Goal: Information Seeking & Learning: Learn about a topic

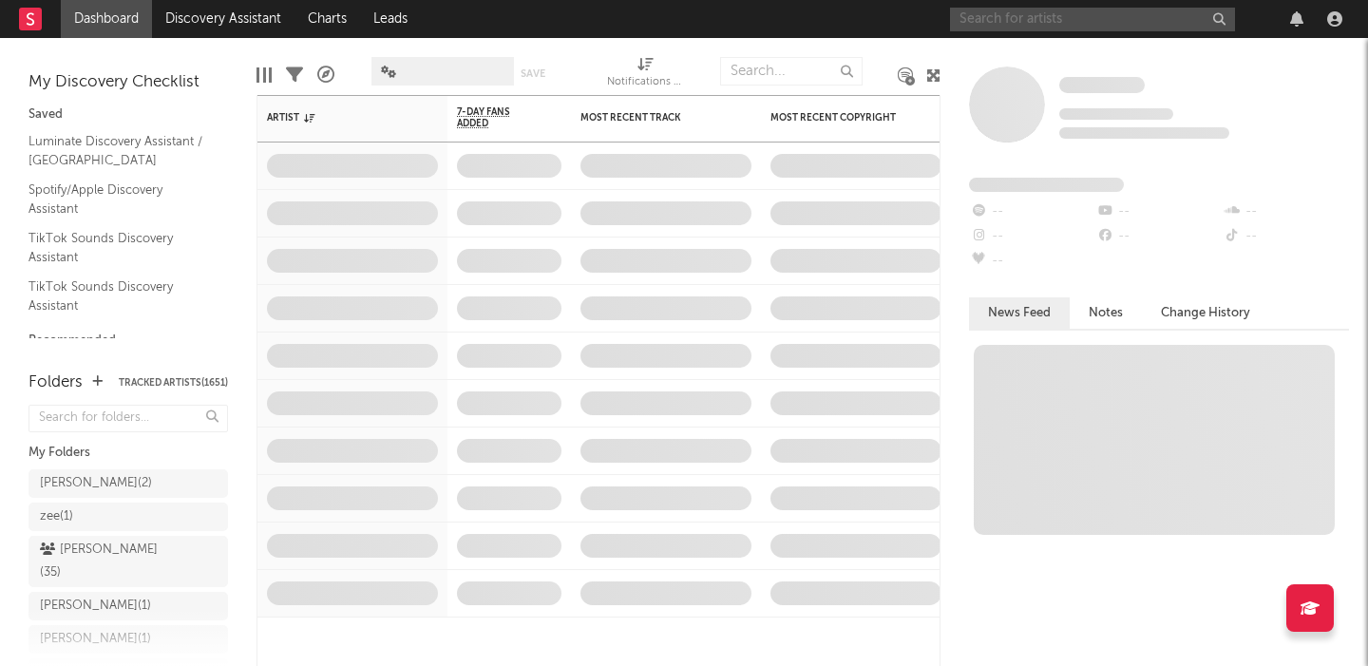
click at [1032, 29] on input "text" at bounding box center [1092, 20] width 285 height 24
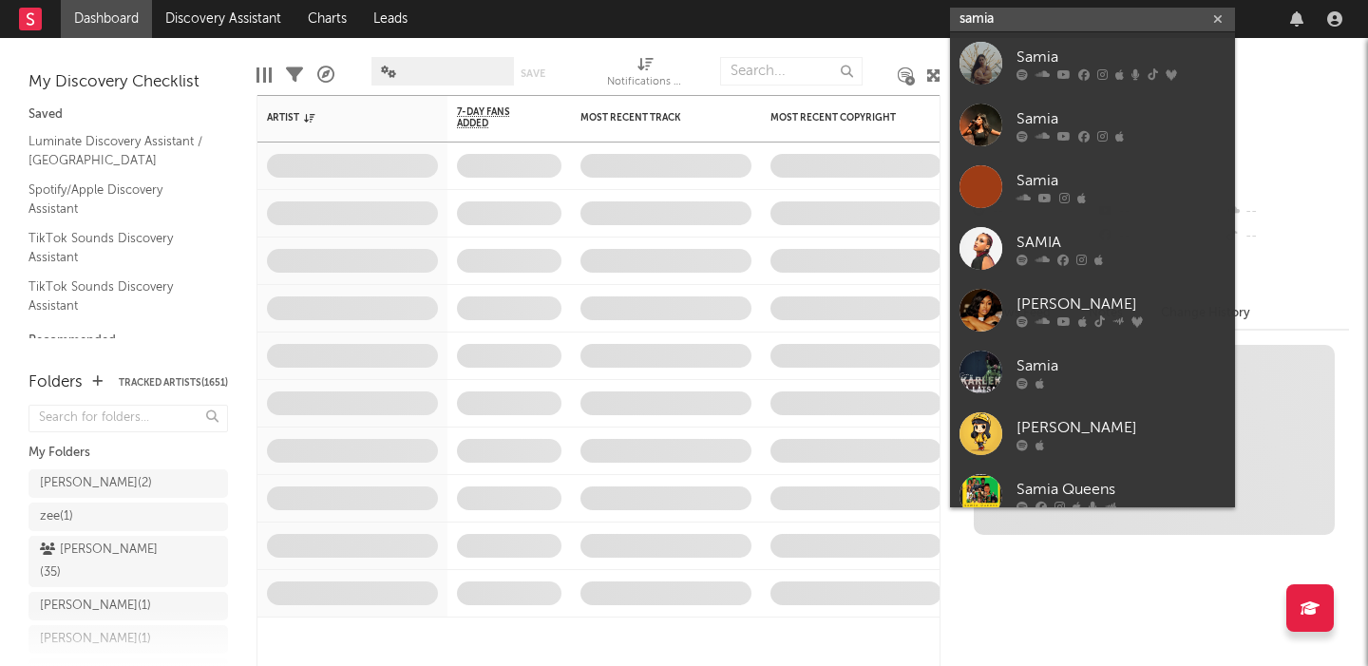
type input "samia"
click at [1032, 32] on link "Samia" at bounding box center [1092, 63] width 285 height 62
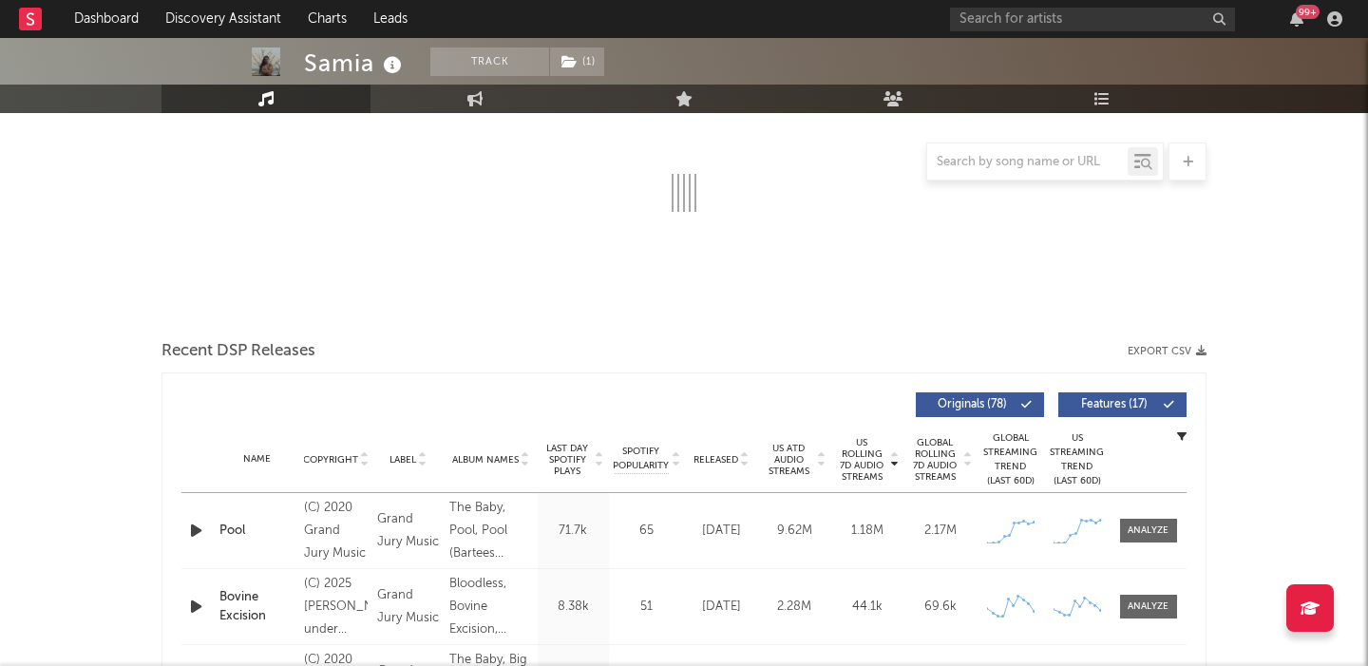
scroll to position [493, 0]
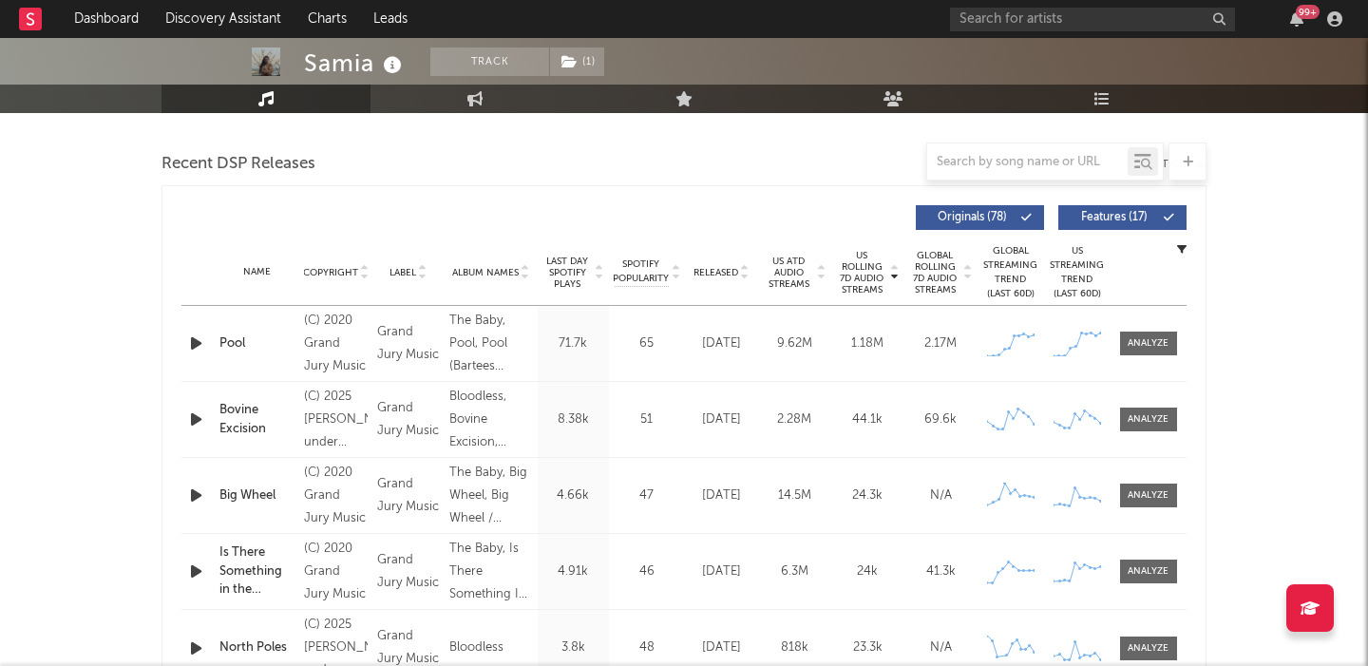
click at [726, 271] on span "Released" at bounding box center [716, 272] width 45 height 11
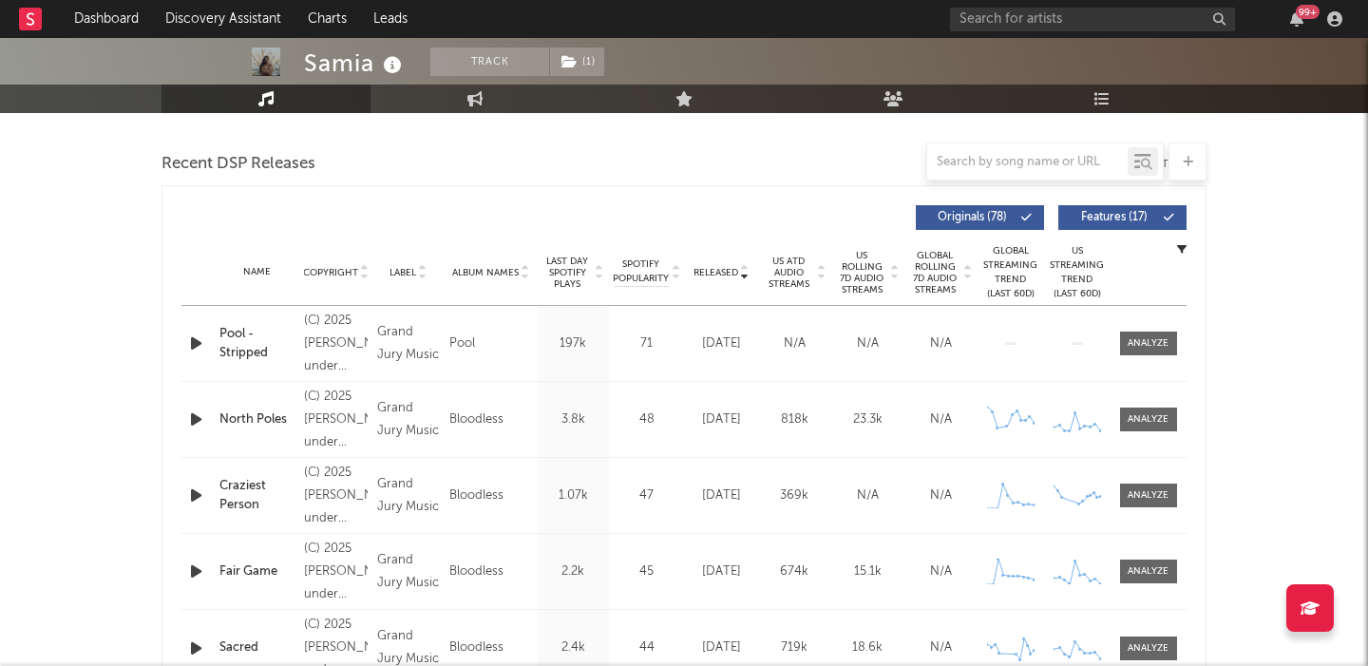
click at [1147, 214] on span "Features ( 17 )" at bounding box center [1114, 217] width 87 height 11
select select "6m"
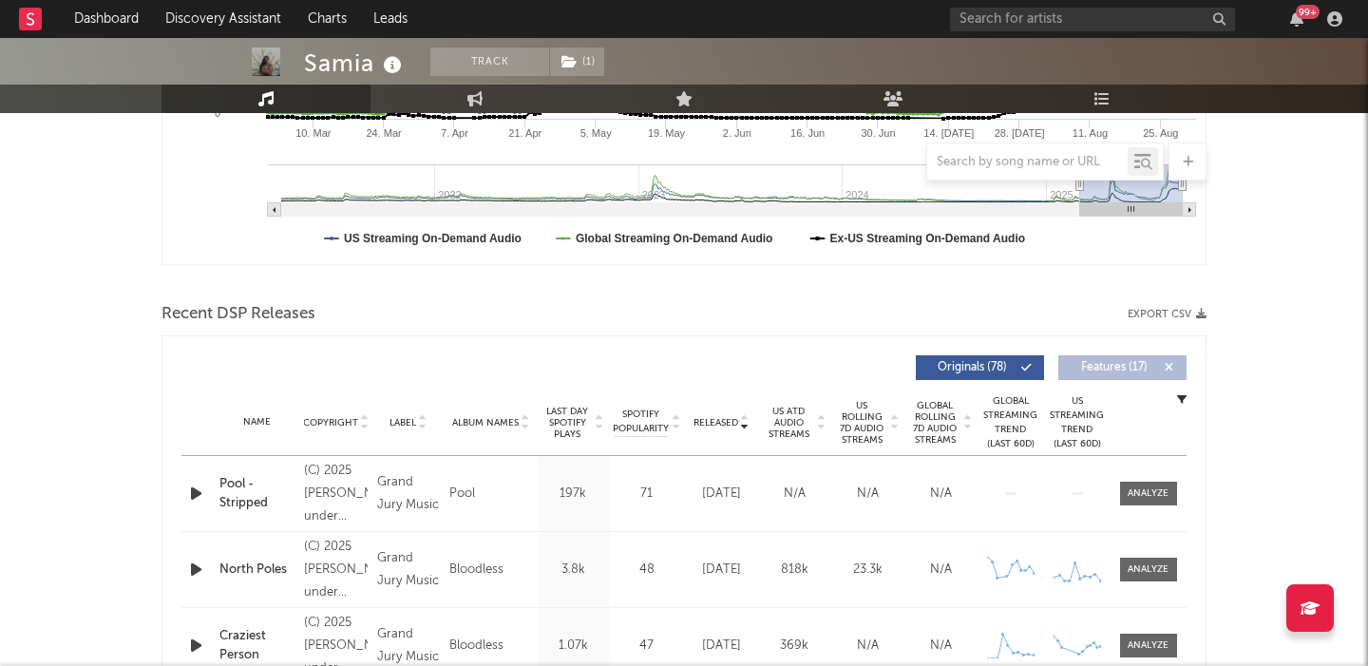
scroll to position [643, 0]
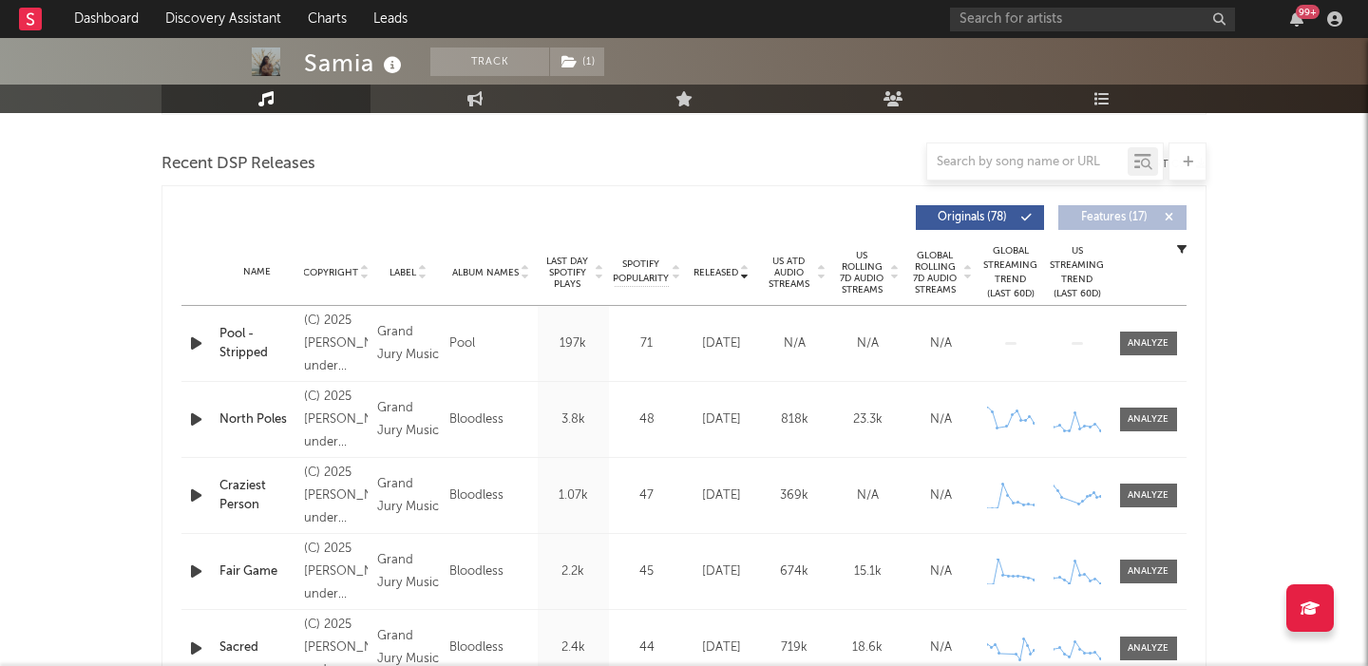
click at [871, 263] on span "US Rolling 7D Audio Streams" at bounding box center [862, 273] width 52 height 46
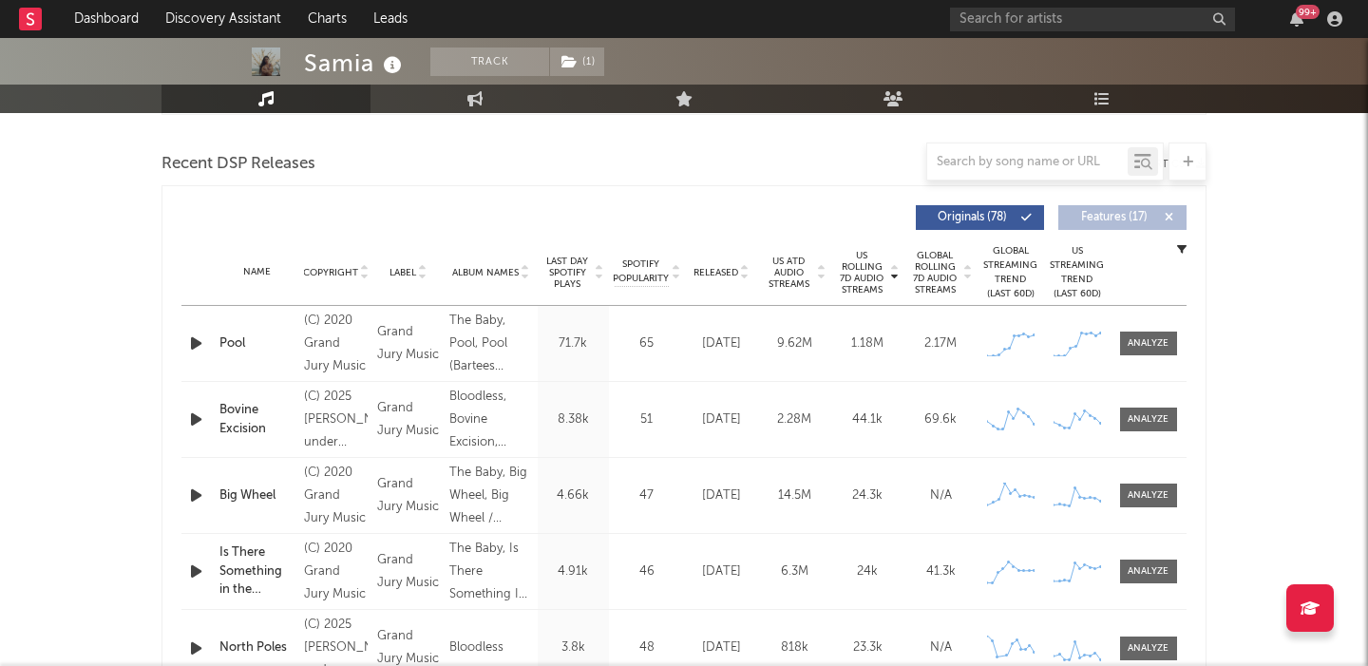
drag, startPoint x: 563, startPoint y: 277, endPoint x: 751, endPoint y: 276, distance: 187.2
click at [563, 277] on span "Last Day Spotify Plays" at bounding box center [568, 273] width 50 height 34
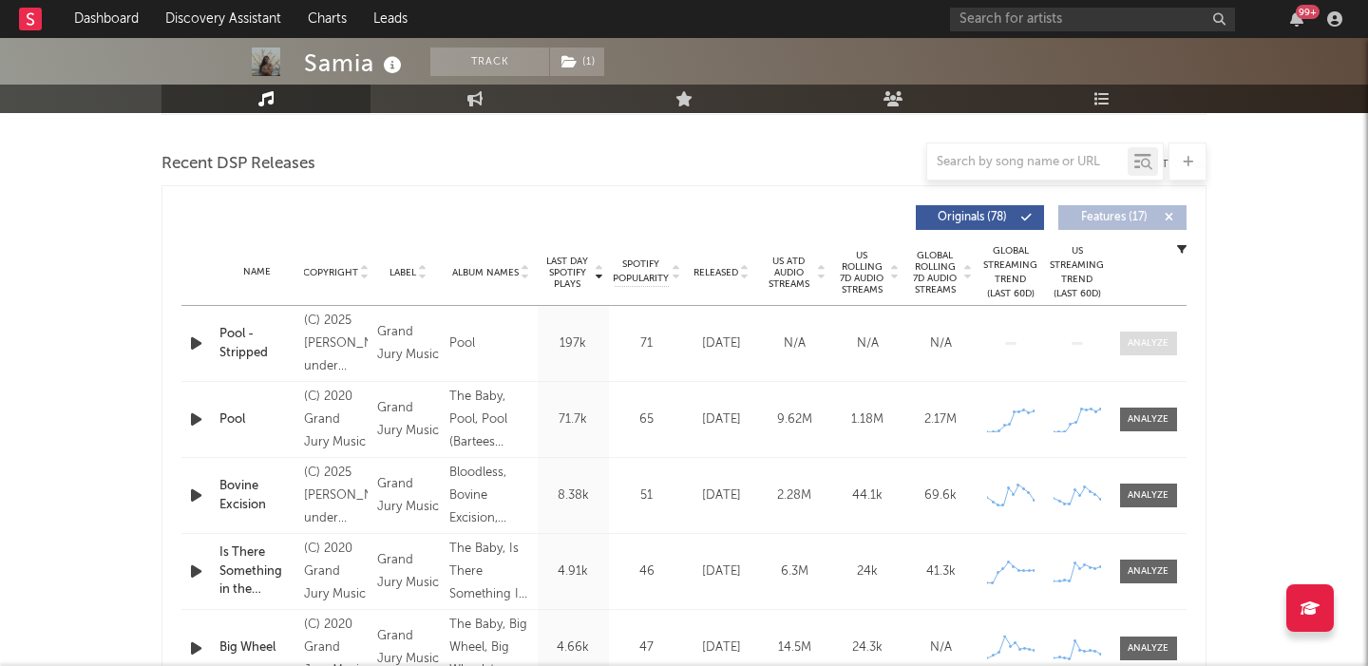
click at [1150, 348] on div at bounding box center [1148, 343] width 41 height 14
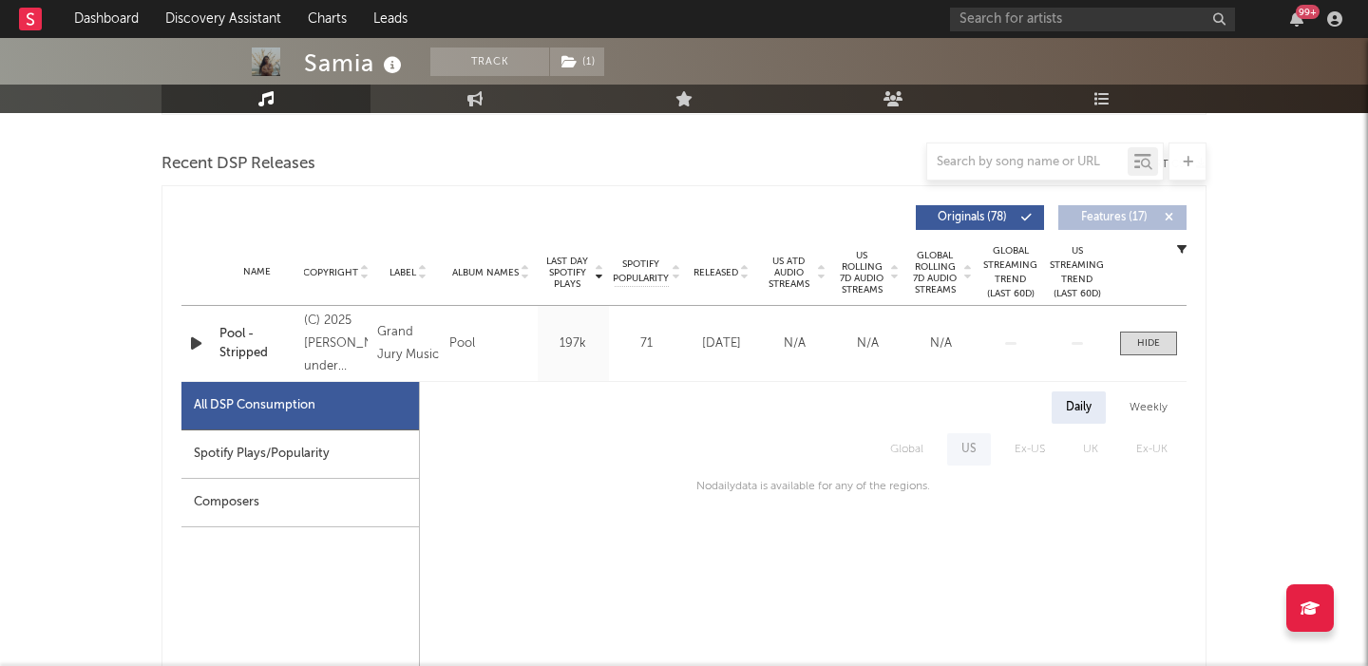
click at [341, 449] on div "Spotify Plays/Popularity" at bounding box center [300, 454] width 238 height 48
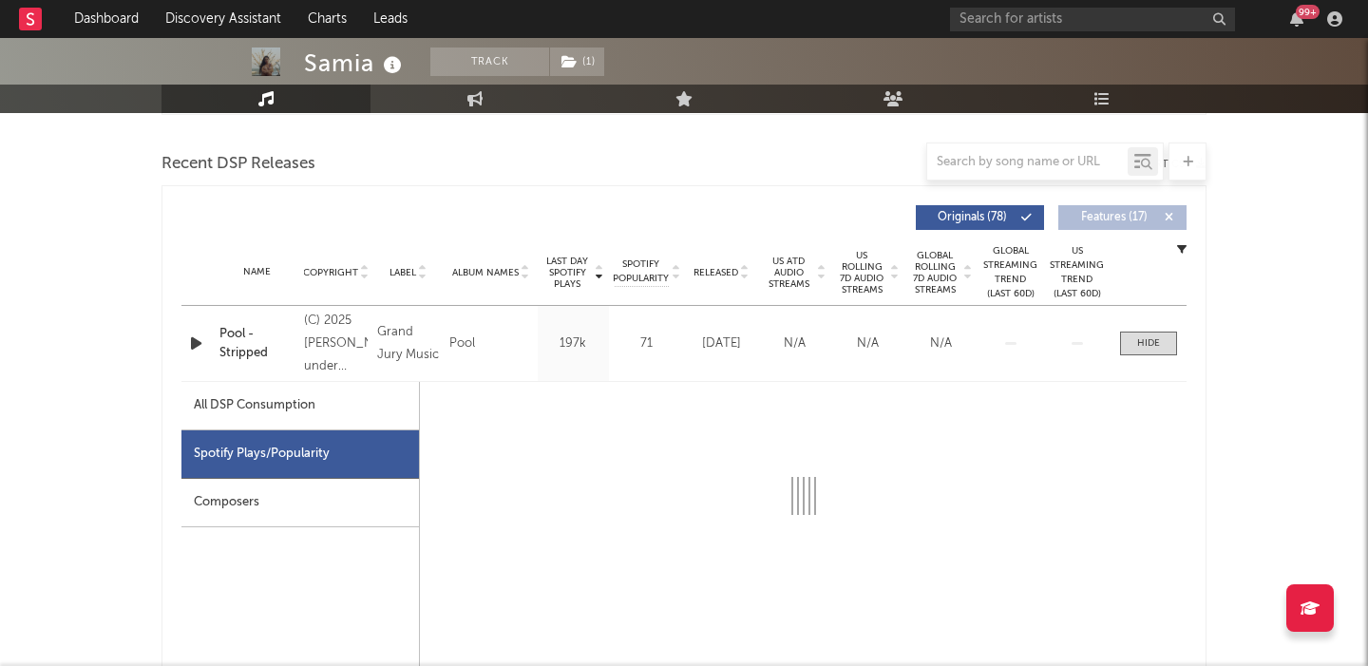
select select "1w"
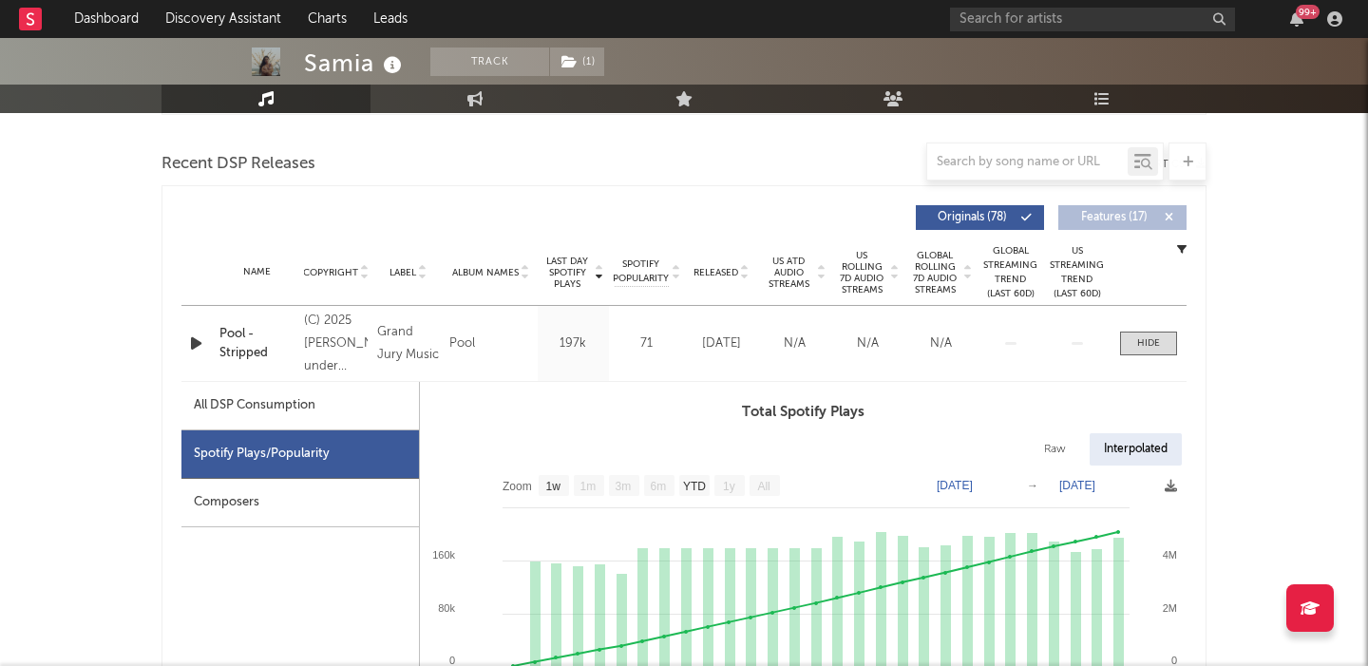
scroll to position [771, 0]
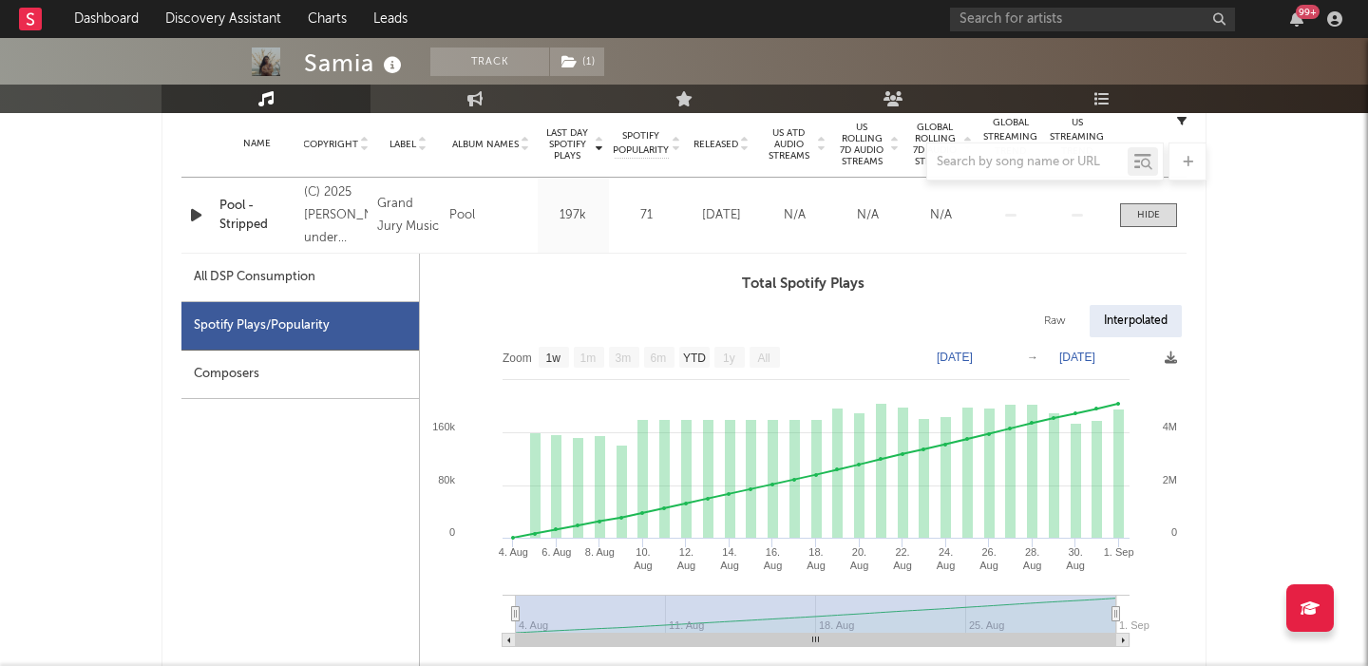
click at [1070, 315] on div "Raw" at bounding box center [1055, 321] width 50 height 32
select select "1w"
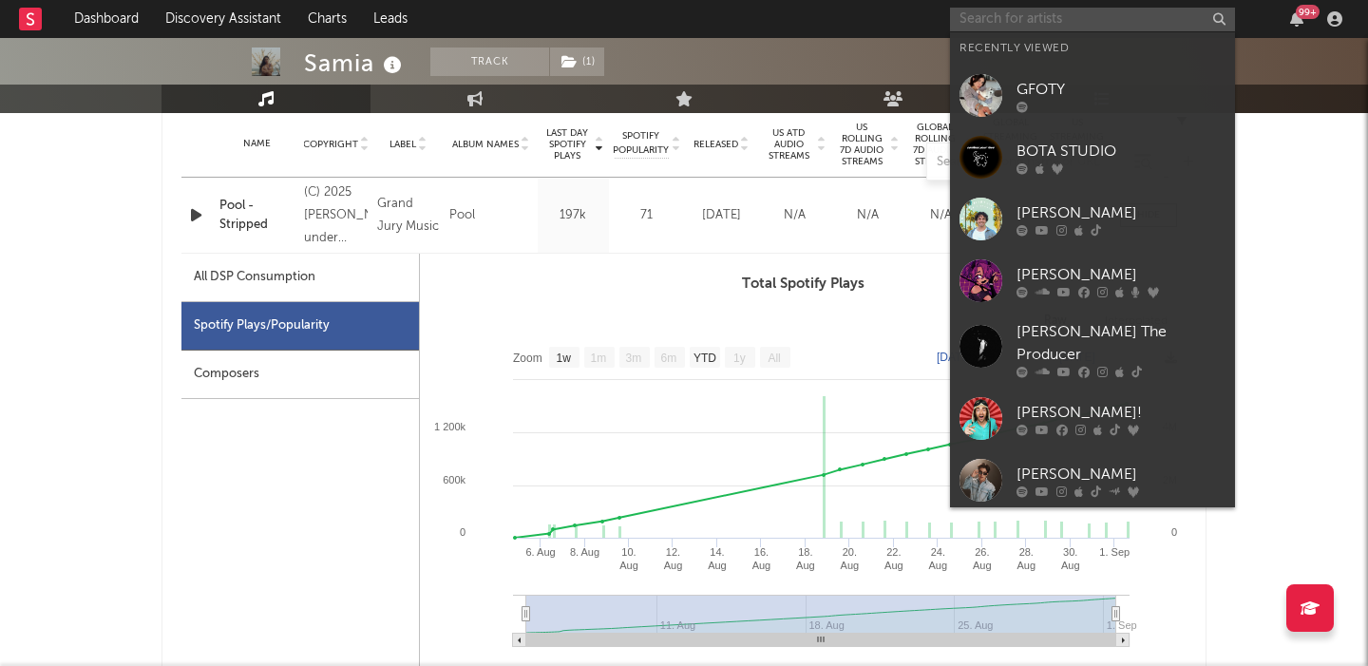
click at [1062, 20] on input "text" at bounding box center [1092, 20] width 285 height 24
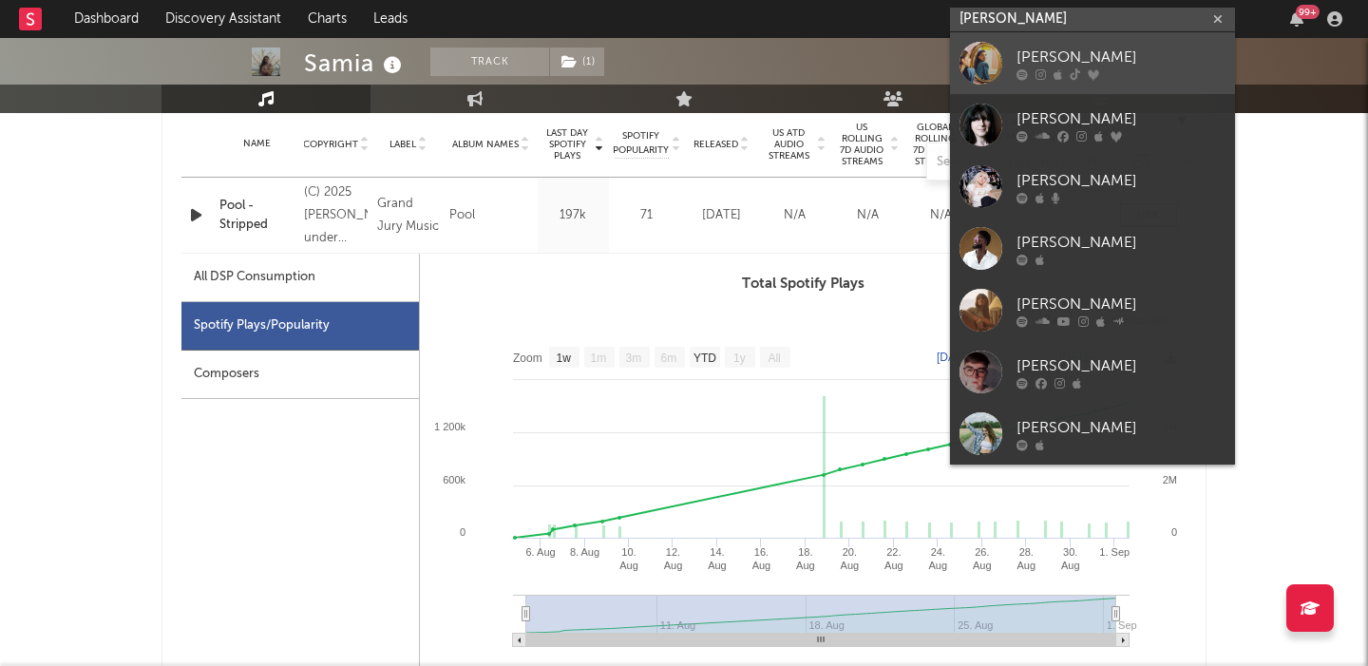
type input "emma ander"
click at [1130, 47] on div "[PERSON_NAME]" at bounding box center [1121, 57] width 209 height 23
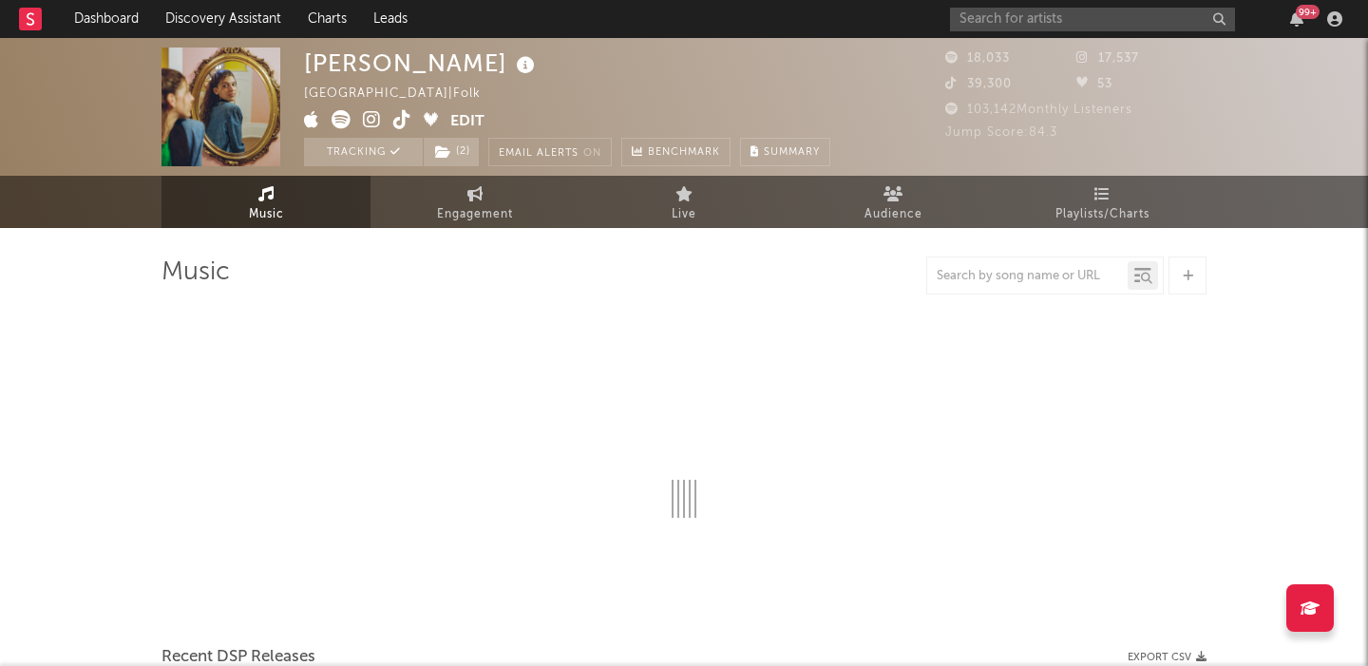
select select "6m"
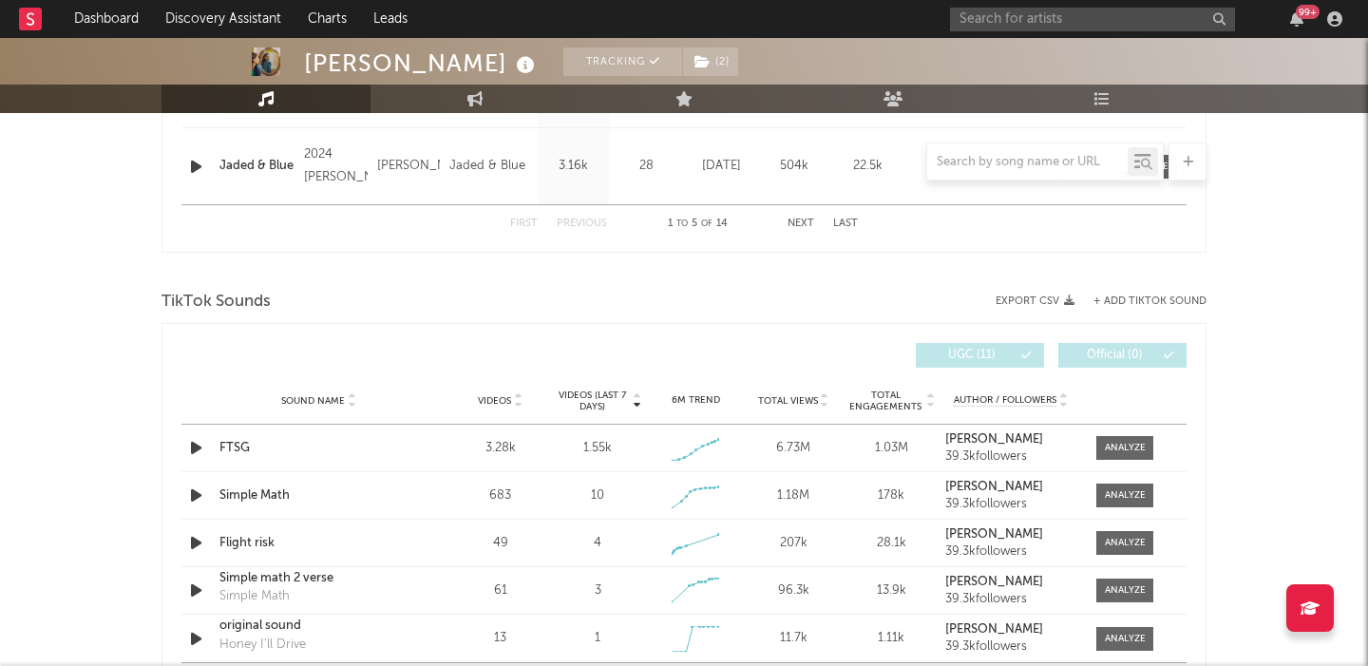
scroll to position [1173, 0]
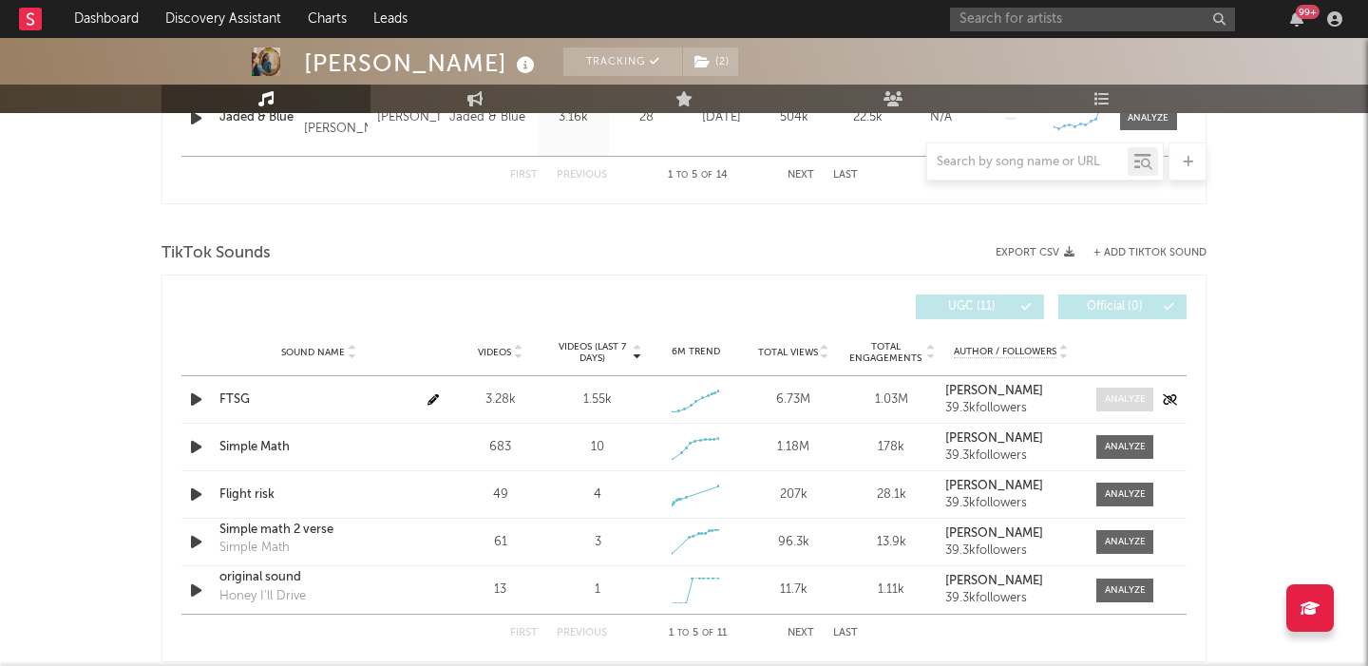
click at [1105, 399] on div at bounding box center [1125, 399] width 41 height 14
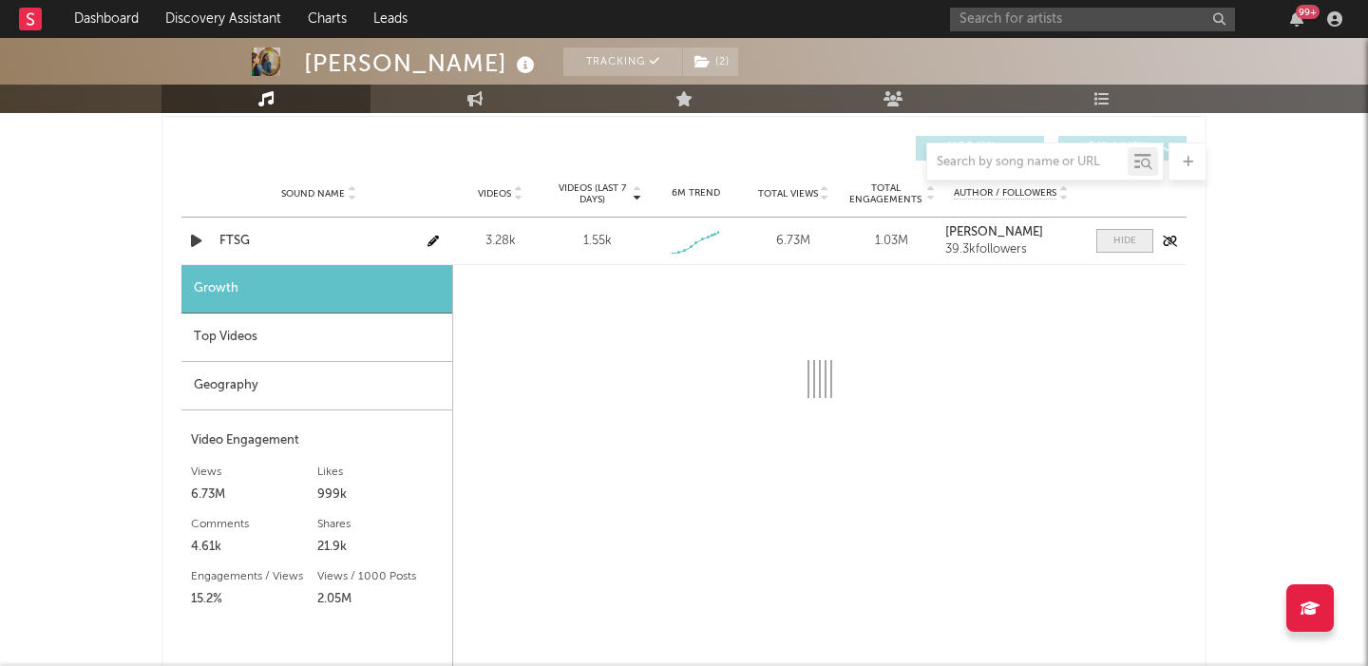
select select "1w"
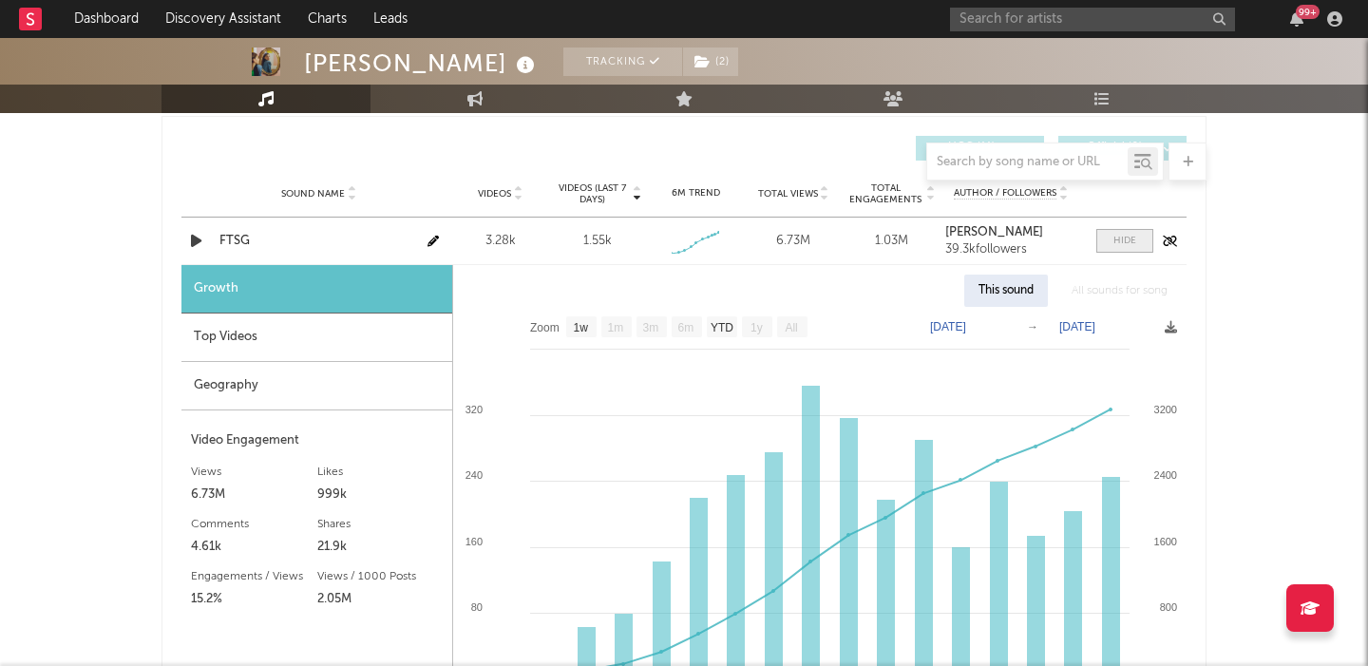
scroll to position [1376, 0]
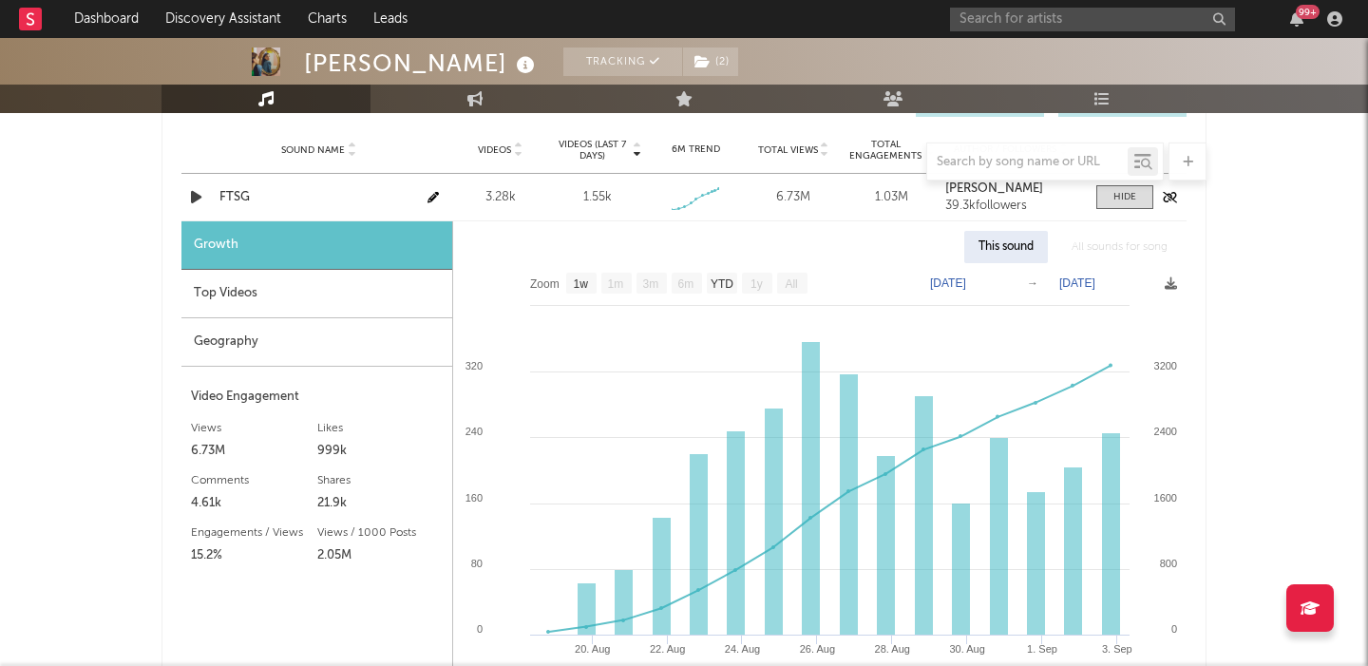
click at [231, 188] on div "FTSG" at bounding box center [318, 197] width 199 height 19
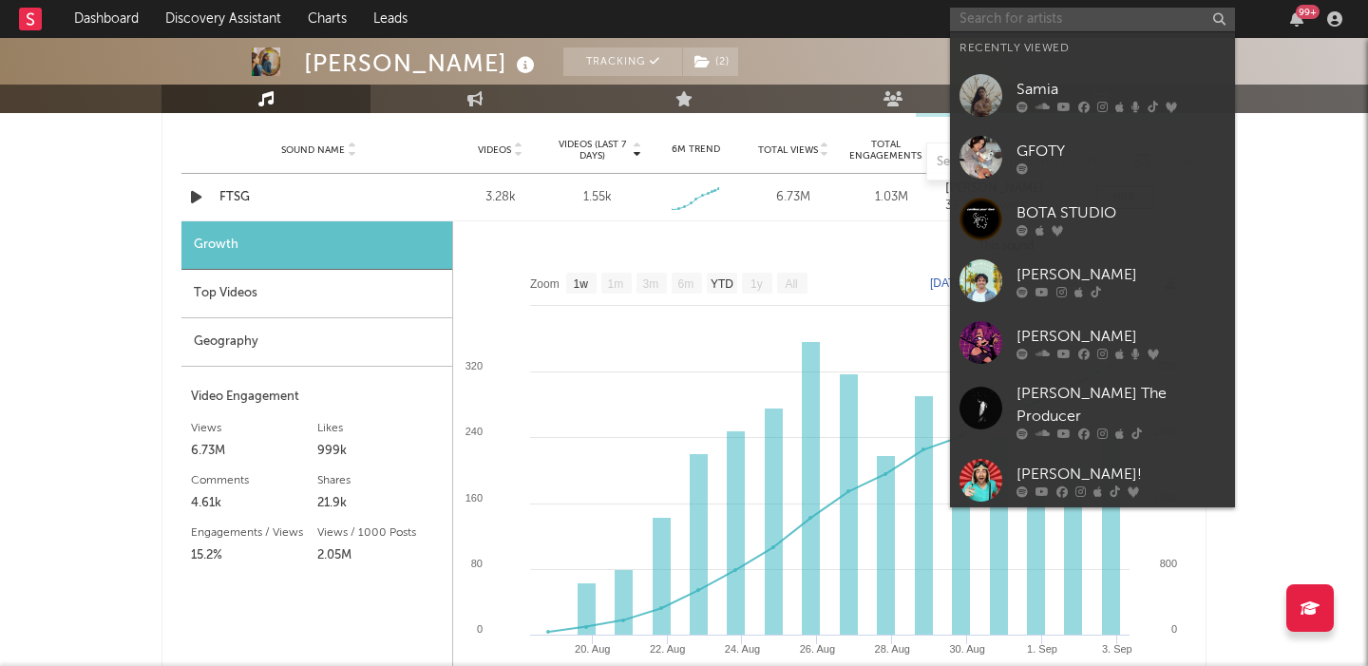
click at [1020, 20] on input "text" at bounding box center [1092, 20] width 285 height 24
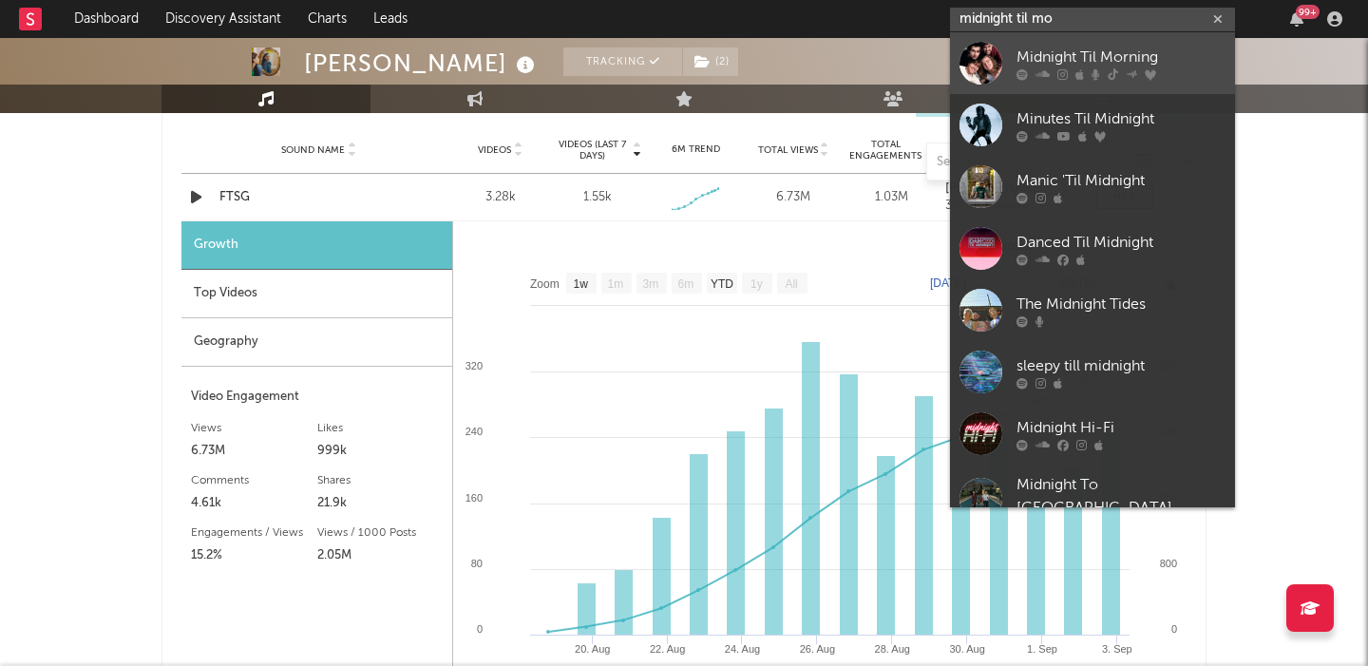
type input "midnight til mo"
click at [1102, 49] on div "Midnight Til Morning" at bounding box center [1121, 57] width 209 height 23
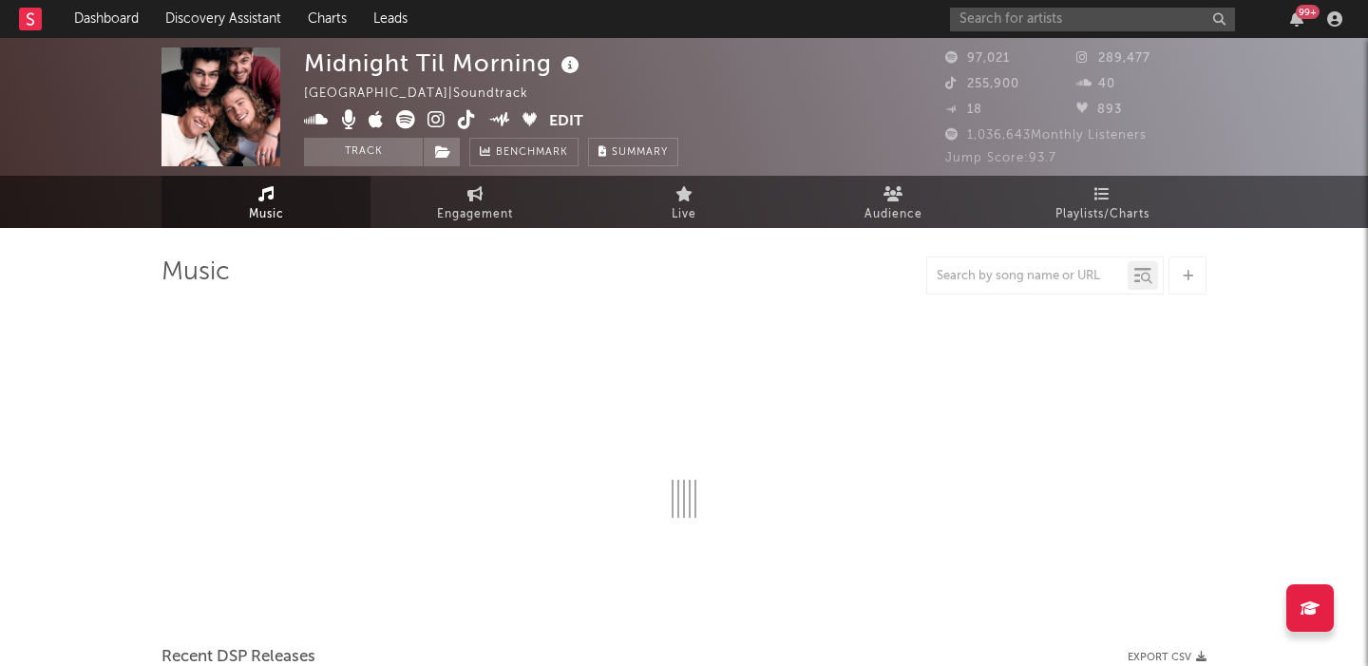
select select "1w"
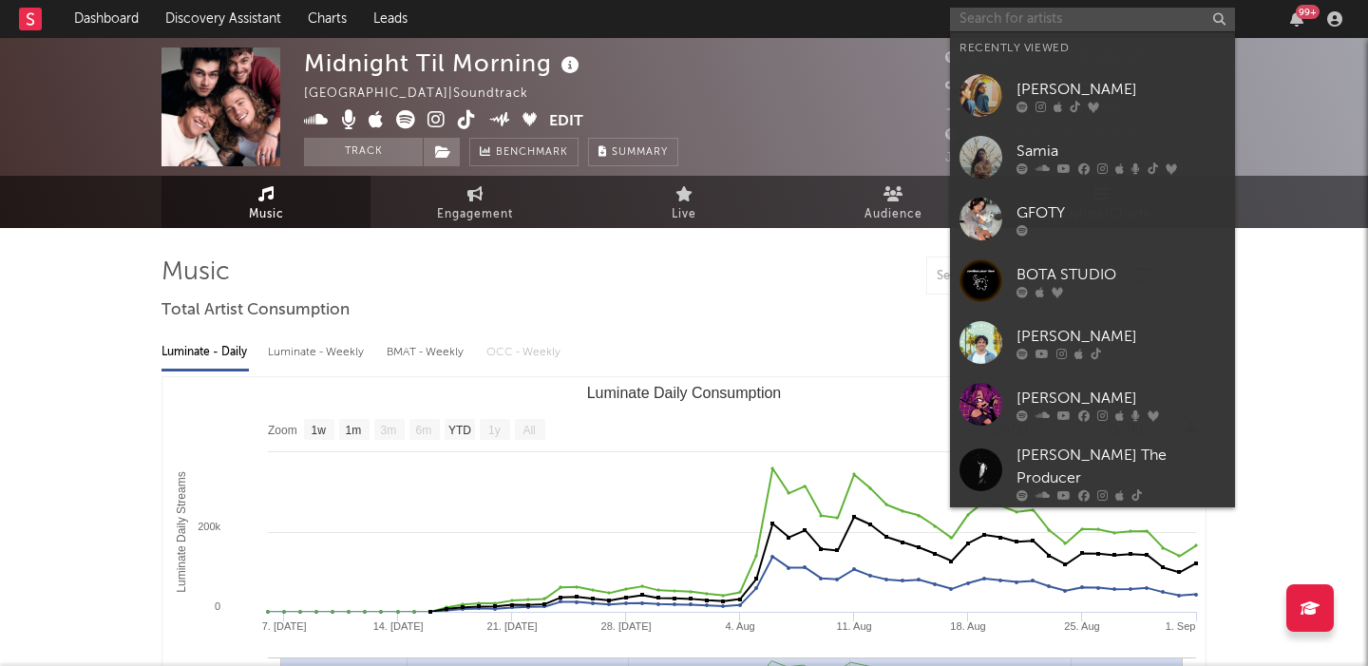
click at [1091, 23] on input "text" at bounding box center [1092, 20] width 285 height 24
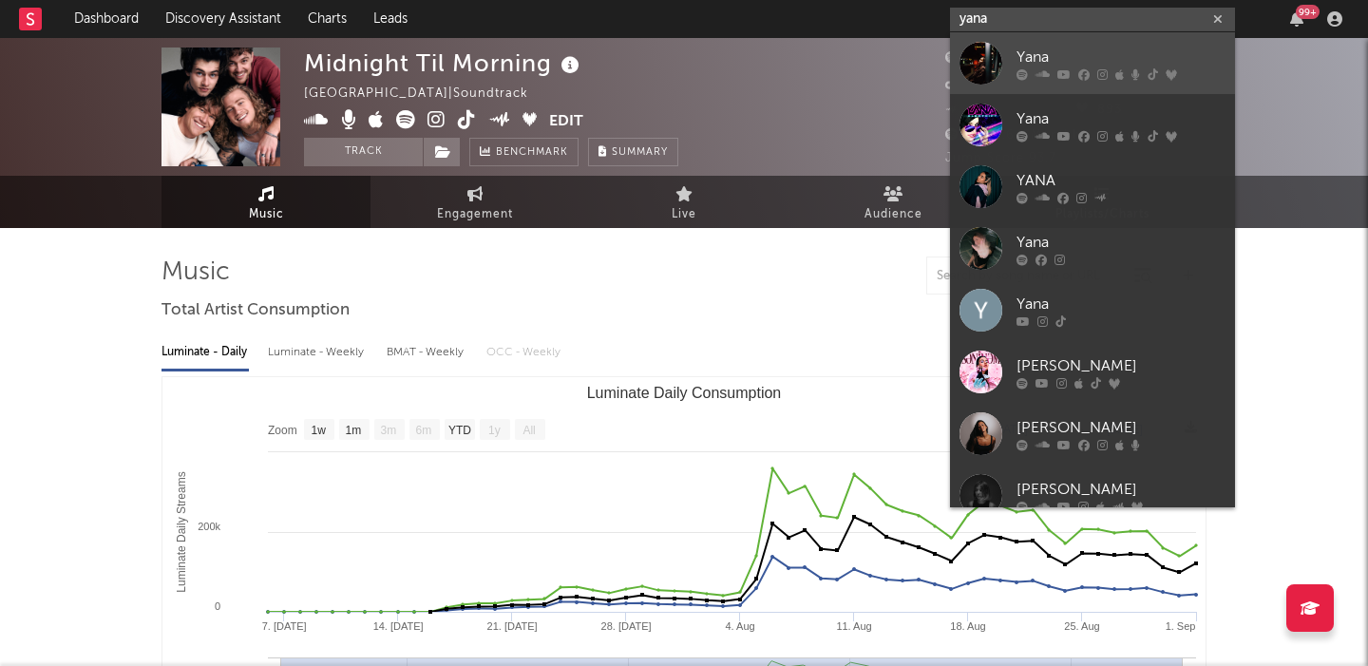
type input "yana"
click at [1154, 49] on div "Yana" at bounding box center [1121, 57] width 209 height 23
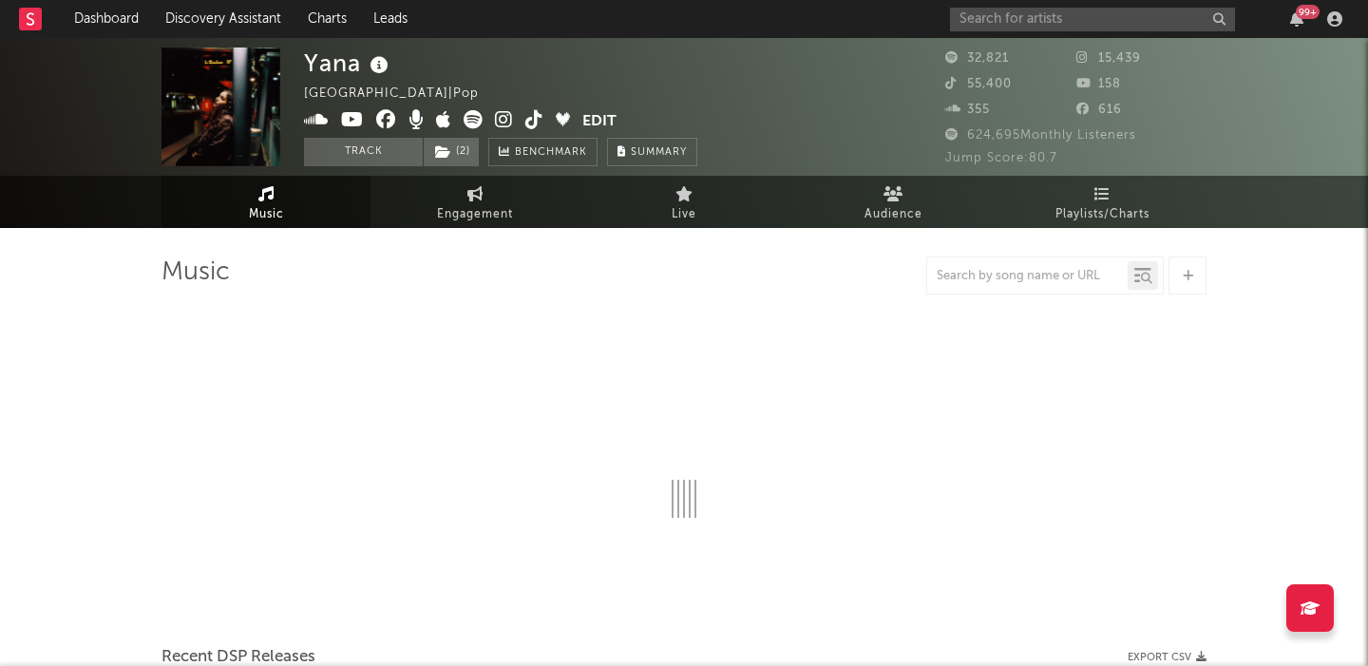
select select "6m"
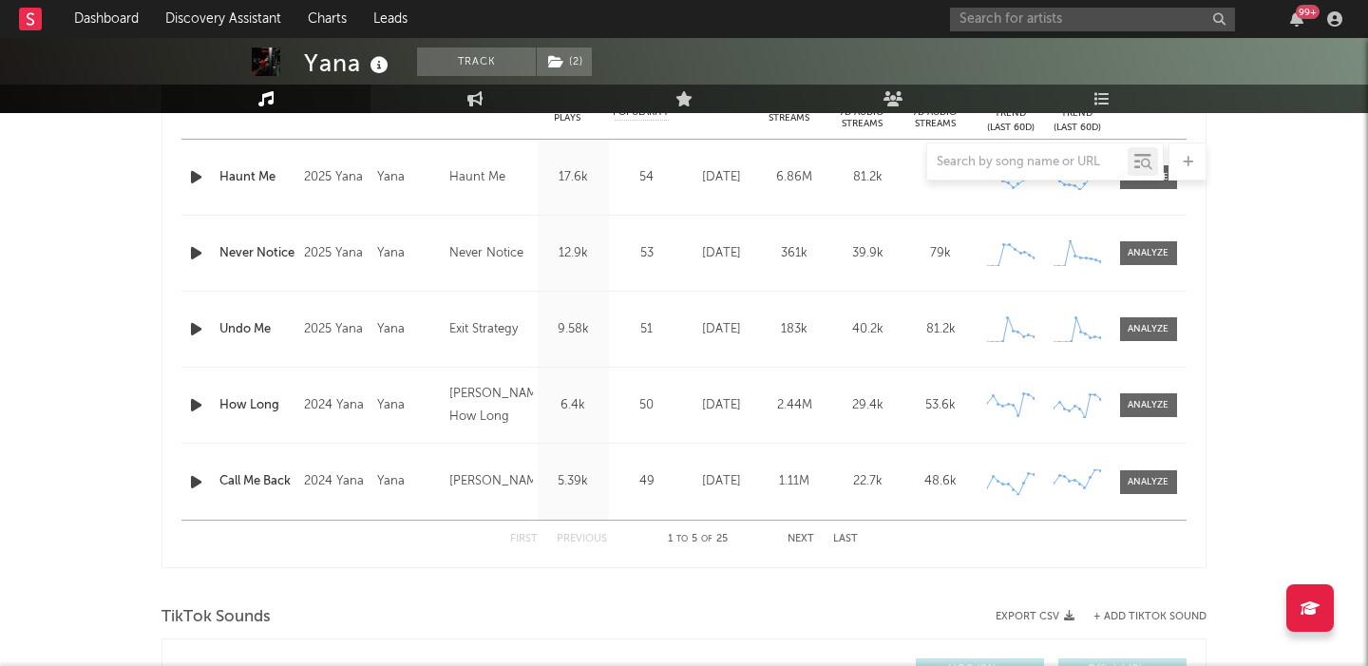
scroll to position [862, 0]
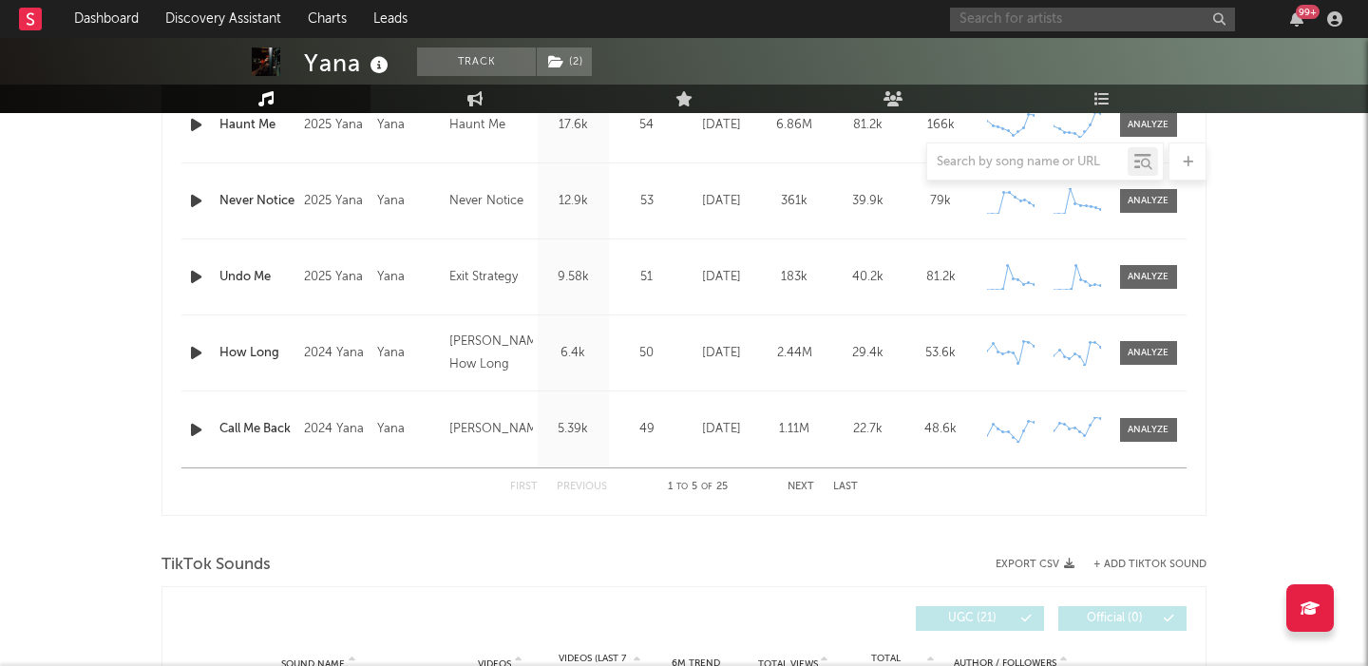
click at [1026, 11] on input "text" at bounding box center [1092, 20] width 285 height 24
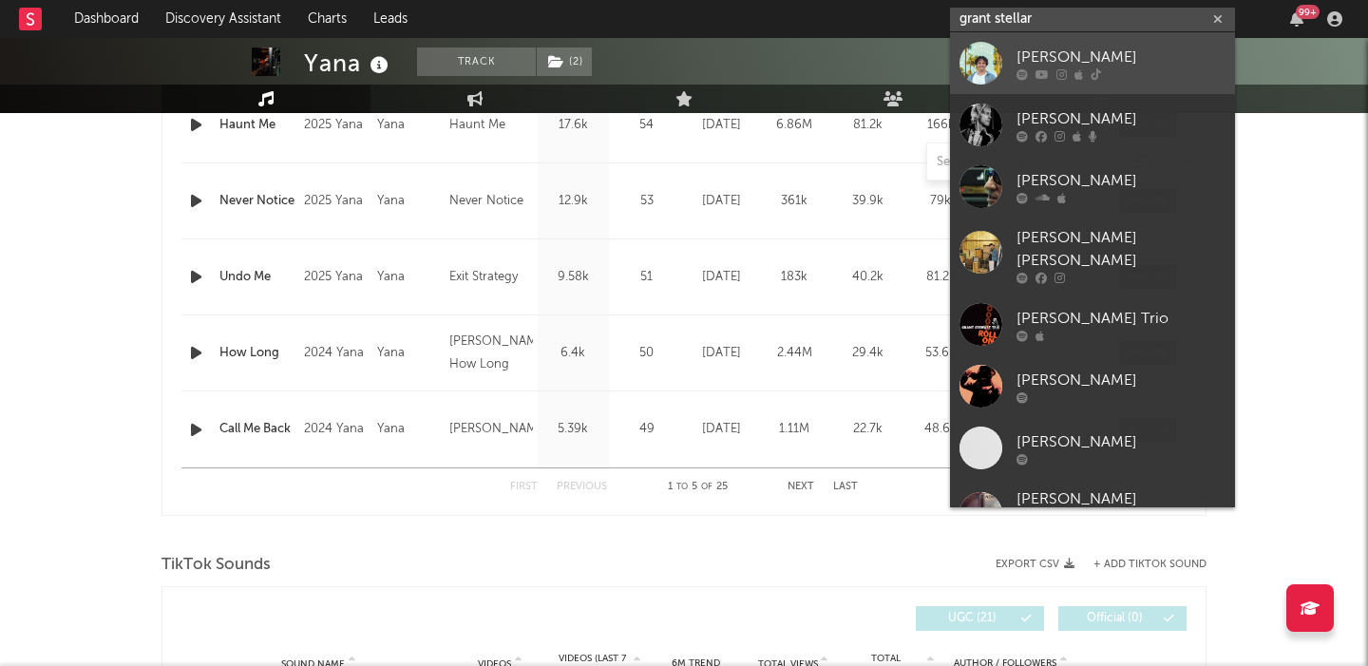
type input "grant stellar"
click at [1060, 46] on div "Grant Steller" at bounding box center [1121, 57] width 209 height 23
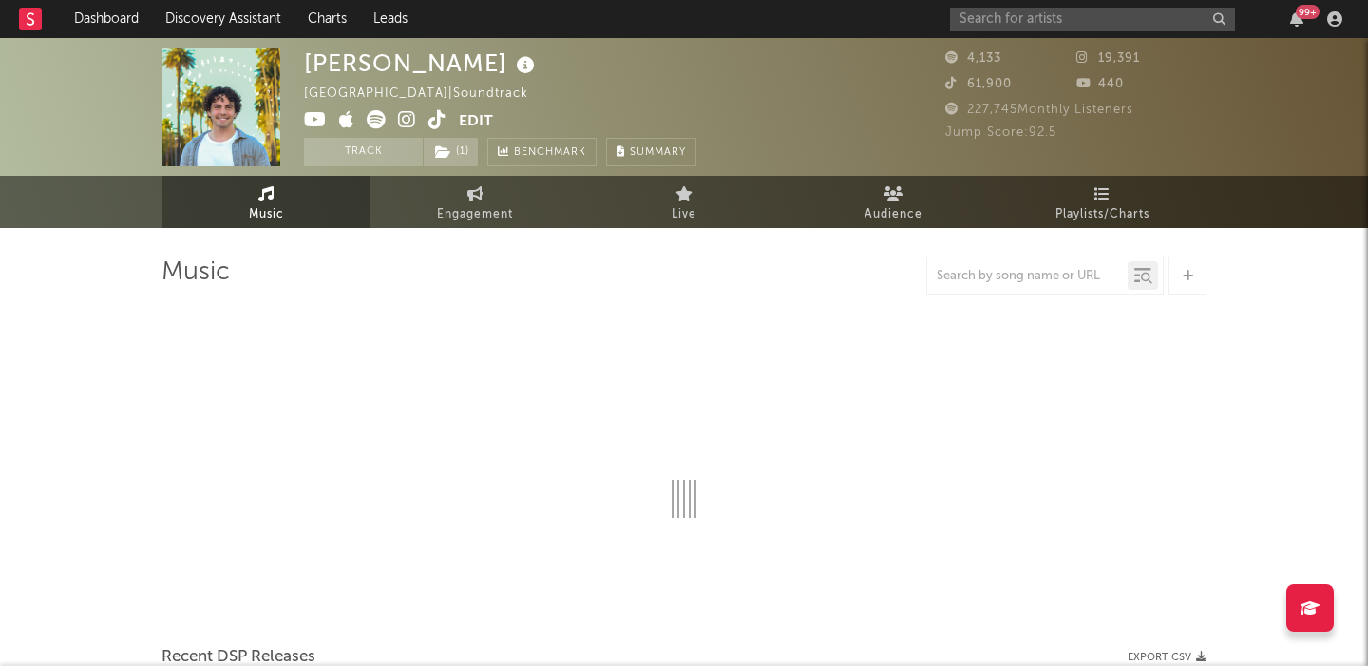
select select "1w"
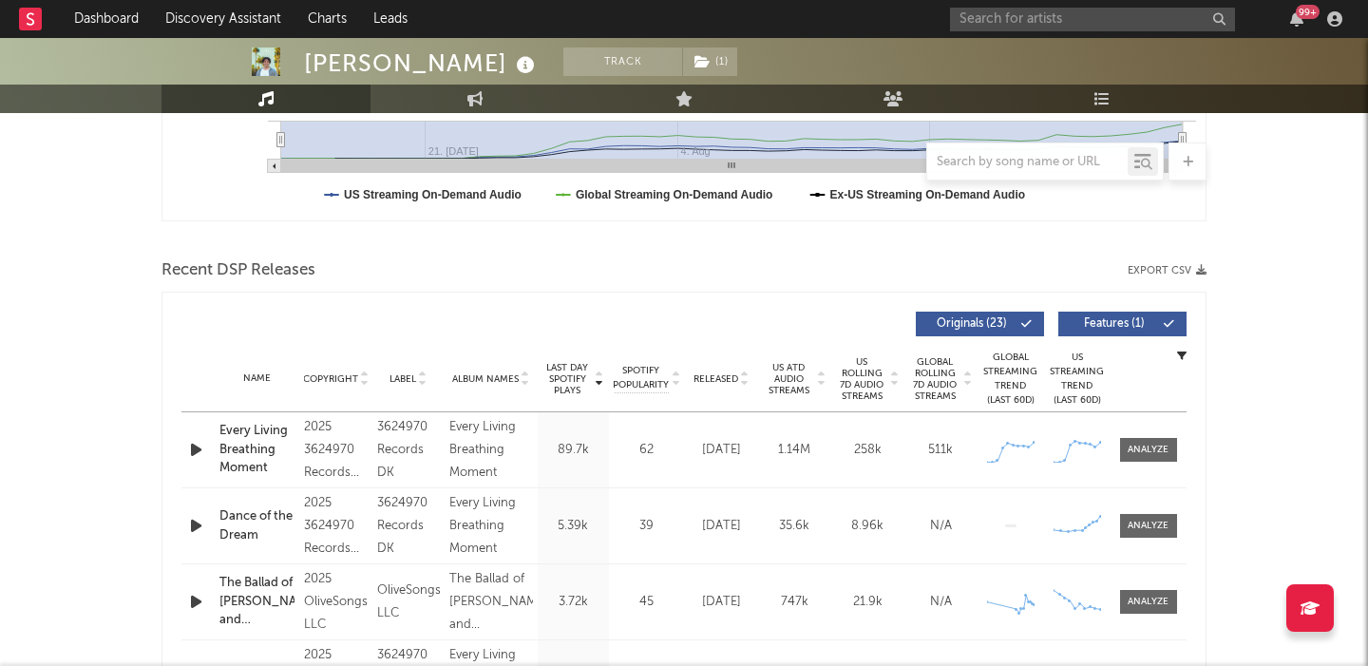
scroll to position [602, 0]
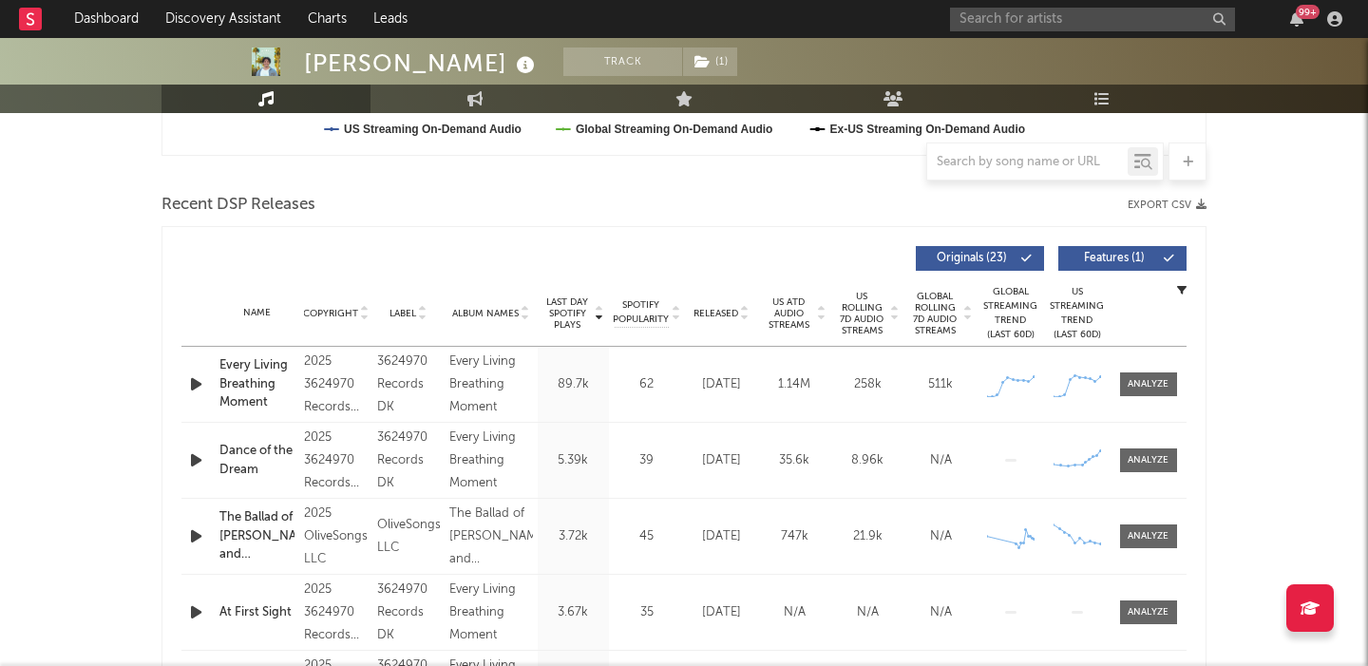
click at [1130, 250] on button "Features ( 1 )" at bounding box center [1122, 258] width 128 height 25
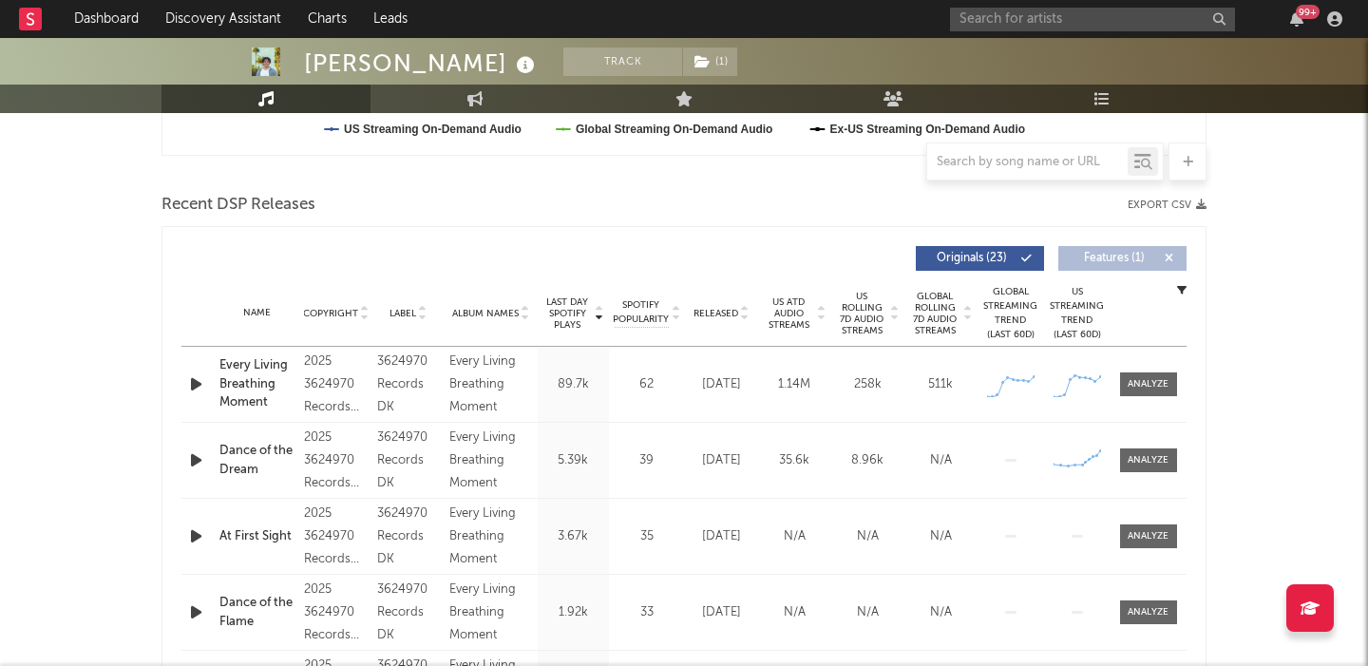
click at [865, 318] on span "US Rolling 7D Audio Streams" at bounding box center [862, 314] width 52 height 46
click at [1141, 466] on div at bounding box center [1148, 460] width 41 height 14
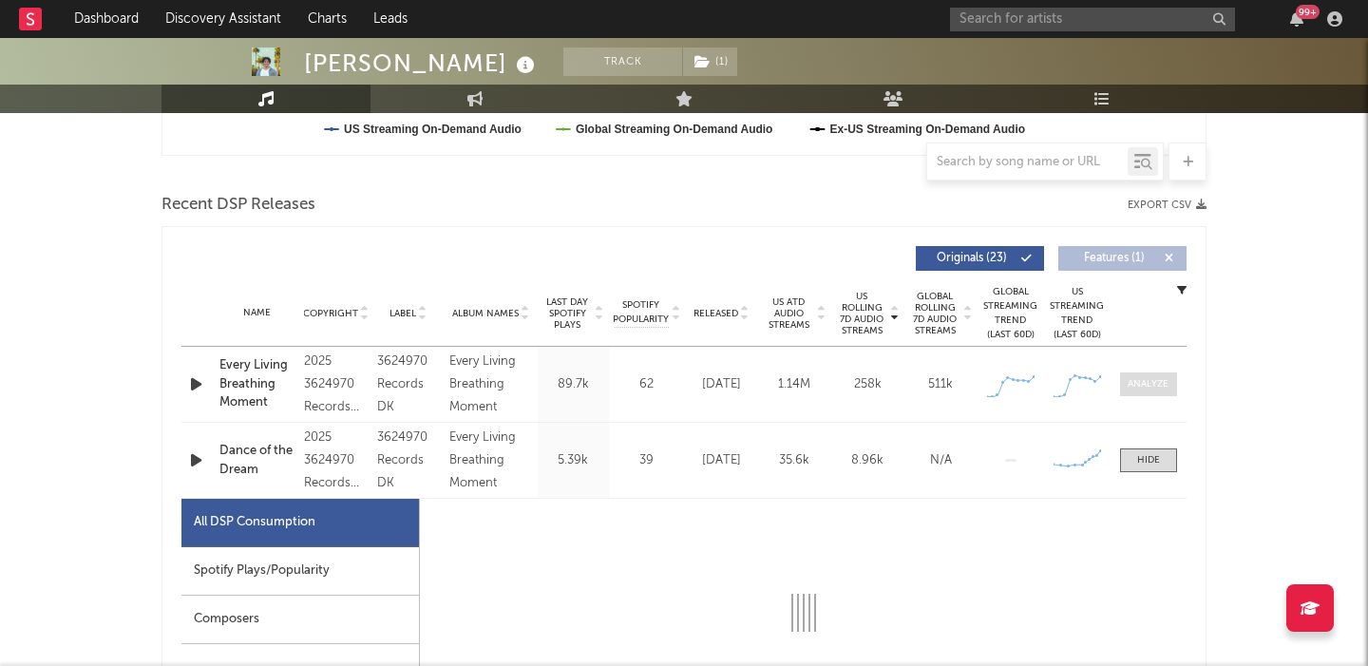
select select "1w"
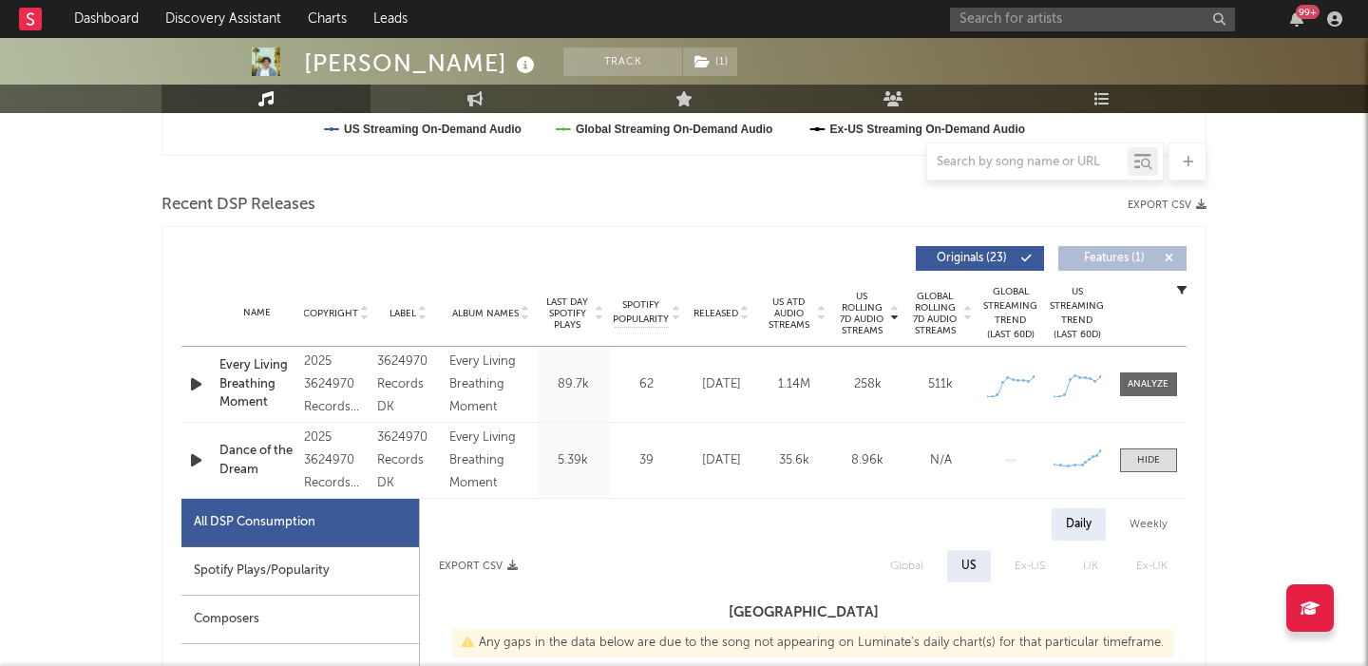
click at [1146, 370] on div "Name Every Living Breathing Moment Copyright 2025 3624970 Records DK Label 3624…" at bounding box center [683, 384] width 1005 height 75
click at [1146, 384] on div at bounding box center [1148, 384] width 41 height 14
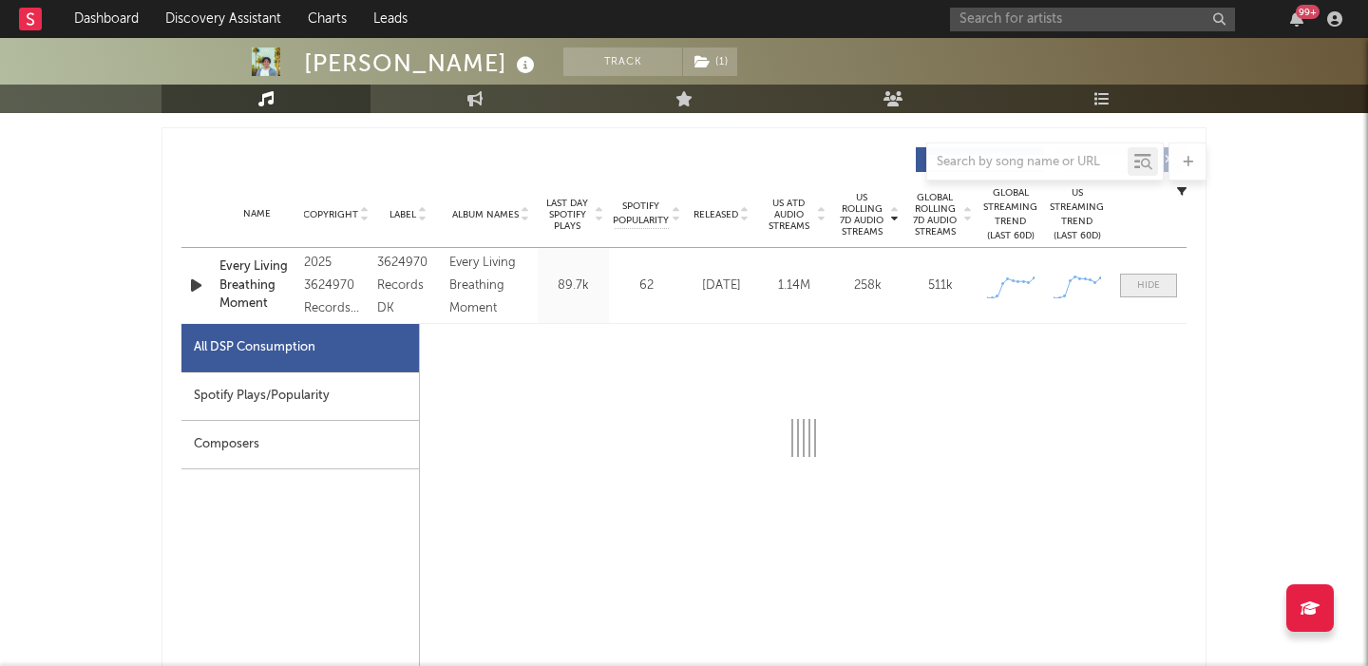
select select "1w"
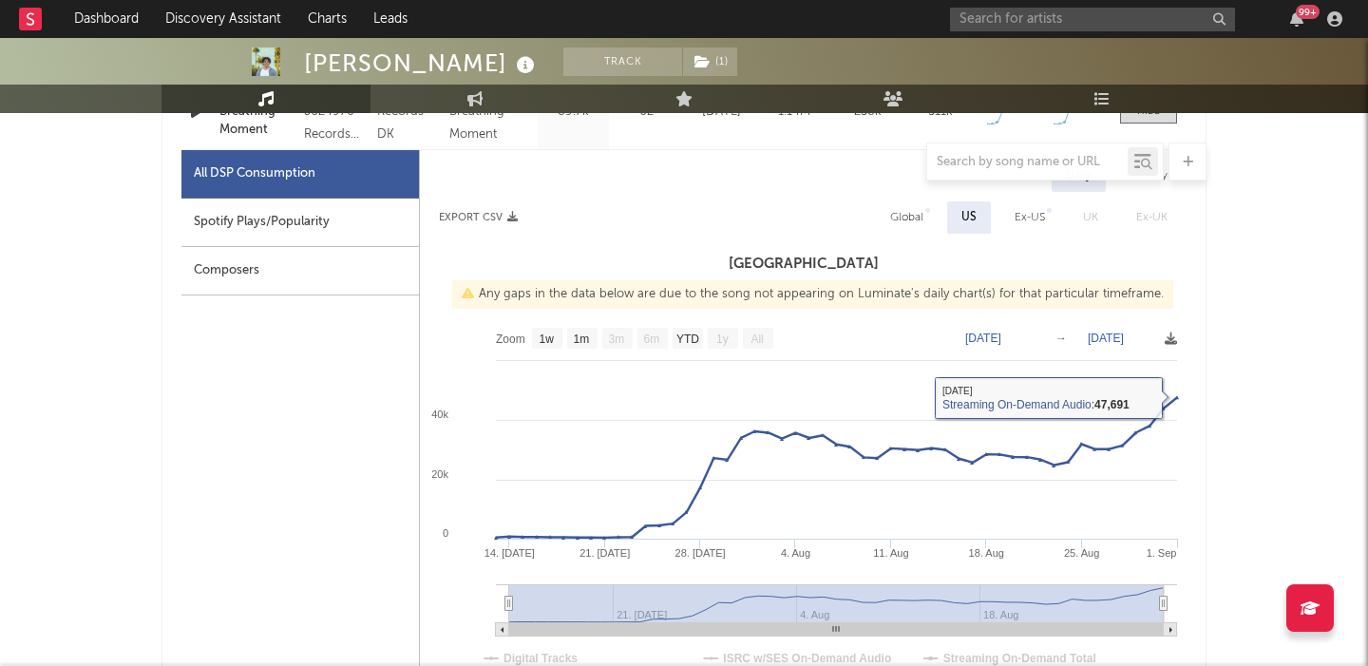
scroll to position [697, 0]
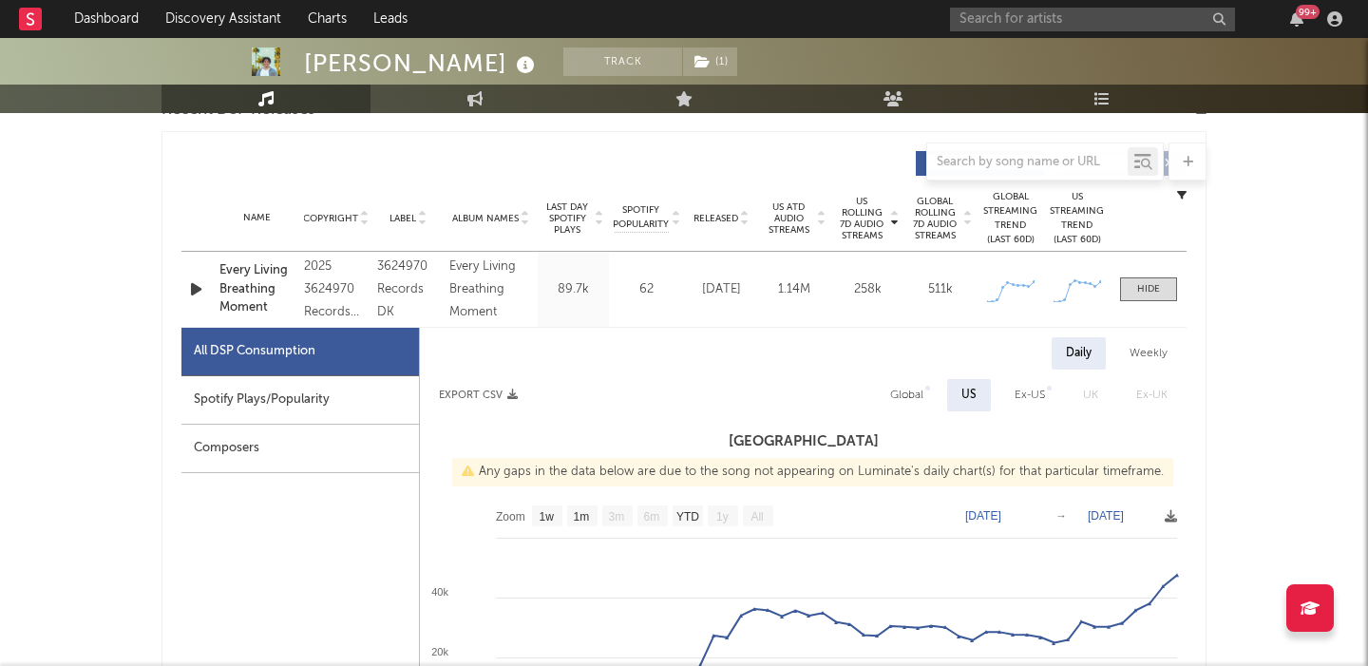
click at [925, 395] on div "Global" at bounding box center [907, 395] width 62 height 32
select select "1w"
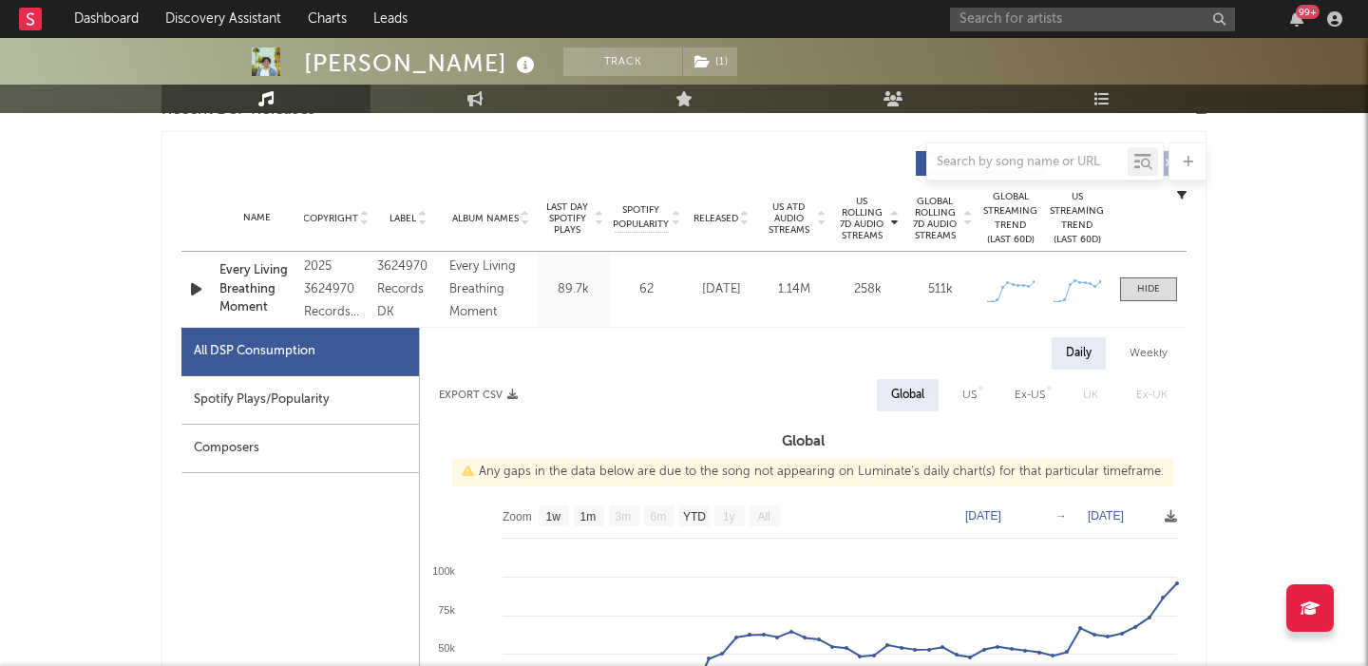
click at [355, 409] on div "Spotify Plays/Popularity" at bounding box center [300, 400] width 238 height 48
select select "1w"
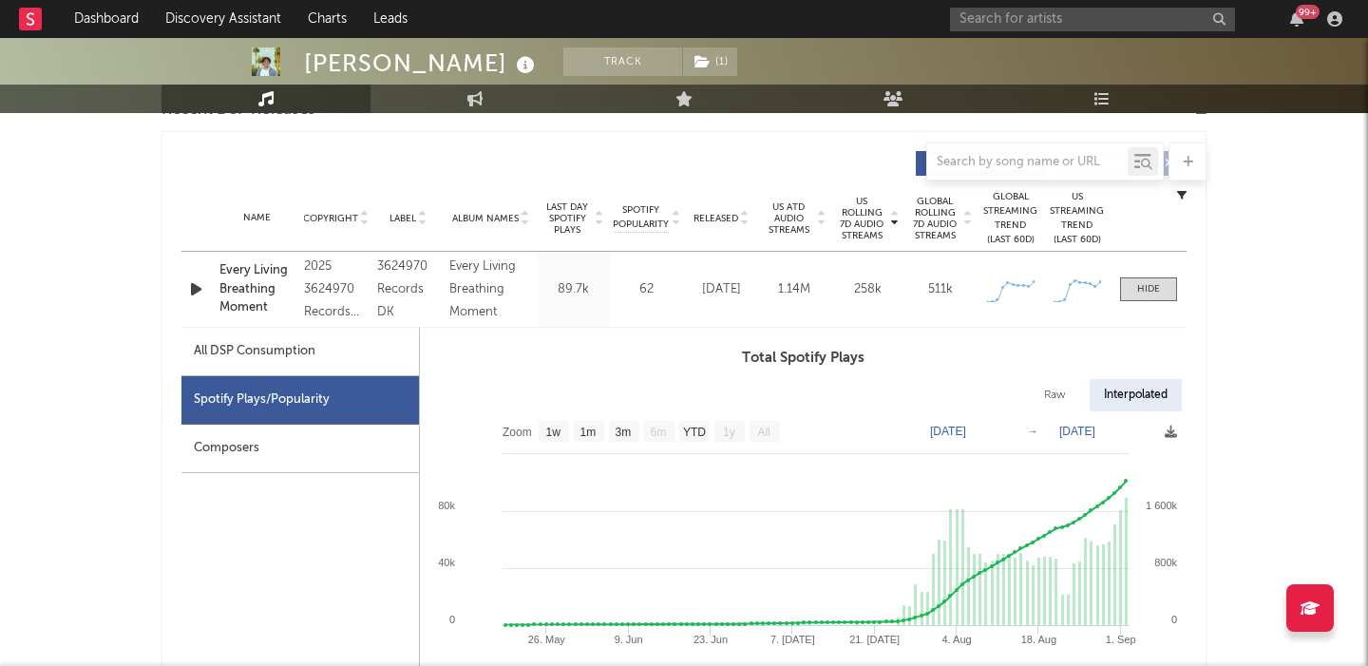
click at [1058, 390] on div "Raw" at bounding box center [1055, 395] width 50 height 32
select select "1w"
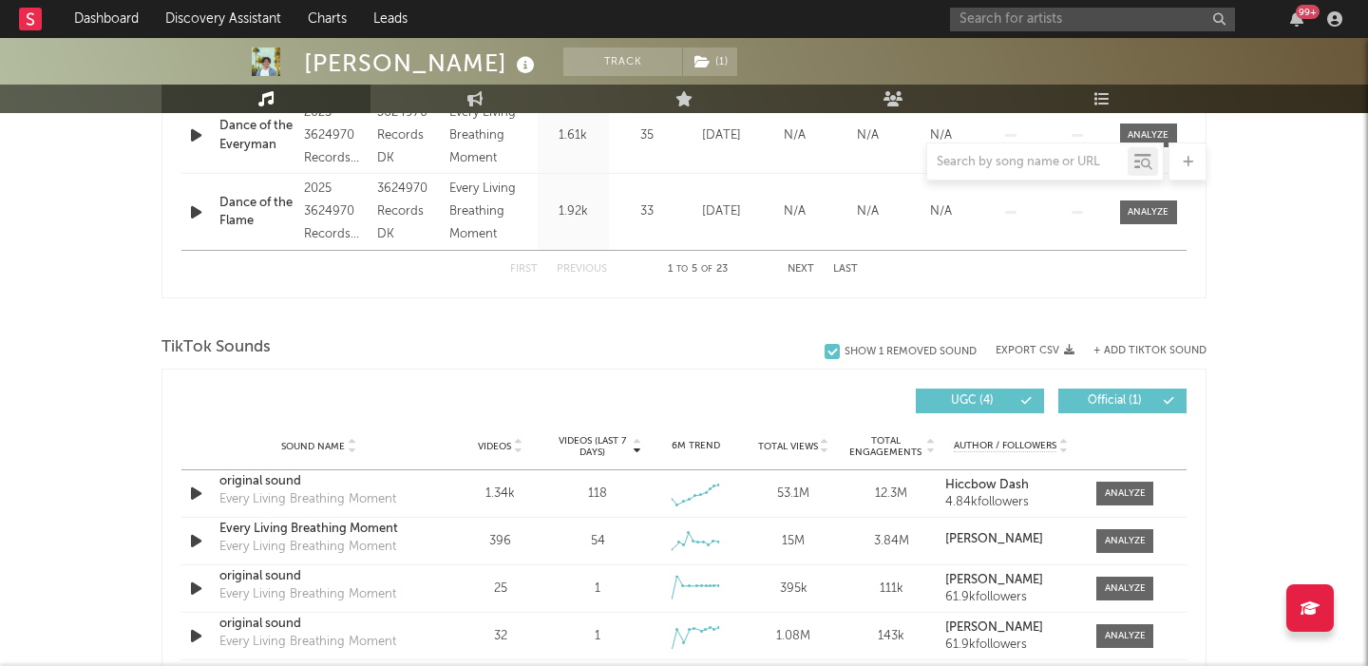
scroll to position [2897, 0]
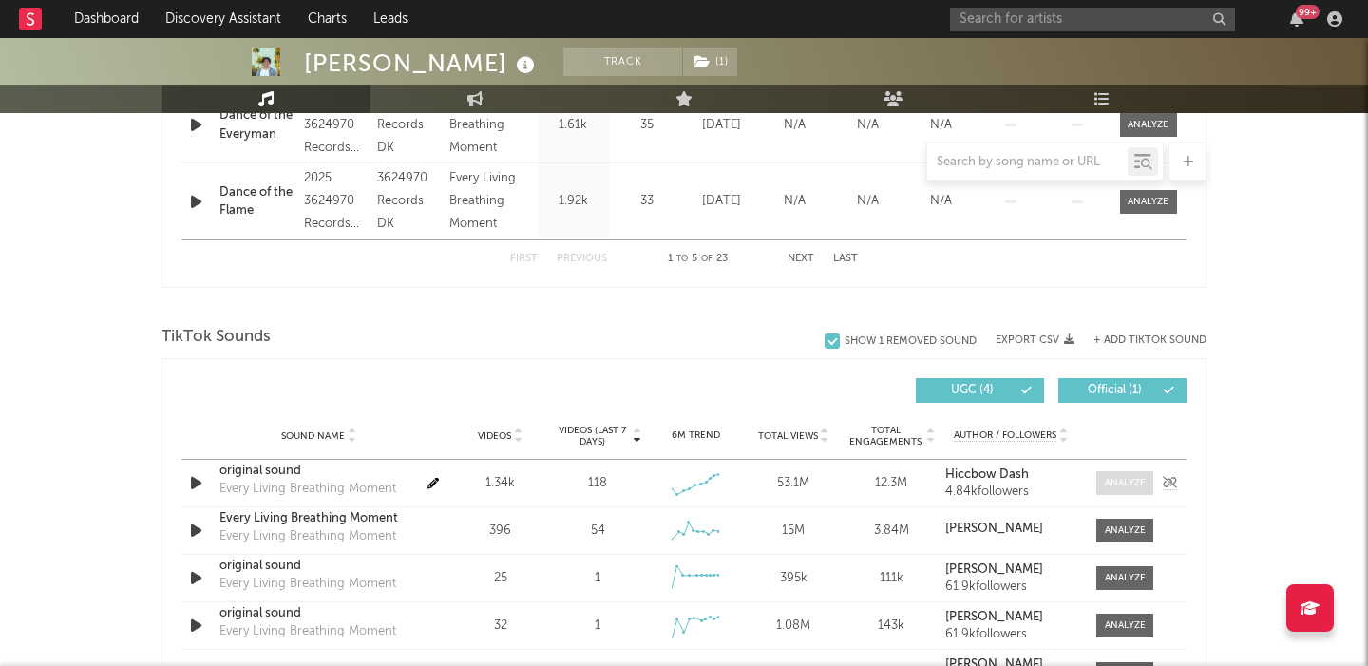
click at [1117, 486] on div at bounding box center [1125, 483] width 41 height 14
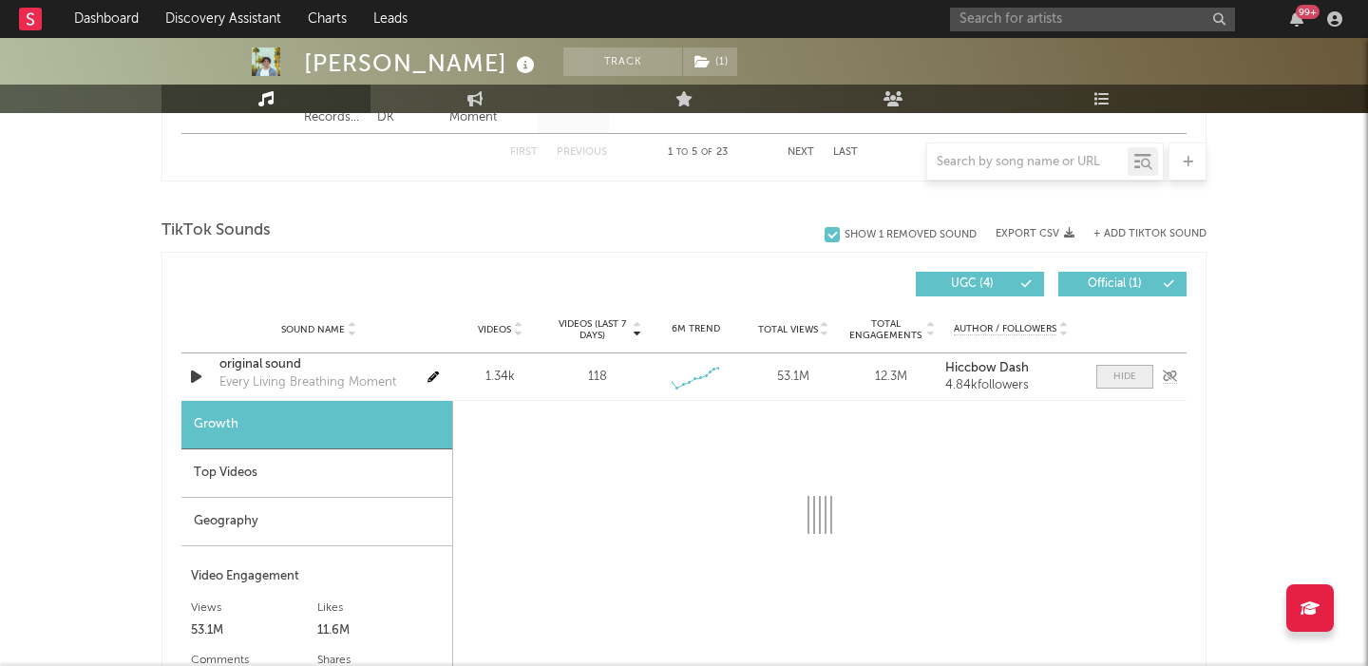
select select "1w"
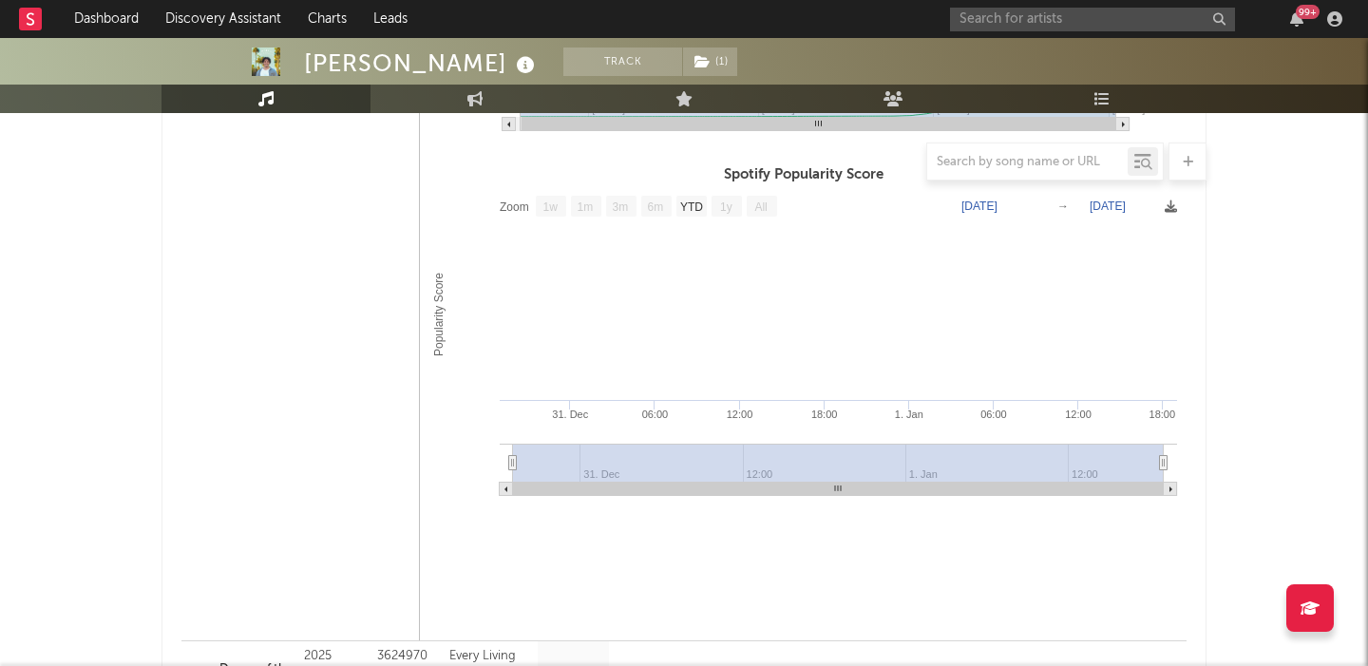
scroll to position [1280, 0]
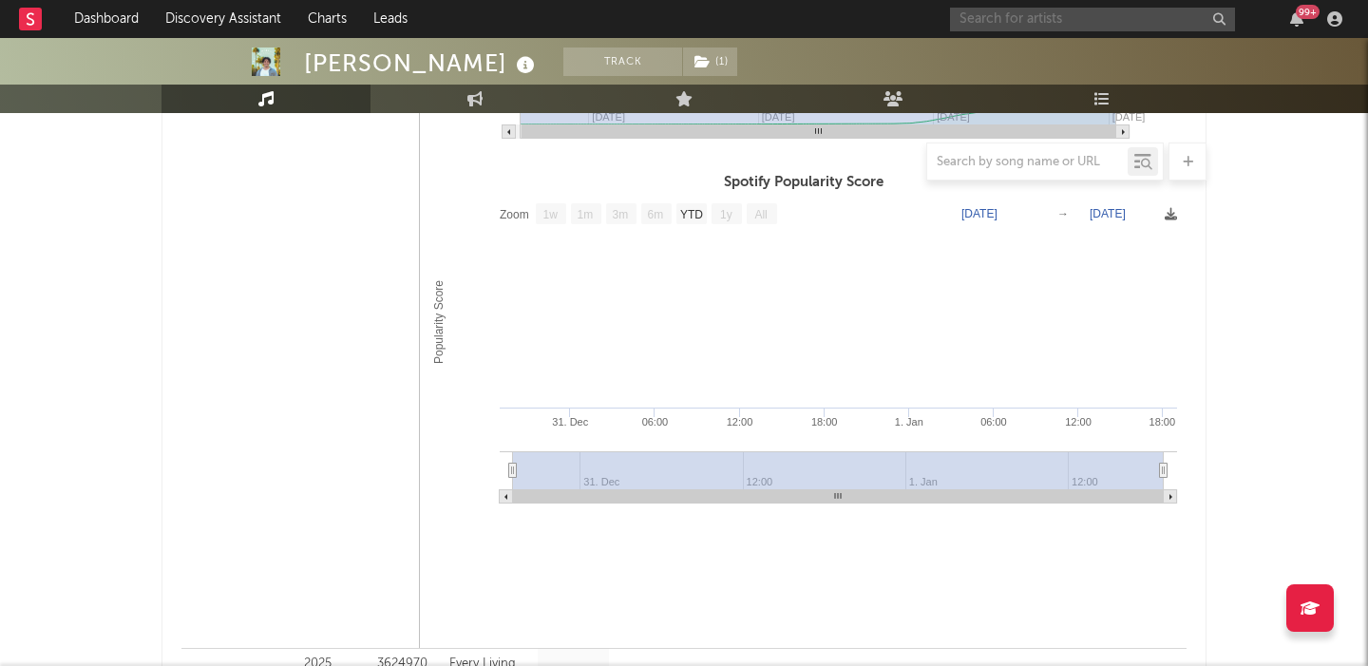
click at [1048, 16] on input "text" at bounding box center [1092, 20] width 285 height 24
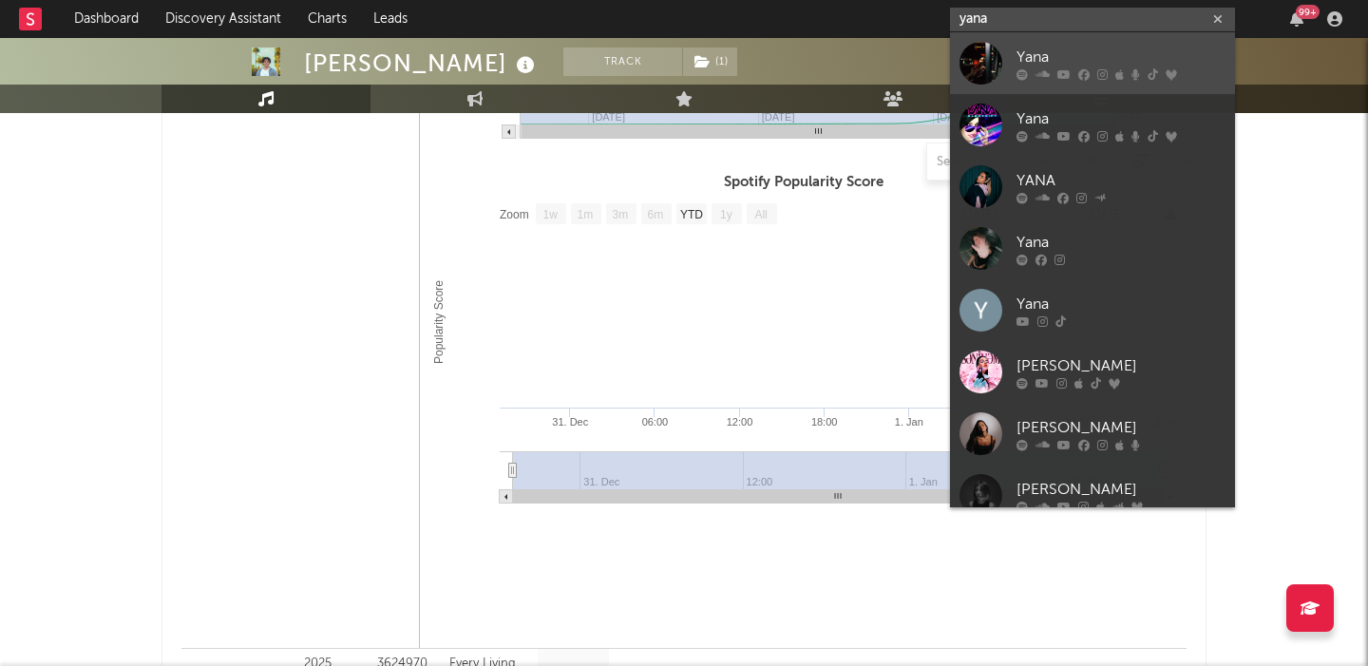
type input "yana"
click at [1099, 54] on div "Yana" at bounding box center [1121, 57] width 209 height 23
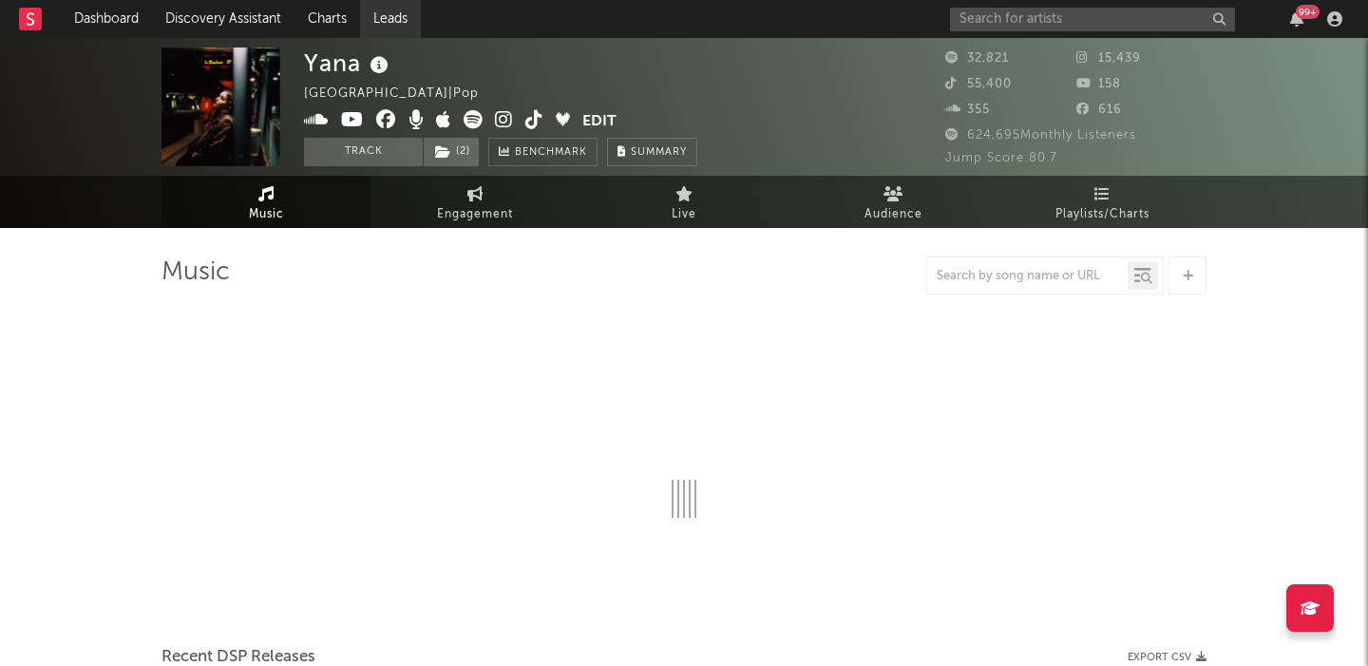
select select "6m"
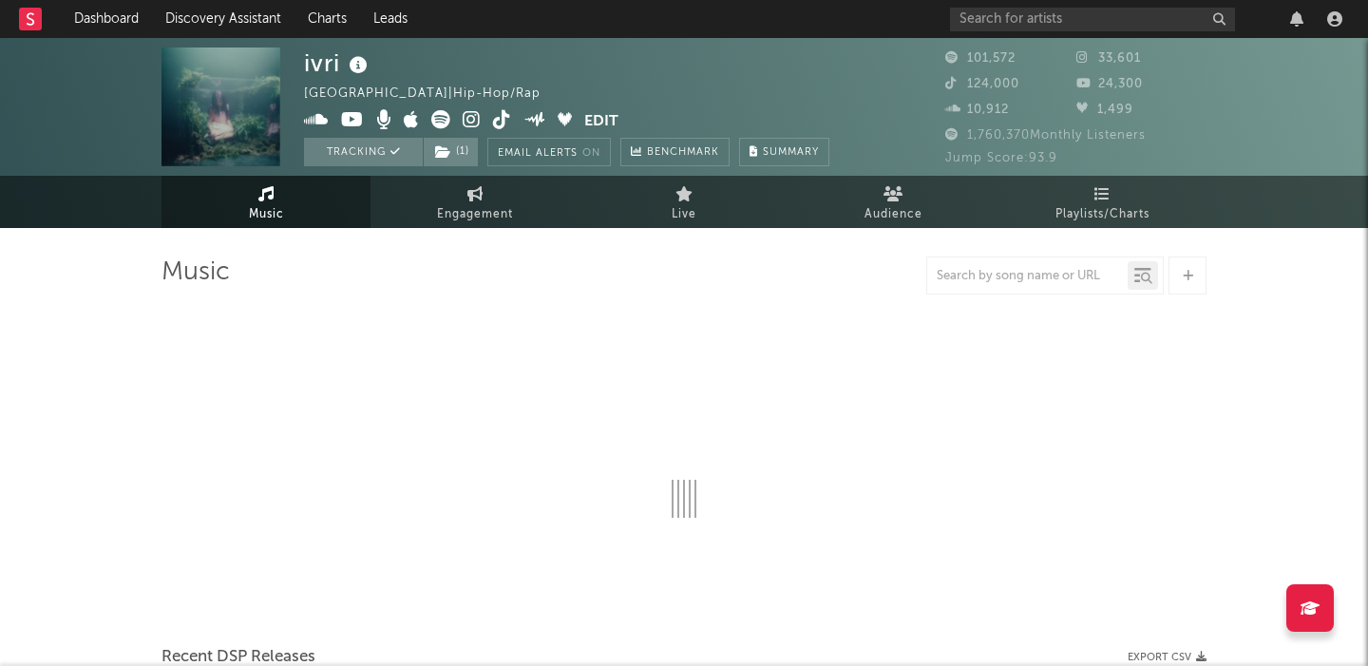
select select "6m"
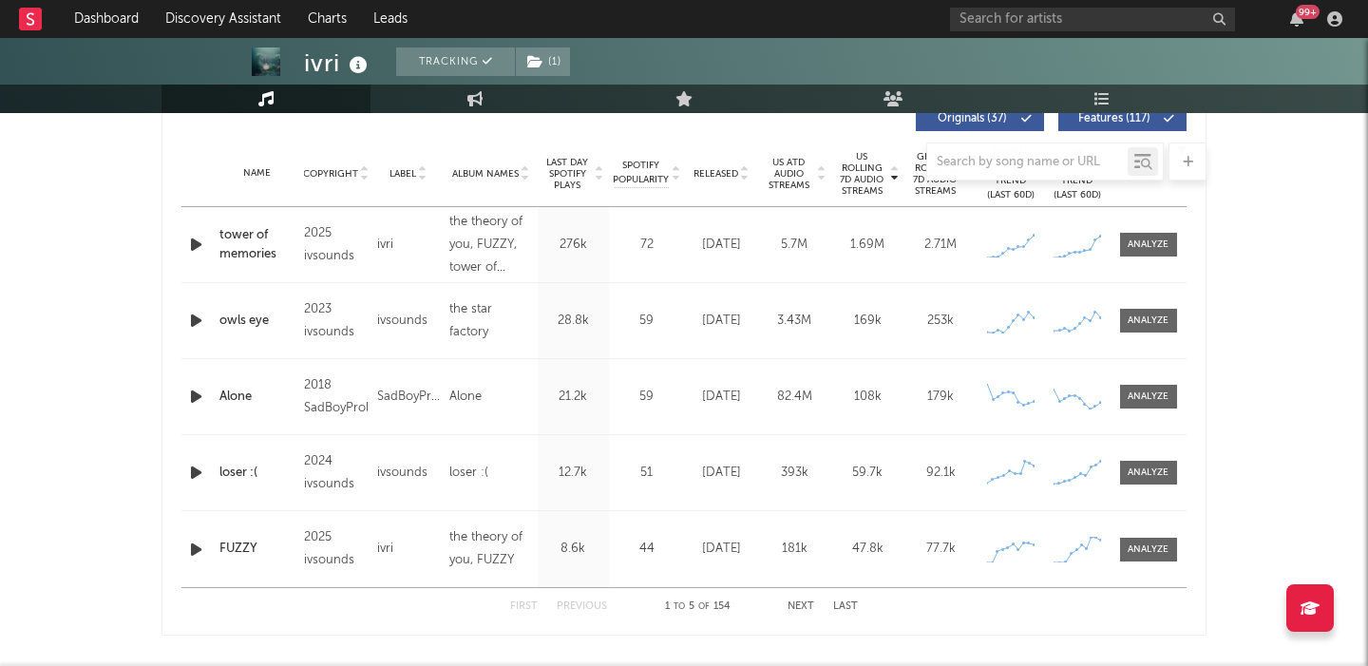
scroll to position [662, 0]
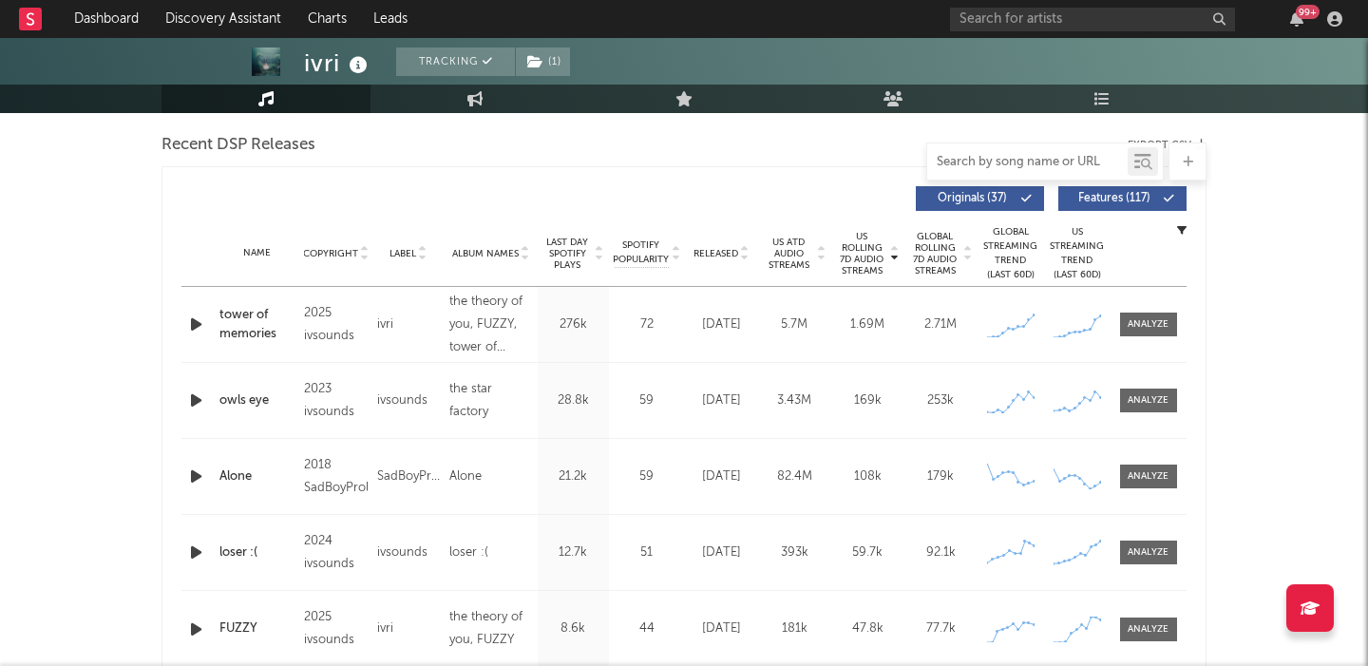
click at [972, 165] on input "text" at bounding box center [1027, 162] width 200 height 15
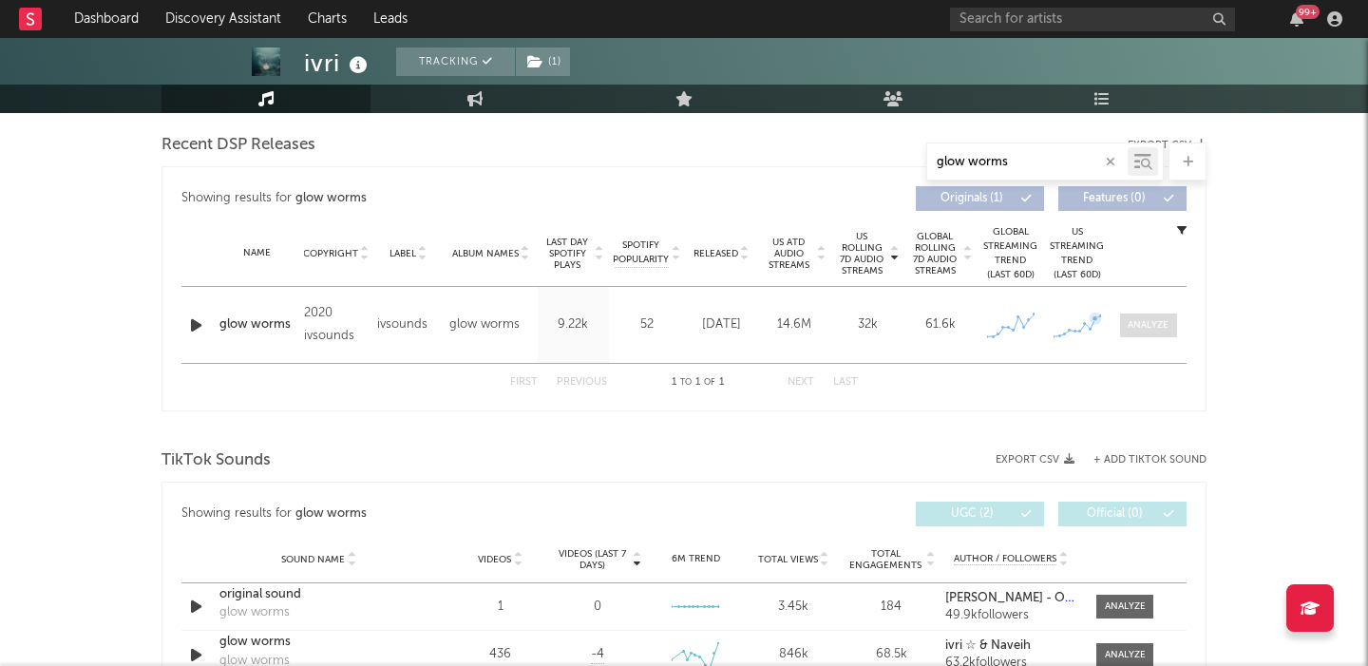
type input "glow worms"
click at [1137, 324] on div at bounding box center [1148, 325] width 41 height 14
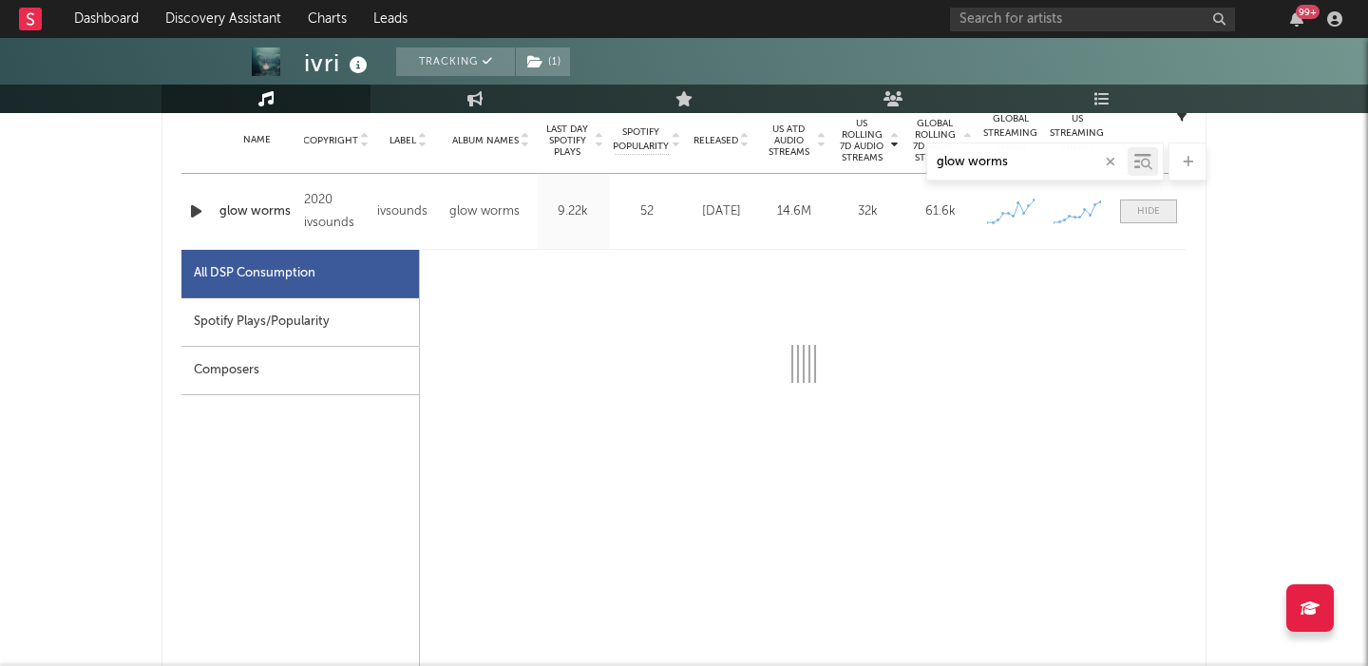
scroll to position [816, 0]
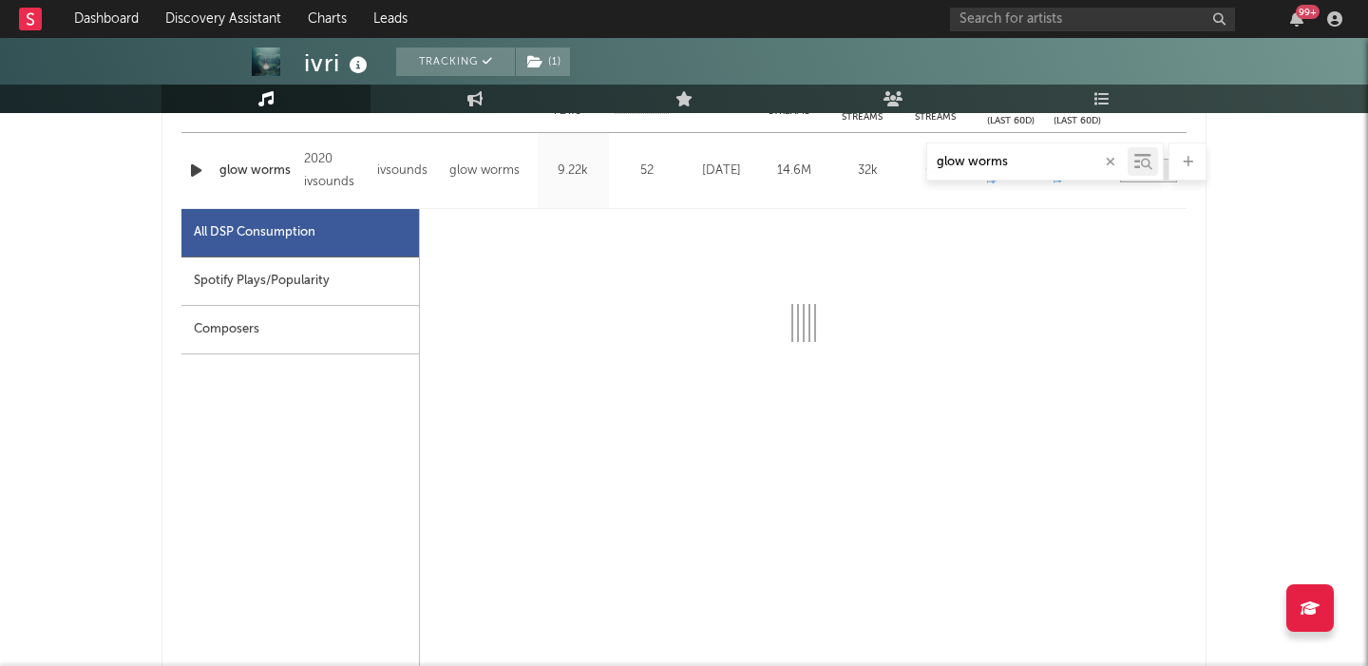
select select "6m"
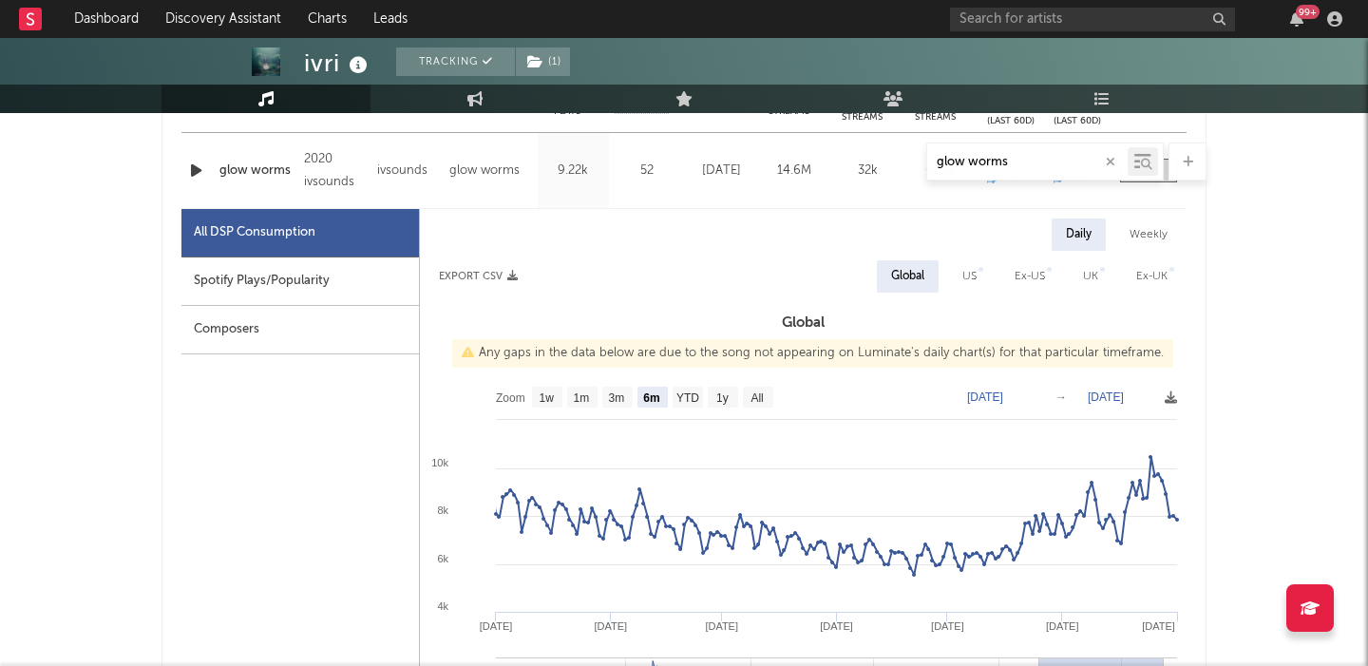
click at [352, 262] on div "Spotify Plays/Popularity" at bounding box center [300, 281] width 238 height 48
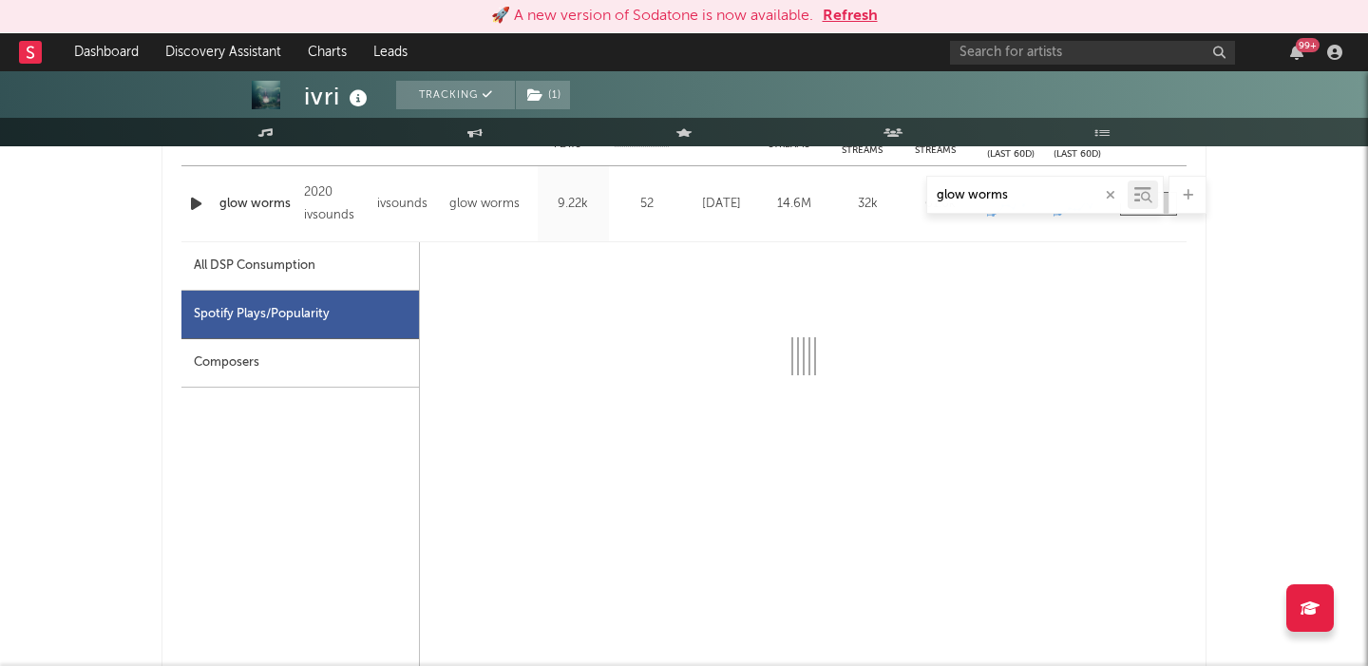
click at [282, 276] on div "All DSP Consumption" at bounding box center [255, 266] width 122 height 23
select select "6m"
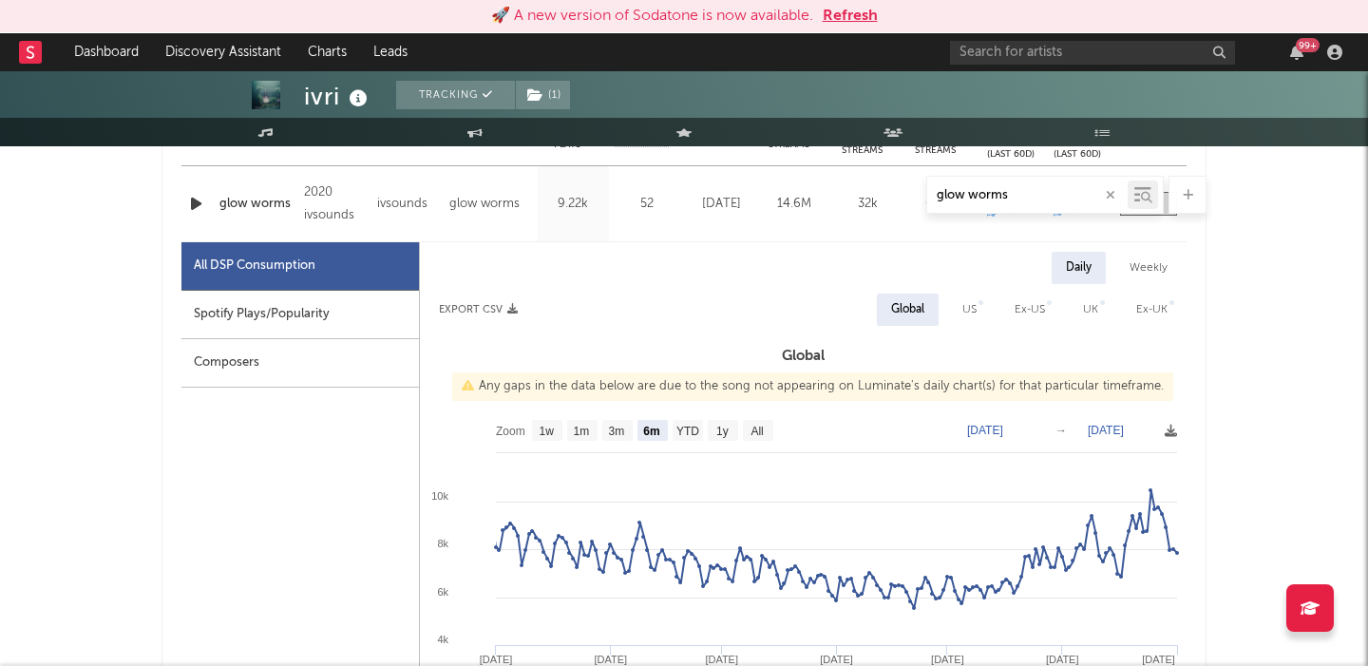
click at [304, 307] on div "Spotify Plays/Popularity" at bounding box center [300, 315] width 238 height 48
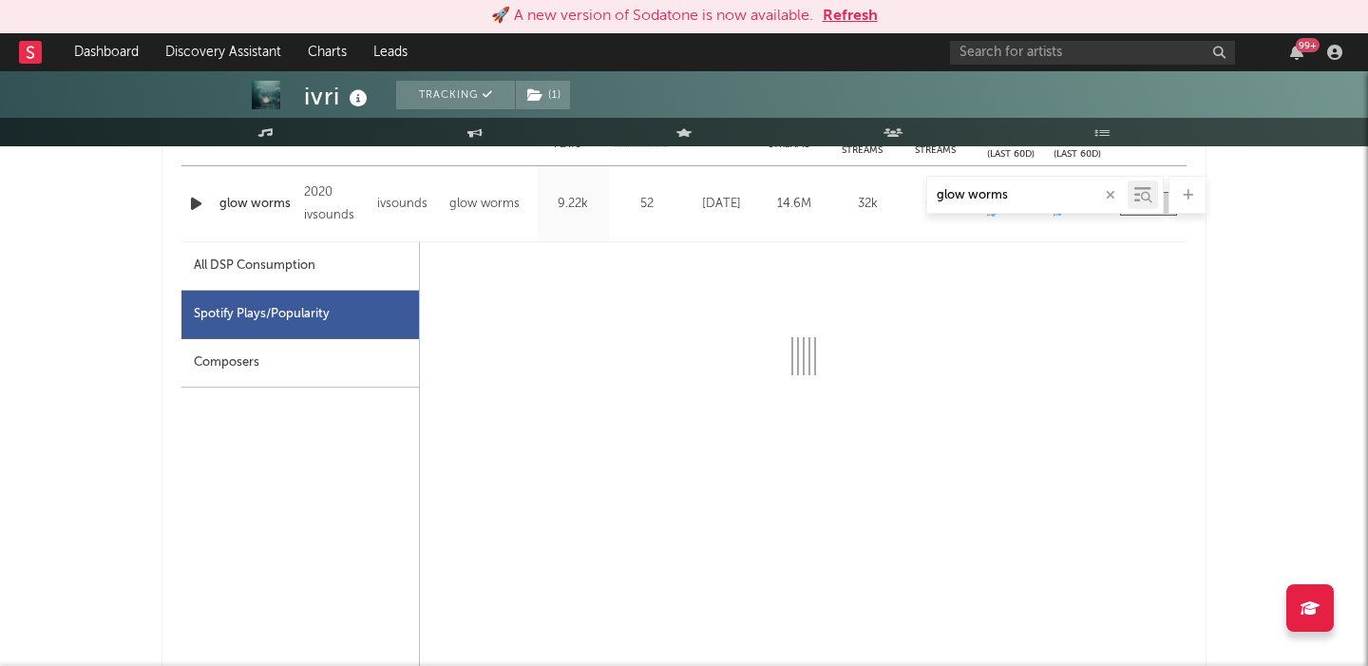
select select "6m"
select select "1w"
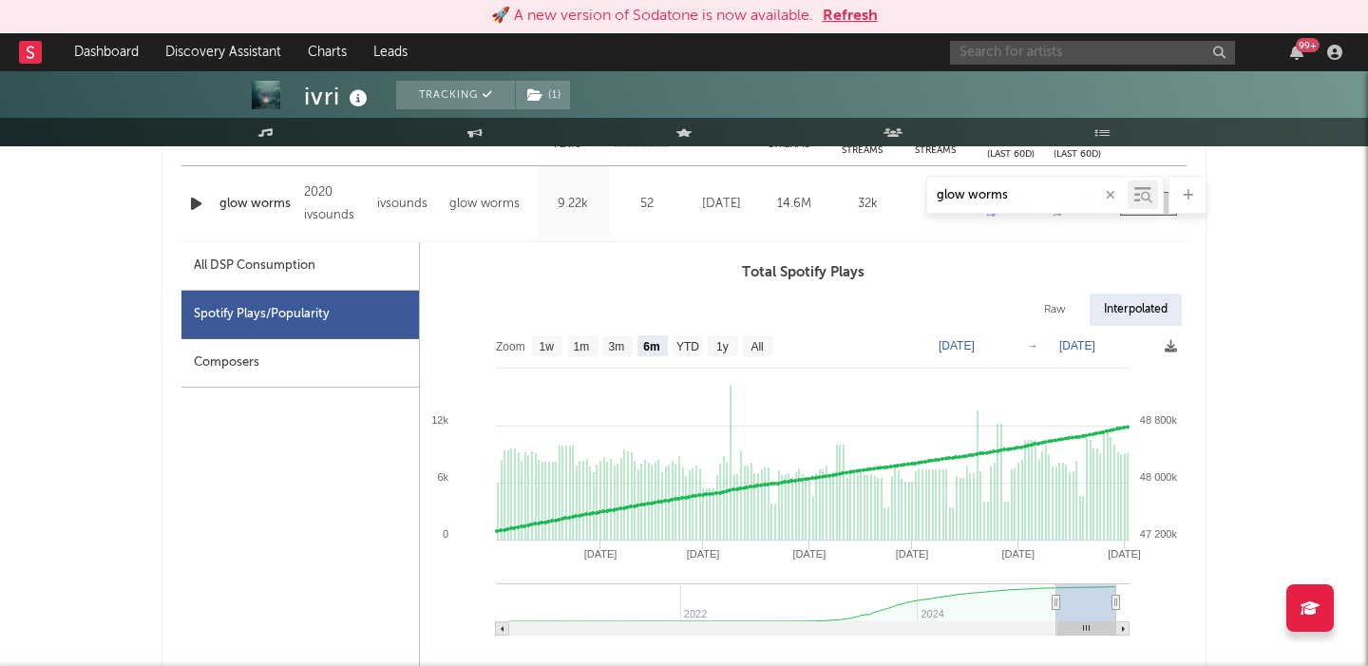
click at [1018, 50] on input "text" at bounding box center [1092, 53] width 285 height 24
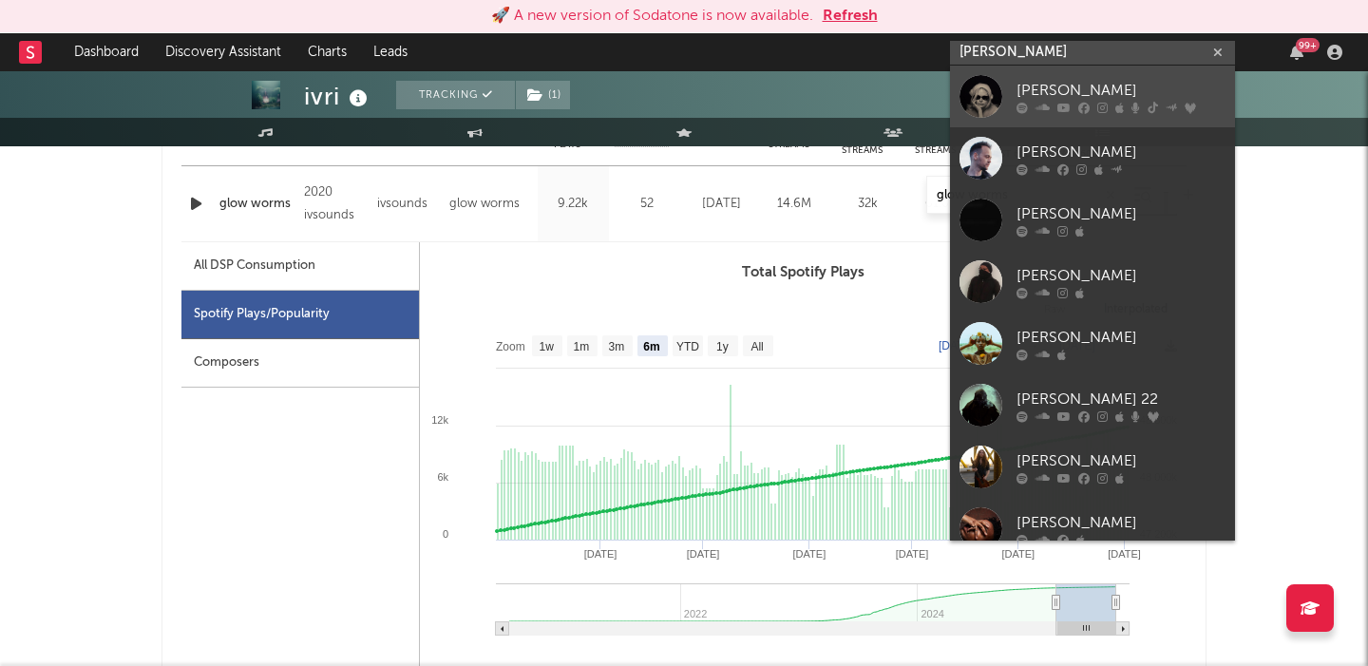
type input "ashe"
click at [1119, 87] on div "[PERSON_NAME]" at bounding box center [1121, 90] width 209 height 23
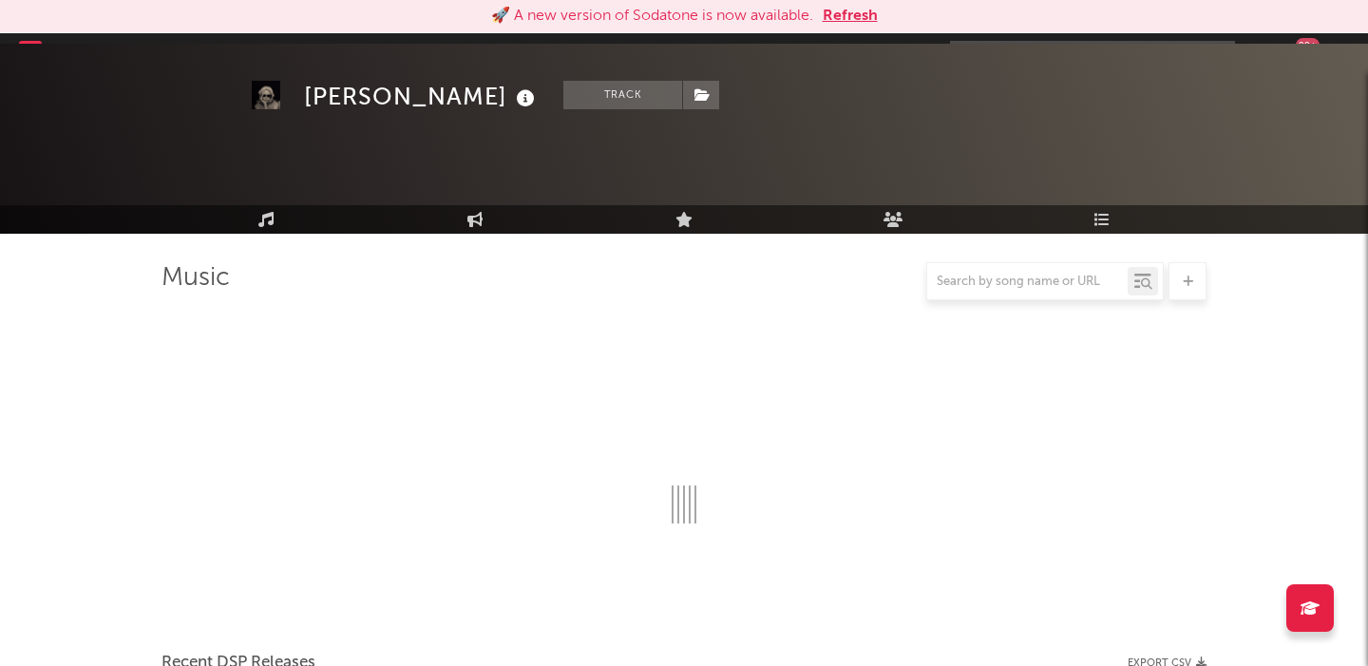
scroll to position [816, 0]
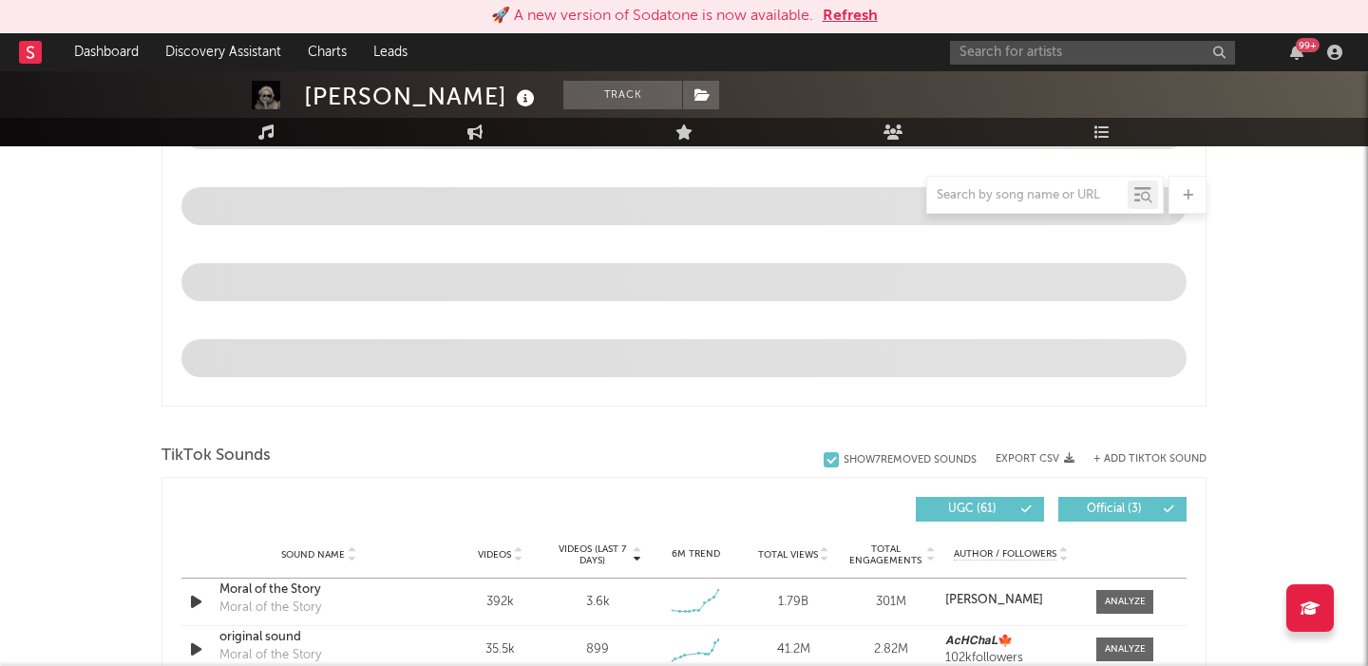
select select "6m"
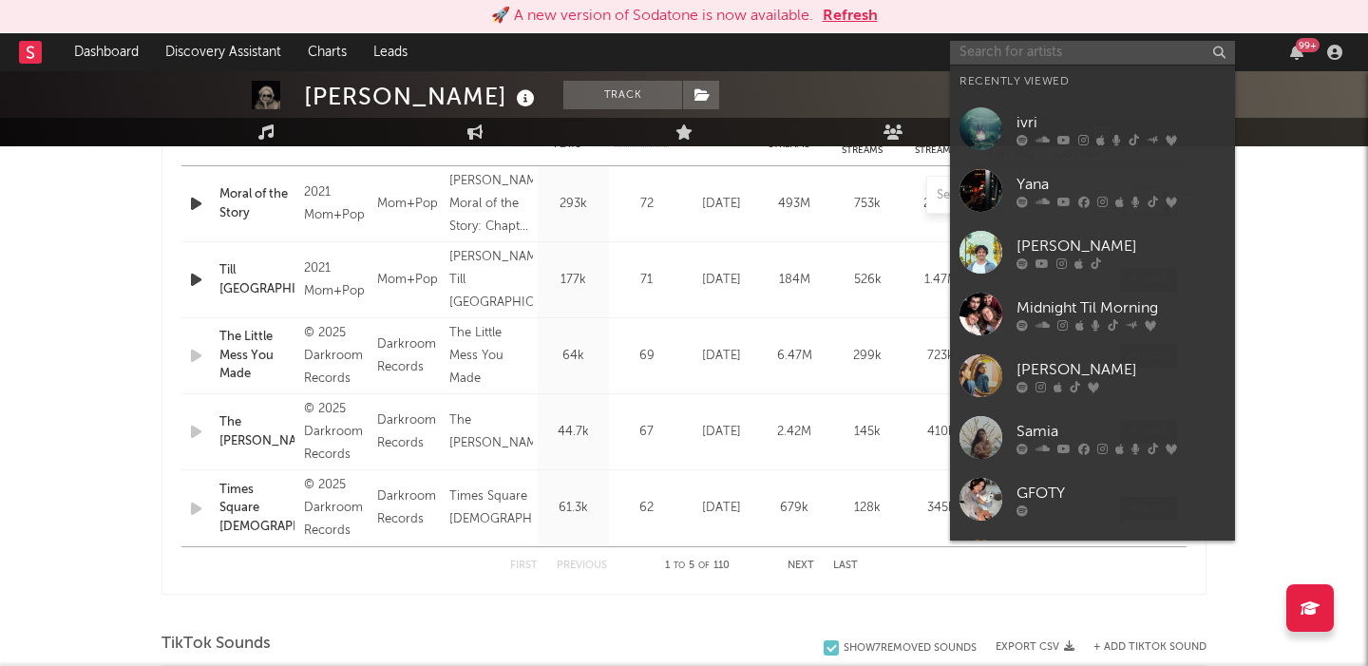
click at [1038, 60] on input "text" at bounding box center [1092, 53] width 285 height 24
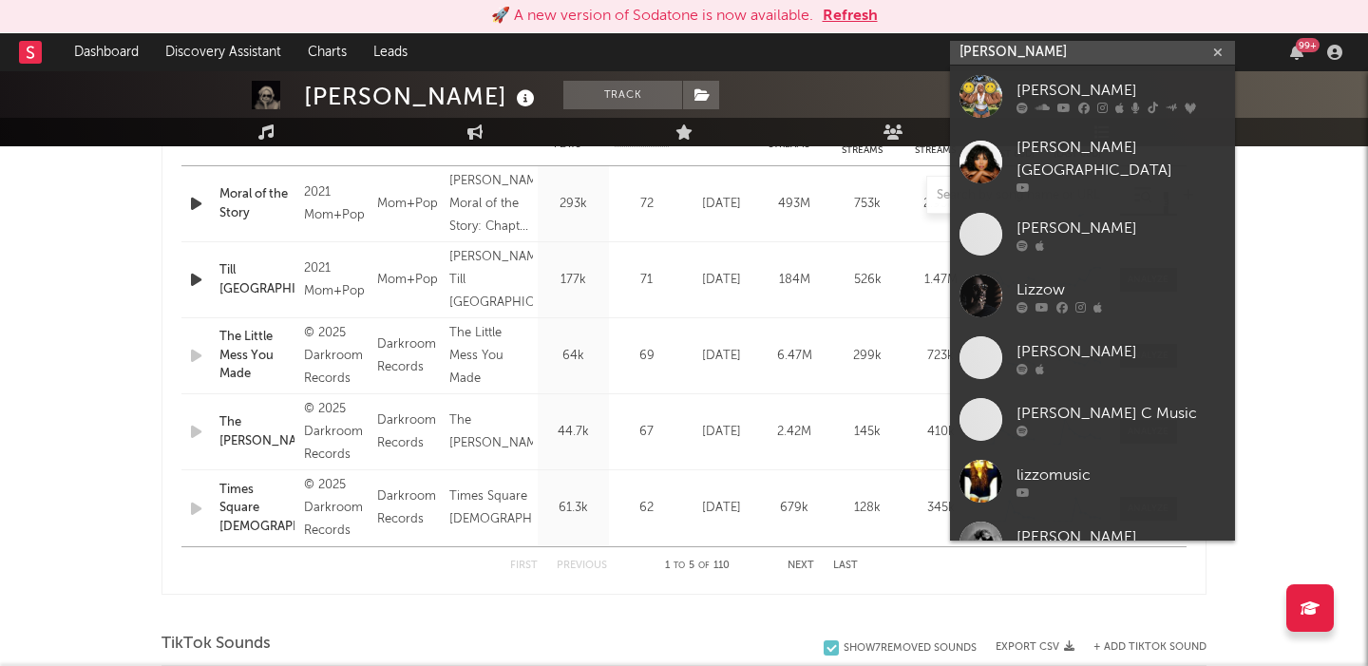
type input "lizzo"
click at [1071, 88] on div "Lizzo" at bounding box center [1121, 90] width 209 height 23
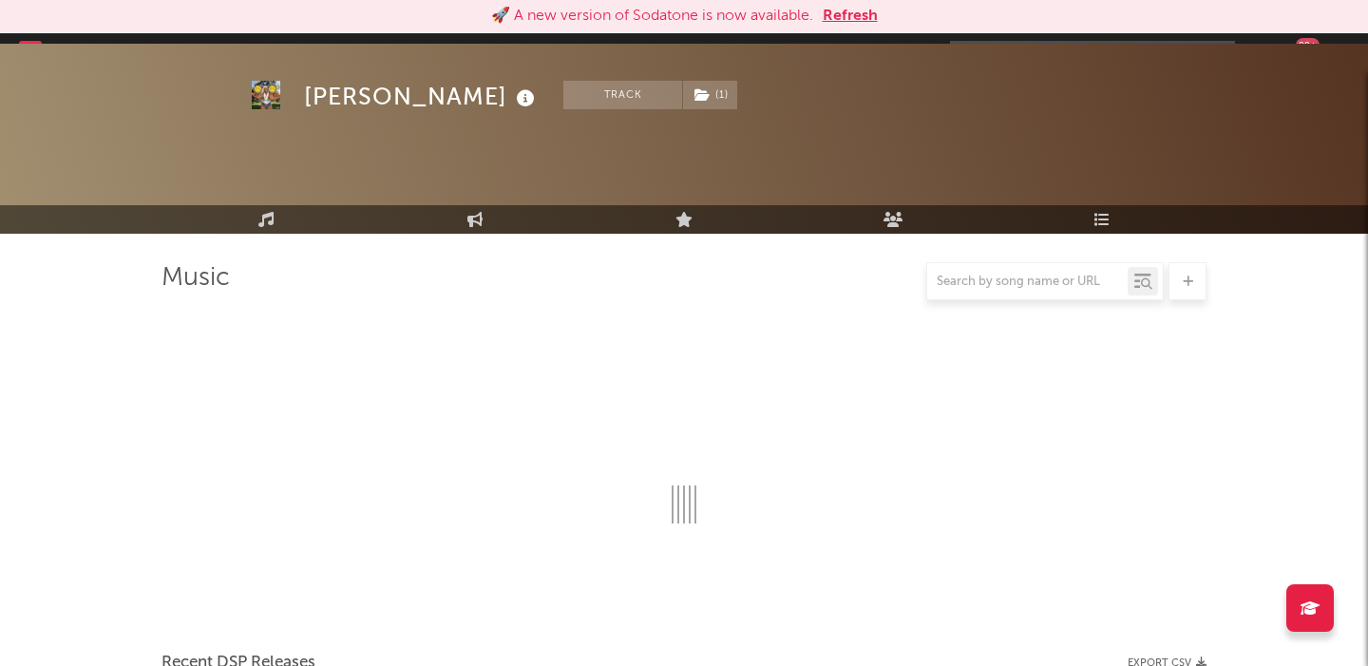
scroll to position [816, 0]
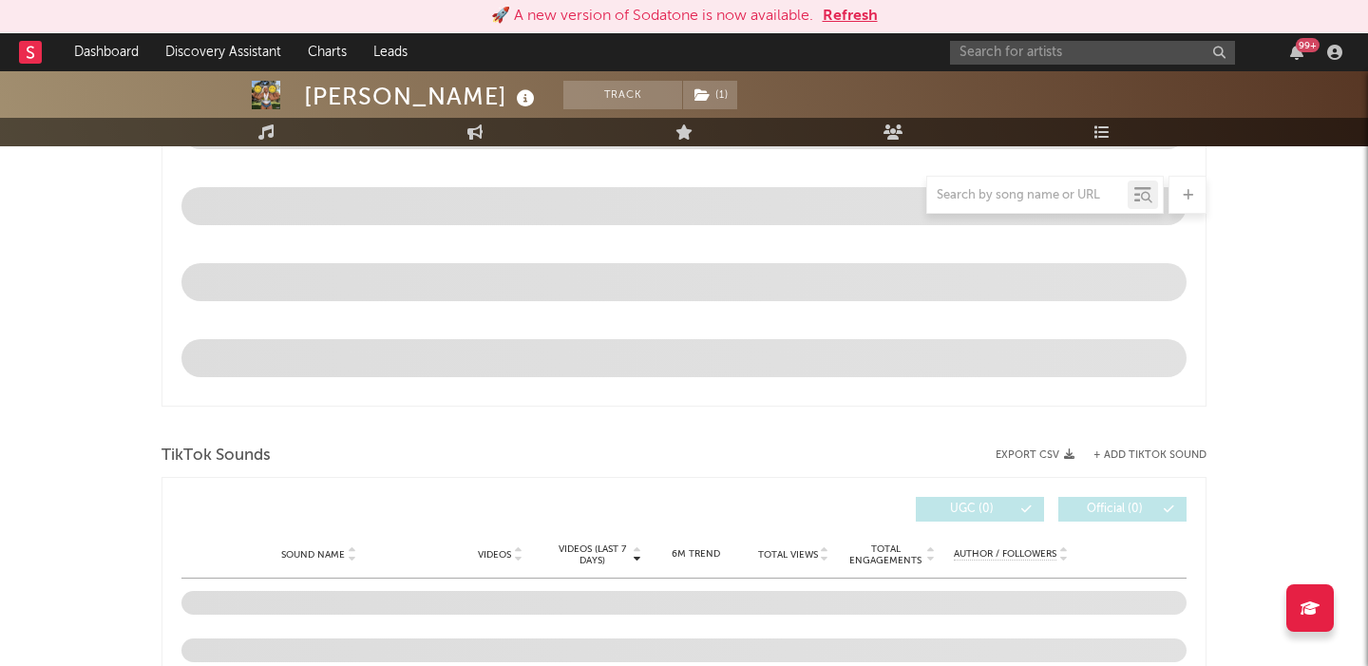
select select "6m"
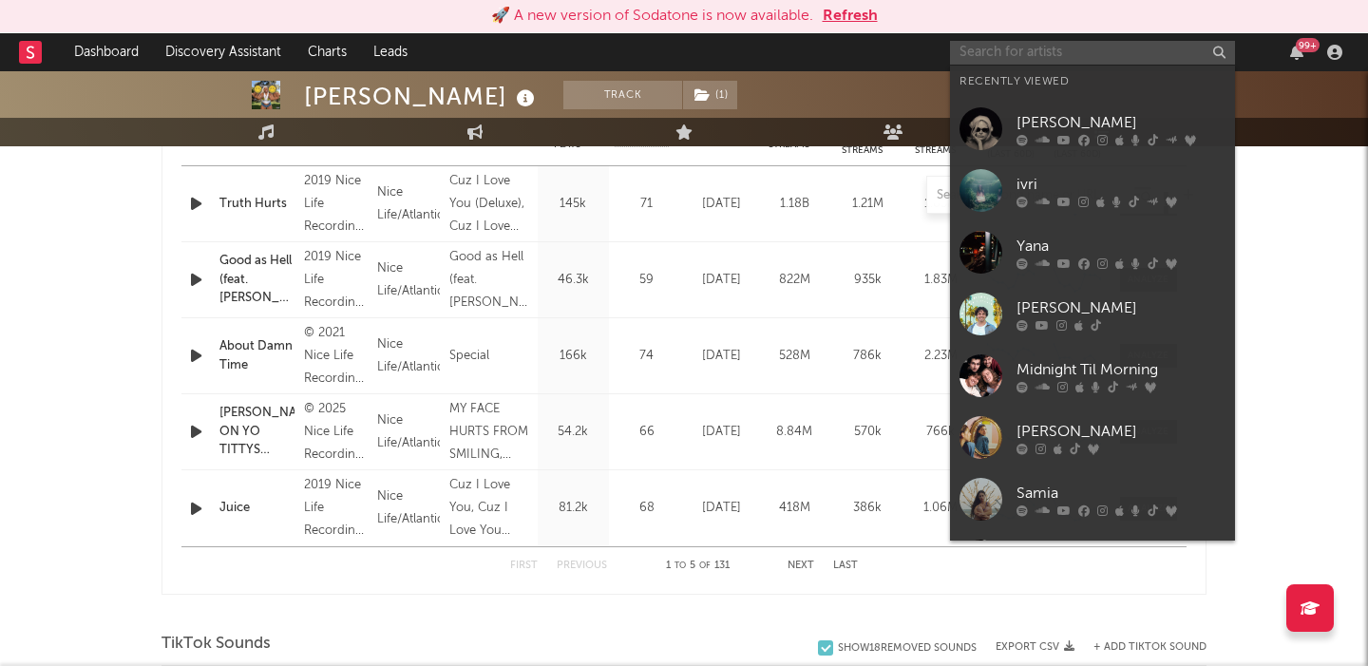
click at [998, 52] on input "text" at bounding box center [1092, 53] width 285 height 24
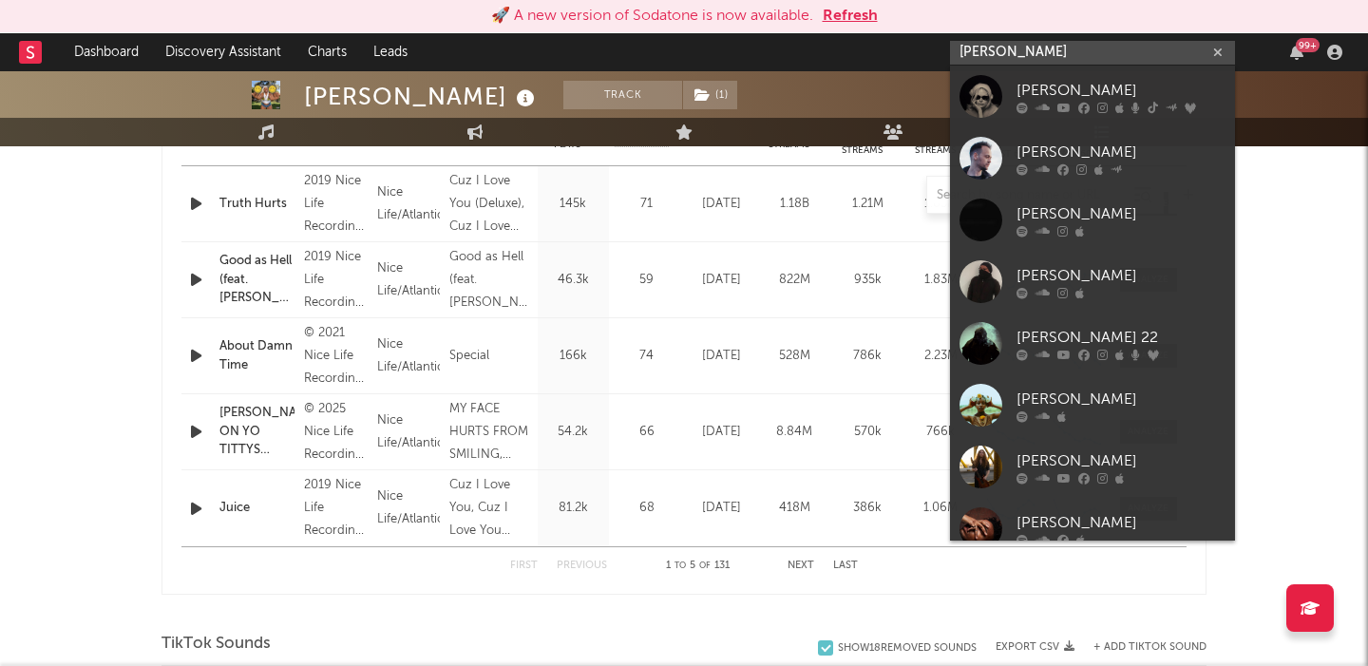
type input "ashe"
click at [1057, 87] on div "[PERSON_NAME]" at bounding box center [1121, 90] width 209 height 23
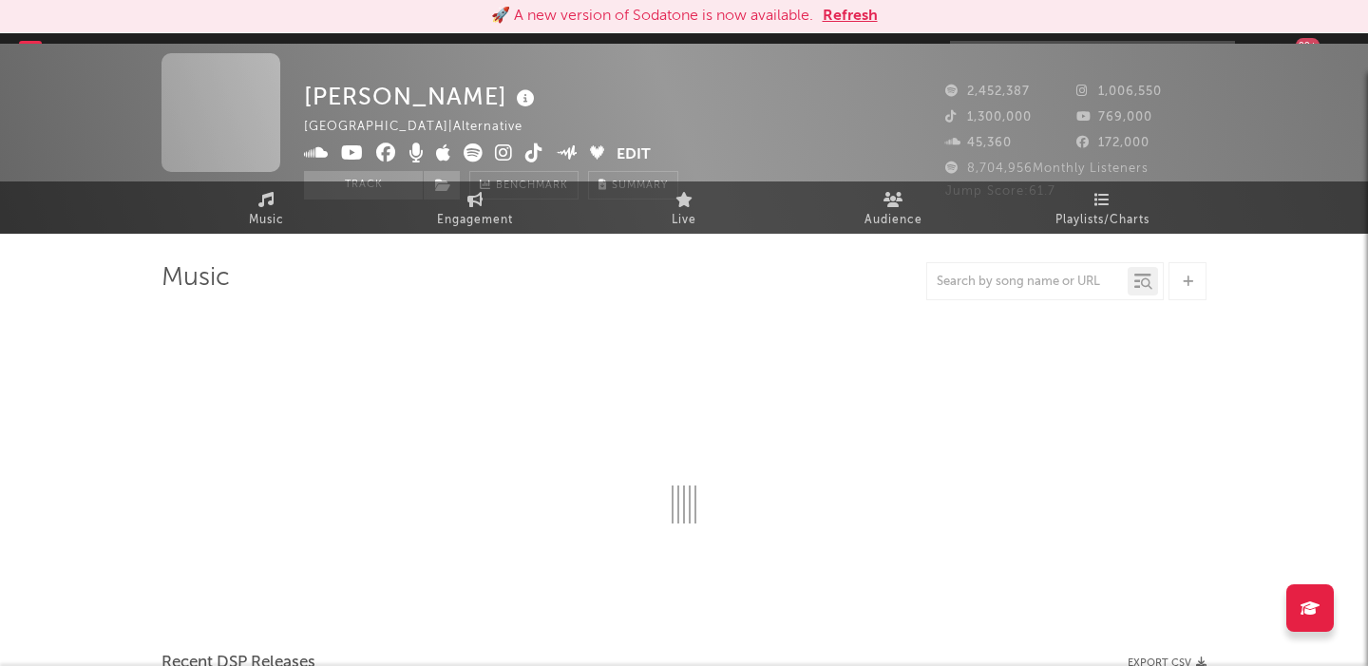
scroll to position [816, 0]
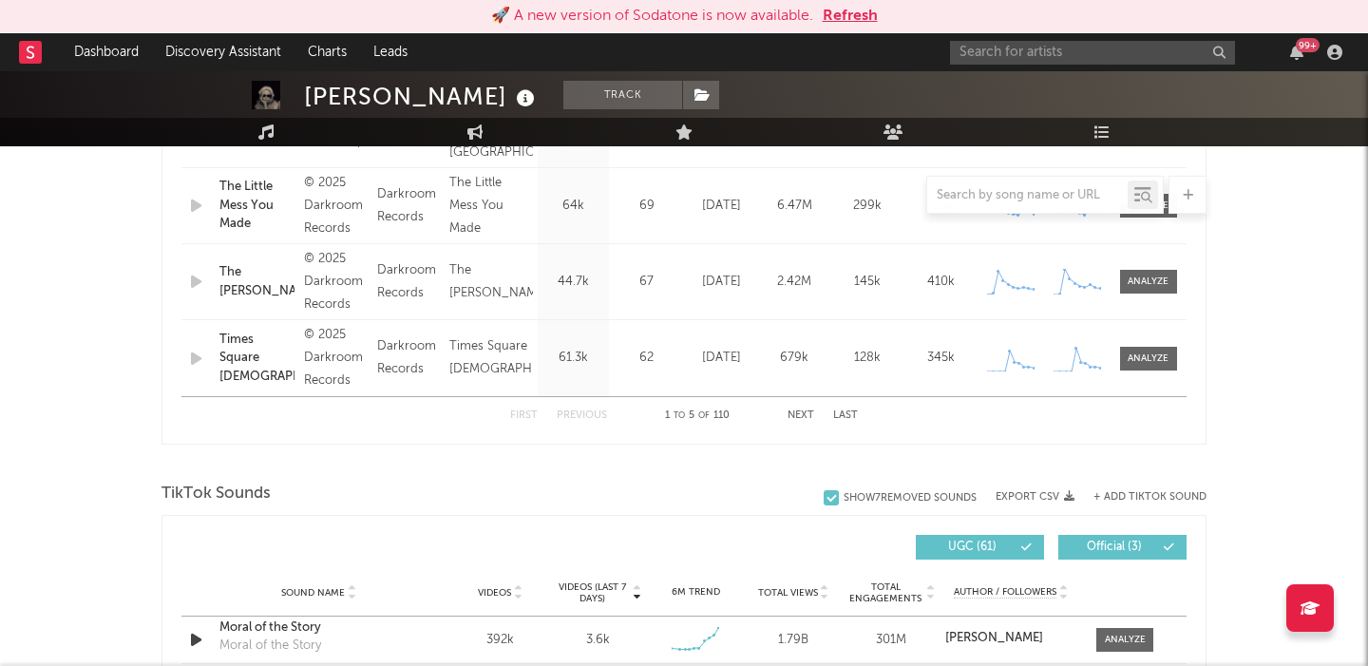
select select "6m"
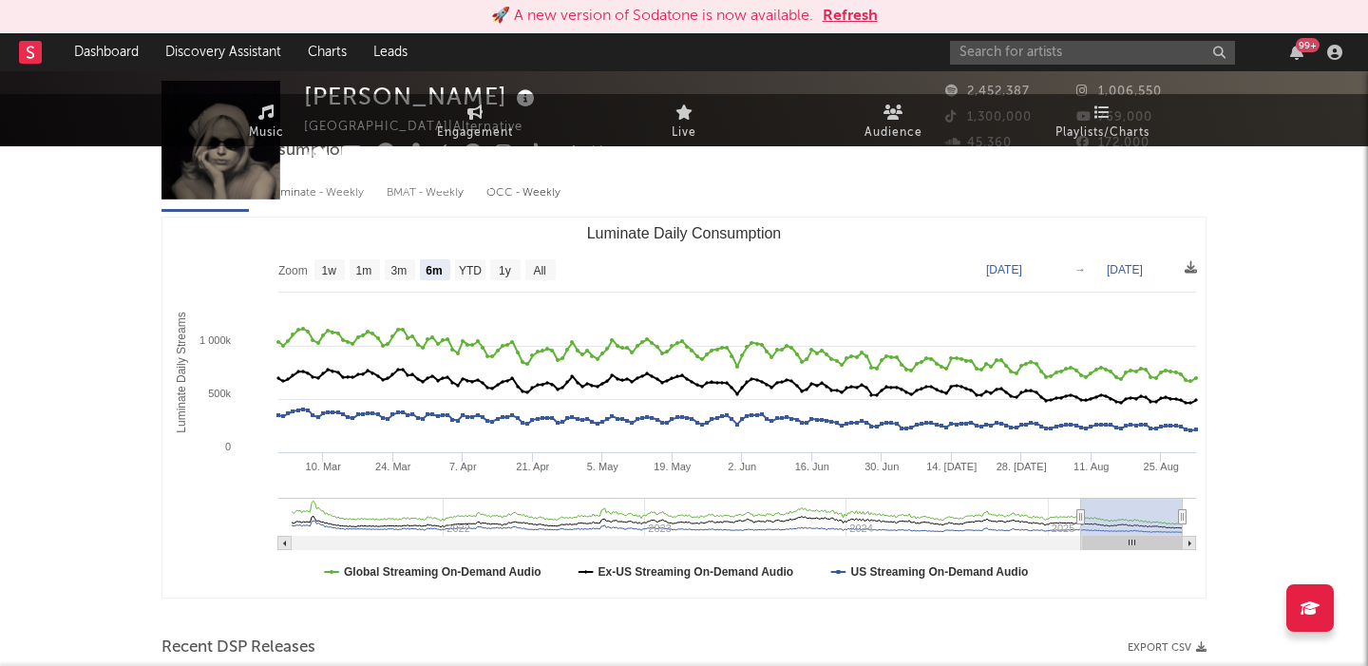
scroll to position [0, 0]
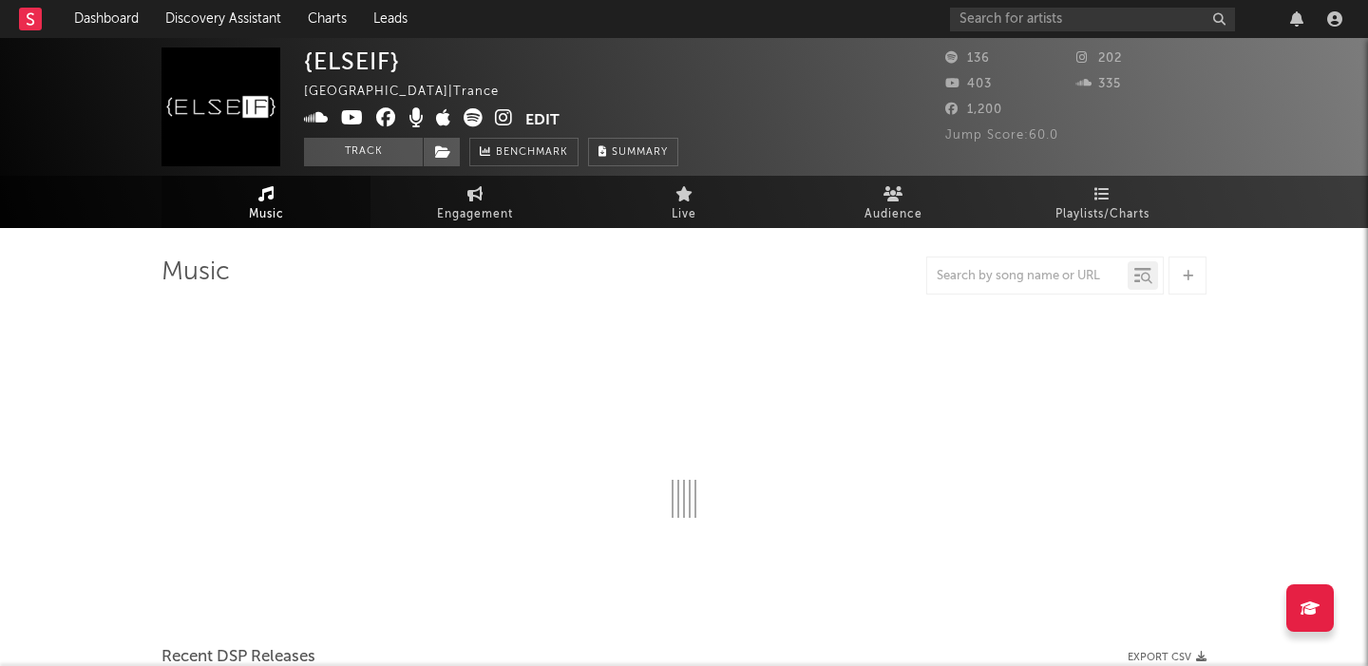
select select "1w"
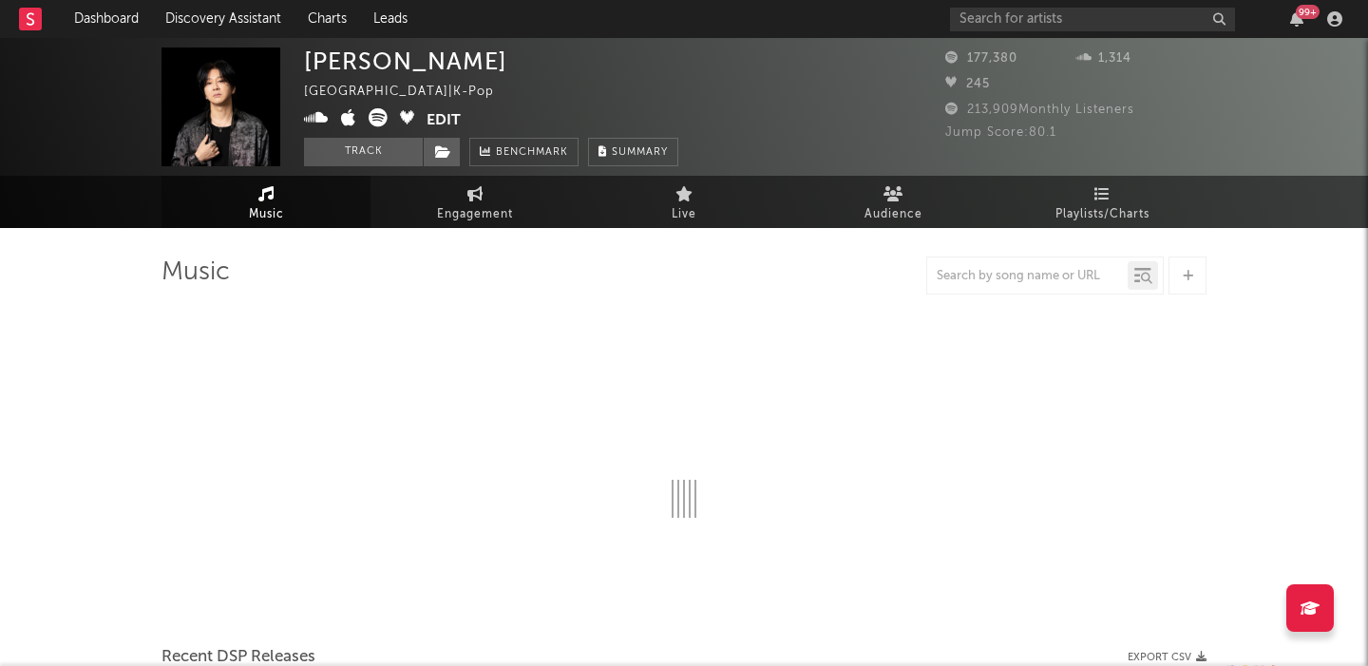
select select "6m"
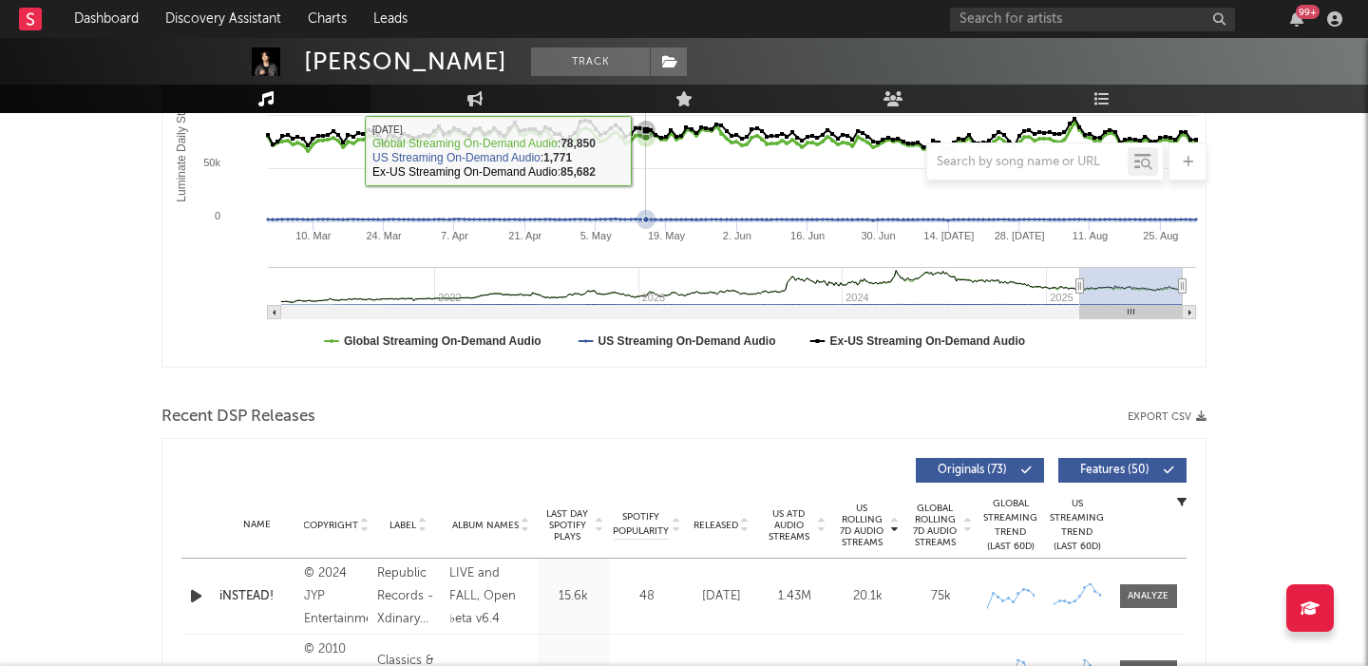
scroll to position [509, 0]
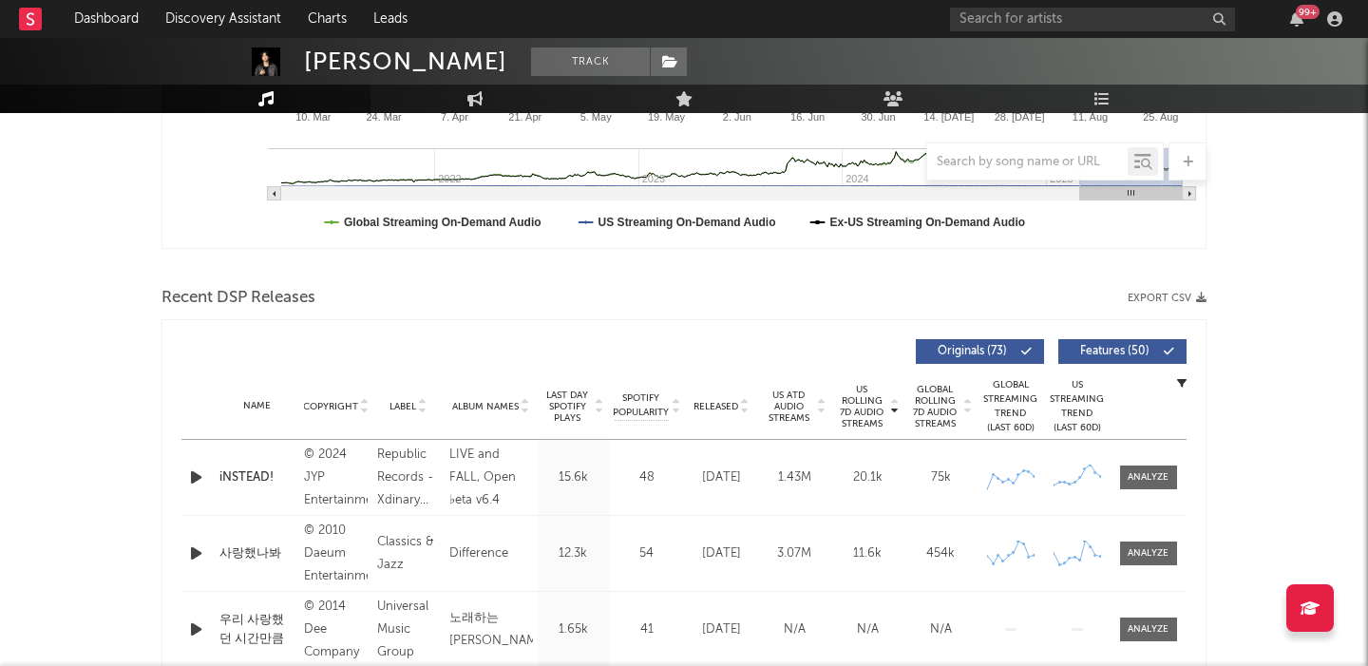
click at [1128, 352] on span "Features ( 50 )" at bounding box center [1114, 351] width 87 height 11
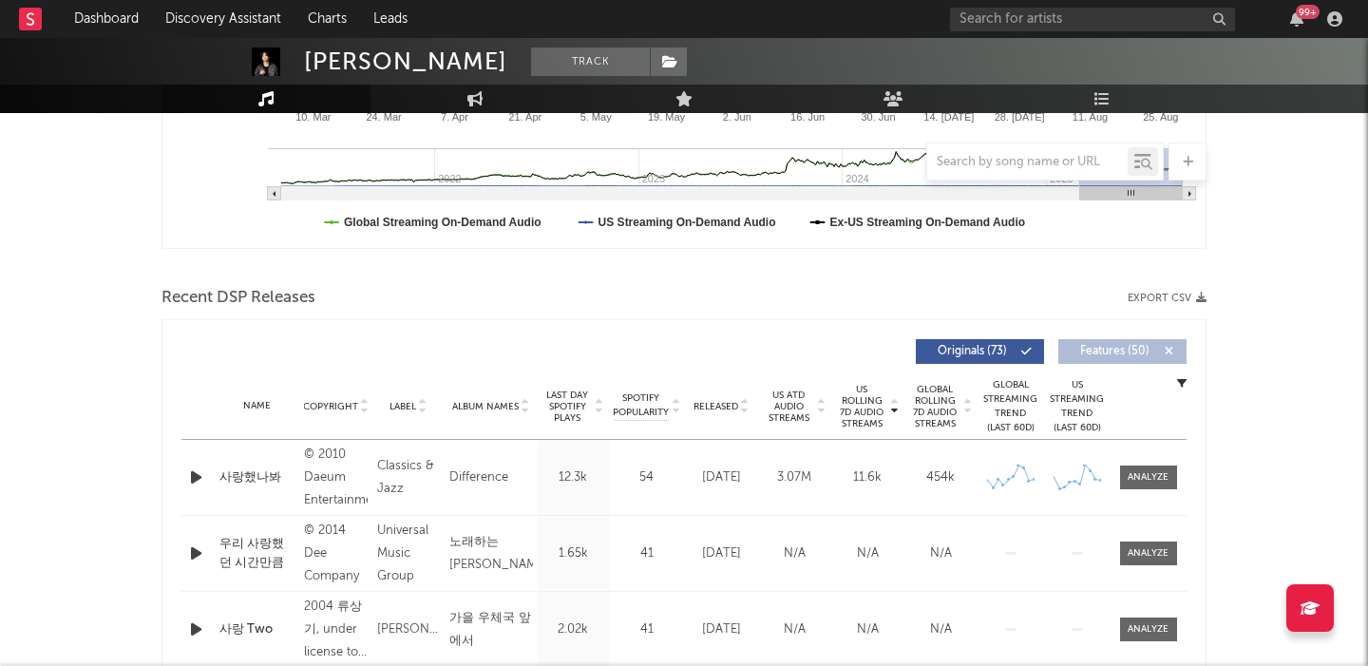
click at [572, 406] on span "Last Day Spotify Plays" at bounding box center [568, 407] width 50 height 34
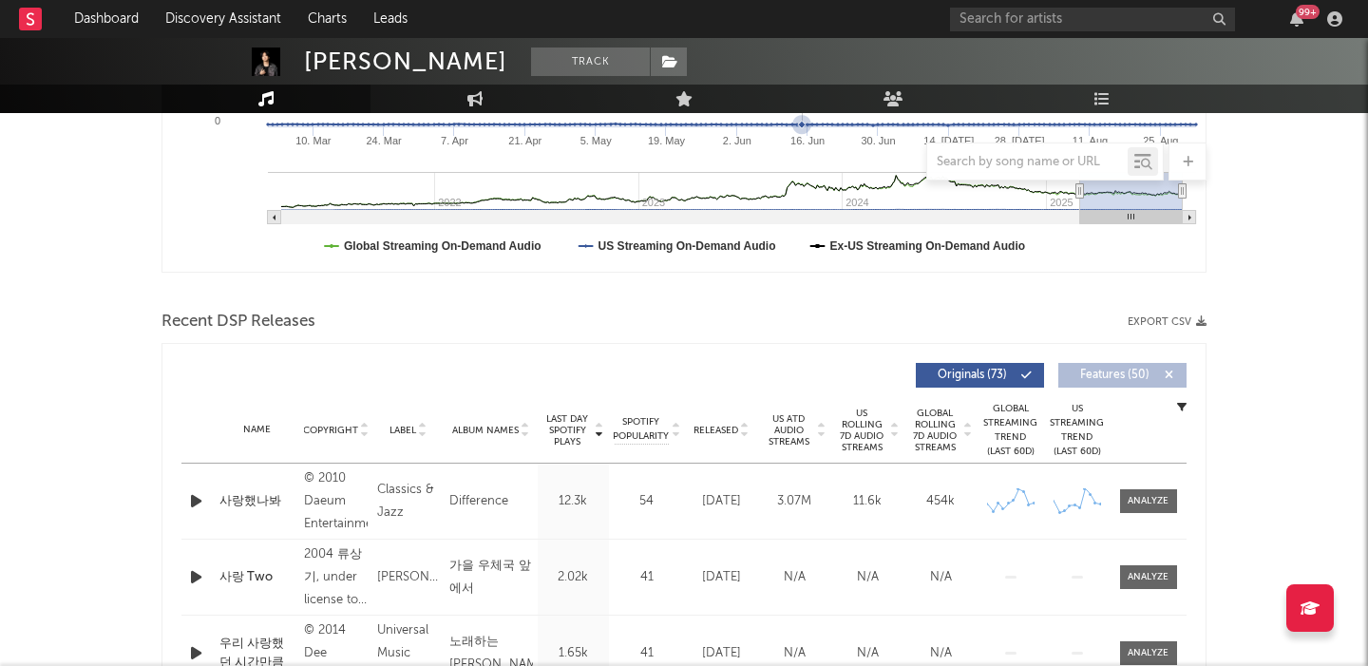
scroll to position [502, 0]
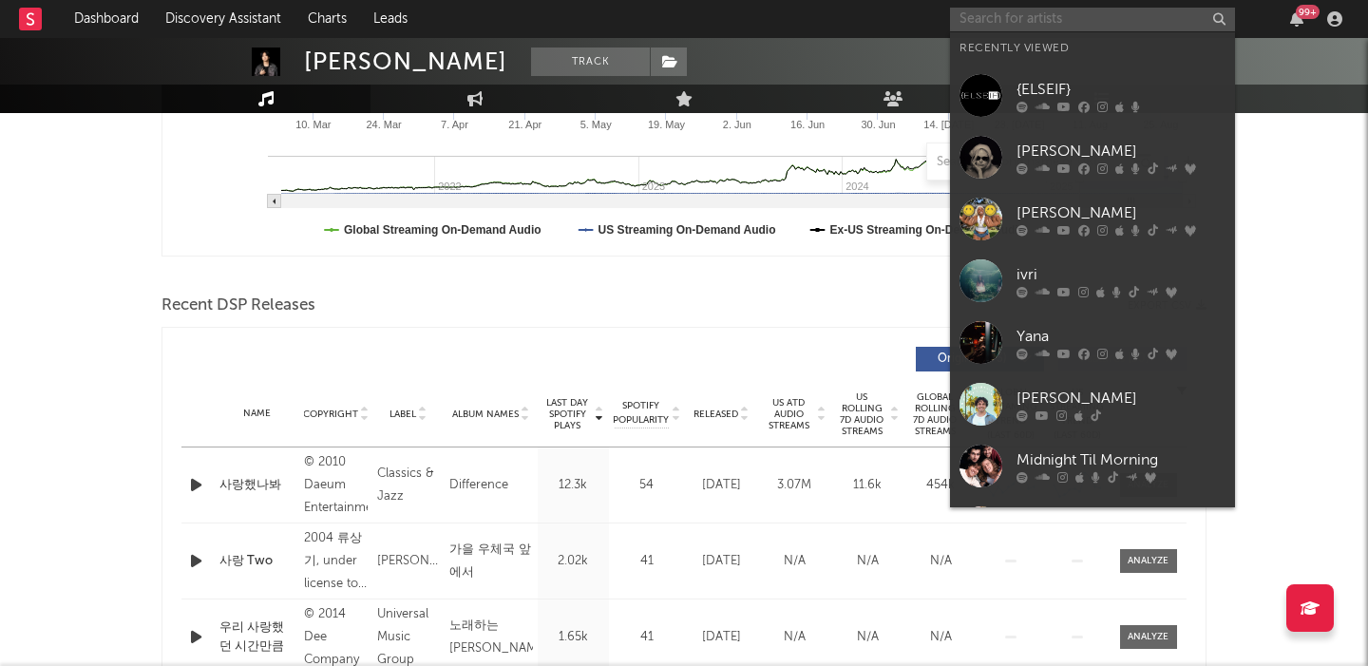
click at [1092, 21] on input "text" at bounding box center [1092, 20] width 285 height 24
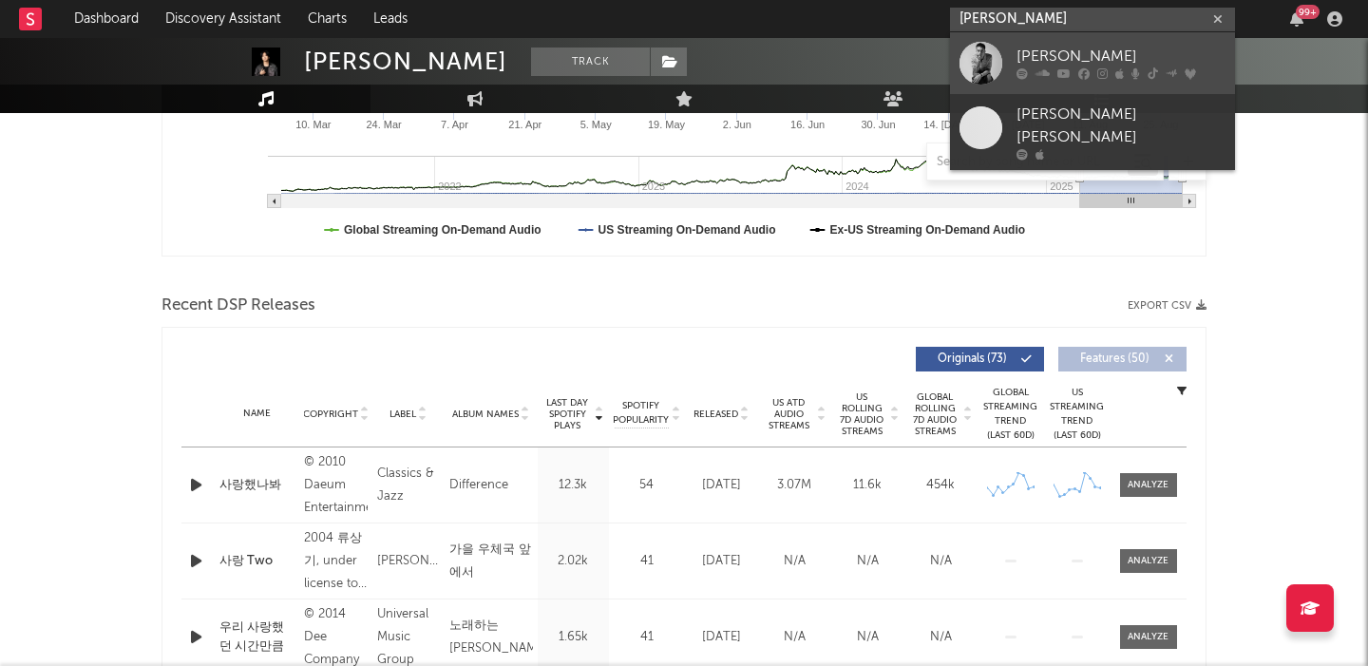
type input "cameron whi"
click at [1166, 49] on div "[PERSON_NAME]" at bounding box center [1121, 57] width 209 height 23
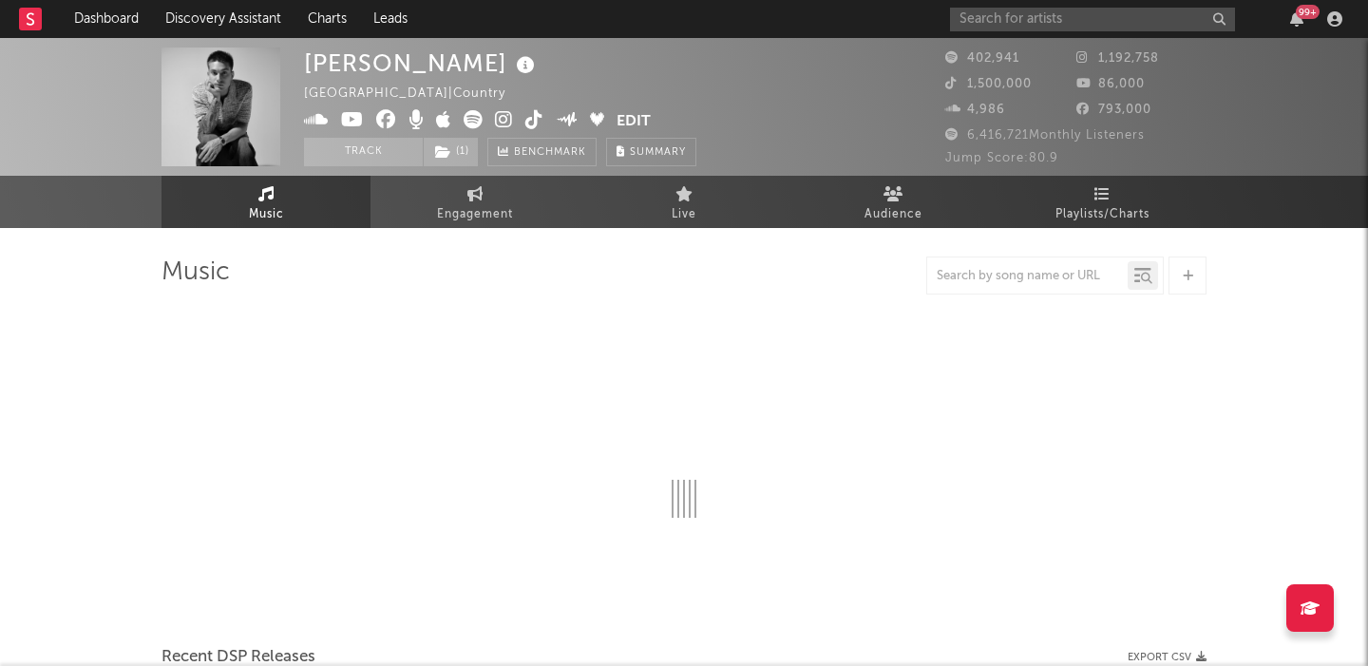
select select "6m"
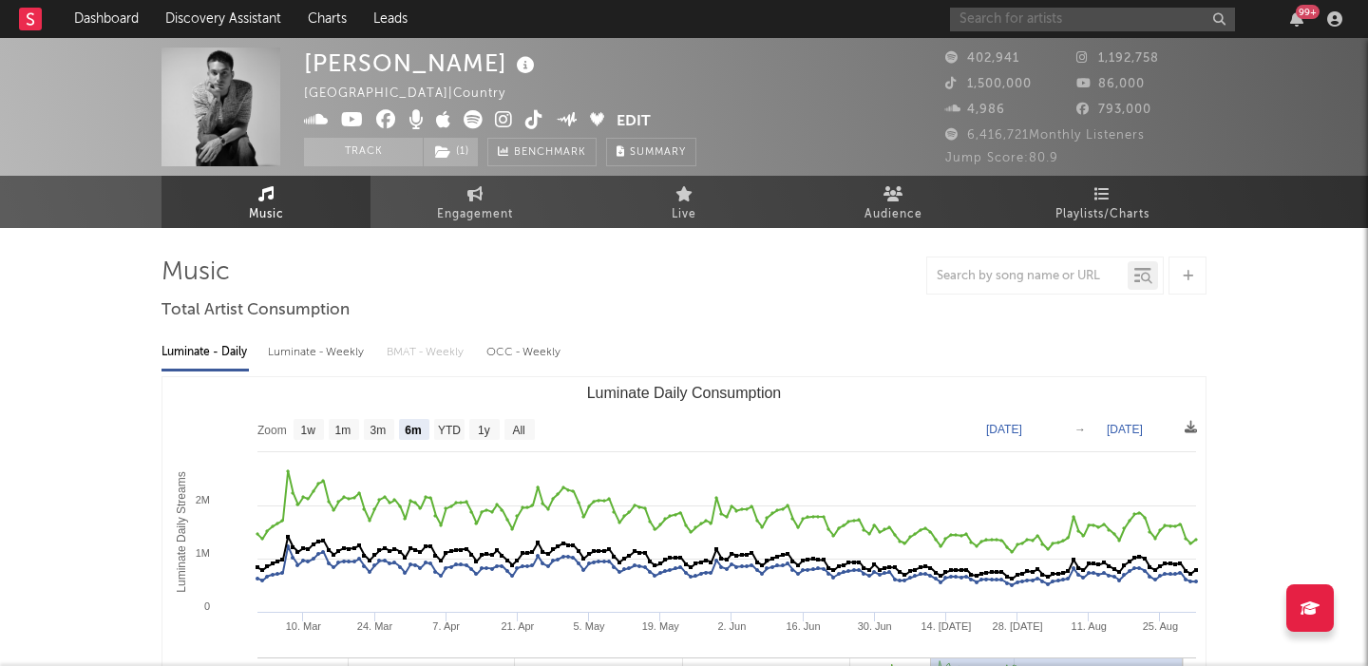
click at [992, 19] on input "text" at bounding box center [1092, 20] width 285 height 24
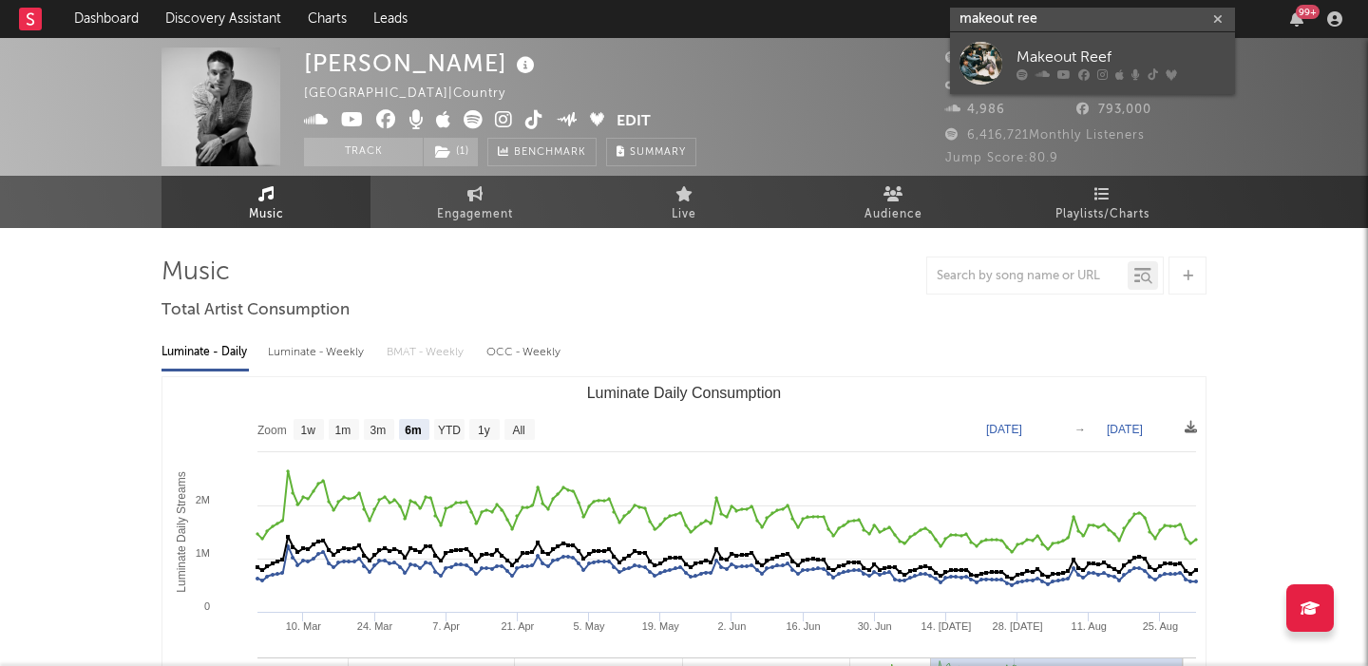
type input "makeout ree"
click at [1078, 69] on icon at bounding box center [1083, 73] width 11 height 11
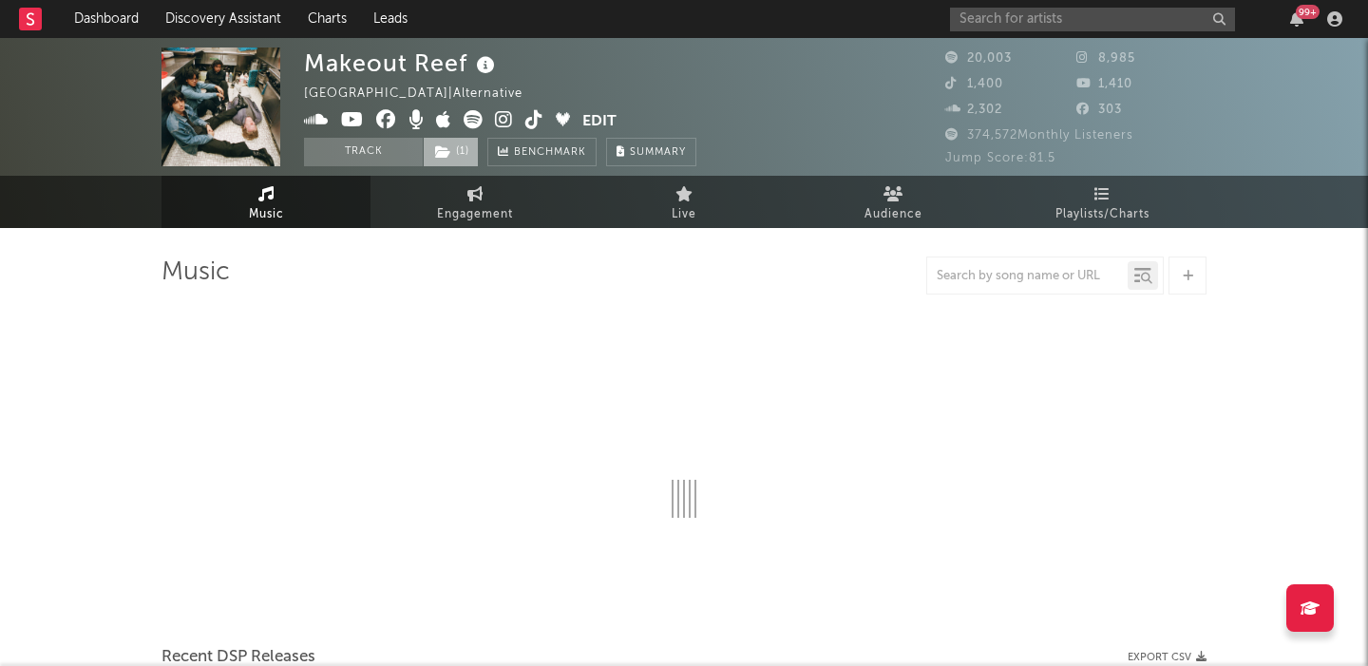
click at [455, 140] on span "( 1 )" at bounding box center [451, 152] width 56 height 29
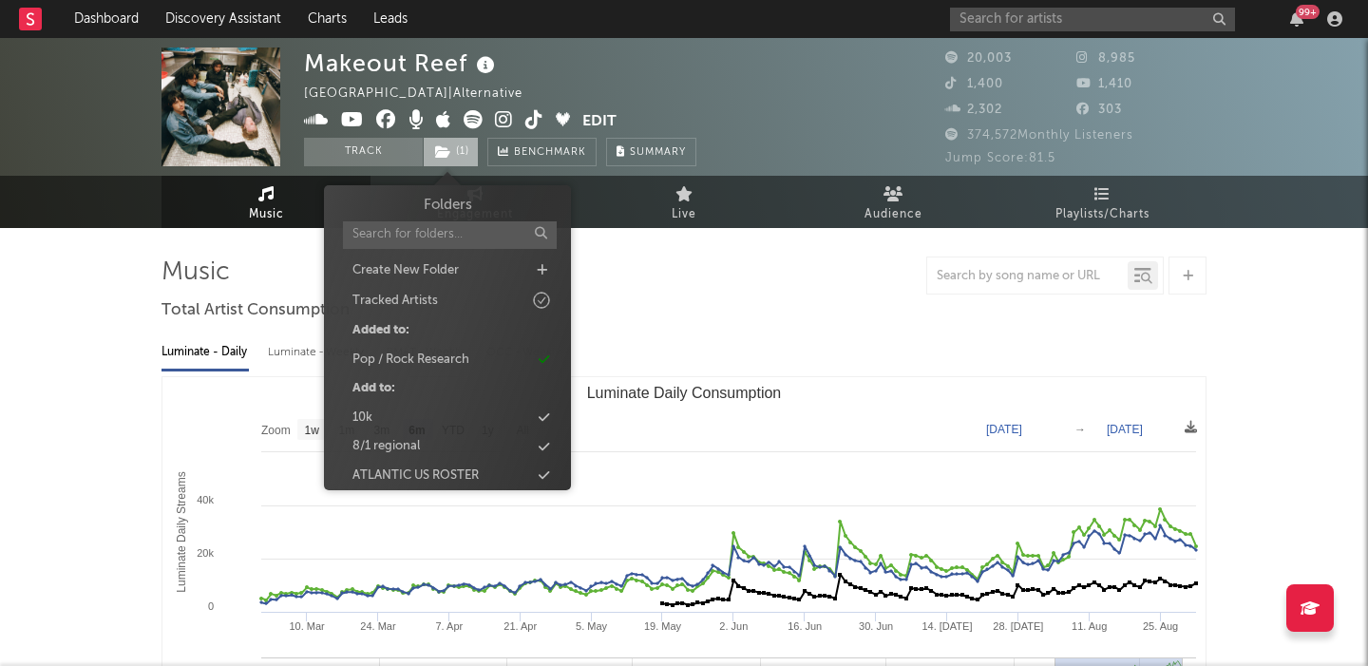
click at [455, 140] on span "( 1 )" at bounding box center [451, 152] width 56 height 29
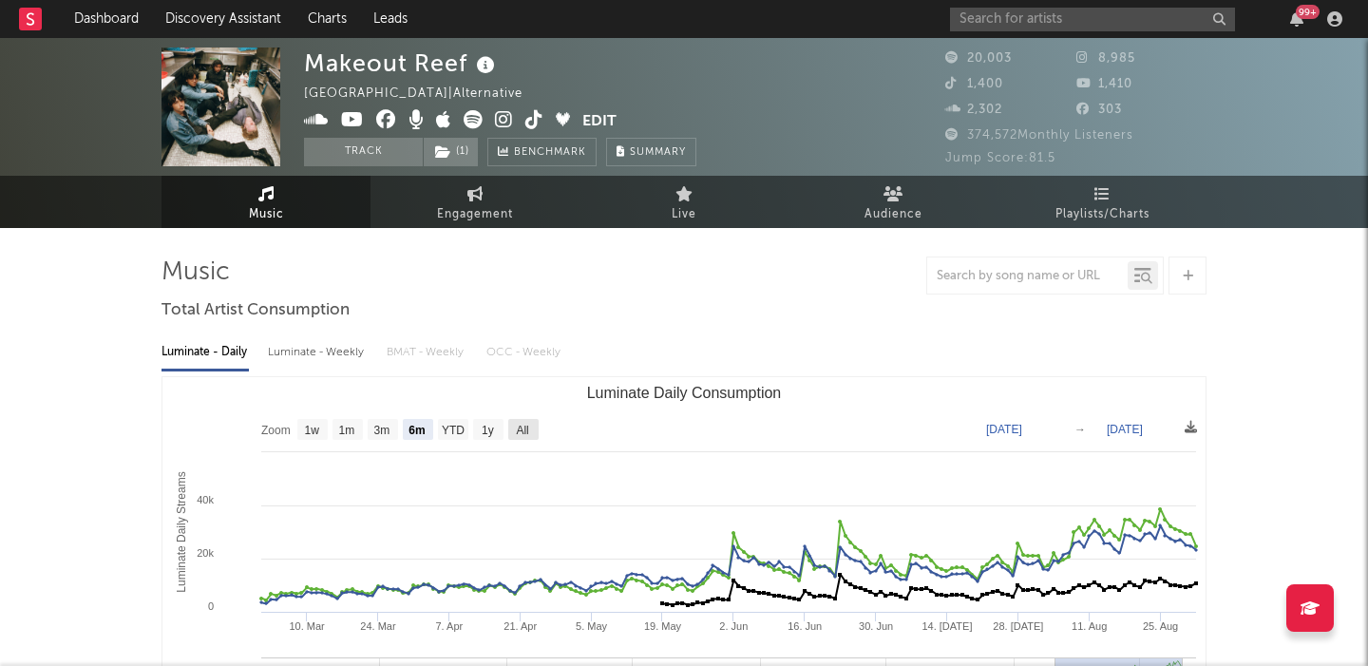
click at [524, 430] on text "All" at bounding box center [522, 430] width 12 height 13
select select "All"
type input "2022-01-30"
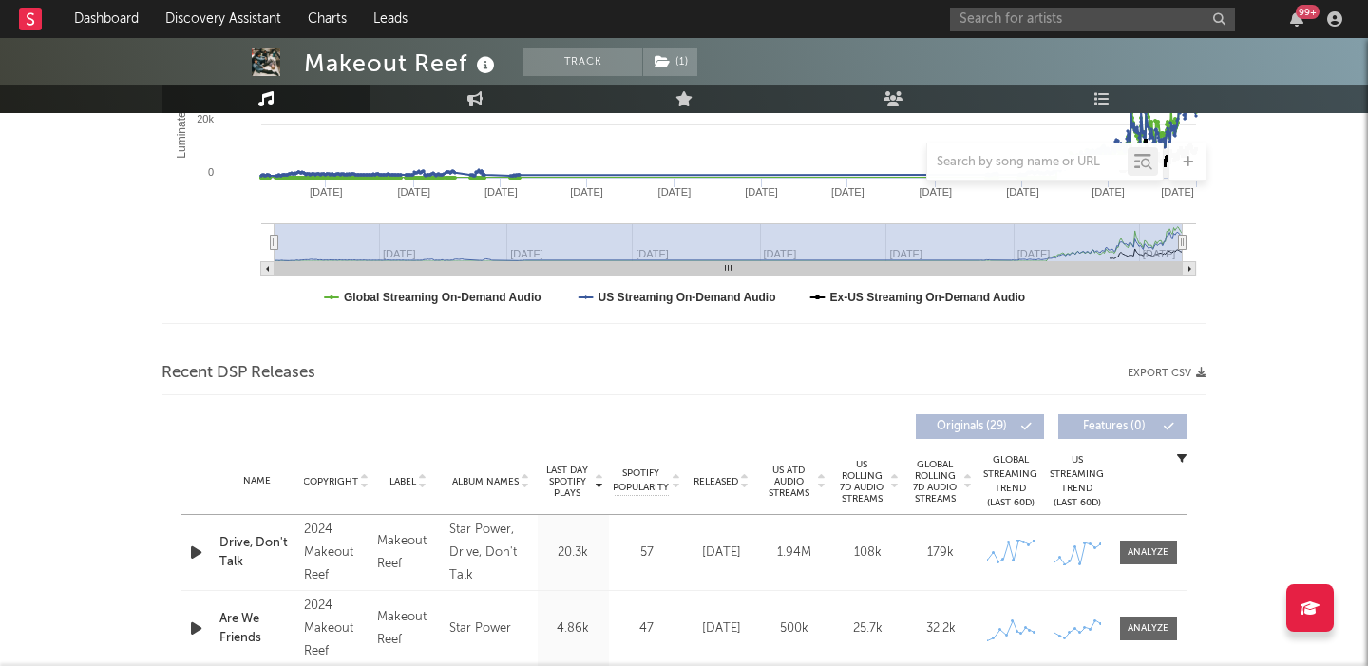
scroll to position [437, 0]
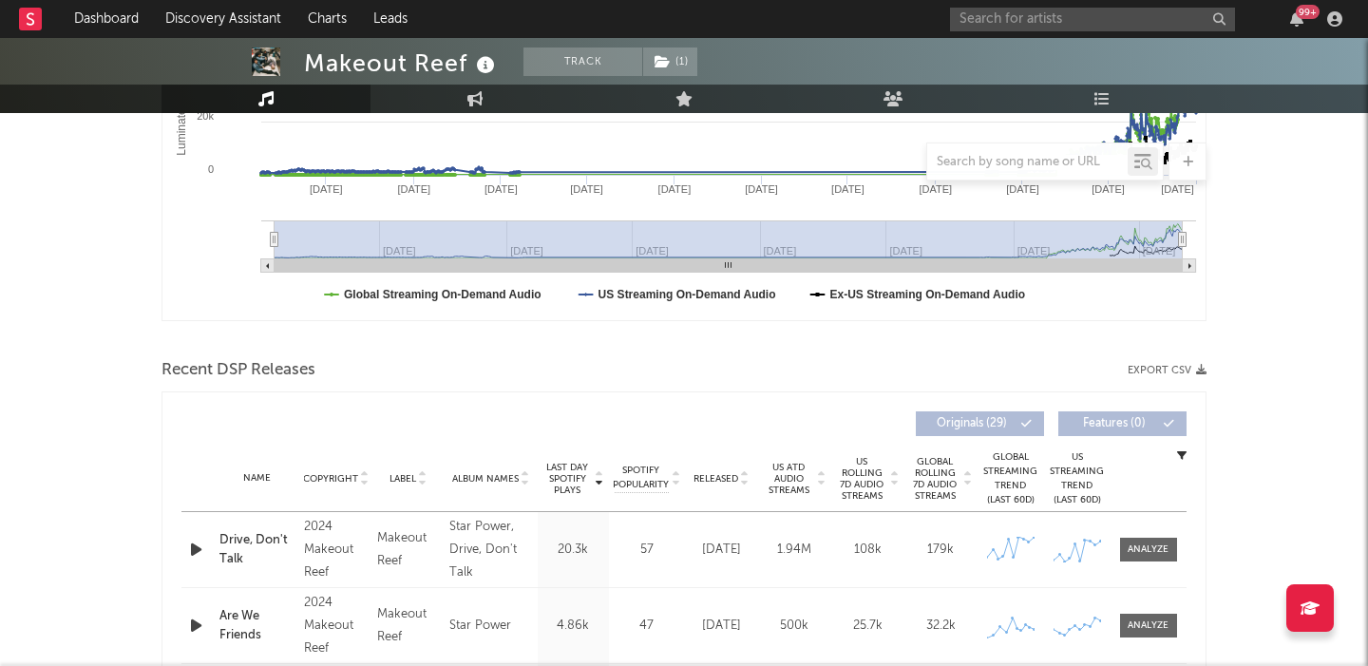
click at [853, 484] on span "US Rolling 7D Audio Streams" at bounding box center [862, 479] width 52 height 46
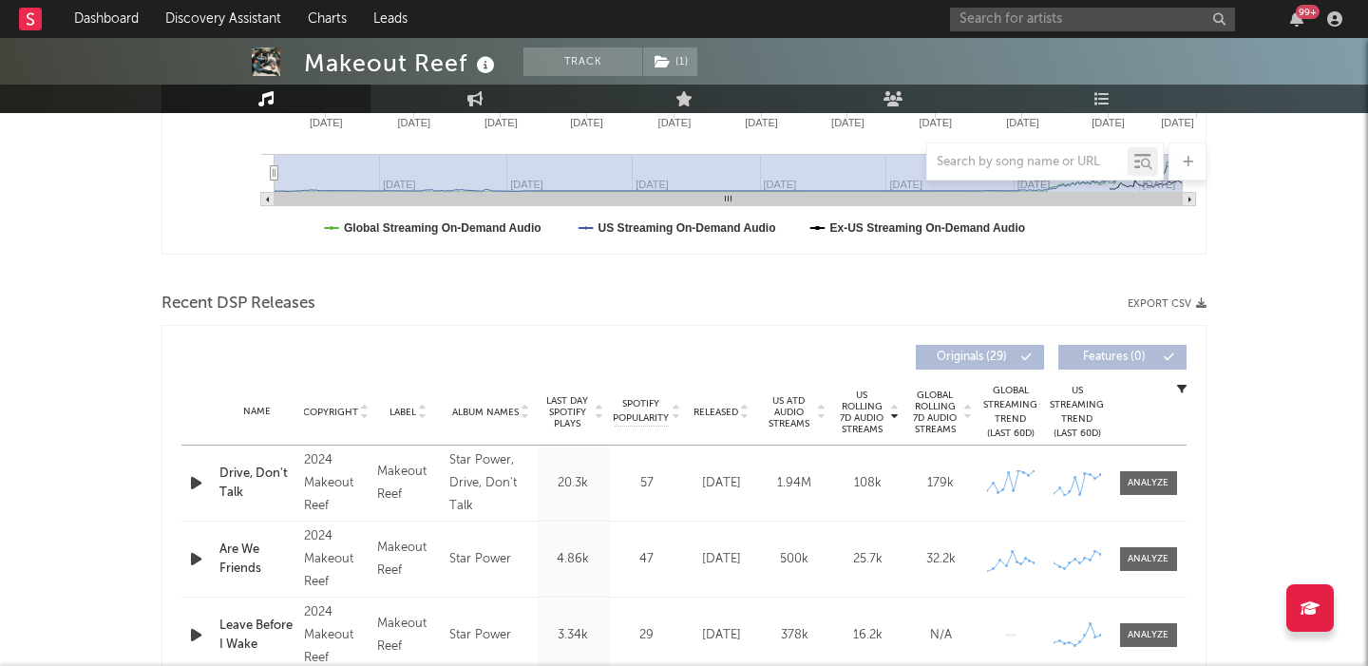
scroll to position [0, 0]
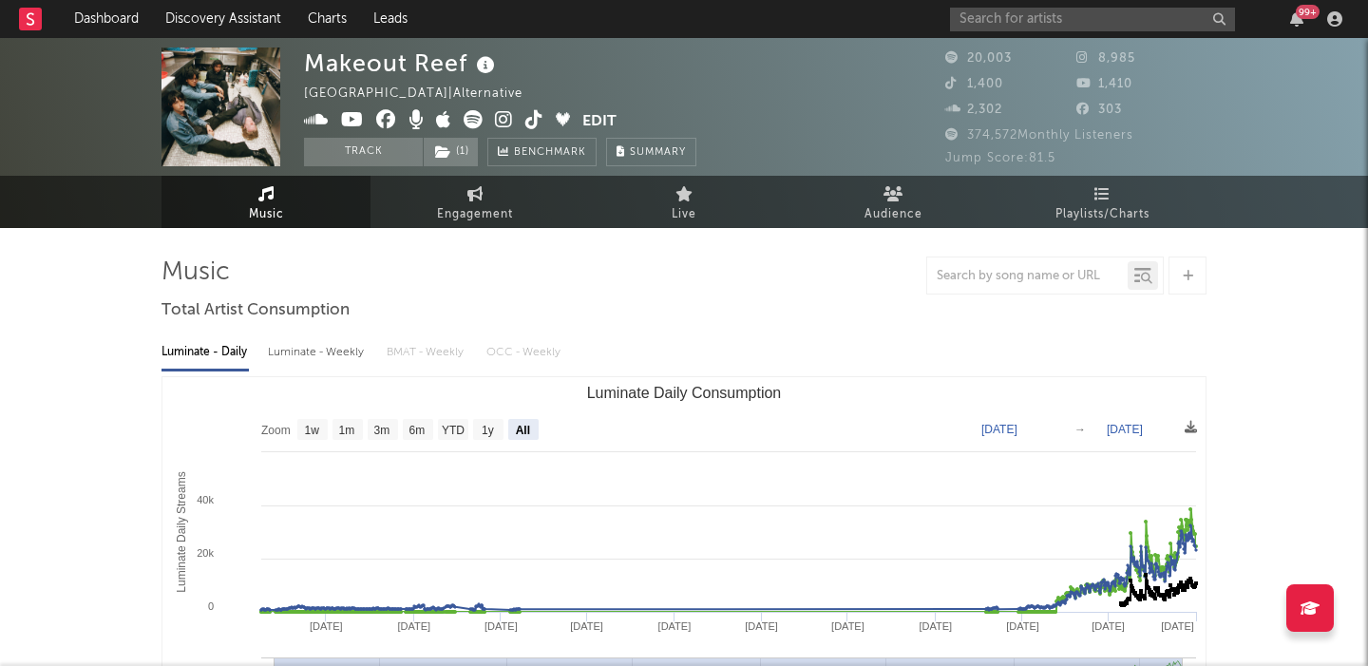
click at [343, 357] on div "Luminate - Weekly" at bounding box center [318, 352] width 100 height 32
select select "6m"
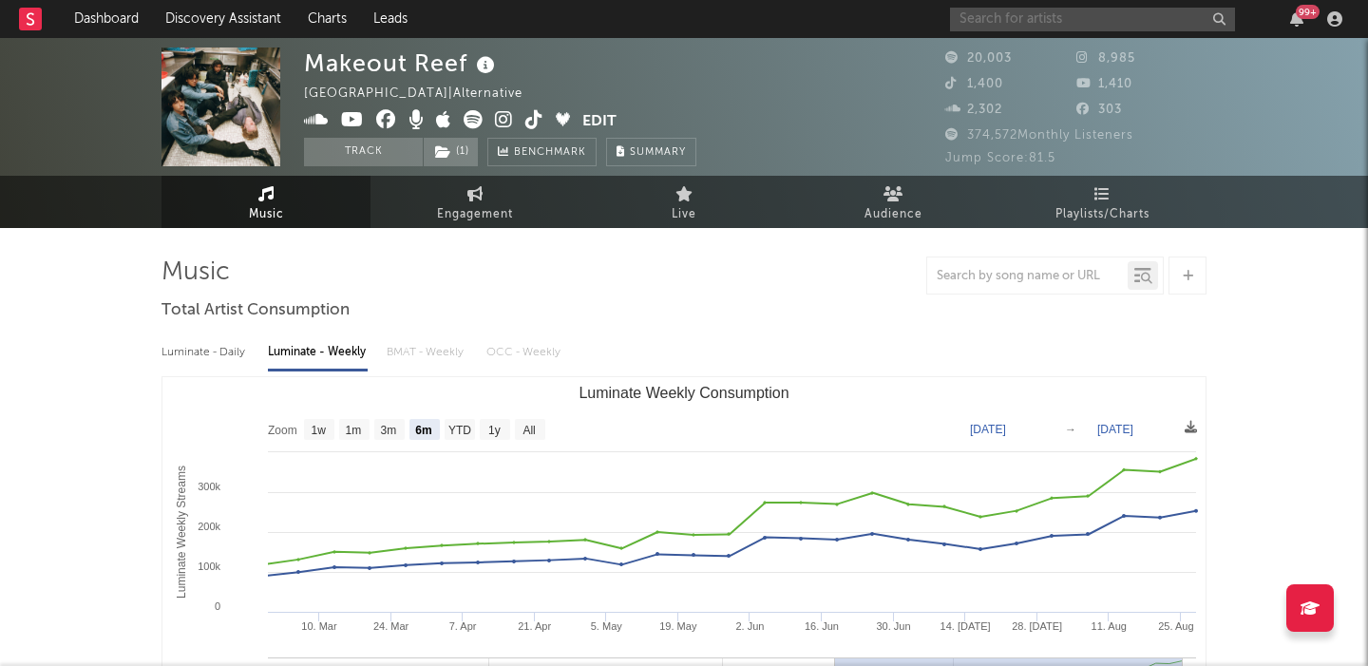
click at [1012, 18] on input "text" at bounding box center [1092, 20] width 285 height 24
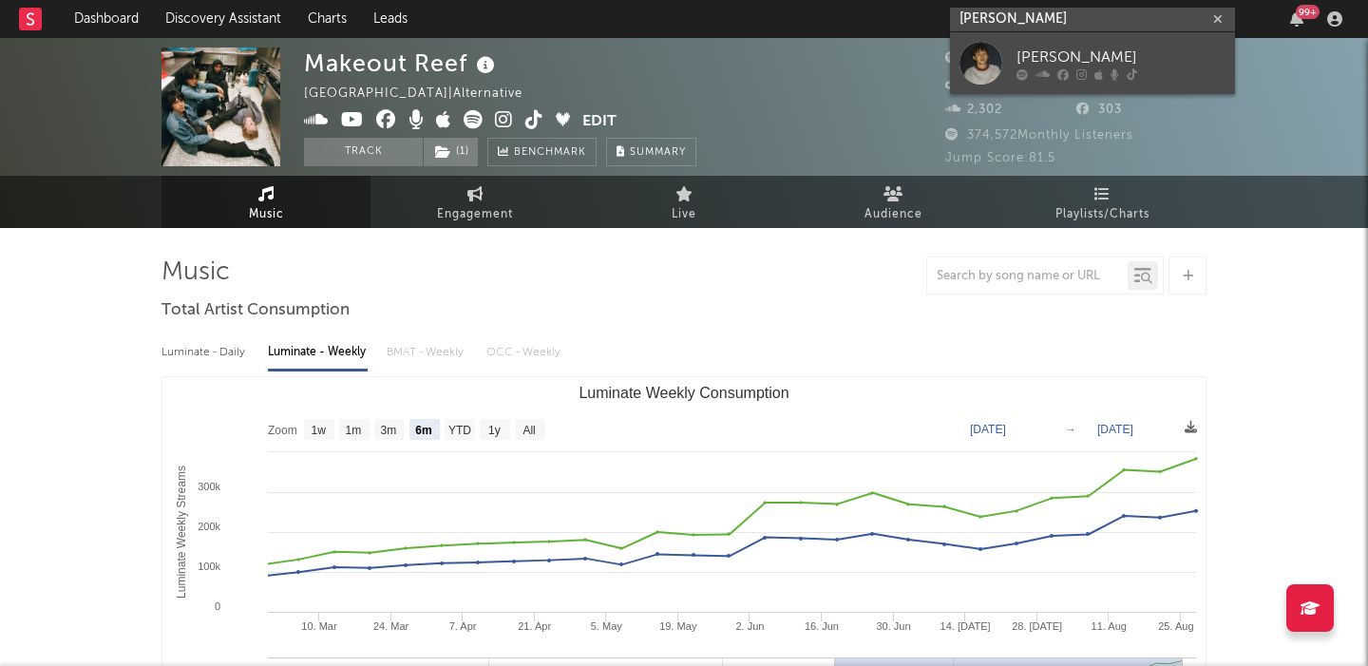
type input "hudson freeman"
click at [1117, 50] on div "Hudson Freeman" at bounding box center [1121, 57] width 209 height 23
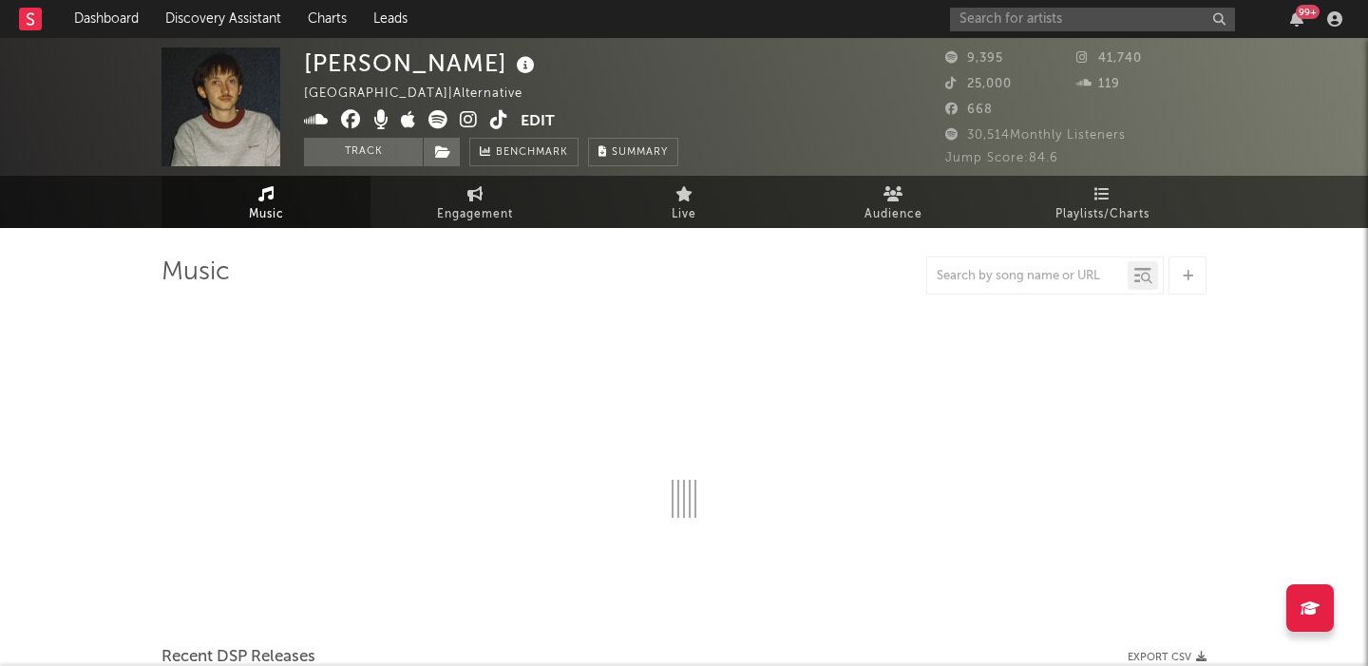
select select "6m"
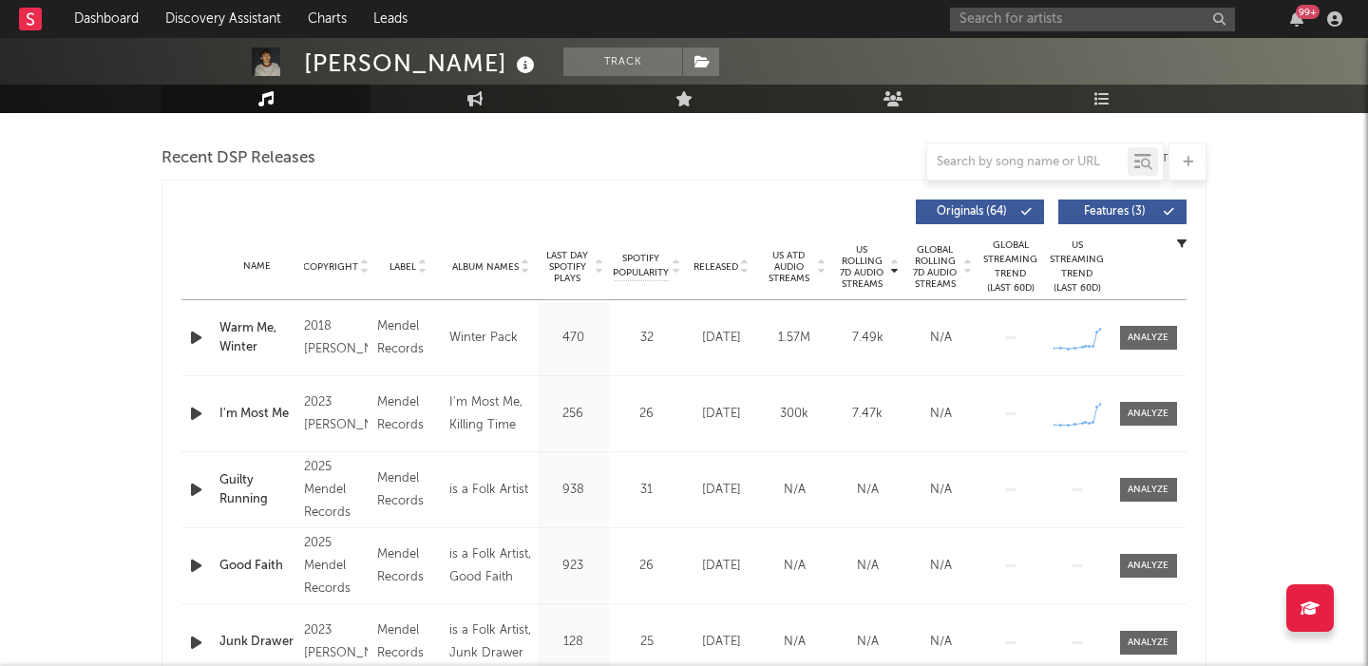
scroll to position [644, 0]
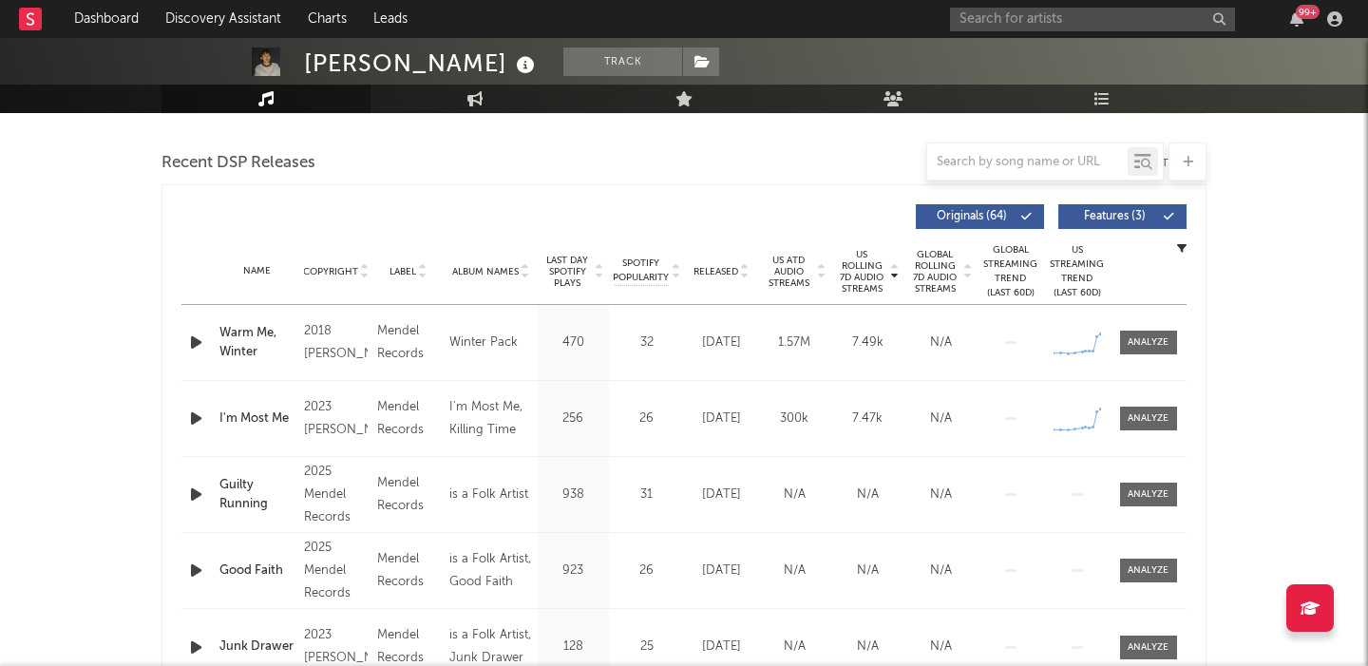
click at [1084, 217] on span "Features ( 3 )" at bounding box center [1114, 216] width 87 height 11
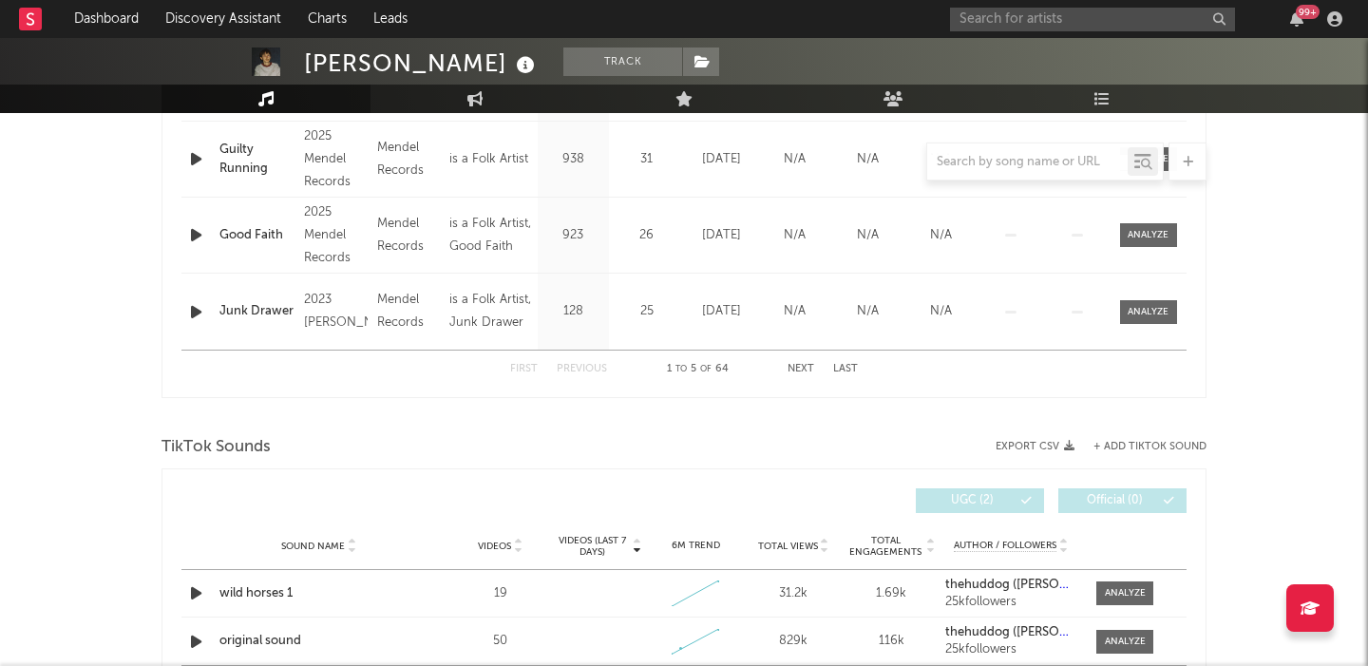
scroll to position [0, 0]
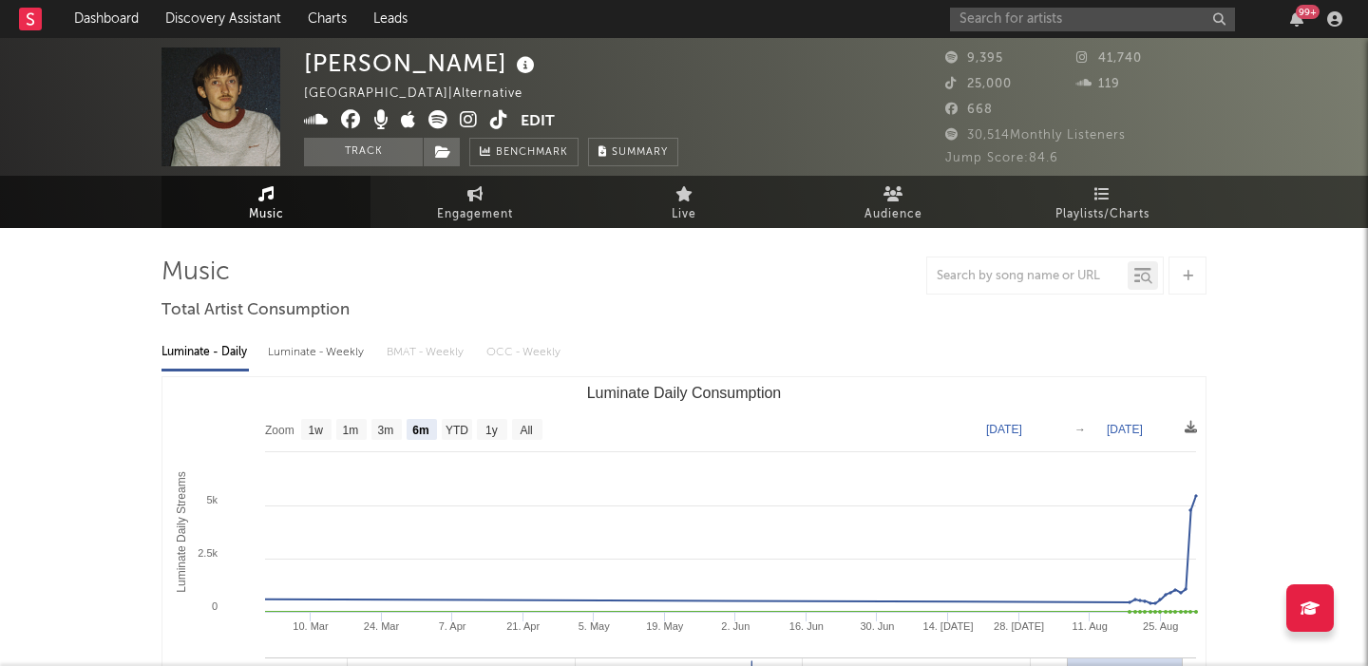
click at [467, 117] on icon at bounding box center [469, 119] width 18 height 19
click at [439, 159] on span at bounding box center [442, 152] width 38 height 29
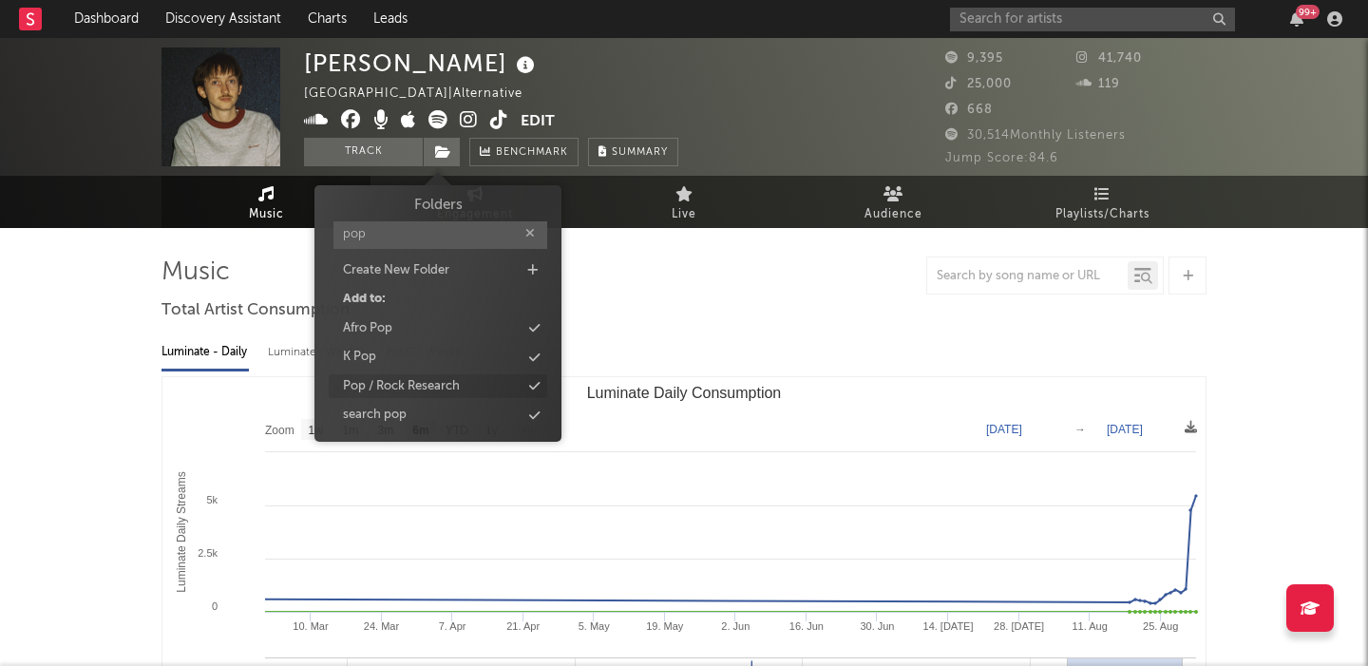
type input "pop"
click at [492, 388] on div "Pop / Rock Research" at bounding box center [438, 386] width 219 height 25
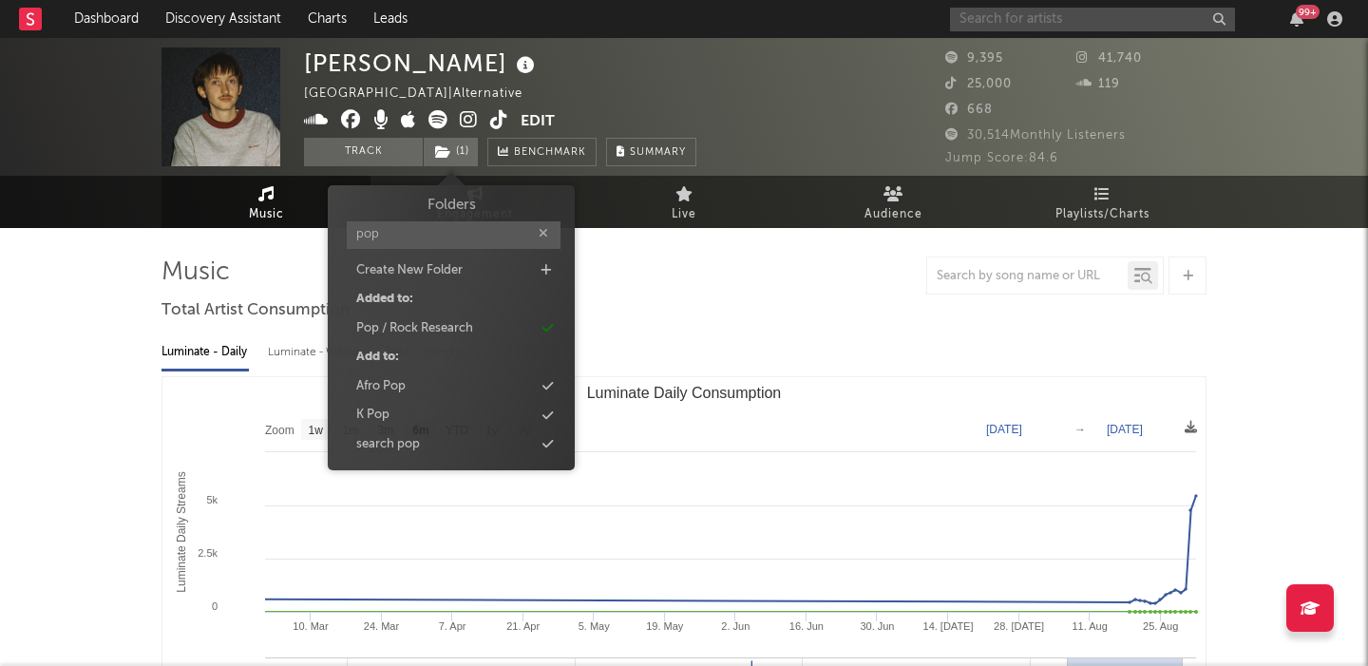
click at [1099, 21] on input "text" at bounding box center [1092, 20] width 285 height 24
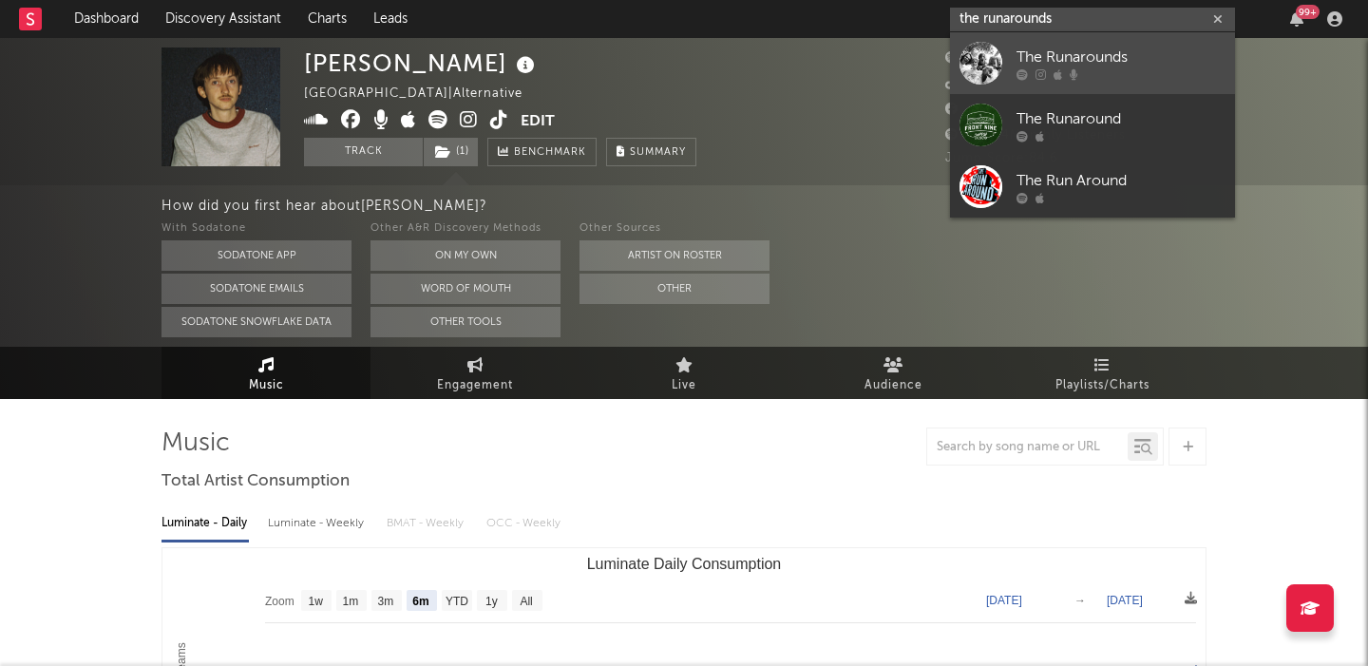
type input "the runarounds"
click at [1119, 74] on div at bounding box center [1121, 73] width 209 height 11
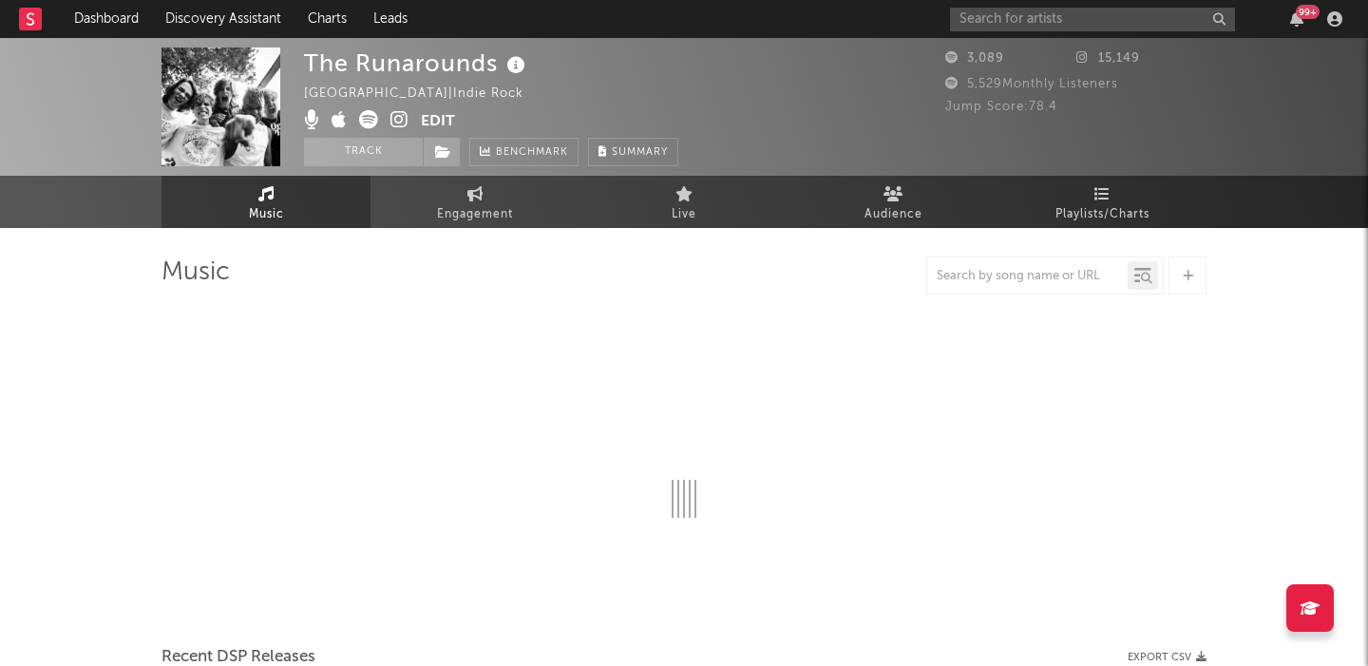
select select "1w"
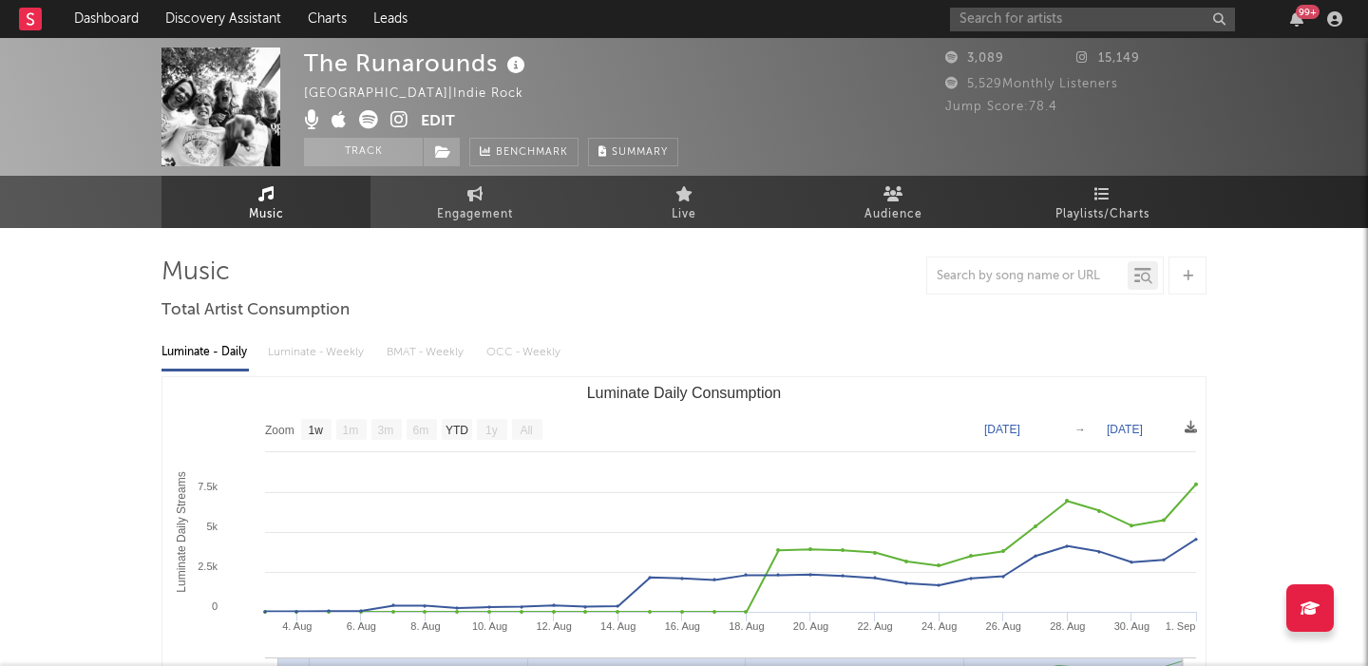
click at [402, 128] on icon at bounding box center [399, 119] width 18 height 19
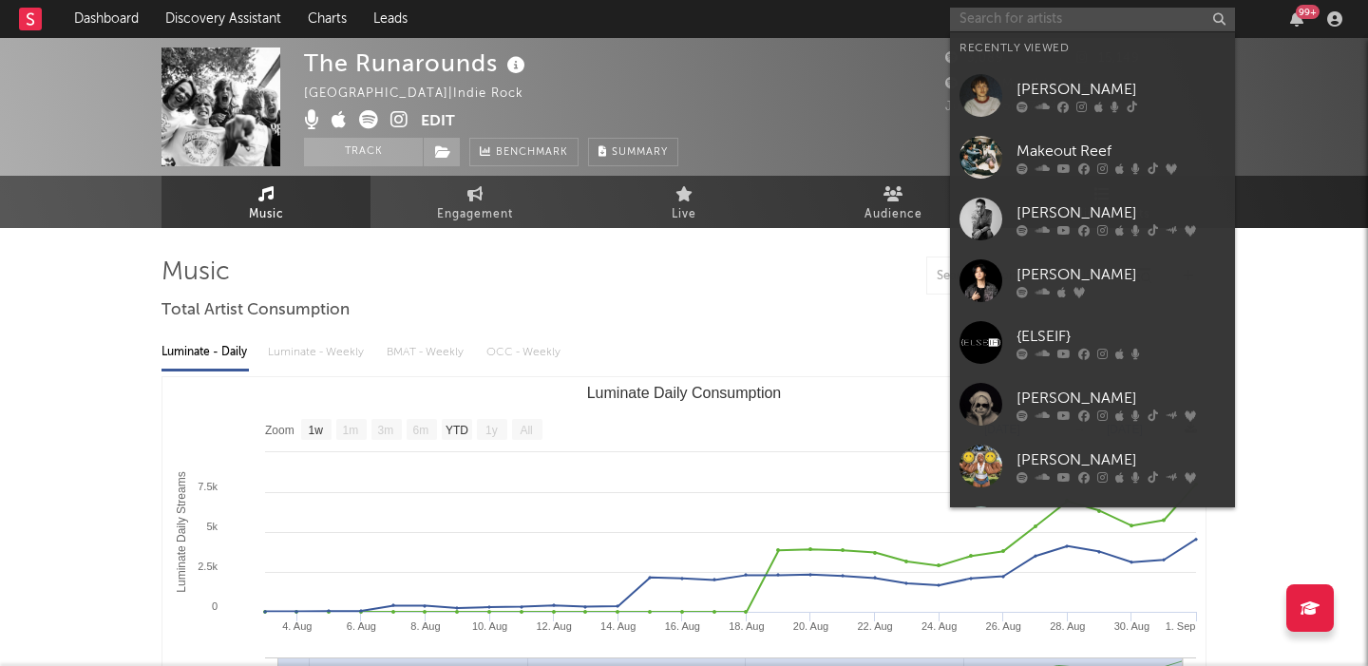
click at [1115, 18] on input "text" at bounding box center [1092, 20] width 285 height 24
paste input "[PERSON_NAME]"
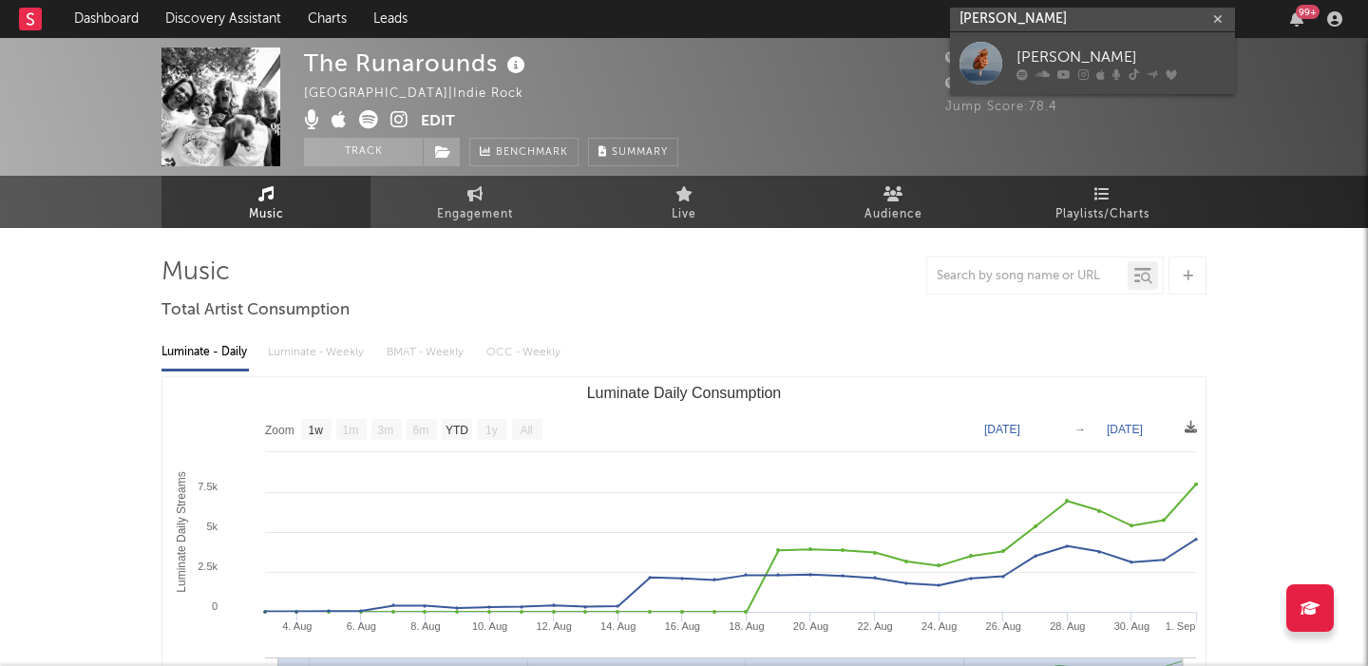
type input "[PERSON_NAME]"
click at [1147, 60] on div "[PERSON_NAME]" at bounding box center [1121, 57] width 209 height 23
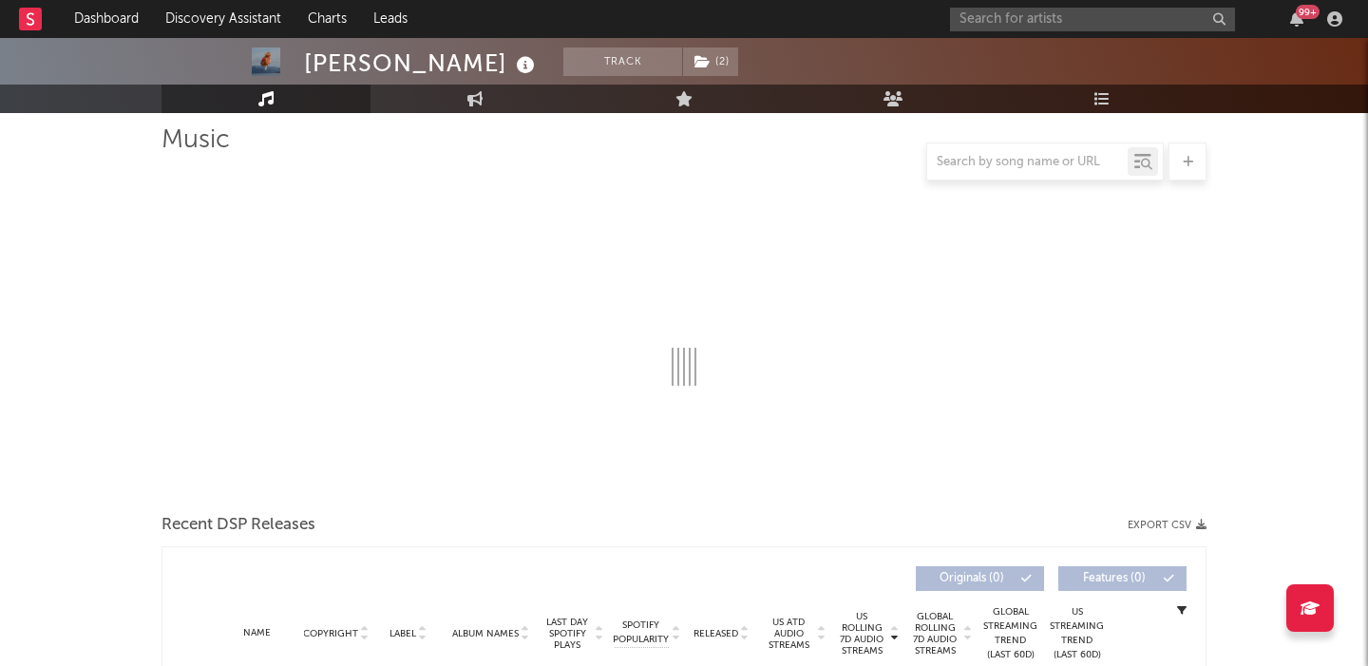
scroll to position [405, 0]
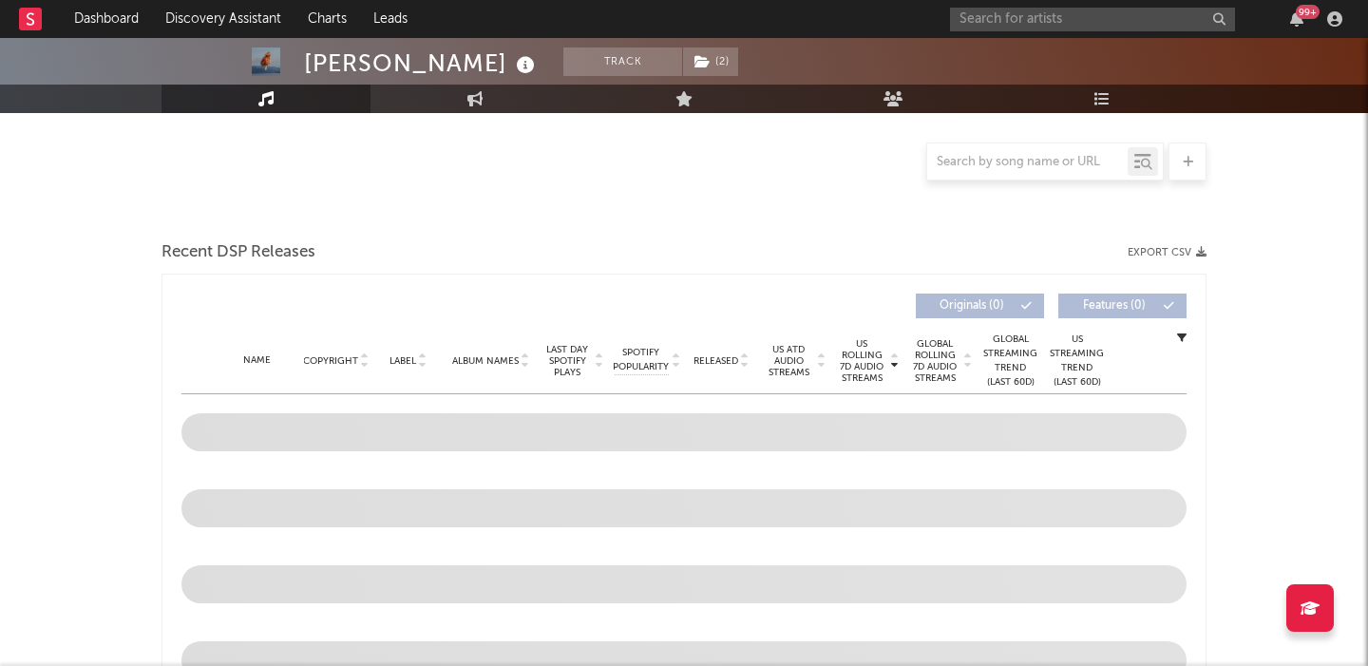
select select "6m"
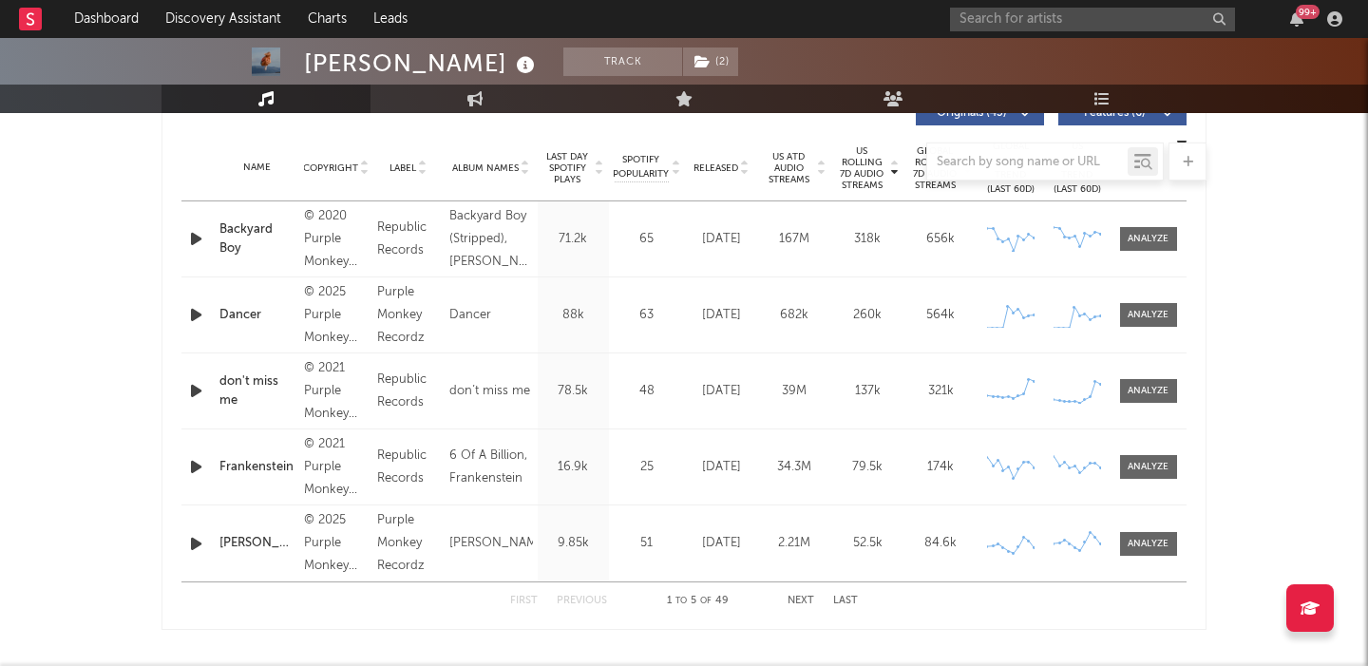
scroll to position [725, 0]
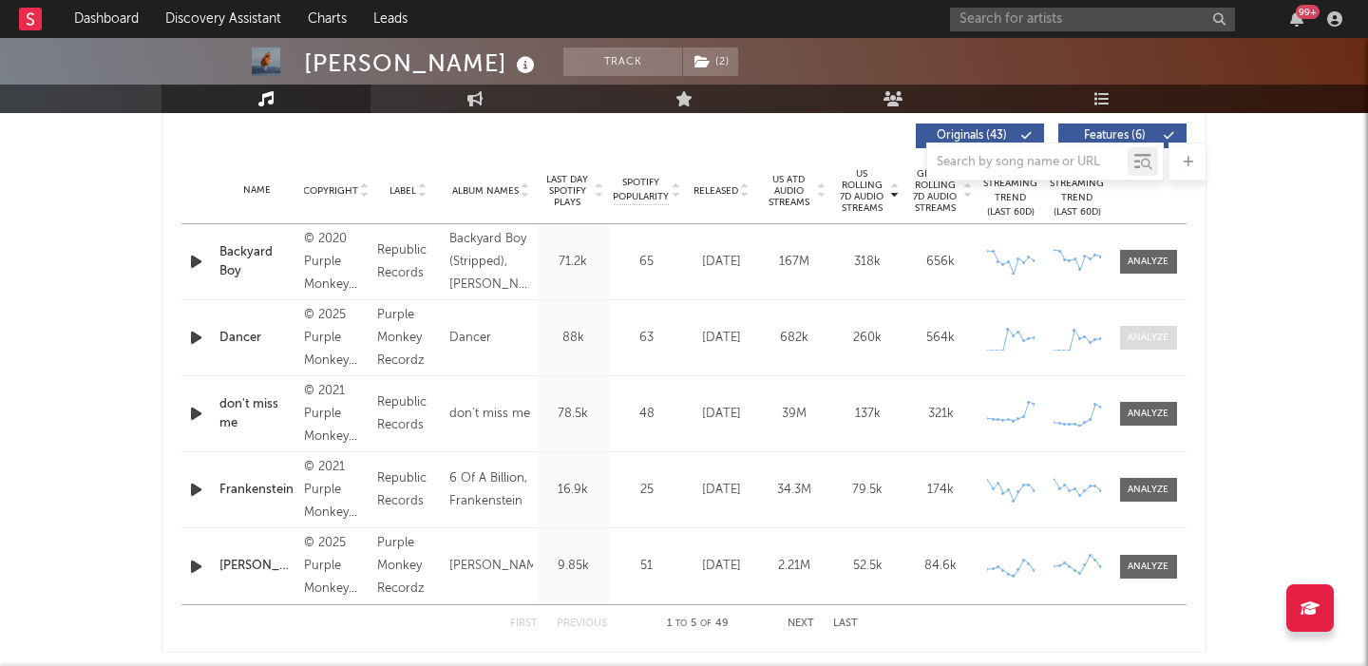
click at [1144, 333] on div at bounding box center [1148, 338] width 41 height 14
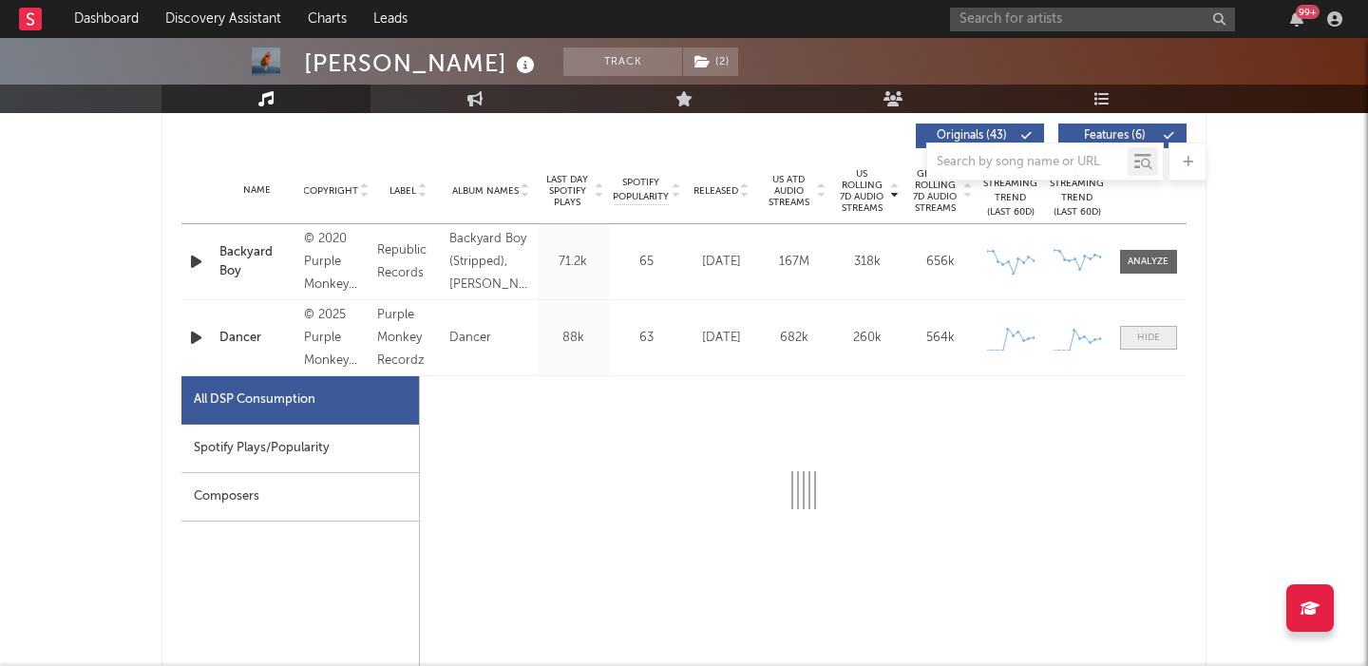
select select "1w"
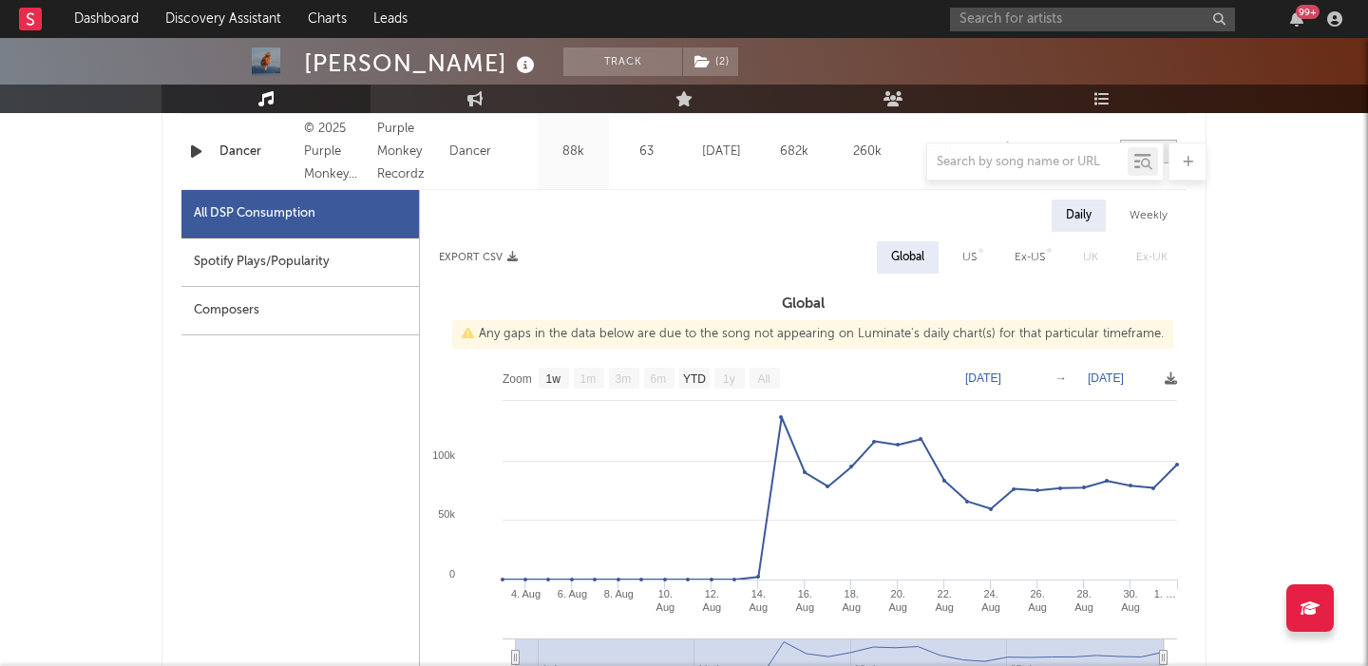
scroll to position [912, 0]
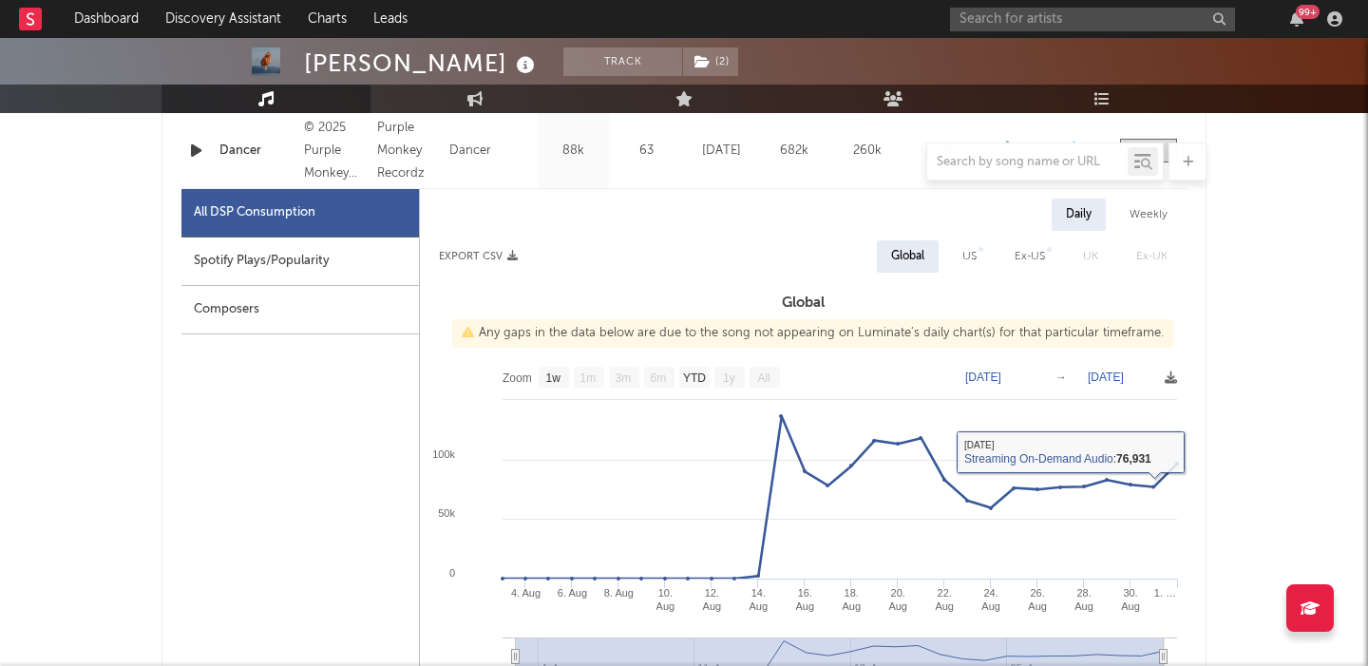
click at [952, 238] on div "Daily Weekly Export CSV Global US Ex-US UK Ex-UK Global Any gaps in the data be…" at bounding box center [803, 531] width 767 height 664
click at [979, 259] on div "US" at bounding box center [969, 256] width 43 height 32
select select "1w"
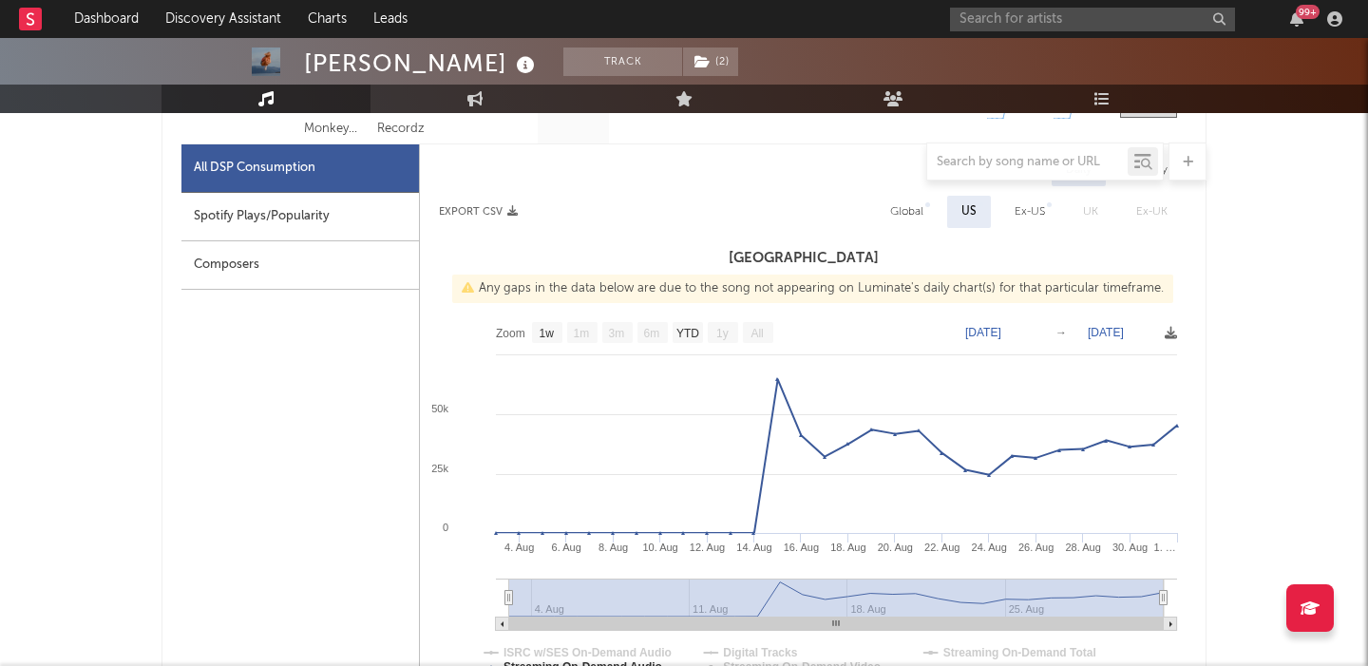
scroll to position [964, 0]
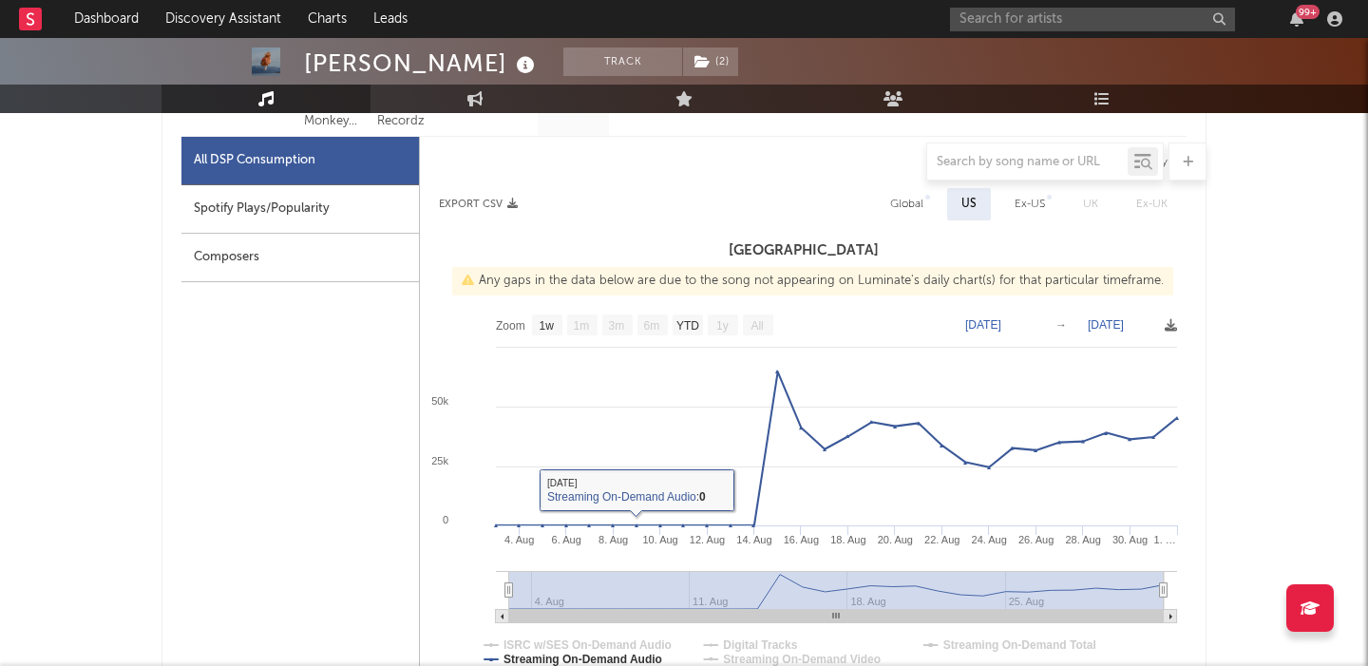
click at [292, 200] on div "Spotify Plays/Popularity" at bounding box center [300, 209] width 238 height 48
select select "1w"
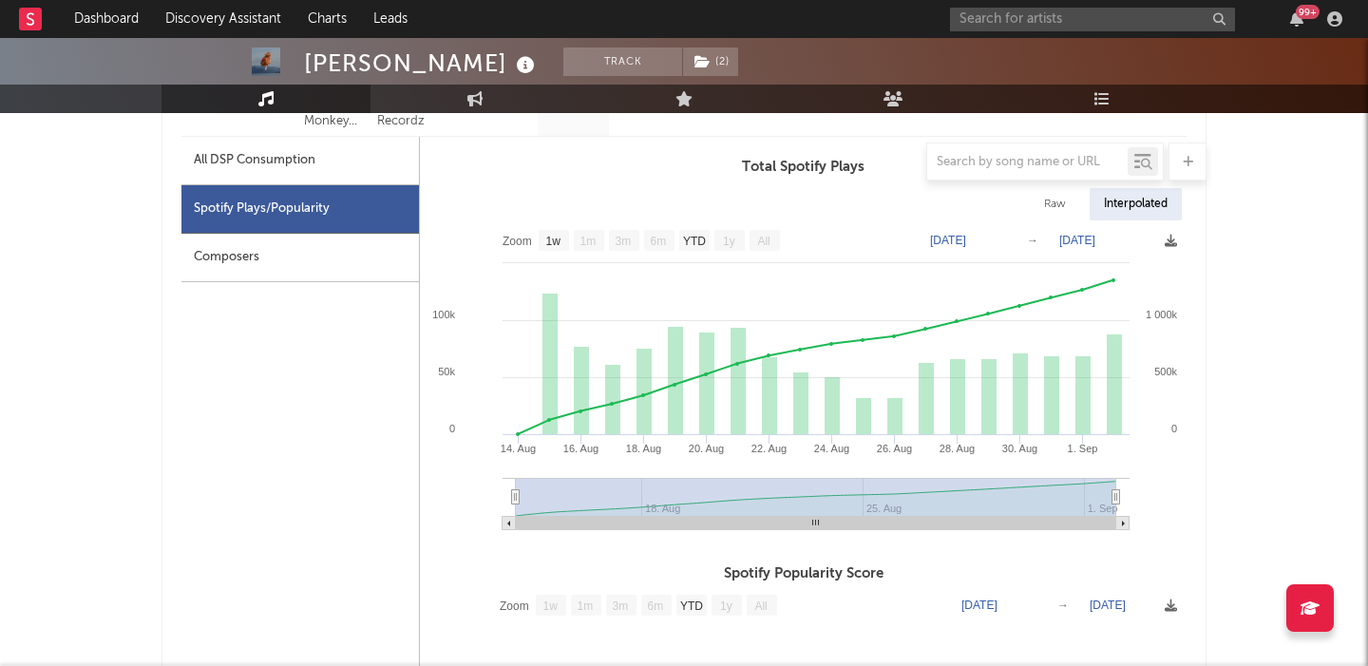
click at [1047, 201] on div "Raw" at bounding box center [1055, 204] width 50 height 32
select select "1w"
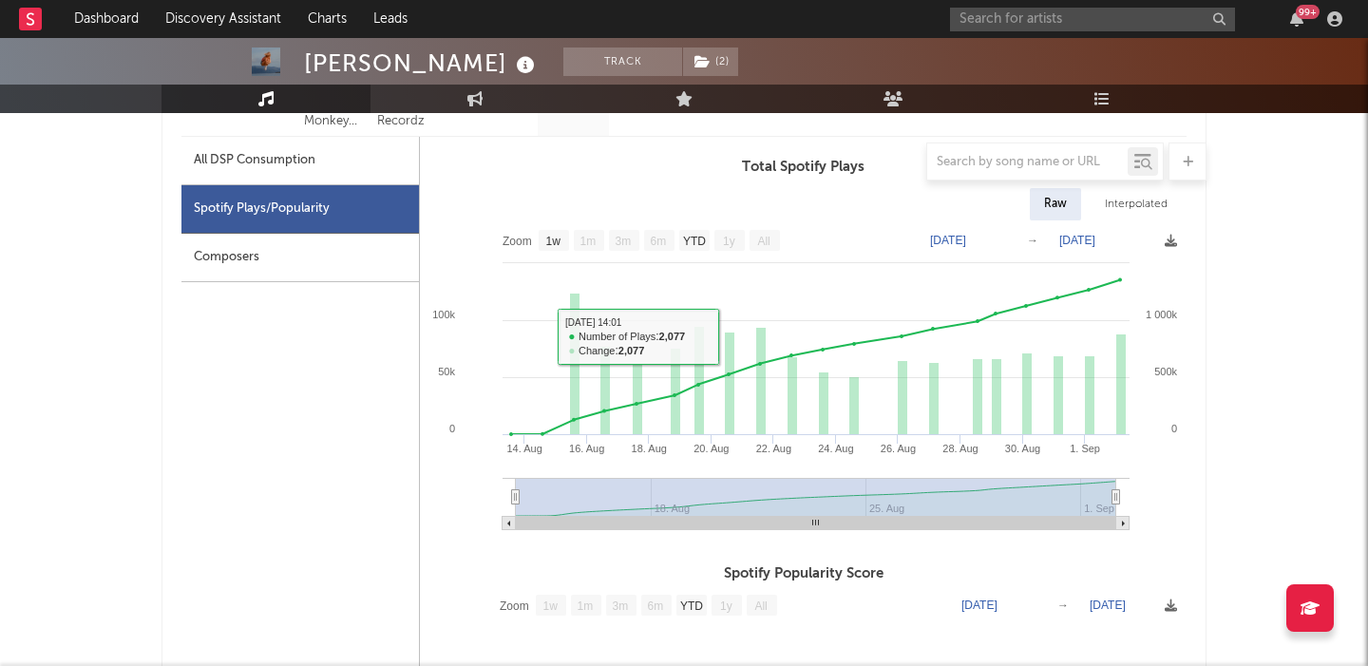
click at [280, 180] on div at bounding box center [684, 162] width 1045 height 38
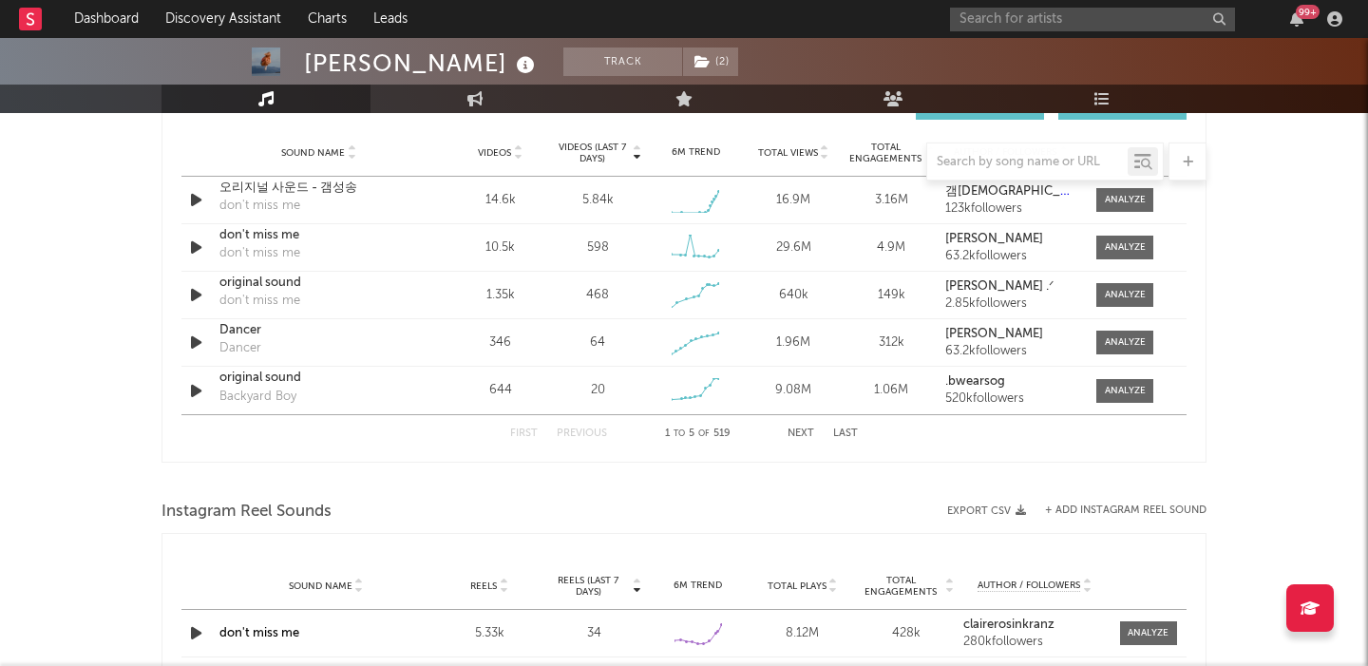
scroll to position [2260, 0]
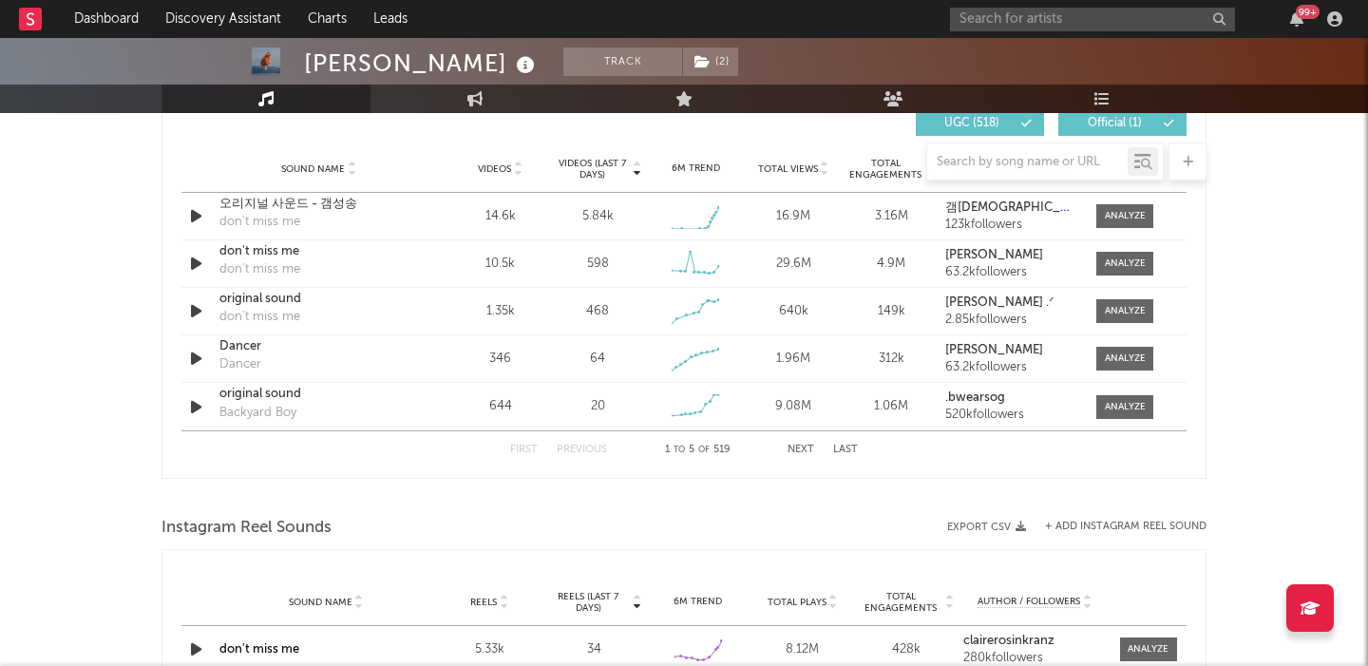
click at [800, 451] on button "Next" at bounding box center [801, 450] width 27 height 10
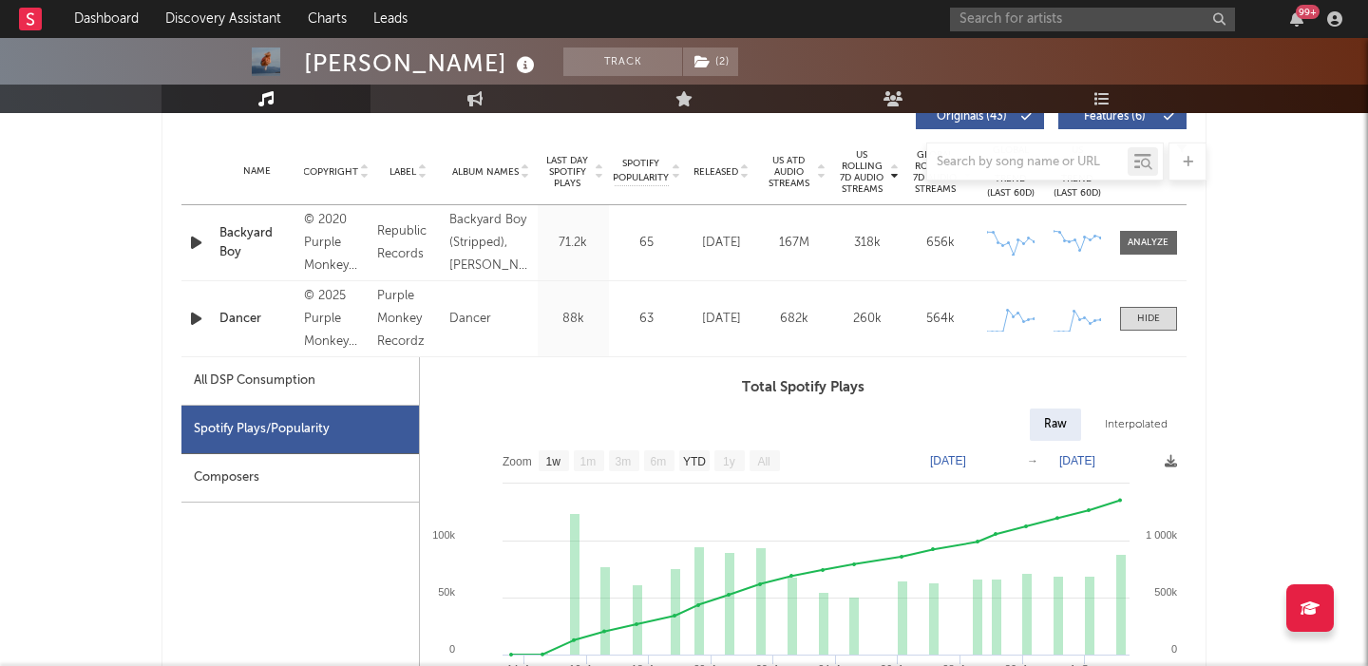
scroll to position [773, 0]
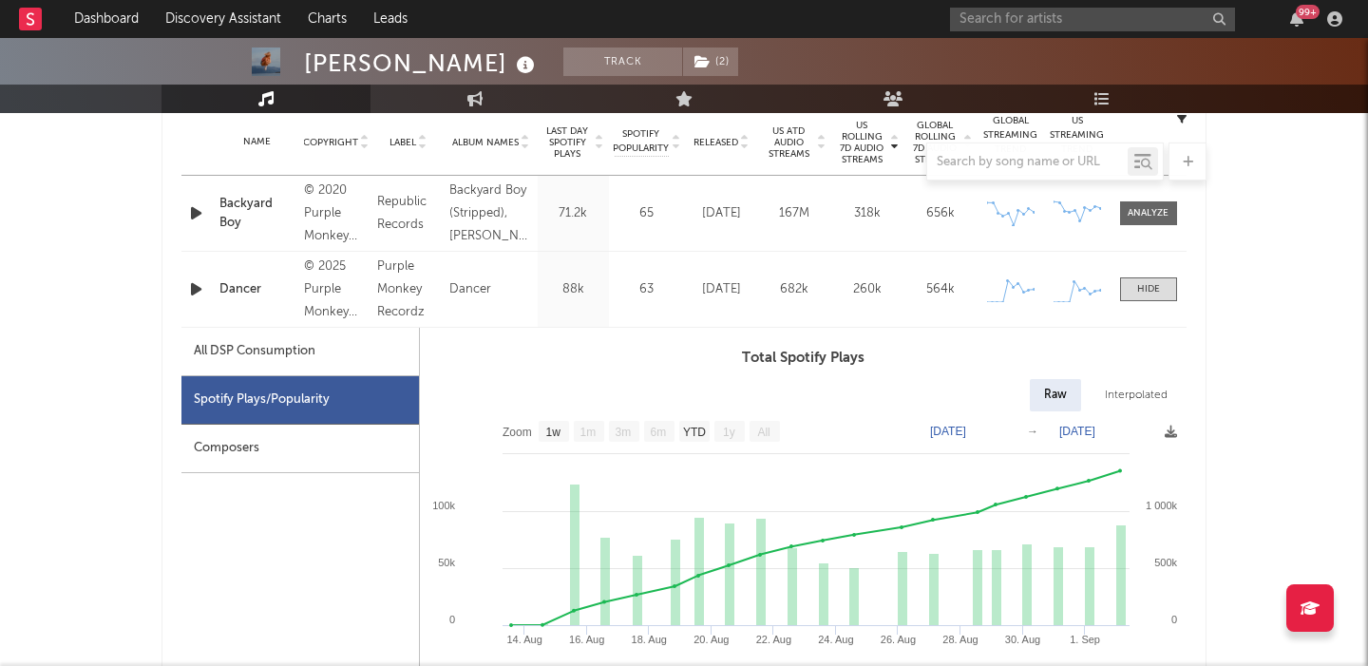
click at [360, 349] on div "All DSP Consumption" at bounding box center [300, 352] width 238 height 48
select select "1w"
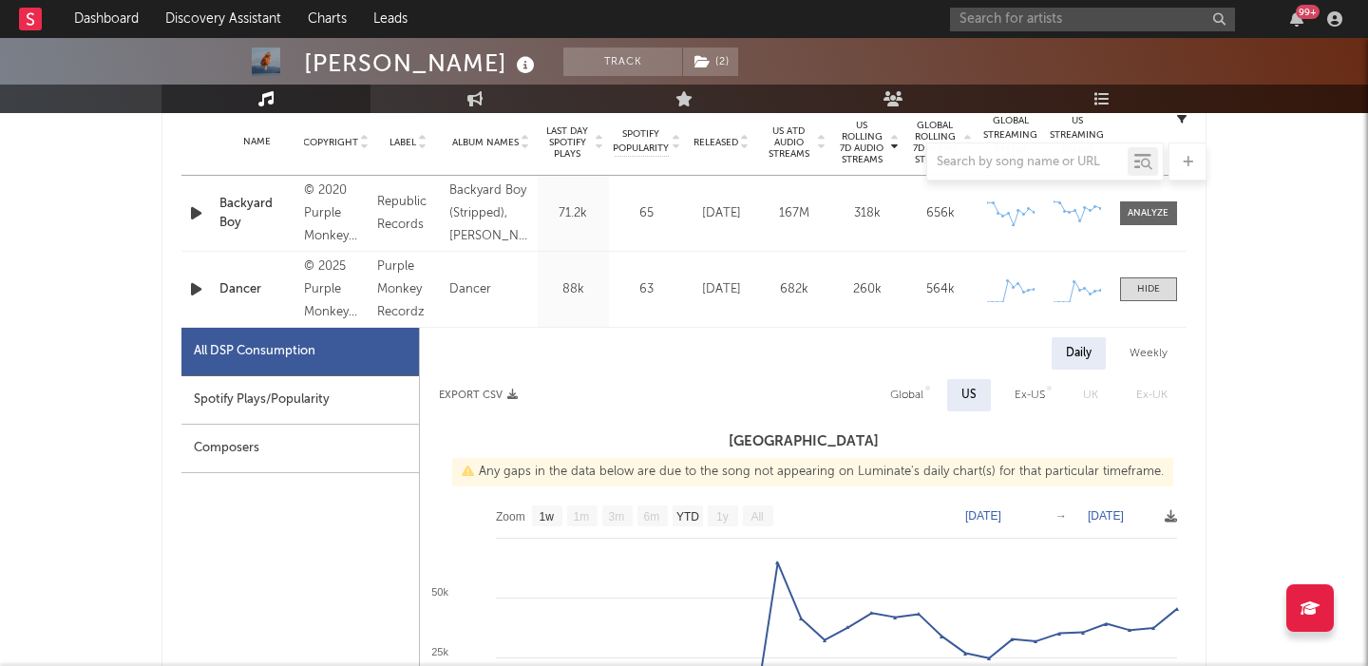
scroll to position [0, 0]
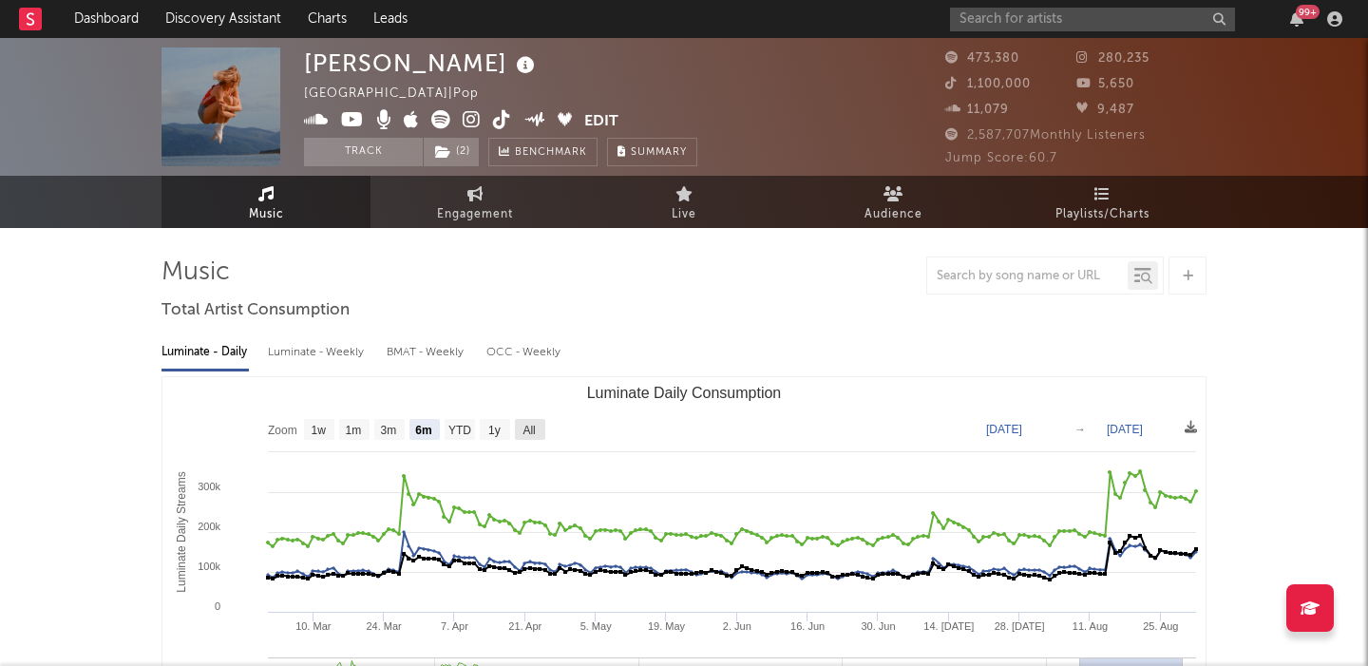
click at [528, 426] on text "All" at bounding box center [529, 430] width 12 height 13
select select "All"
type input "2021-03-31"
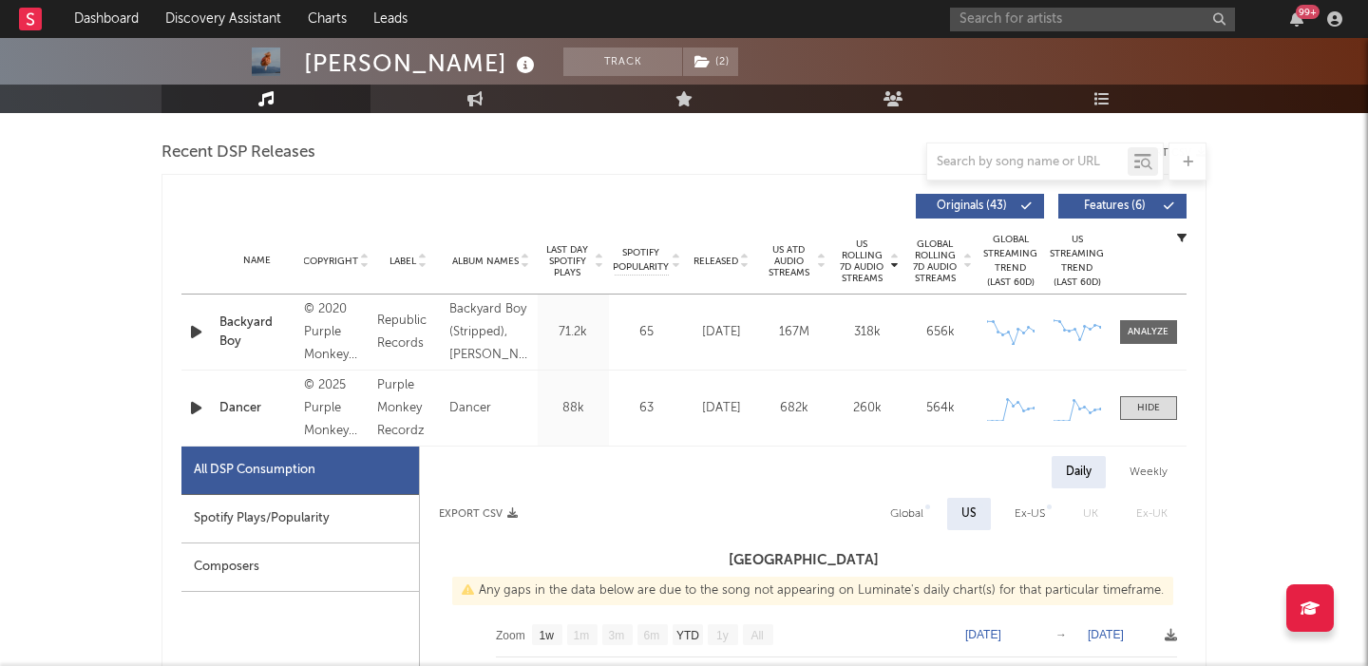
scroll to position [717, 0]
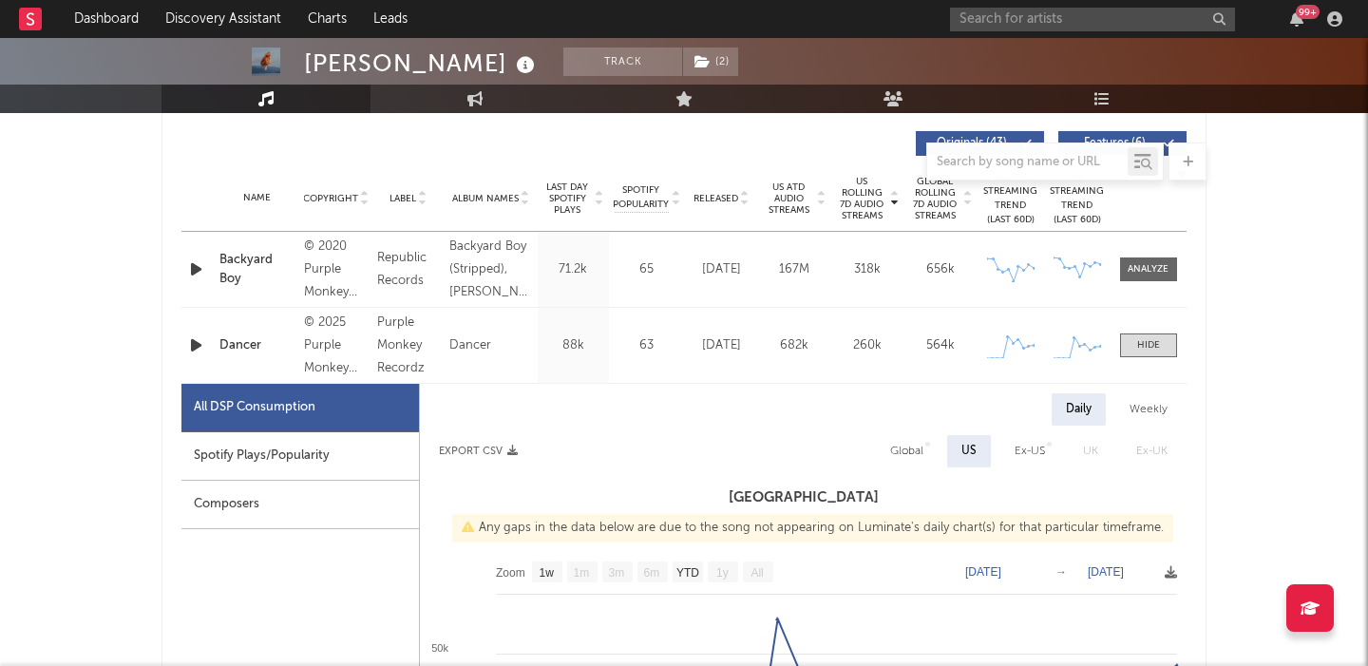
click at [232, 343] on div "Dancer" at bounding box center [256, 345] width 75 height 19
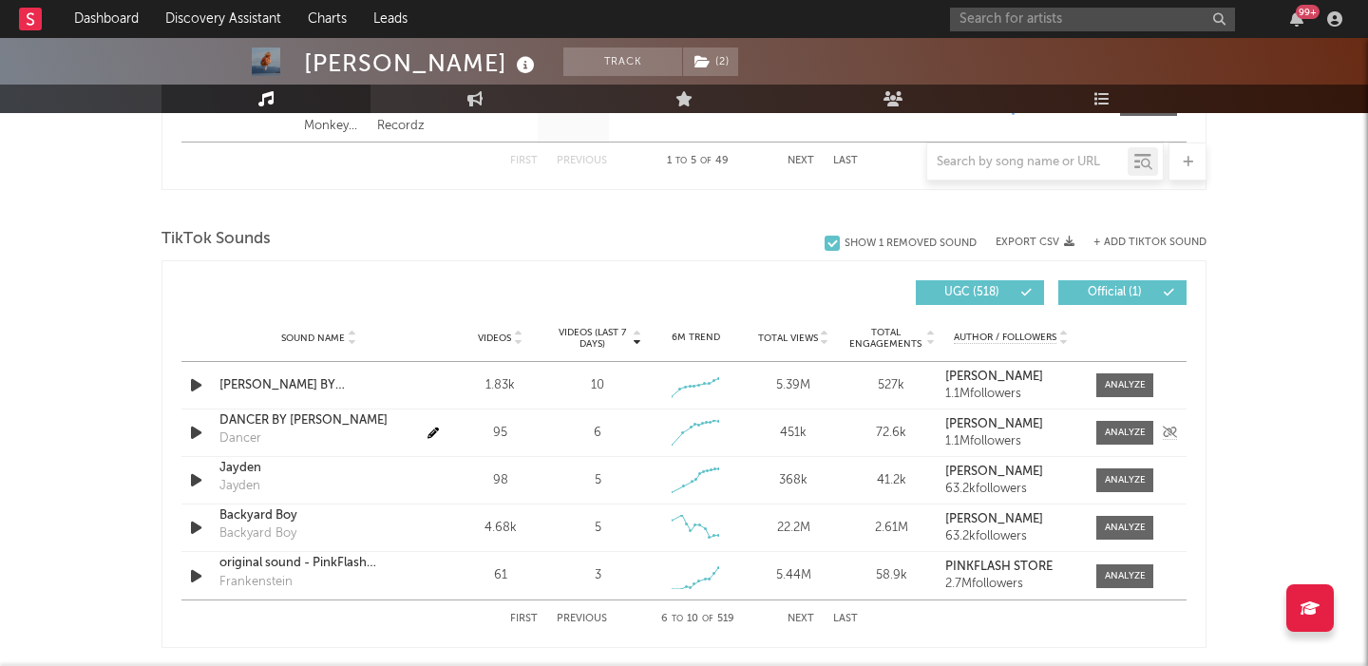
scroll to position [2094, 0]
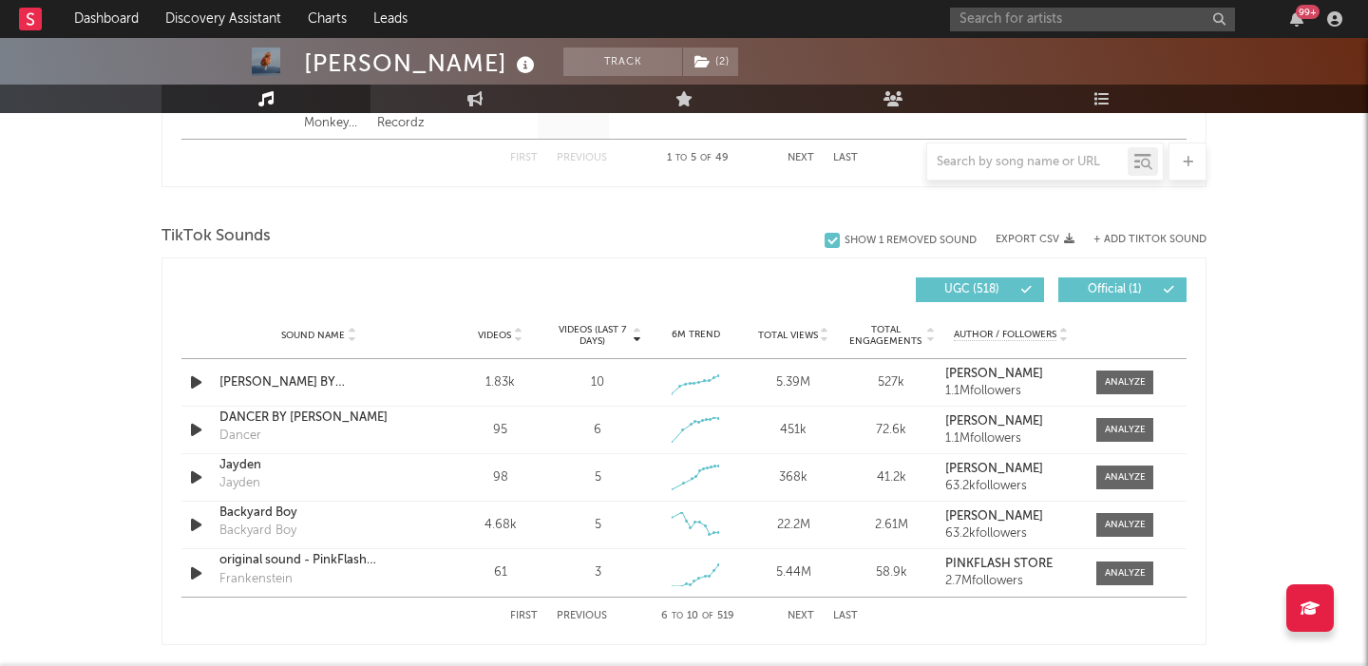
click at [509, 326] on div "Sound Name Videos Videos (last 7 days) Weekly Growth % 6M Trend Total Views Tot…" at bounding box center [683, 336] width 1005 height 48
click at [512, 333] on div at bounding box center [516, 335] width 11 height 14
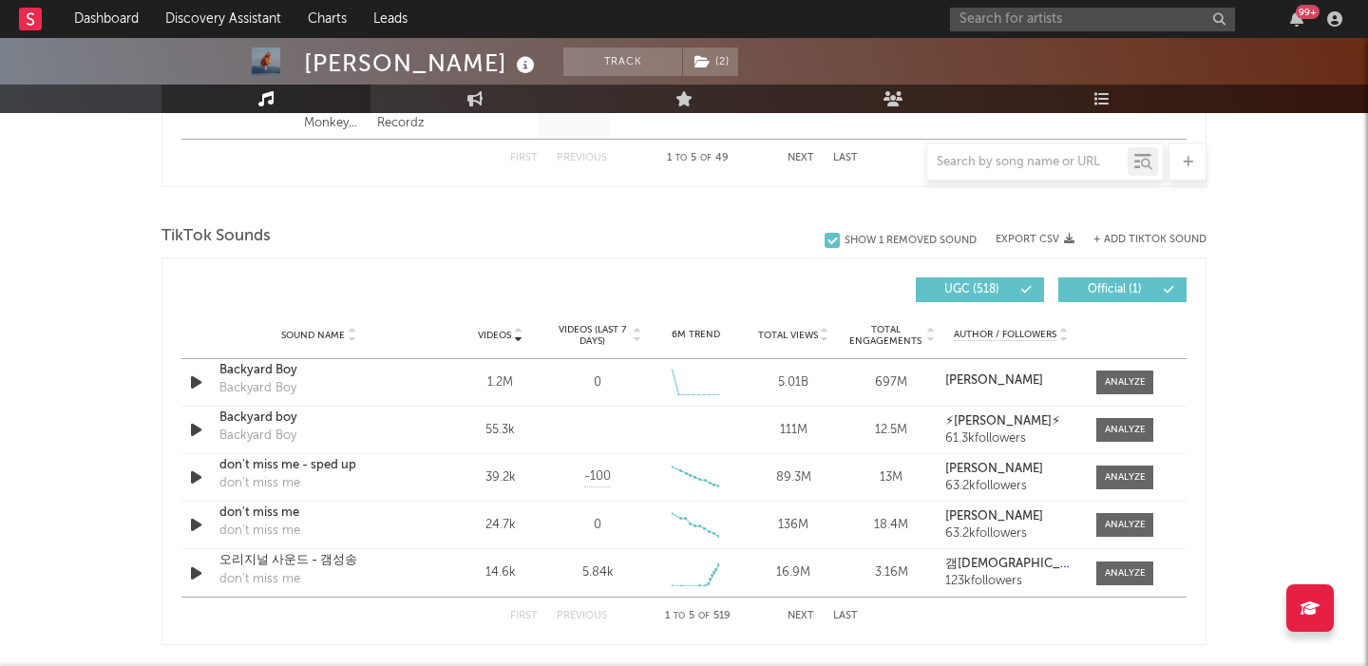
click at [796, 614] on button "Next" at bounding box center [801, 616] width 27 height 10
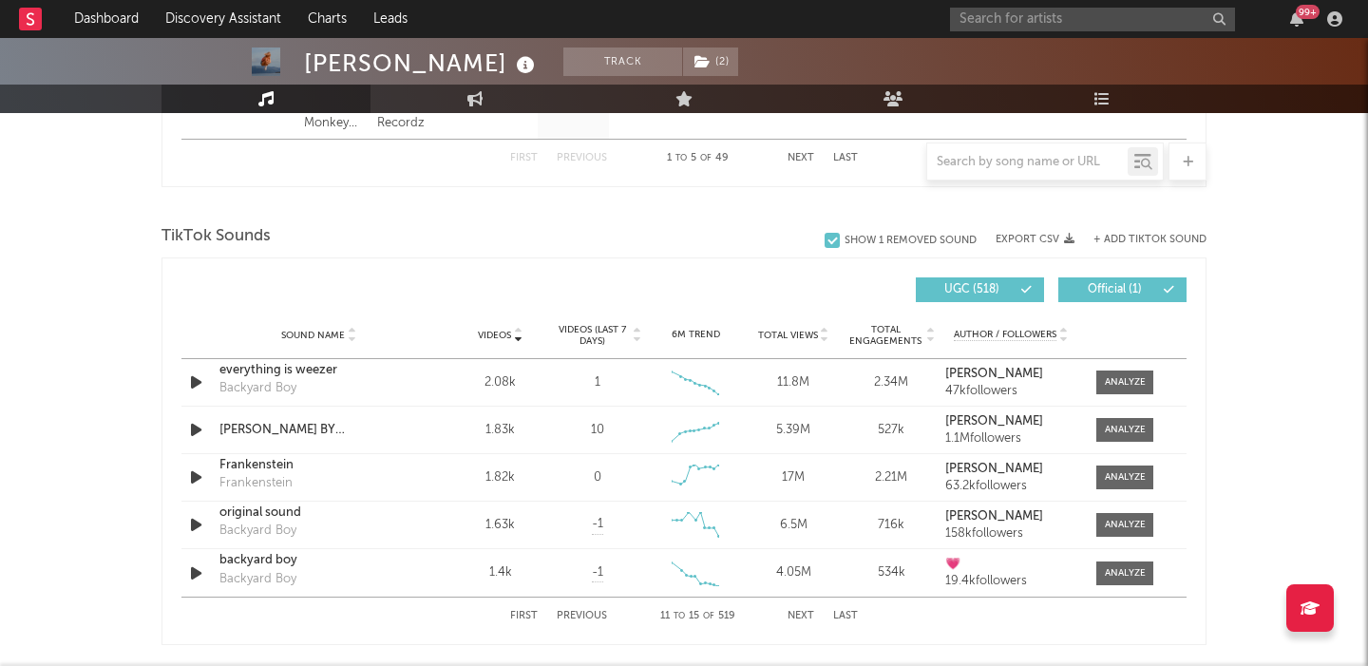
click at [796, 614] on button "Next" at bounding box center [801, 616] width 27 height 10
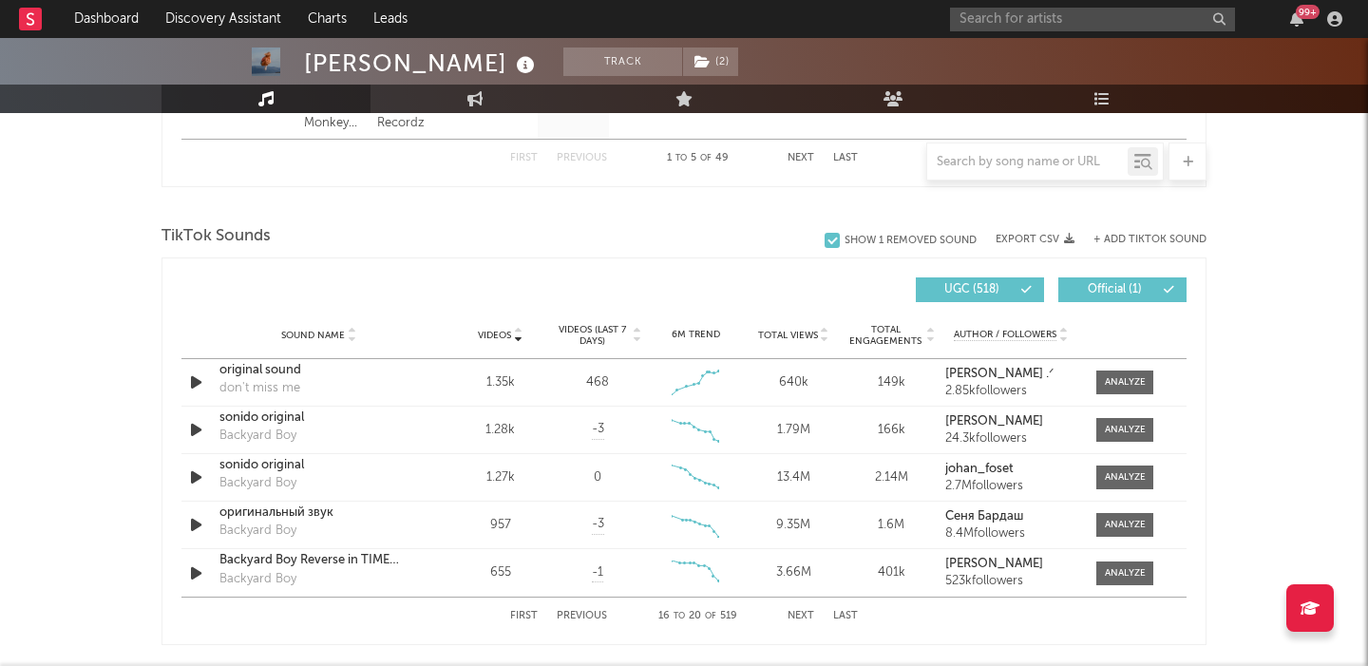
click at [796, 614] on button "Next" at bounding box center [801, 616] width 27 height 10
click at [1114, 570] on div at bounding box center [1125, 573] width 41 height 14
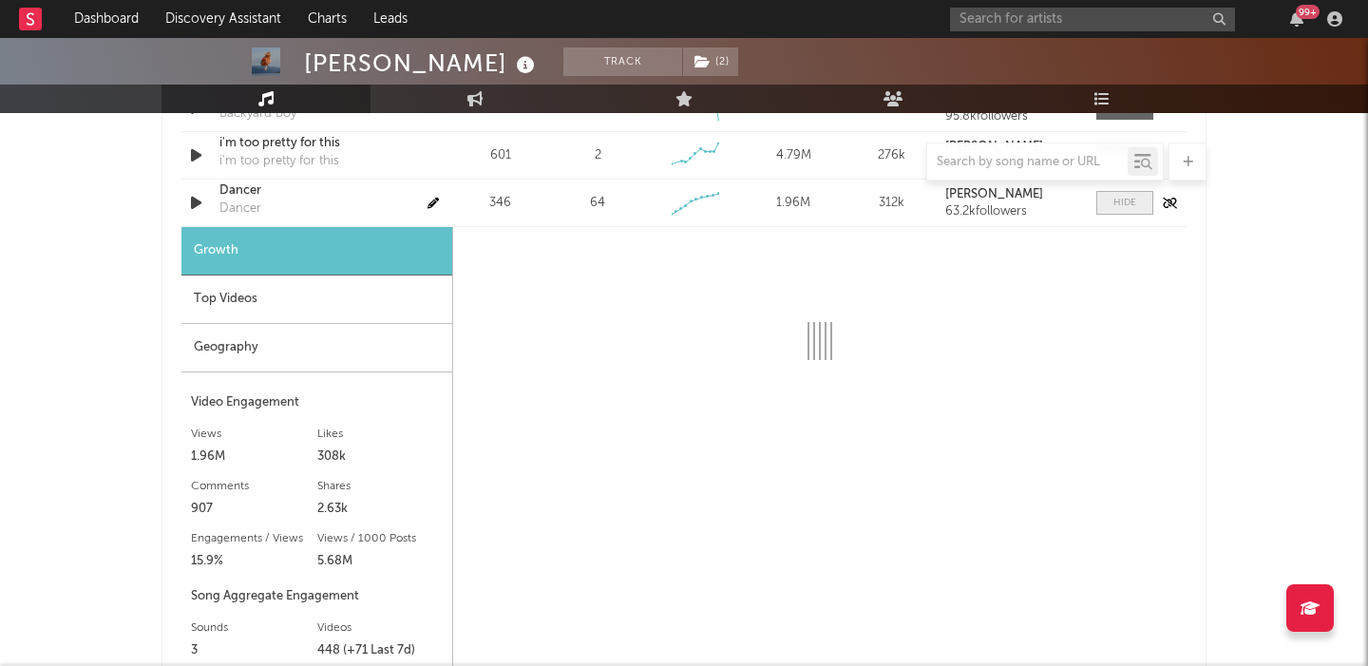
select select "1w"
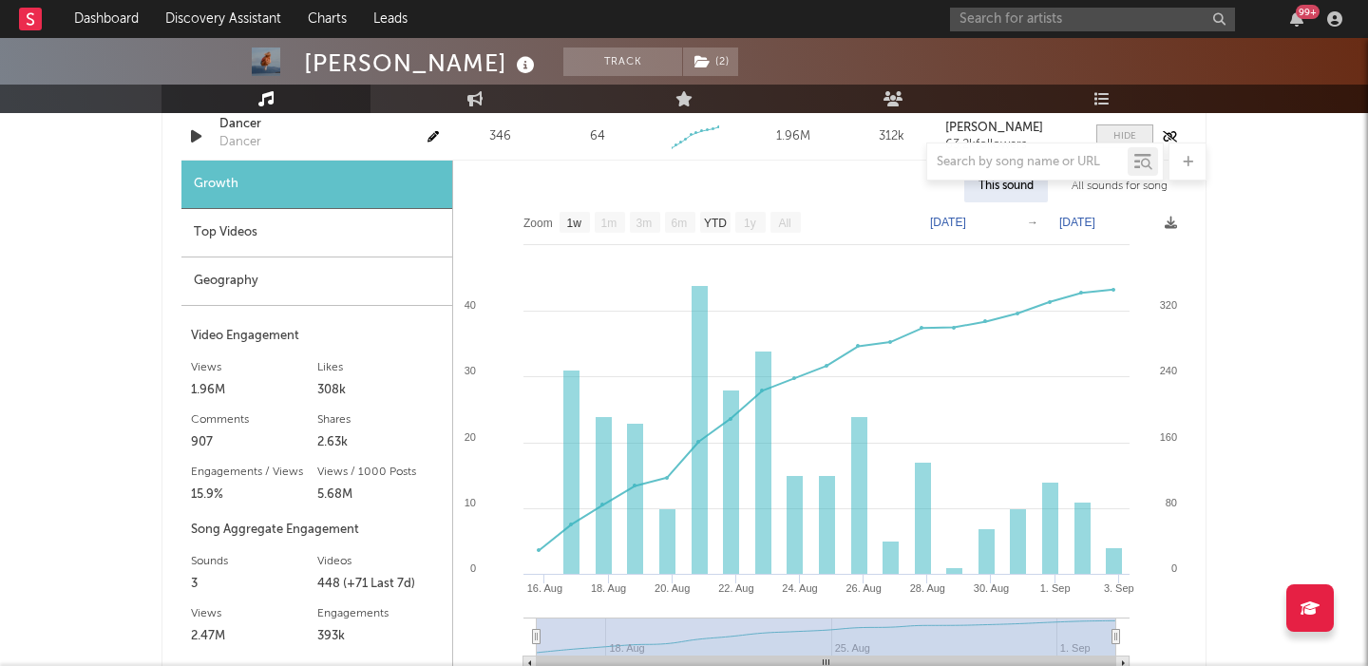
scroll to position [2523, 0]
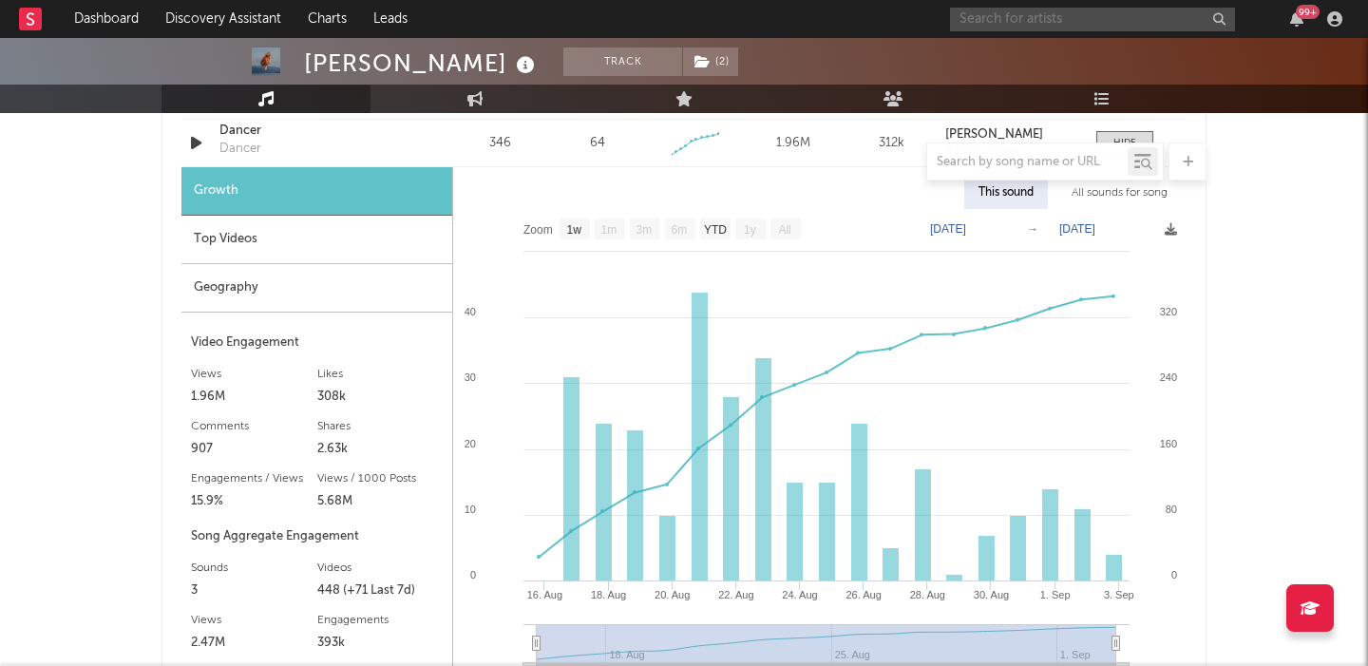
click at [992, 25] on input "text" at bounding box center [1092, 20] width 285 height 24
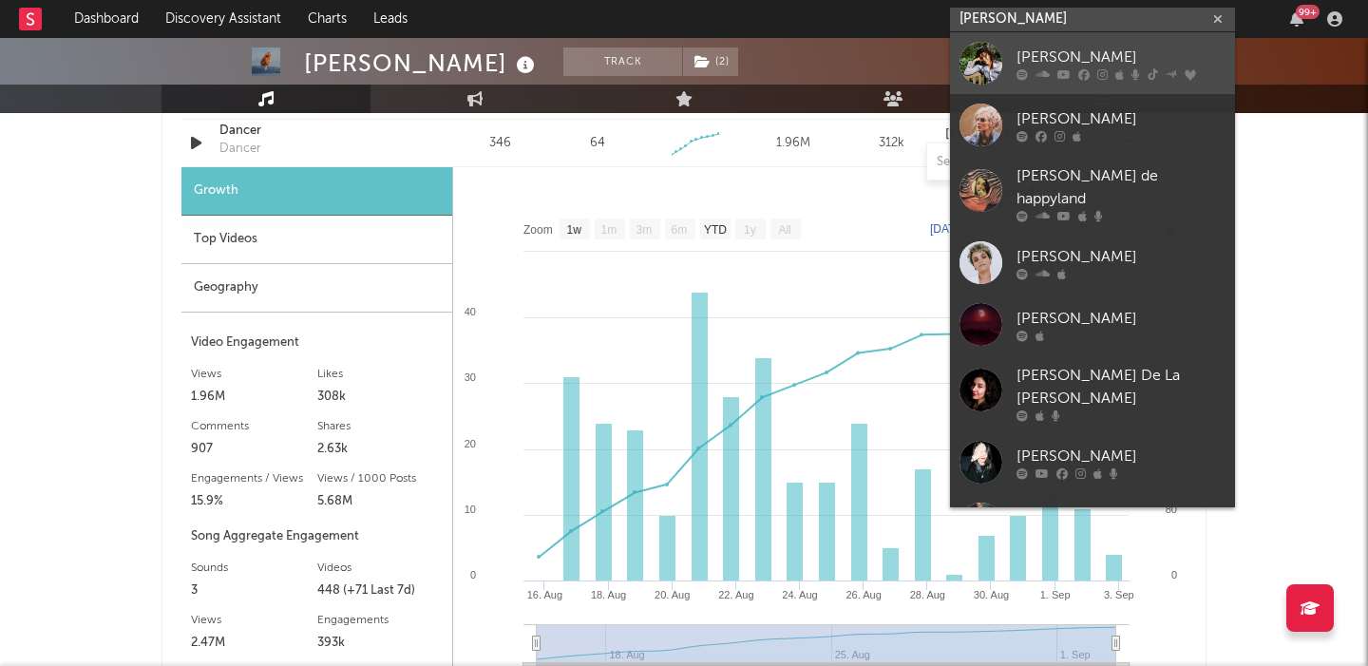
type input "olivia dean"
click at [1038, 57] on div "Olivia Dean" at bounding box center [1121, 57] width 209 height 23
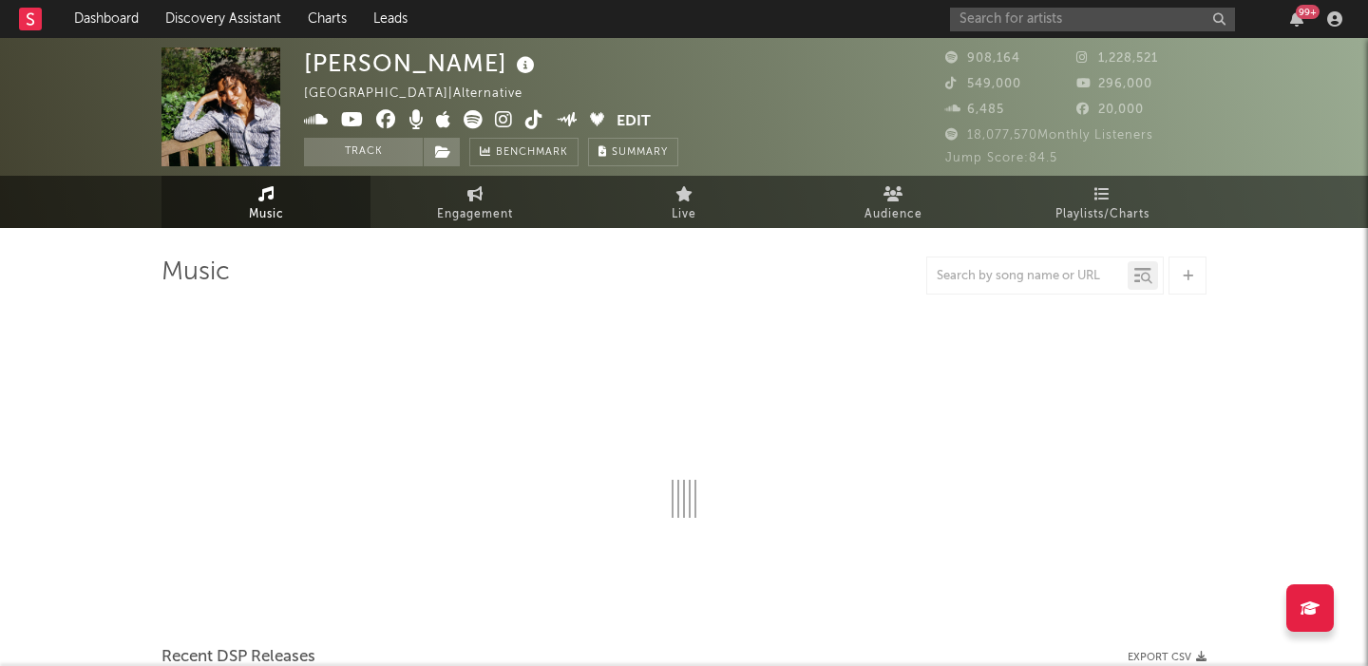
select select "6m"
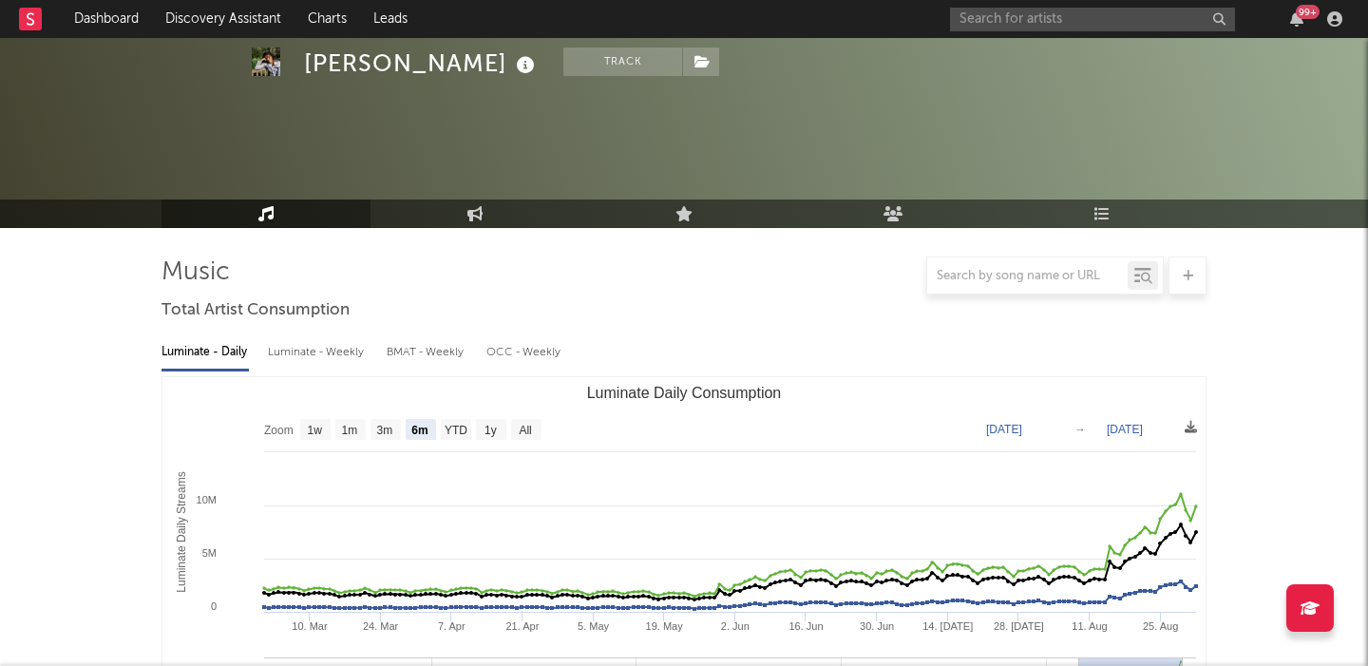
scroll to position [559, 0]
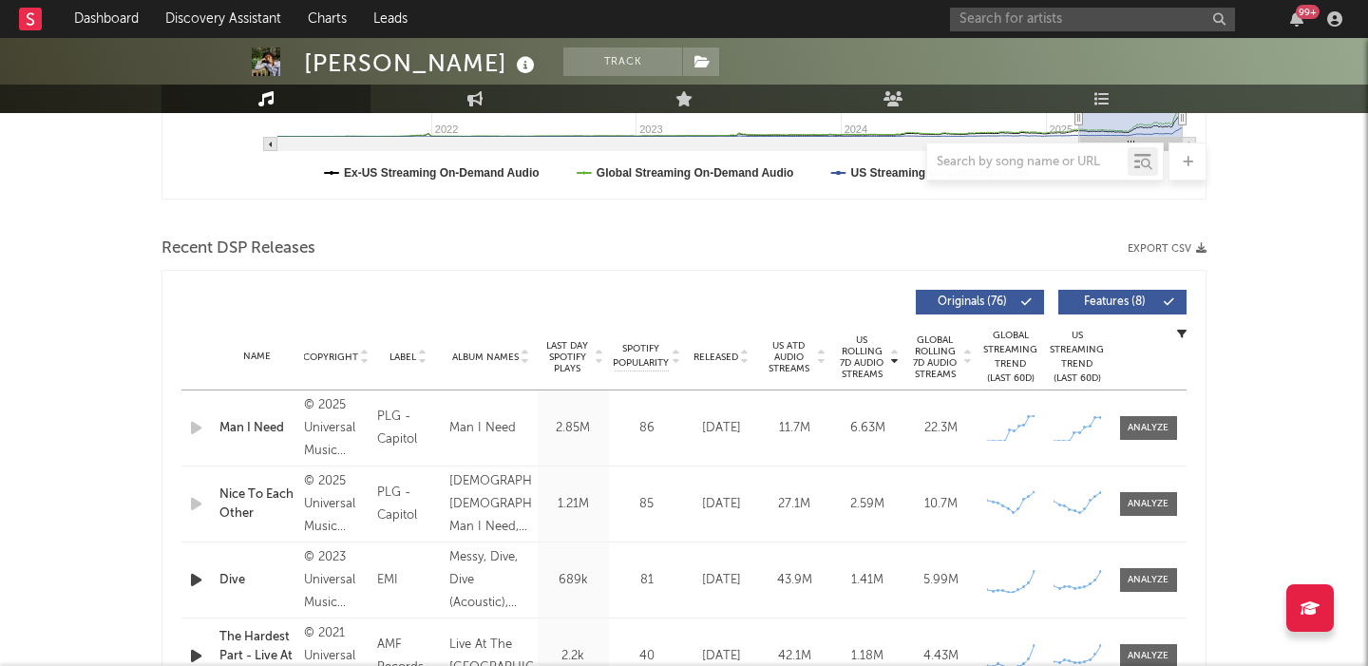
click at [743, 351] on icon at bounding box center [745, 354] width 10 height 8
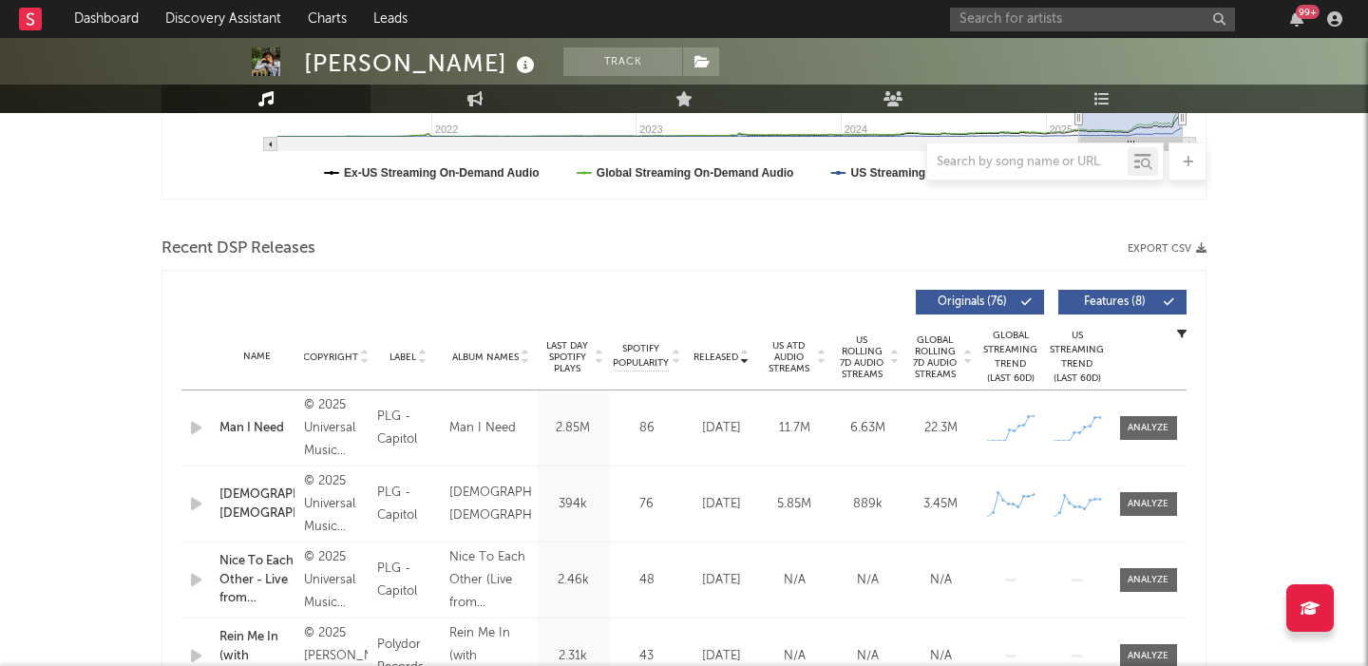
click at [1133, 305] on span "Features ( 8 )" at bounding box center [1114, 301] width 87 height 11
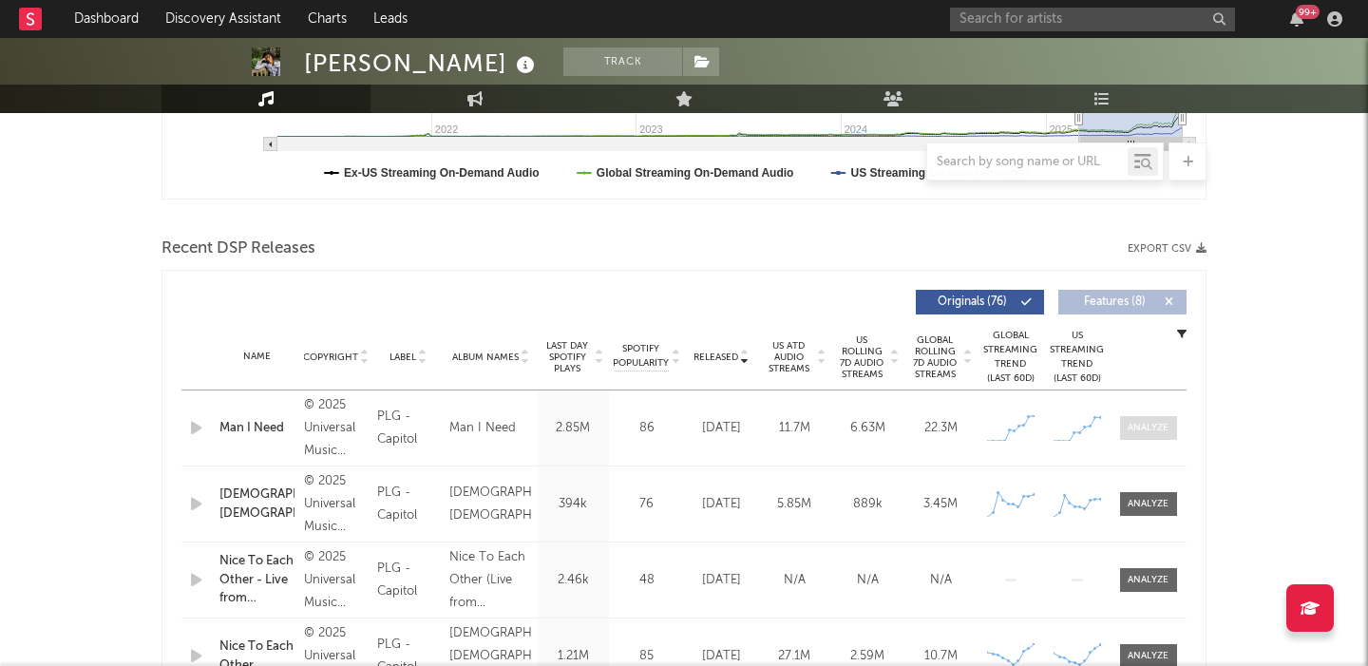
click at [1154, 436] on span at bounding box center [1148, 428] width 57 height 24
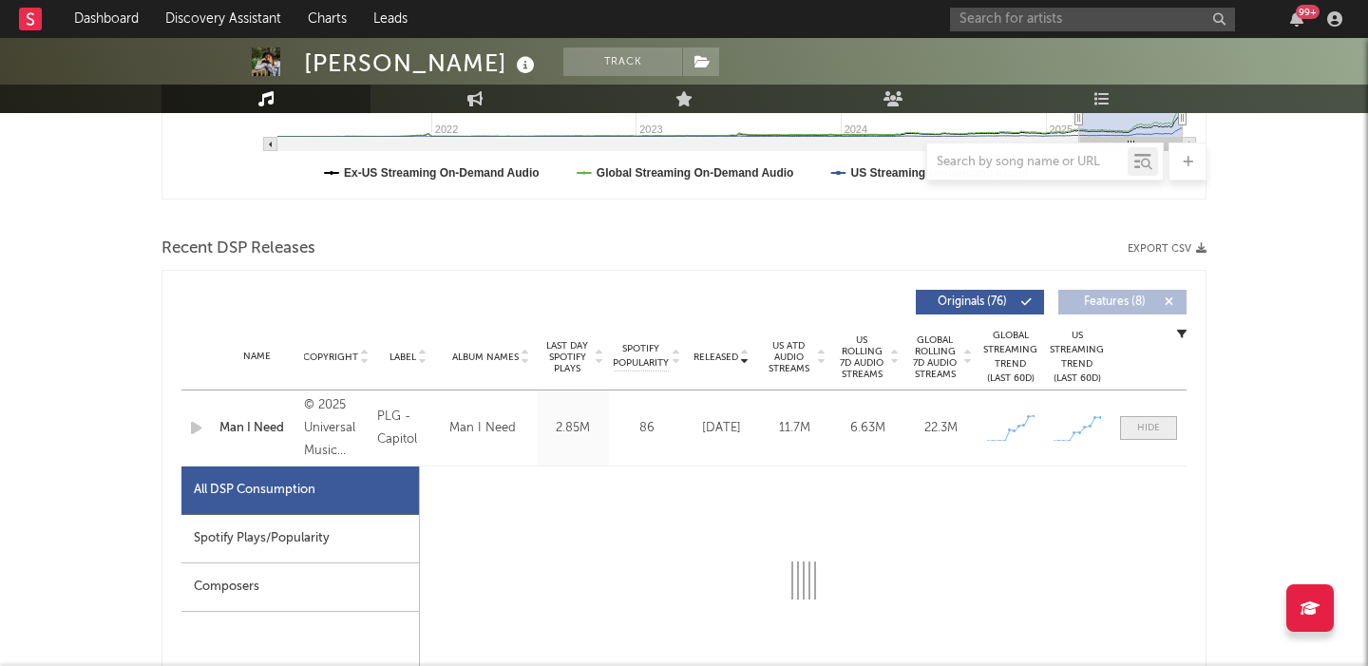
select select "1w"
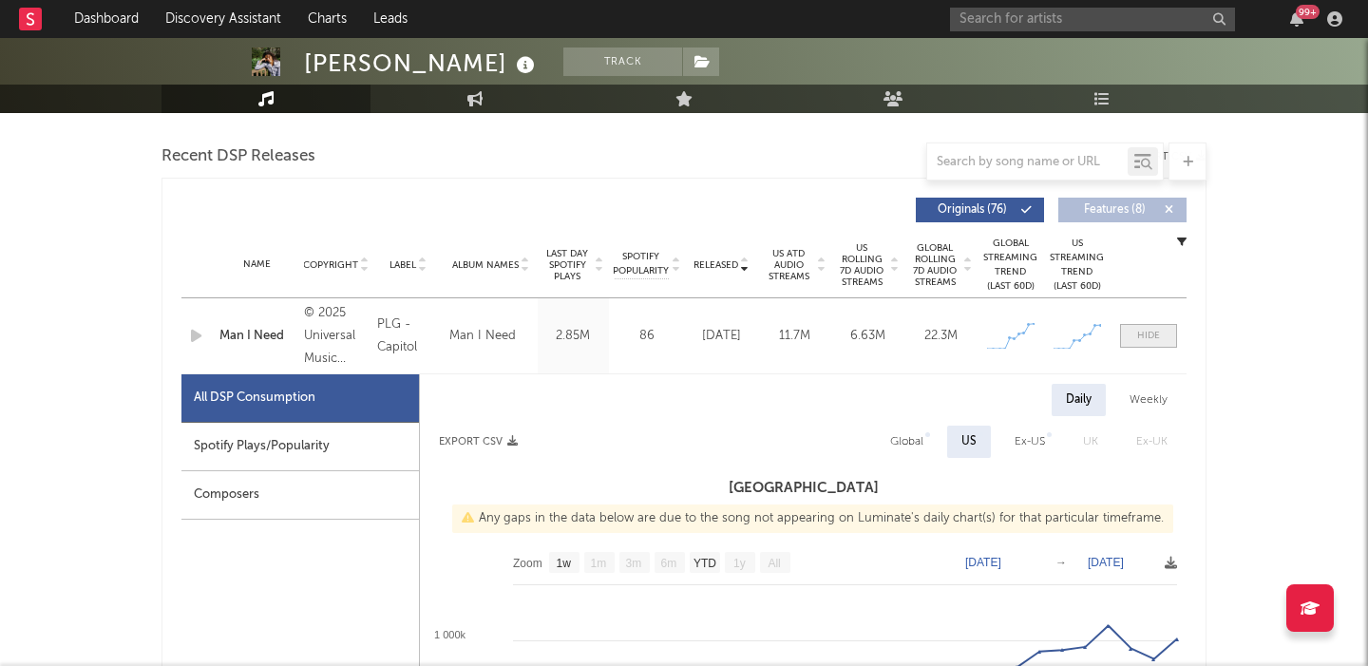
scroll to position [661, 0]
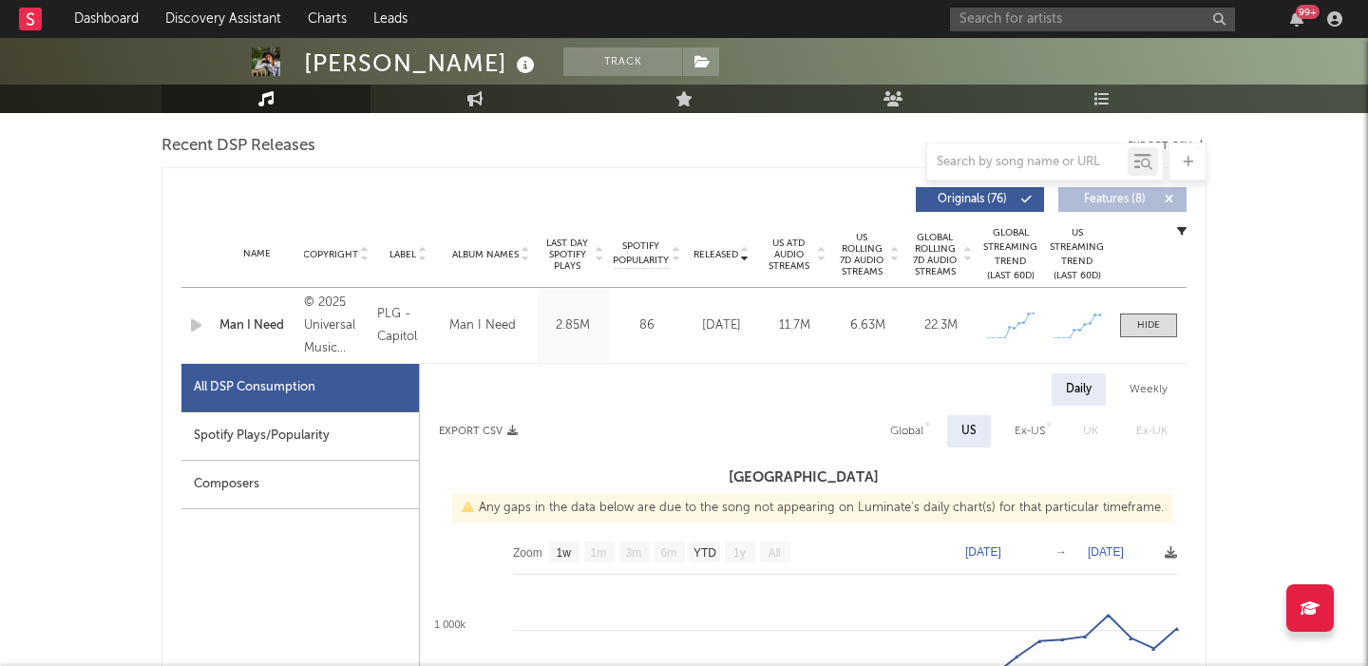
click at [910, 441] on div "Global" at bounding box center [906, 431] width 33 height 23
select select "1w"
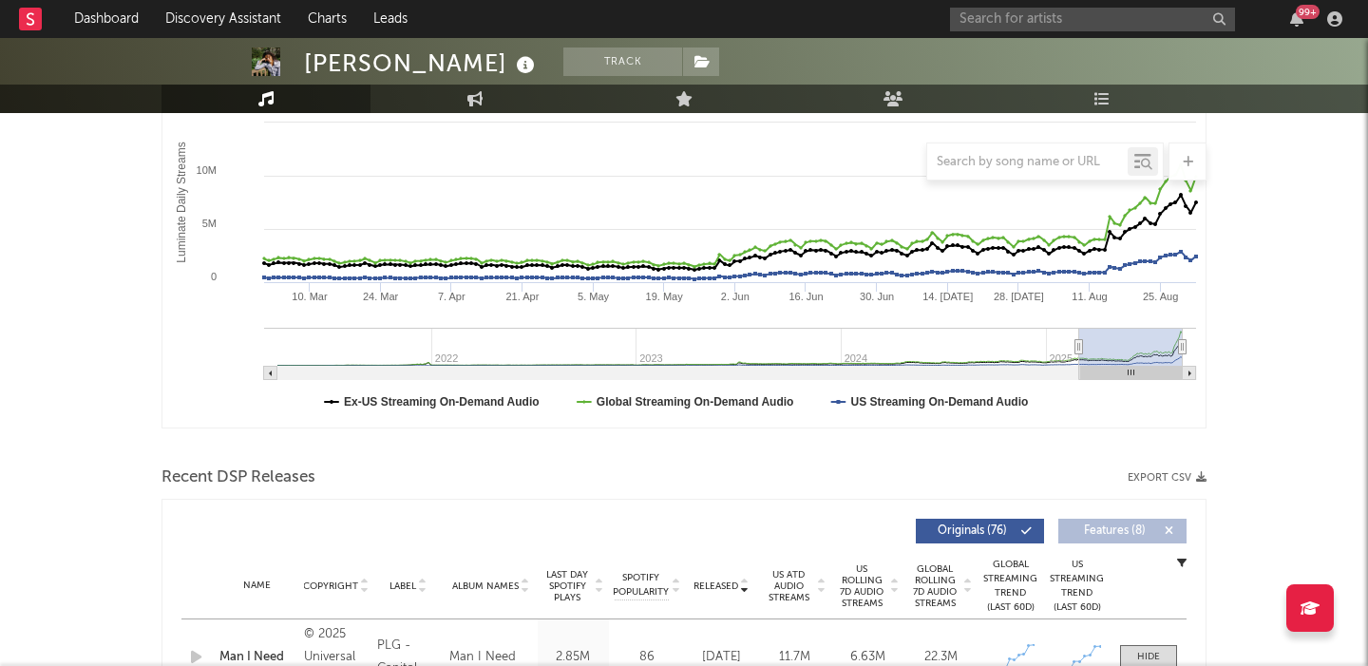
scroll to position [233, 0]
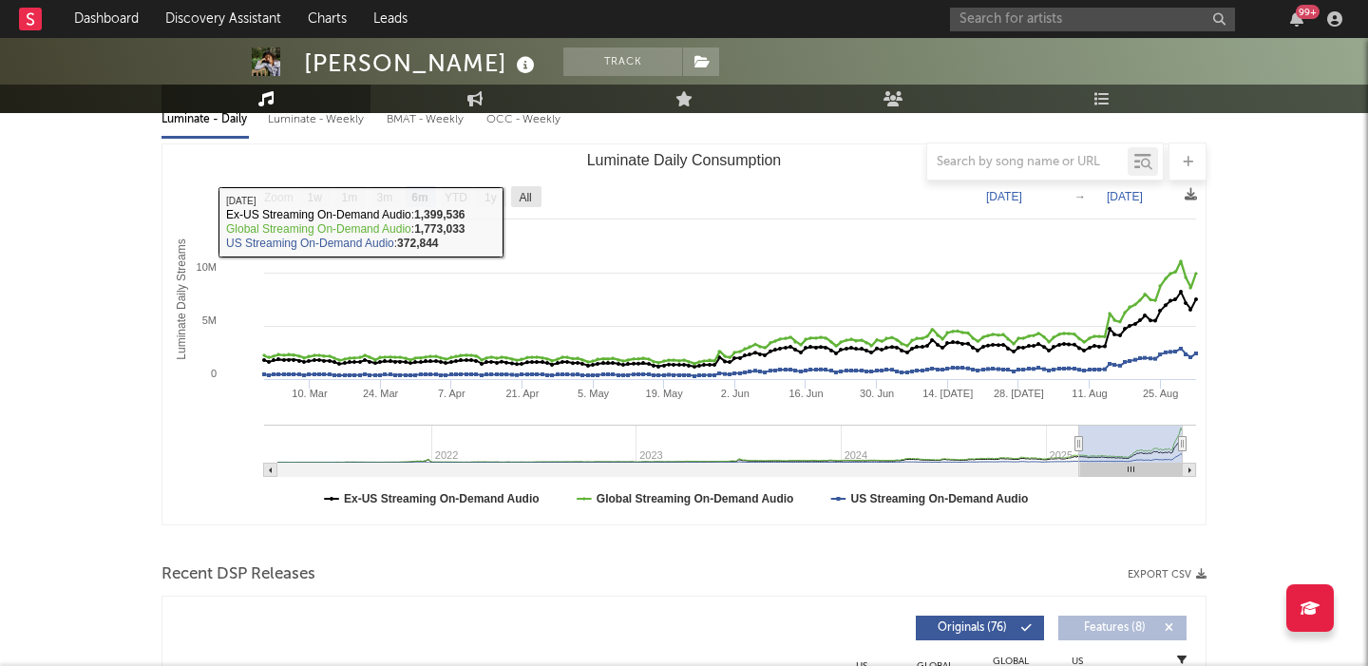
click at [530, 199] on text "All" at bounding box center [525, 197] width 12 height 13
select select "All"
type input "2021-03-31"
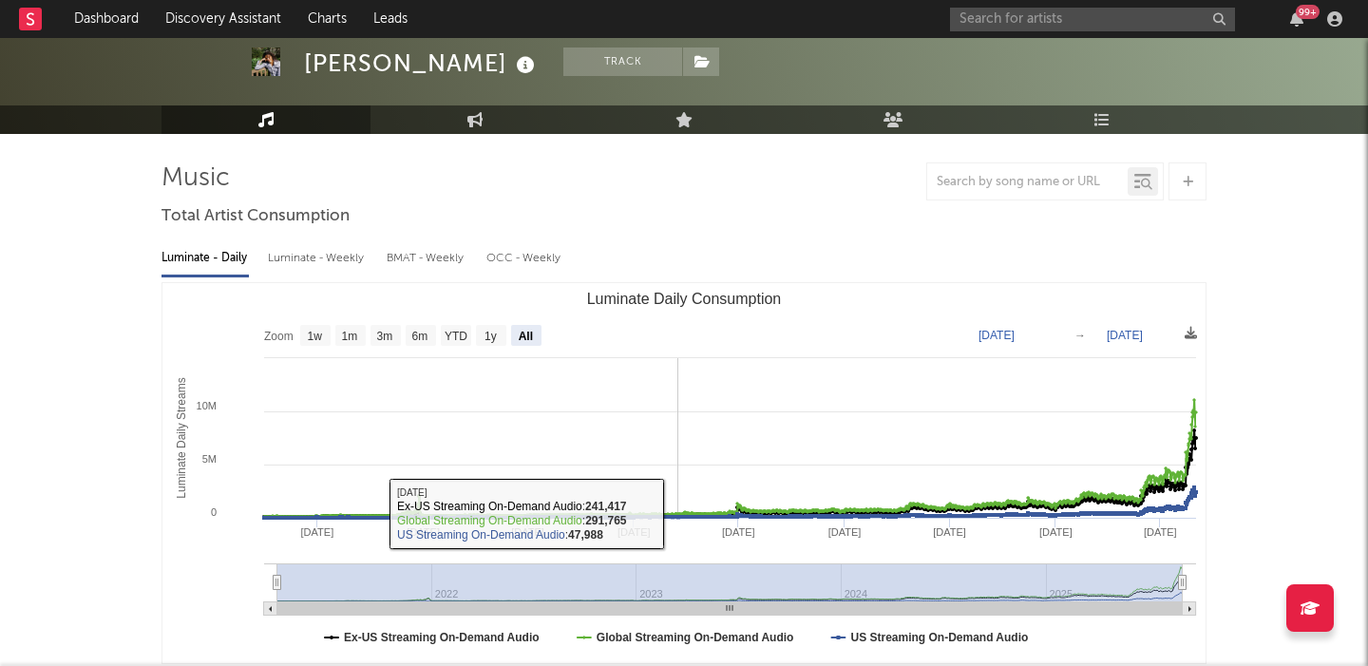
scroll to position [169, 0]
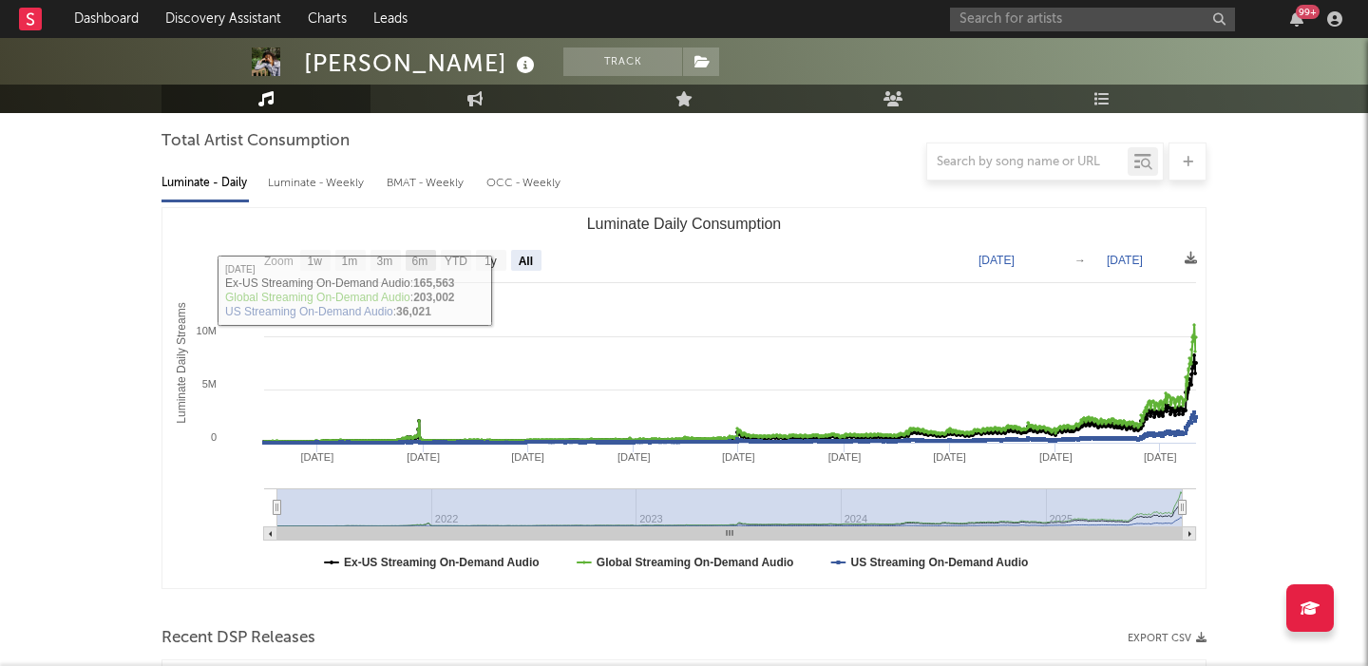
click at [412, 264] on text "6m" at bounding box center [420, 261] width 16 height 13
select select "6m"
type input "[DATE]"
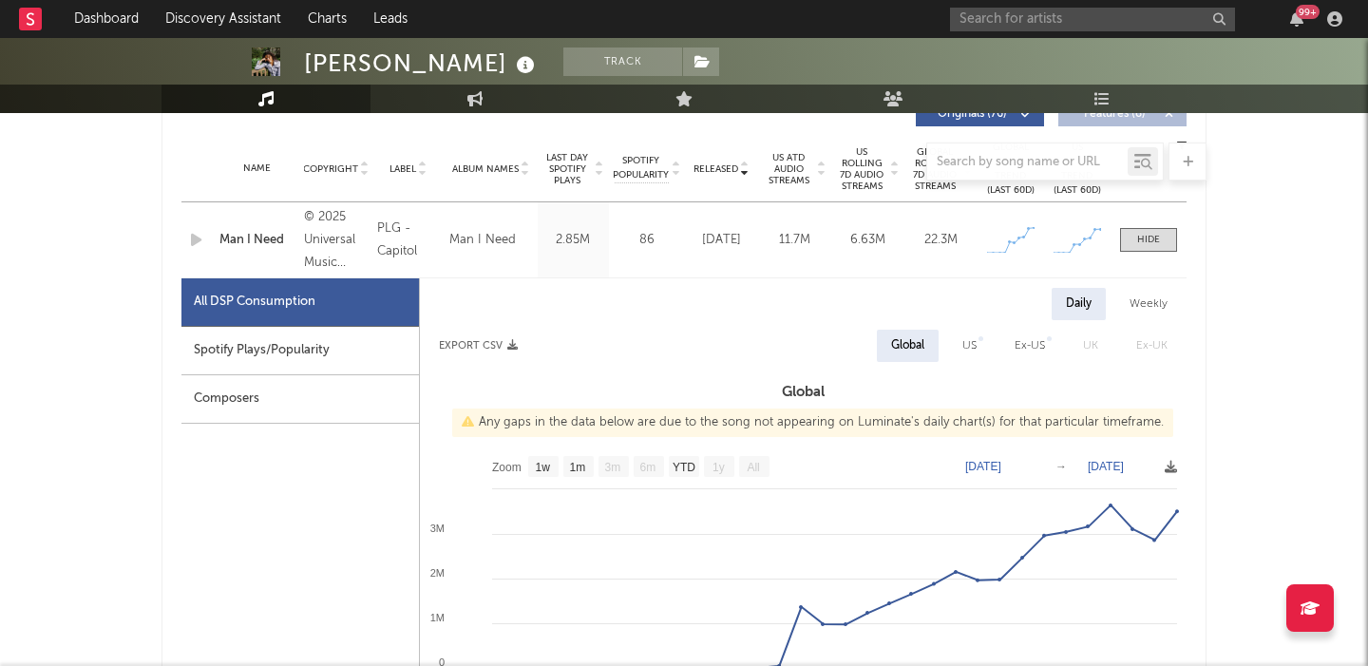
scroll to position [743, 0]
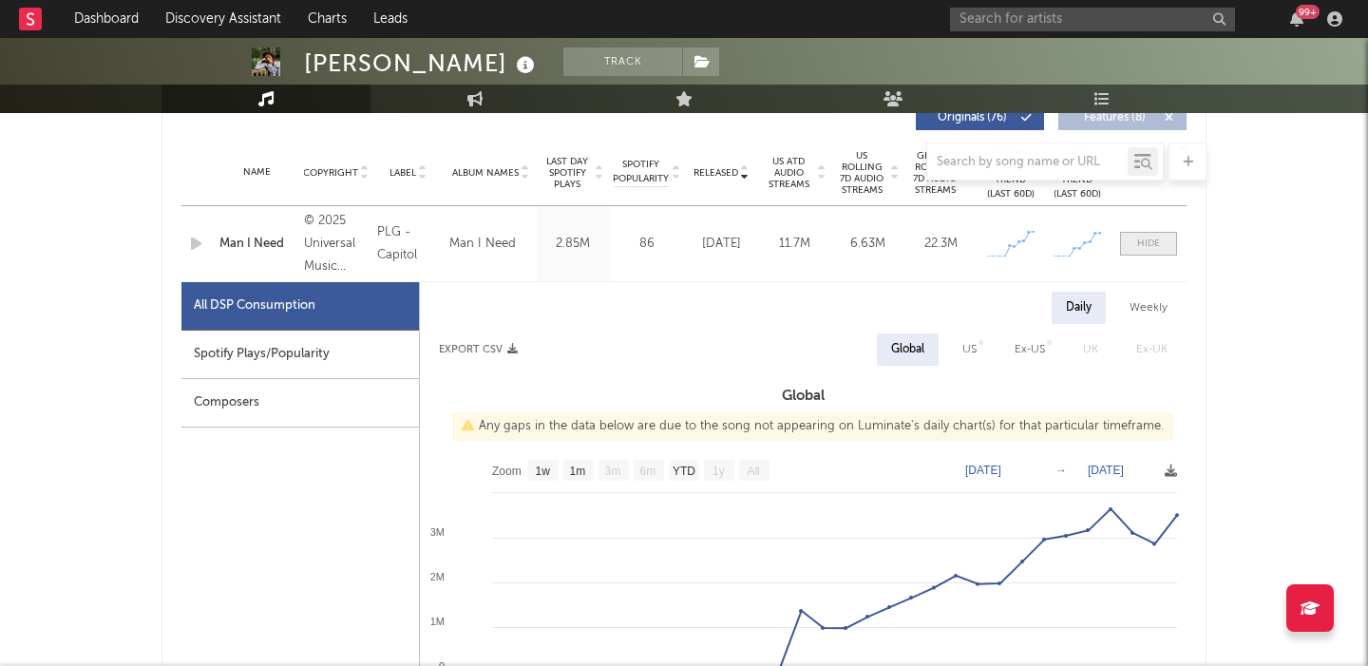
click at [1146, 243] on div at bounding box center [1148, 244] width 23 height 14
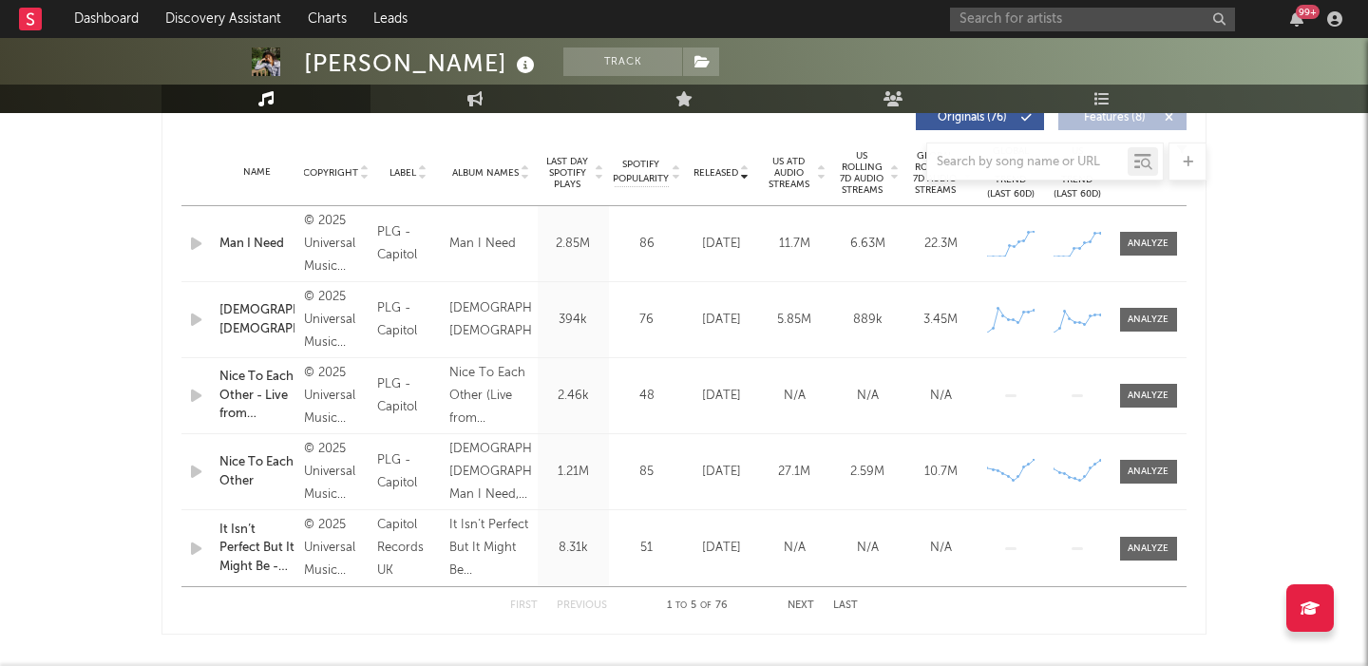
click at [872, 170] on div at bounding box center [684, 162] width 1045 height 38
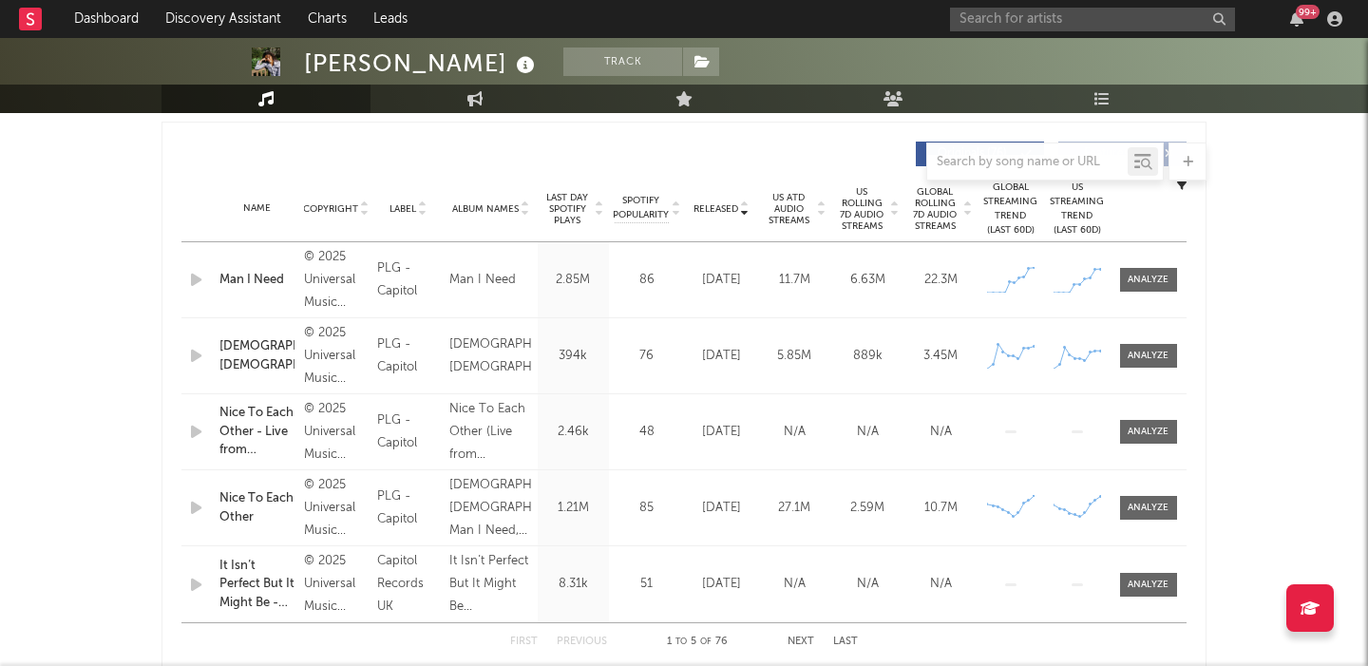
click at [866, 210] on span "US Rolling 7D Audio Streams" at bounding box center [862, 209] width 52 height 46
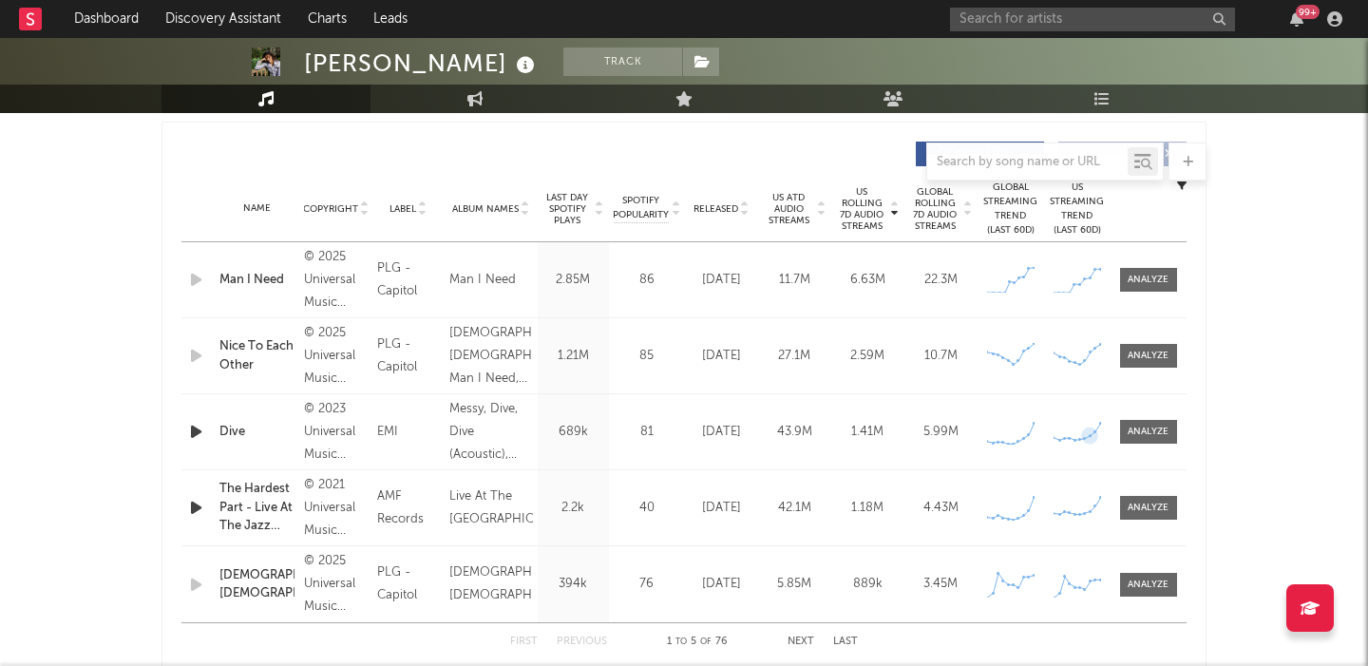
click at [1182, 437] on div at bounding box center [1149, 432] width 76 height 24
click at [1162, 445] on div "Name Dive Copyright © 2023 Universal Music Operations Limited Label EMI Album N…" at bounding box center [683, 431] width 1005 height 75
click at [1158, 441] on span at bounding box center [1148, 432] width 57 height 24
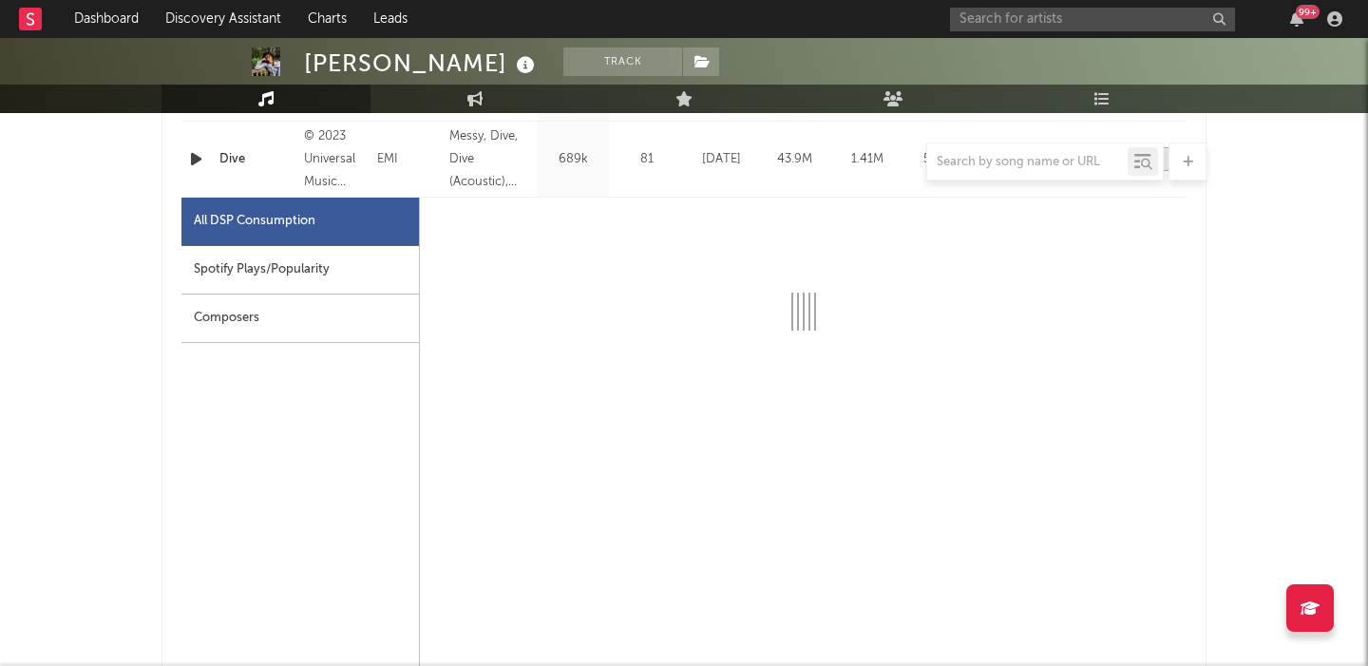
scroll to position [990, 0]
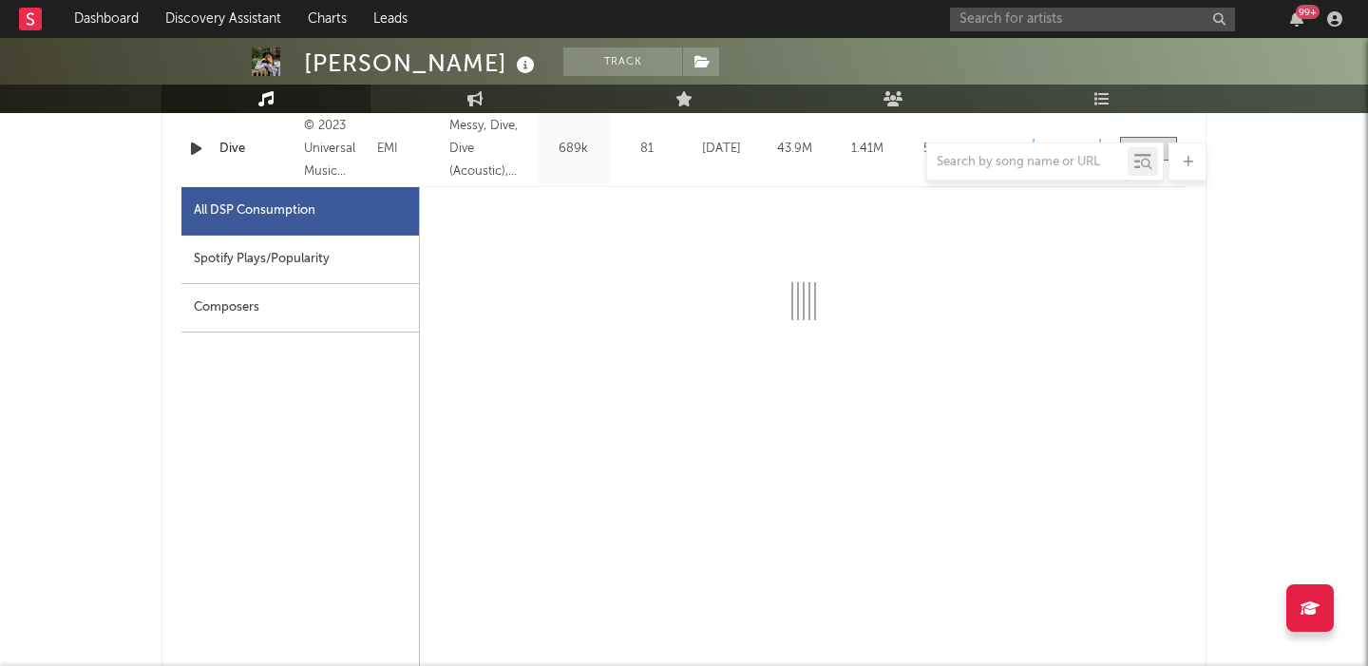
select select "6m"
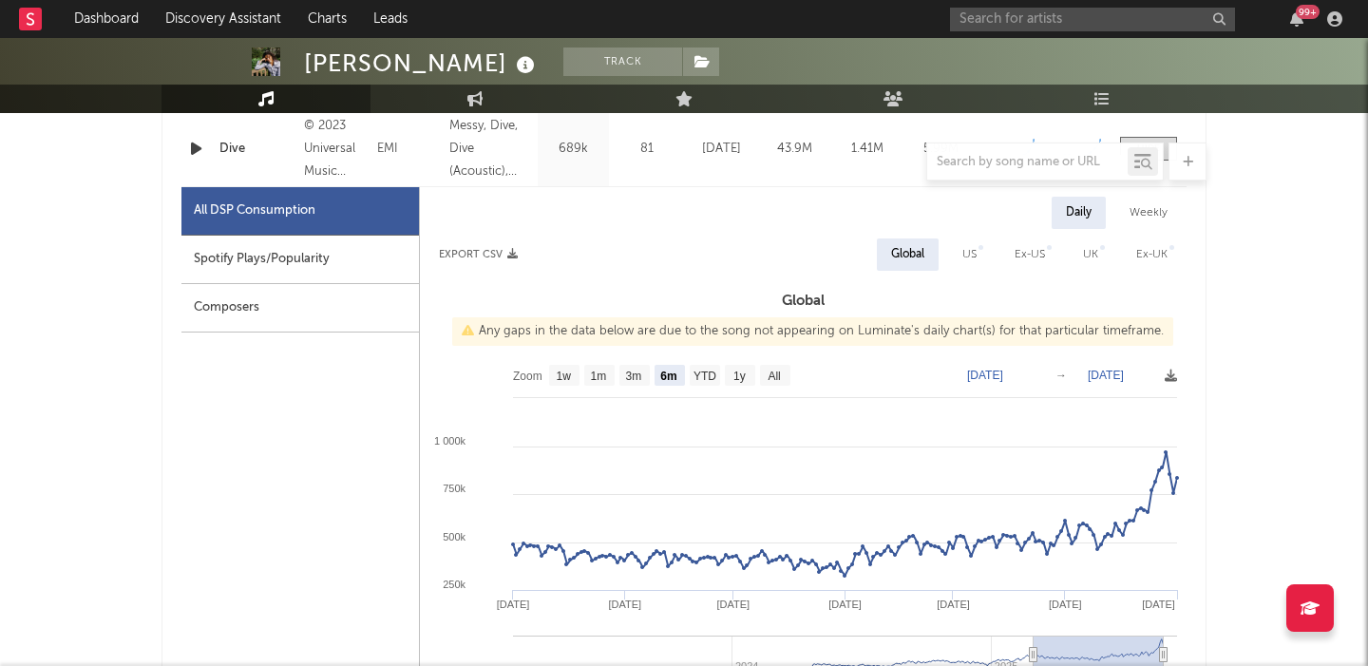
scroll to position [940, 0]
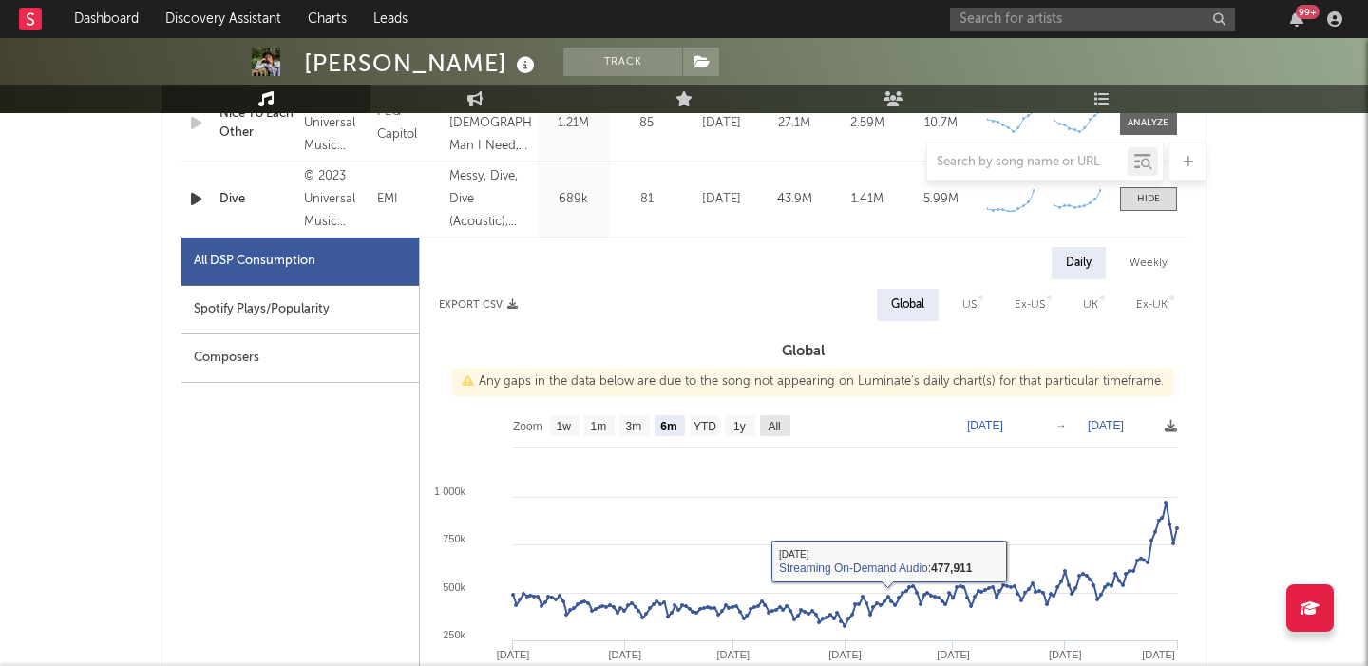
click at [772, 425] on text "All" at bounding box center [774, 426] width 12 height 13
select select "All"
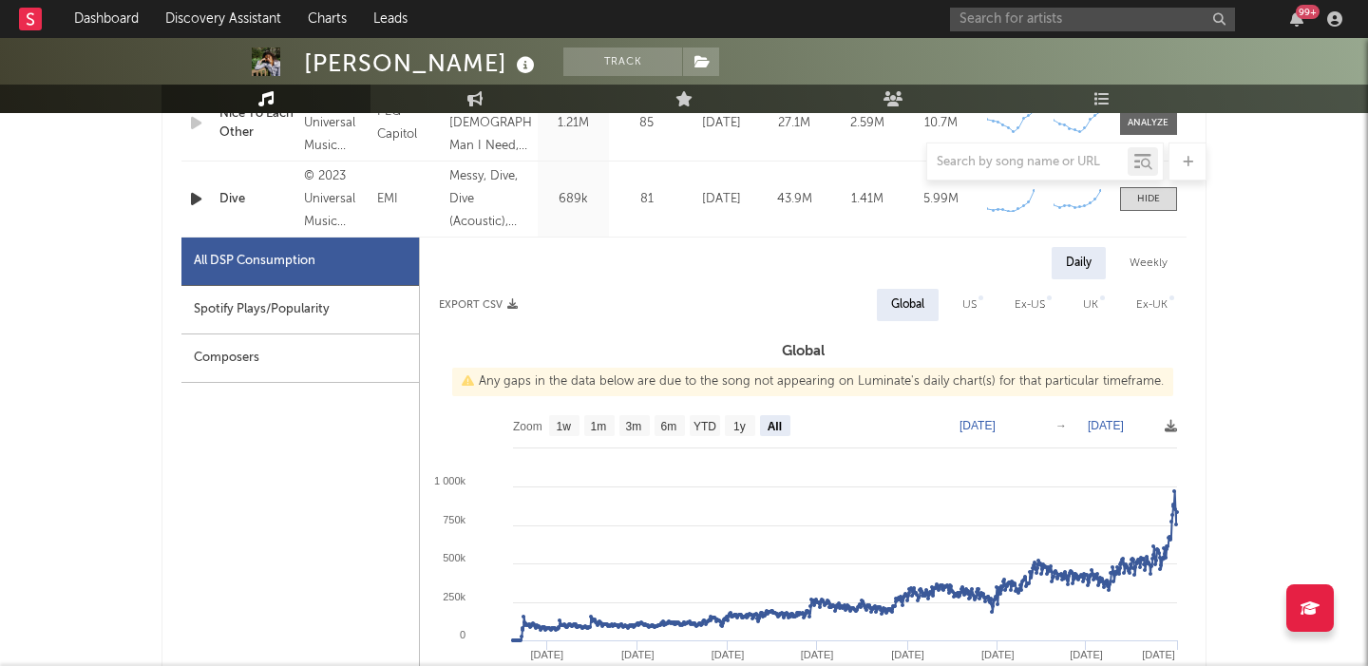
click at [964, 287] on div "Daily Weekly Export CSV Global US Ex-US UK Ex-UK Global Any gaps in the data be…" at bounding box center [803, 579] width 767 height 664
click at [964, 292] on div "US" at bounding box center [969, 305] width 43 height 32
select select "All"
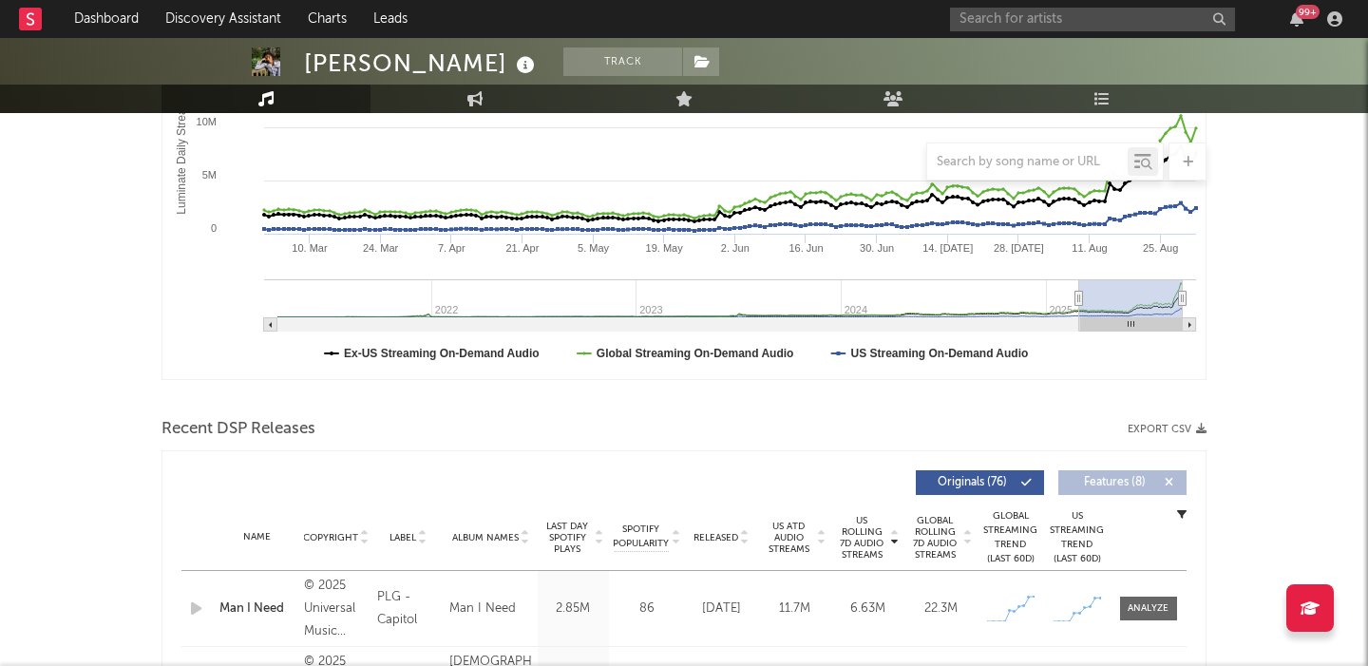
scroll to position [0, 0]
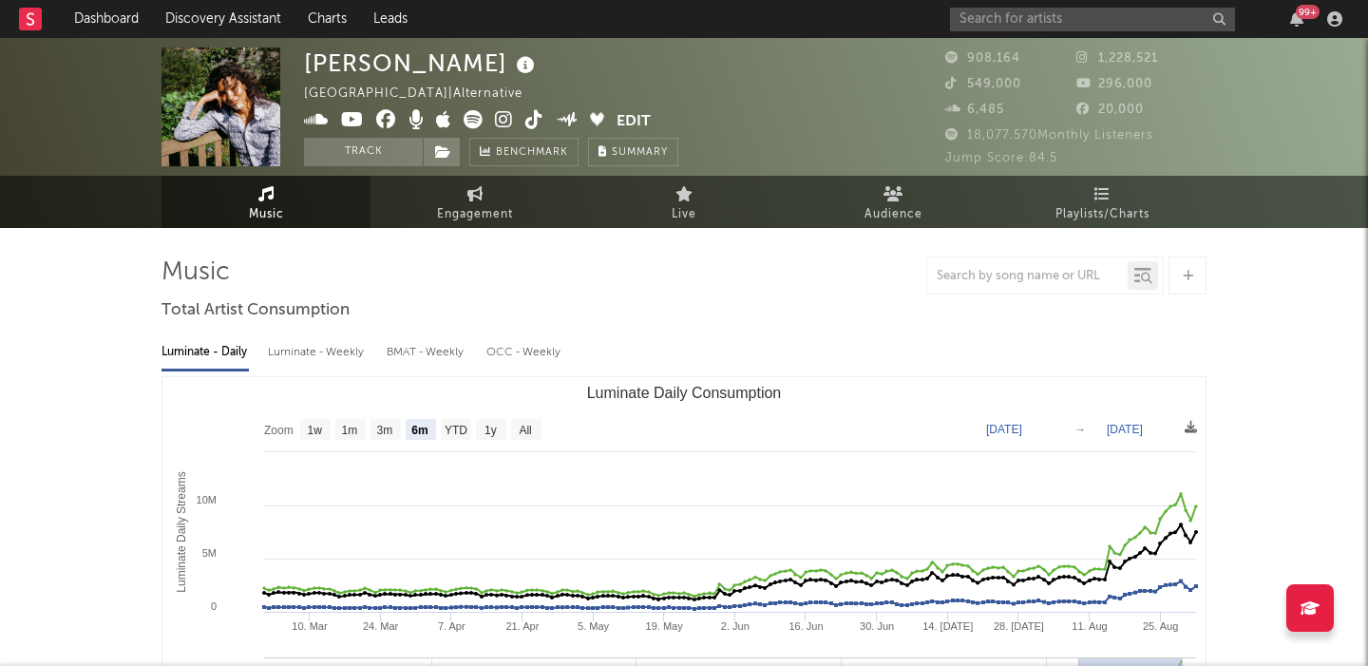
click at [502, 123] on icon at bounding box center [504, 119] width 18 height 19
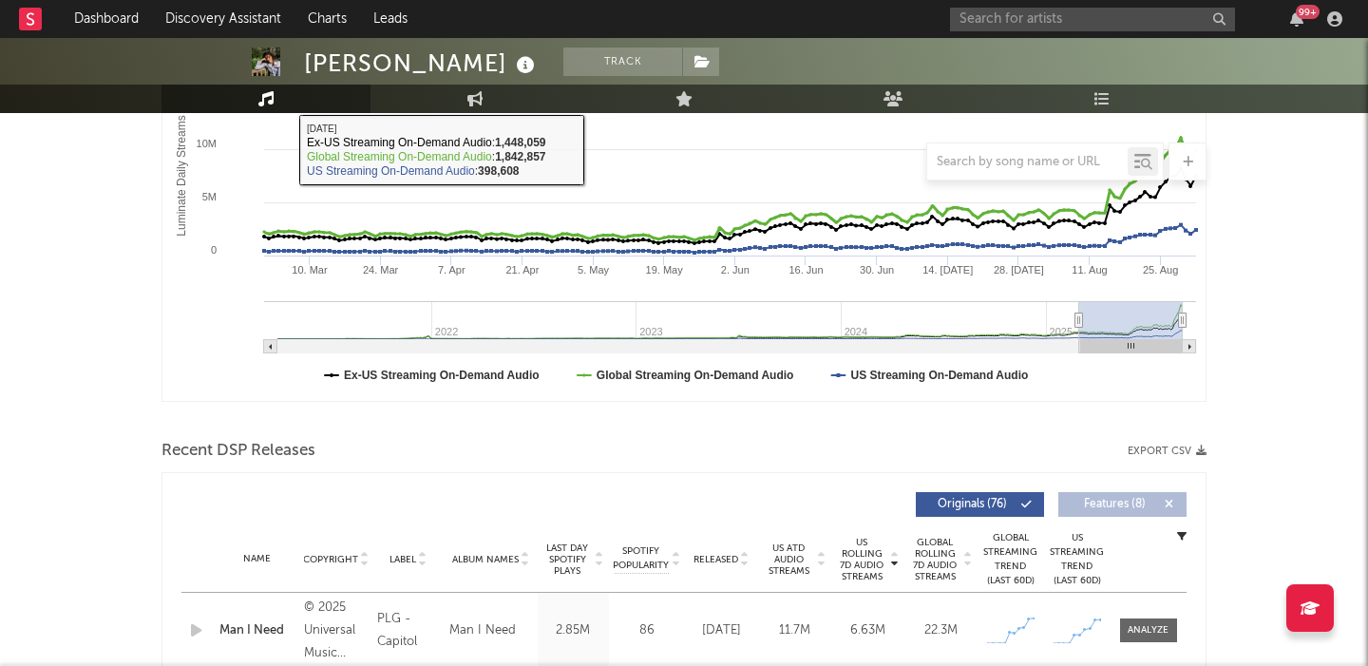
scroll to position [599, 0]
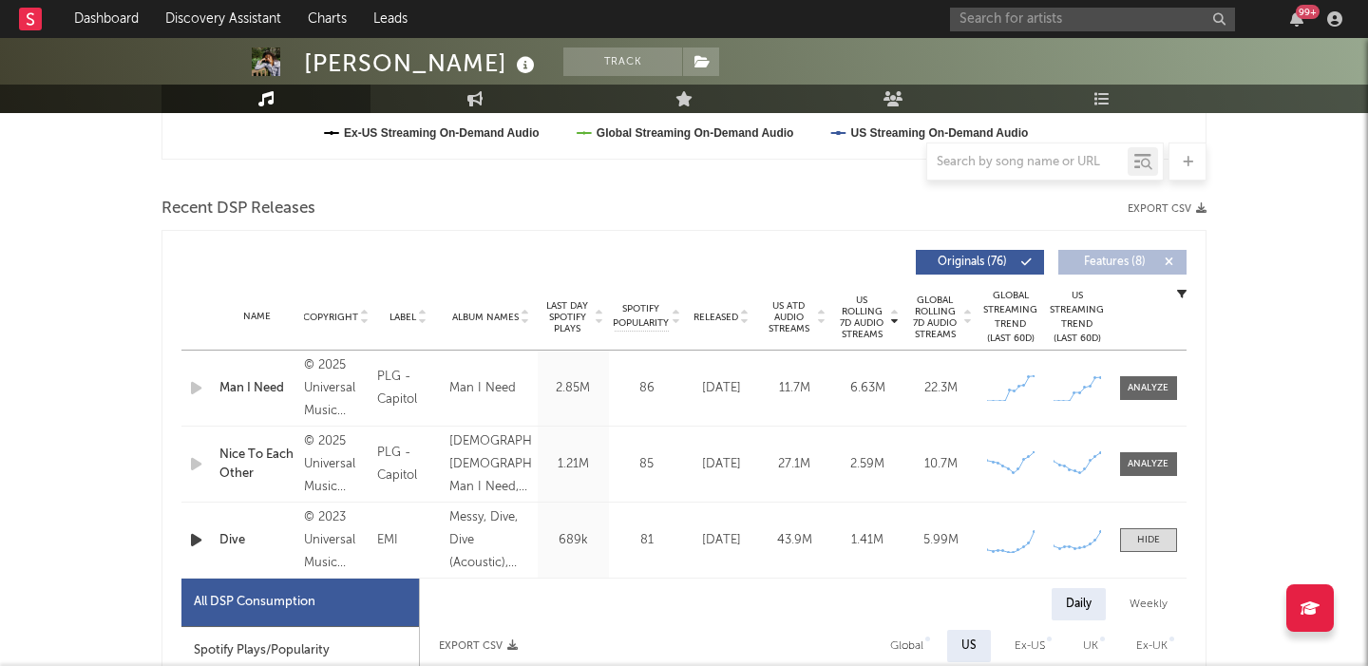
click at [714, 314] on span "Released" at bounding box center [716, 317] width 45 height 11
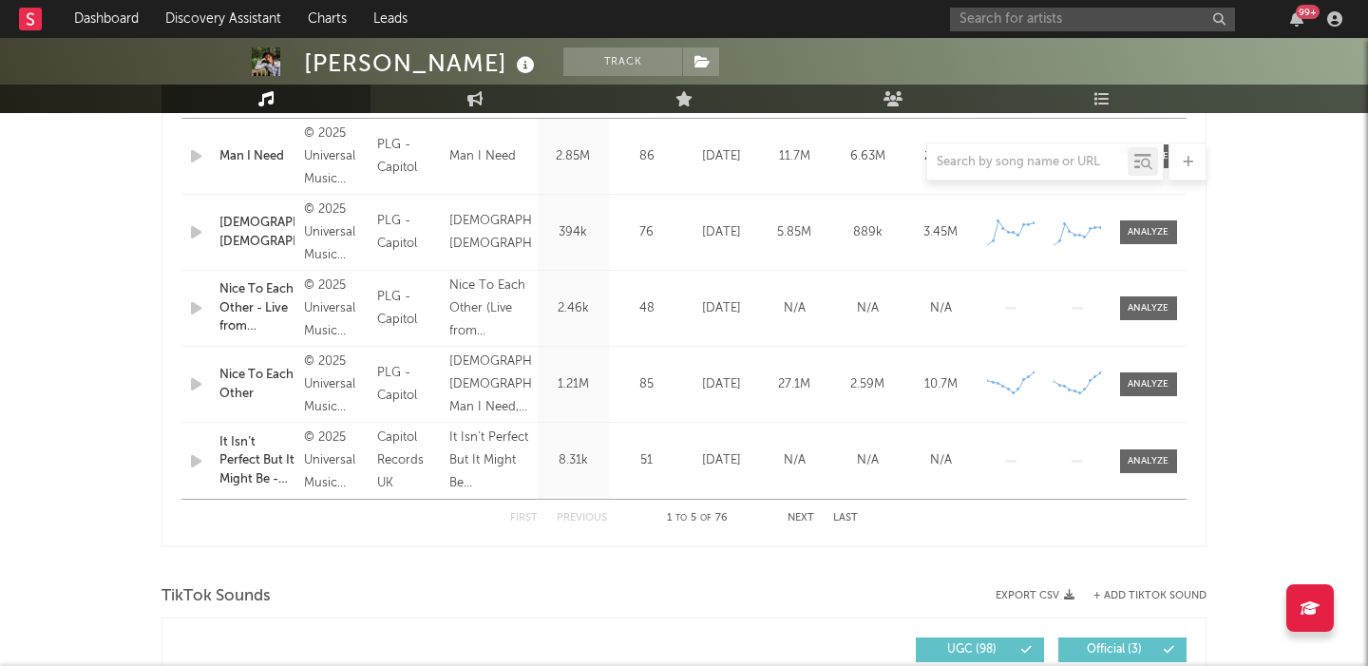
scroll to position [833, 0]
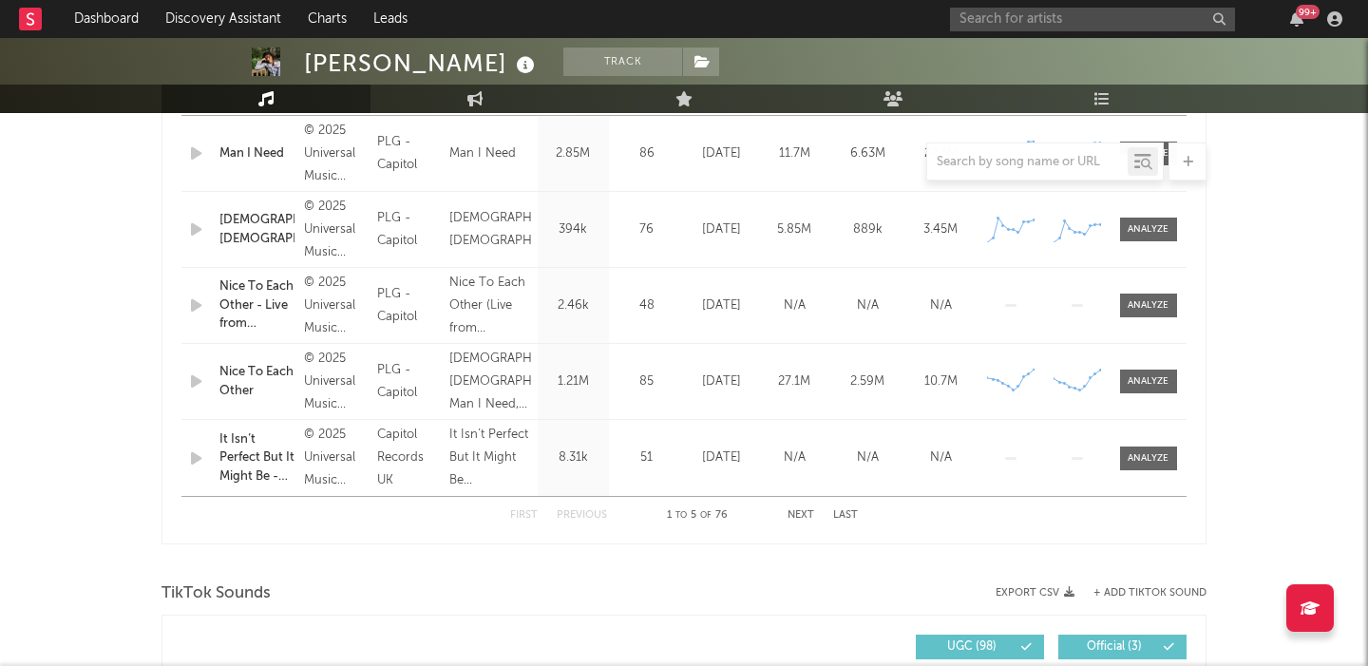
click at [810, 513] on button "Next" at bounding box center [801, 515] width 27 height 10
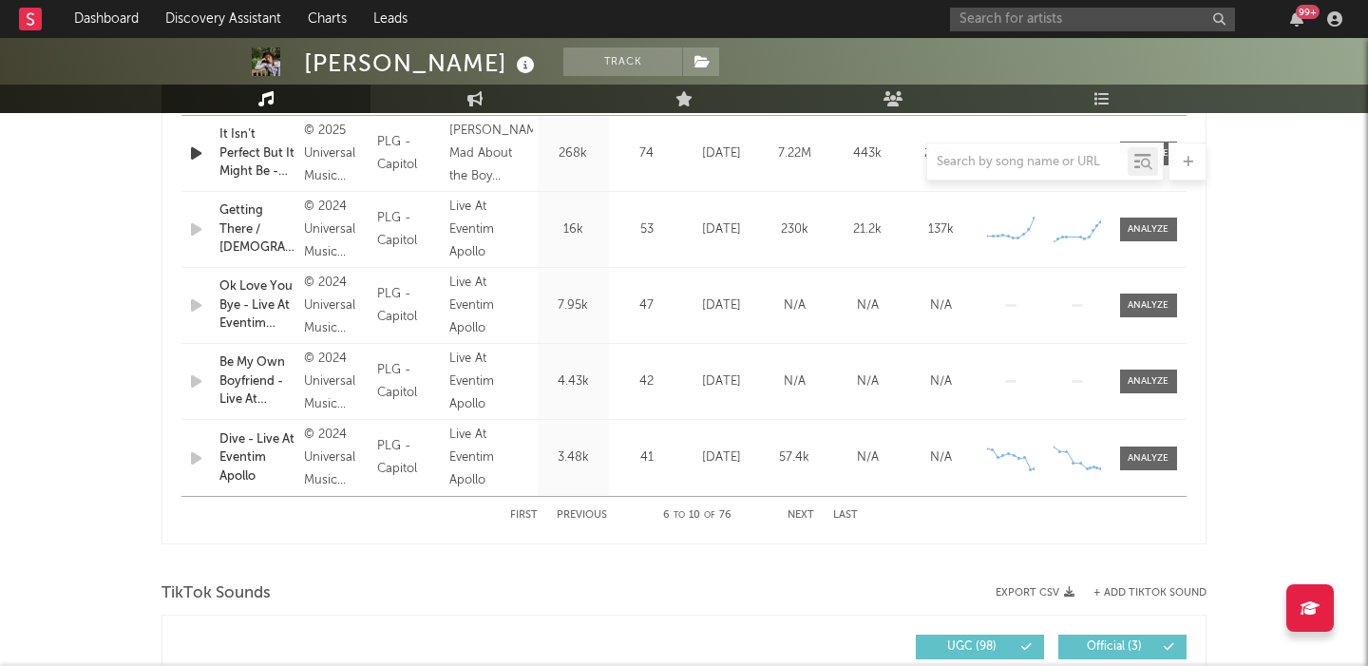
click at [810, 513] on button "Next" at bounding box center [801, 515] width 27 height 10
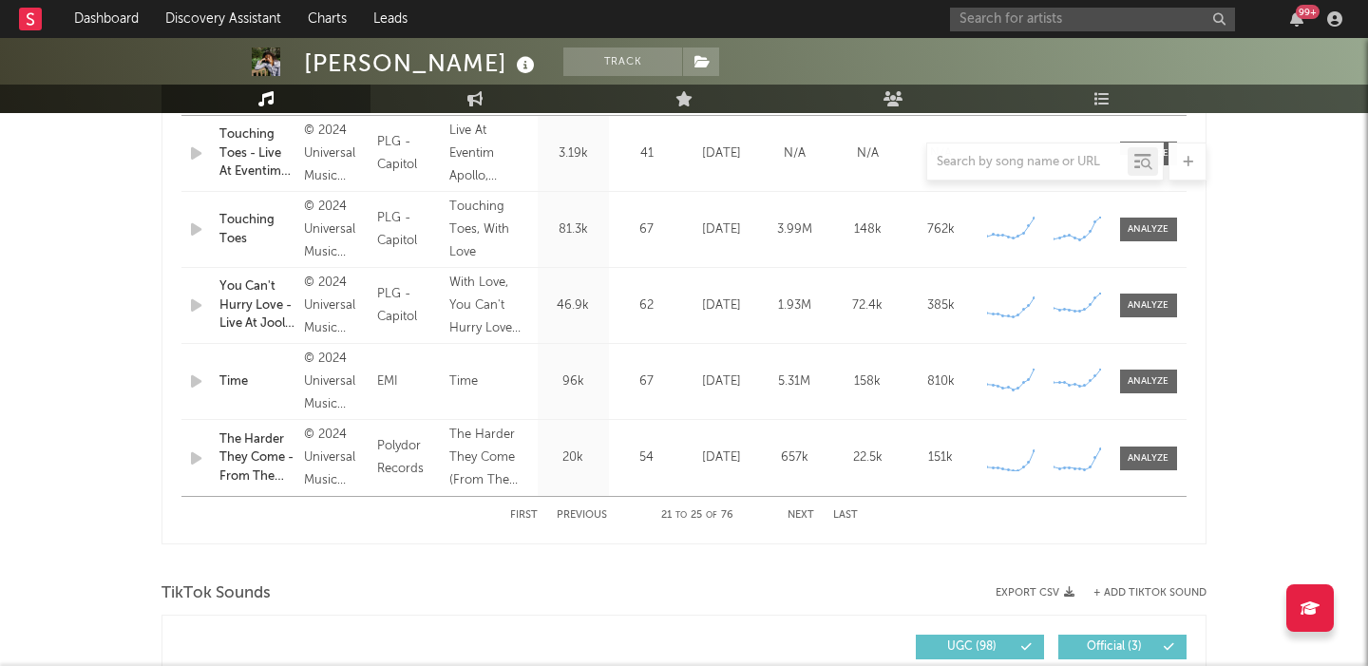
click at [810, 513] on button "Next" at bounding box center [801, 515] width 27 height 10
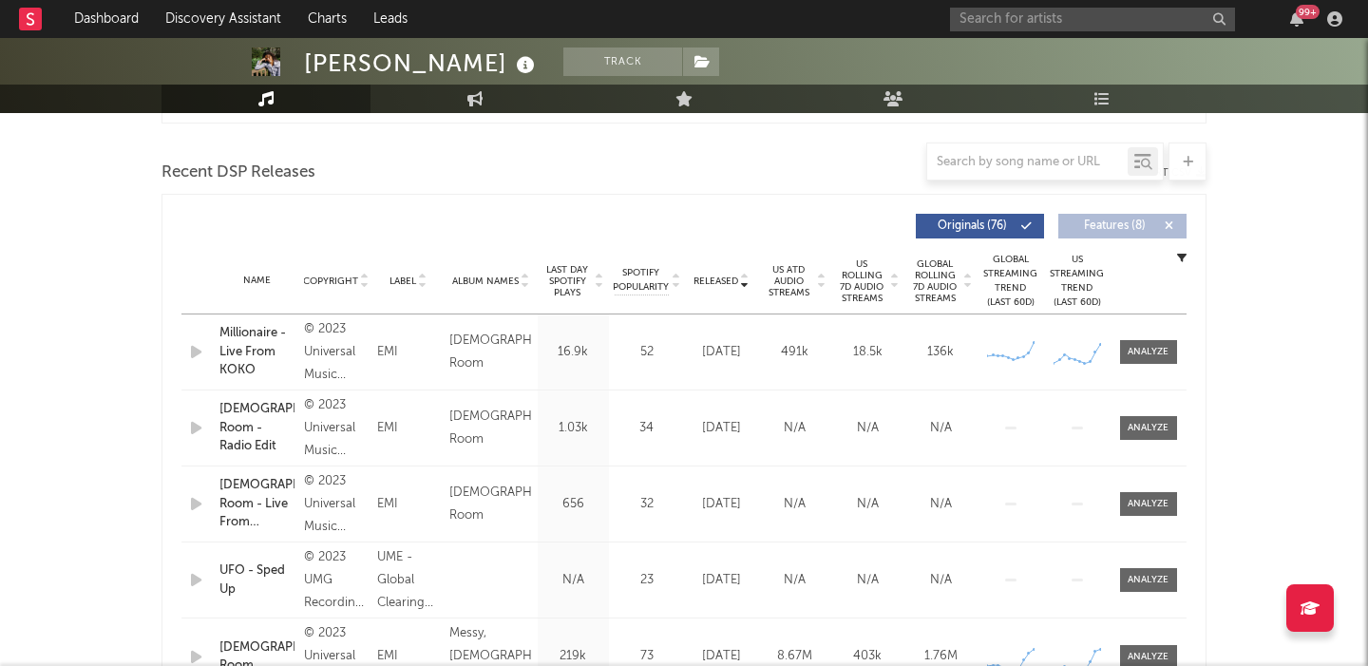
scroll to position [0, 0]
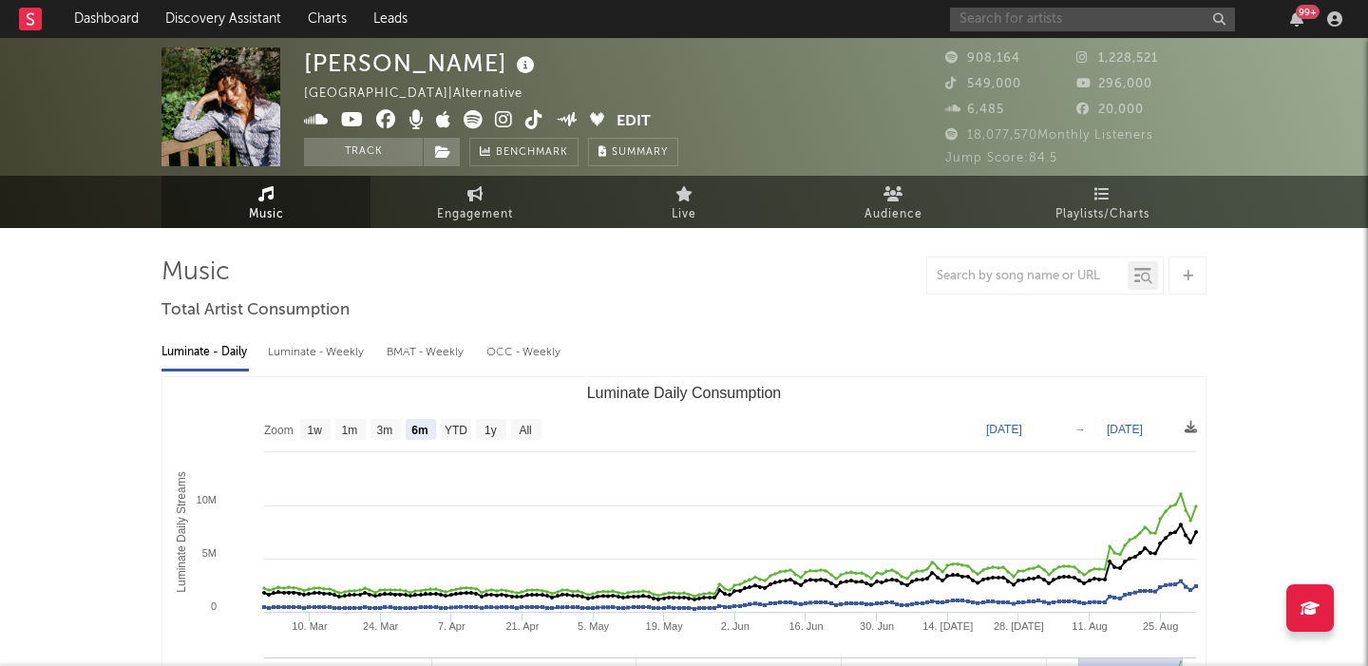
click at [1052, 27] on input "text" at bounding box center [1092, 20] width 285 height 24
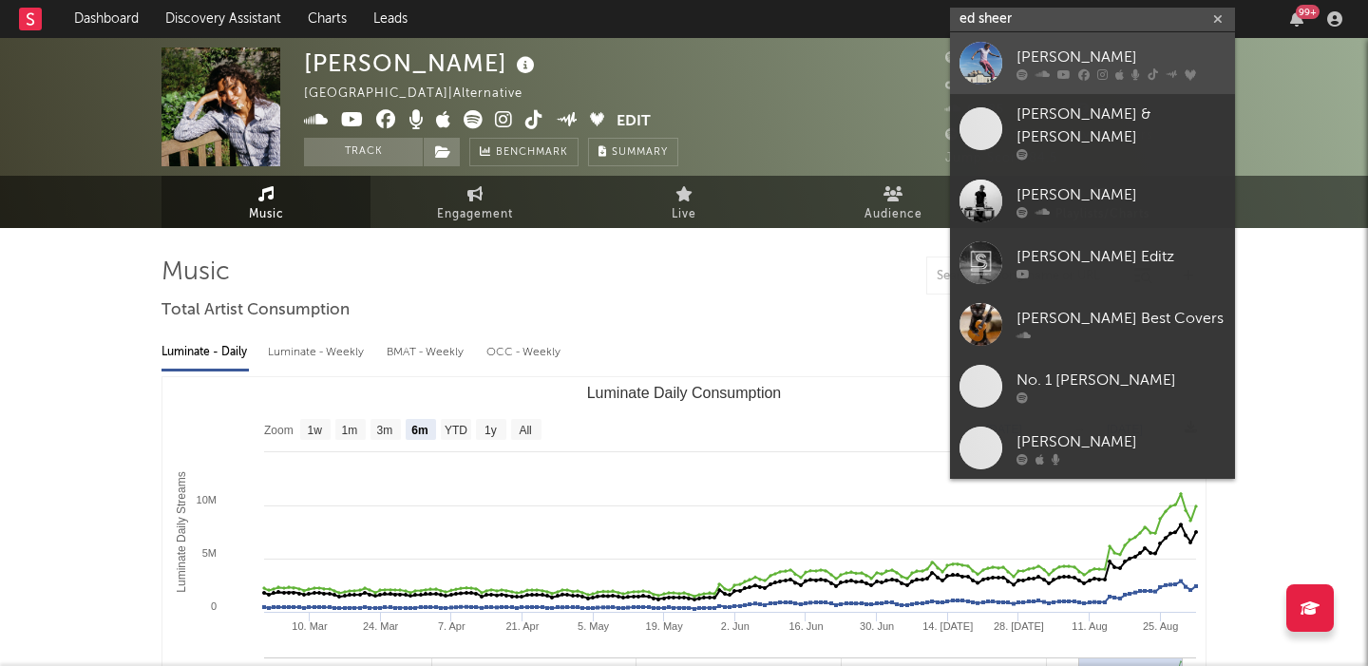
type input "ed sheer"
click at [1081, 48] on div "Ed Sheeran" at bounding box center [1121, 57] width 209 height 23
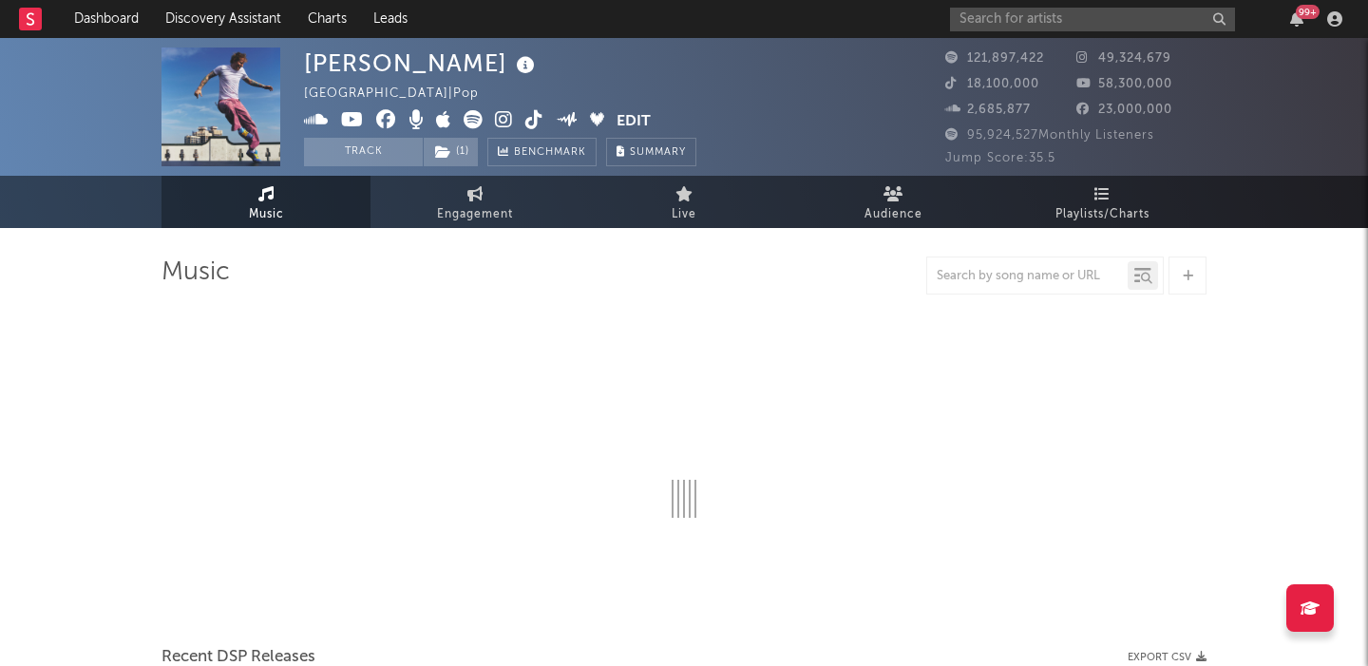
select select "6m"
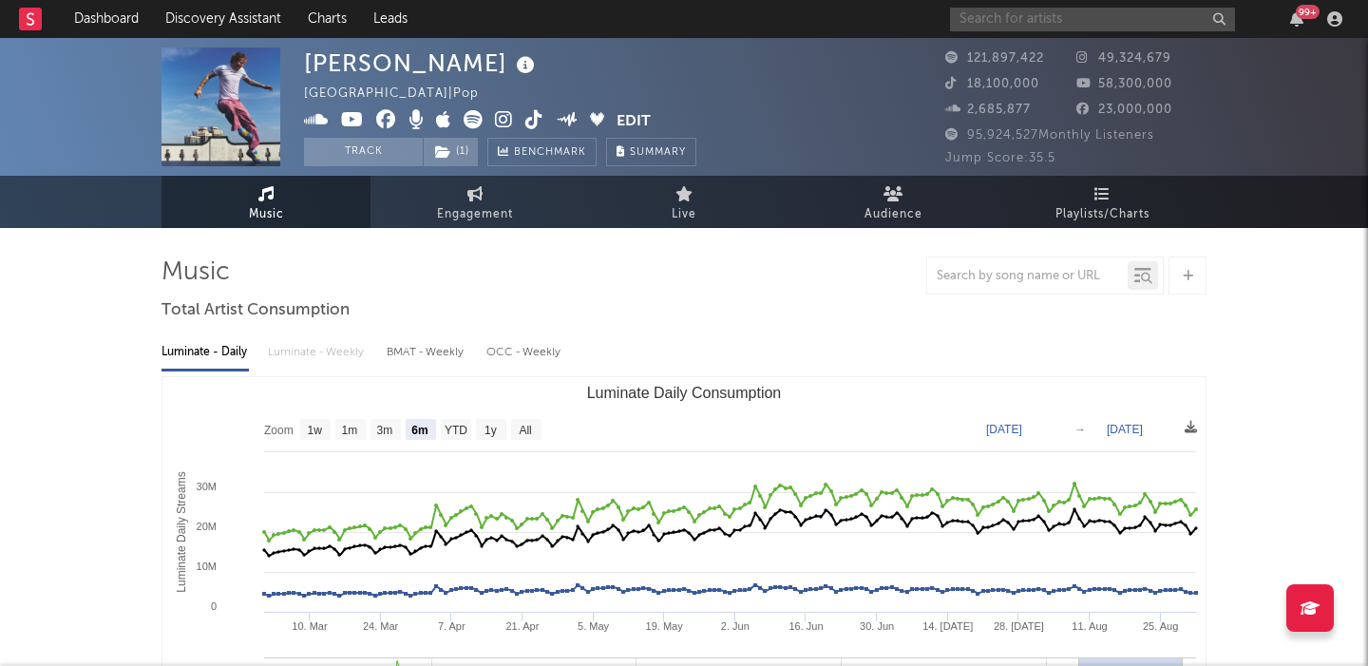
click at [1010, 21] on input "text" at bounding box center [1092, 20] width 285 height 24
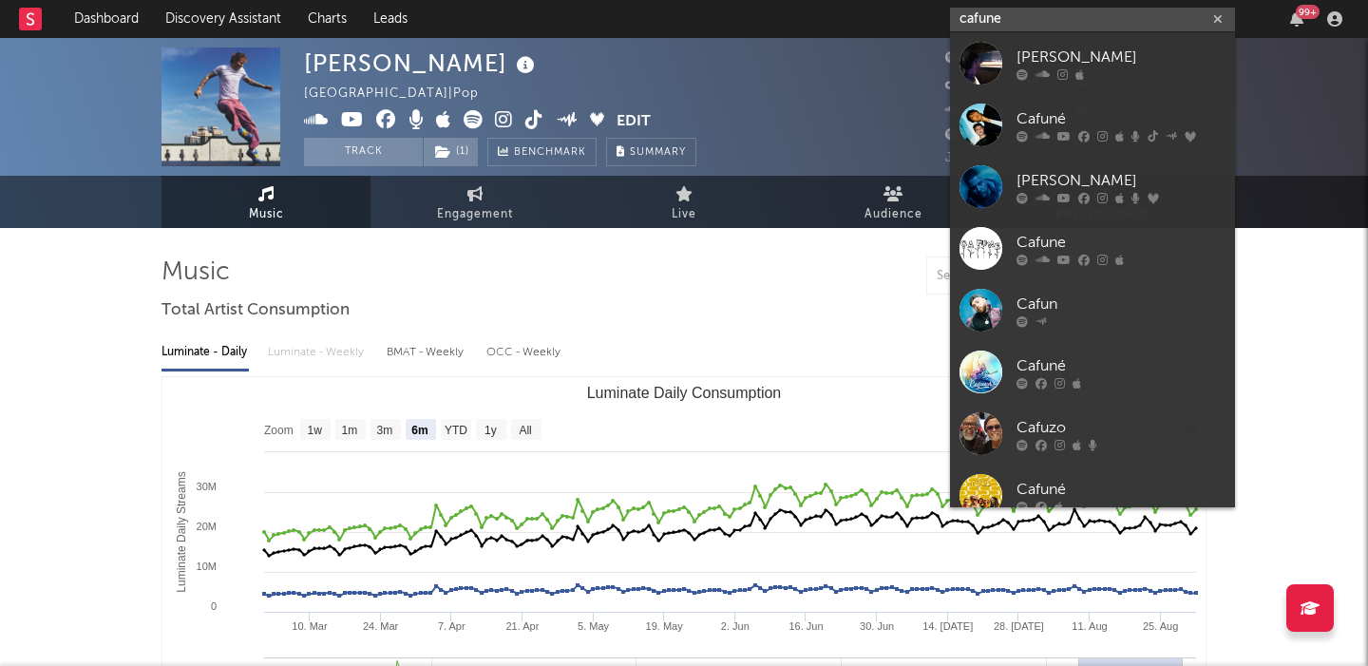
type input "cafune"
click at [1097, 117] on div "Cafuné" at bounding box center [1121, 118] width 209 height 23
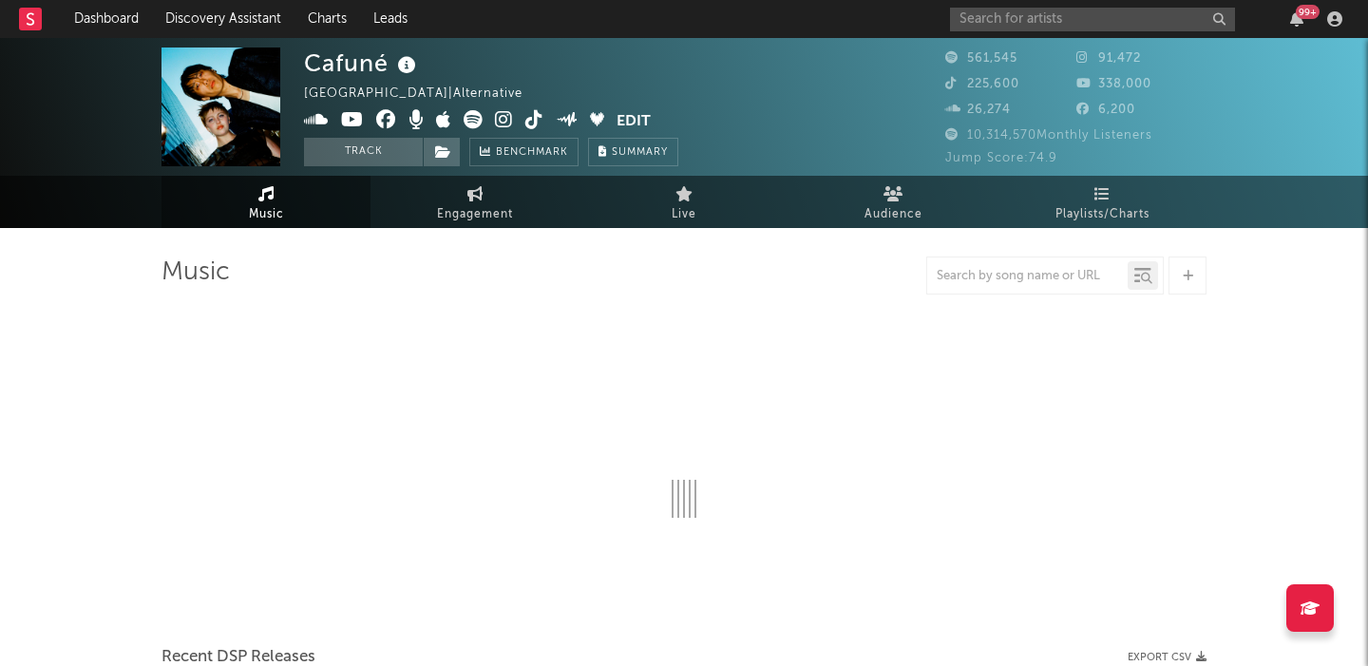
select select "6m"
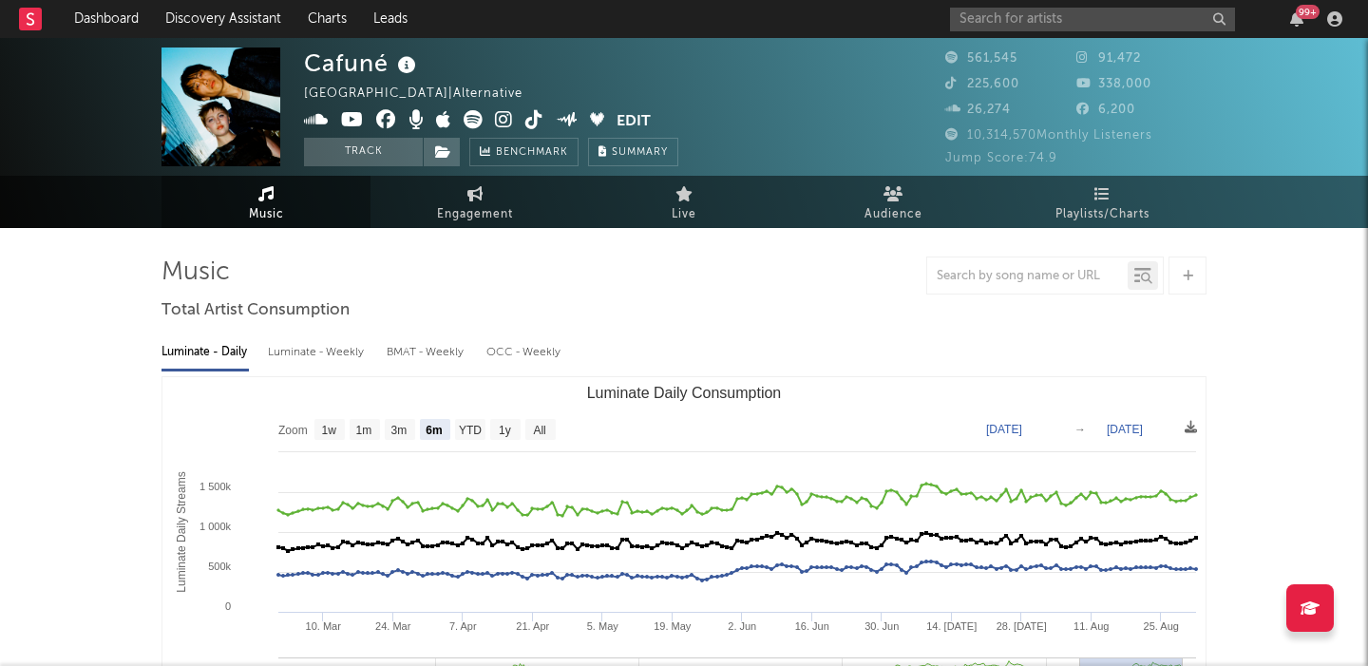
click at [526, 58] on div "Cafuné United States | Alternative Edit Track Benchmark Summary" at bounding box center [491, 107] width 374 height 119
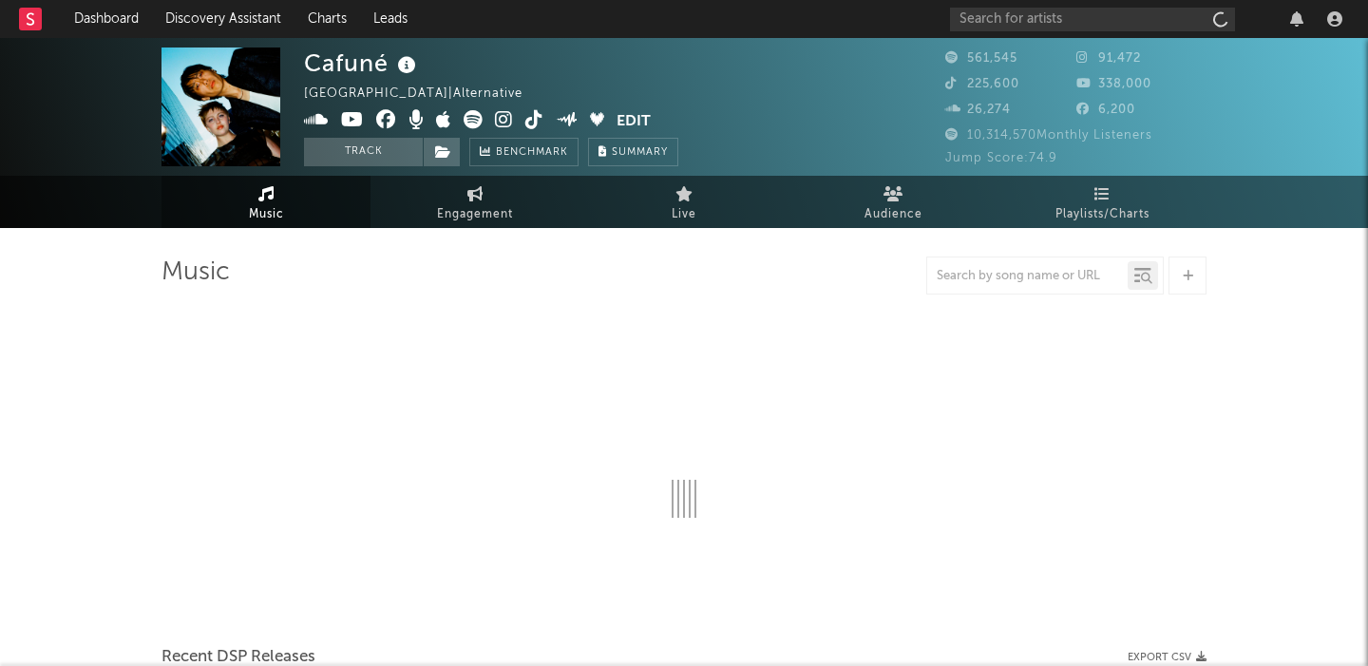
select select "6m"
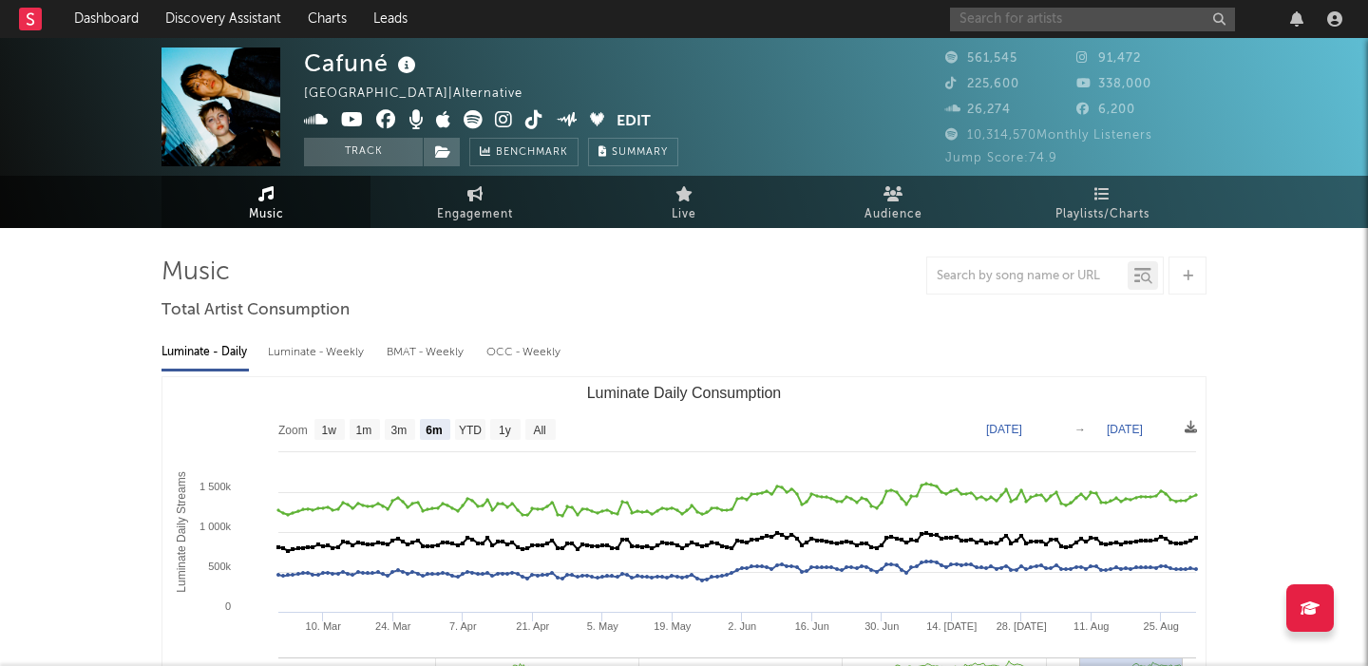
click at [982, 11] on input "text" at bounding box center [1092, 20] width 285 height 24
click at [1096, 25] on input "text" at bounding box center [1092, 20] width 285 height 24
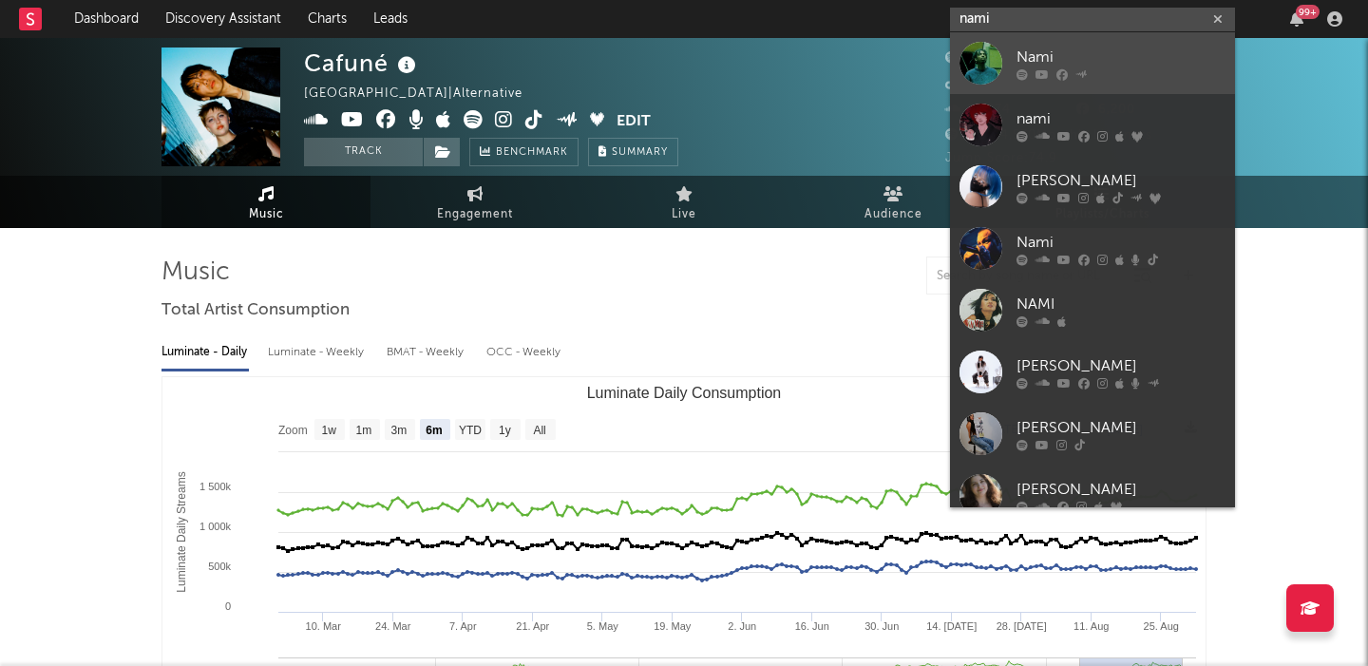
type input "nami"
click at [1111, 39] on link "Nami" at bounding box center [1092, 63] width 285 height 62
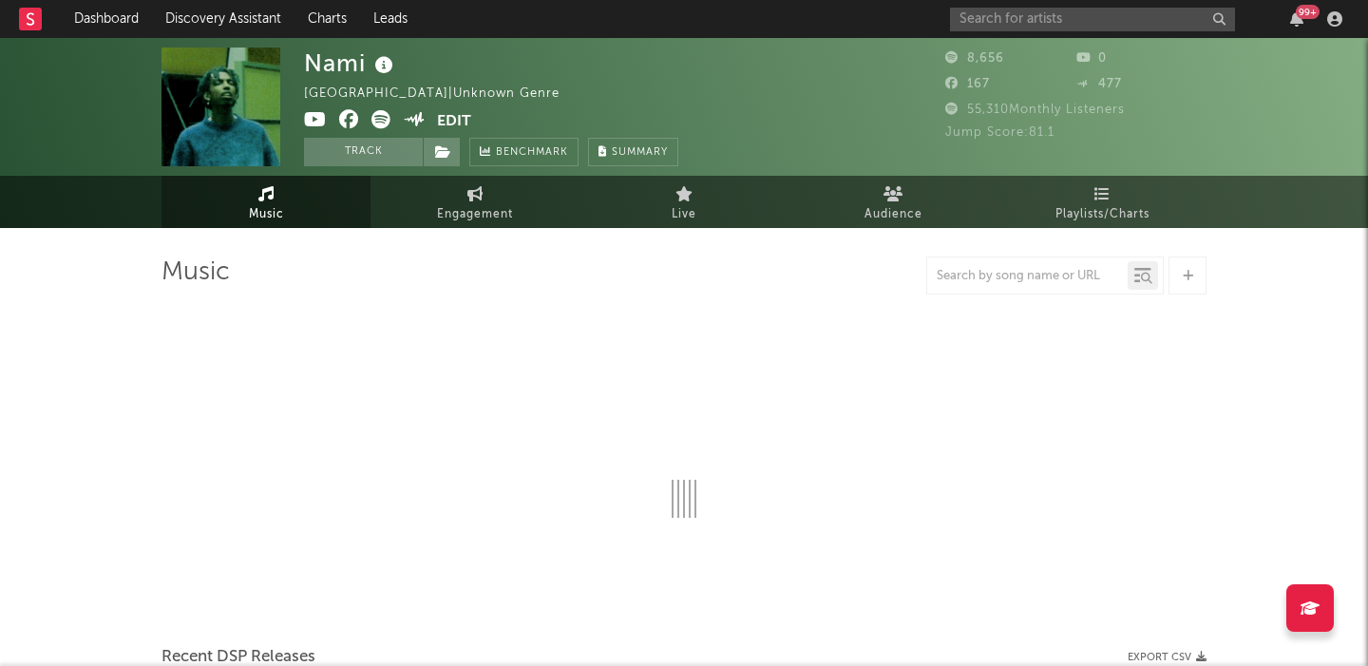
select select "6m"
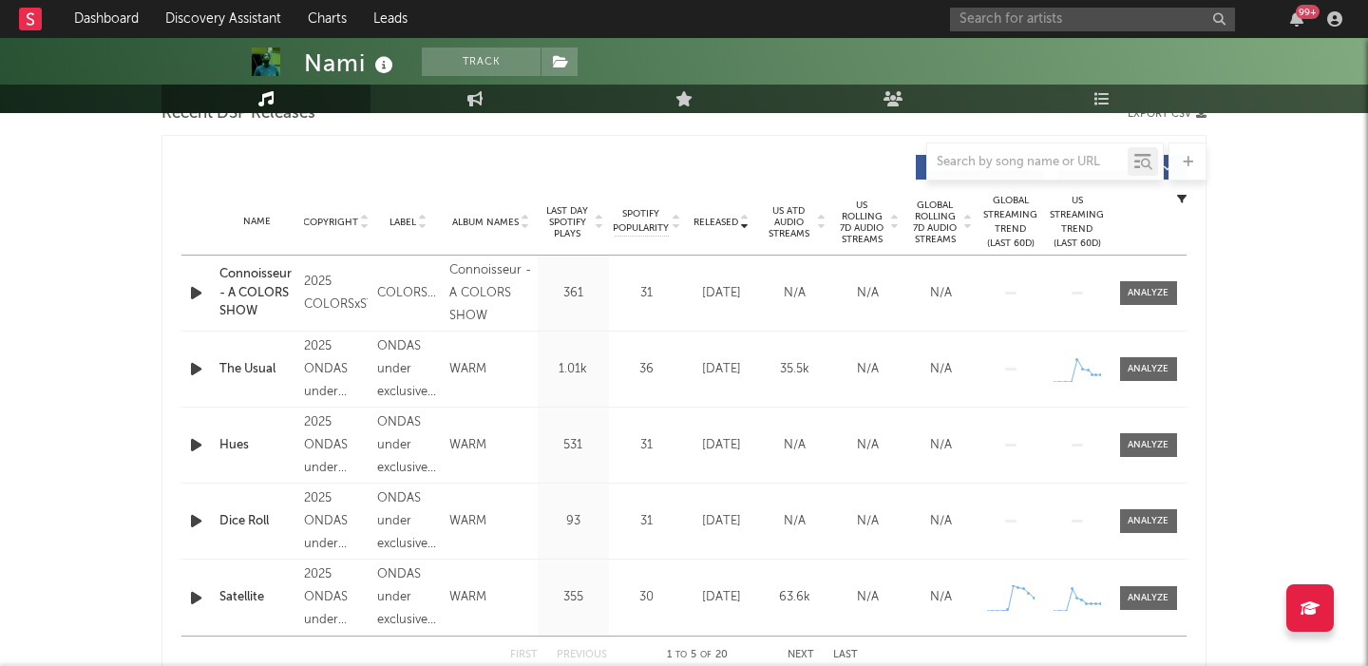
scroll to position [629, 0]
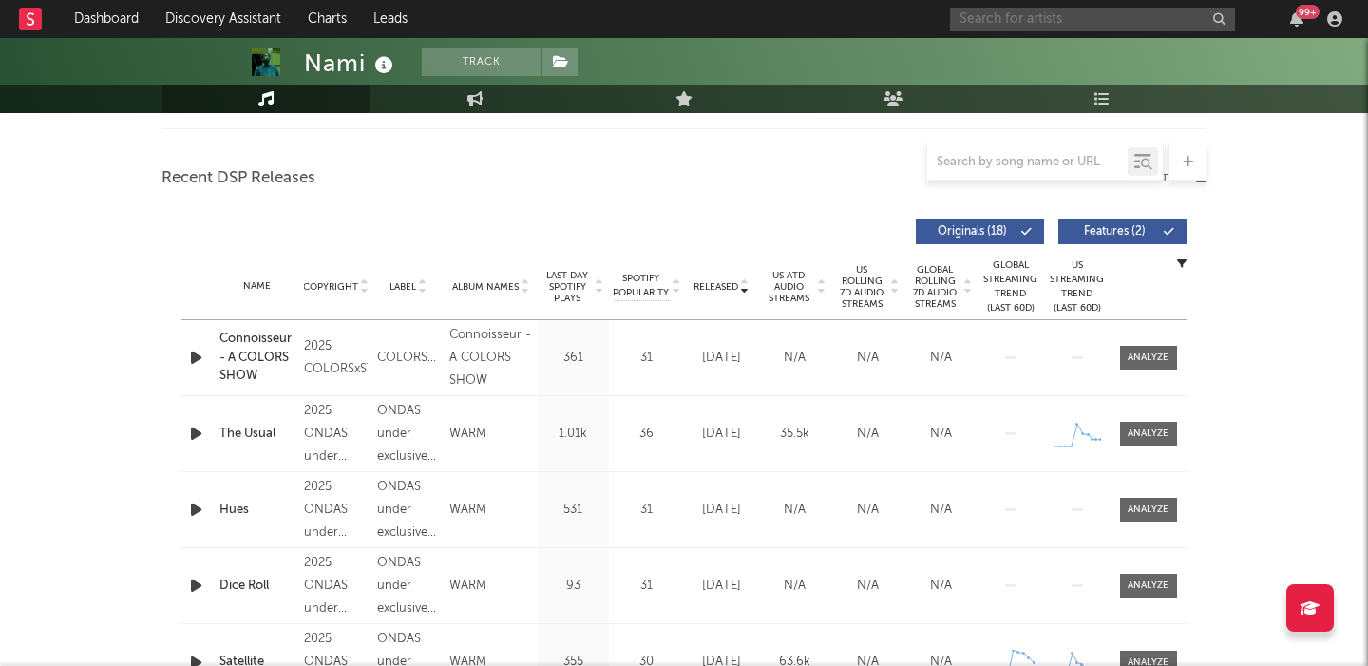
click at [1000, 10] on input "text" at bounding box center [1092, 20] width 285 height 24
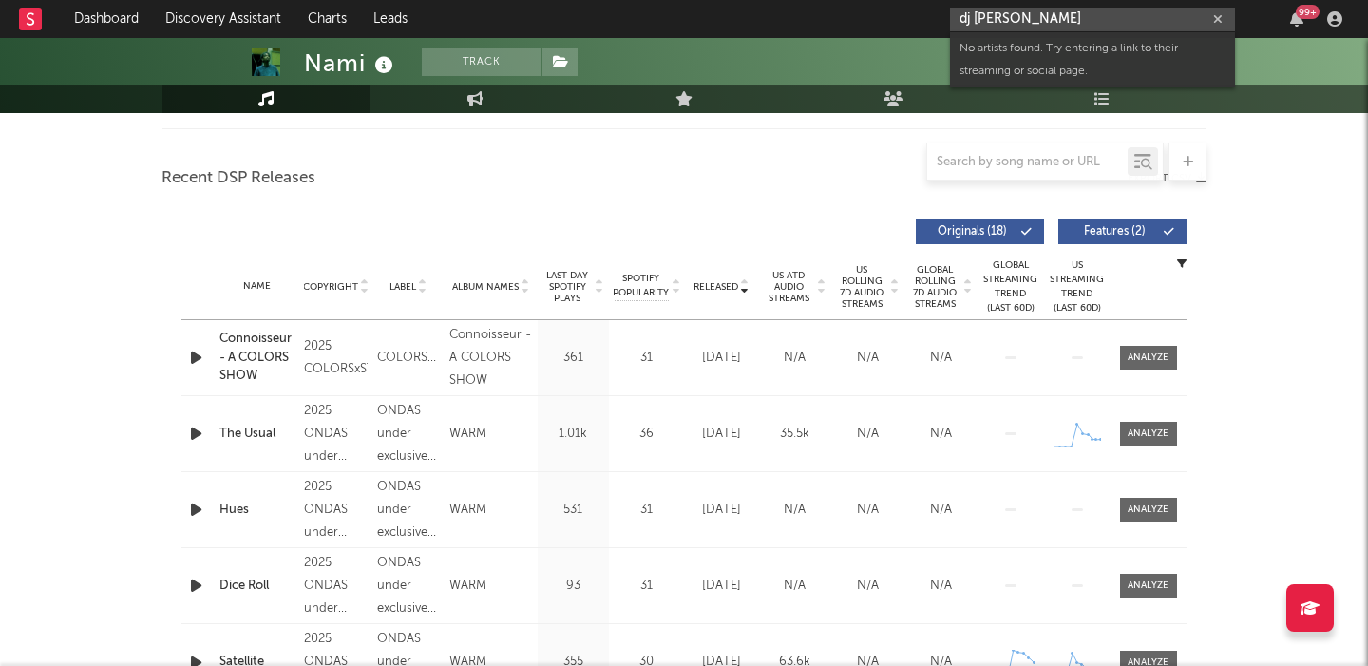
click at [997, 23] on input "dj [PERSON_NAME]" at bounding box center [1092, 20] width 285 height 24
click at [1020, 16] on input "dj [PERSON_NAME]" at bounding box center [1092, 20] width 285 height 24
click at [1019, 17] on input "dj [PERSON_NAME]" at bounding box center [1092, 20] width 285 height 24
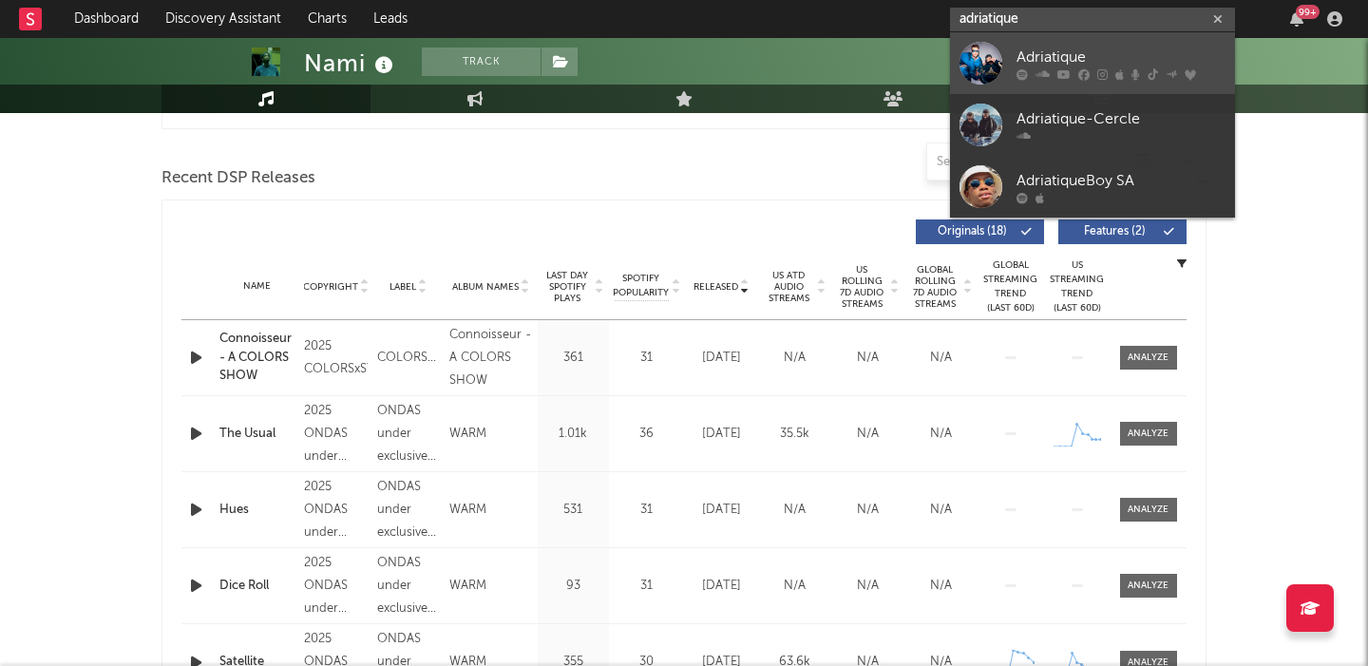
type input "adriatique"
click at [1049, 60] on div "Adriatique" at bounding box center [1121, 57] width 209 height 23
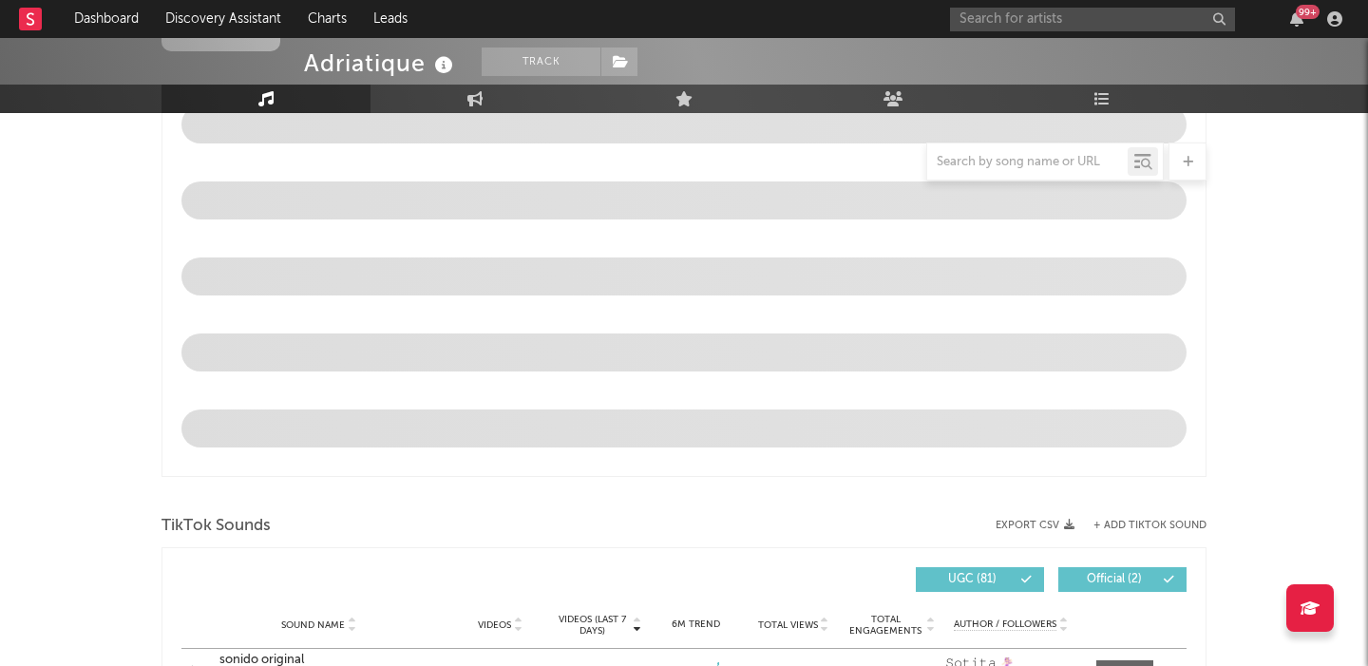
select select "6m"
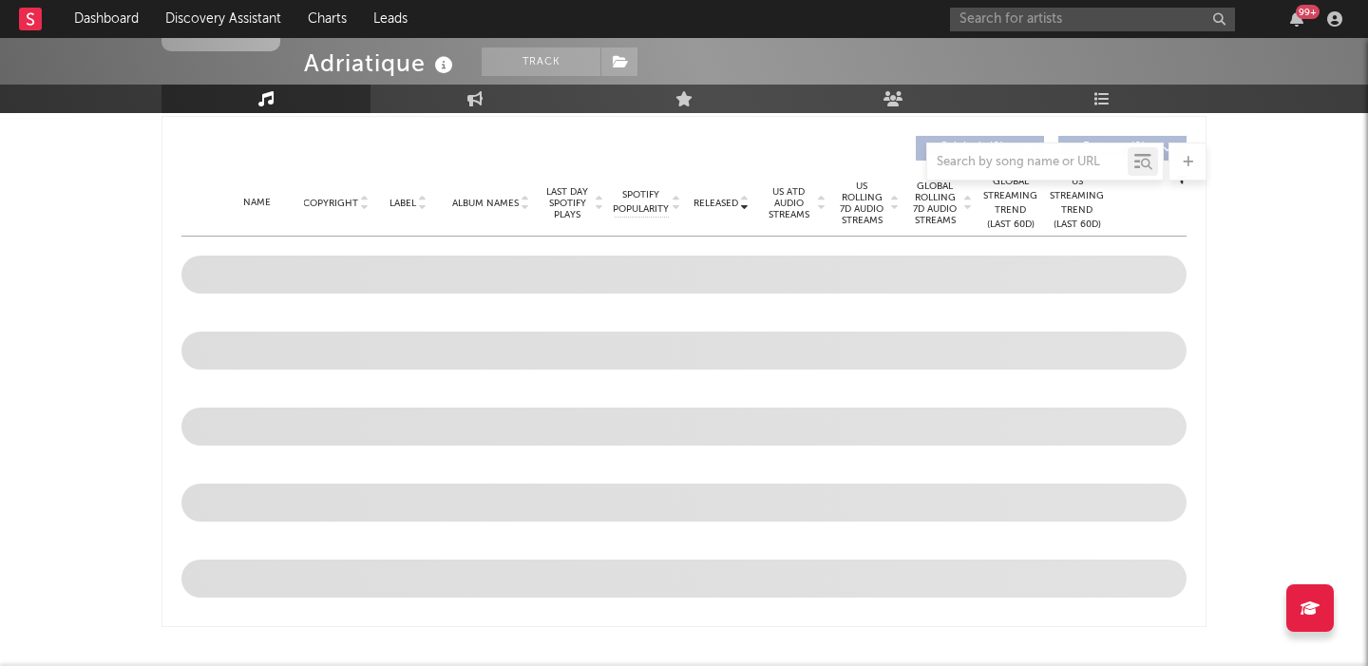
scroll to position [1245, 0]
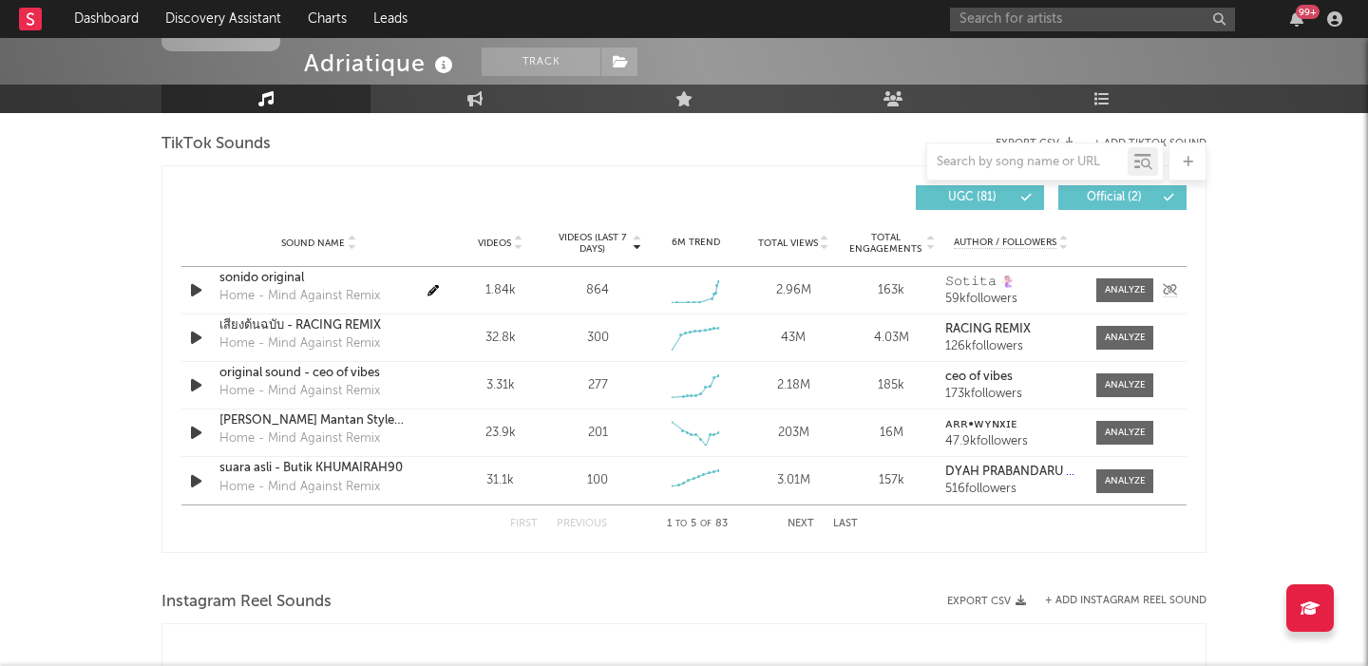
click at [1121, 267] on div "Sound Name Videos Videos (last 7 days) Weekly Growth % 6M Trend Total Views Tot…" at bounding box center [683, 243] width 1005 height 48
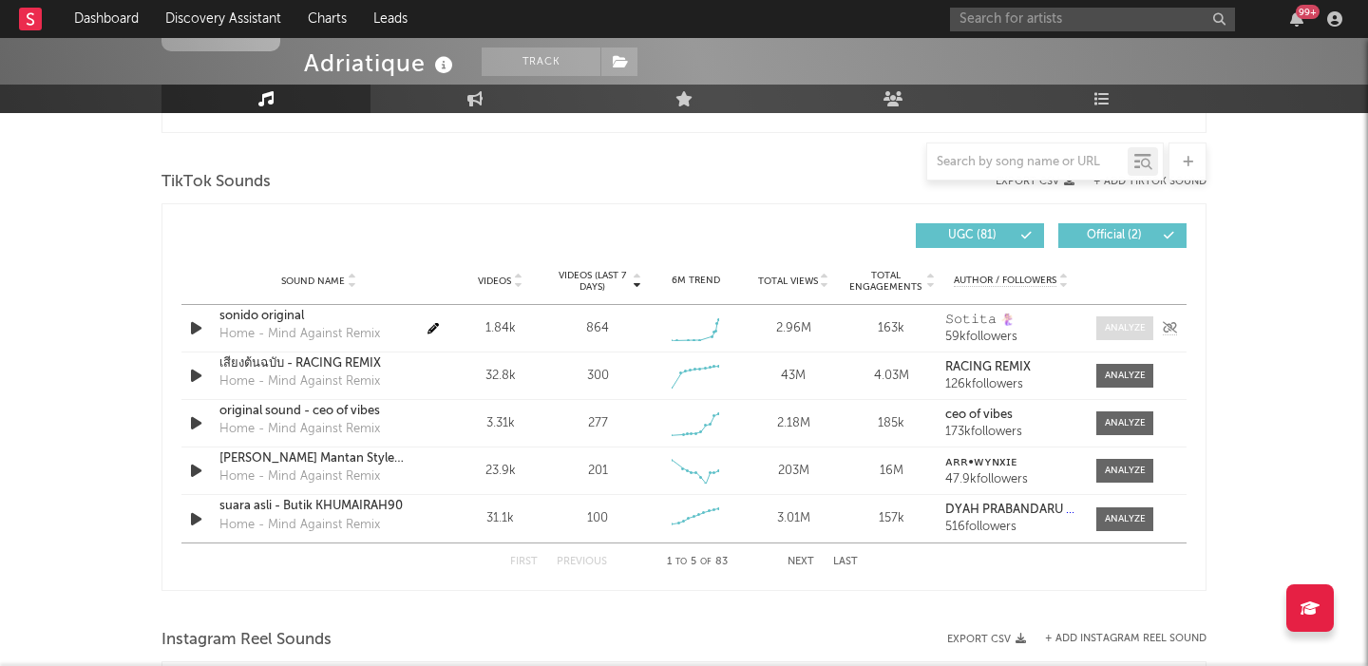
click at [1111, 336] on span at bounding box center [1124, 328] width 57 height 24
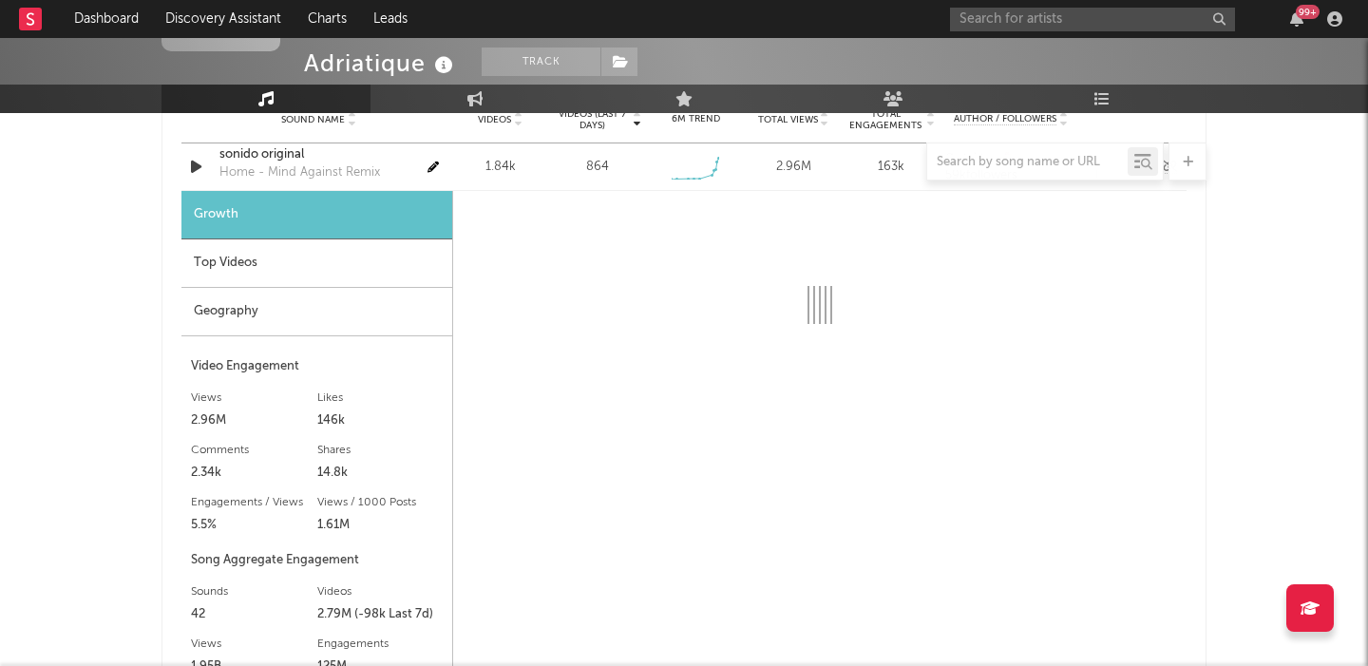
select select "1w"
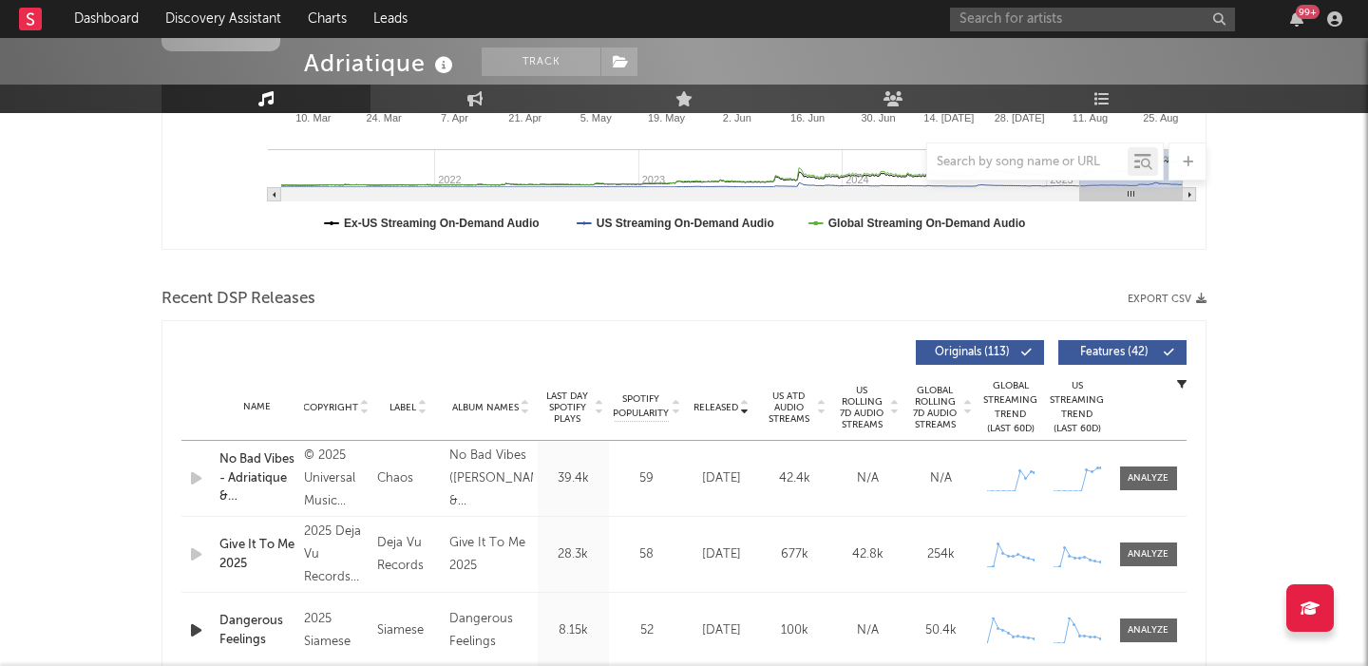
scroll to position [511, 0]
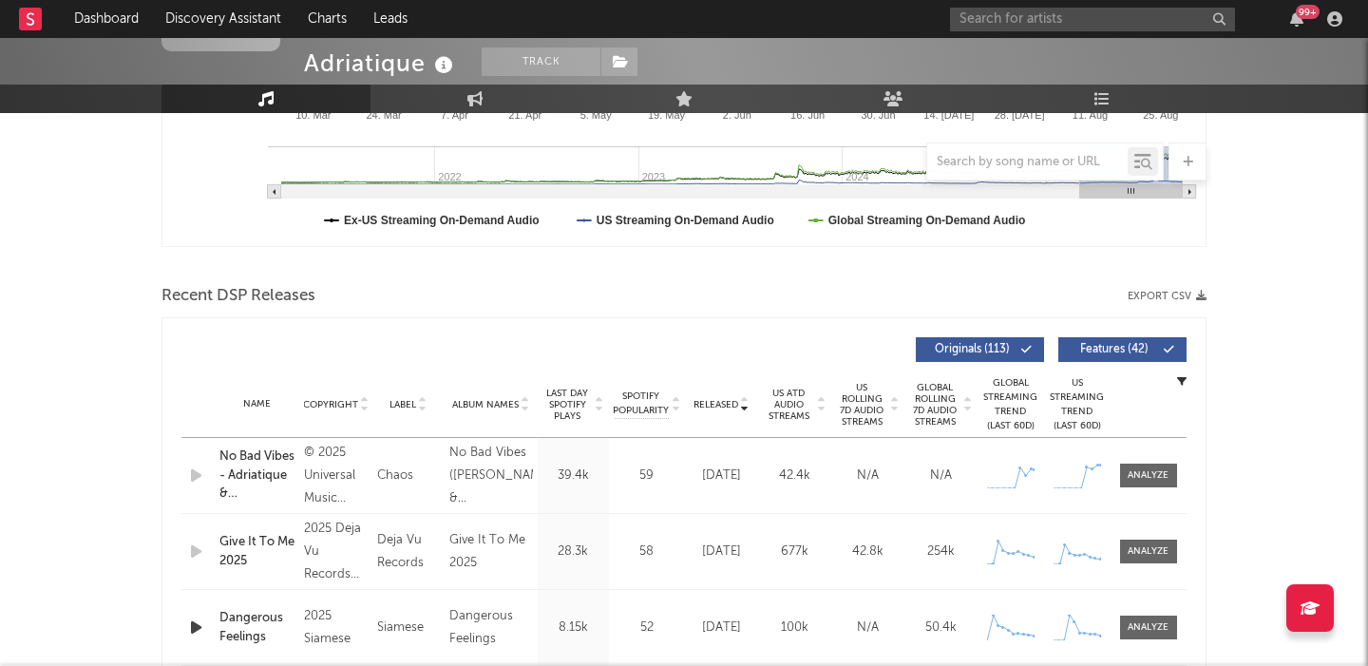
click at [1078, 352] on span "Features ( 42 )" at bounding box center [1114, 349] width 87 height 11
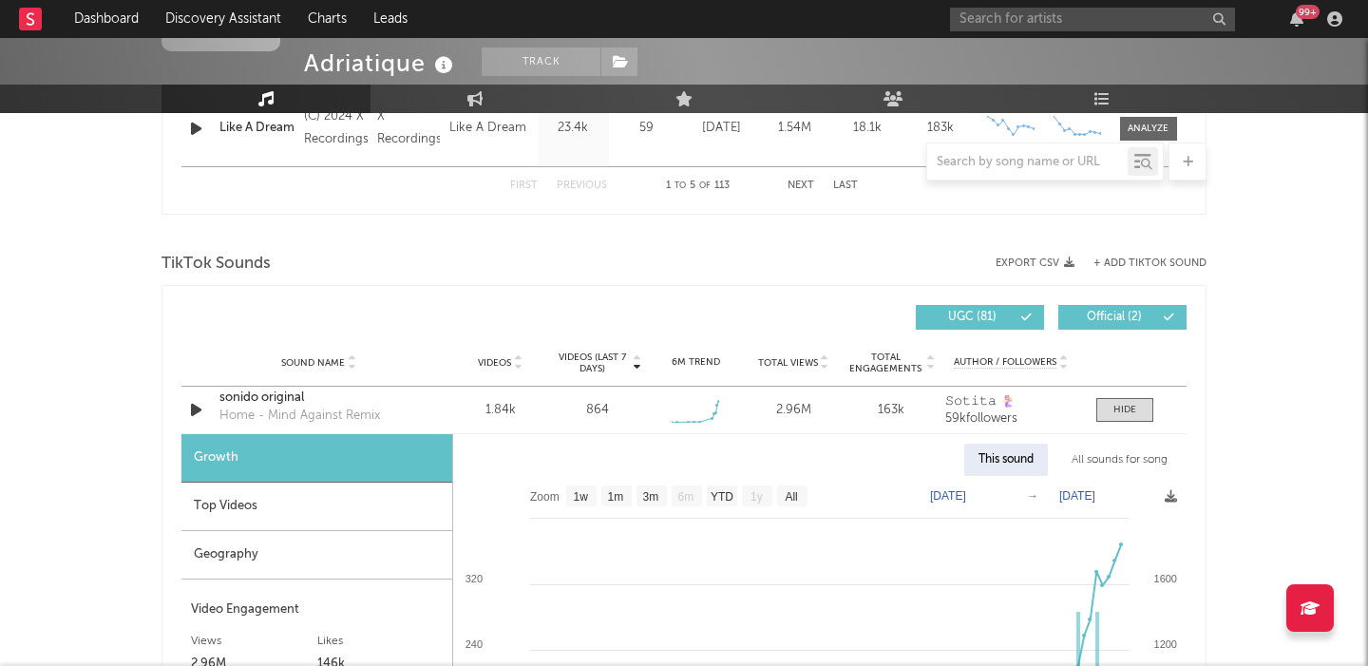
scroll to position [1167, 0]
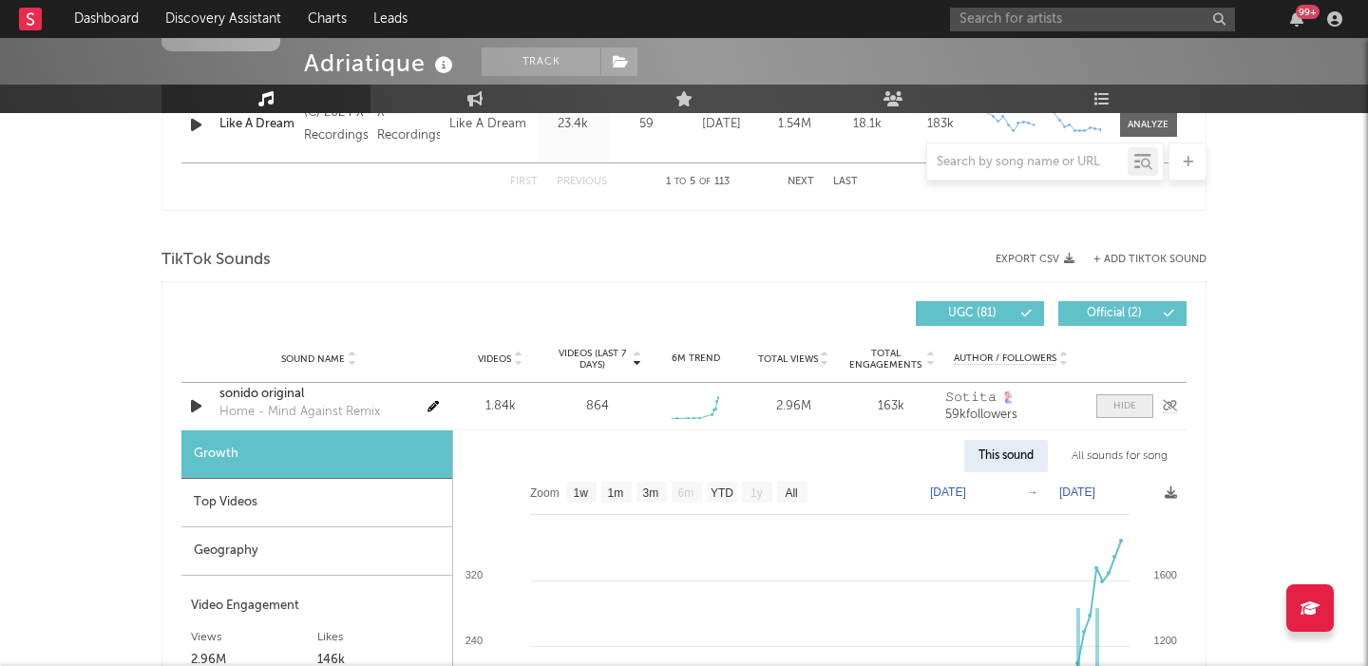
click at [1117, 408] on div at bounding box center [1125, 406] width 23 height 14
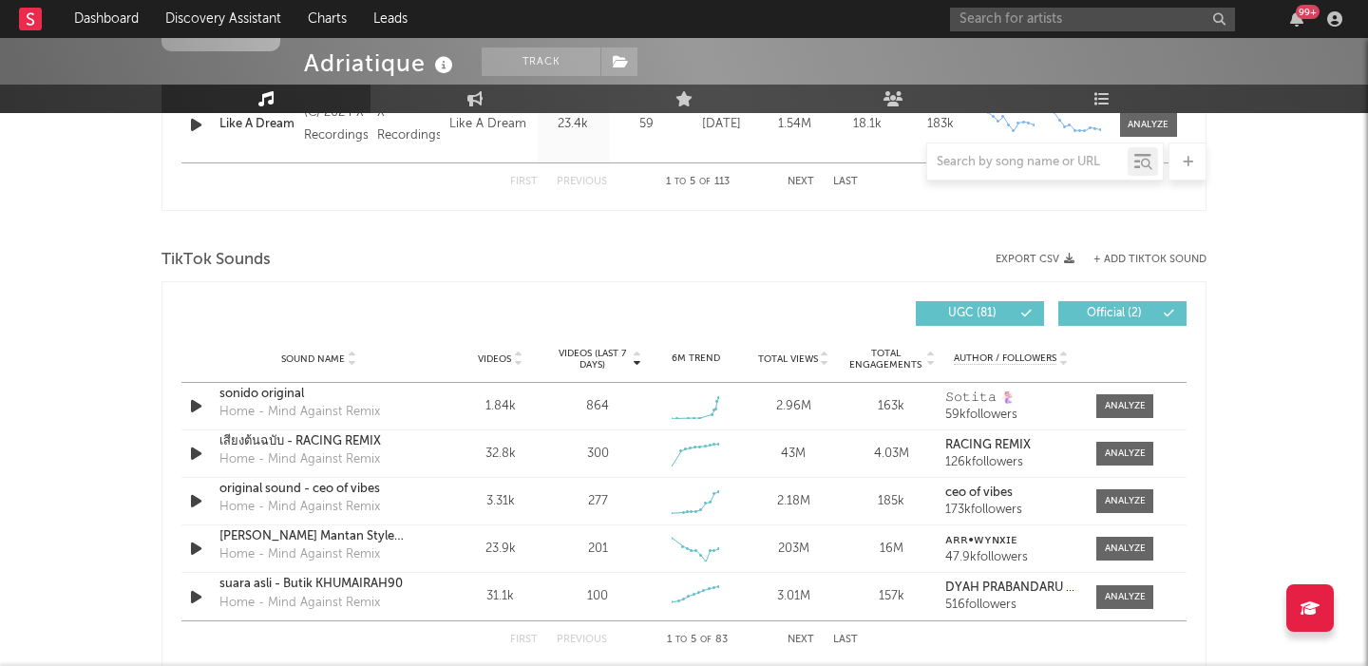
click at [503, 358] on span "Videos" at bounding box center [494, 358] width 33 height 11
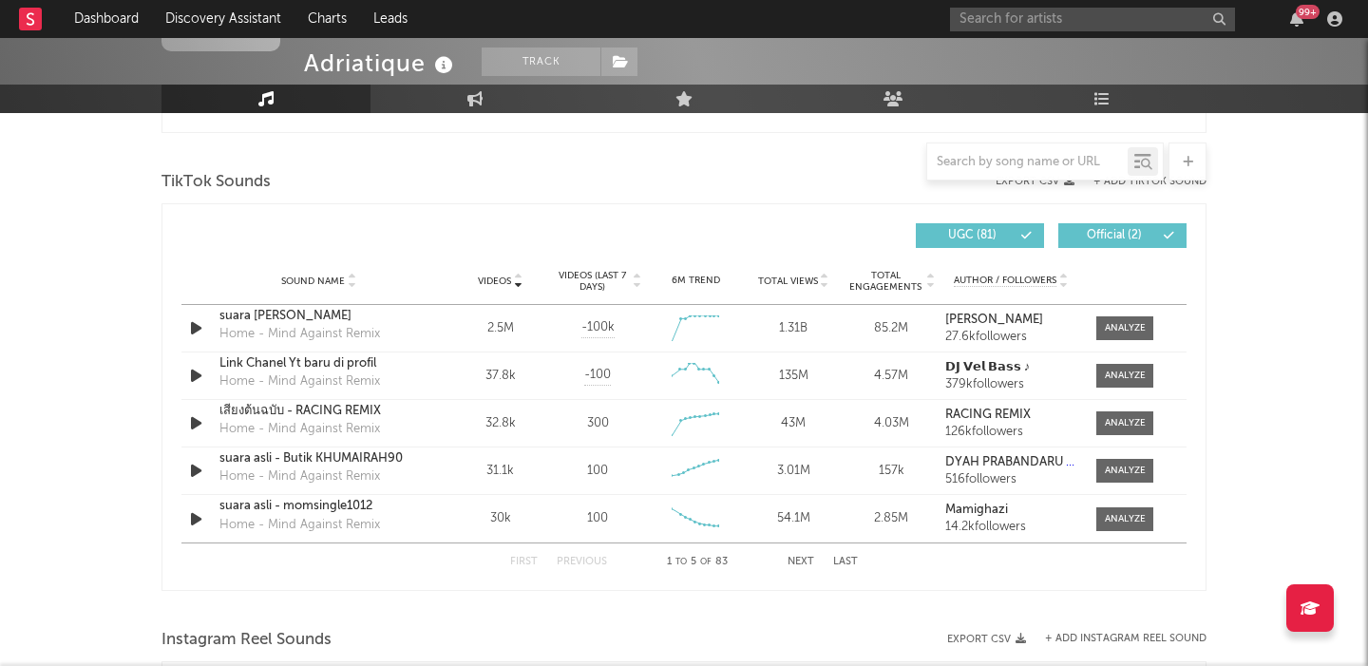
scroll to position [1246, 0]
click at [801, 559] on button "Next" at bounding box center [801, 561] width 27 height 10
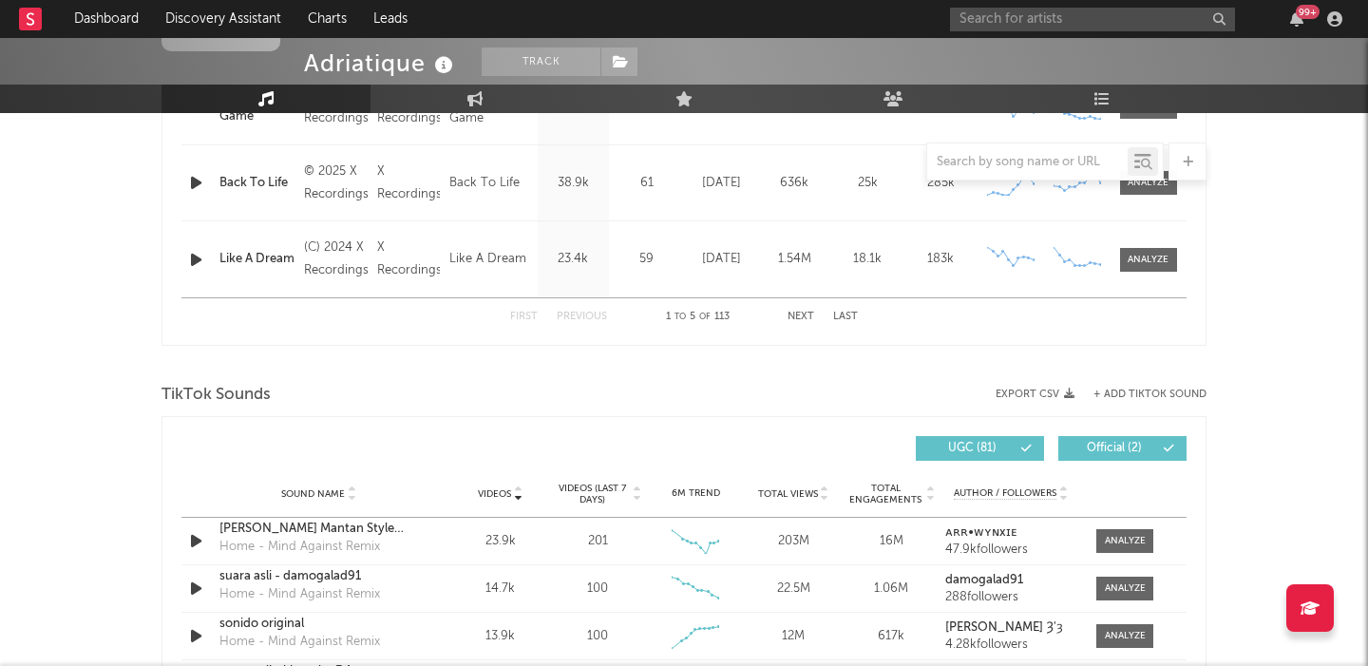
scroll to position [969, 0]
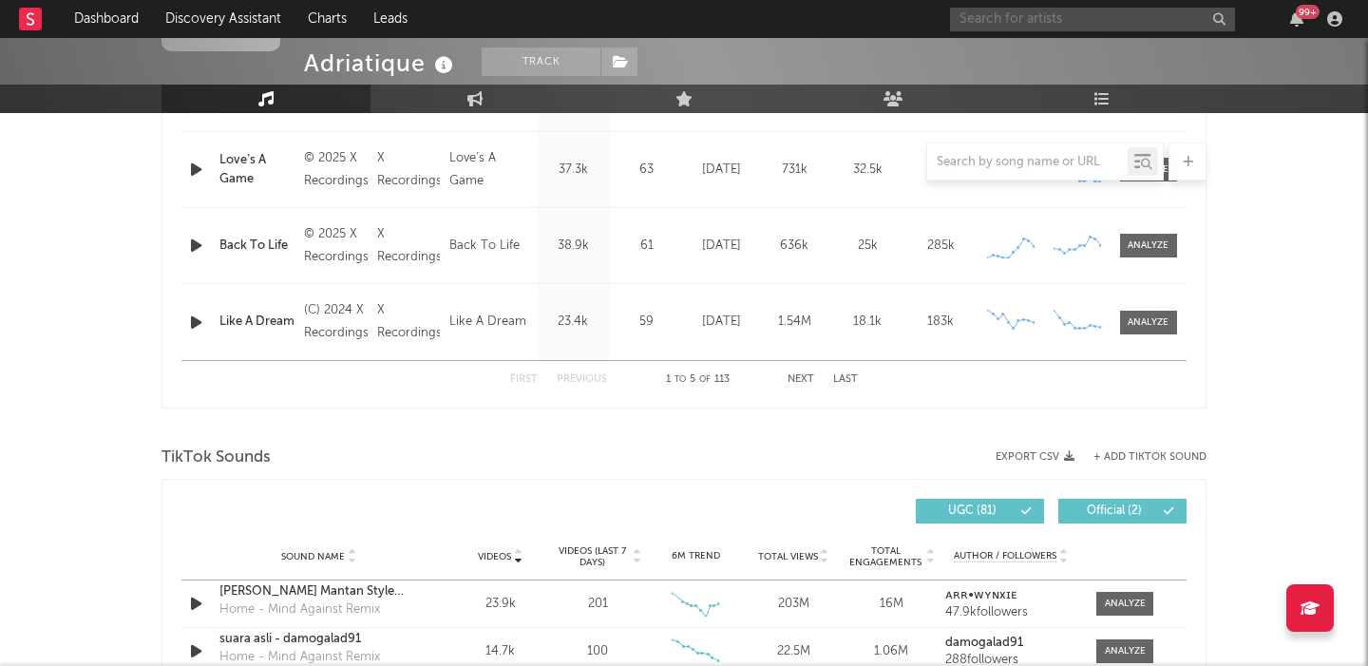
click at [1035, 18] on input "text" at bounding box center [1092, 20] width 285 height 24
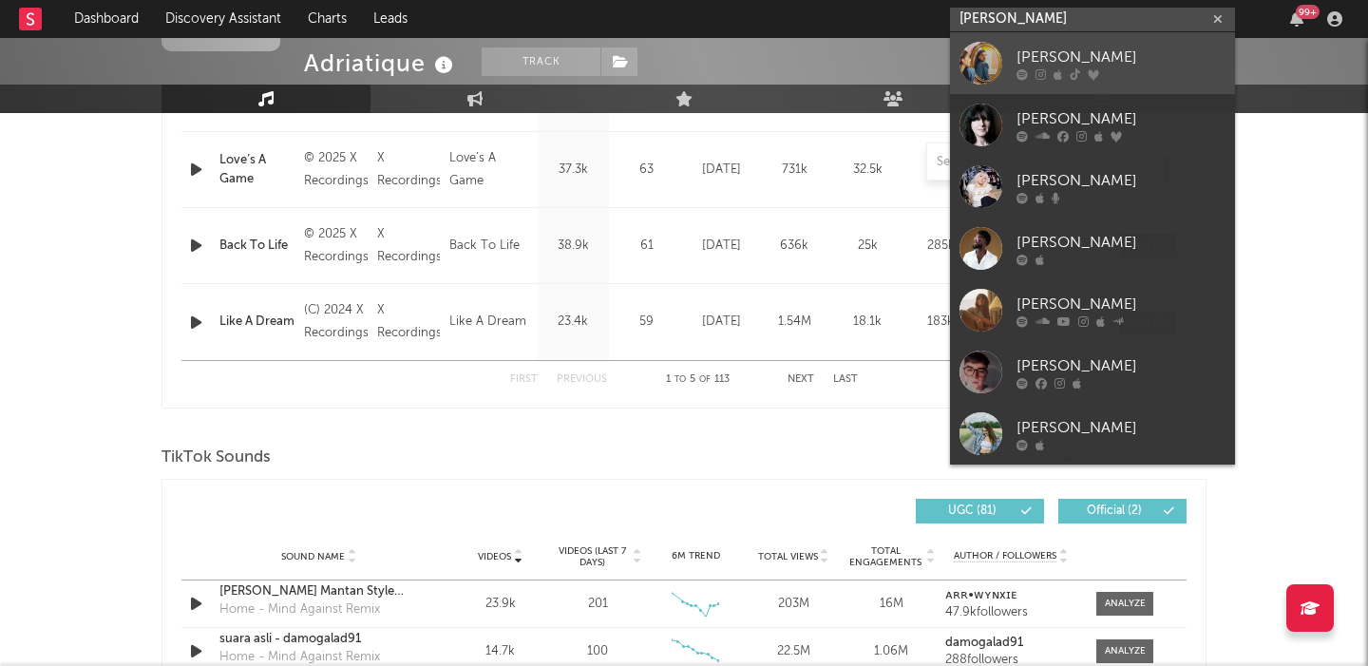
type input "emma andersen"
click at [1071, 76] on icon at bounding box center [1075, 73] width 10 height 11
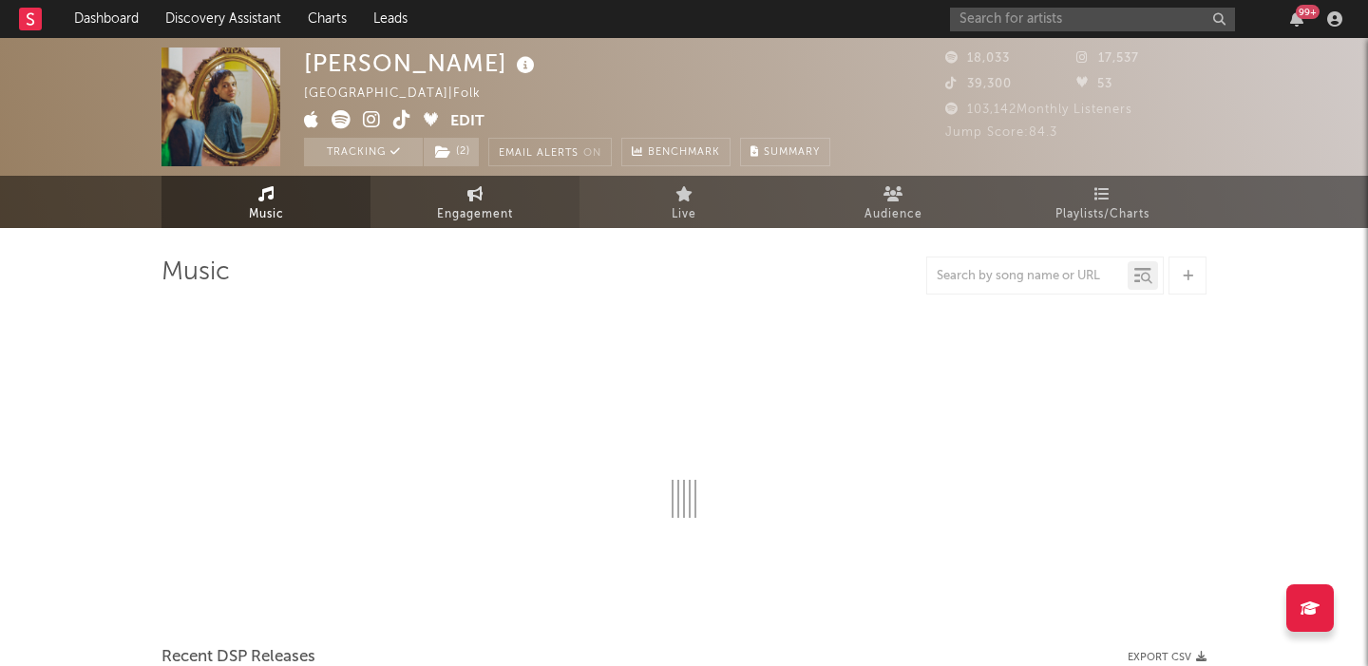
click at [498, 214] on span "Engagement" at bounding box center [475, 214] width 76 height 23
select select "1w"
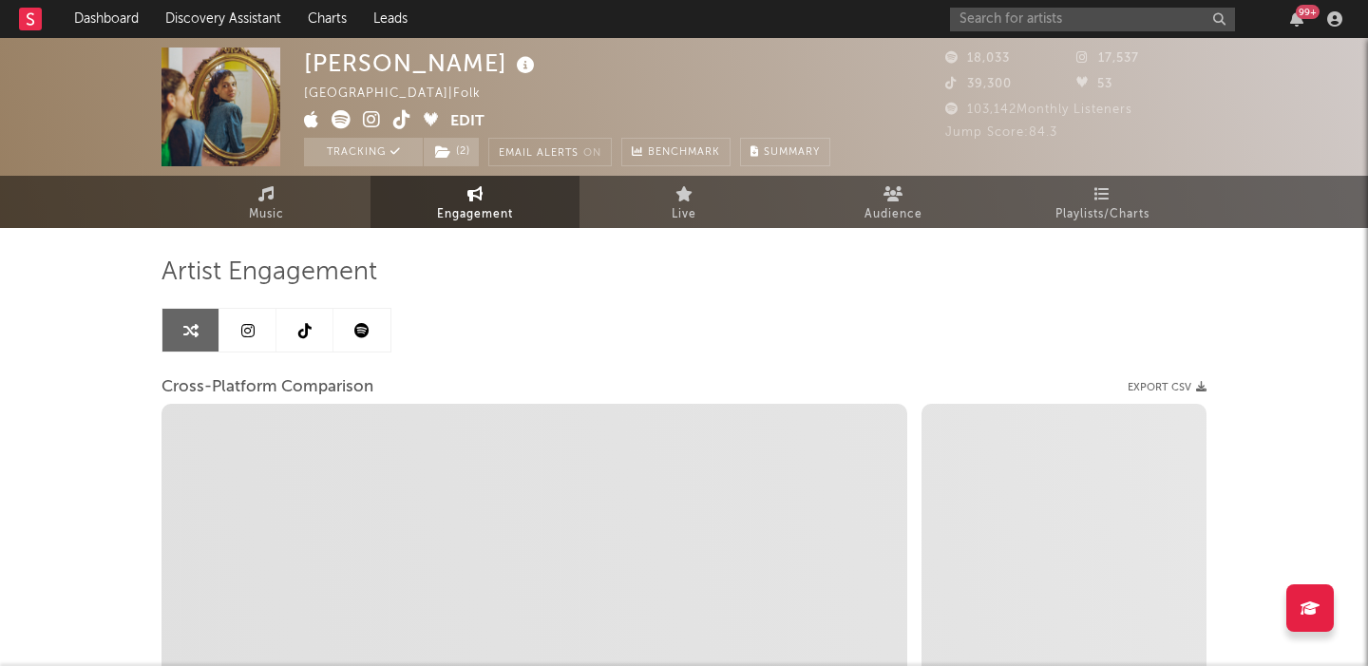
click at [383, 330] on link at bounding box center [361, 330] width 57 height 43
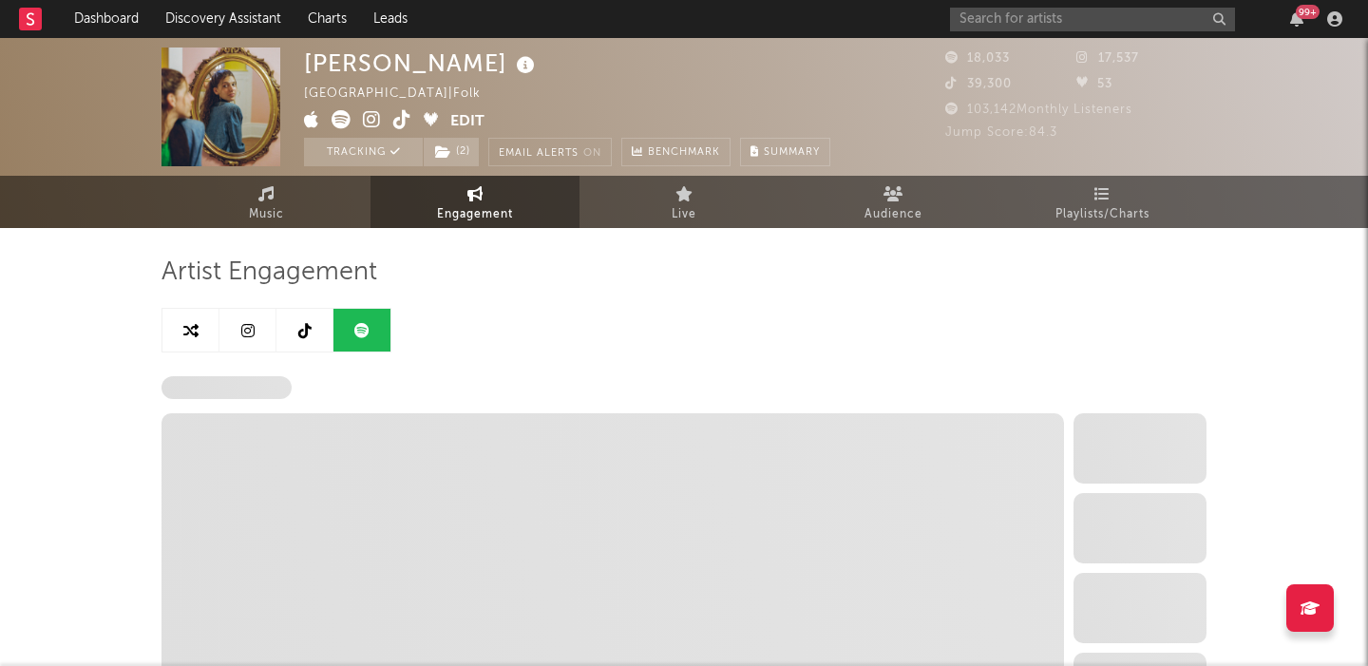
select select "6m"
select select "1w"
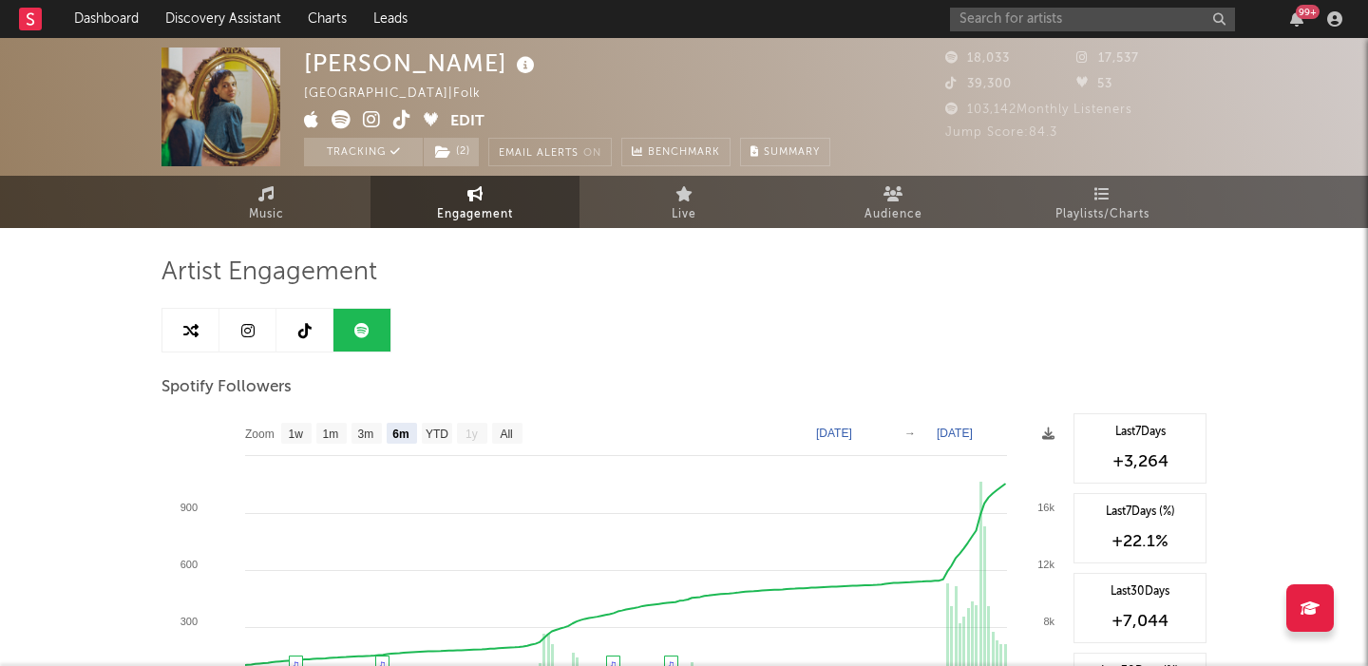
click at [396, 120] on icon at bounding box center [402, 119] width 18 height 19
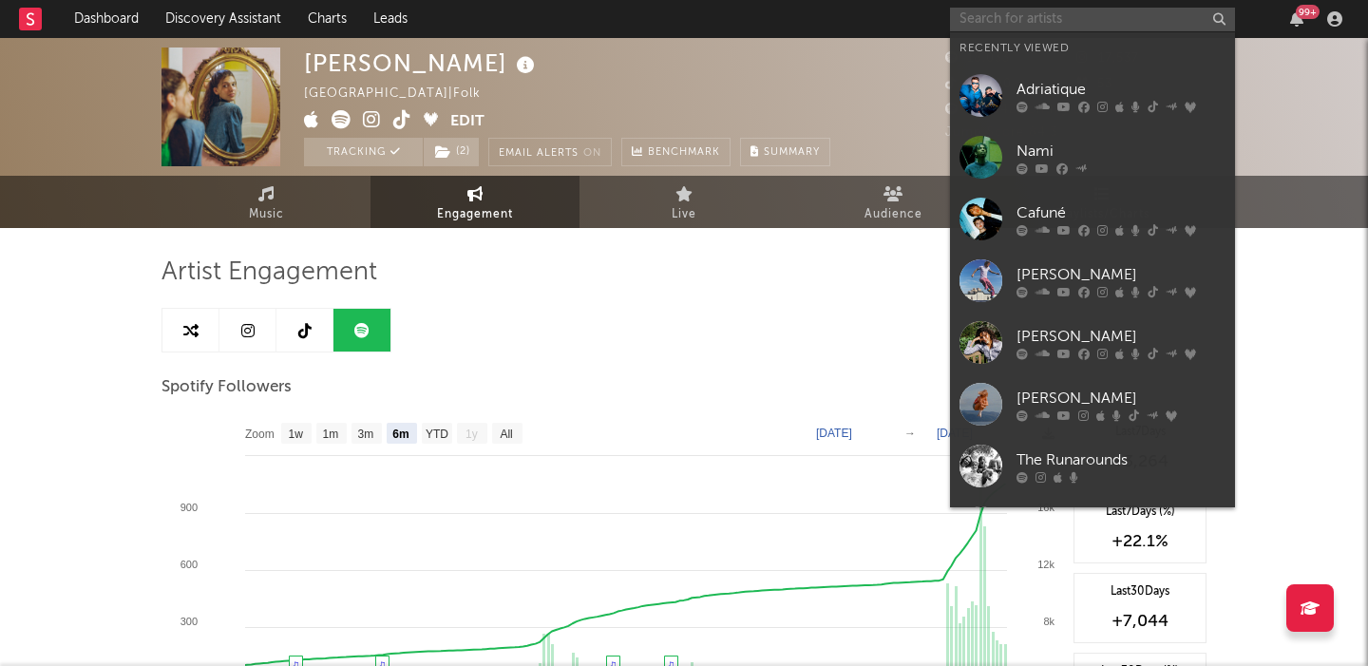
click at [1015, 10] on input "text" at bounding box center [1092, 20] width 285 height 24
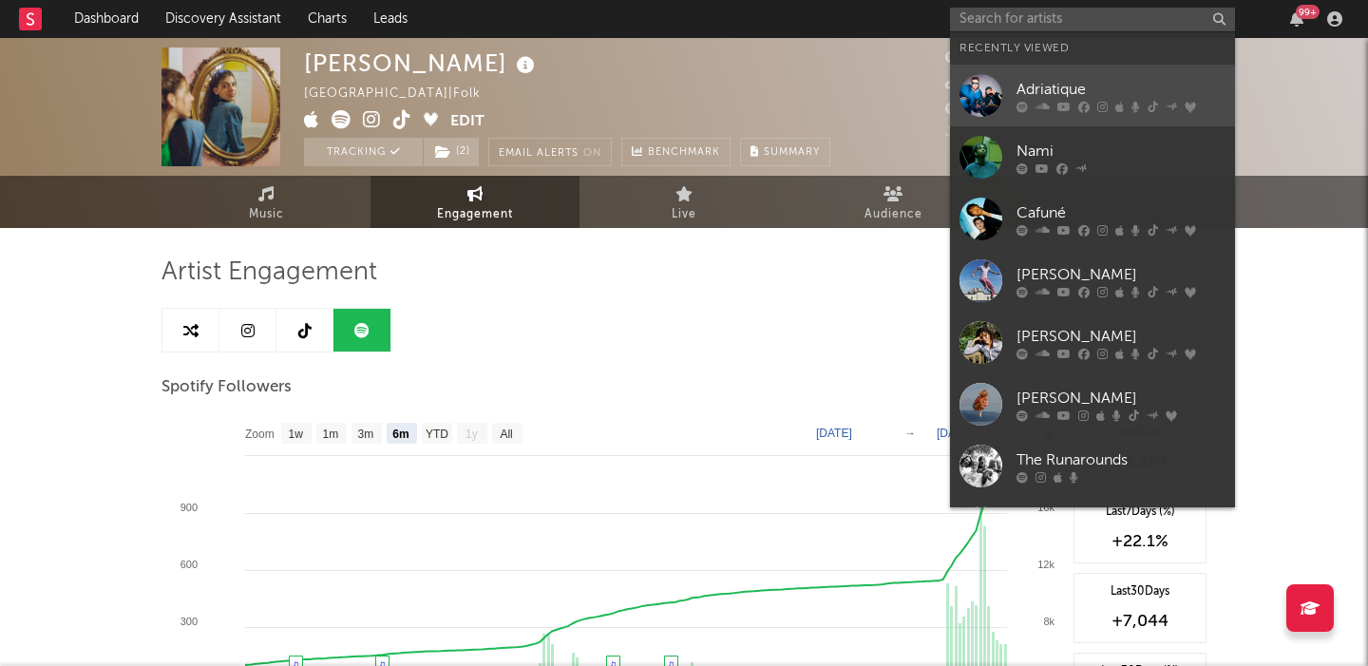
click at [1057, 88] on div "Adriatique" at bounding box center [1121, 89] width 209 height 23
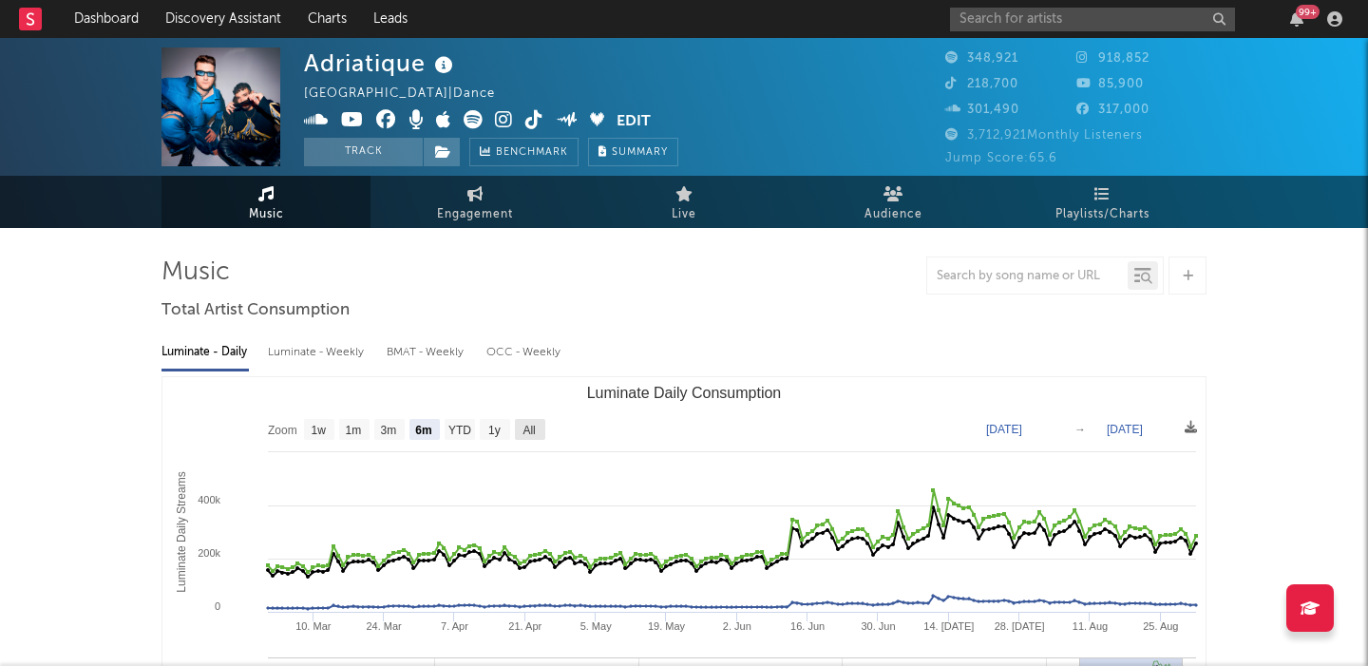
click at [535, 428] on text "All" at bounding box center [529, 430] width 12 height 13
select select "All"
type input "2021-03-31"
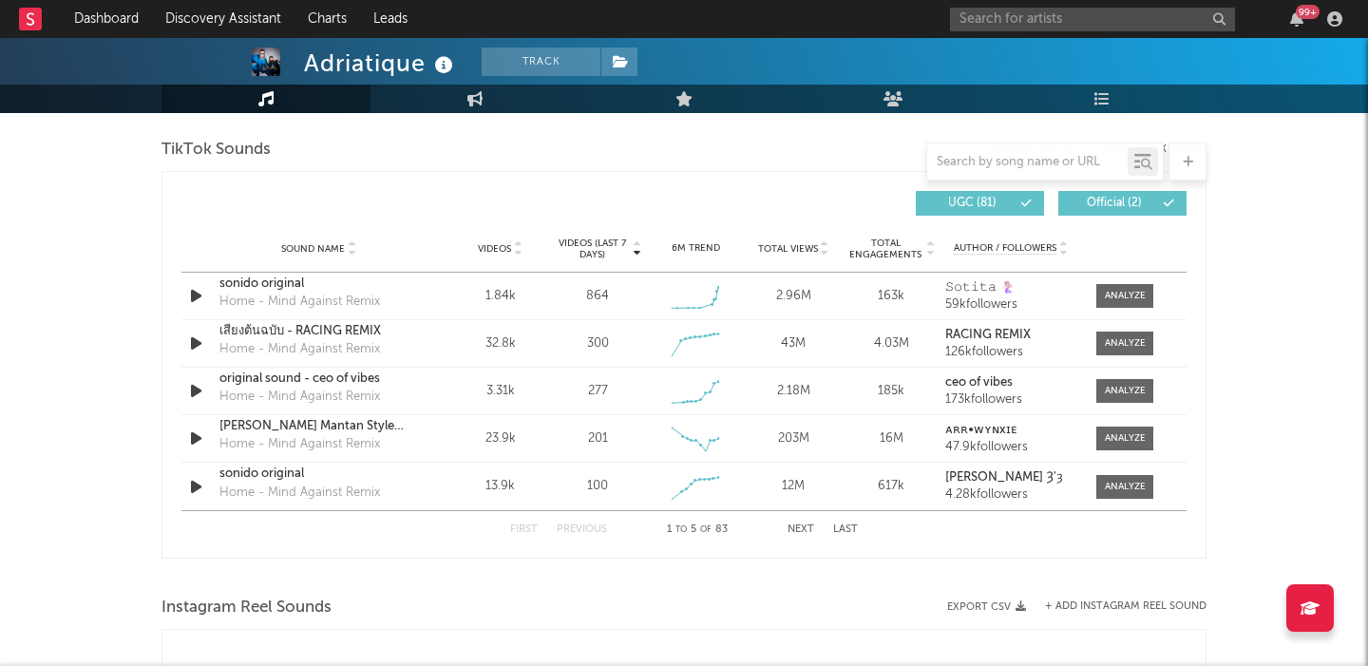
scroll to position [1271, 0]
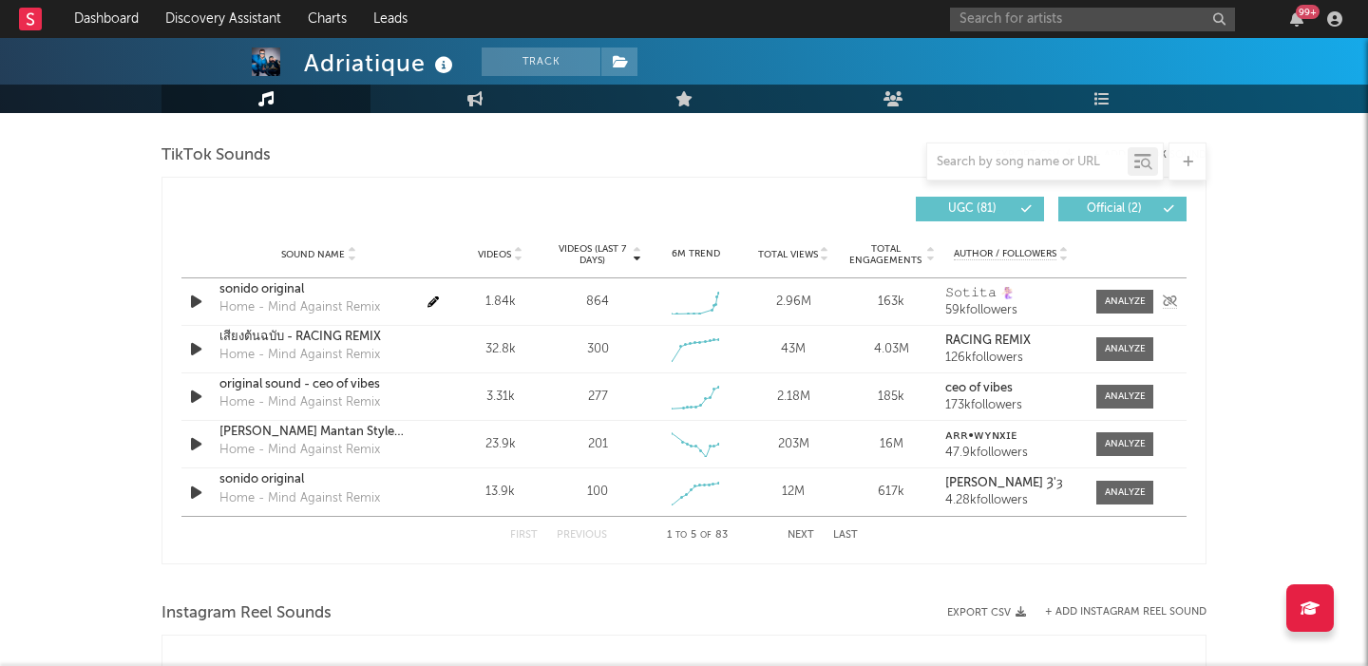
click at [290, 288] on div "sonido original" at bounding box center [318, 289] width 199 height 19
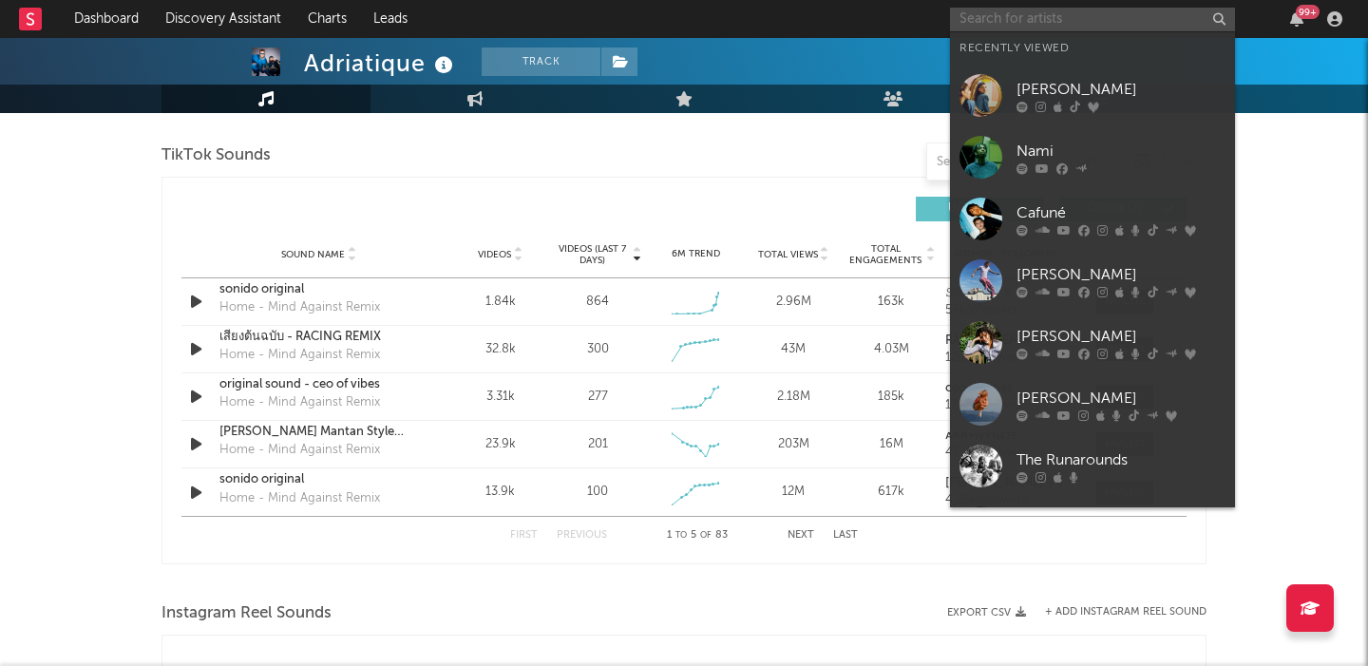
click at [993, 14] on input "text" at bounding box center [1092, 20] width 285 height 24
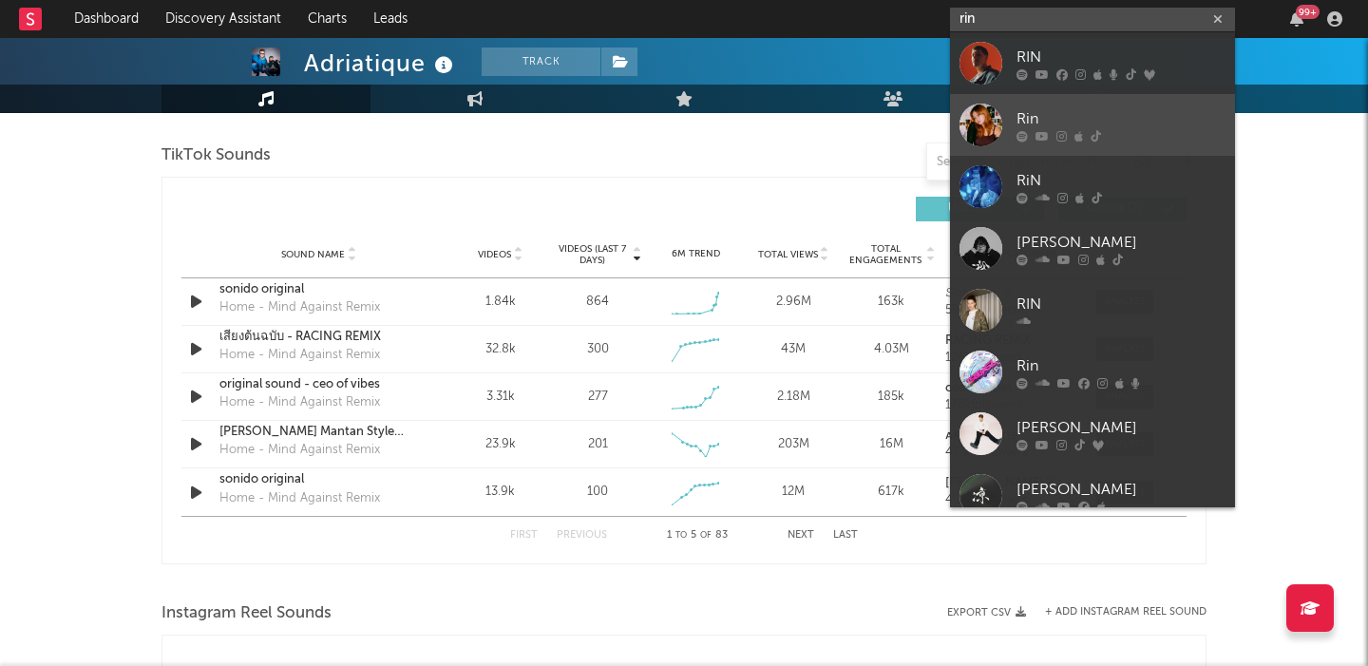
type input "rin"
click at [1081, 113] on div "Rin" at bounding box center [1121, 118] width 209 height 23
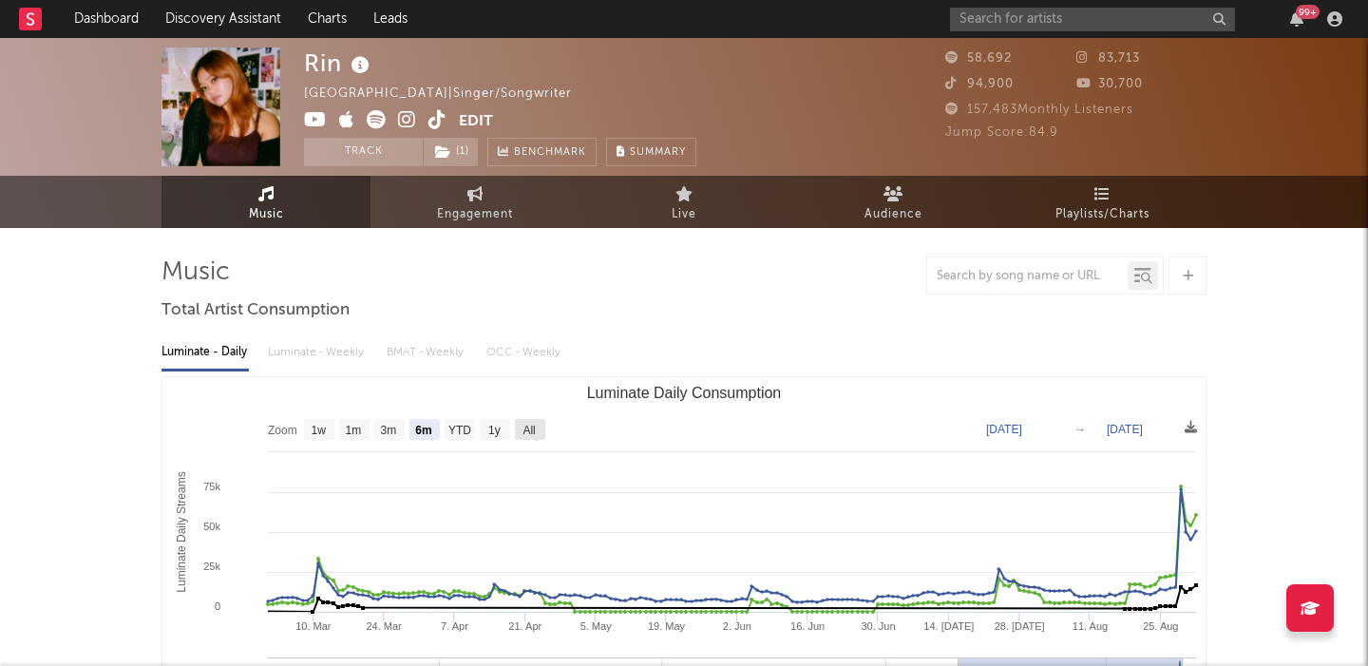
click at [533, 424] on text "All" at bounding box center [529, 430] width 12 height 13
select select "All"
type input "2023-08-24"
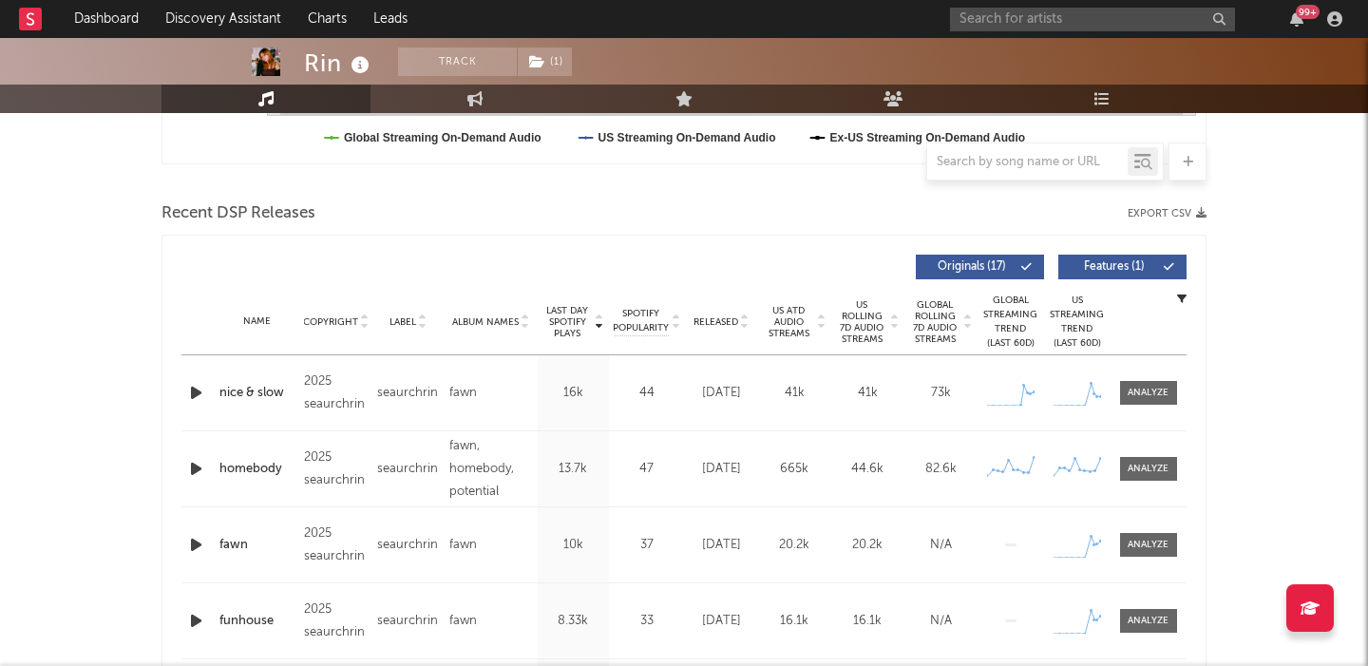
scroll to position [650, 0]
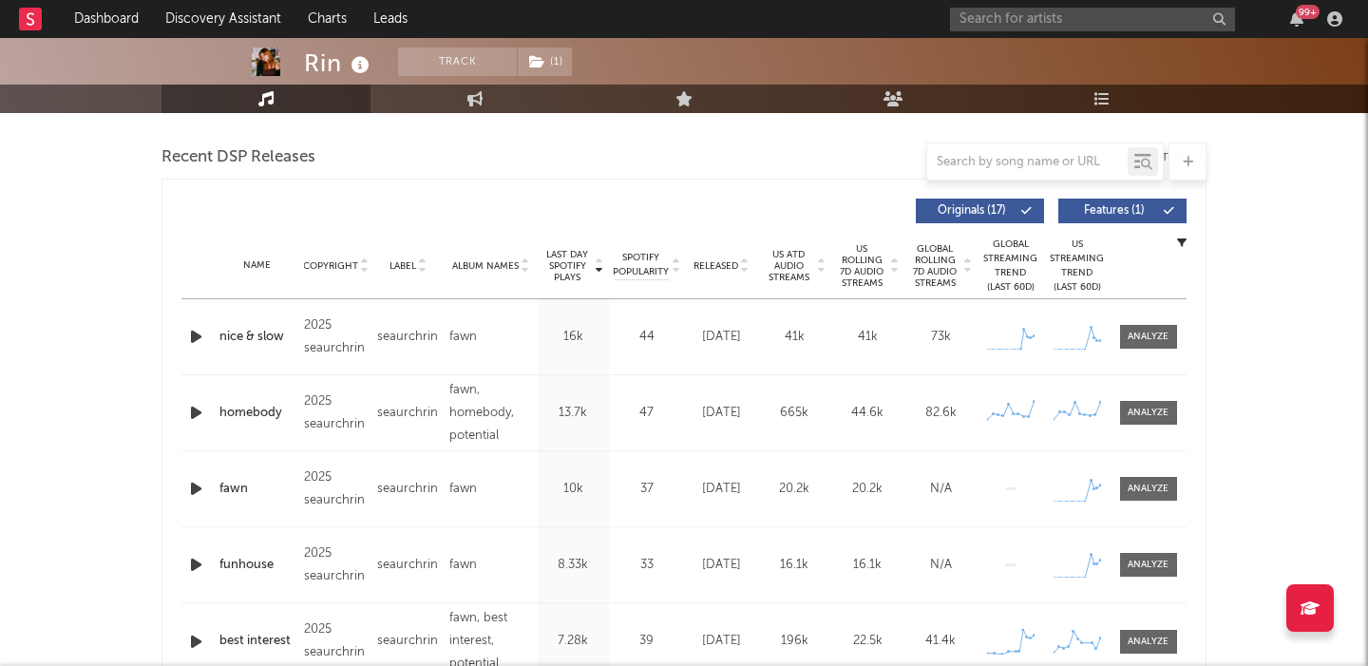
click at [858, 254] on span "US Rolling 7D Audio Streams" at bounding box center [862, 266] width 52 height 46
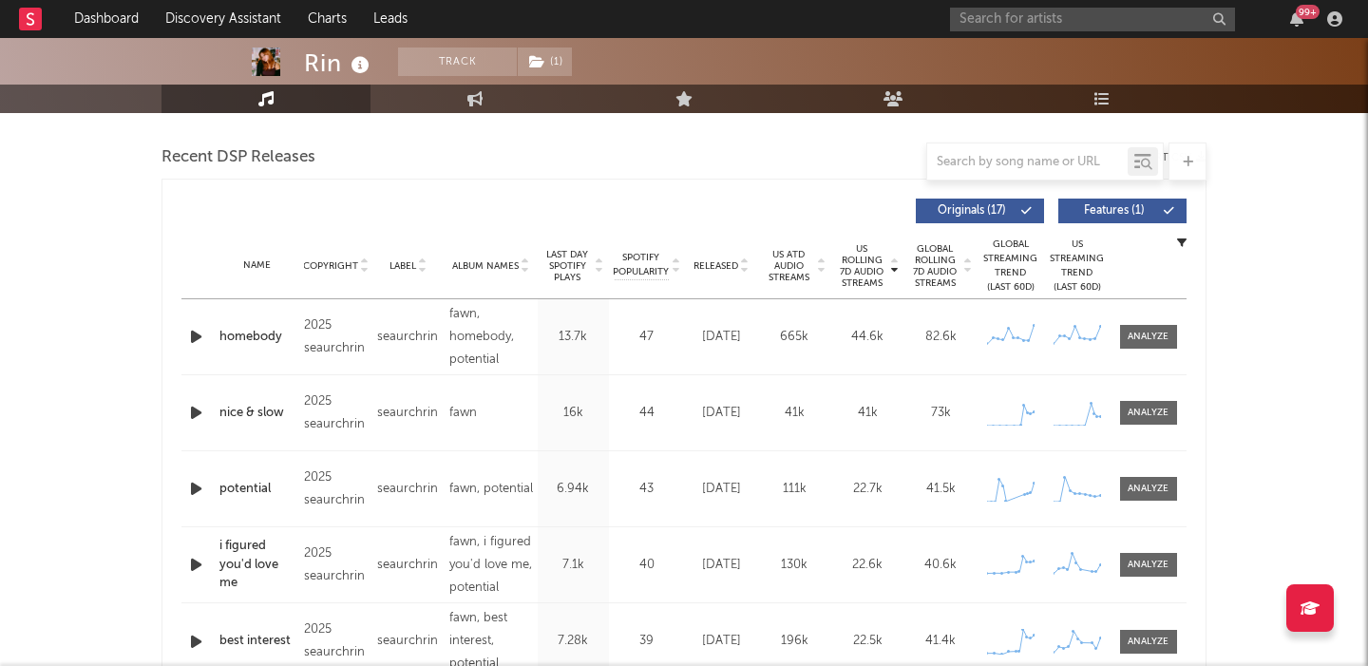
click at [1108, 215] on span "Features ( 1 )" at bounding box center [1114, 210] width 87 height 11
click at [714, 265] on span "Released" at bounding box center [716, 265] width 45 height 11
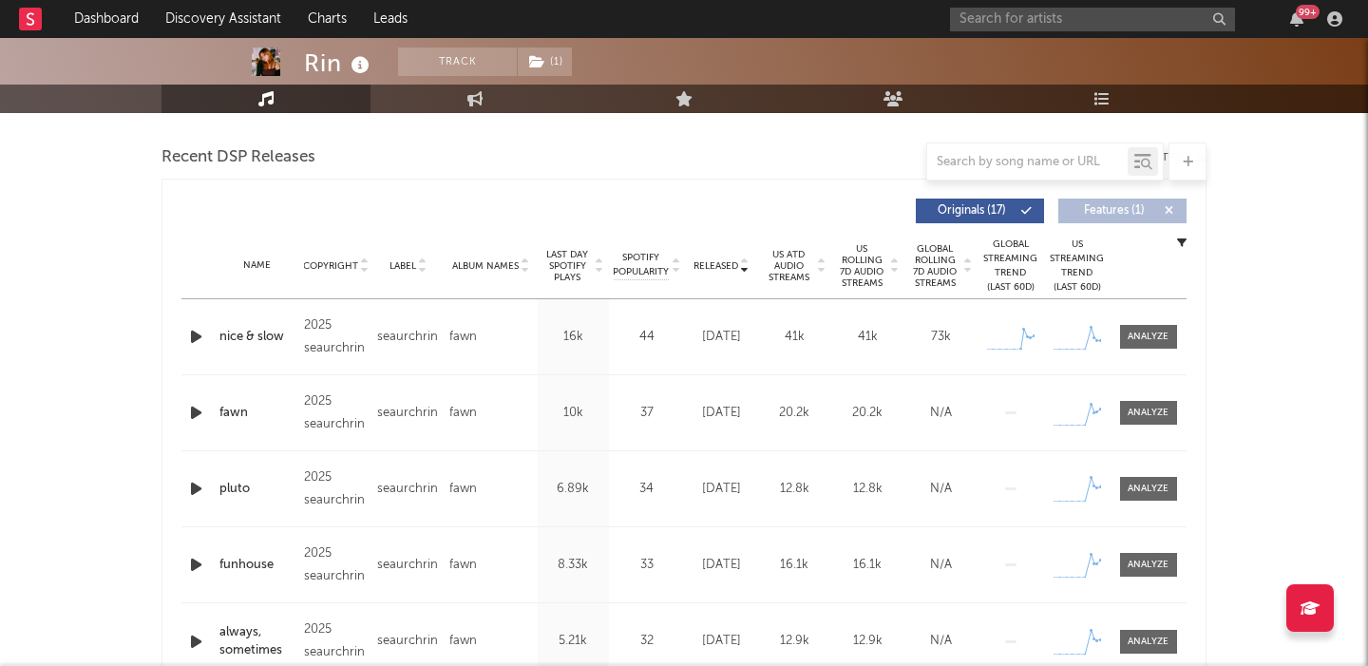
click at [863, 265] on span "US Rolling 7D Audio Streams" at bounding box center [862, 266] width 52 height 46
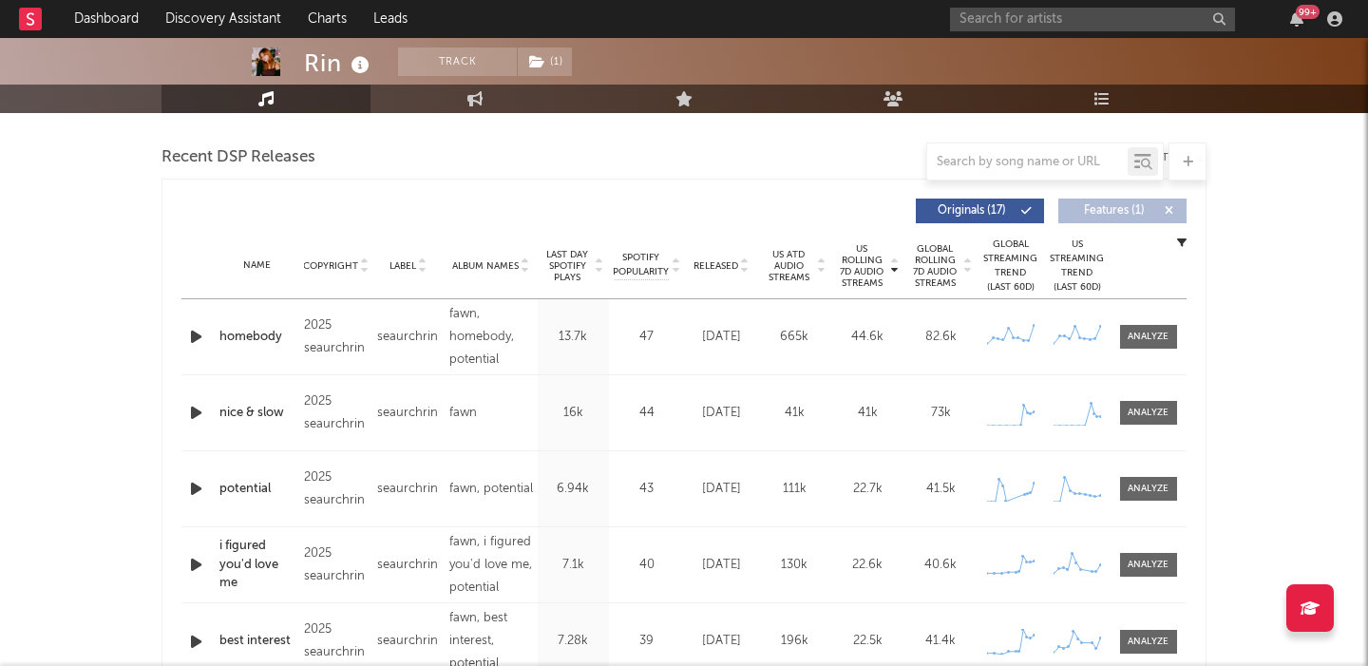
click at [678, 266] on icon at bounding box center [676, 270] width 10 height 8
click at [714, 266] on span "Released" at bounding box center [716, 265] width 45 height 11
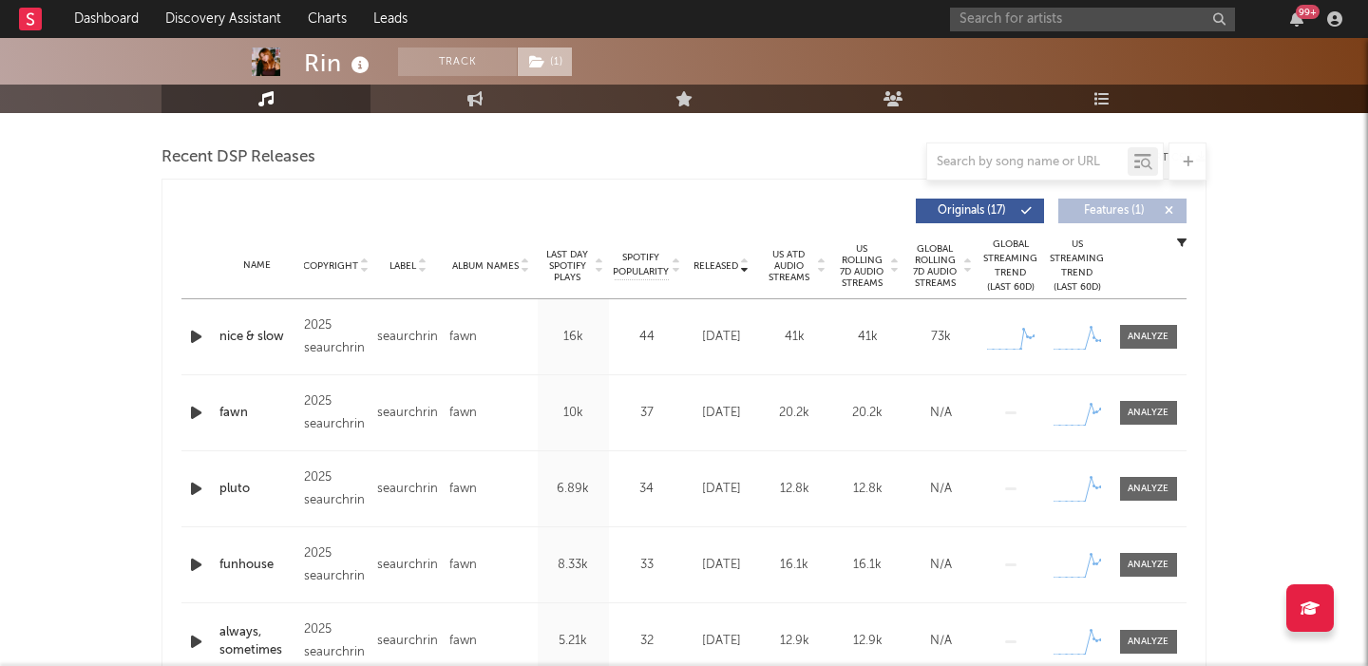
click at [543, 63] on icon at bounding box center [537, 61] width 16 height 13
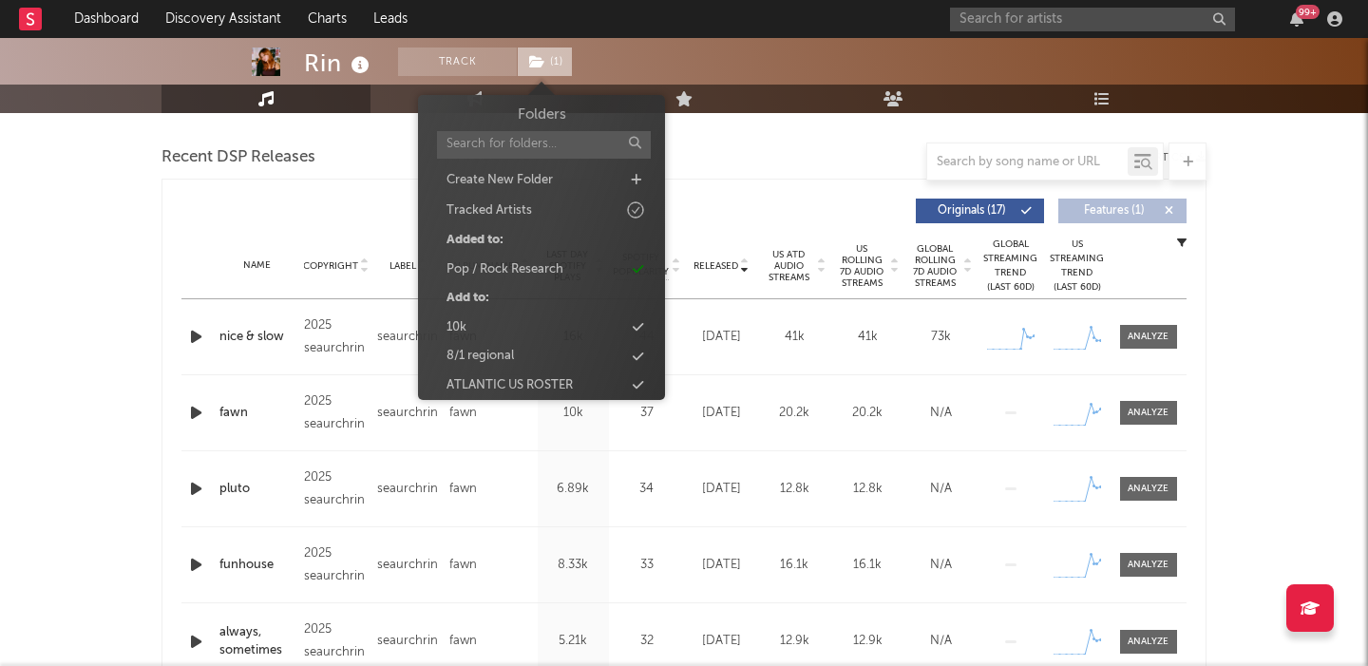
click at [543, 63] on icon at bounding box center [537, 61] width 16 height 13
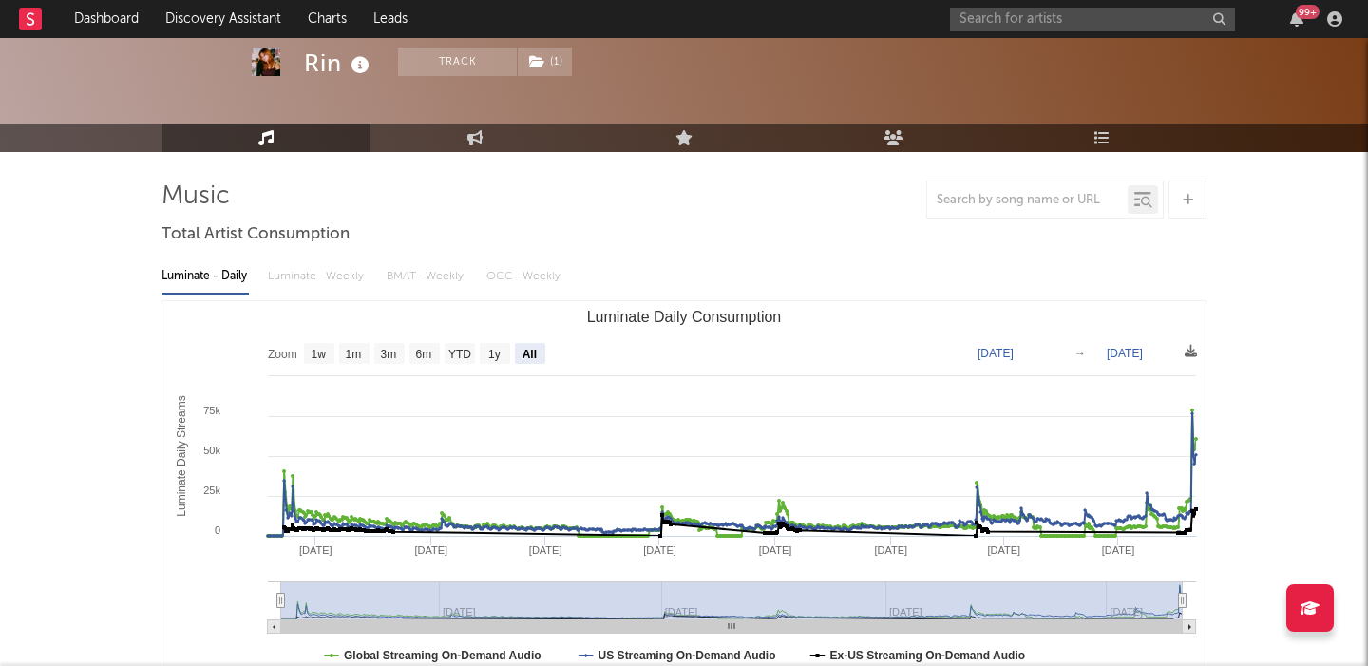
scroll to position [0, 0]
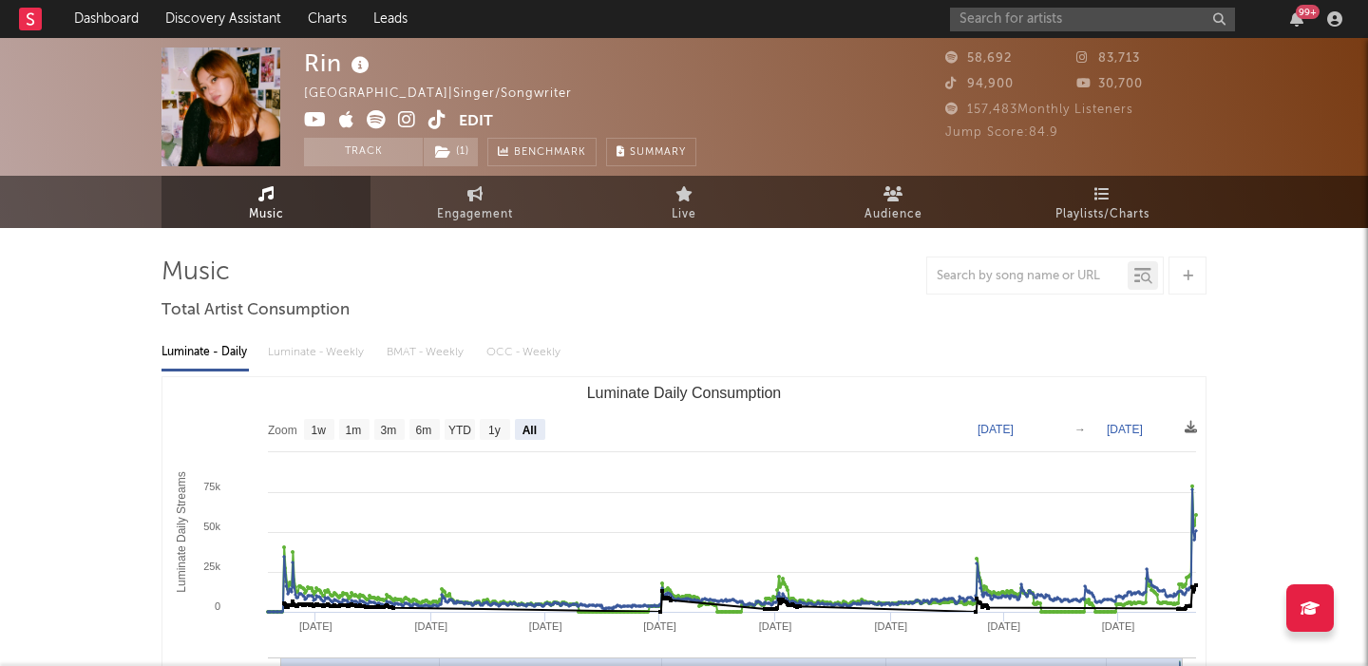
click at [403, 115] on icon at bounding box center [407, 119] width 18 height 19
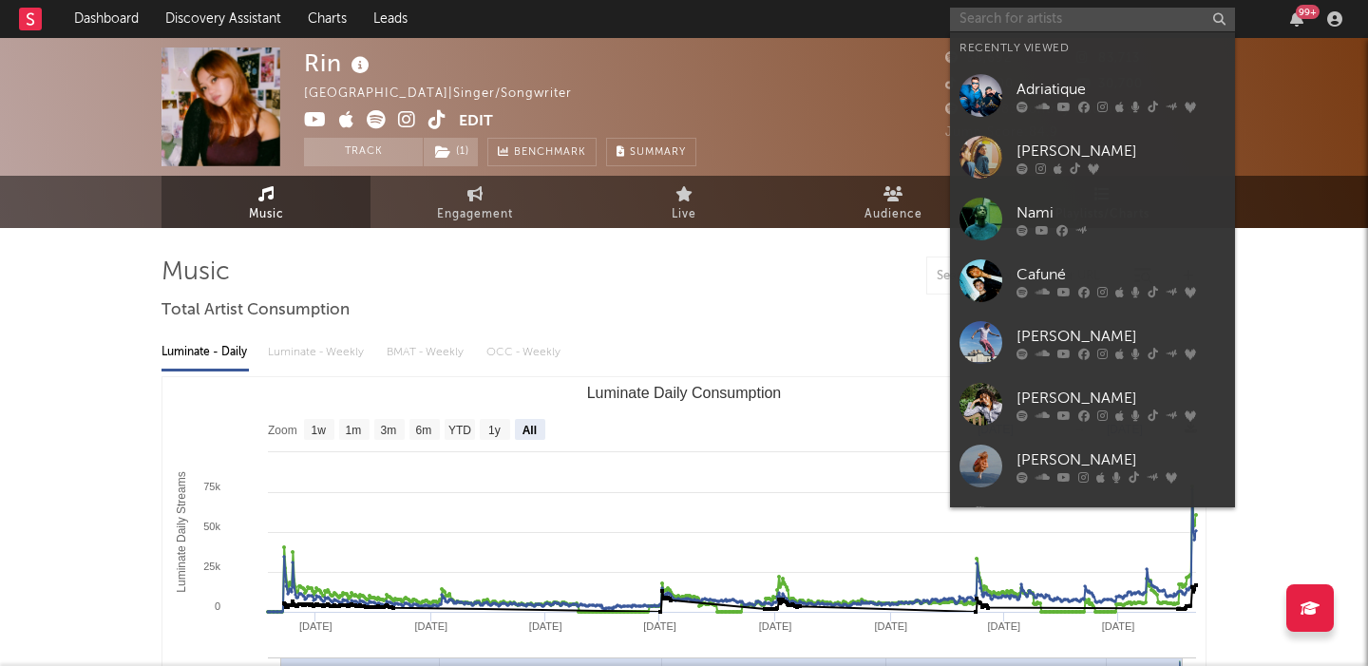
click at [1020, 24] on input "text" at bounding box center [1092, 20] width 285 height 24
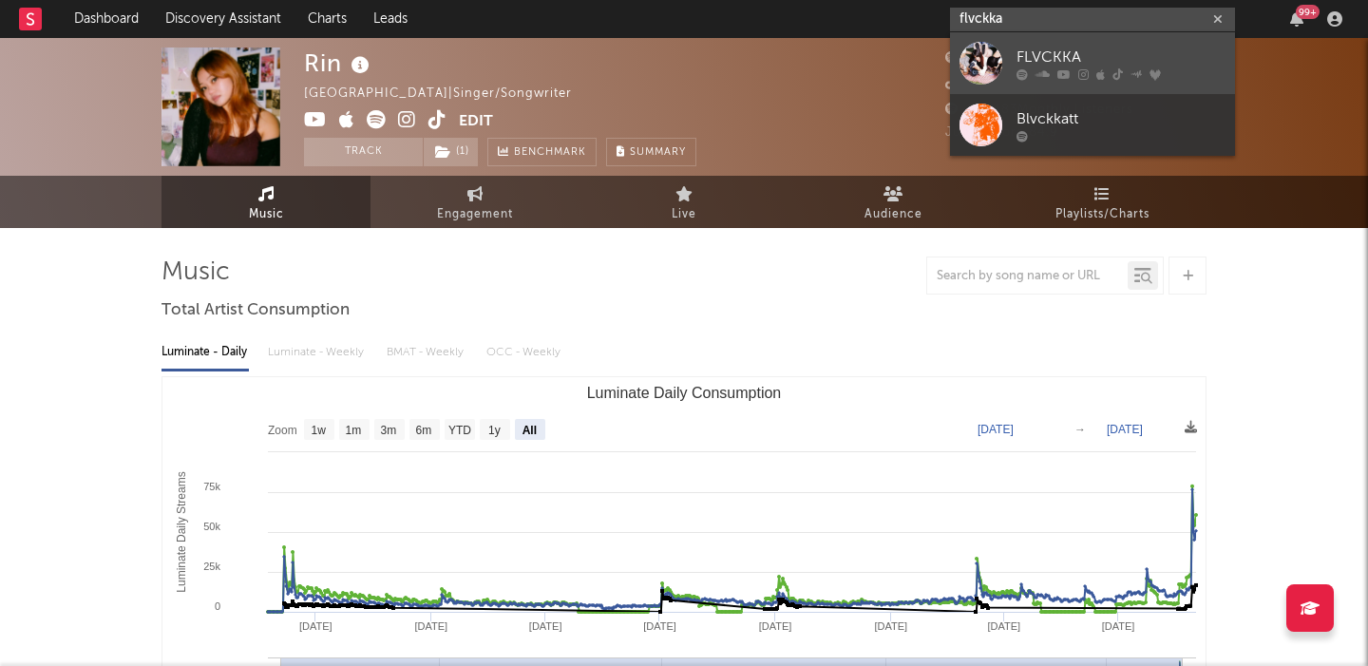
type input "flvckka"
click at [1143, 52] on div "FLVCKKA" at bounding box center [1121, 57] width 209 height 23
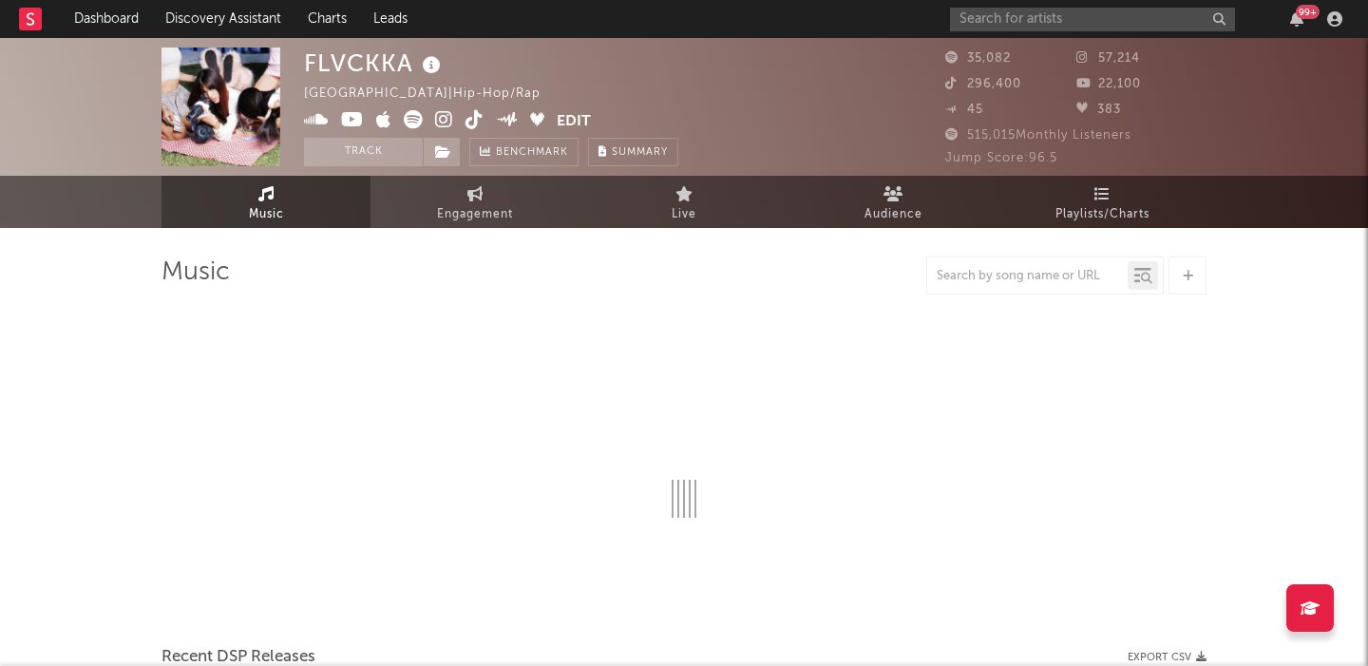
select select "6m"
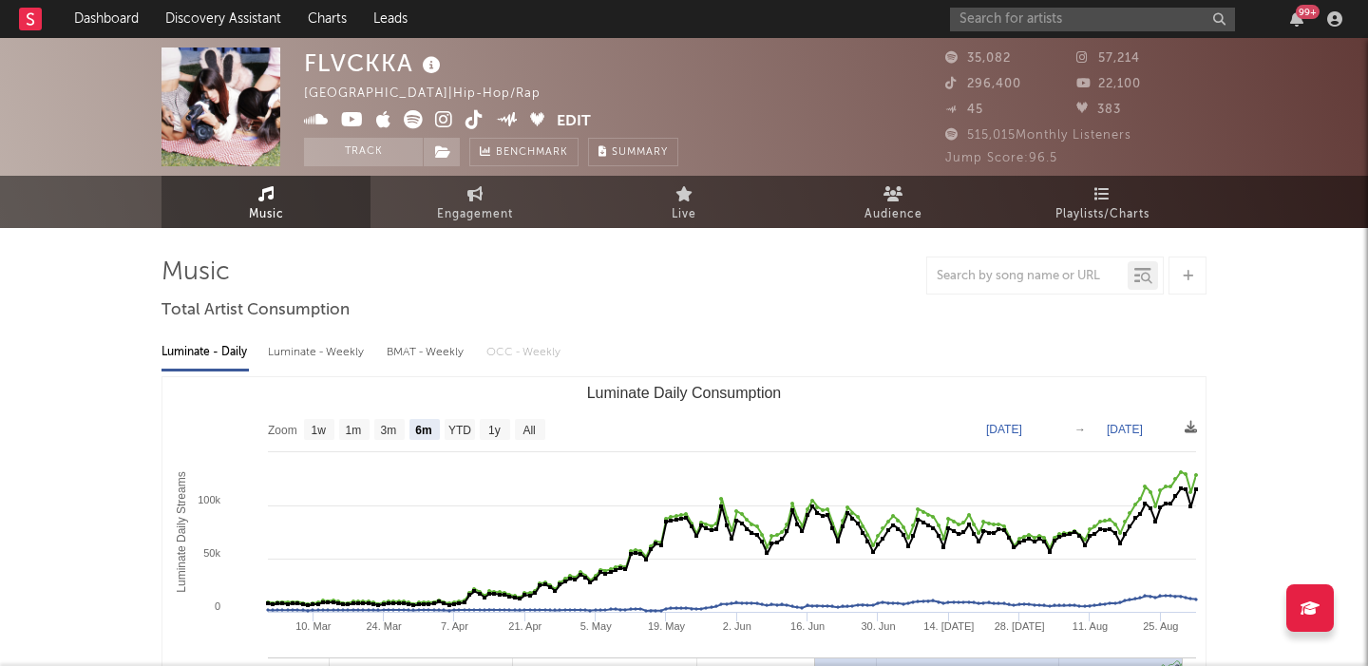
click at [359, 48] on div "FLVCKKA" at bounding box center [375, 63] width 142 height 31
click at [360, 60] on div "FLVCKKA" at bounding box center [375, 63] width 142 height 31
copy div "FLVCKKA"
click at [1034, 18] on input "text" at bounding box center [1092, 20] width 285 height 24
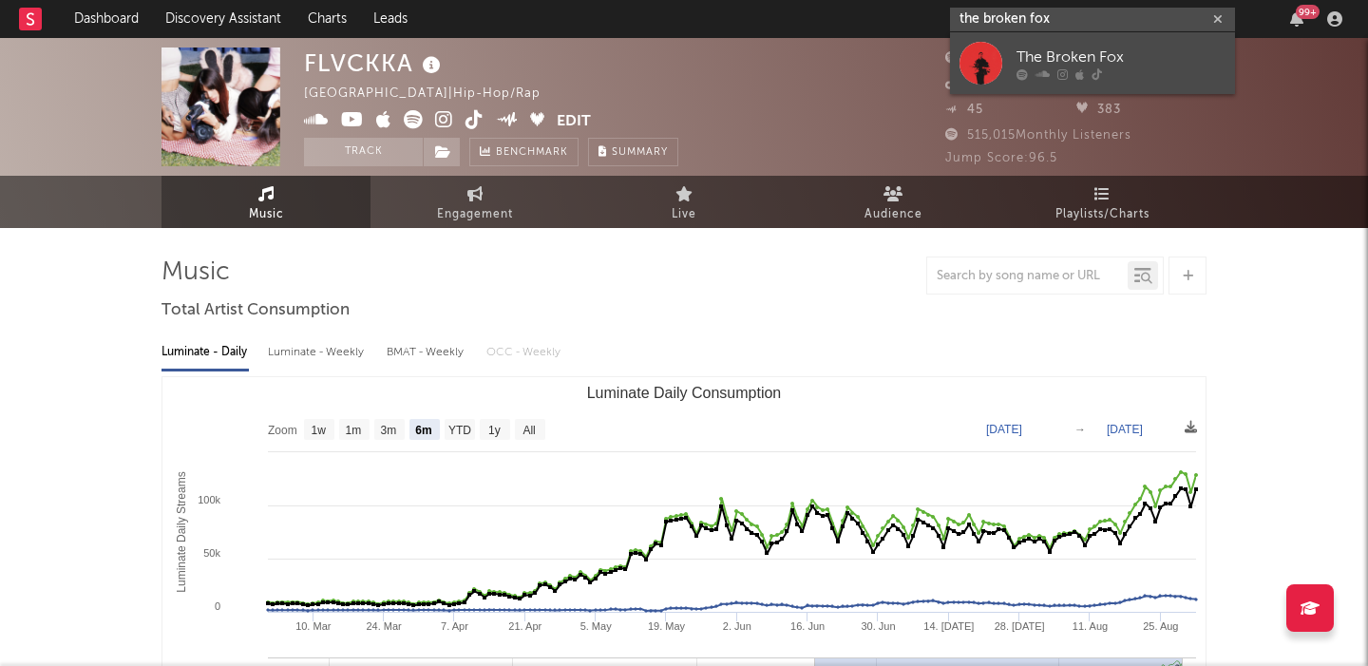
type input "the broken fox"
click at [1094, 51] on div "The Broken Fox" at bounding box center [1121, 57] width 209 height 23
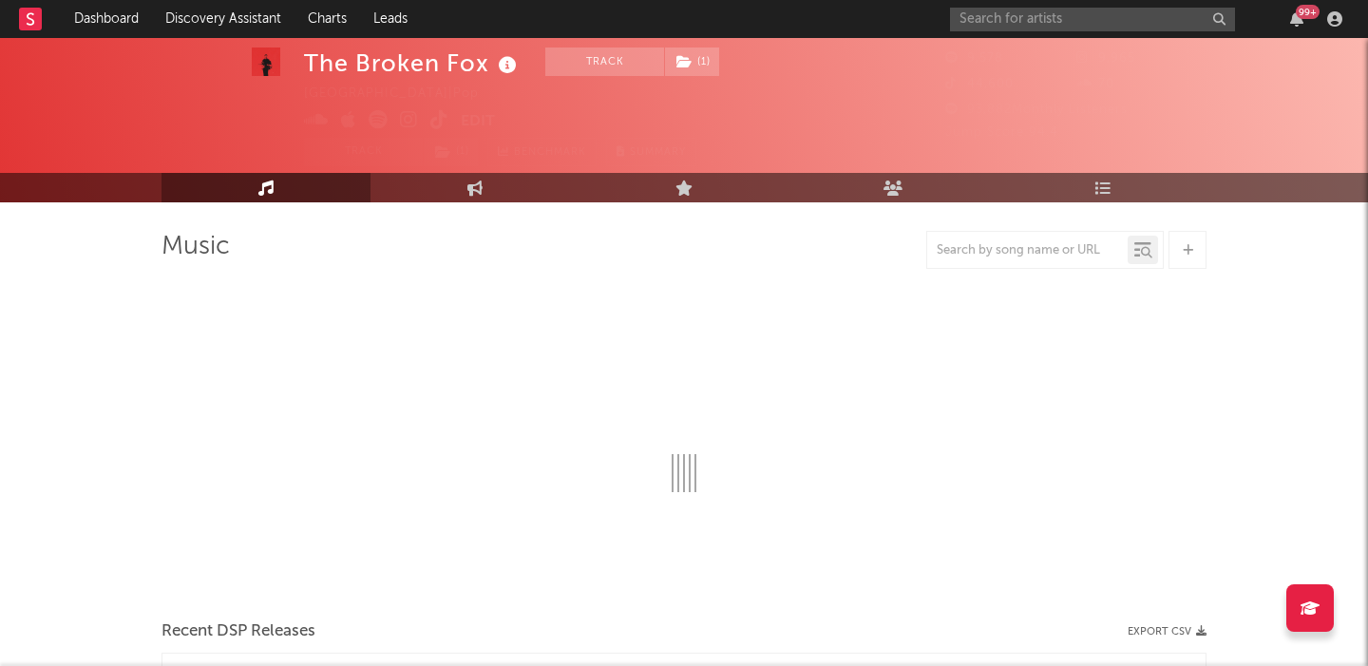
scroll to position [55, 0]
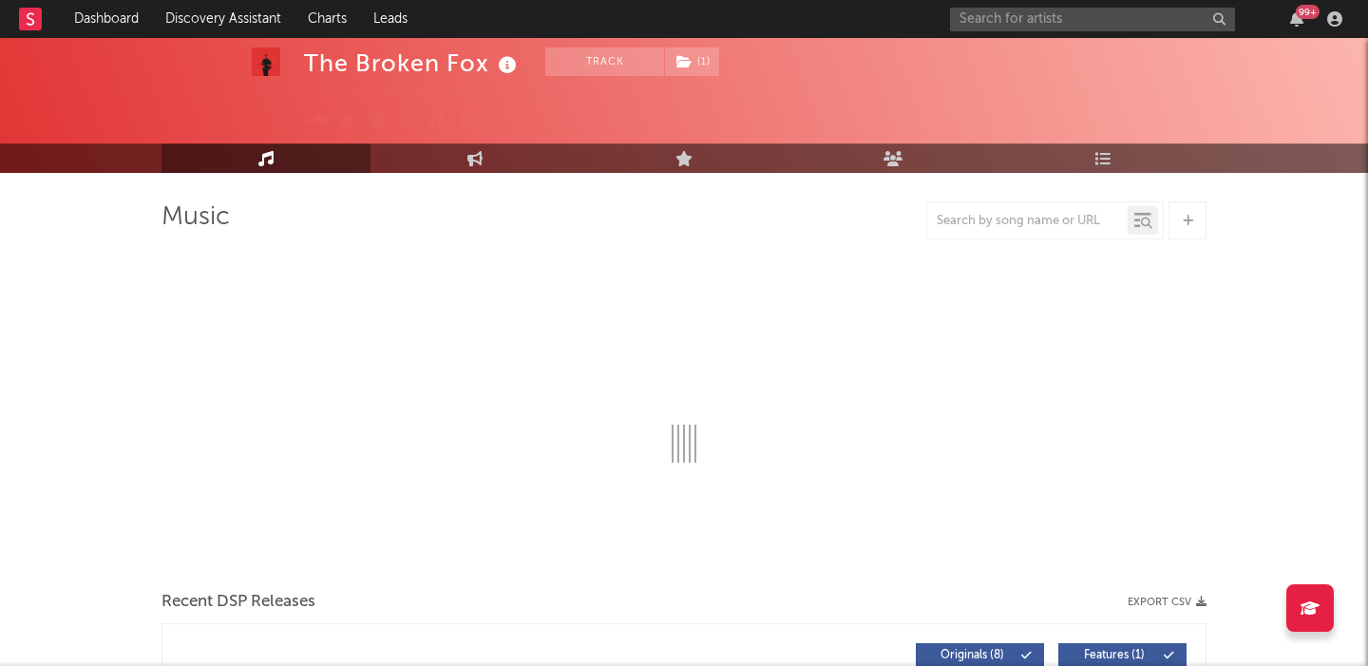
select select "1w"
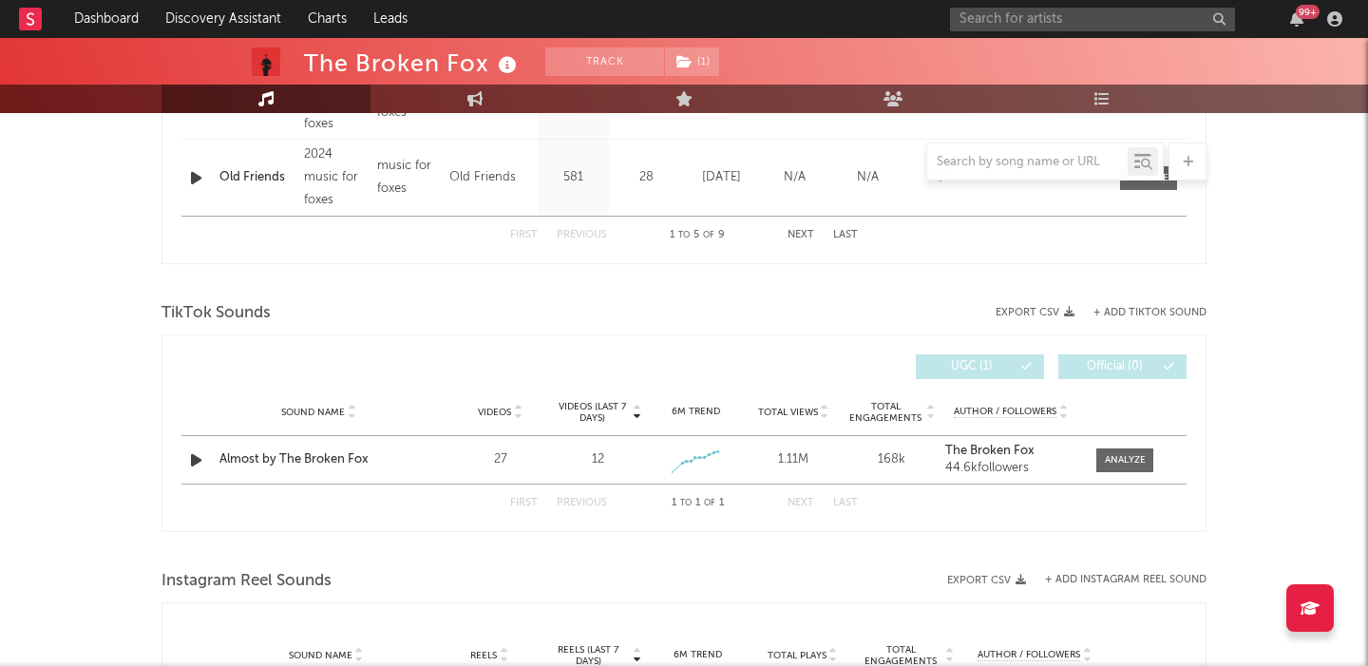
scroll to position [1117, 0]
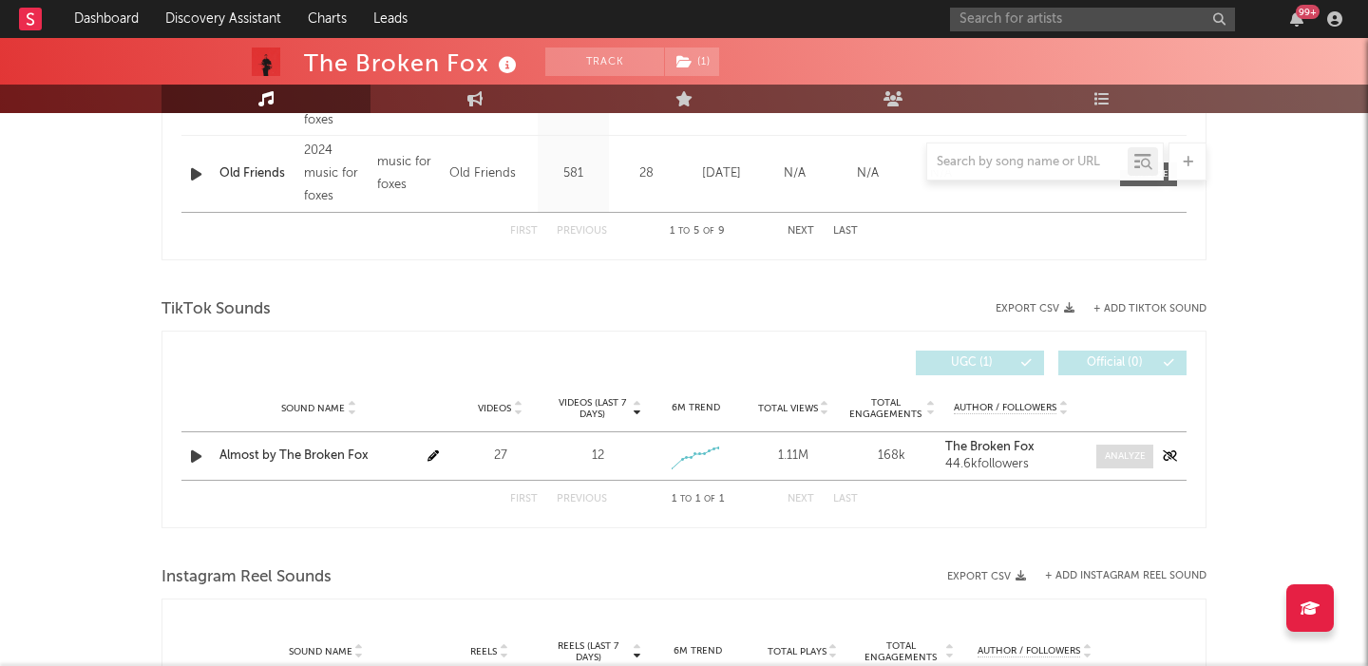
click at [1133, 453] on div at bounding box center [1125, 456] width 41 height 14
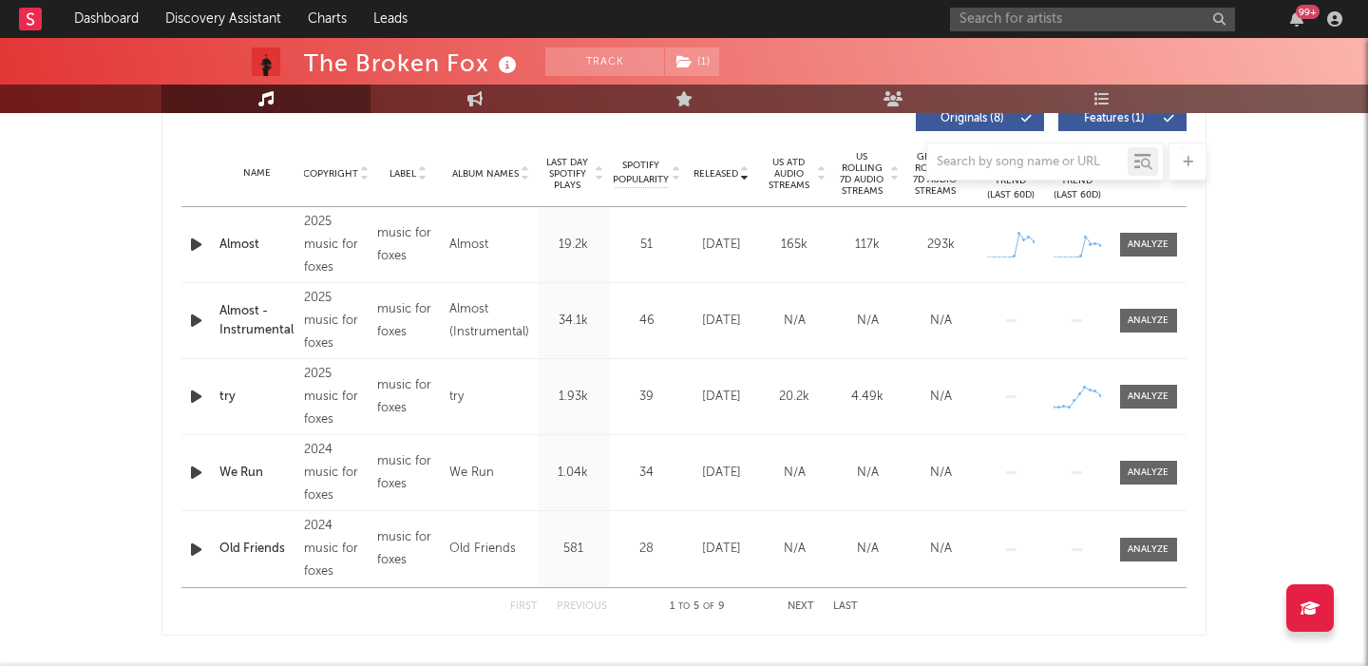
select select "1w"
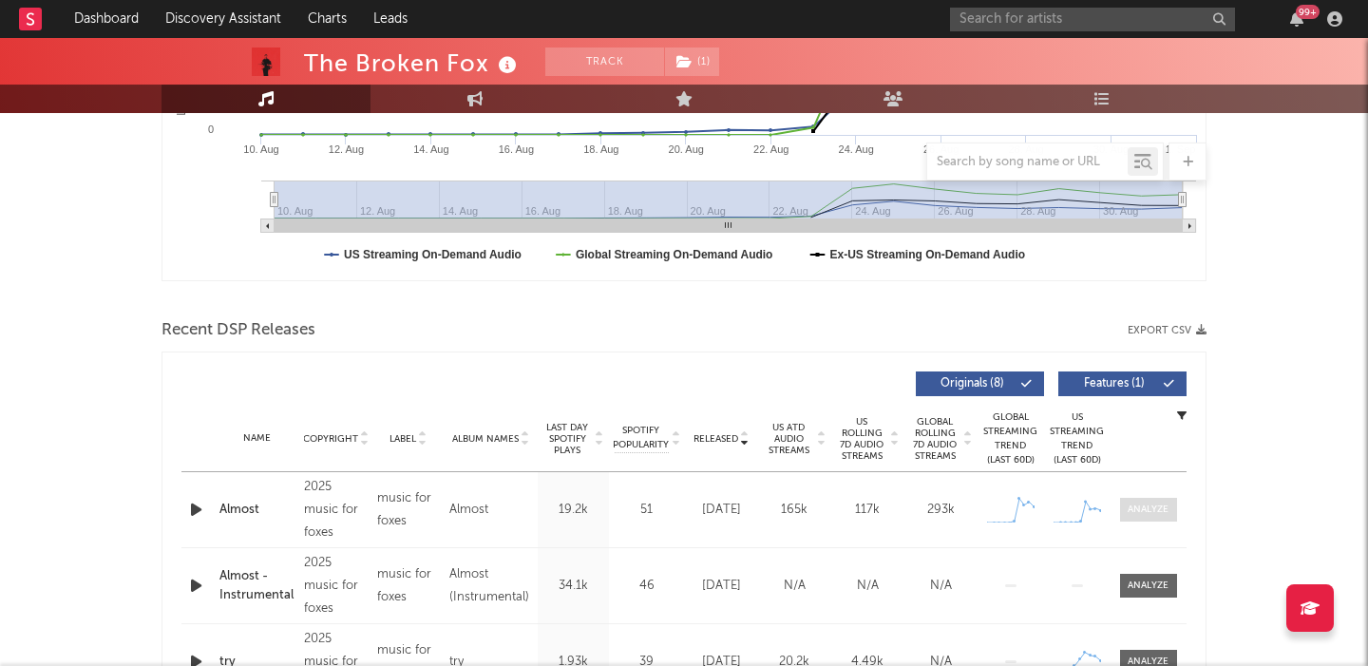
click at [1129, 498] on span at bounding box center [1148, 510] width 57 height 24
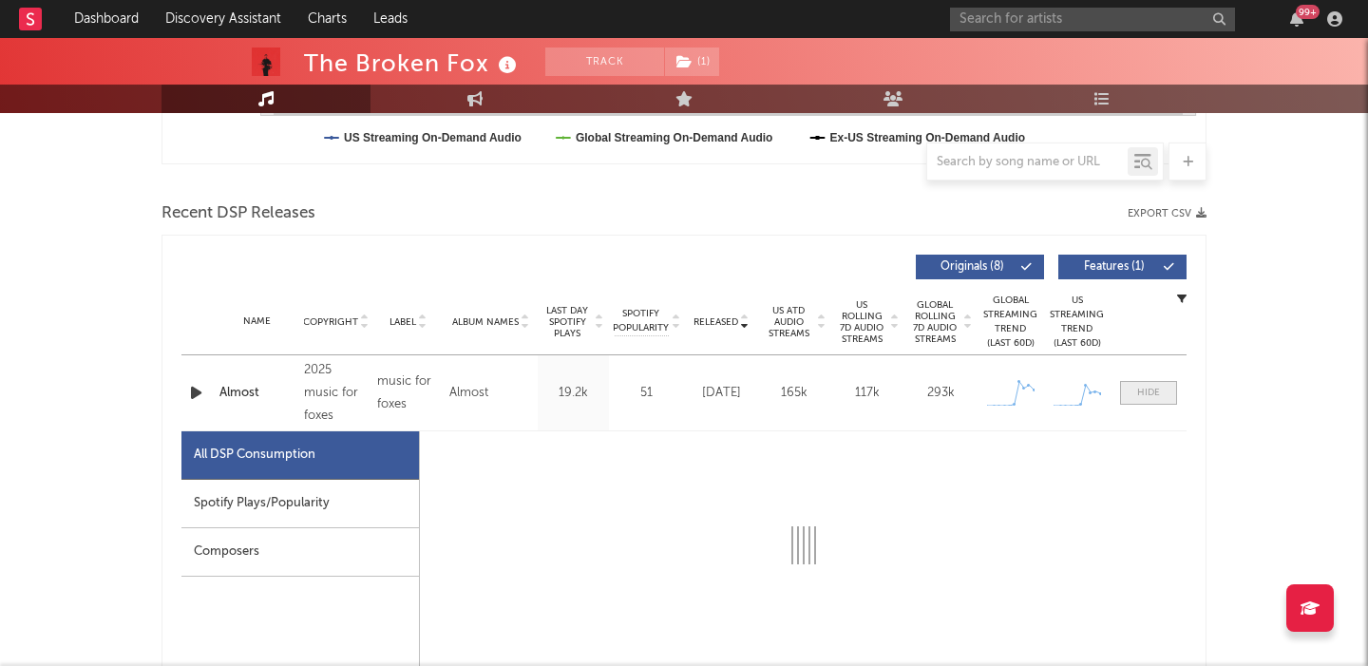
select select "1w"
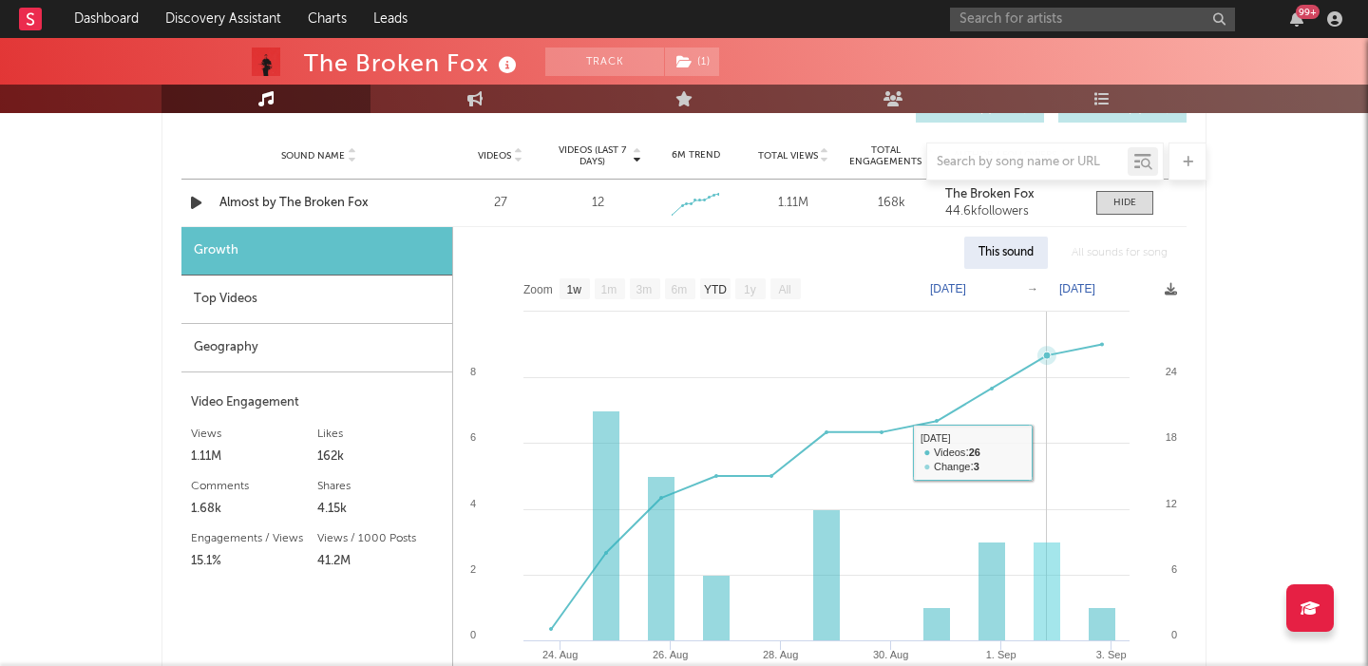
scroll to position [2291, 0]
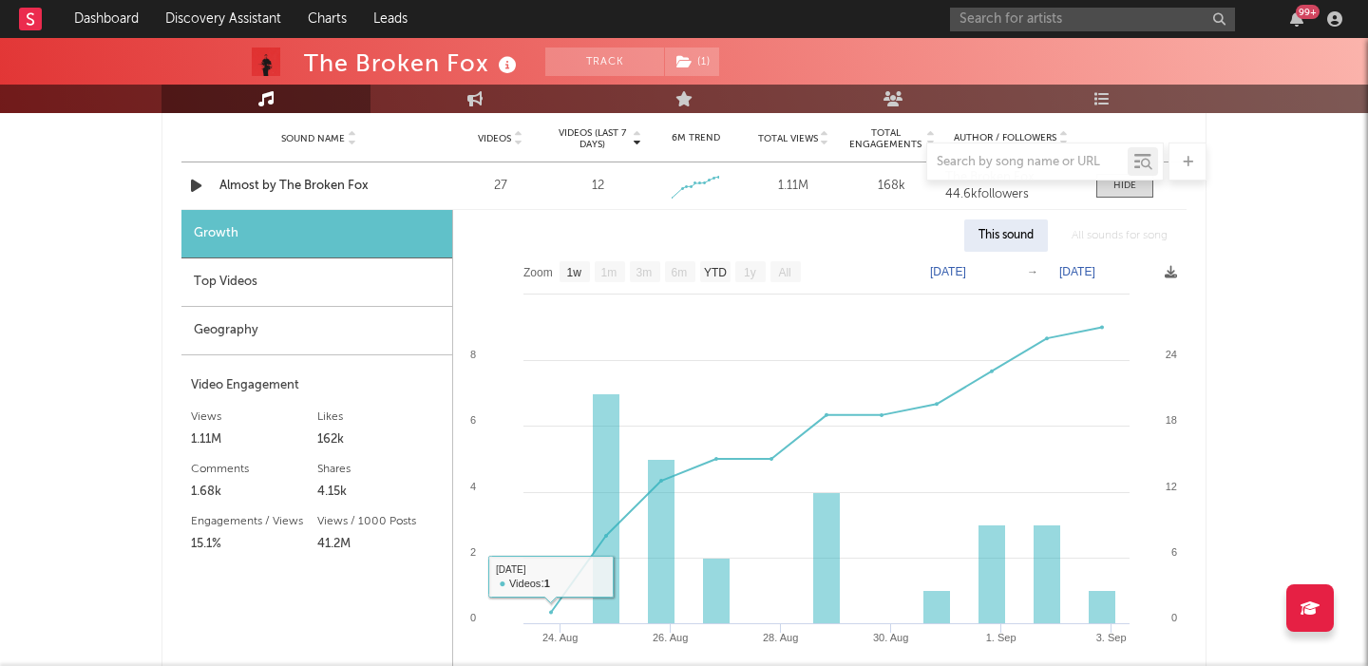
click at [323, 290] on div "Top Videos" at bounding box center [316, 282] width 271 height 48
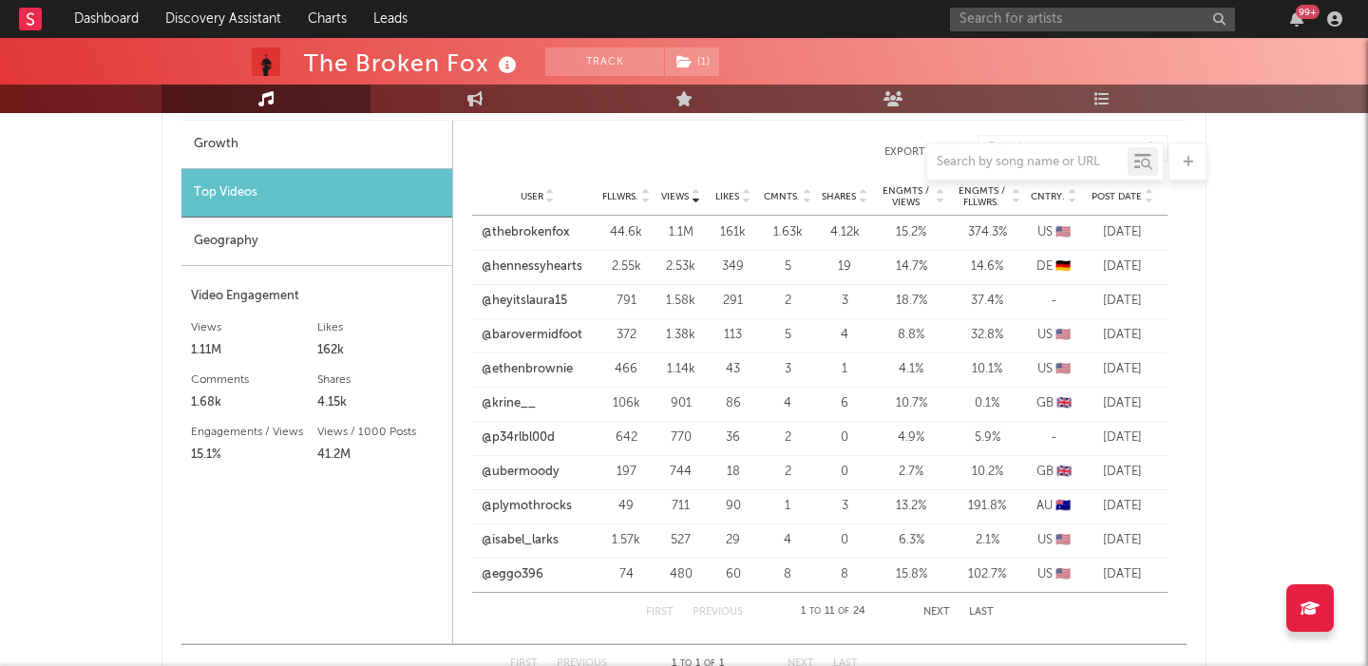
scroll to position [2294, 0]
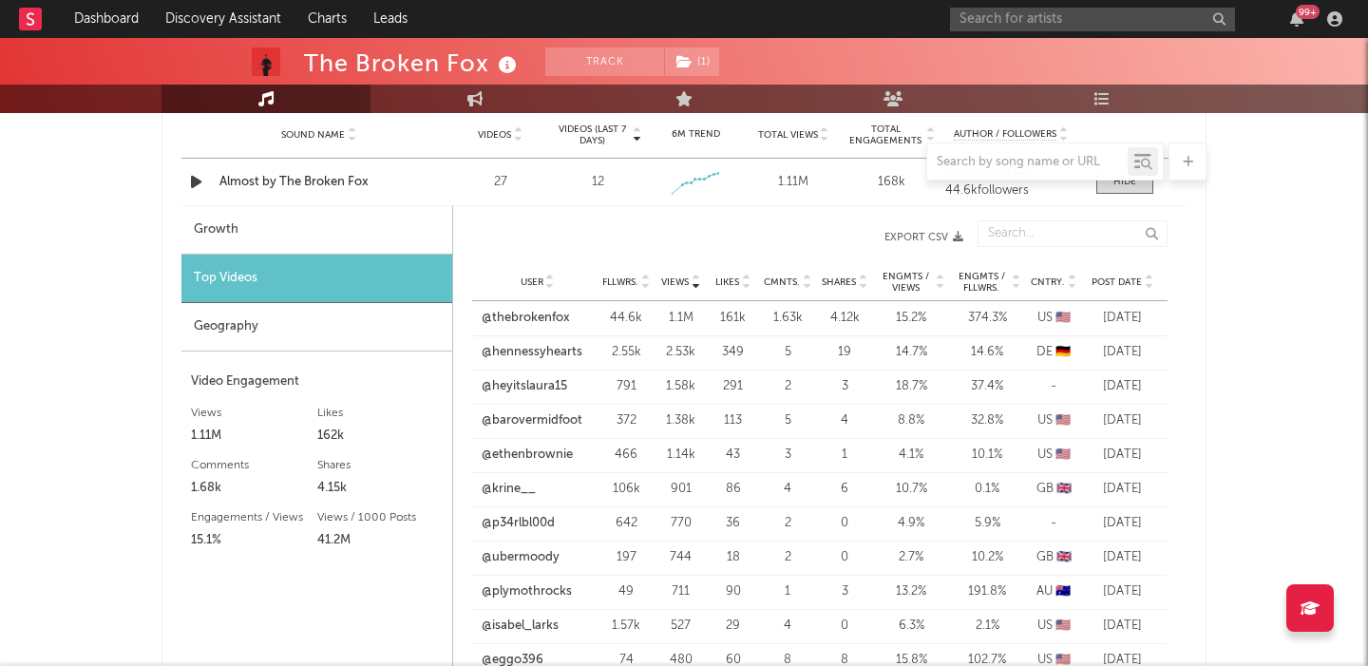
click at [316, 180] on div at bounding box center [684, 162] width 1045 height 38
click at [322, 188] on div "Almost by The Broken Fox" at bounding box center [318, 182] width 199 height 19
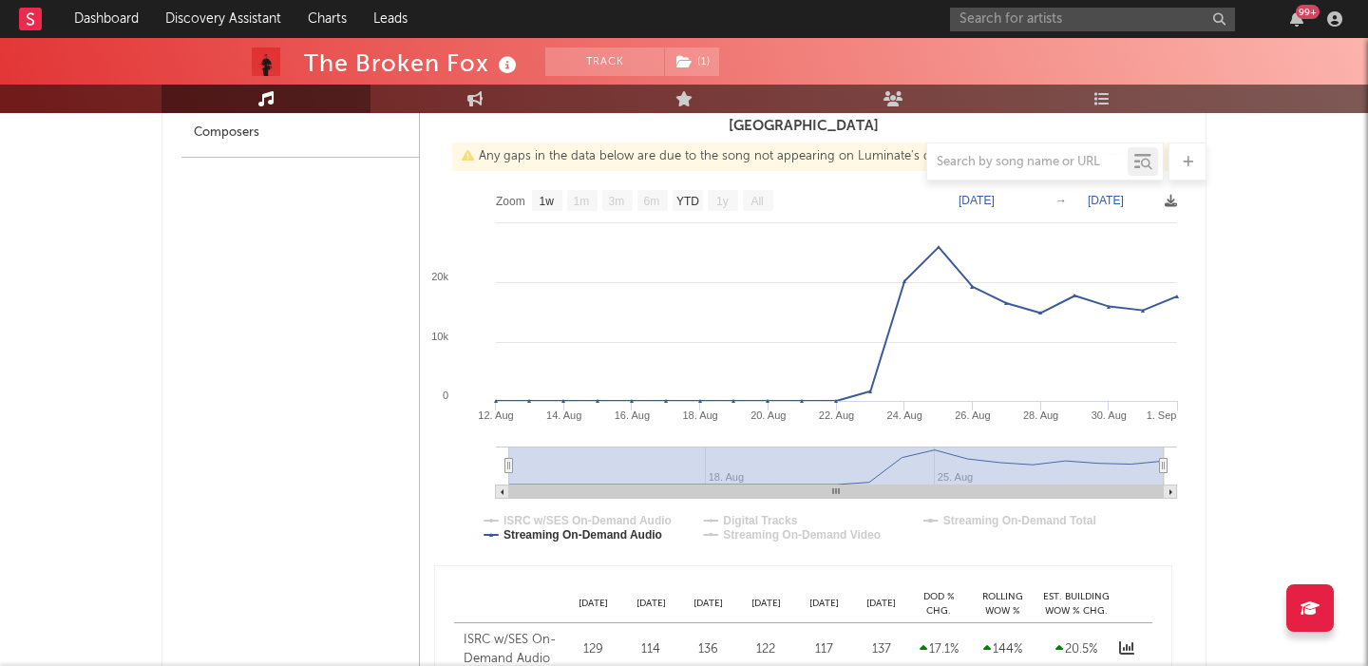
scroll to position [650, 0]
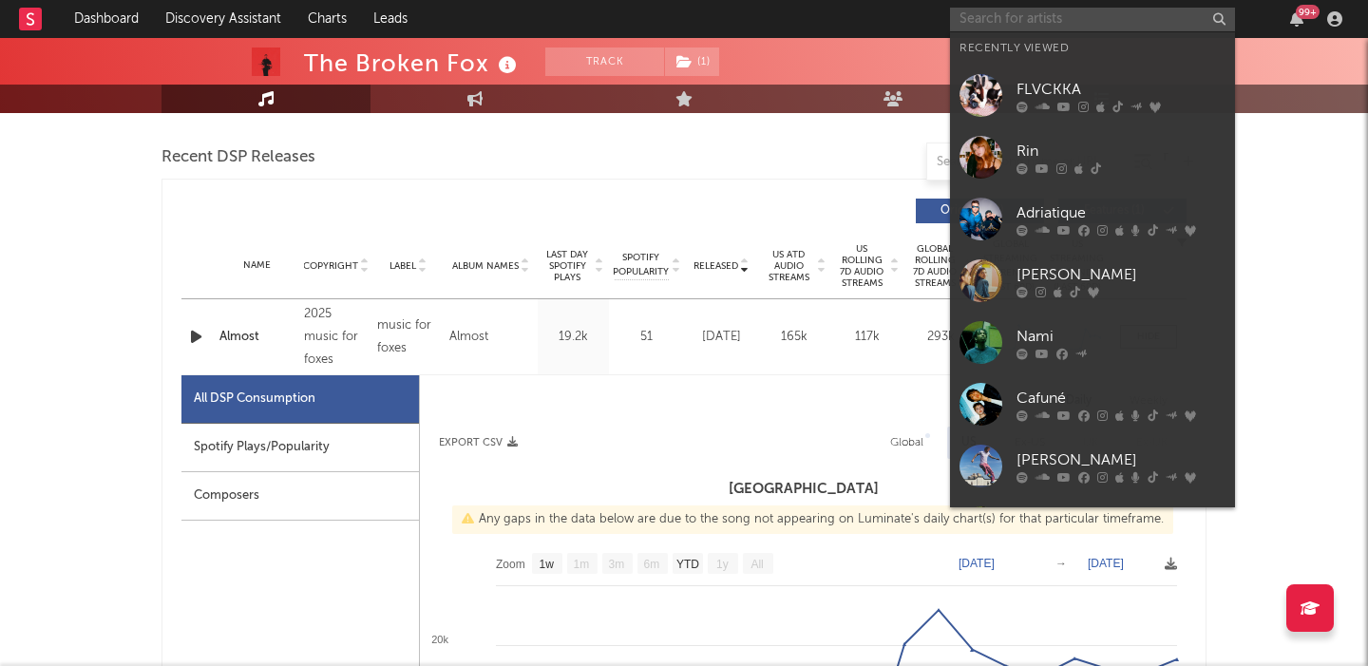
click at [981, 18] on input "text" at bounding box center [1092, 20] width 285 height 24
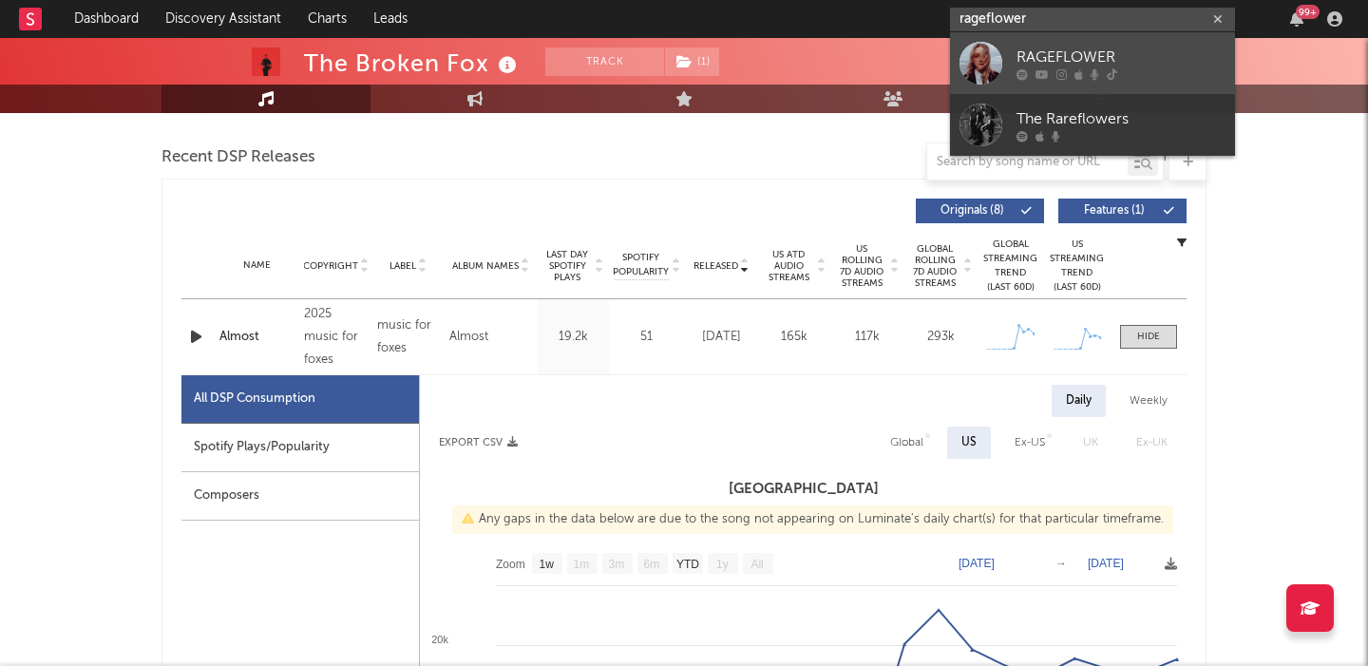
type input "rageflower"
click at [1107, 49] on div "RAGEFLOWER" at bounding box center [1121, 57] width 209 height 23
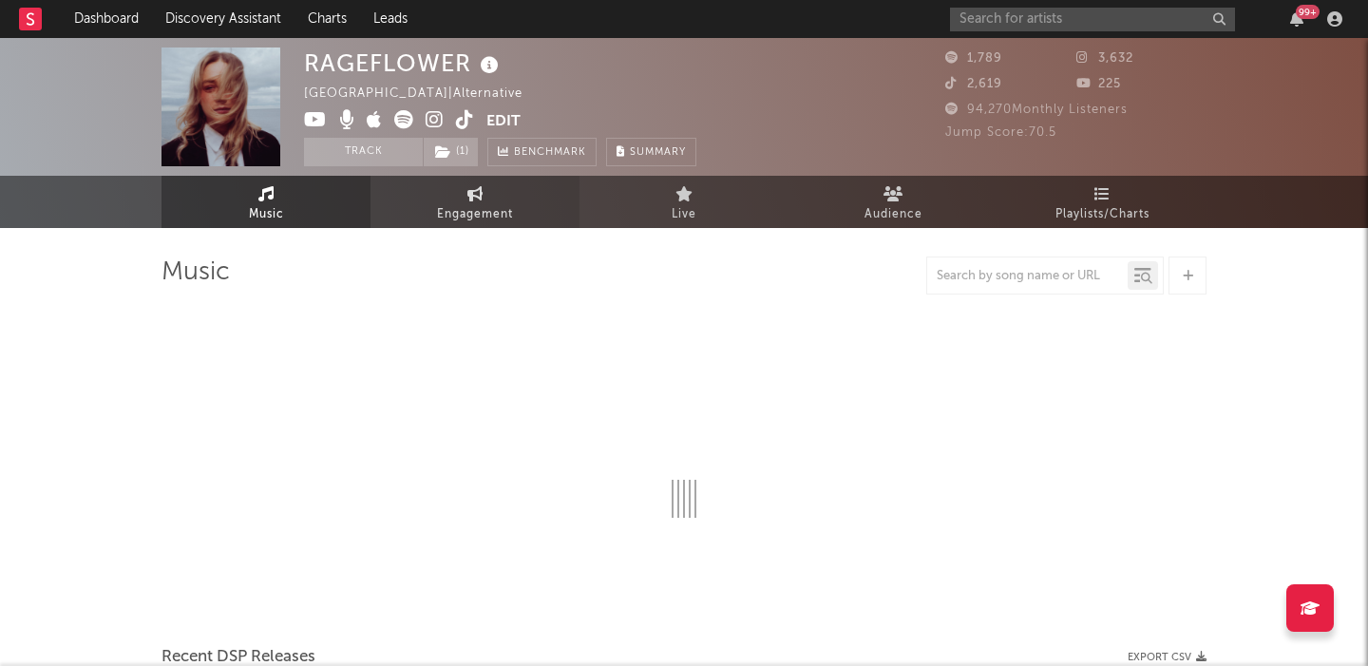
select select "1w"
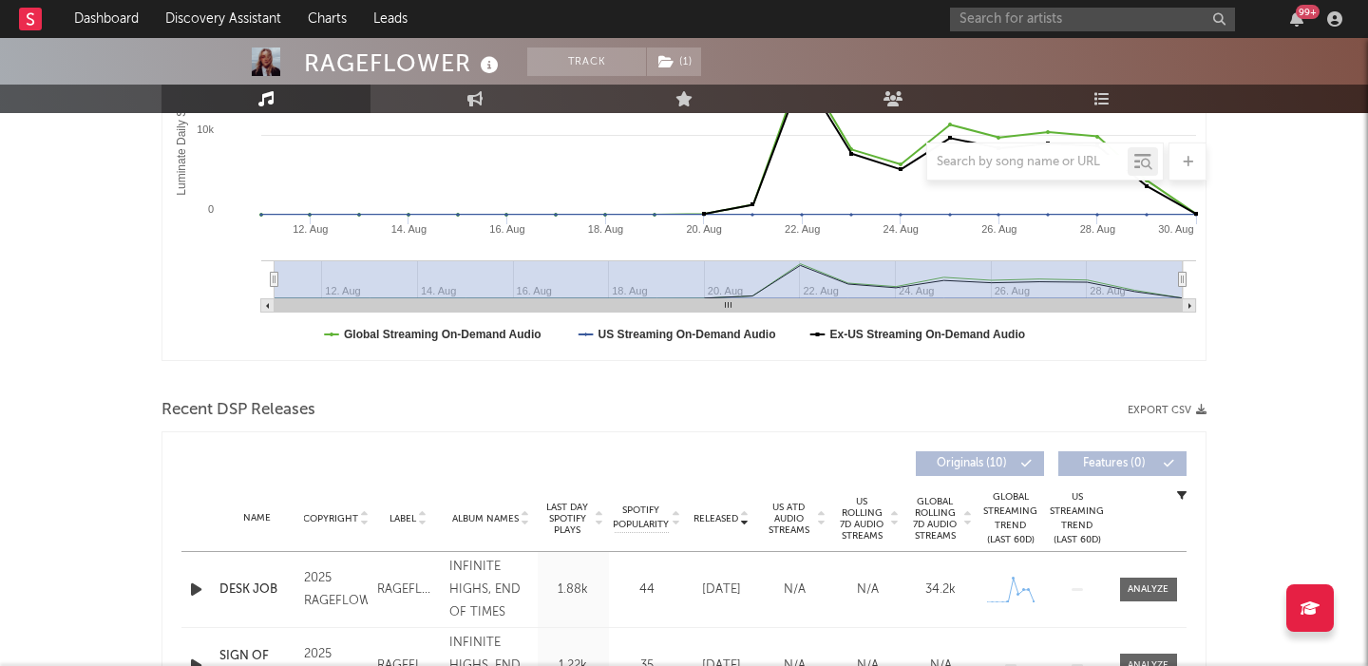
scroll to position [557, 0]
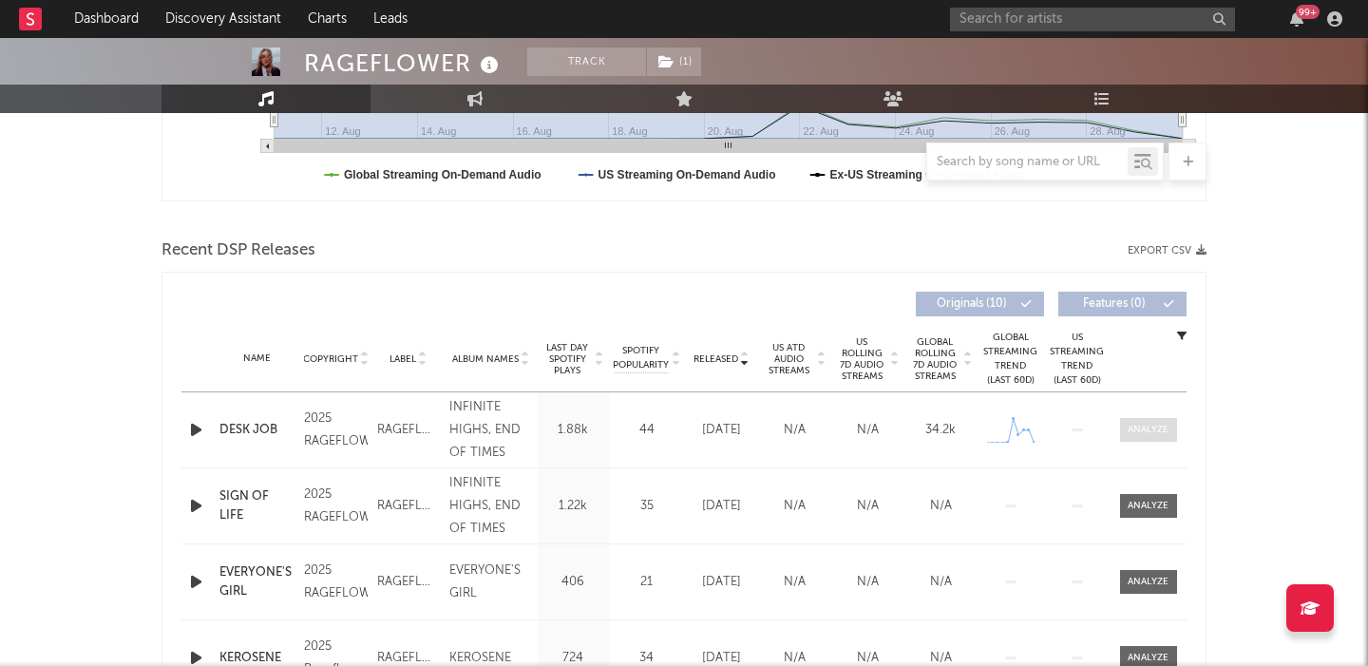
click at [1156, 426] on div at bounding box center [1148, 430] width 41 height 14
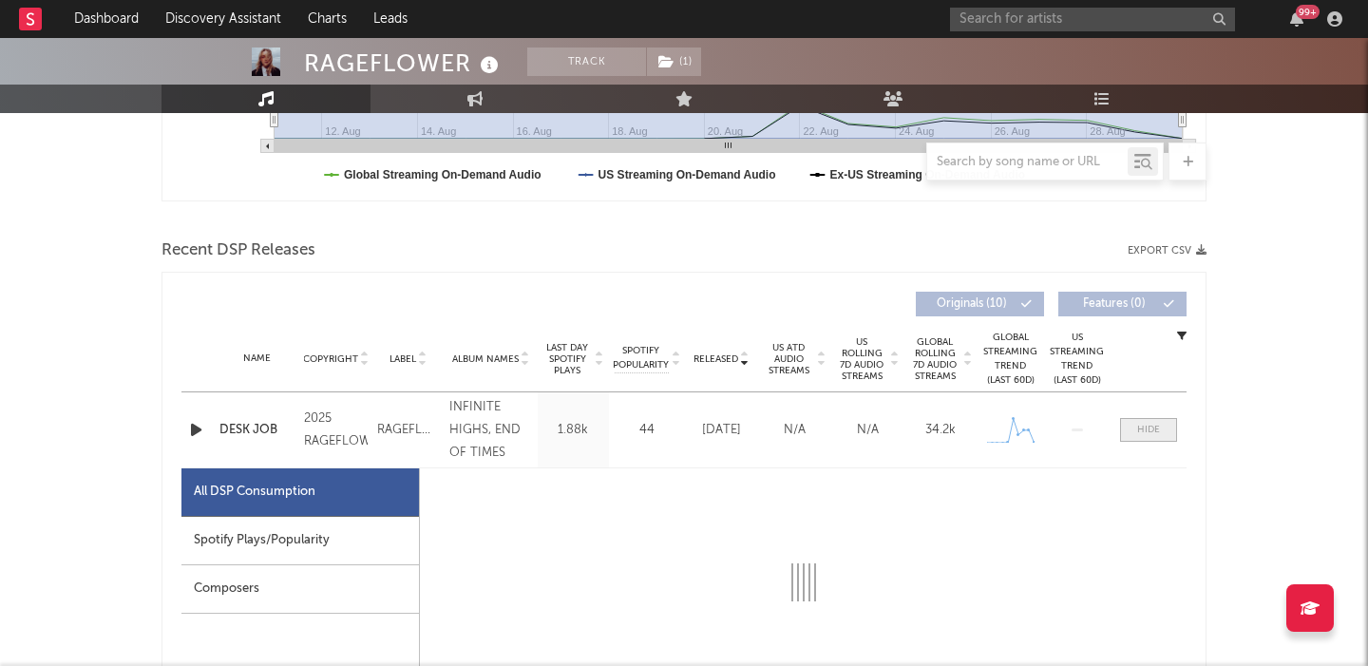
select select "1w"
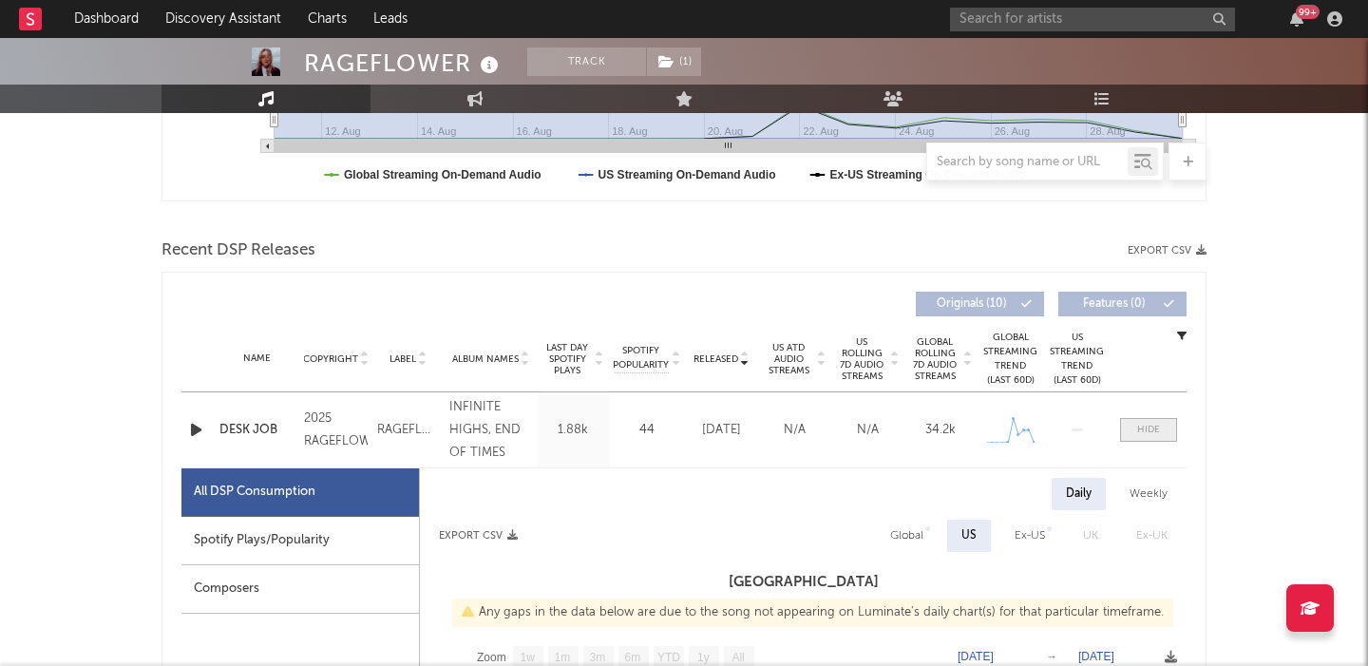
scroll to position [893, 0]
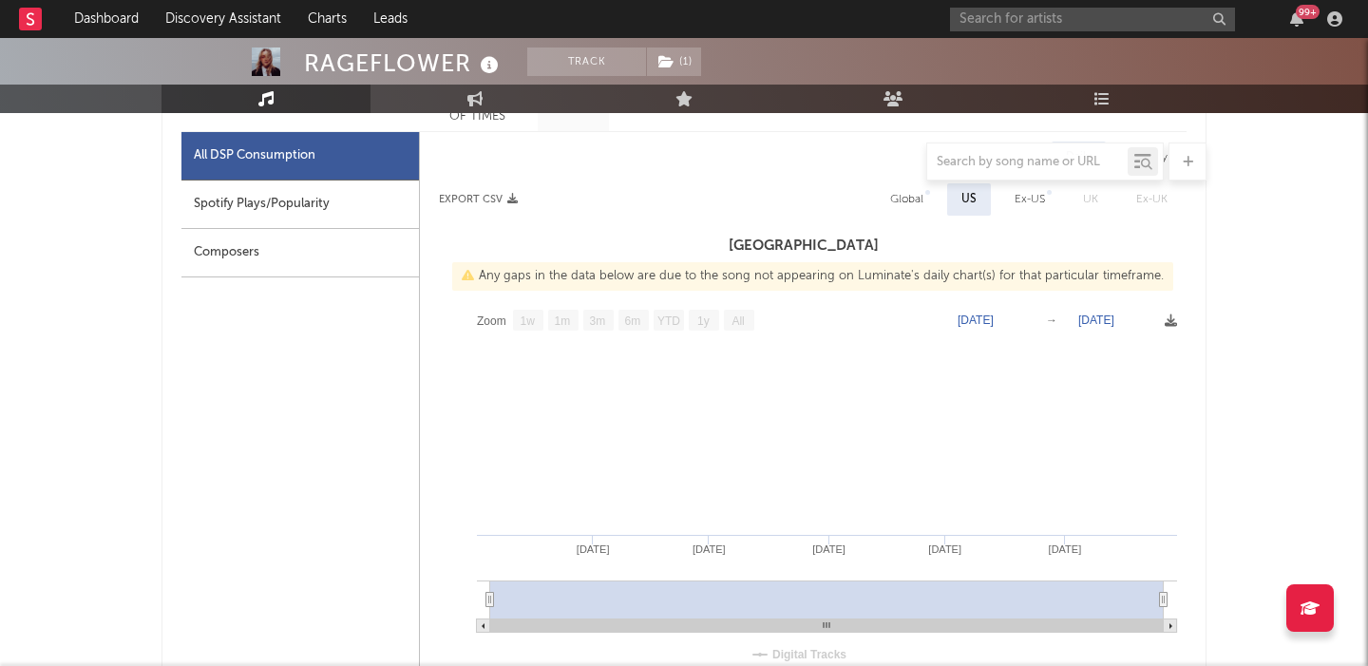
click at [907, 193] on div "Global" at bounding box center [906, 199] width 33 height 23
select select "1w"
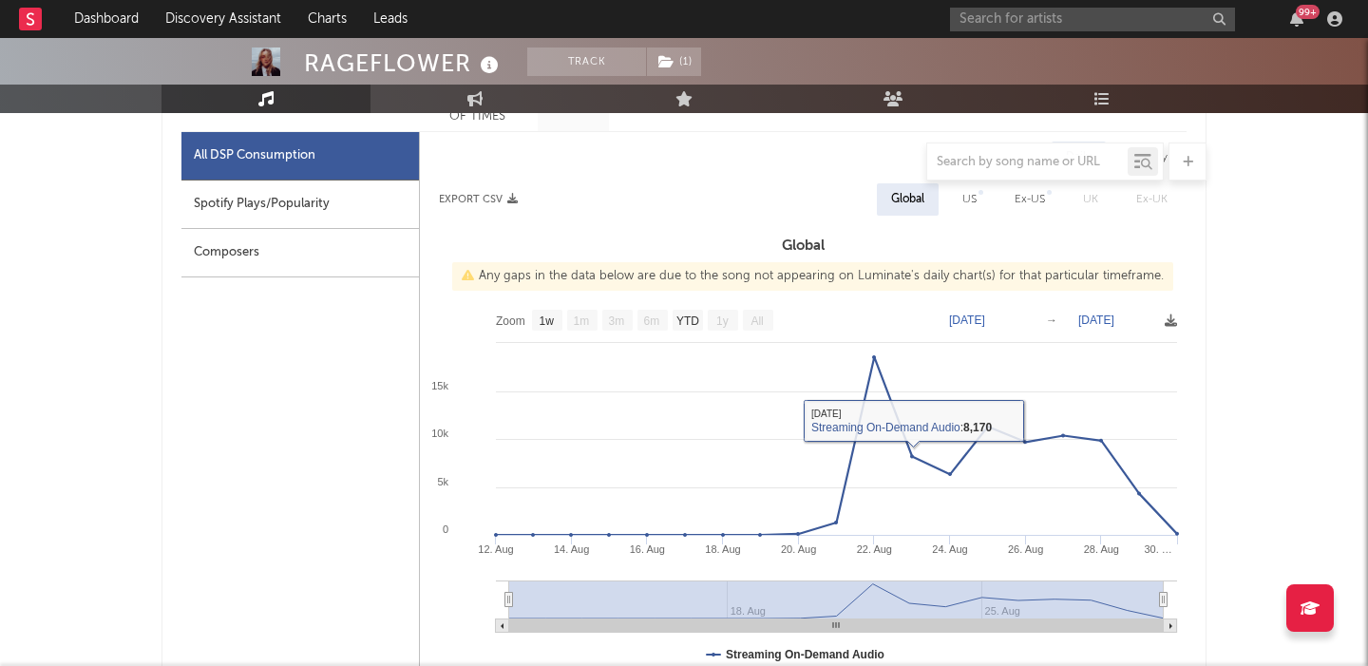
click at [300, 200] on div "Spotify Plays/Popularity" at bounding box center [300, 205] width 238 height 48
select select "1w"
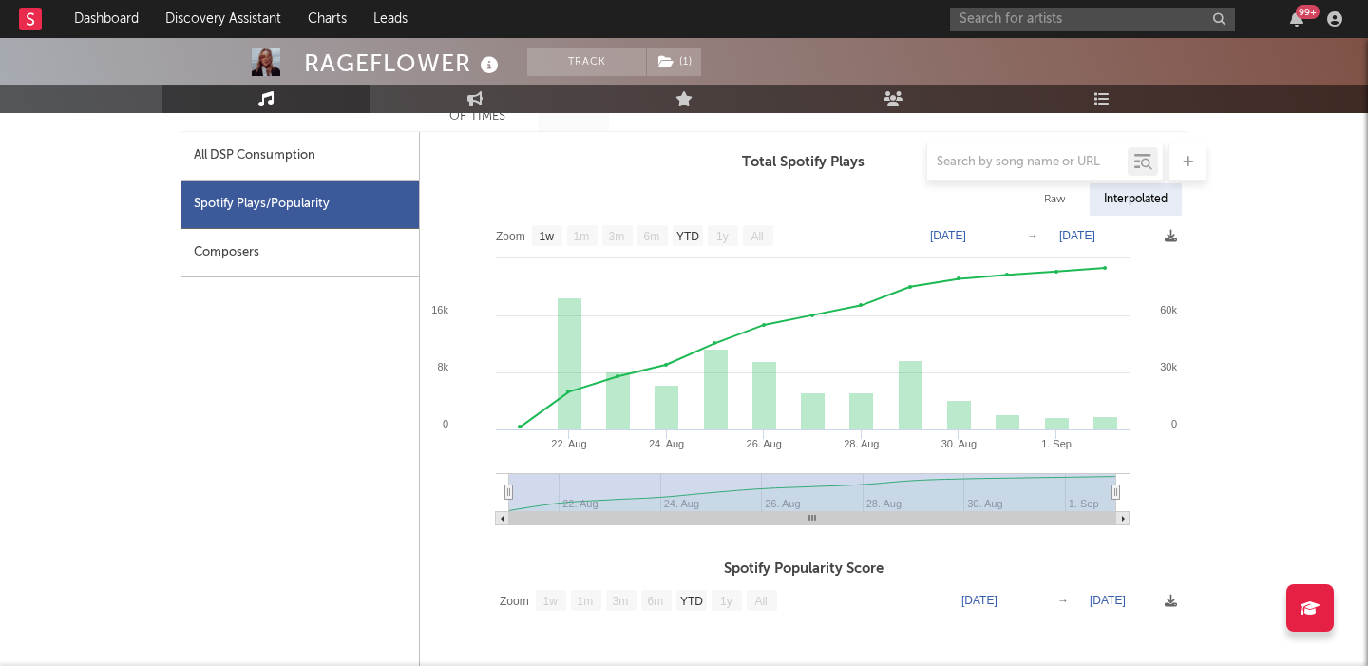
click at [1054, 195] on div "Raw" at bounding box center [1055, 199] width 50 height 32
select select "1w"
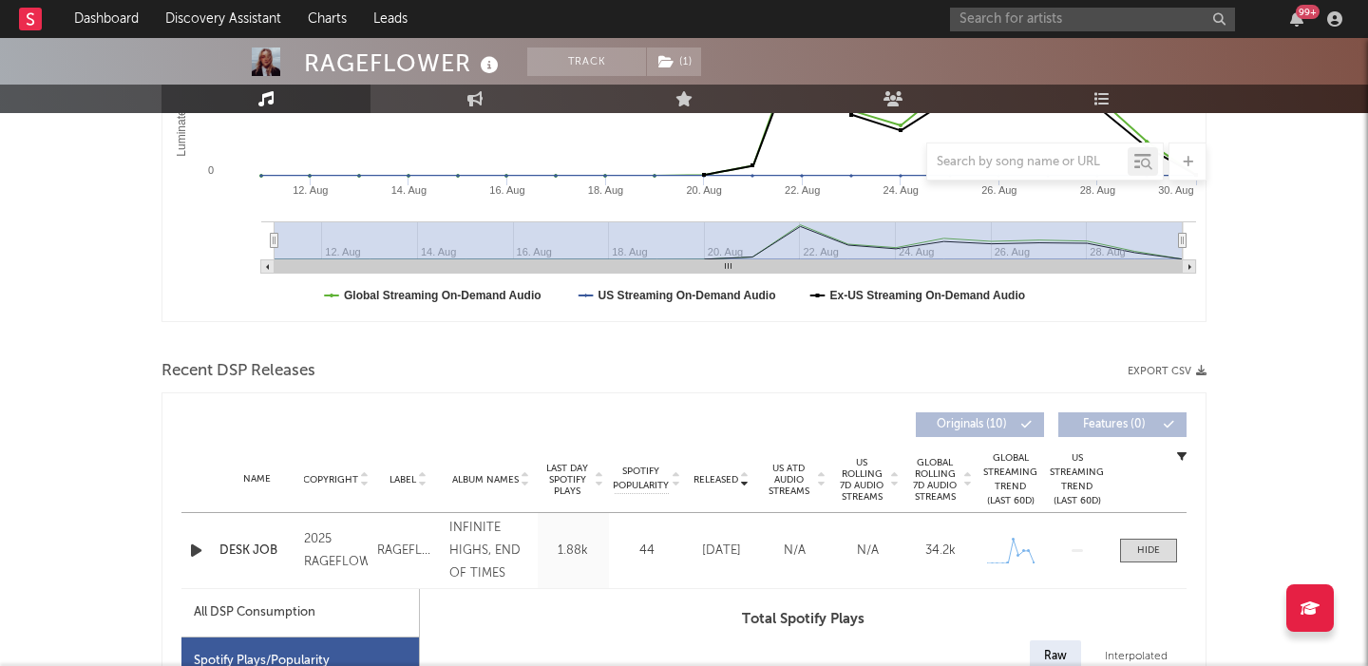
scroll to position [0, 0]
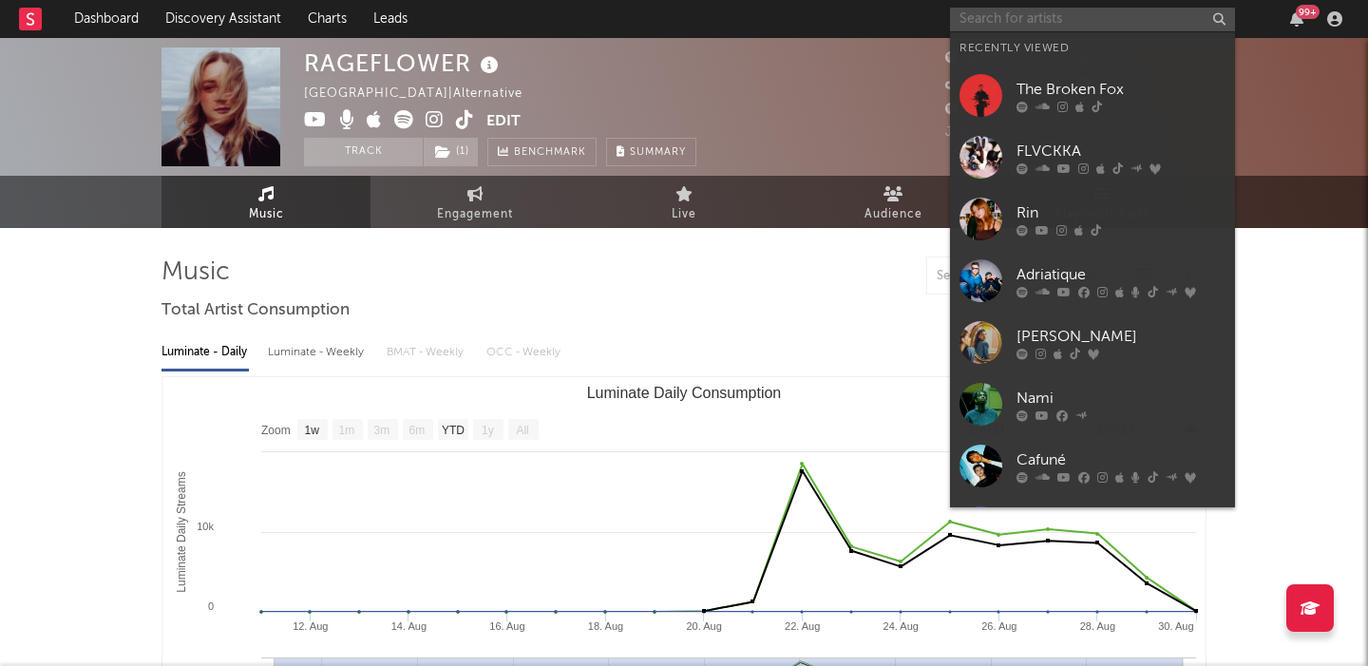
click at [994, 29] on input "text" at bounding box center [1092, 20] width 285 height 24
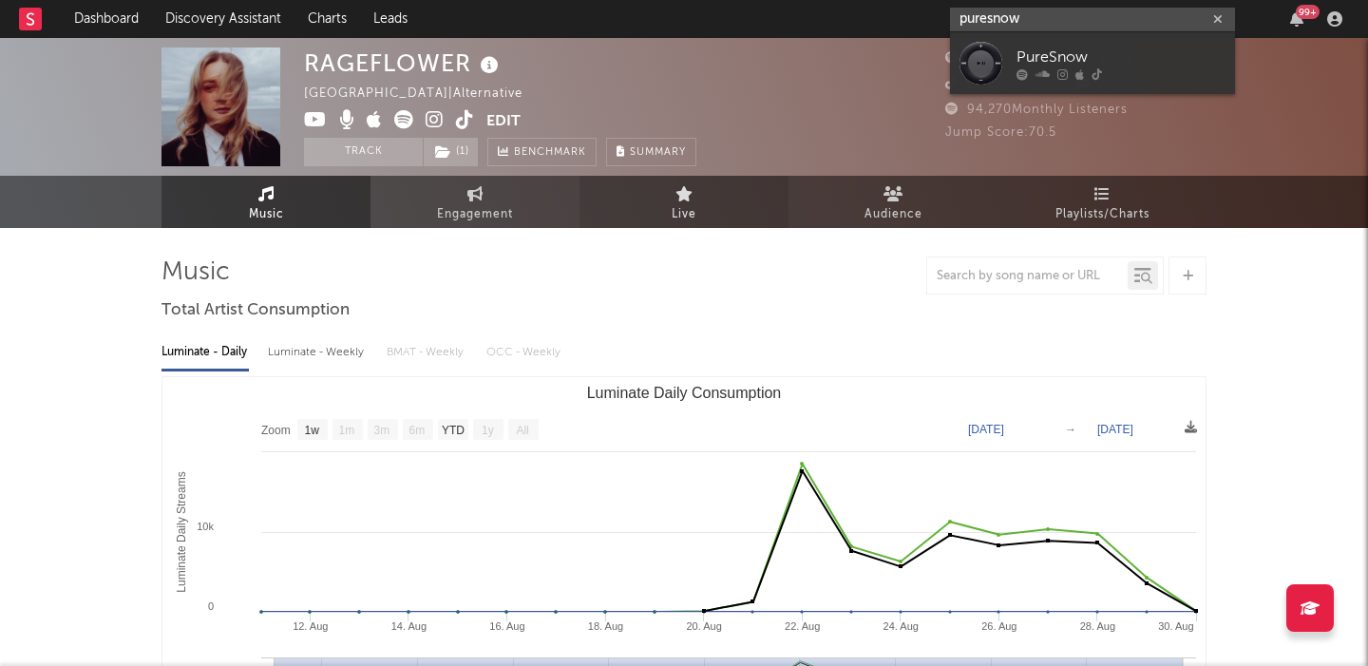
type input "puresnow"
click at [1098, 49] on div "PureSnow" at bounding box center [1121, 57] width 209 height 23
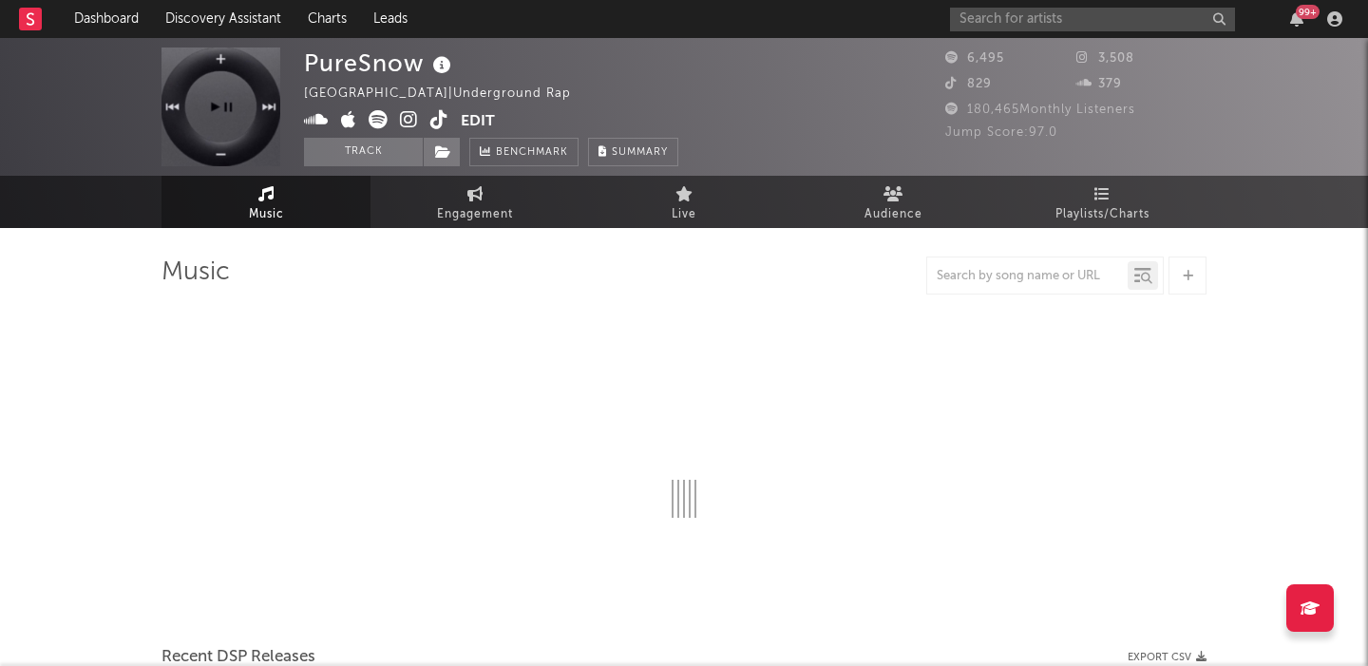
select select "1w"
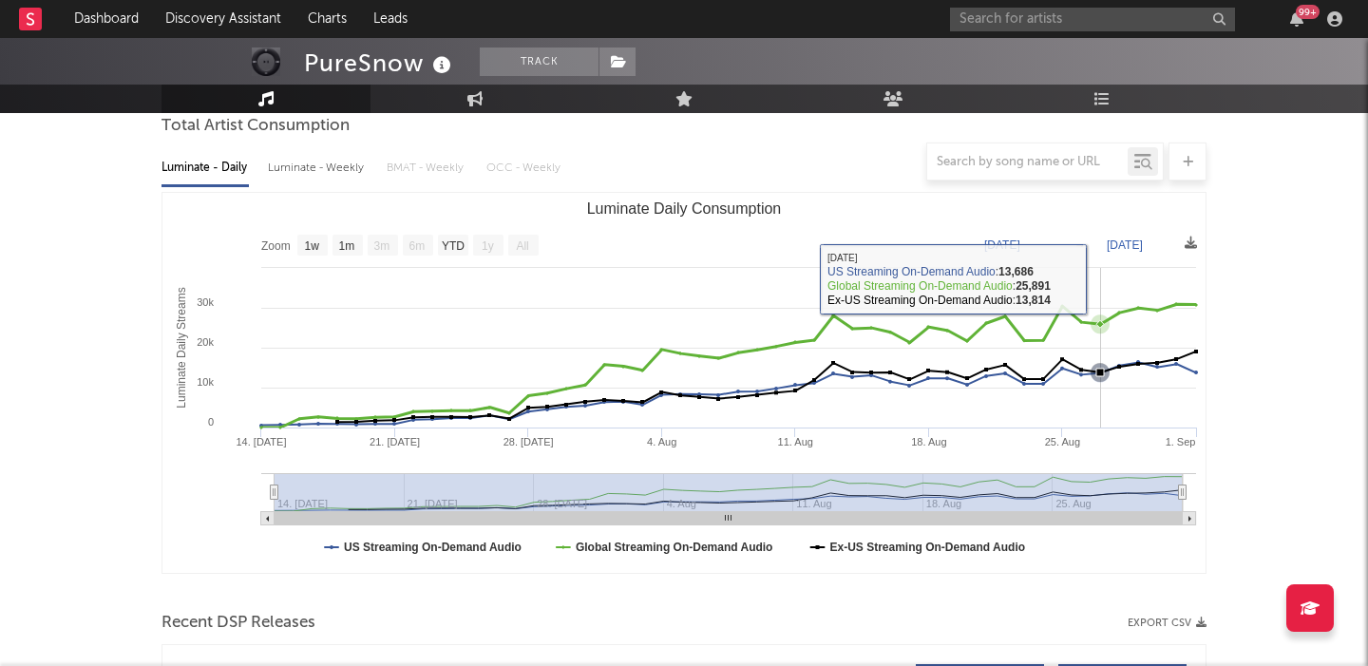
scroll to position [382, 0]
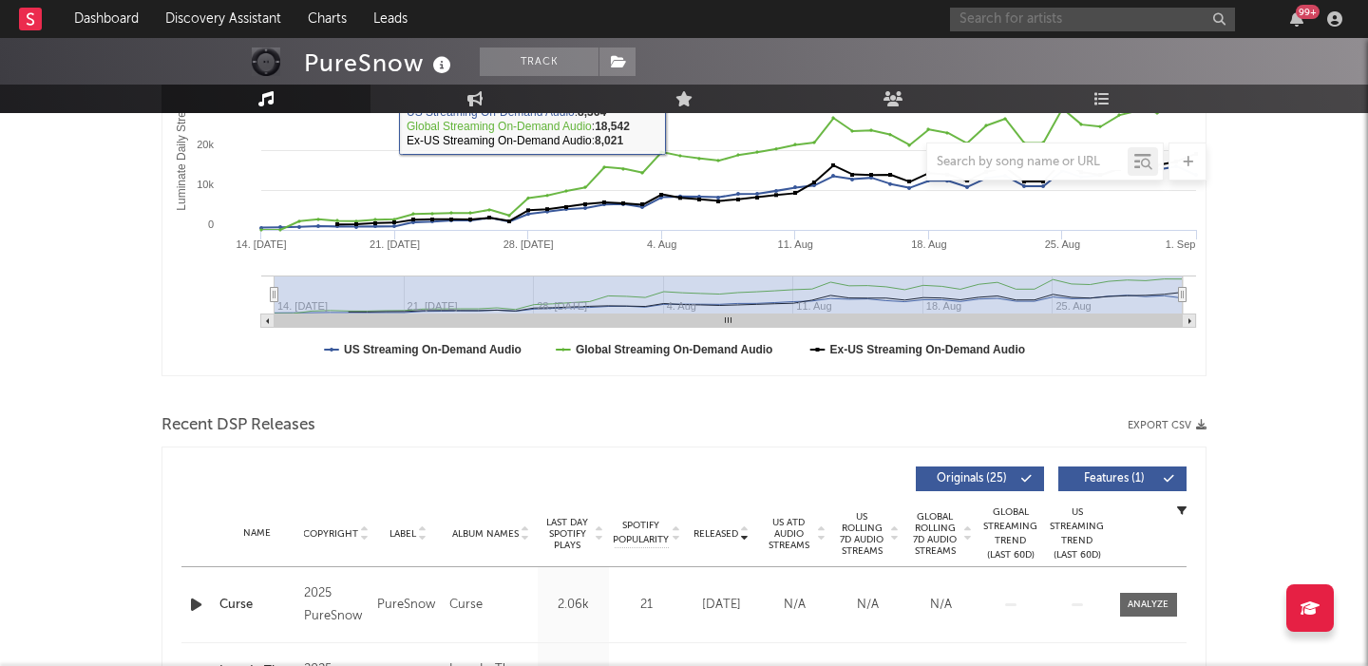
click at [1056, 21] on input "text" at bounding box center [1092, 20] width 285 height 24
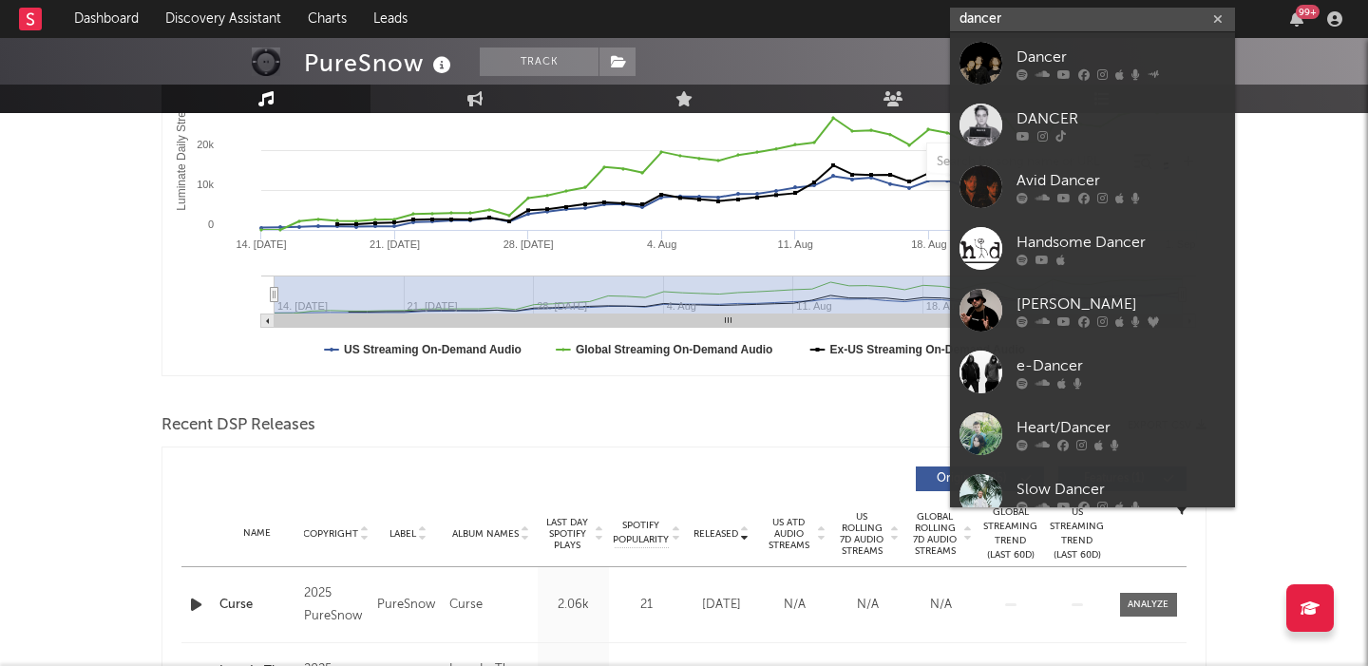
click at [1057, 25] on input "dancer" at bounding box center [1092, 20] width 285 height 24
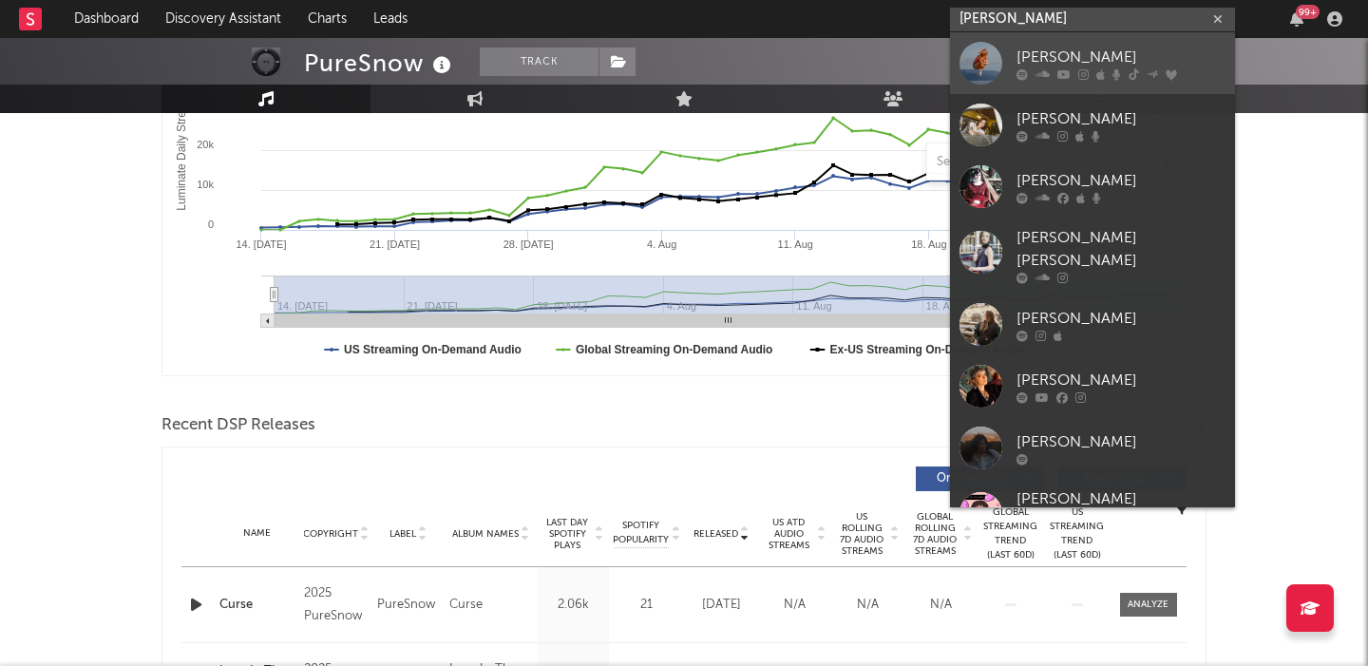
type input "claire ro"
click at [1066, 57] on div "[PERSON_NAME]" at bounding box center [1121, 57] width 209 height 23
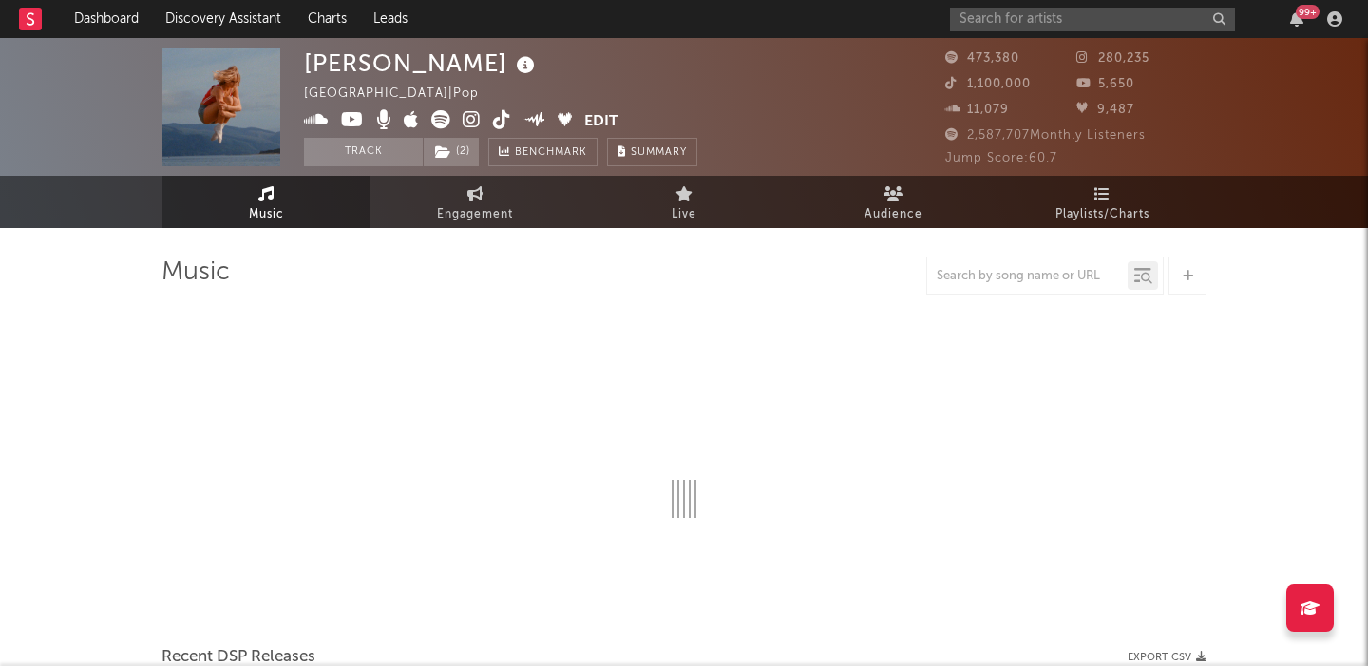
select select "6m"
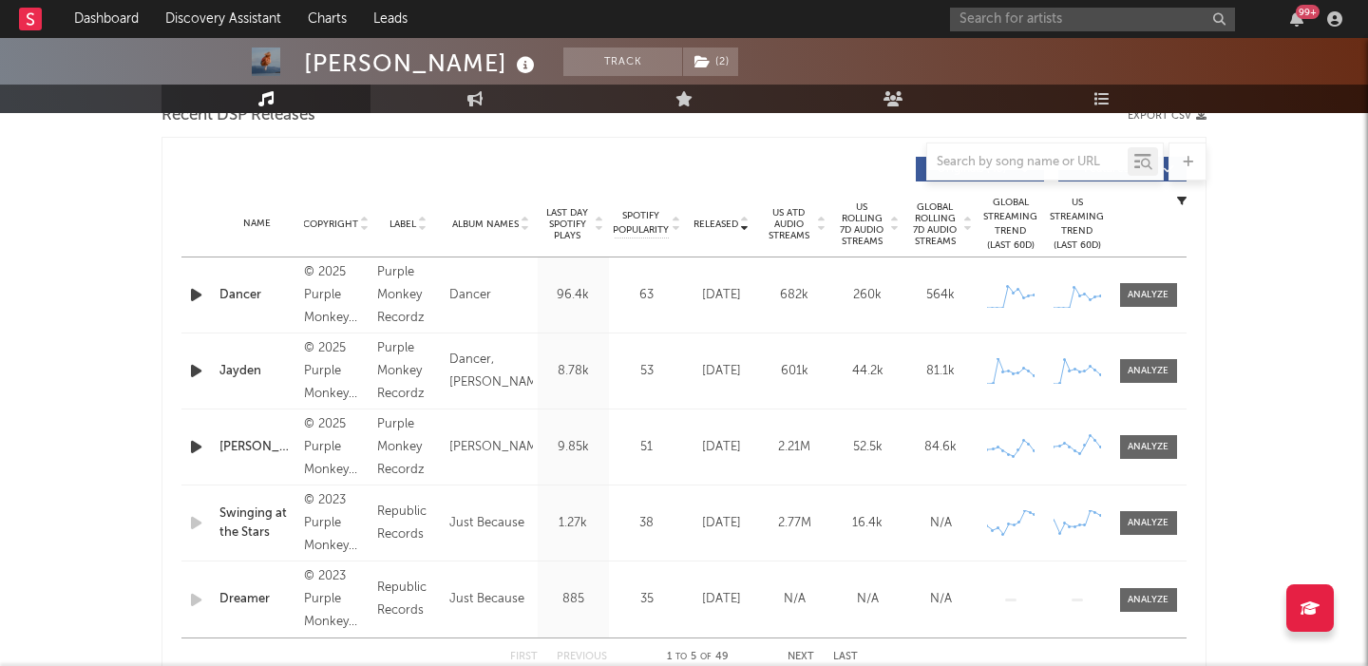
scroll to position [550, 0]
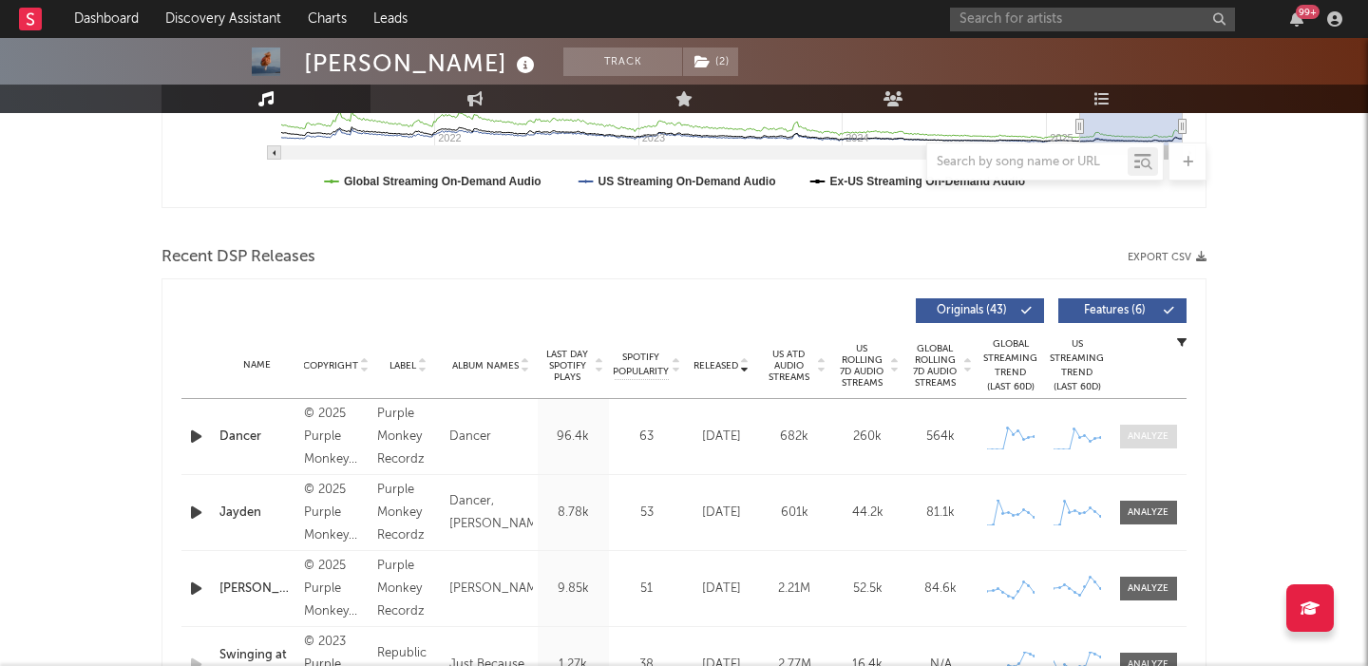
click at [1133, 439] on div at bounding box center [1148, 436] width 41 height 14
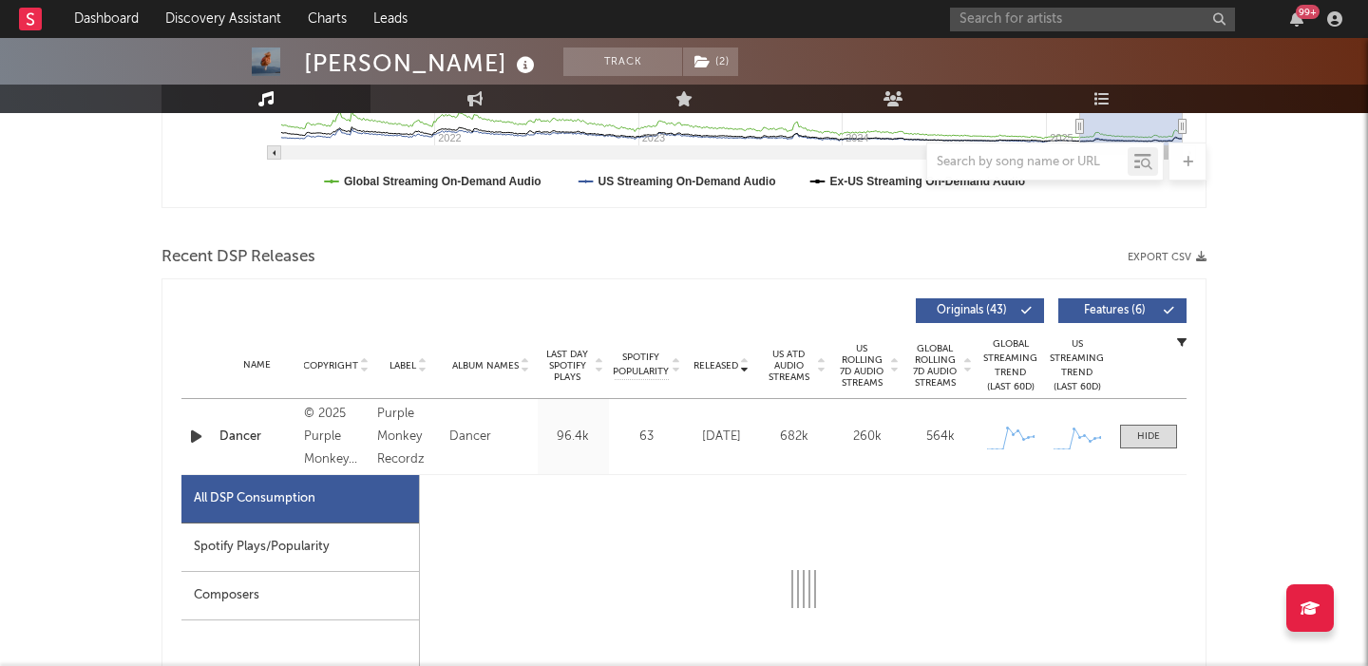
select select "1w"
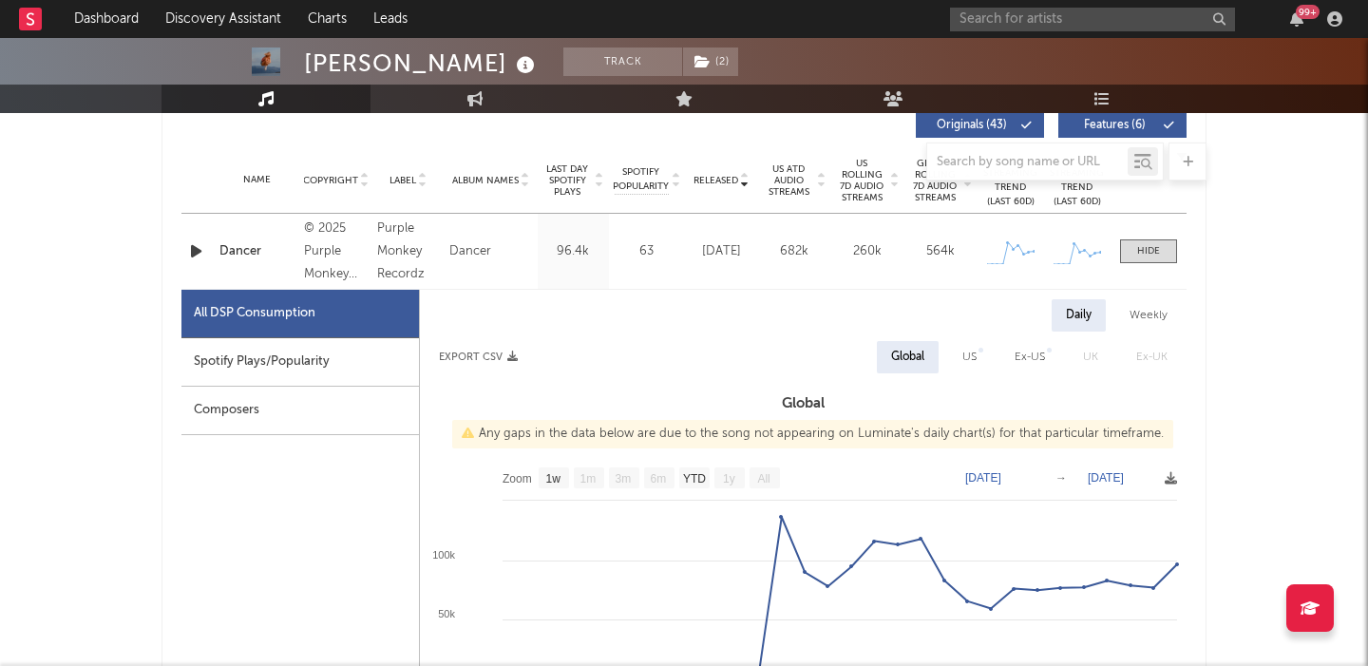
scroll to position [787, 0]
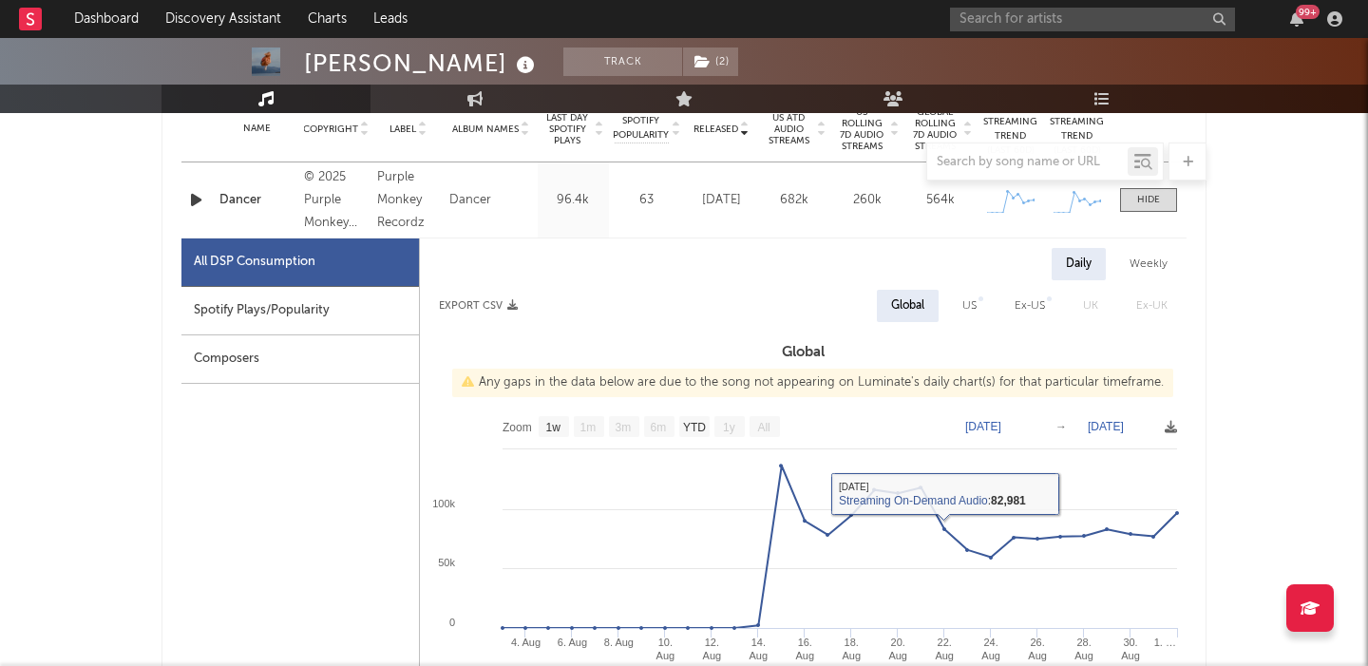
click at [965, 301] on div "US" at bounding box center [969, 306] width 14 height 23
select select "1w"
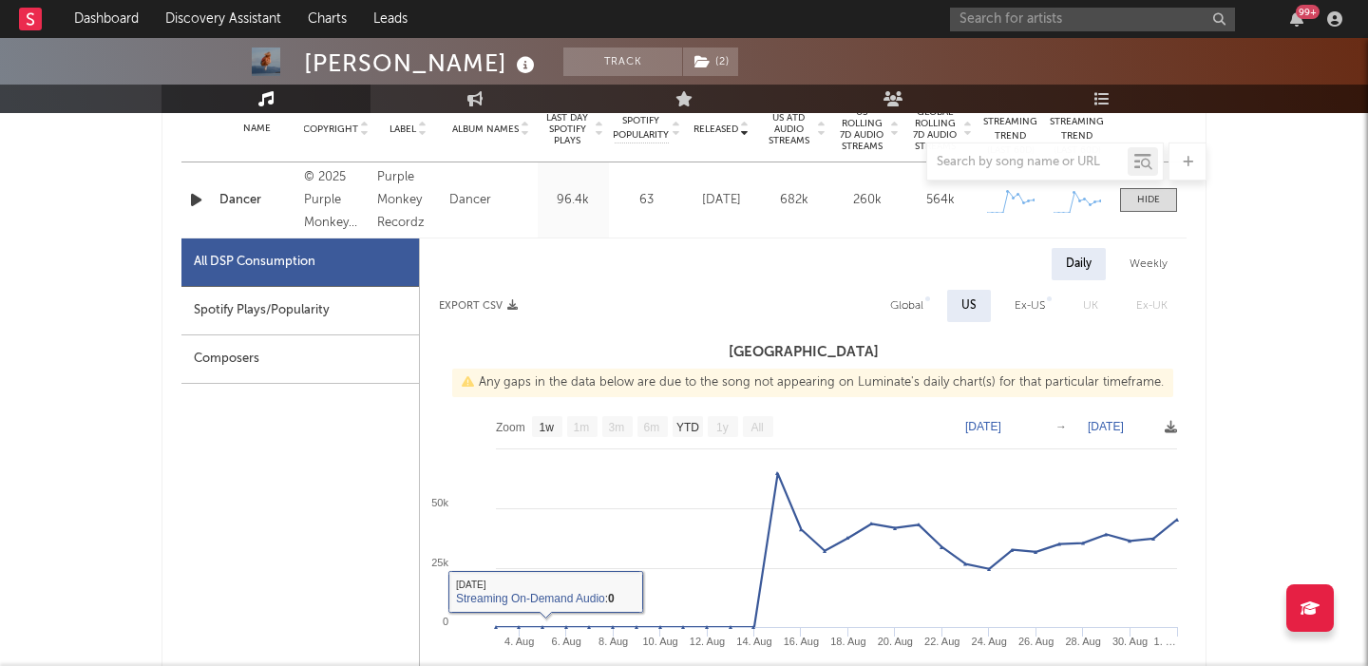
click at [284, 310] on div "Spotify Plays/Popularity" at bounding box center [300, 311] width 238 height 48
select select "1w"
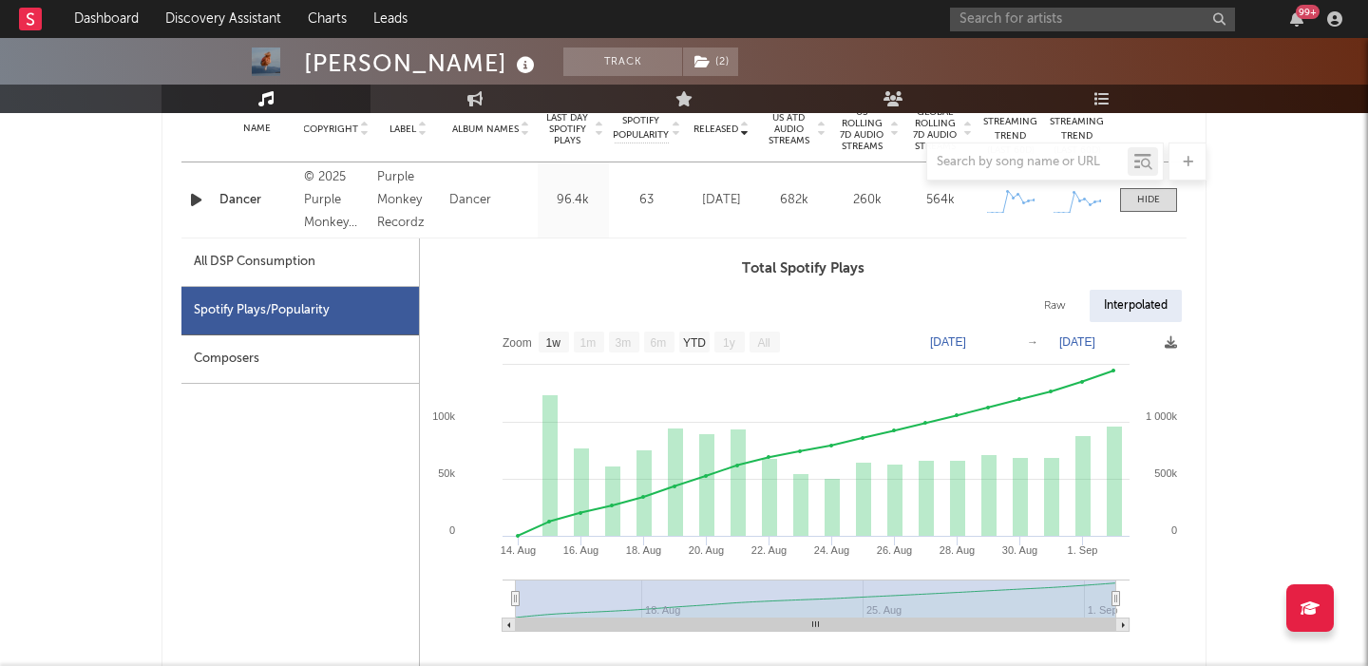
click at [1050, 306] on div "Raw" at bounding box center [1055, 306] width 50 height 32
select select "1w"
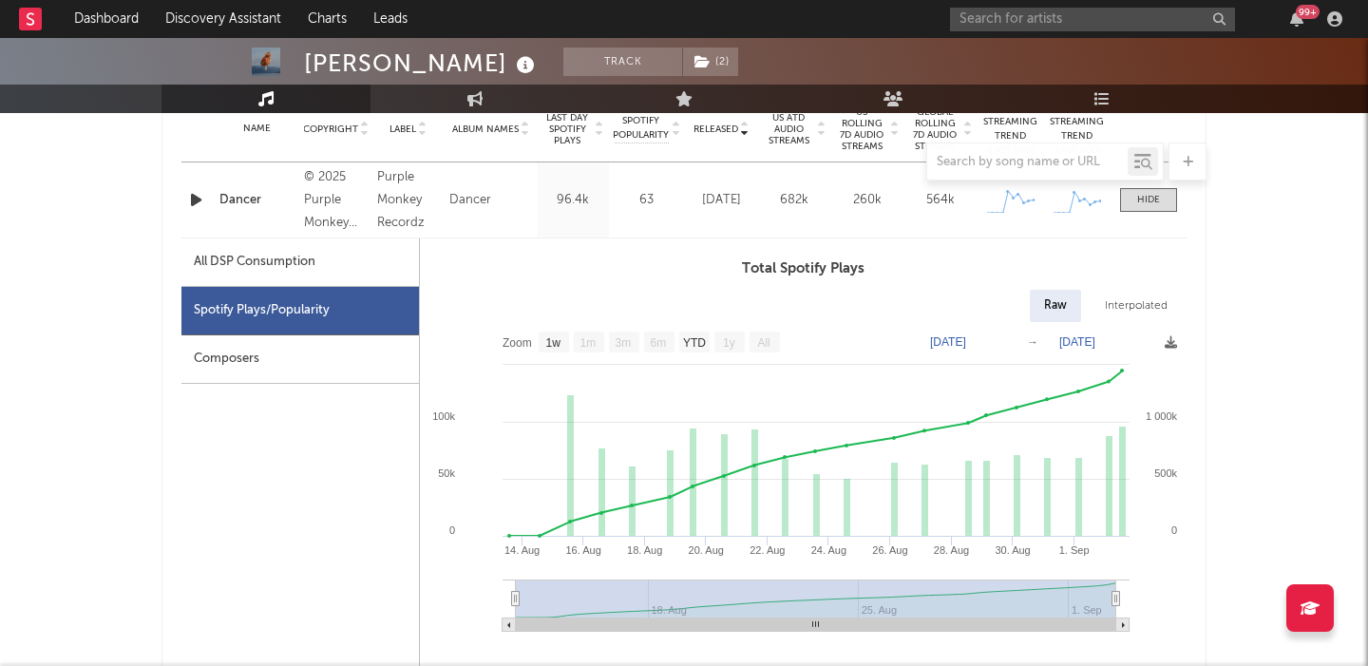
scroll to position [0, 0]
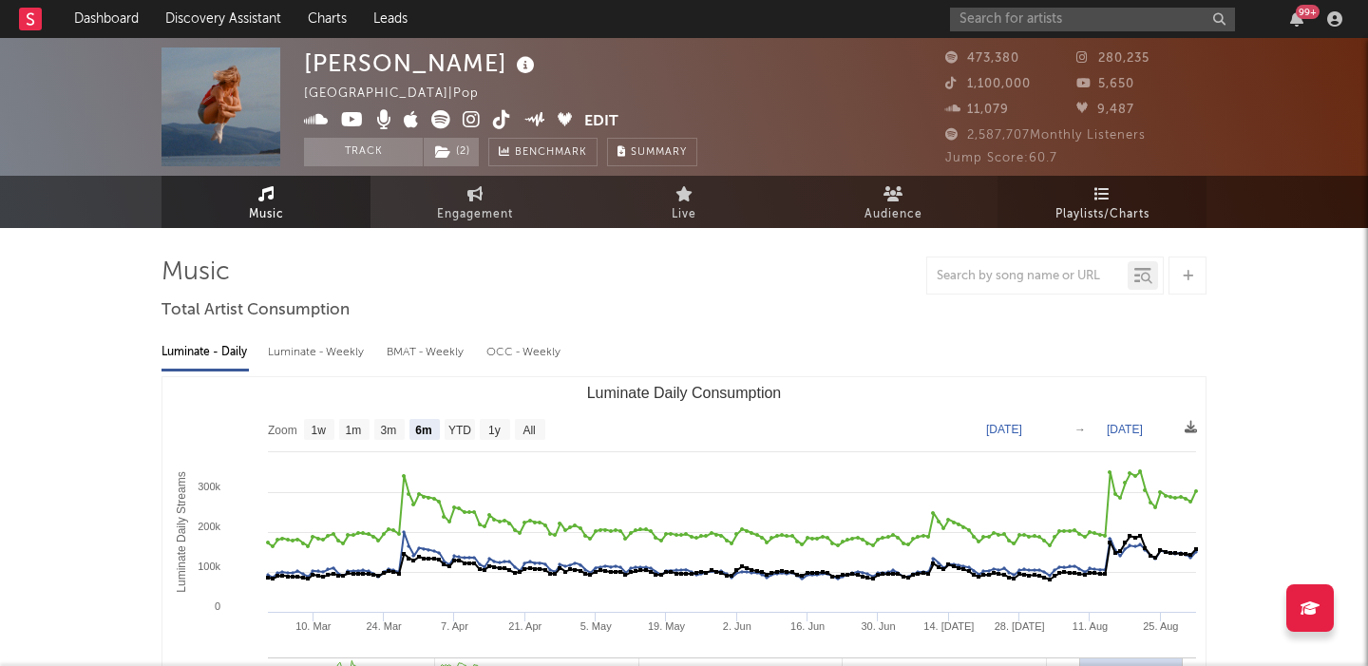
click at [1112, 201] on link "Playlists/Charts" at bounding box center [1102, 202] width 209 height 52
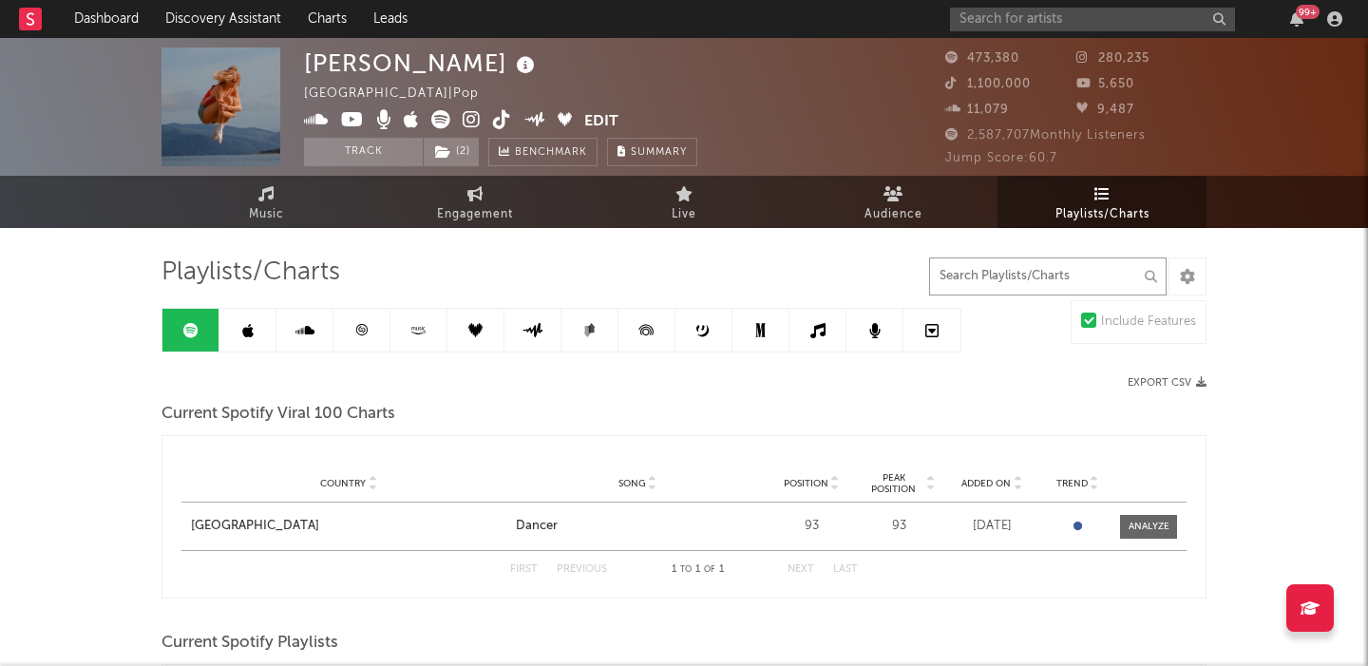
click at [1010, 275] on input "text" at bounding box center [1048, 276] width 238 height 38
type input "f"
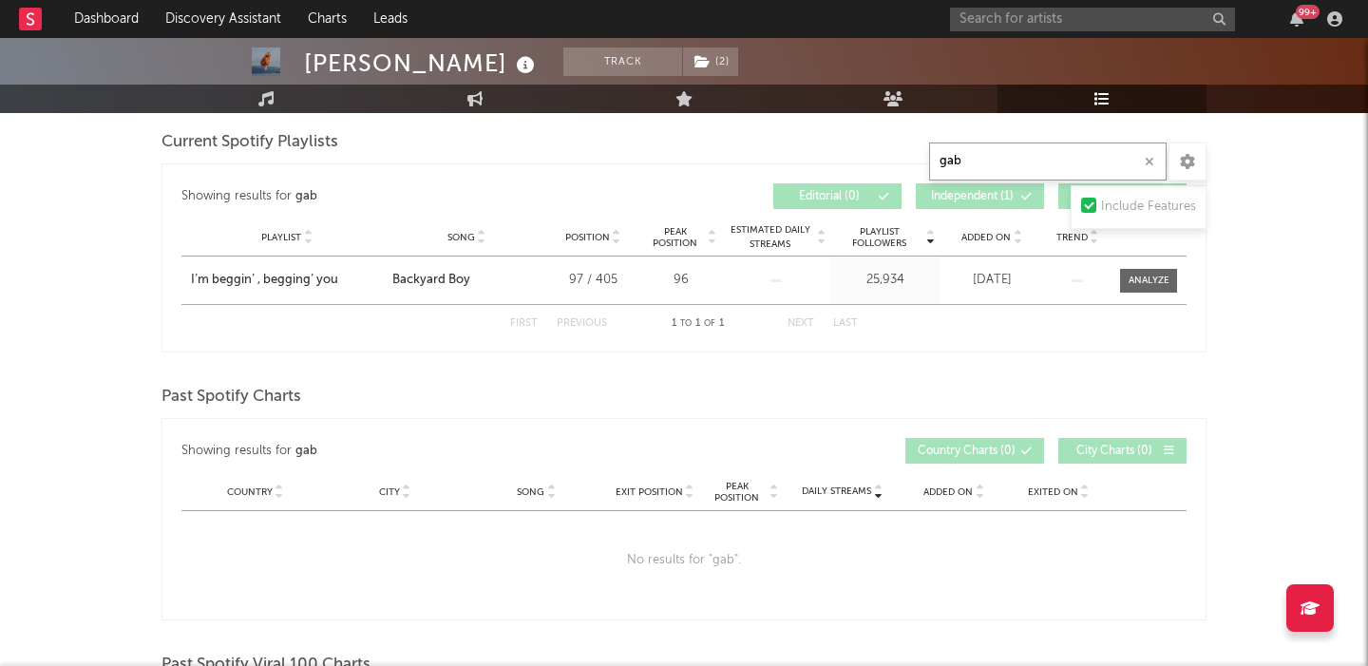
scroll to position [525, 0]
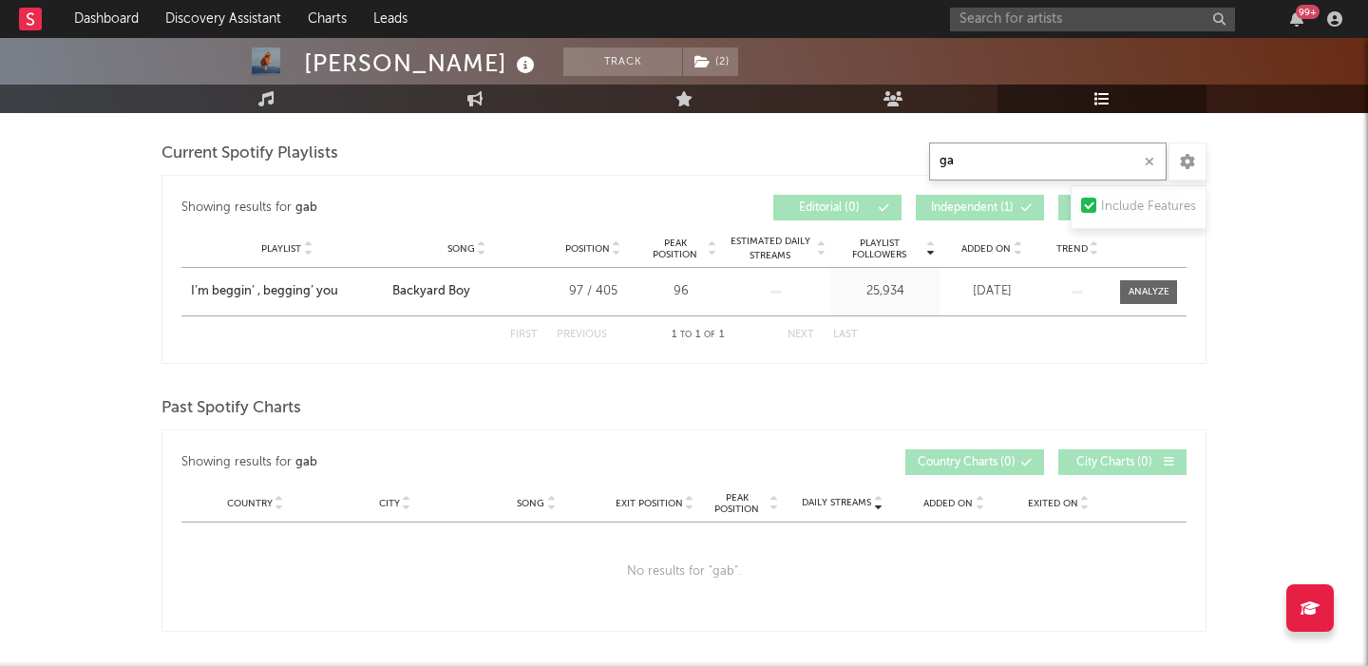
type input "g"
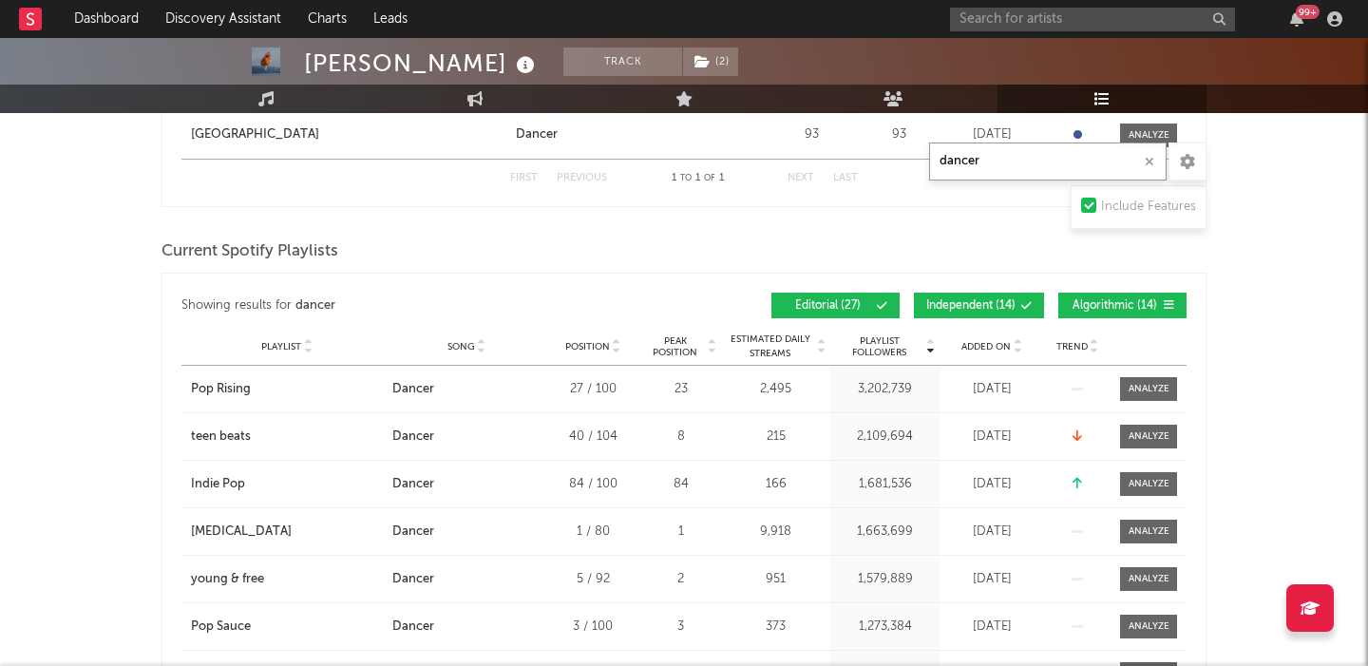
scroll to position [399, 0]
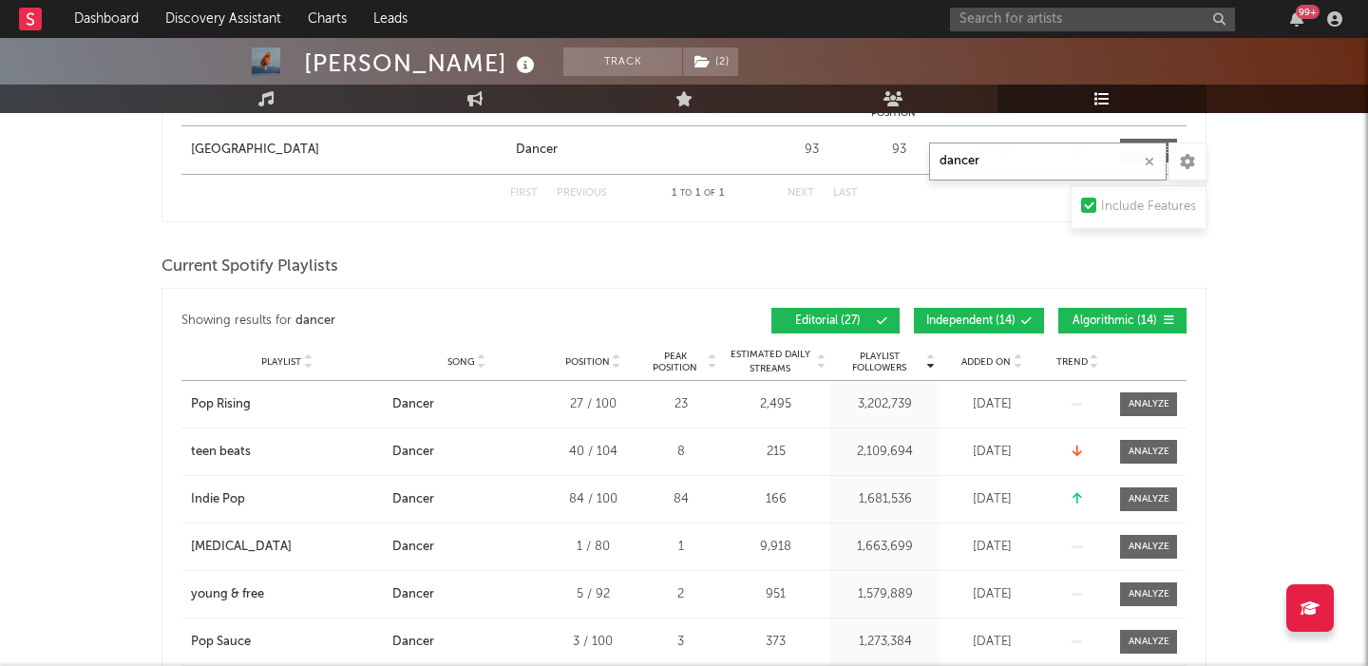
type input "dancer"
drag, startPoint x: 867, startPoint y: 323, endPoint x: 943, endPoint y: 323, distance: 76.0
click at [867, 323] on span "Editorial ( 27 )" at bounding box center [827, 320] width 87 height 11
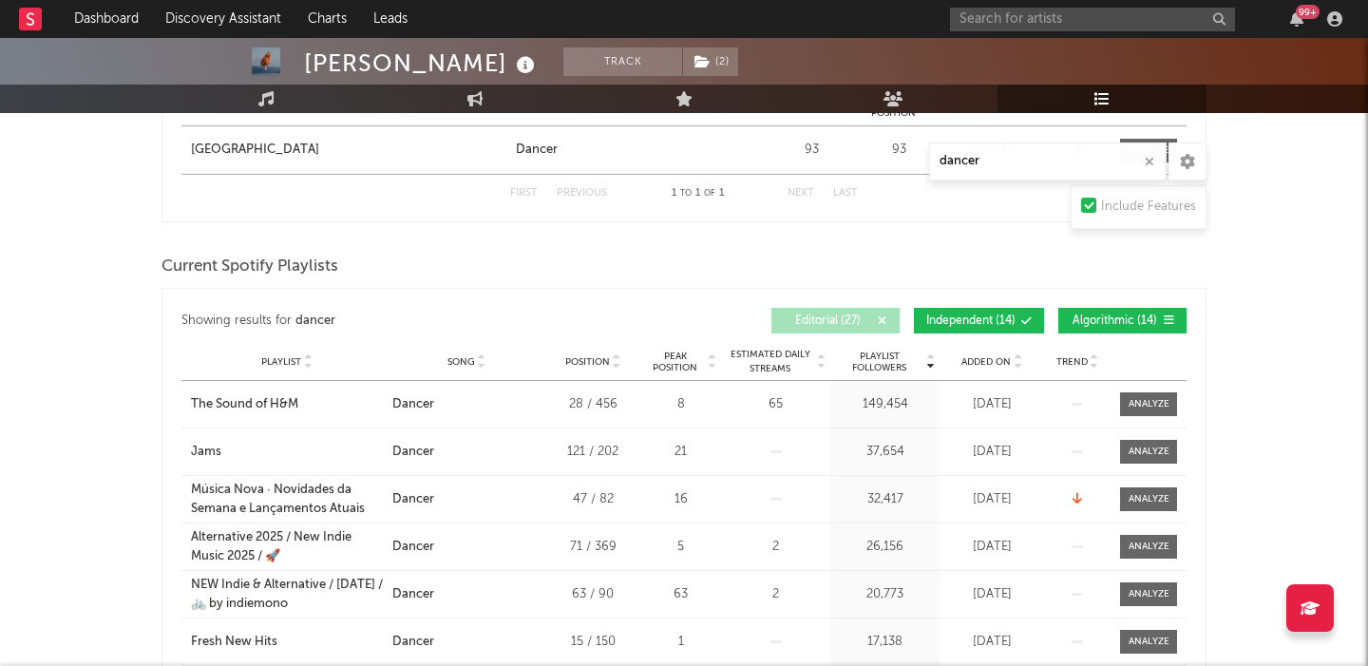
click at [967, 323] on span "Independent ( 14 )" at bounding box center [970, 320] width 89 height 11
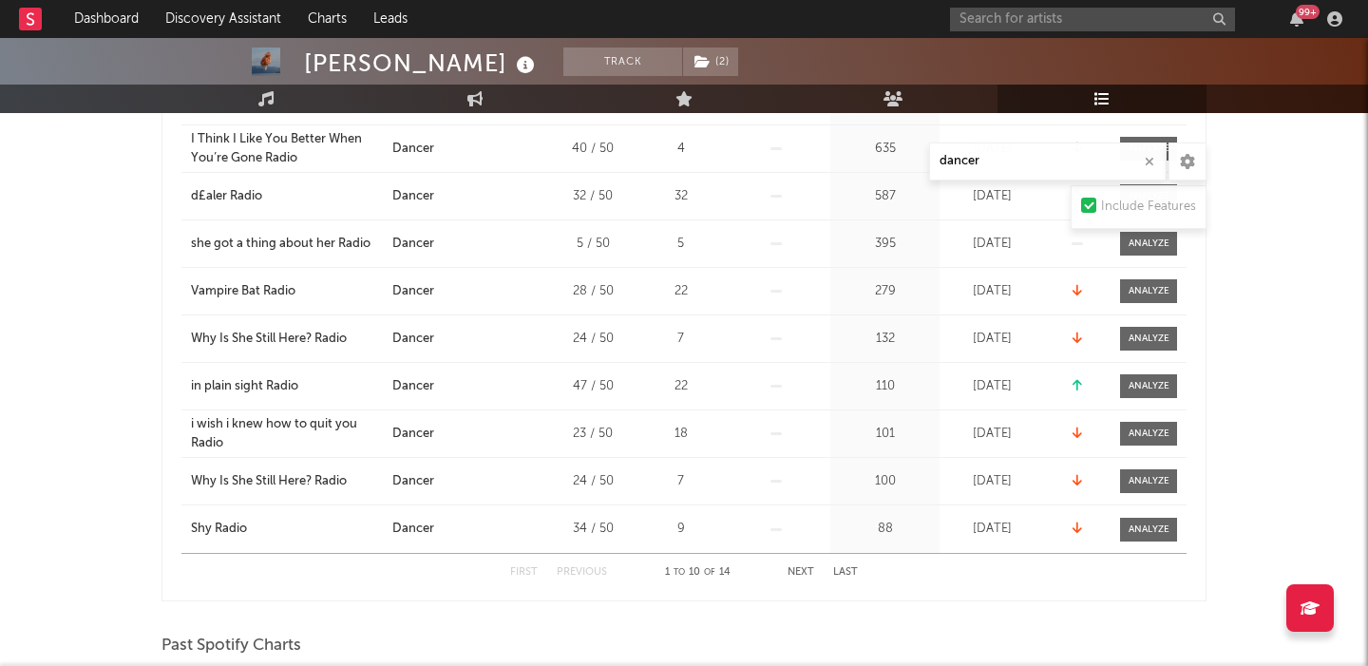
scroll to position [1067, 0]
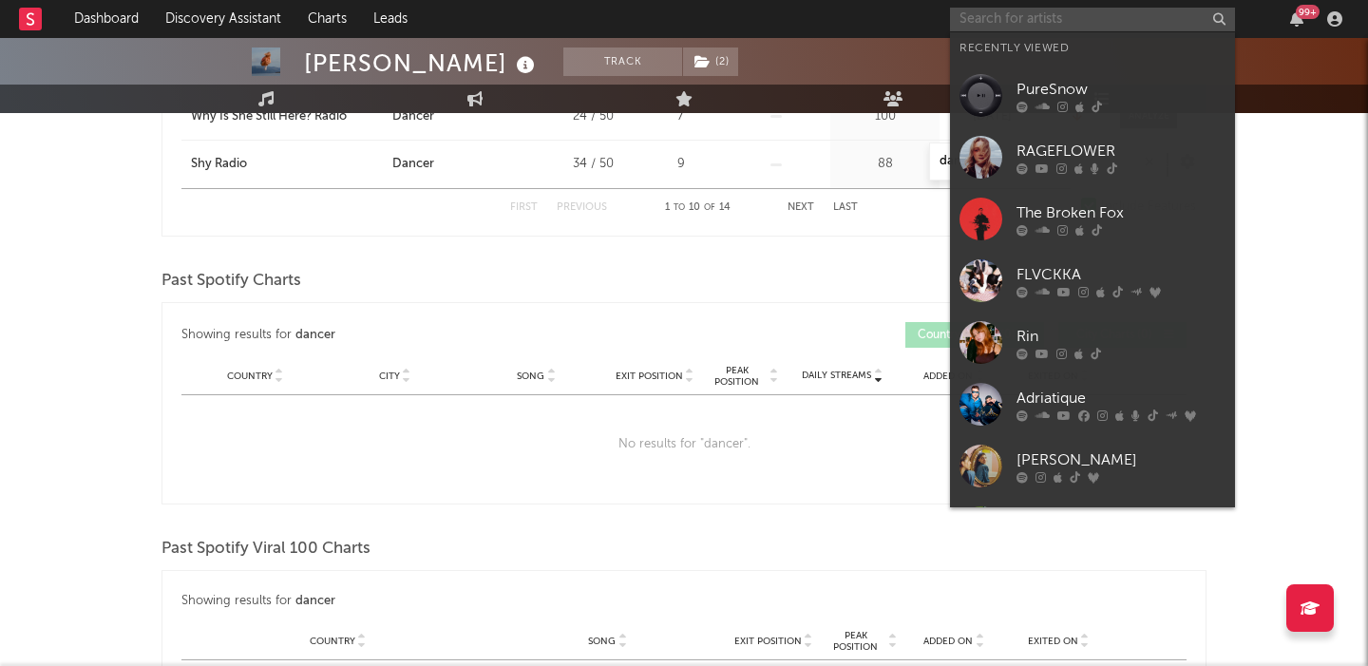
click at [1076, 21] on input "text" at bounding box center [1092, 20] width 285 height 24
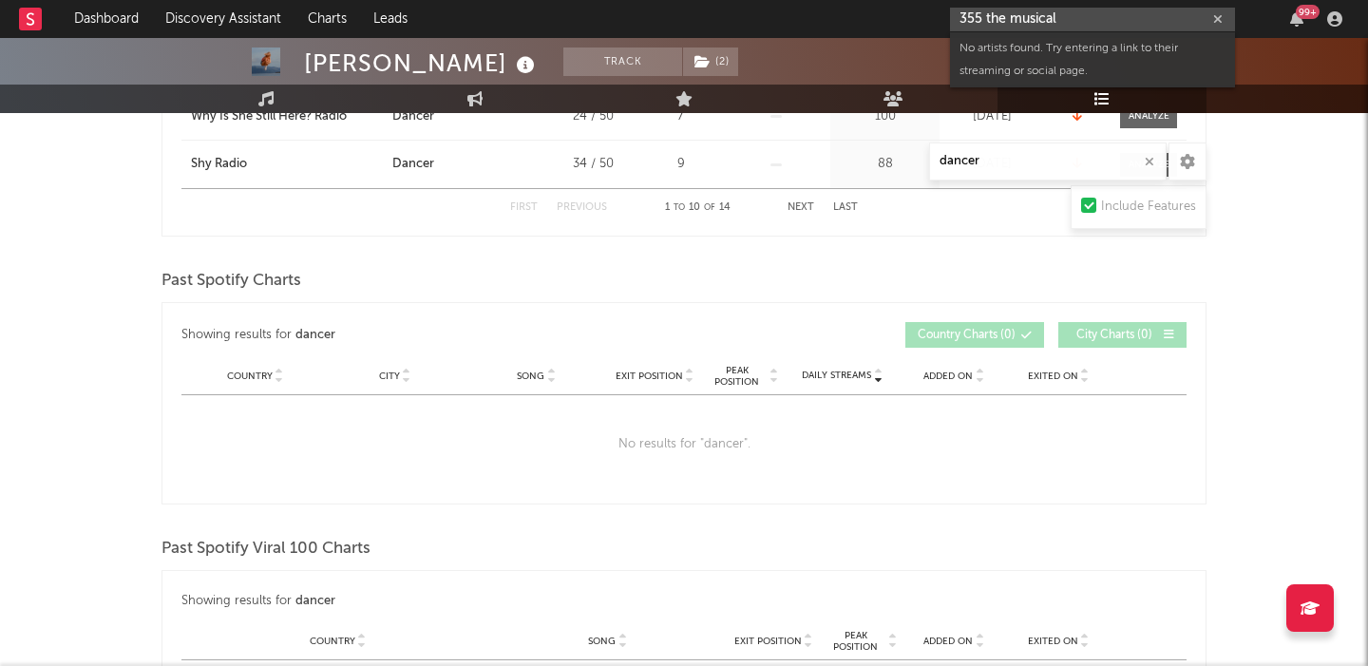
click at [1048, 16] on input "355 the musical" at bounding box center [1092, 20] width 285 height 24
paste input "https://open.spotify.com/artist/1HVXa8cIEwojc8paSDiP89?si=80IOmgo7RsKkl6fZUxkuRA"
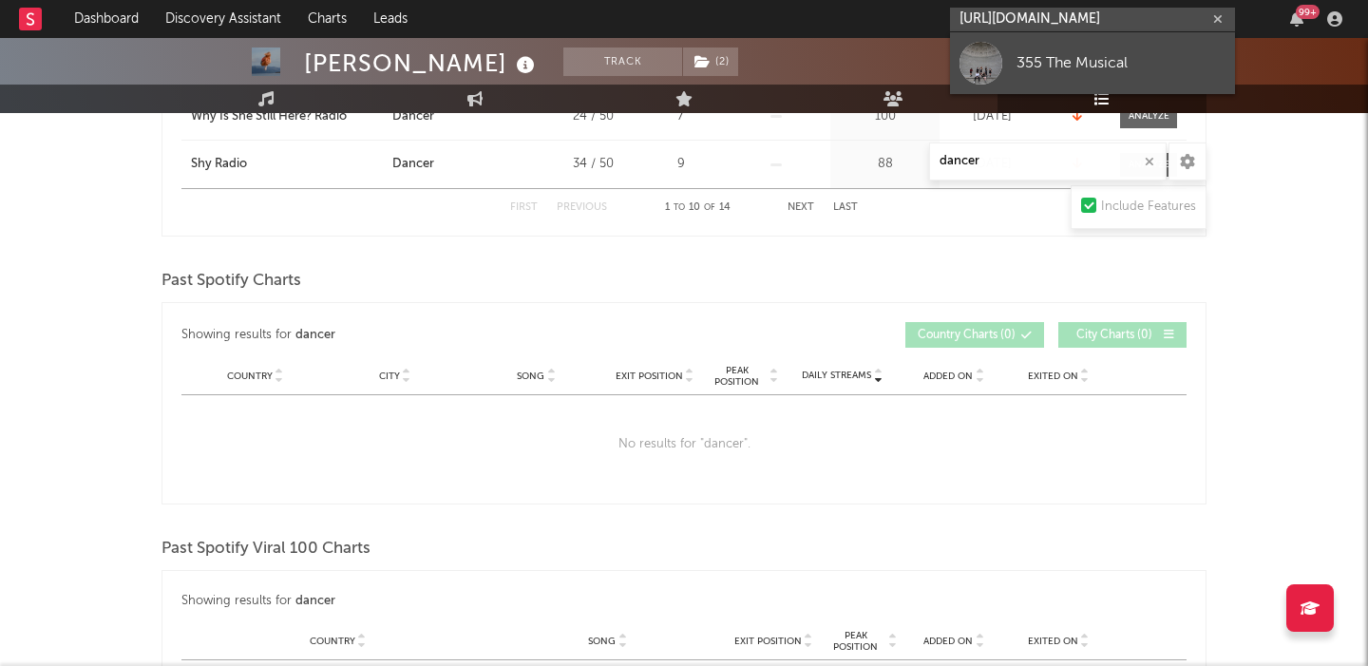
type input "https://open.spotify.com/artist/1HVXa8cIEwojc8paSDiP89?si=80IOmgo7RsKkl6fZUxkuRA"
click at [1066, 52] on div "355 The Musical" at bounding box center [1121, 62] width 209 height 23
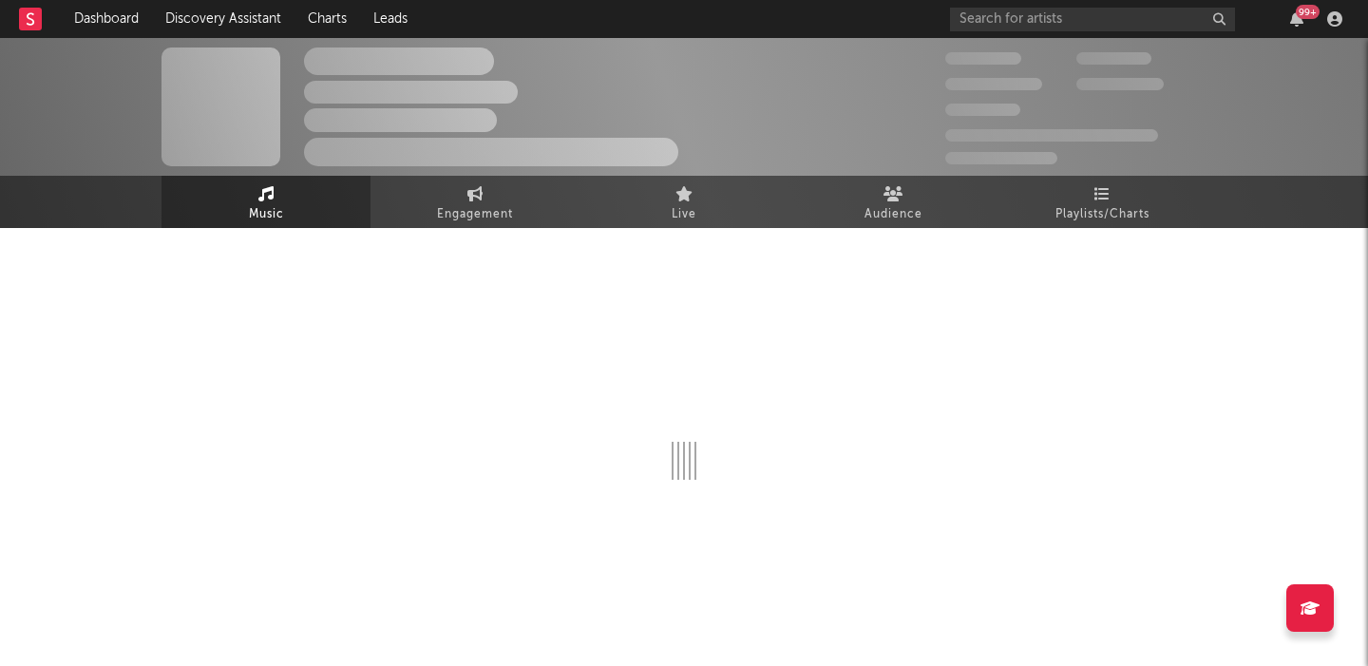
select select "1w"
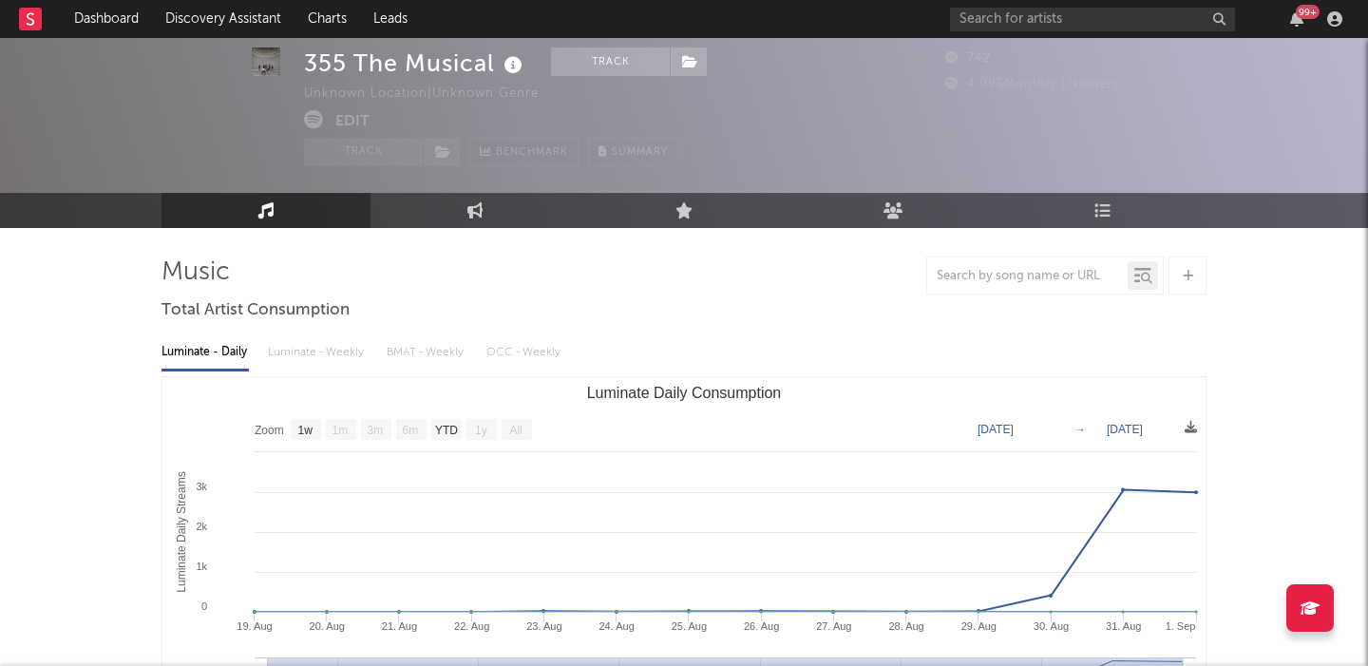
scroll to position [498, 0]
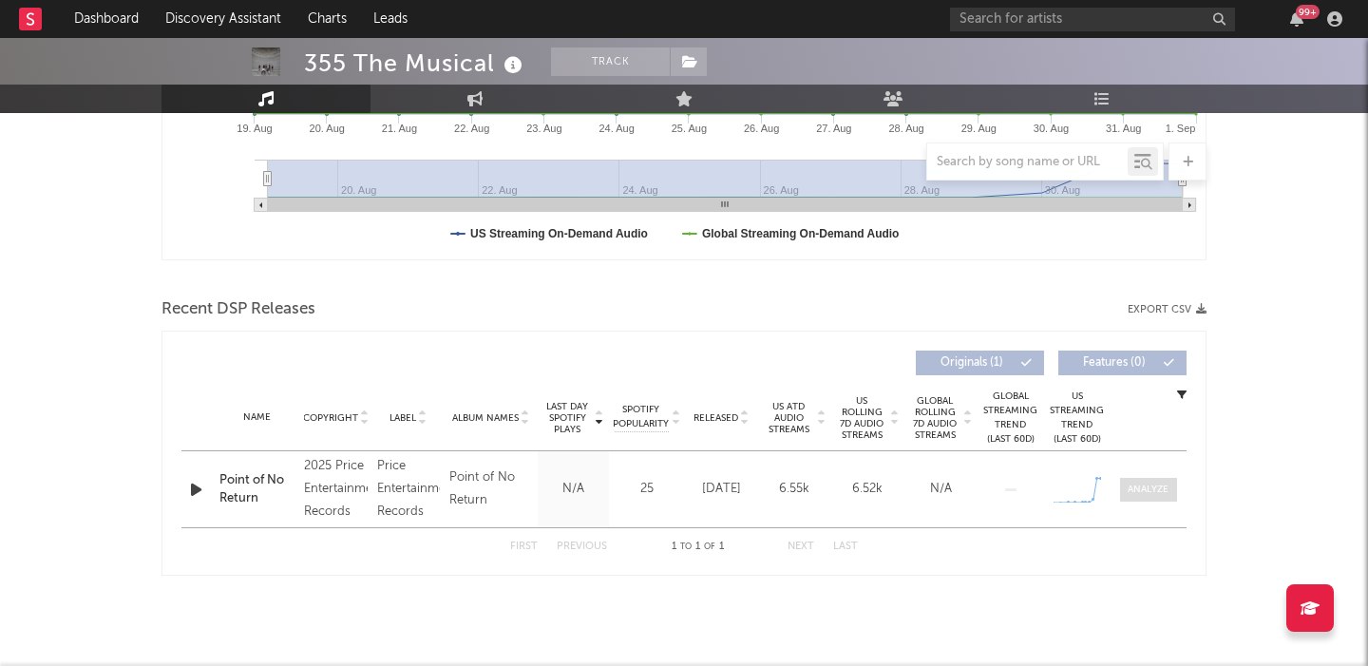
click at [1148, 478] on span at bounding box center [1148, 490] width 57 height 24
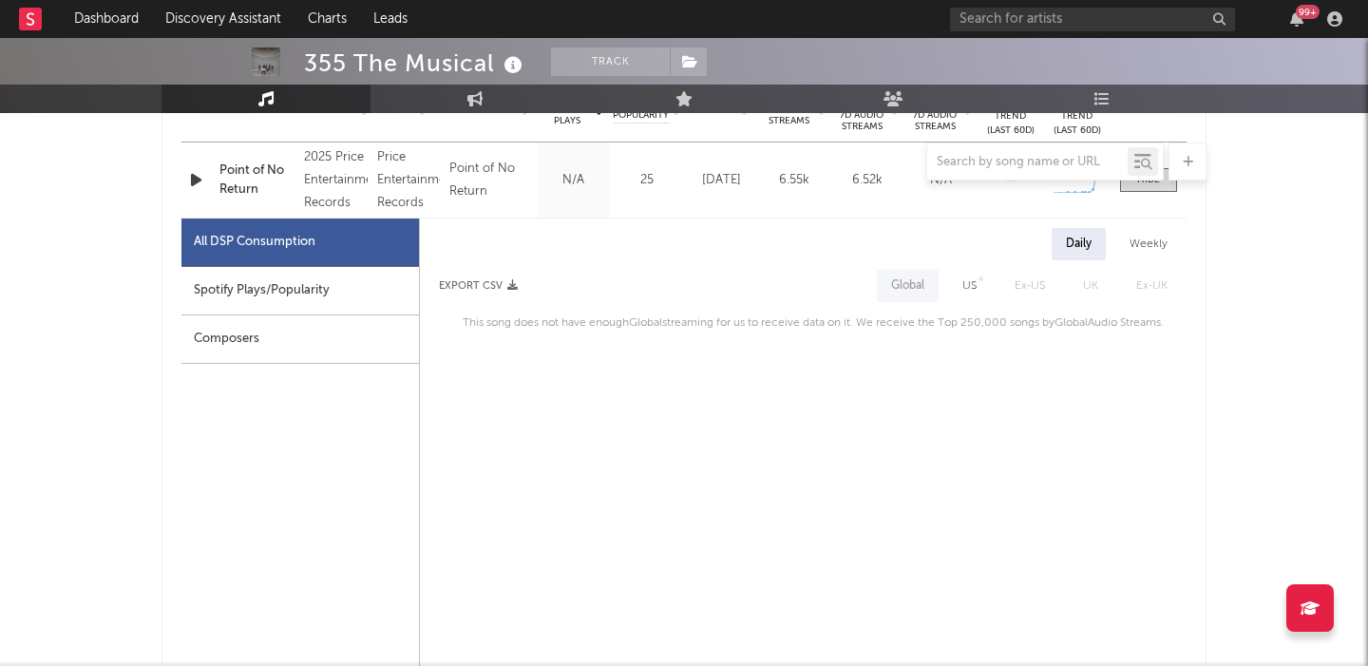
scroll to position [828, 0]
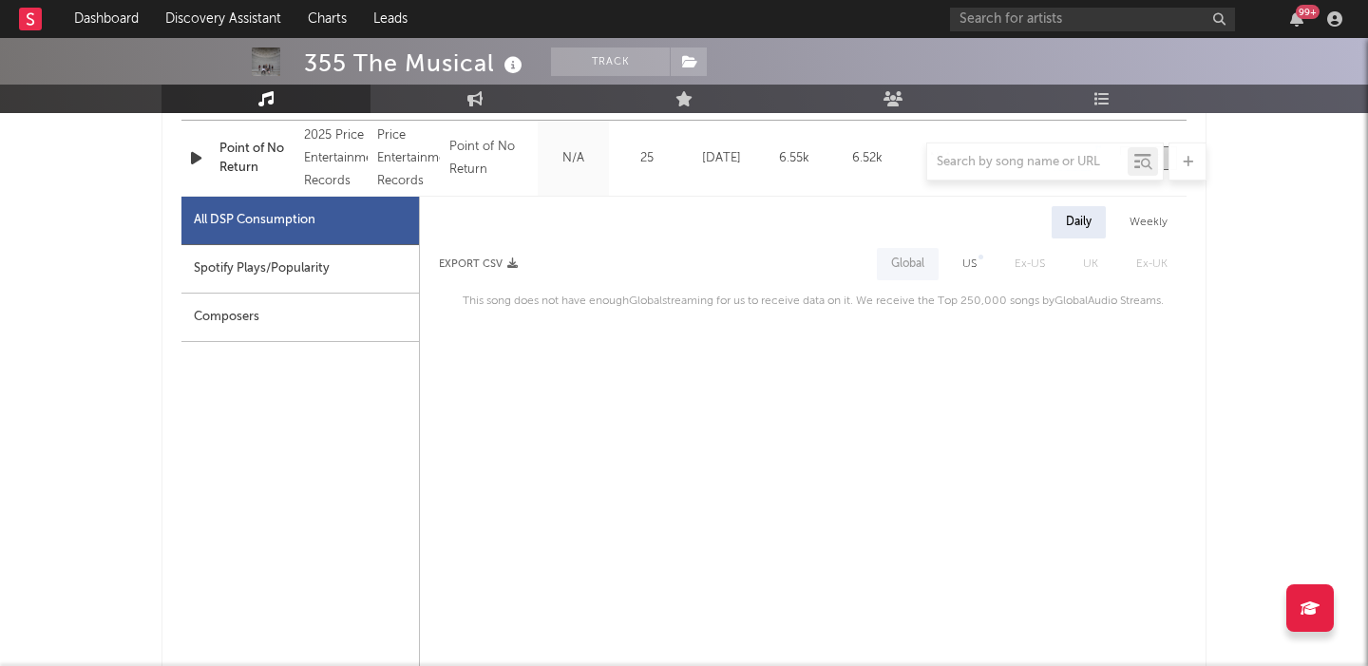
click at [327, 270] on div "Spotify Plays/Popularity" at bounding box center [300, 269] width 238 height 48
select select "1w"
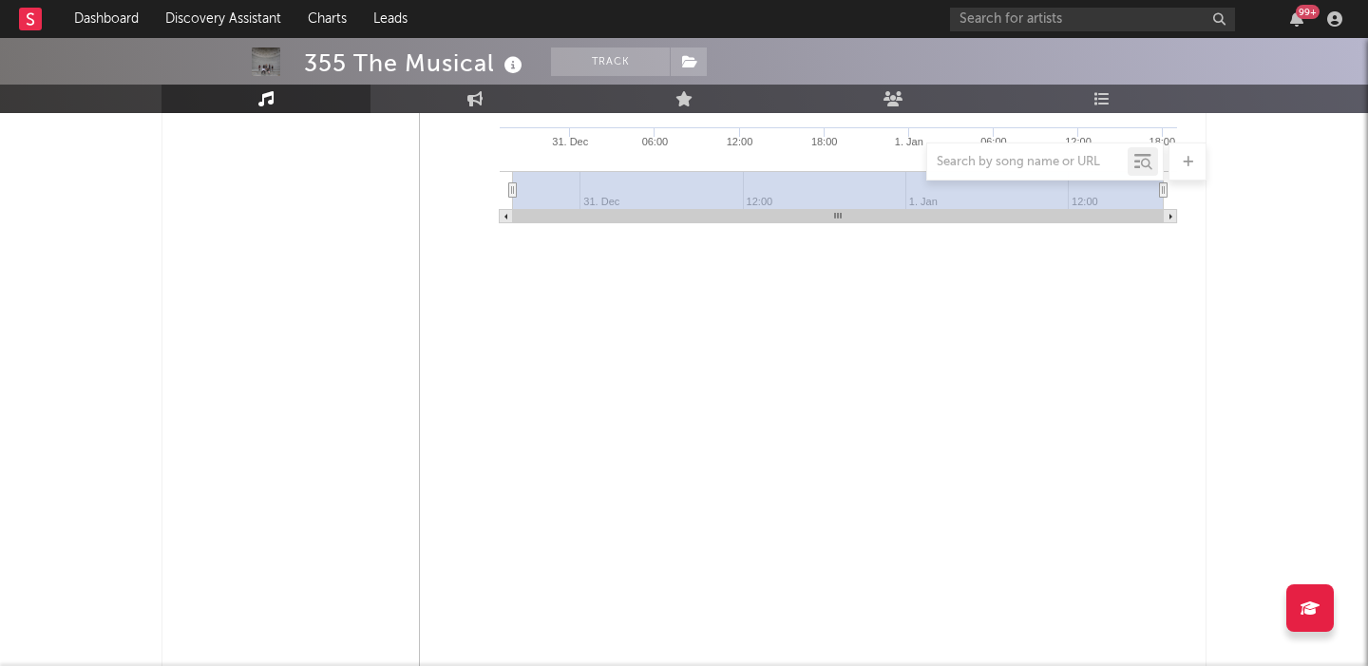
scroll to position [0, 0]
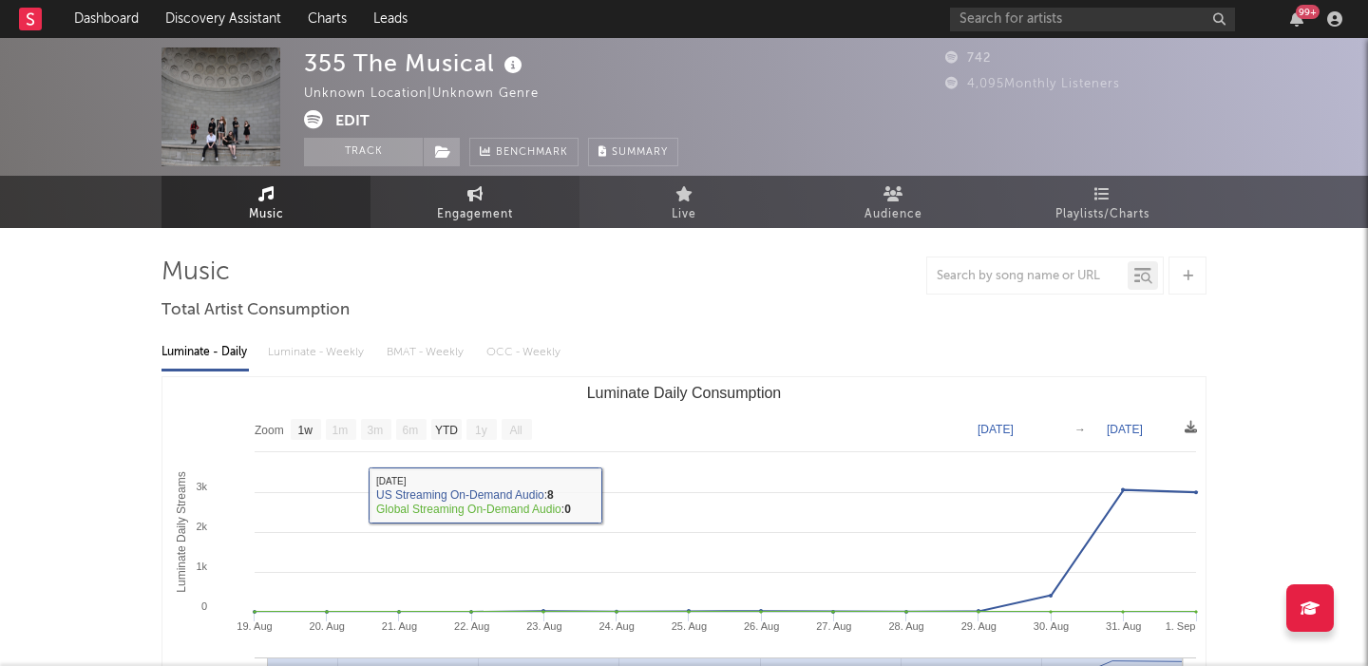
click at [504, 192] on link "Engagement" at bounding box center [475, 202] width 209 height 52
select select "1w"
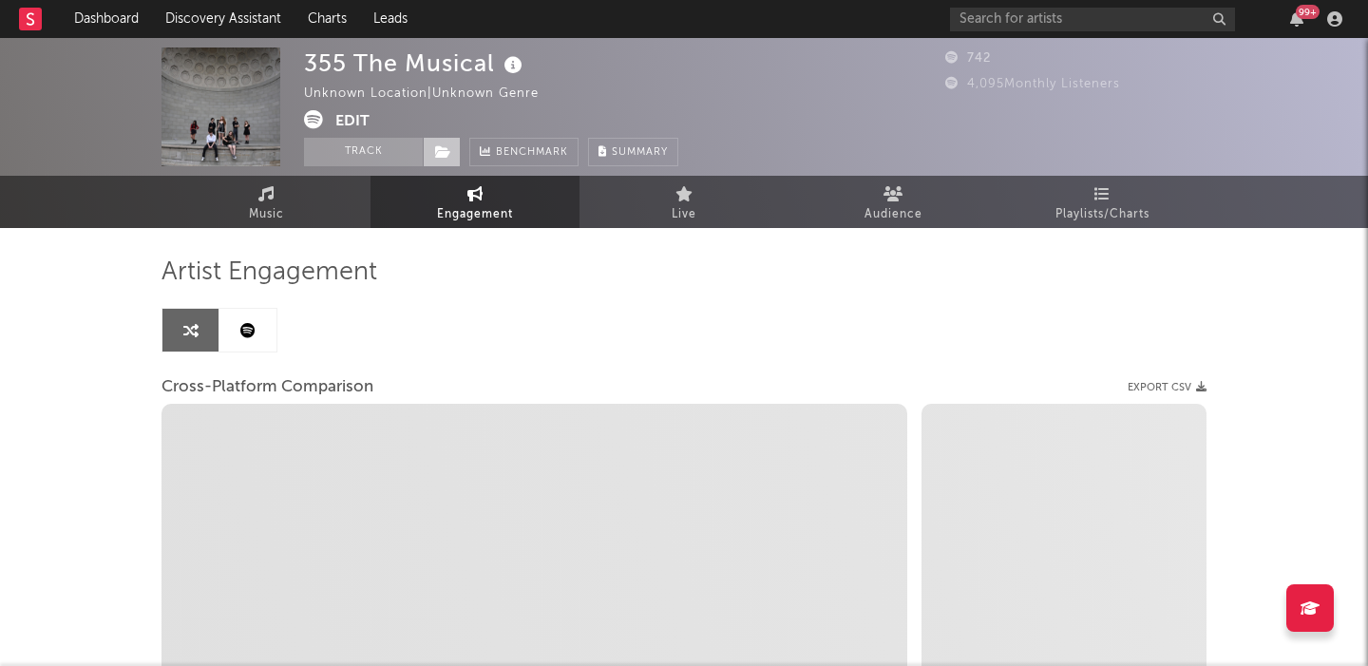
select select "1m"
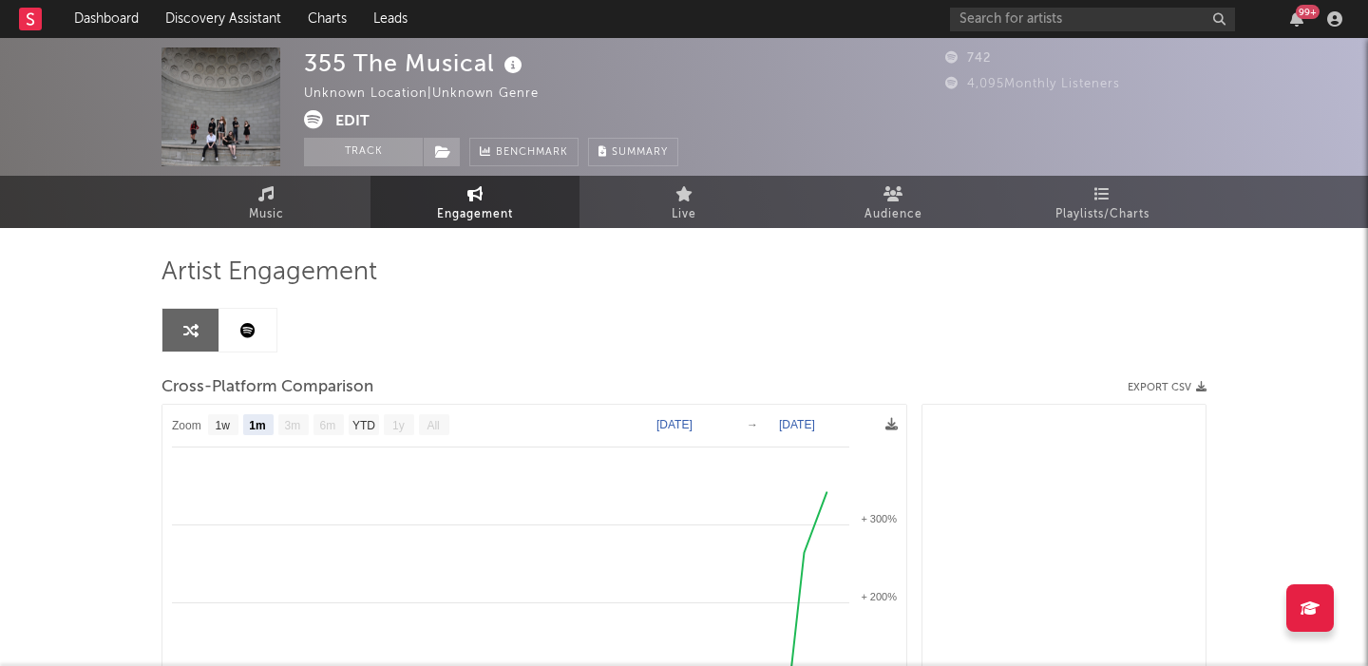
click at [363, 117] on button "Edit" at bounding box center [352, 122] width 34 height 24
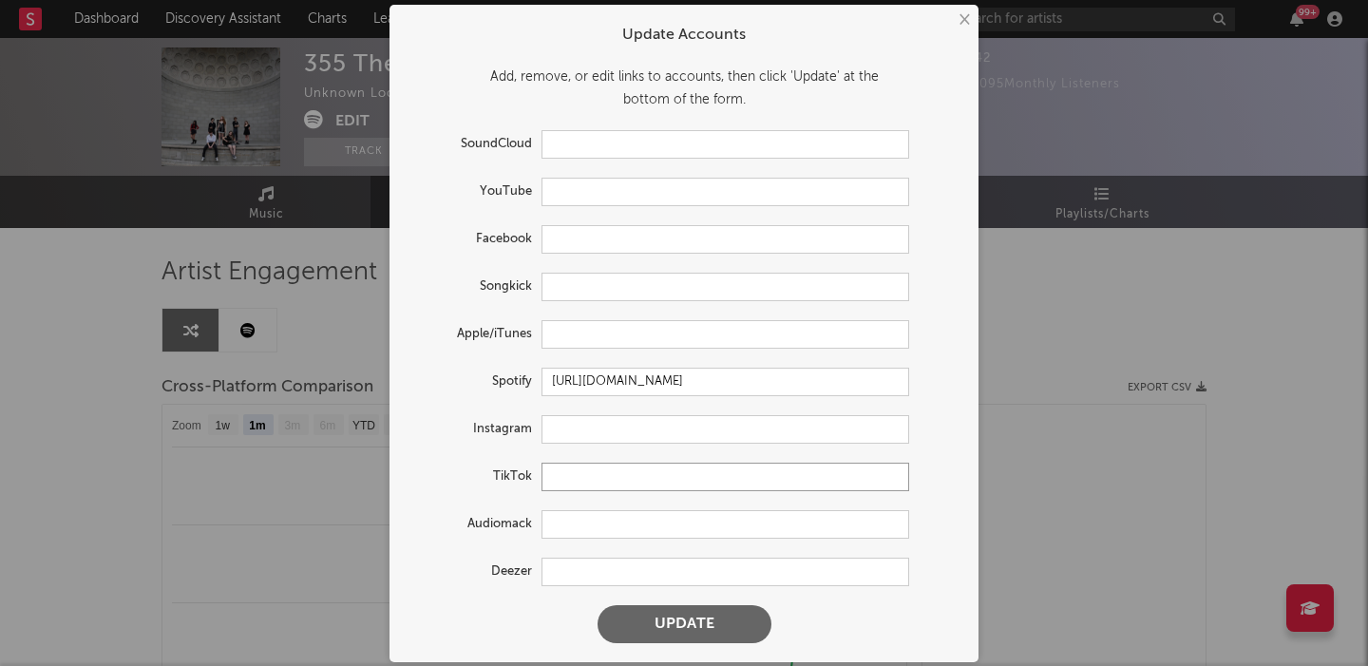
click at [600, 484] on input "text" at bounding box center [726, 477] width 368 height 29
paste input "https://www.tiktok.com/@355themusical"
type input "https://www.tiktok.com/@355themusical"
click at [667, 621] on button "Update" at bounding box center [685, 624] width 174 height 38
select select "1w"
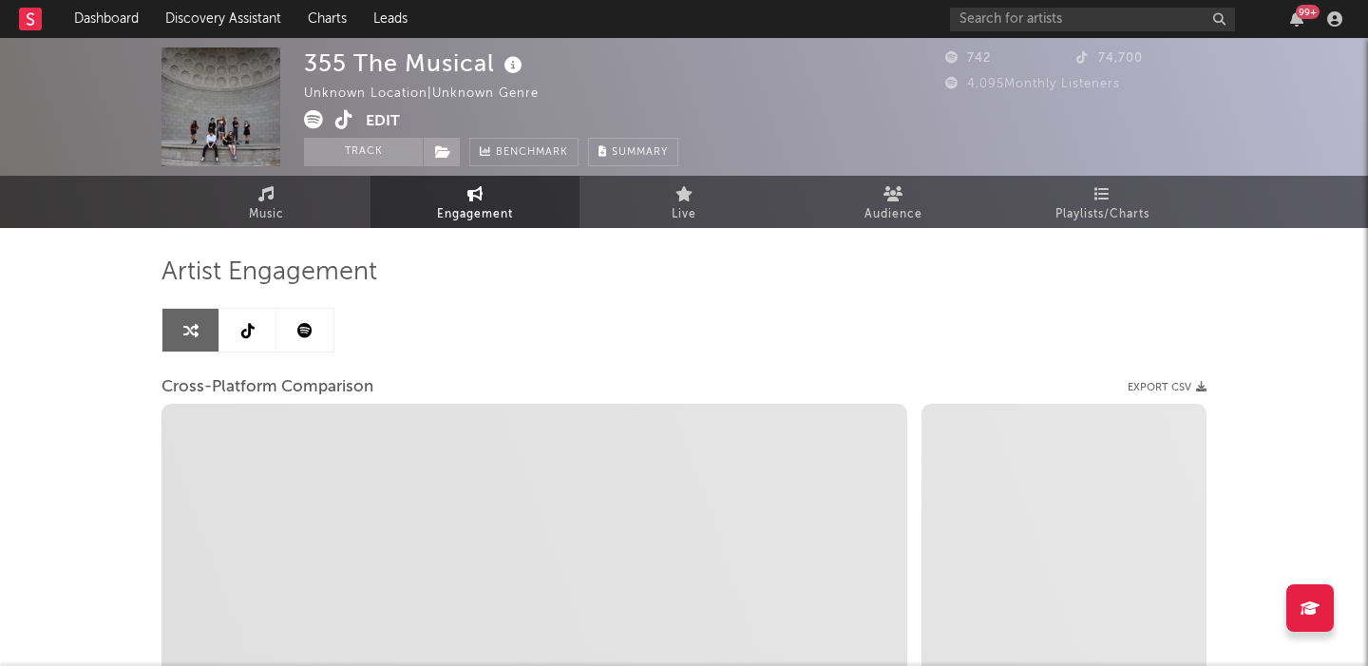
select select "1m"
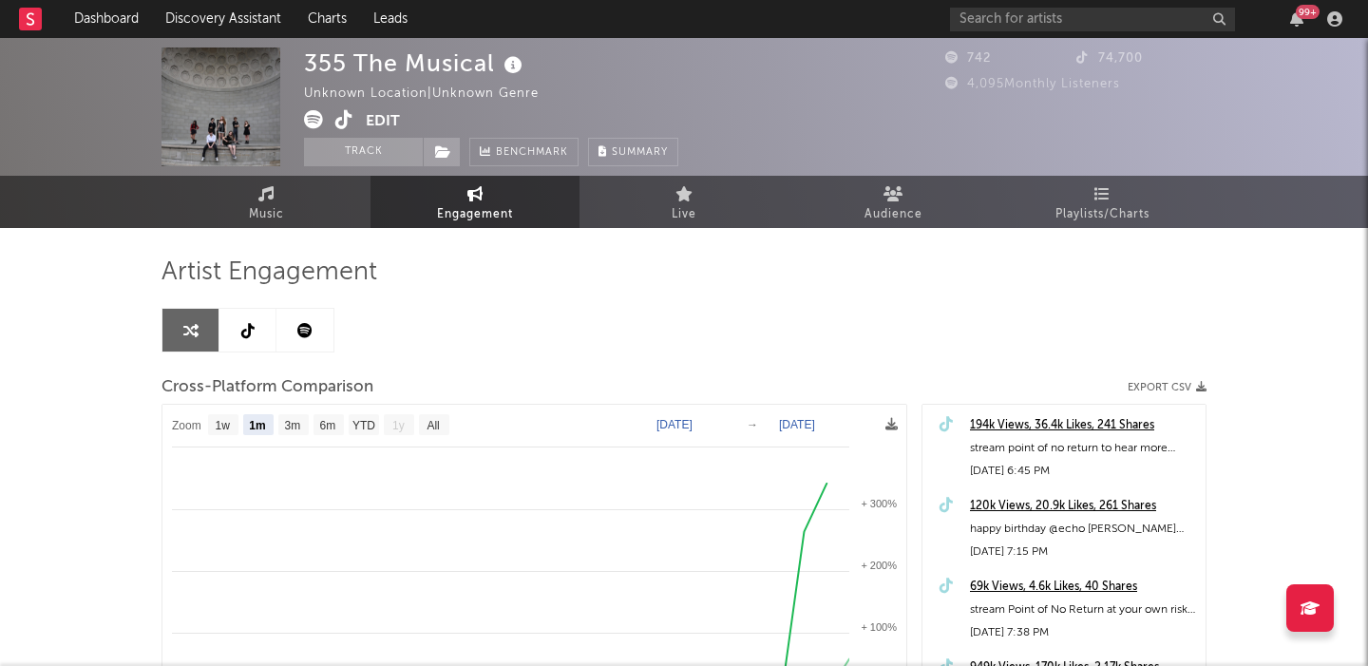
click at [283, 331] on link at bounding box center [304, 330] width 57 height 43
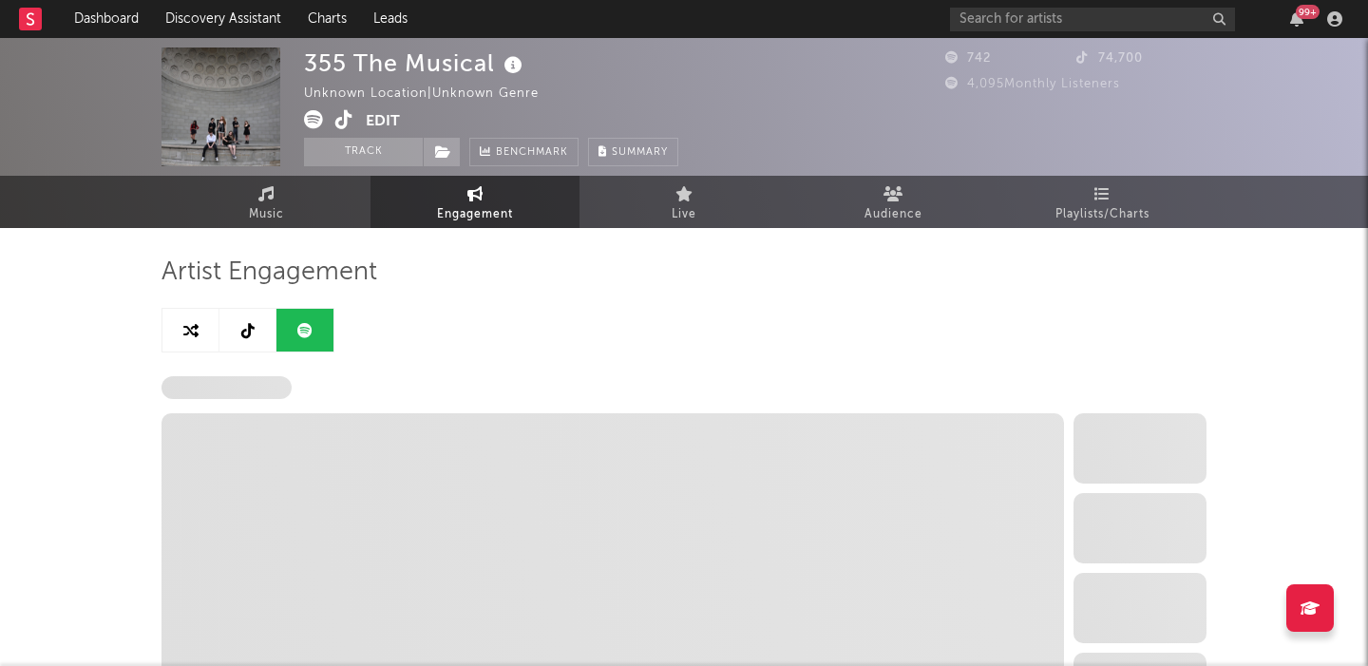
select select "1w"
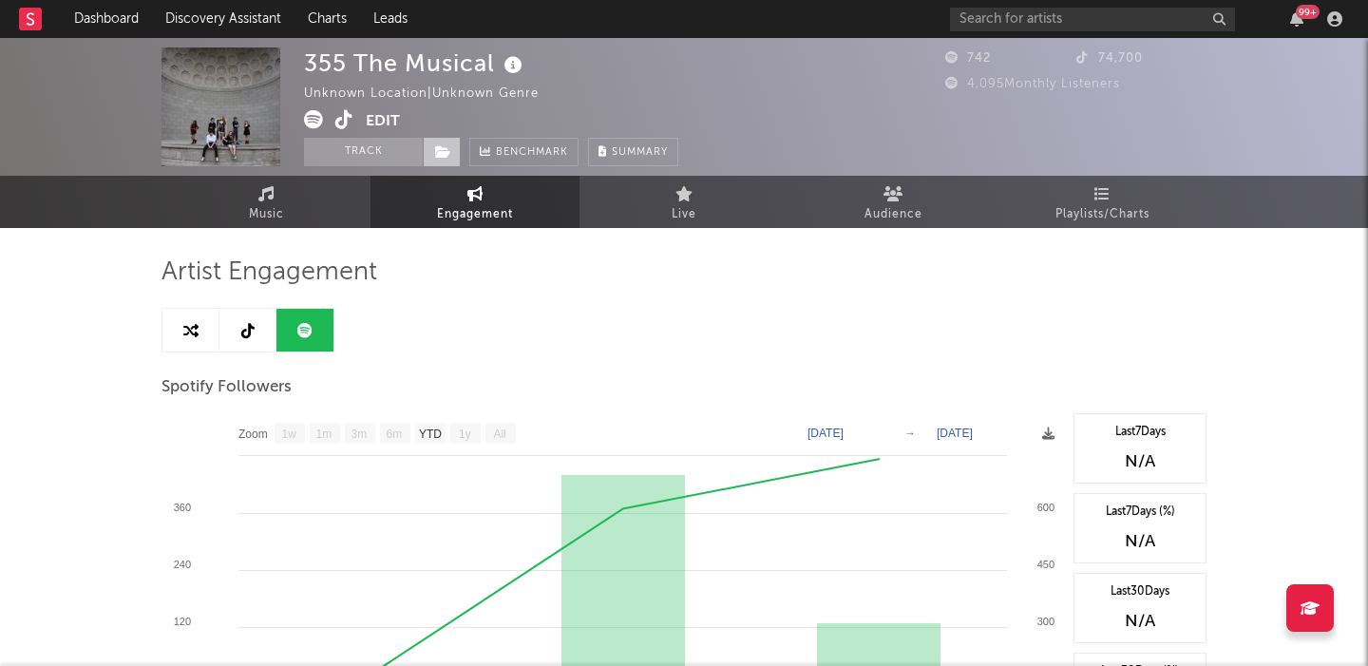
click at [434, 157] on span at bounding box center [442, 152] width 38 height 29
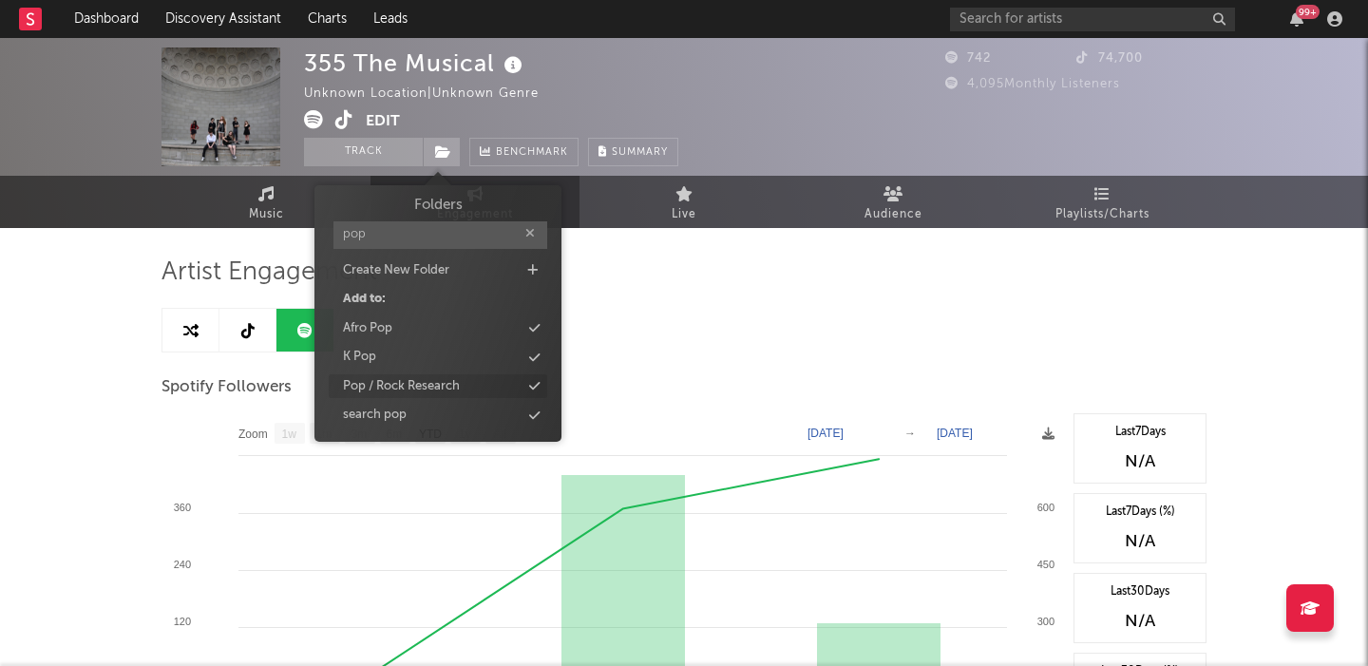
type input "pop"
click at [459, 377] on div "Pop / Rock Research" at bounding box center [401, 386] width 117 height 19
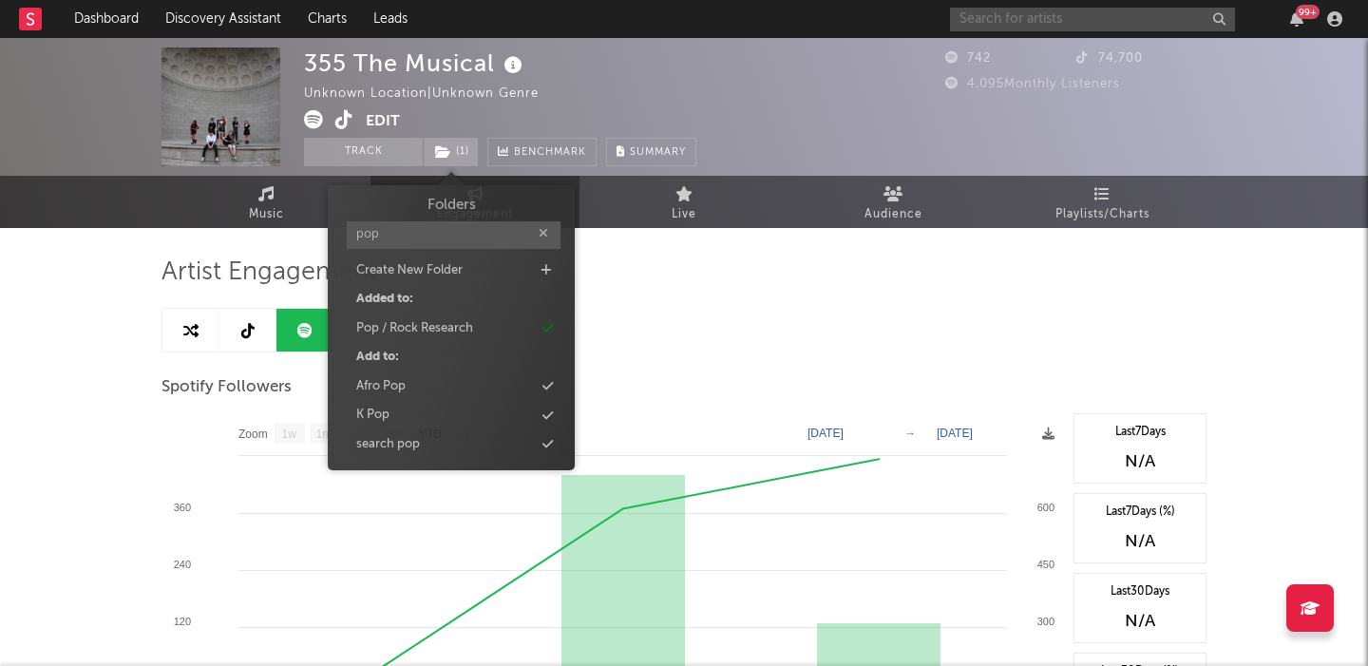
click at [1092, 22] on input "text" at bounding box center [1092, 20] width 285 height 24
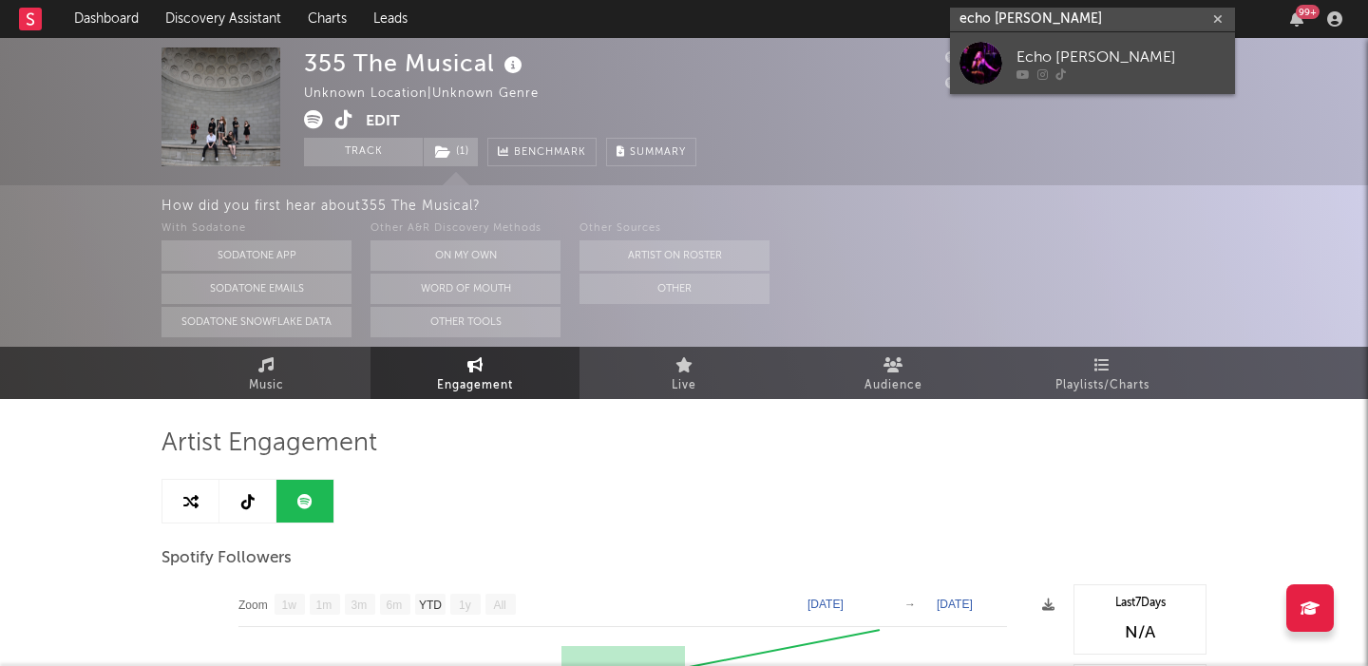
type input "echo picone"
click at [1092, 43] on link "Echo [PERSON_NAME]" at bounding box center [1092, 63] width 285 height 62
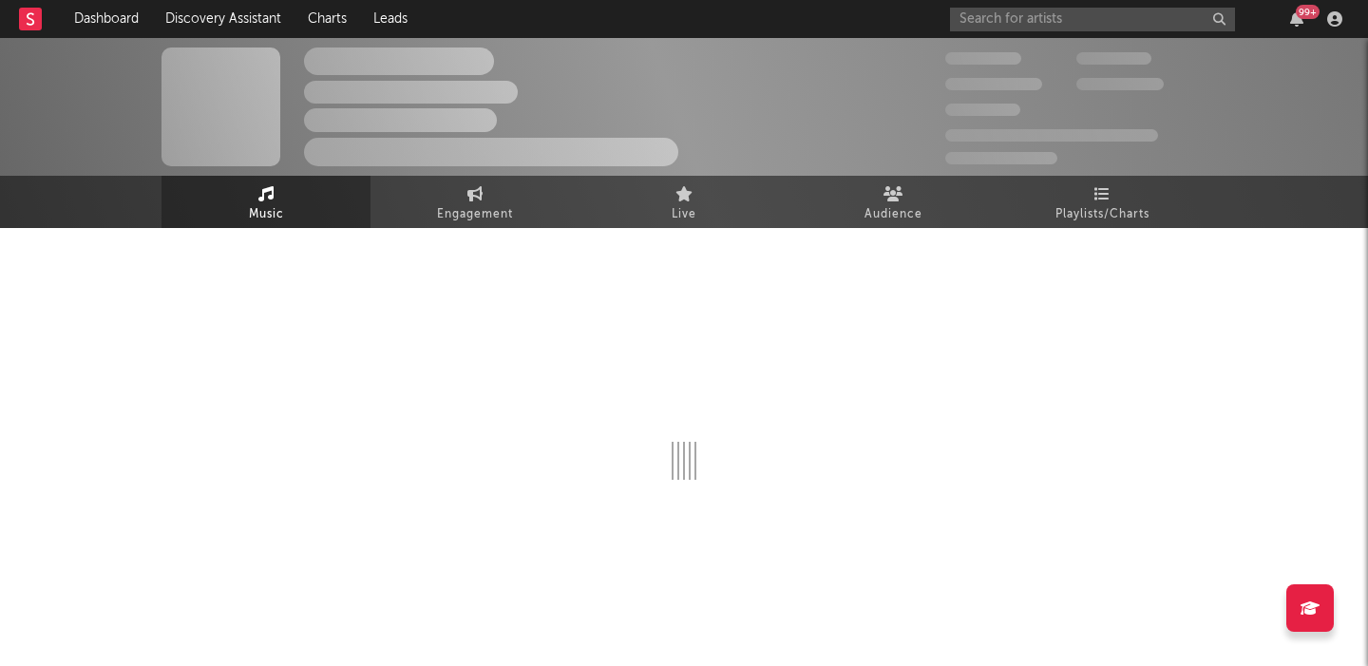
select select "1w"
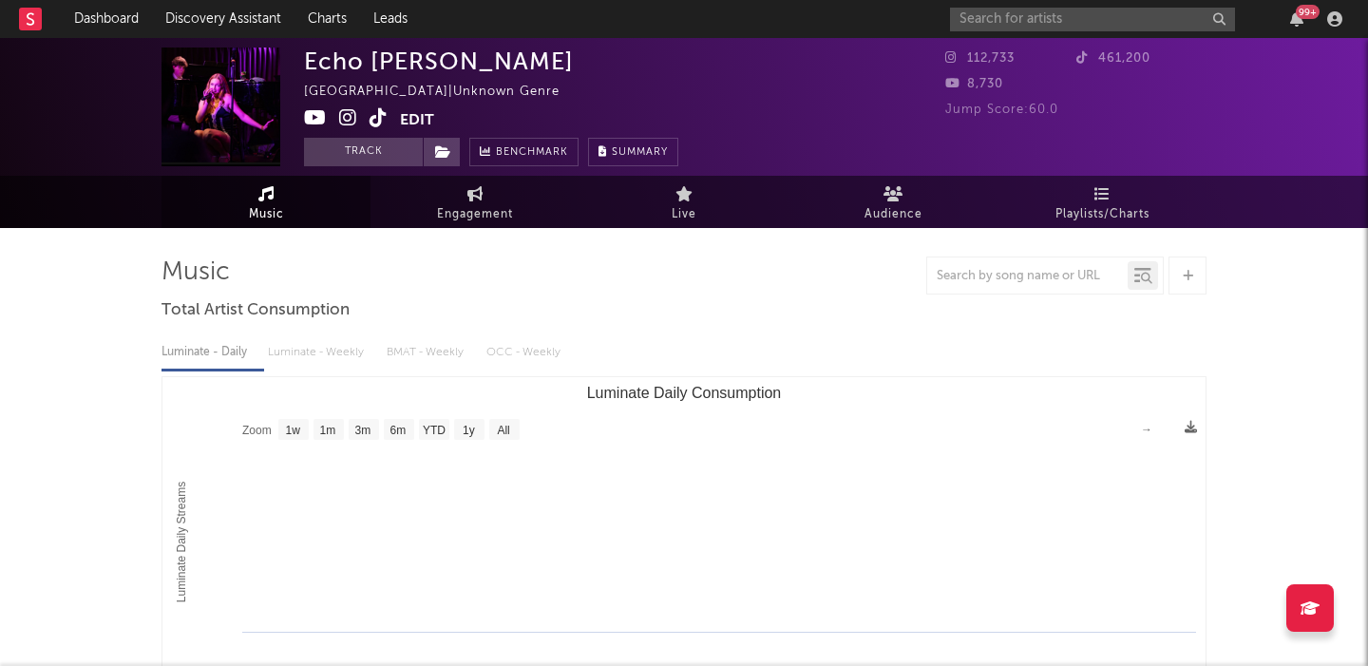
click at [379, 121] on icon at bounding box center [379, 117] width 18 height 19
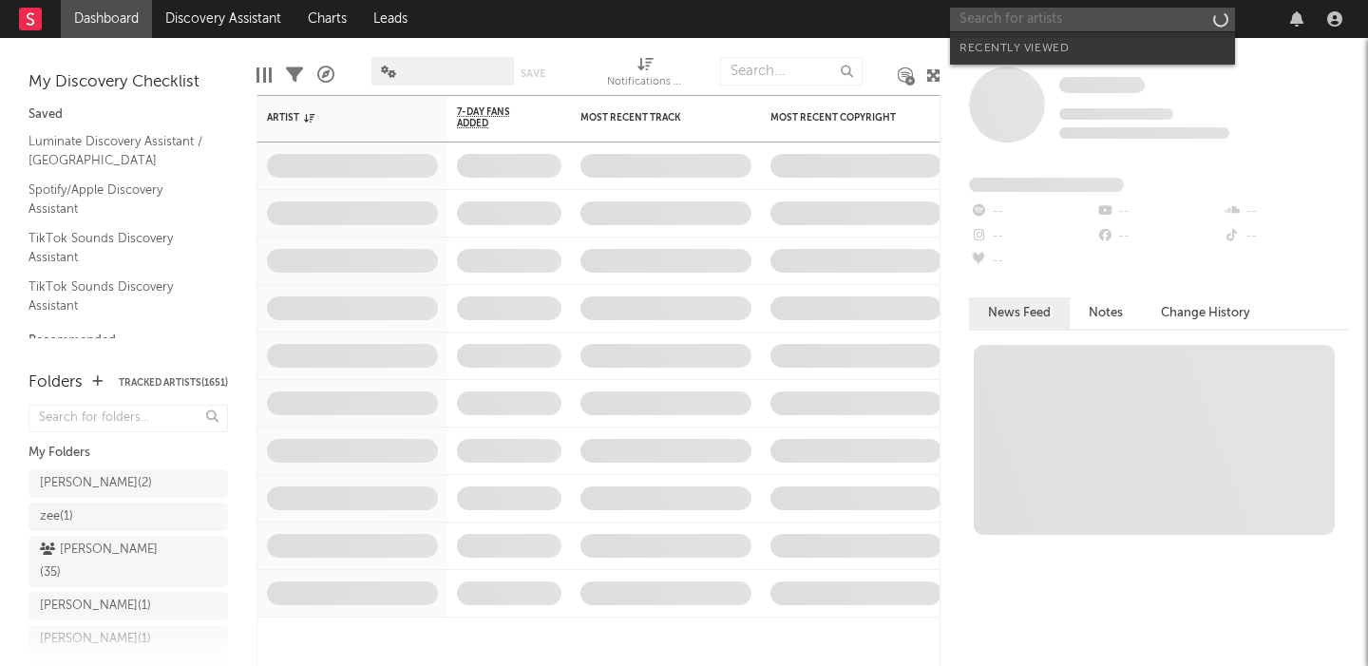
click at [978, 15] on input "text" at bounding box center [1092, 20] width 285 height 24
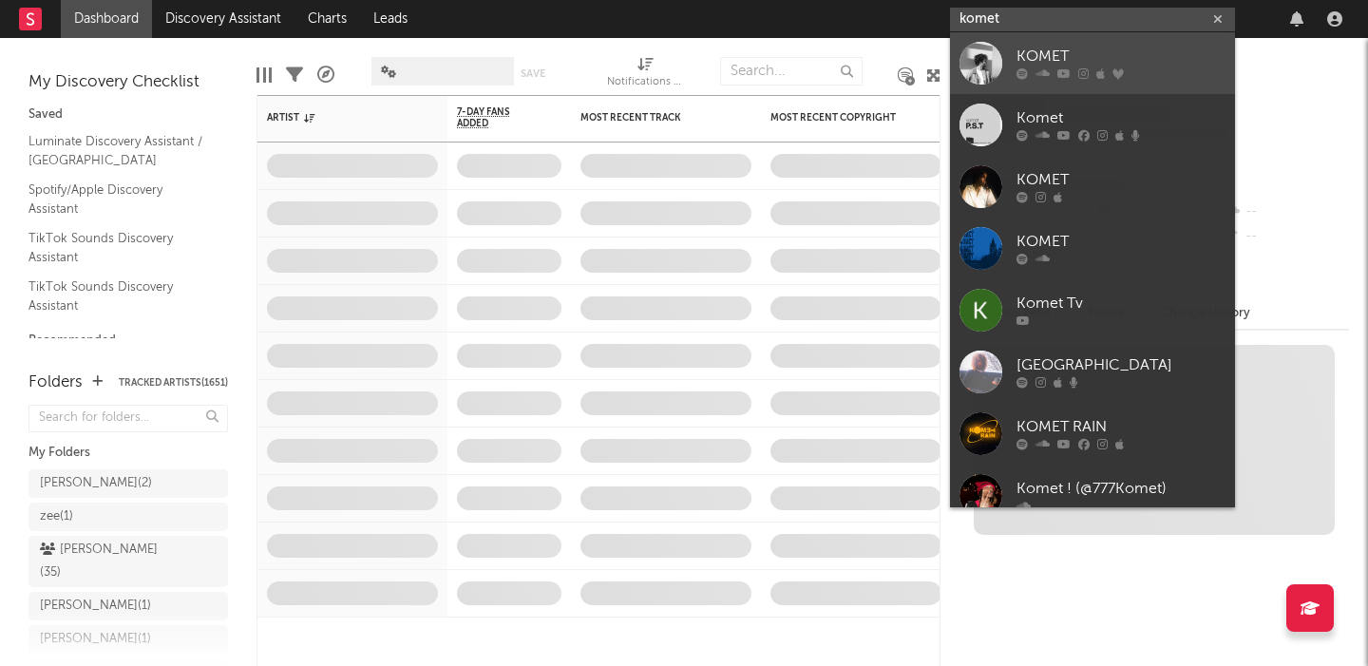
type input "komet"
click at [1000, 39] on link "KOMET" at bounding box center [1092, 63] width 285 height 62
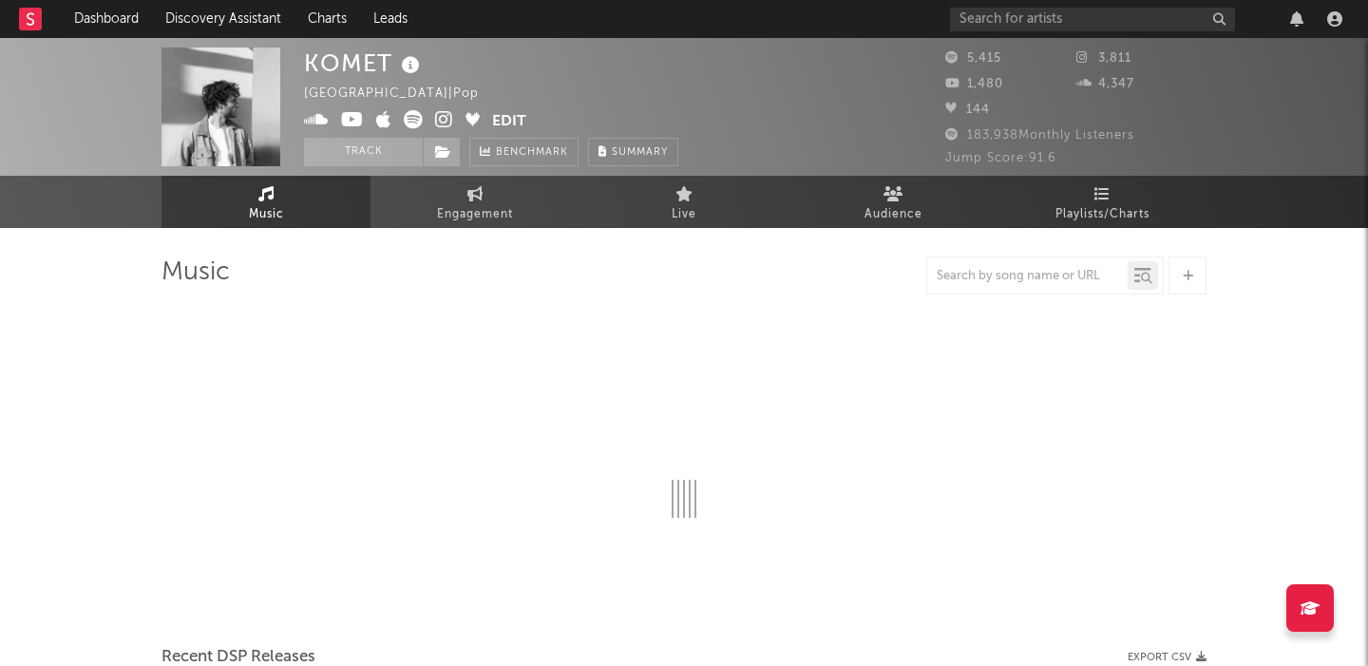
select select "1w"
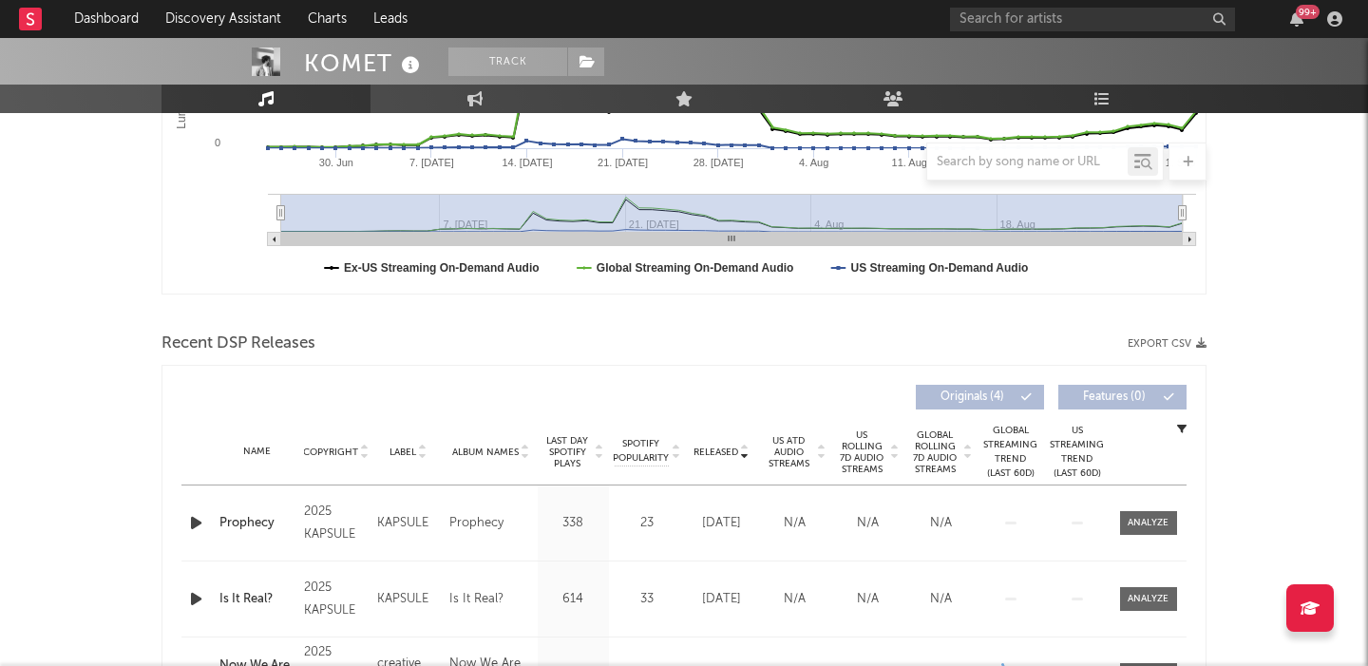
scroll to position [652, 0]
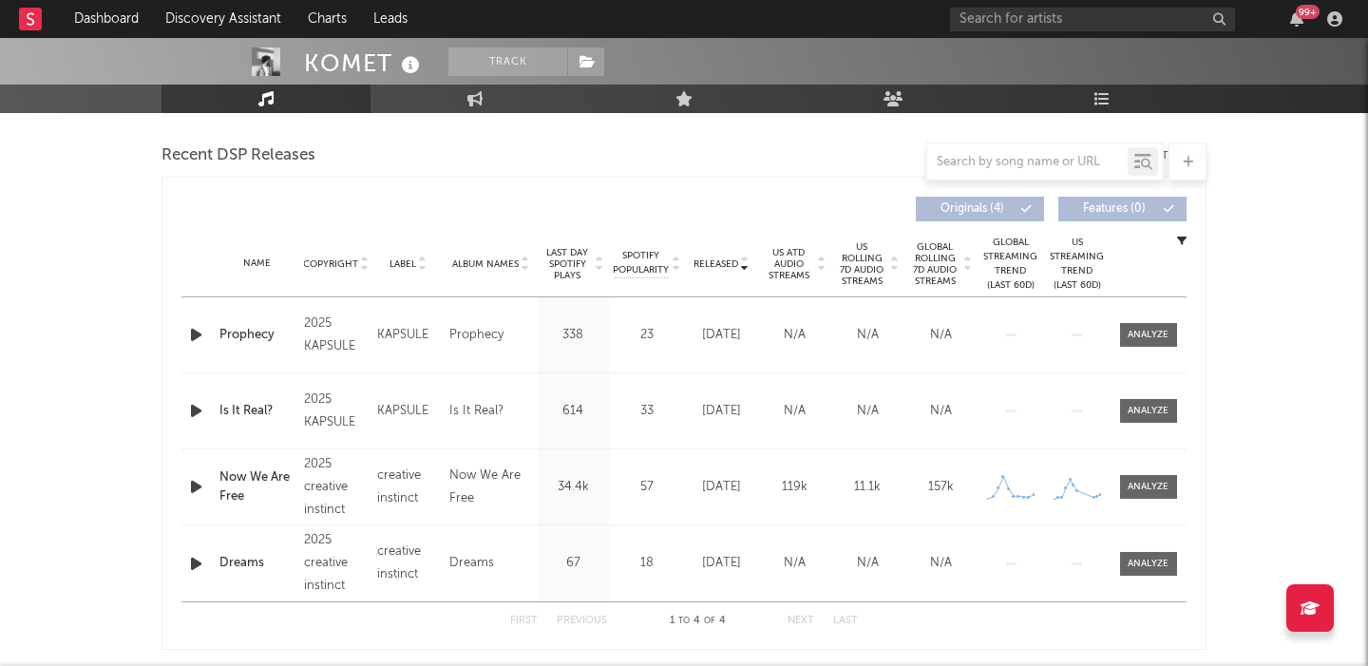
click at [880, 265] on span "US Rolling 7D Audio Streams" at bounding box center [862, 264] width 52 height 46
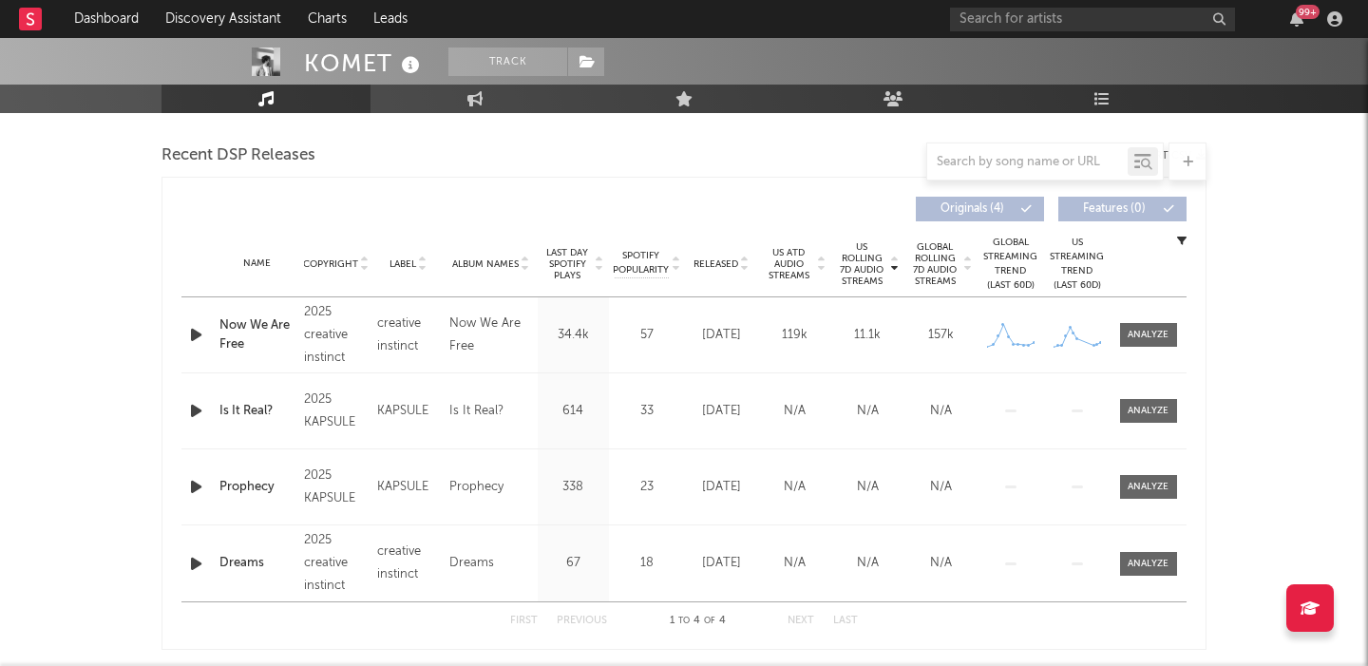
click at [196, 331] on icon "button" at bounding box center [196, 335] width 20 height 24
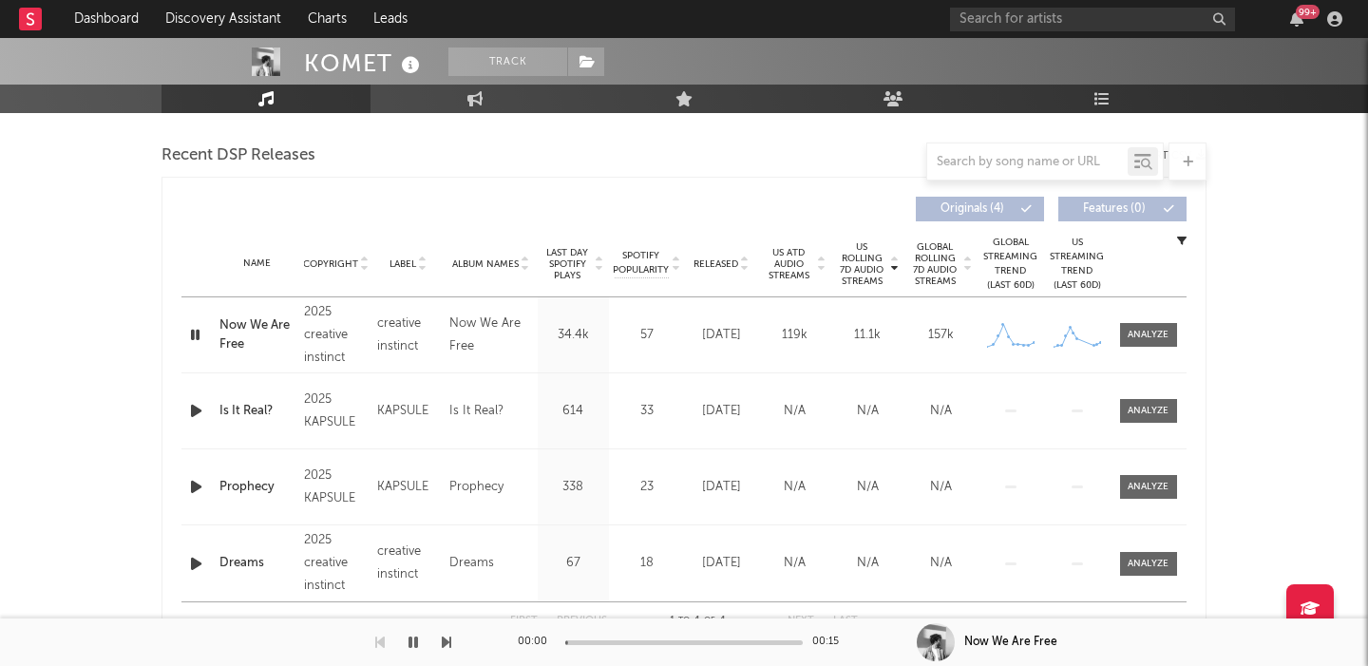
click at [200, 331] on icon "button" at bounding box center [195, 335] width 18 height 24
click at [1150, 336] on div at bounding box center [1148, 335] width 41 height 14
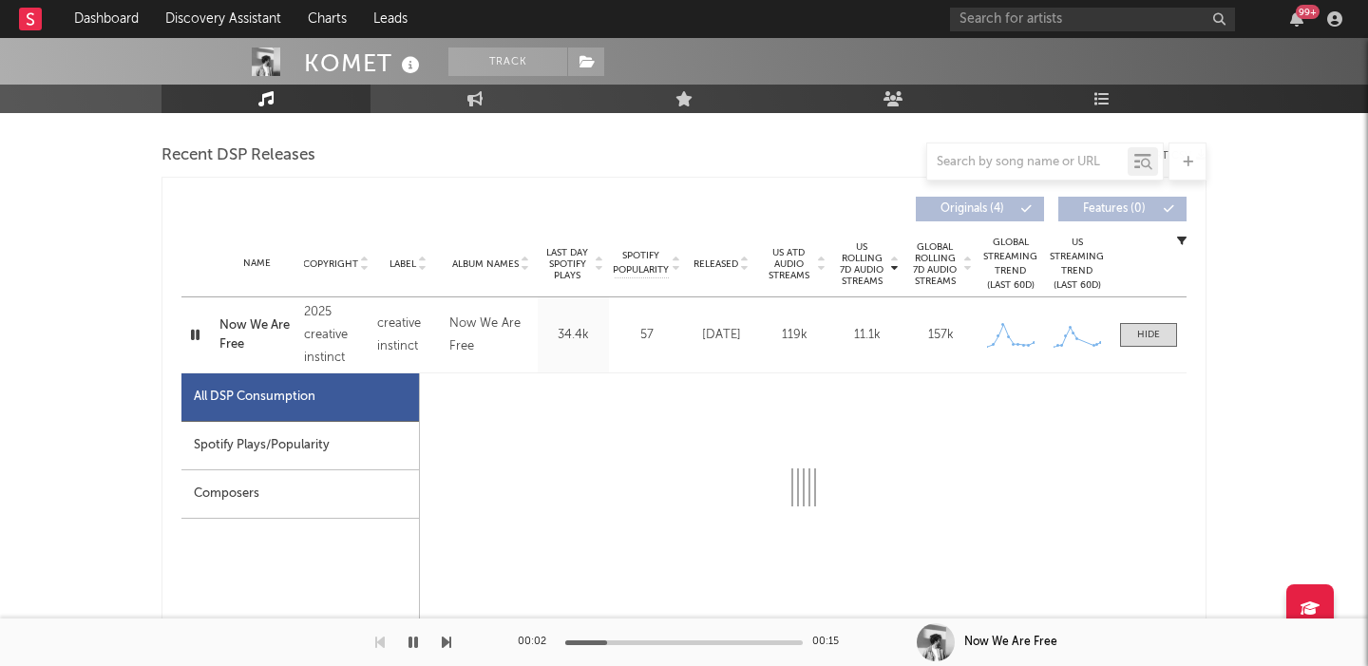
select select "1w"
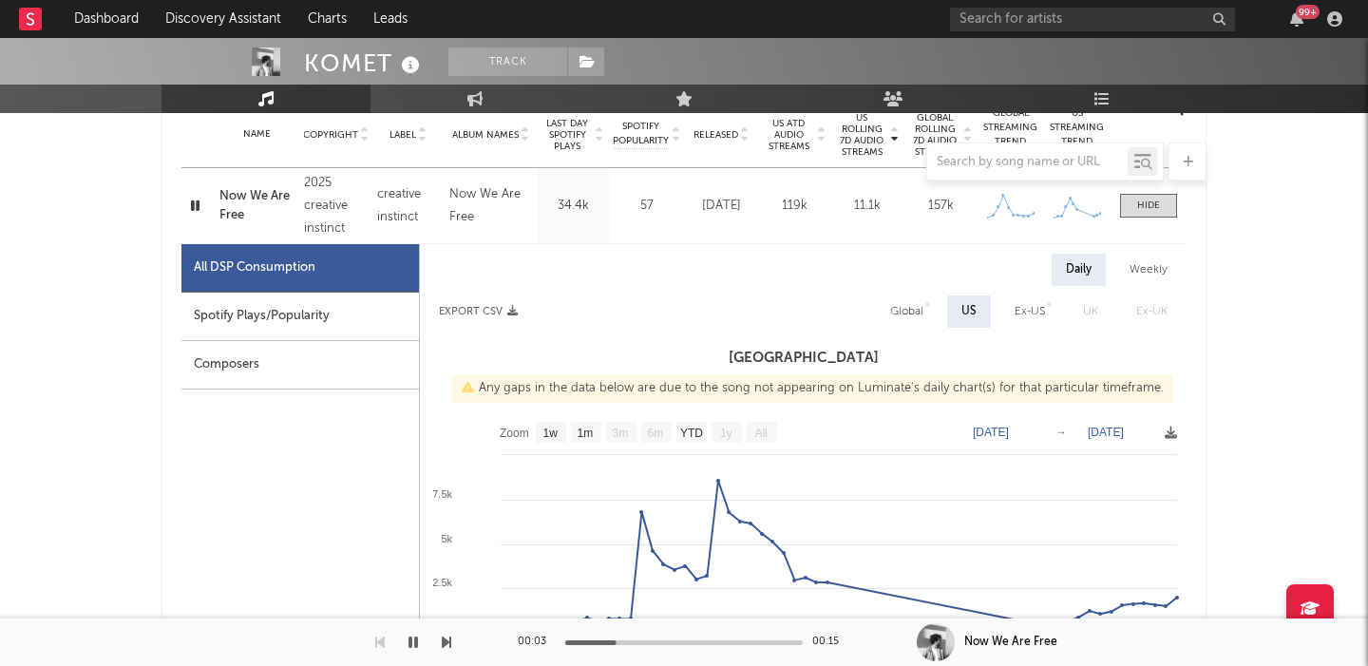
scroll to position [805, 0]
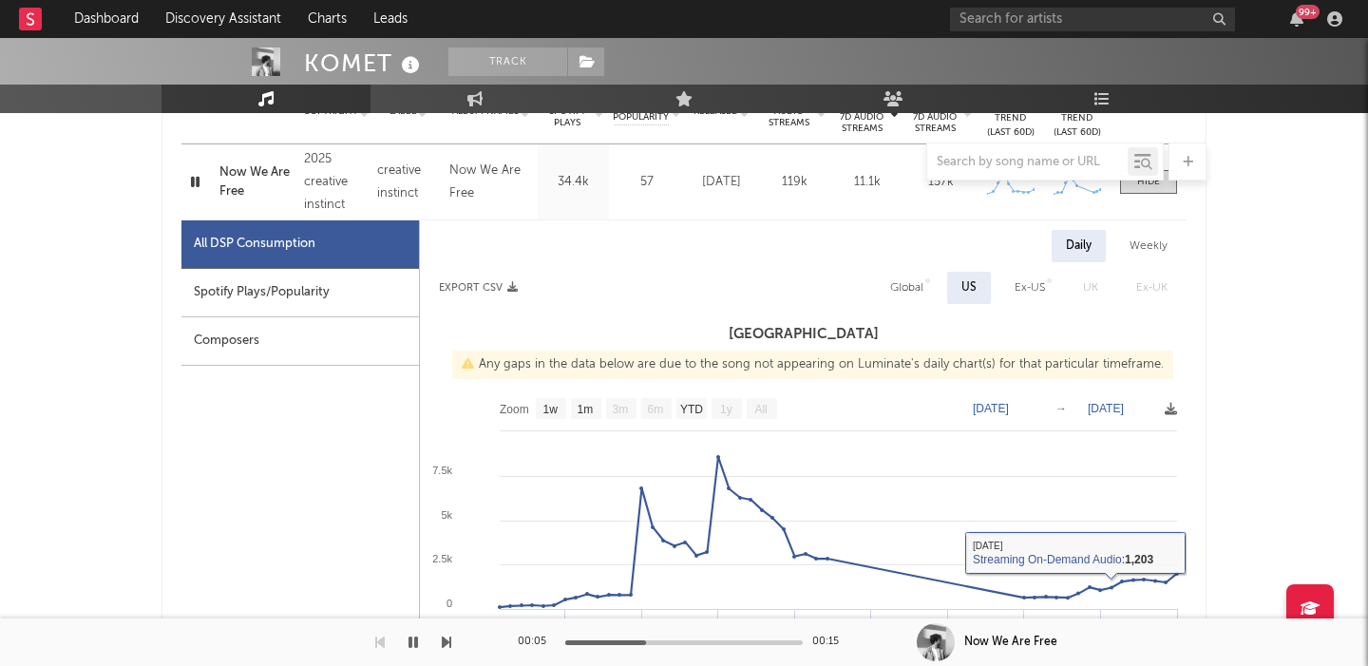
click at [924, 295] on div "Global" at bounding box center [907, 288] width 62 height 32
select select "1w"
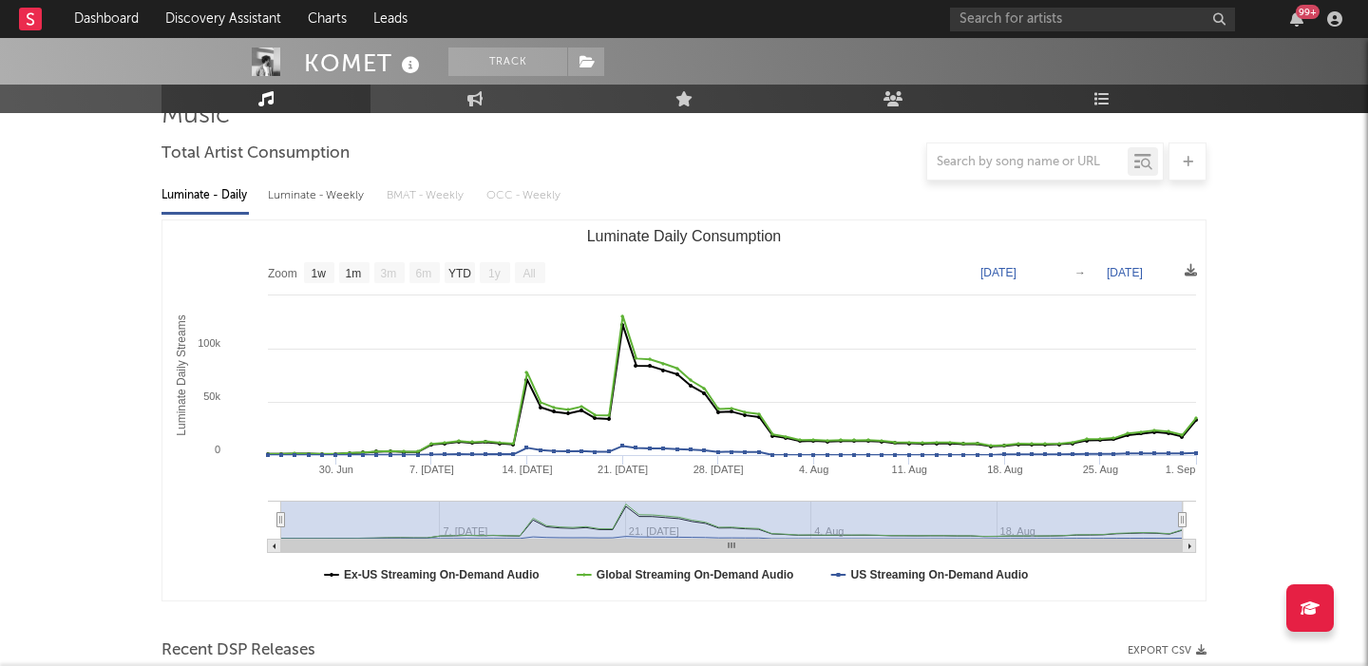
scroll to position [146, 0]
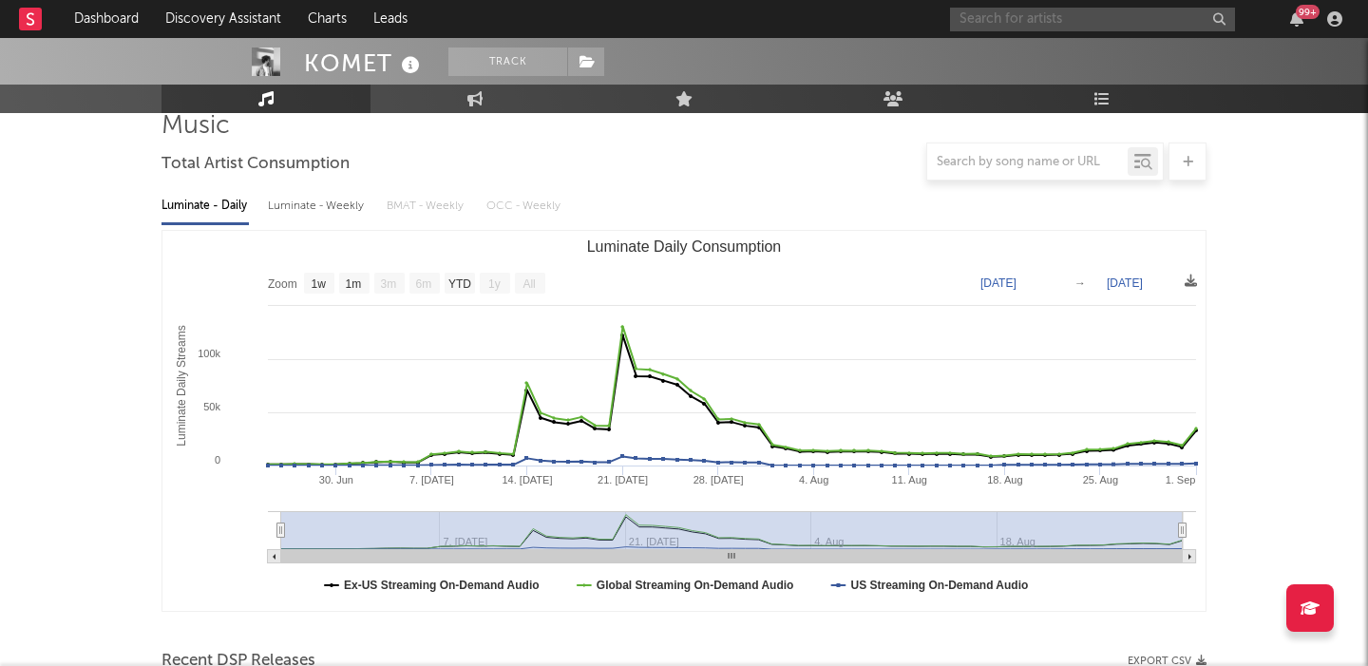
click at [1000, 12] on input "text" at bounding box center [1092, 20] width 285 height 24
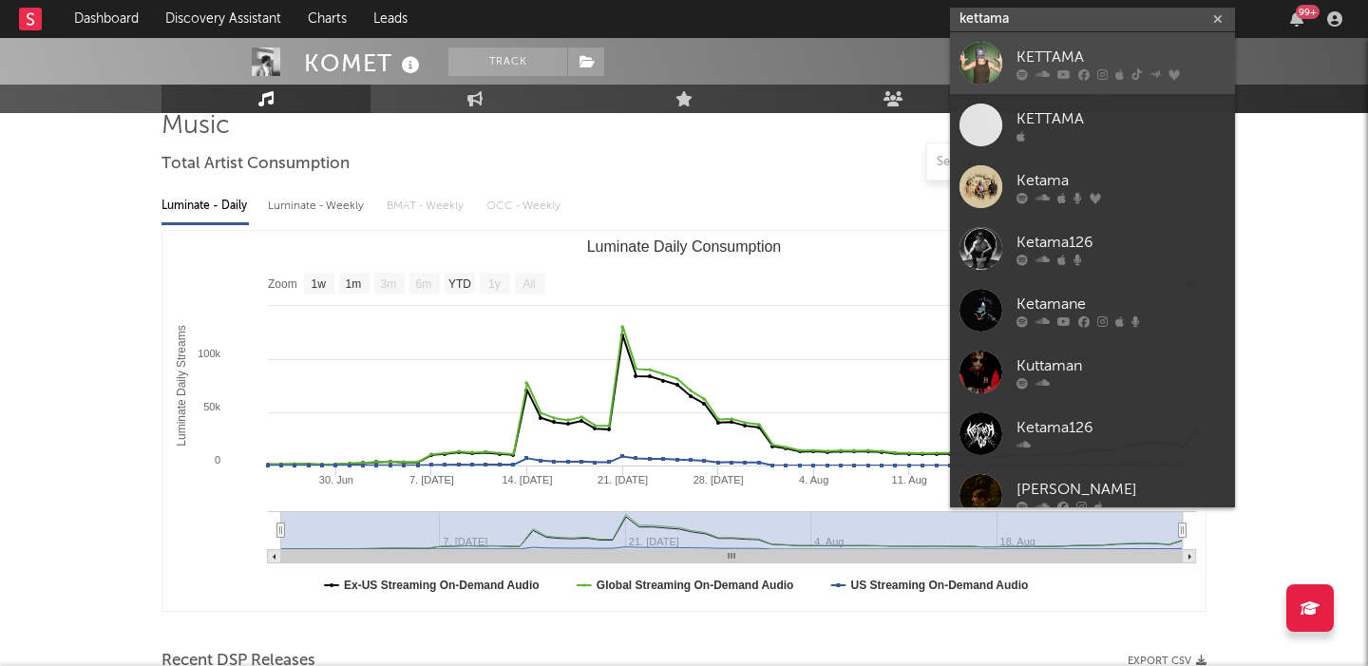
type input "kettama"
click at [1029, 57] on div "KETTAMA" at bounding box center [1121, 57] width 209 height 23
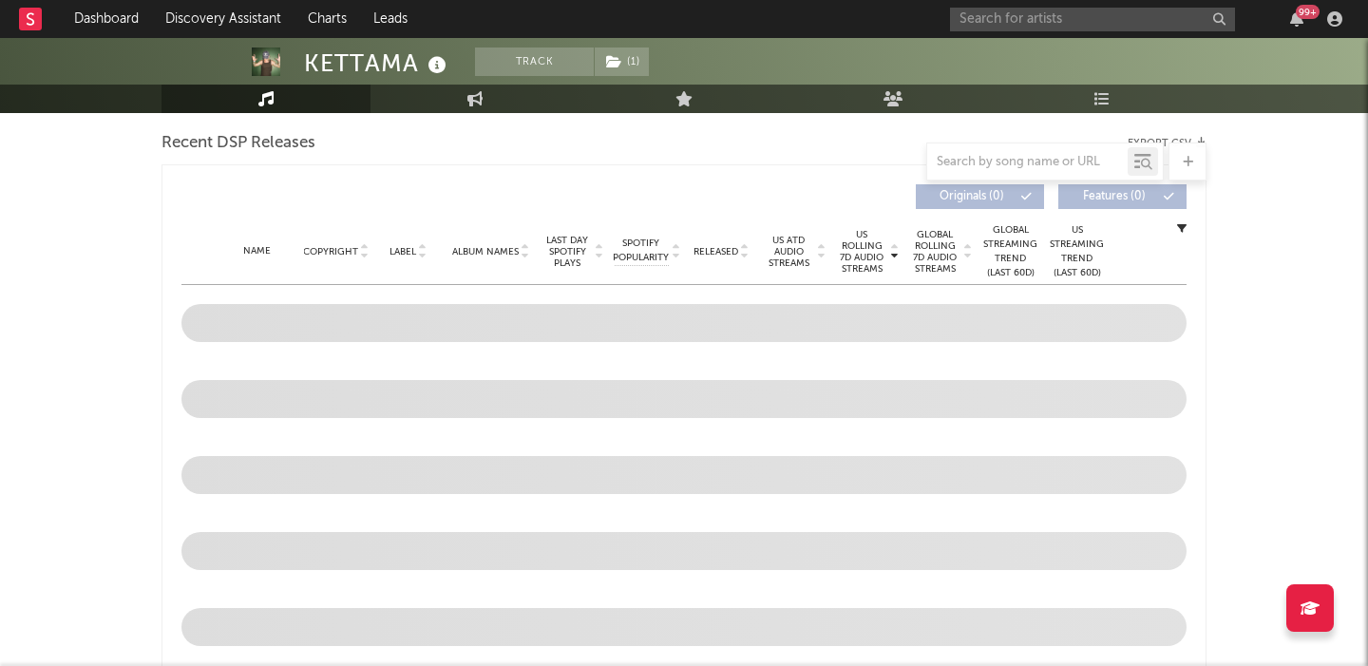
scroll to position [806, 0]
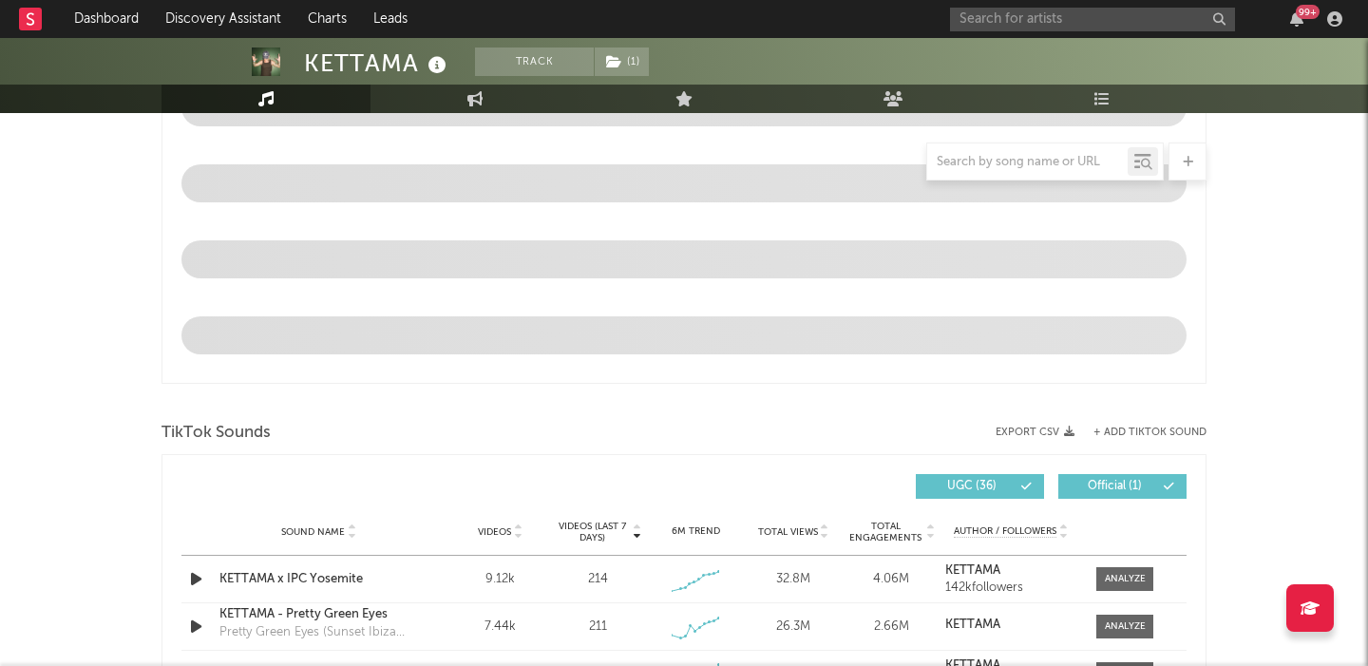
select select "6m"
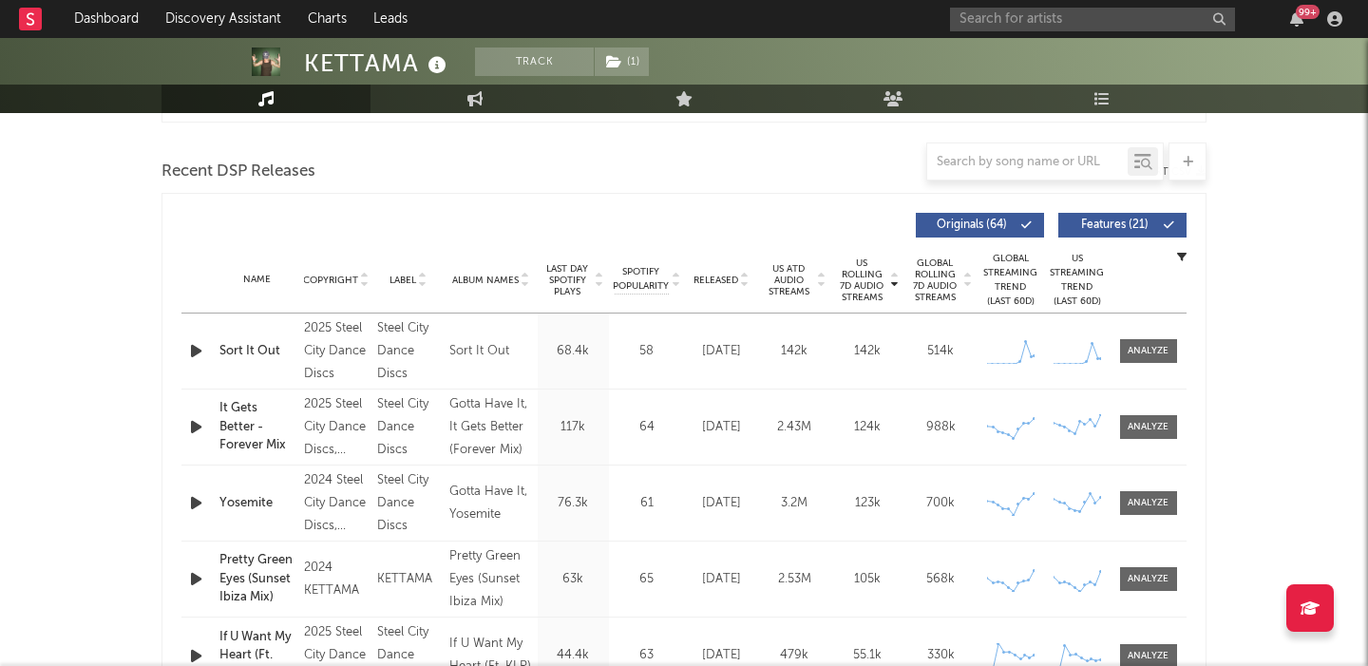
scroll to position [638, 0]
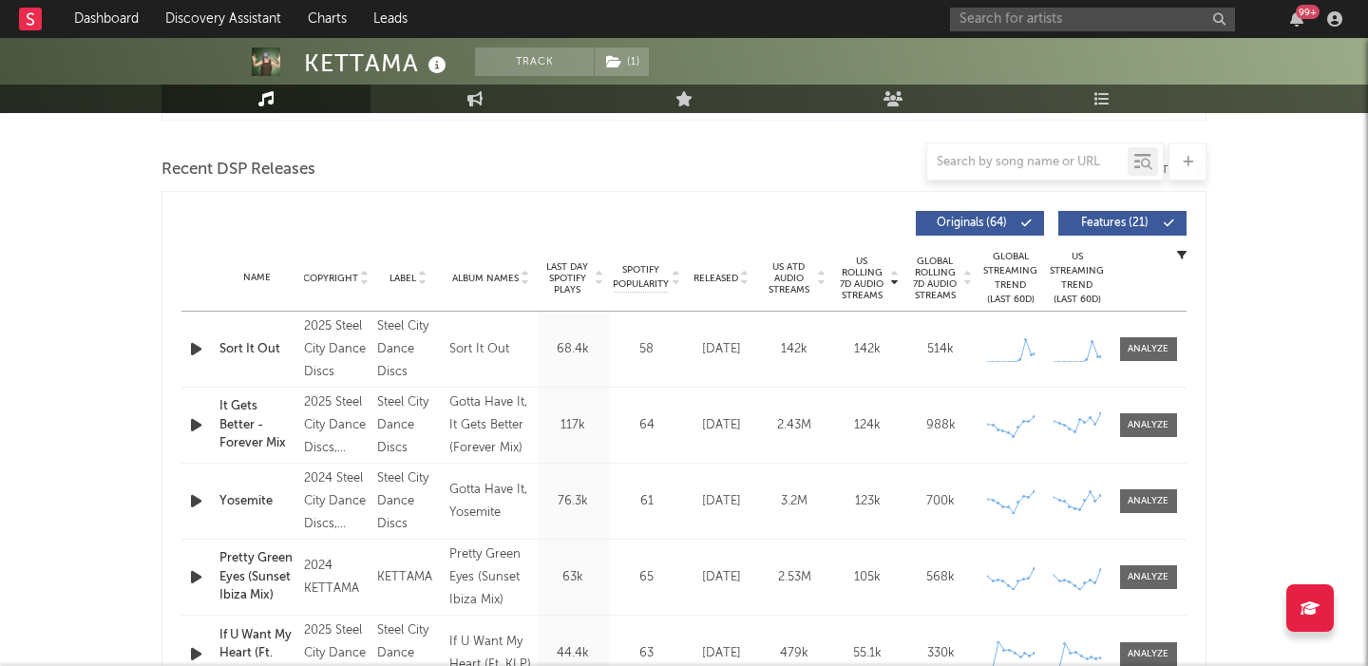
click at [726, 273] on span "Released" at bounding box center [716, 278] width 45 height 11
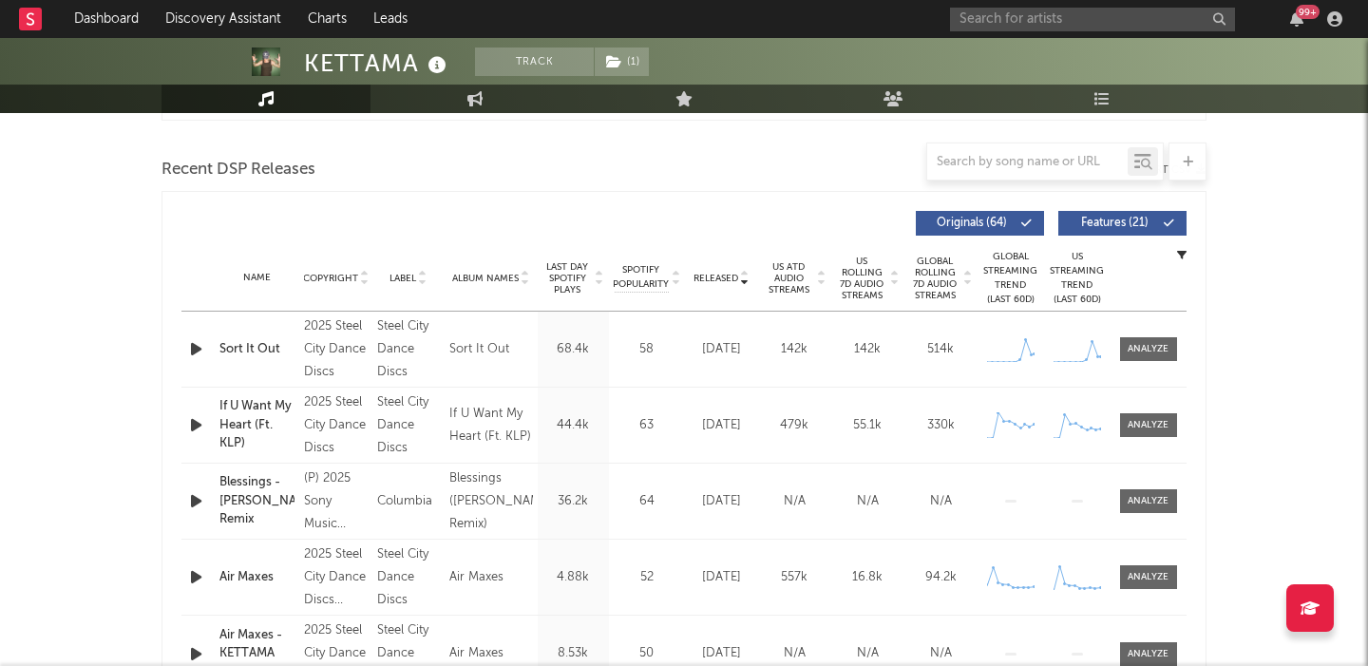
click at [866, 270] on span "US Rolling 7D Audio Streams" at bounding box center [862, 279] width 52 height 46
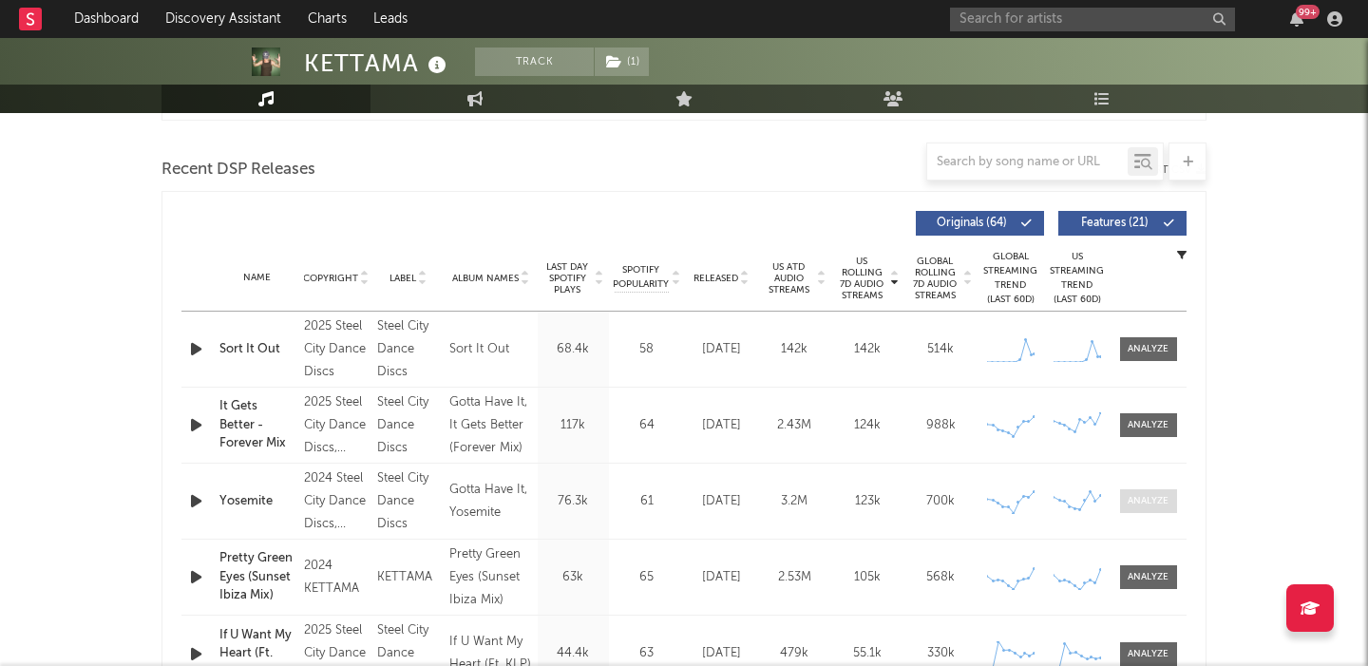
click at [1133, 505] on div at bounding box center [1148, 501] width 41 height 14
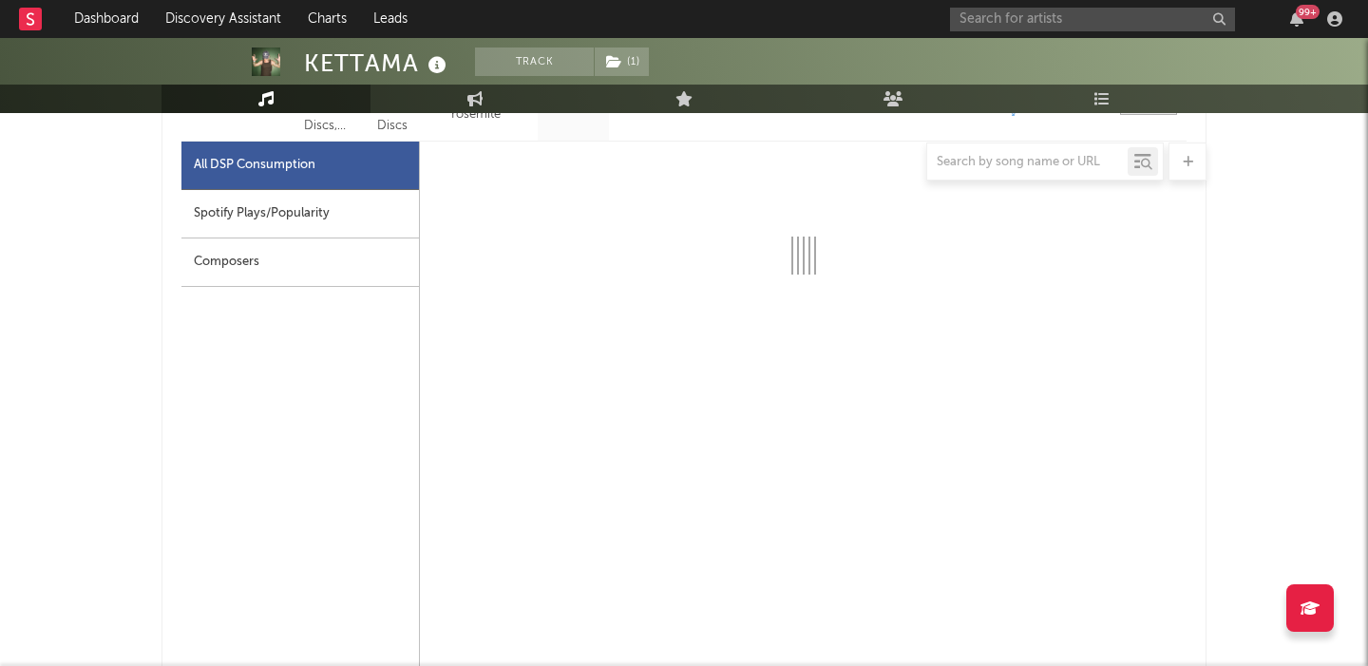
scroll to position [1037, 0]
select select "6m"
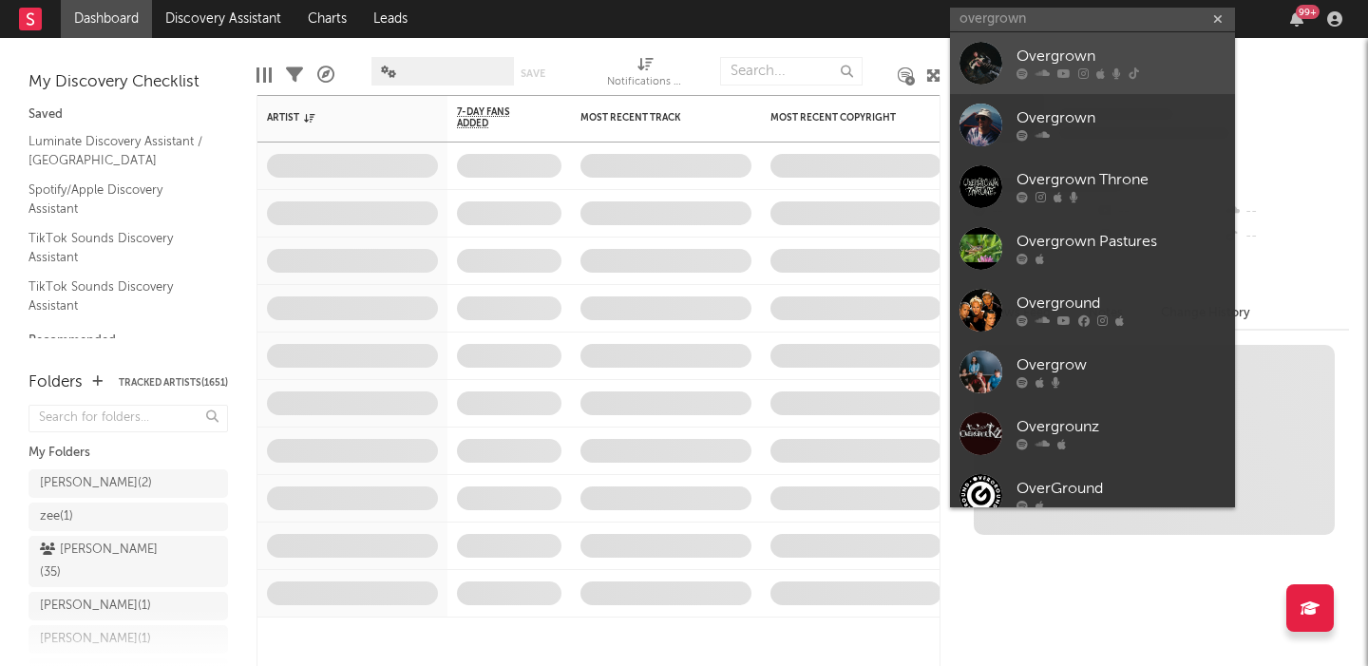
type input "overgrown"
click at [1054, 40] on link "Overgrown" at bounding box center [1092, 63] width 285 height 62
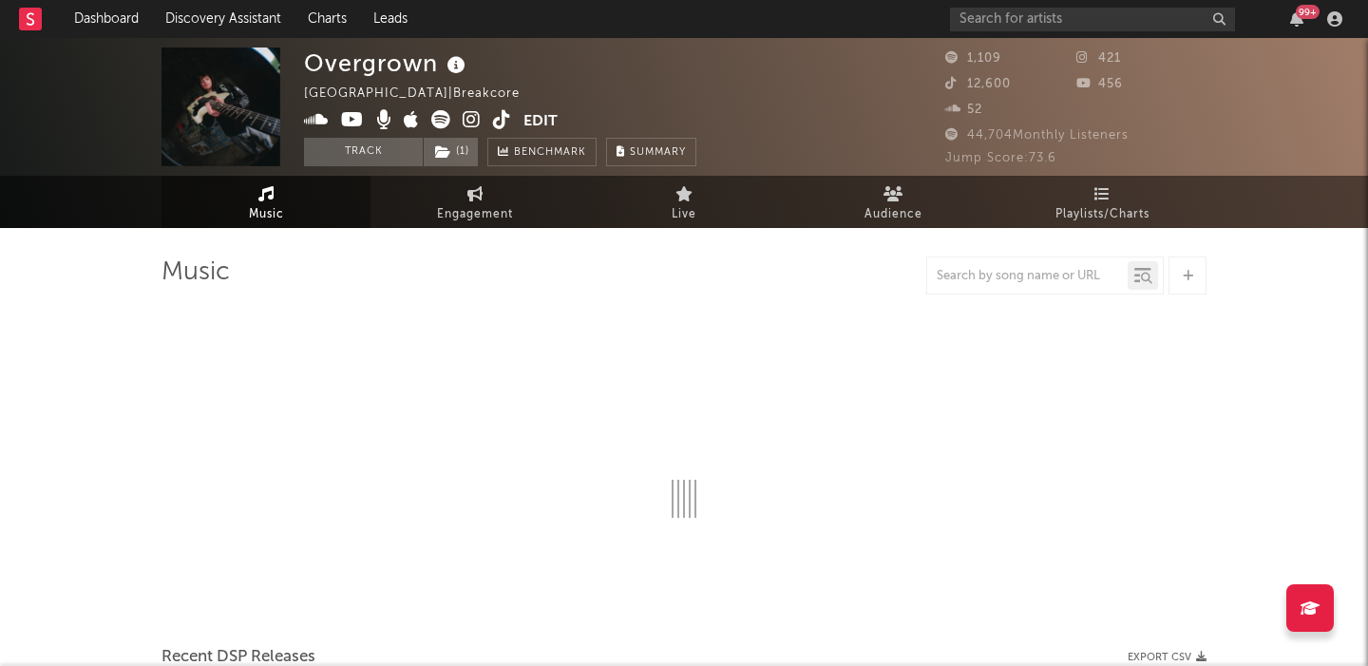
select select "1w"
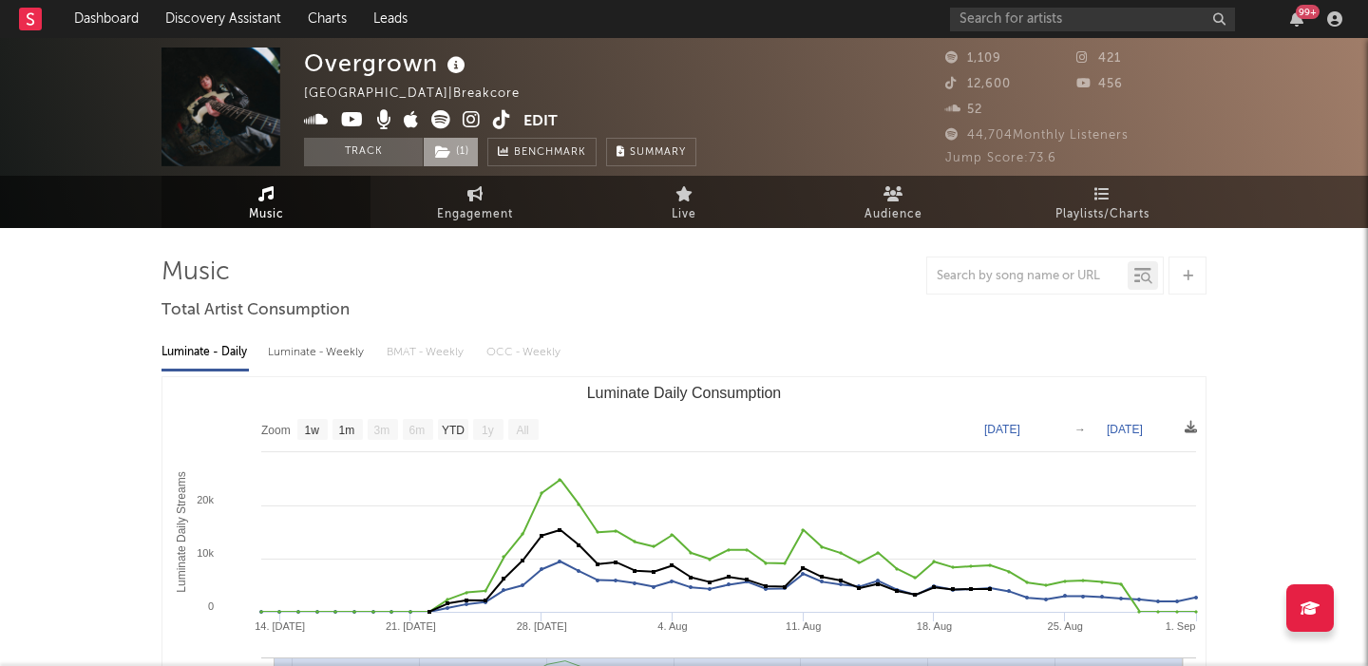
click at [457, 158] on span "( 1 )" at bounding box center [451, 152] width 56 height 29
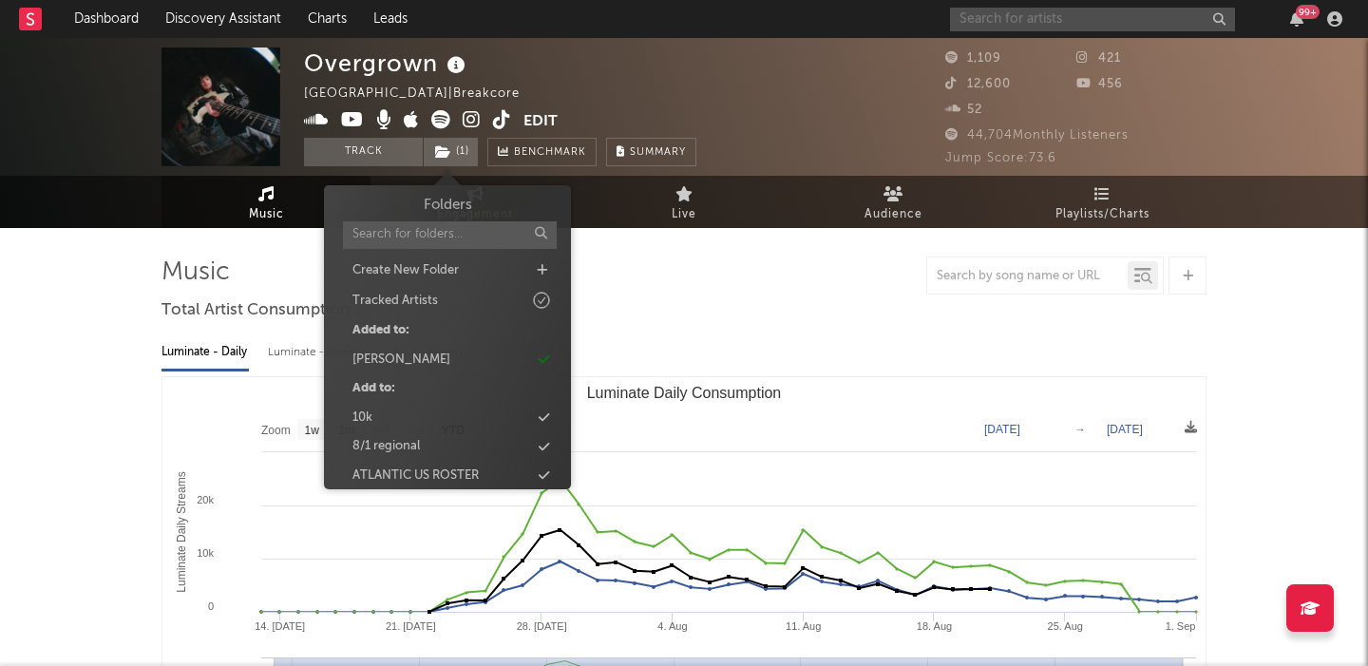
click at [1010, 27] on input "text" at bounding box center [1092, 20] width 285 height 24
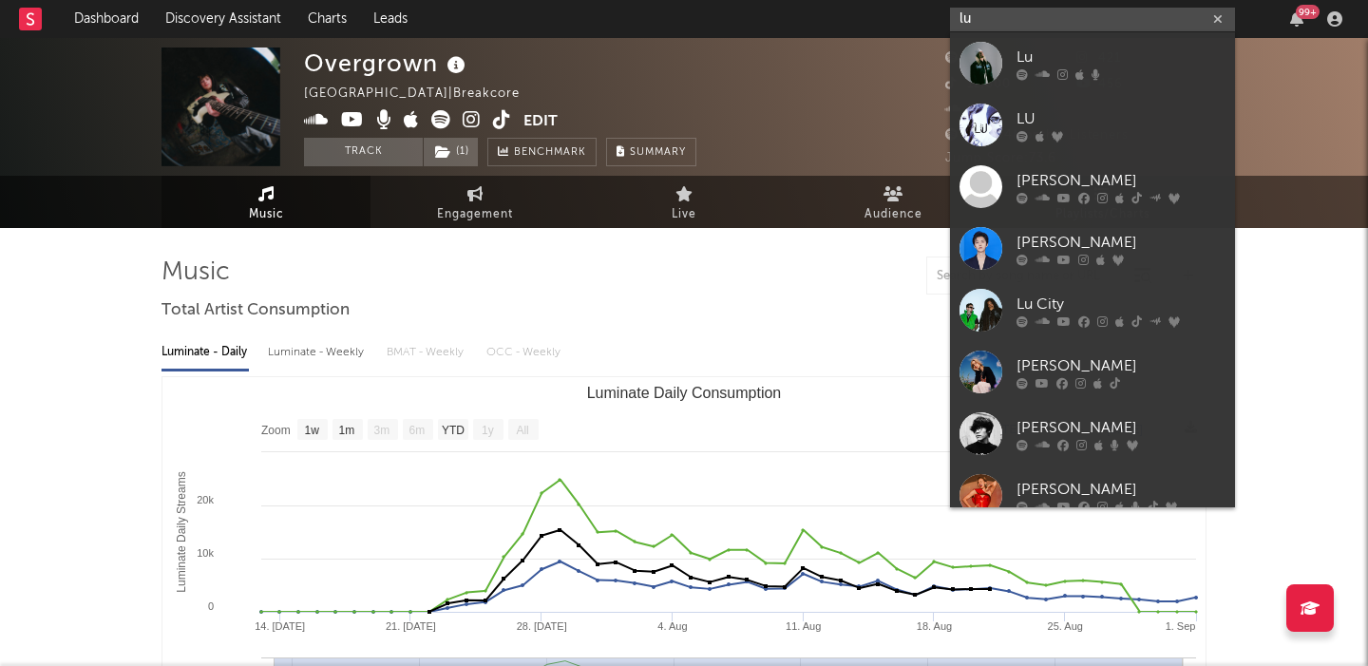
type input "l"
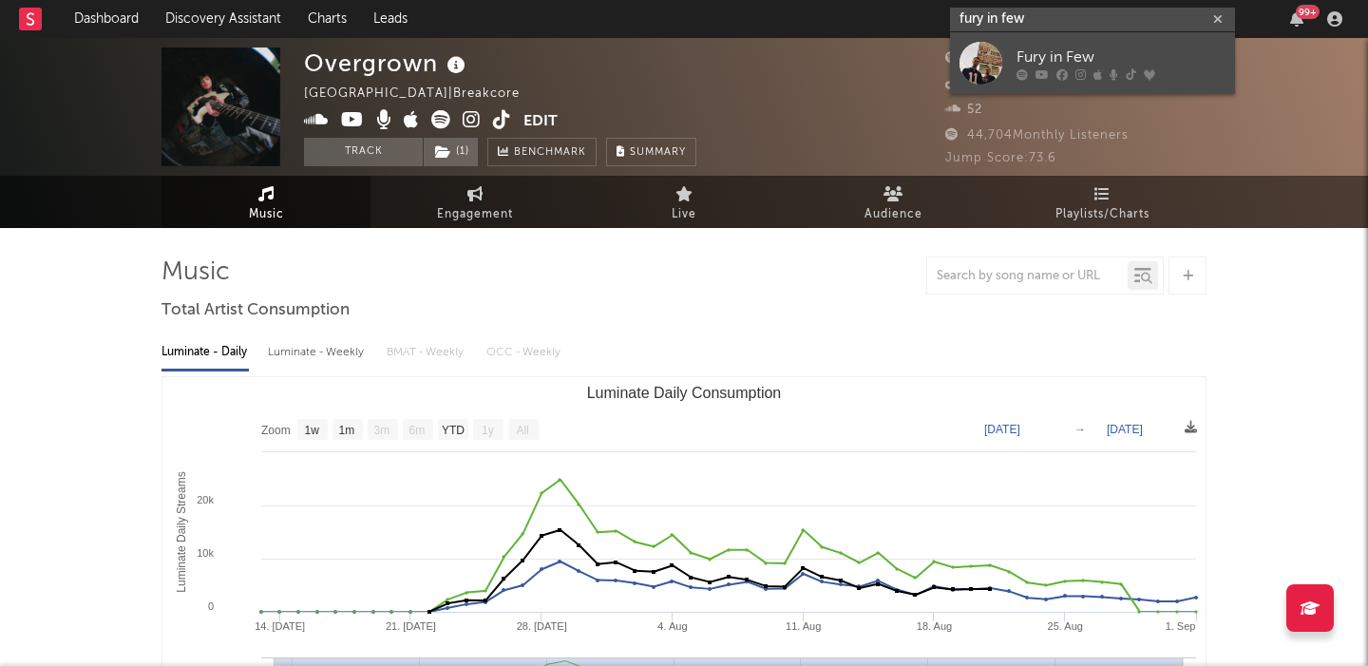
type input "fury in few"
click at [1030, 49] on div "Fury in Few" at bounding box center [1121, 57] width 209 height 23
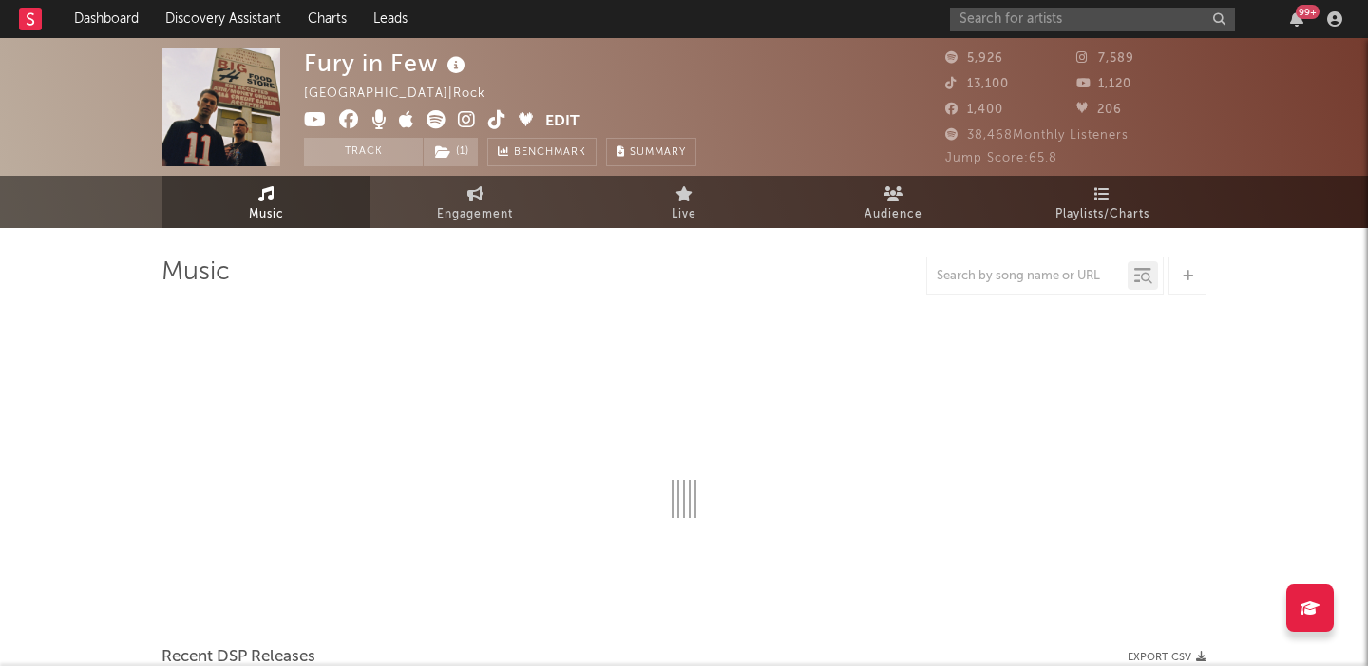
select select "1w"
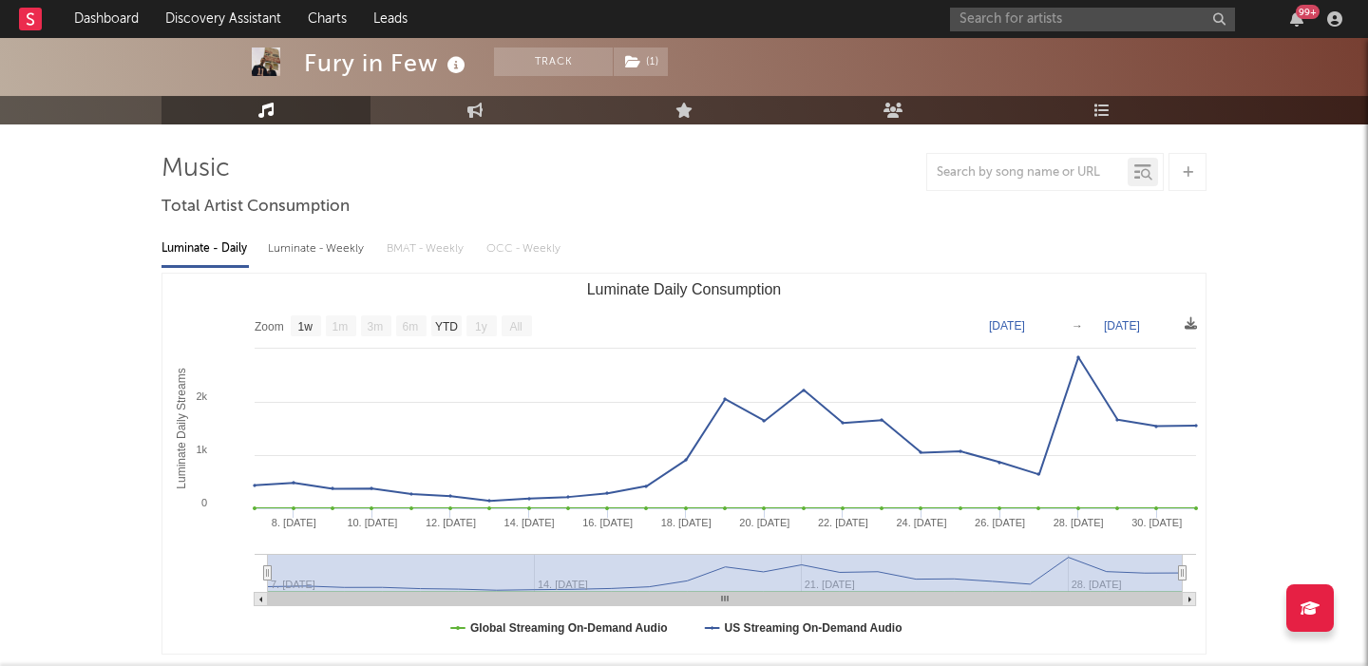
scroll to position [95, 0]
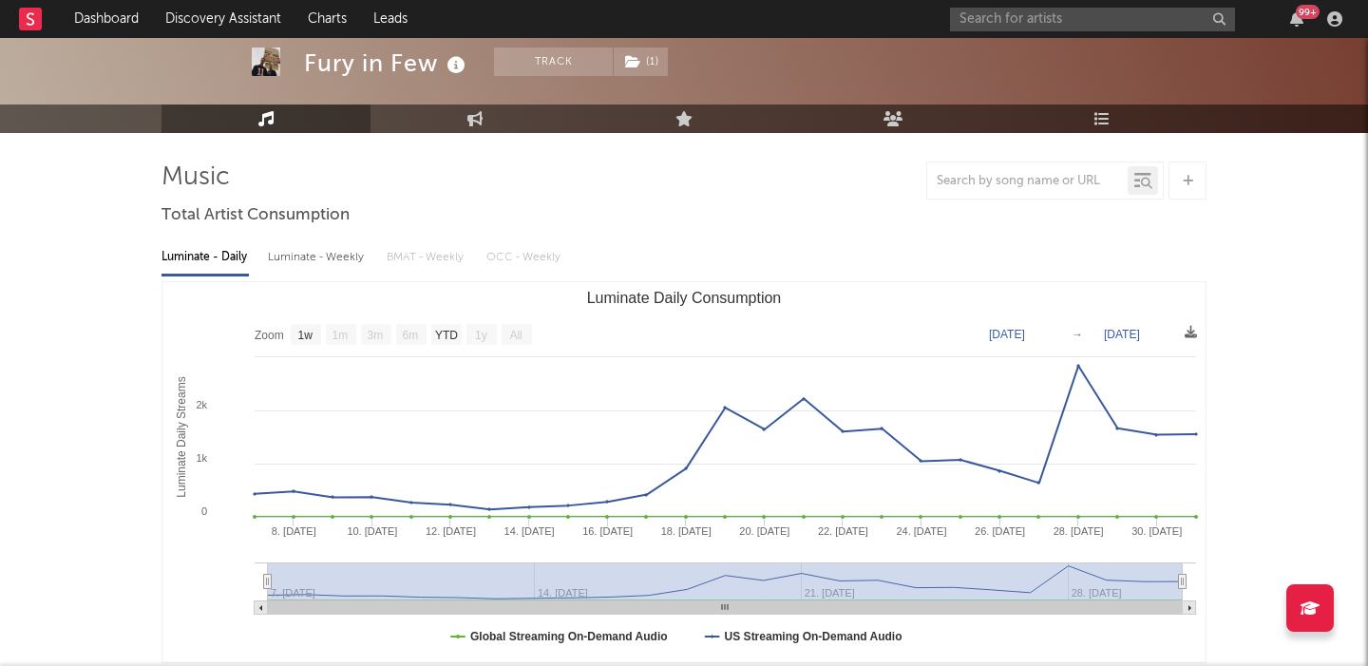
click at [316, 247] on div "Luminate - Weekly" at bounding box center [318, 257] width 100 height 32
select select "1w"
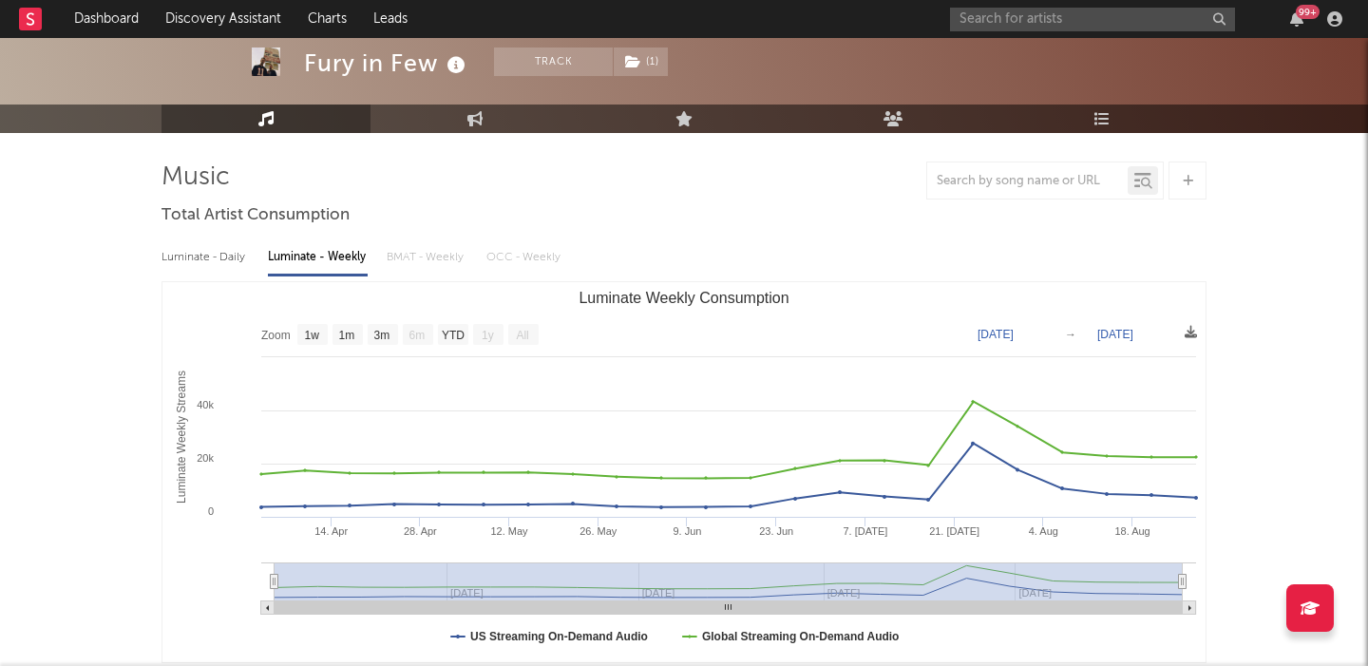
click at [1034, 31] on div "99 +" at bounding box center [1149, 19] width 399 height 38
click at [1034, 26] on input "text" at bounding box center [1092, 20] width 285 height 24
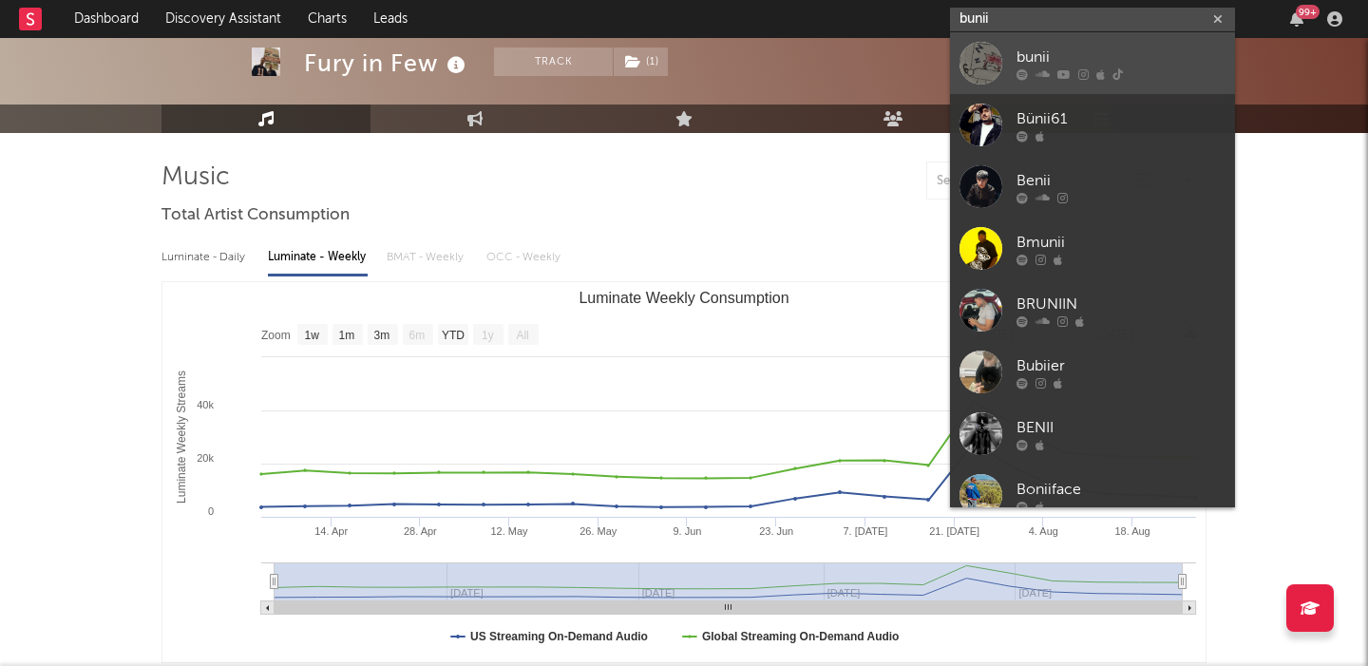
type input "bunii"
click at [1053, 55] on div "bunii" at bounding box center [1121, 57] width 209 height 23
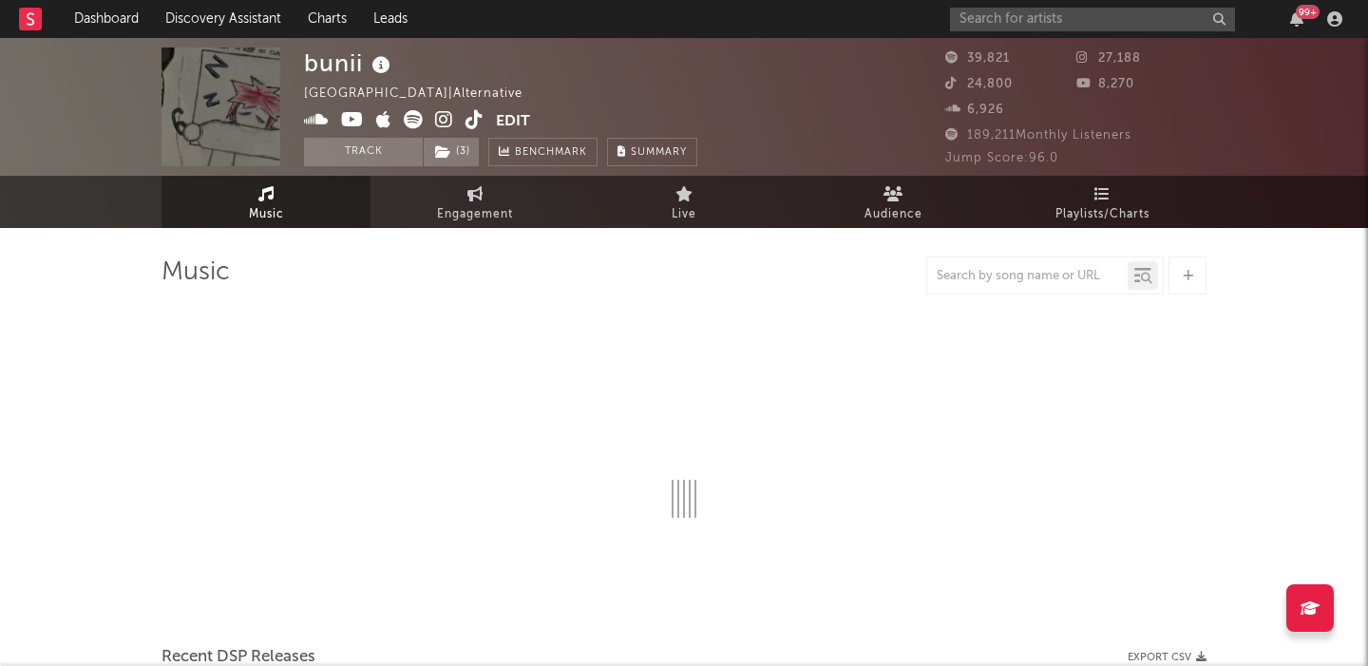
select select "6m"
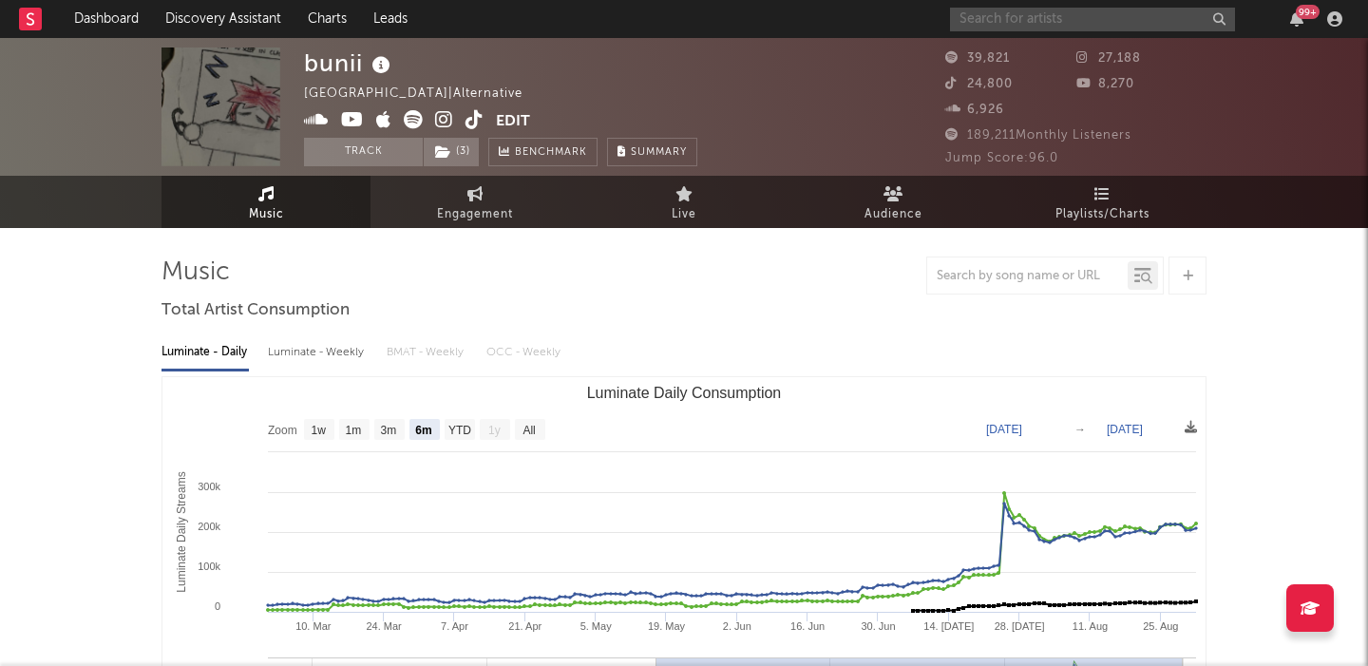
click at [1014, 25] on input "text" at bounding box center [1092, 20] width 285 height 24
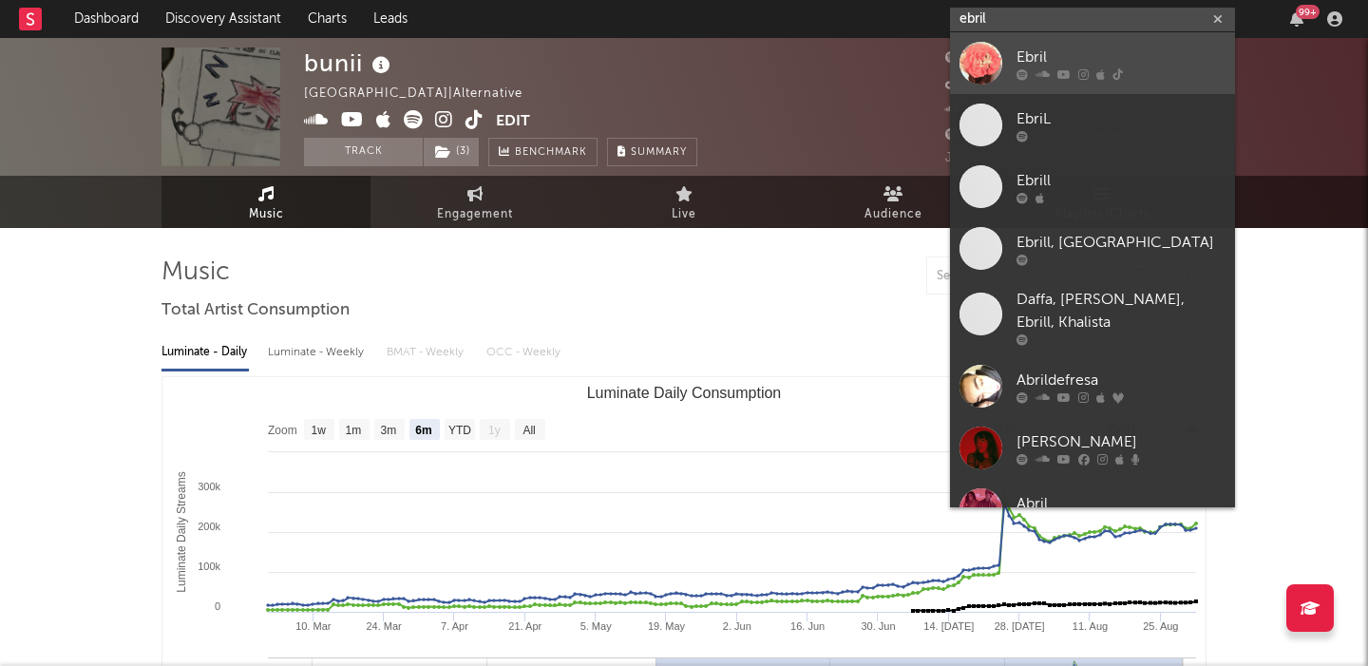
type input "ebril"
click at [1112, 50] on div "Ebril" at bounding box center [1121, 57] width 209 height 23
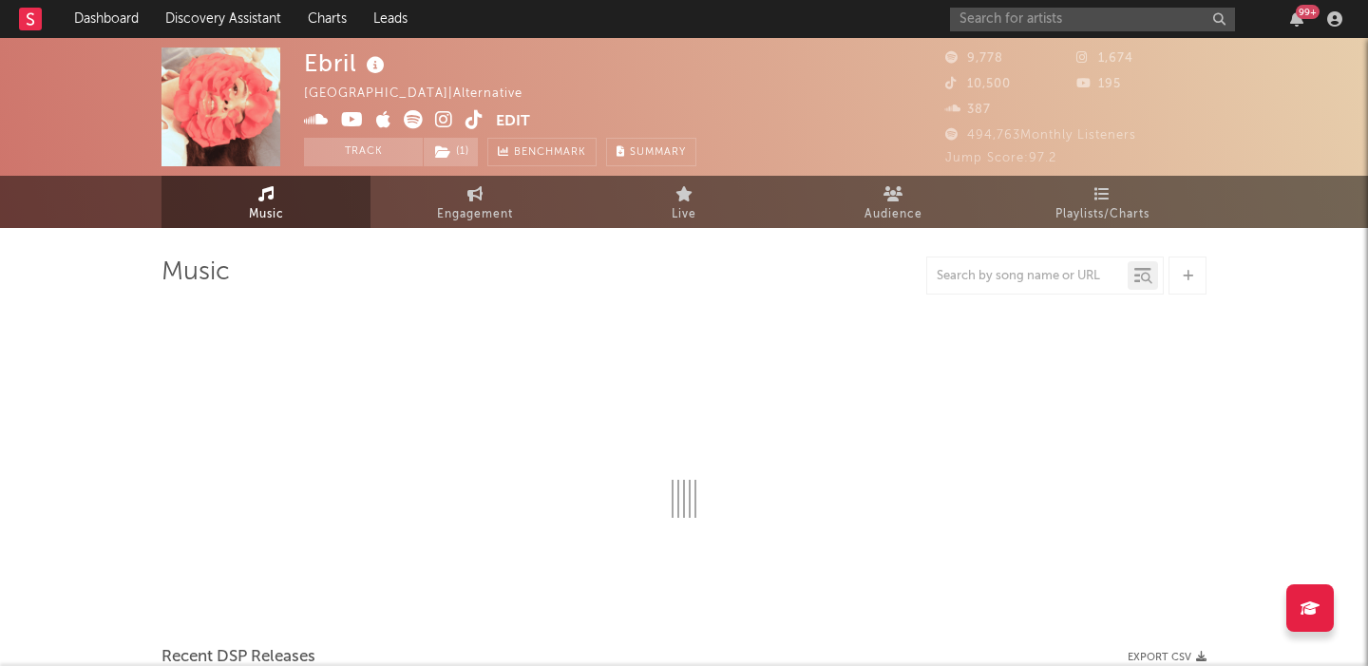
select select "1w"
